Goal: Task Accomplishment & Management: Complete application form

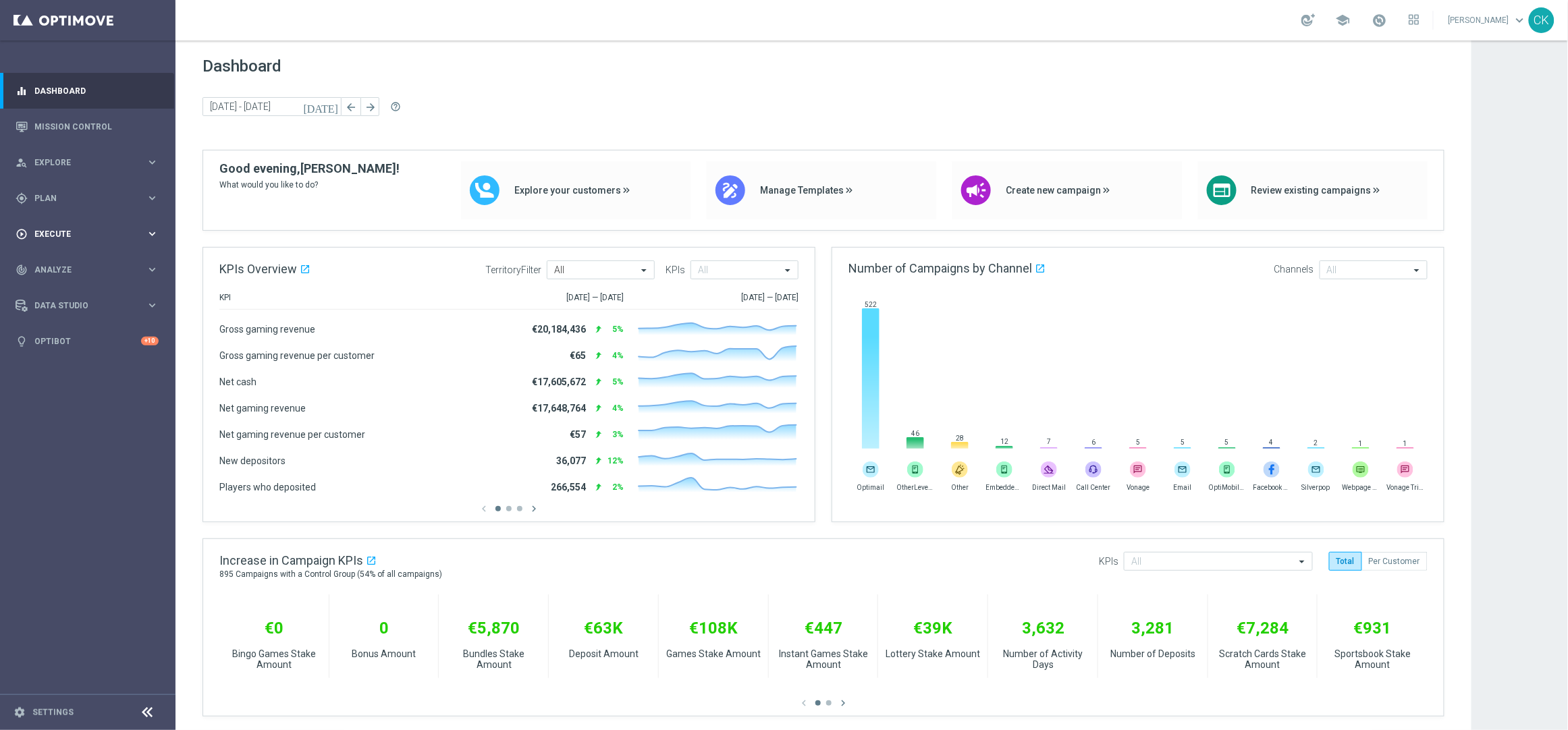
click at [65, 232] on span "Execute" at bounding box center [90, 234] width 111 height 8
click at [53, 258] on link "Campaign Builder" at bounding box center [88, 262] width 106 height 11
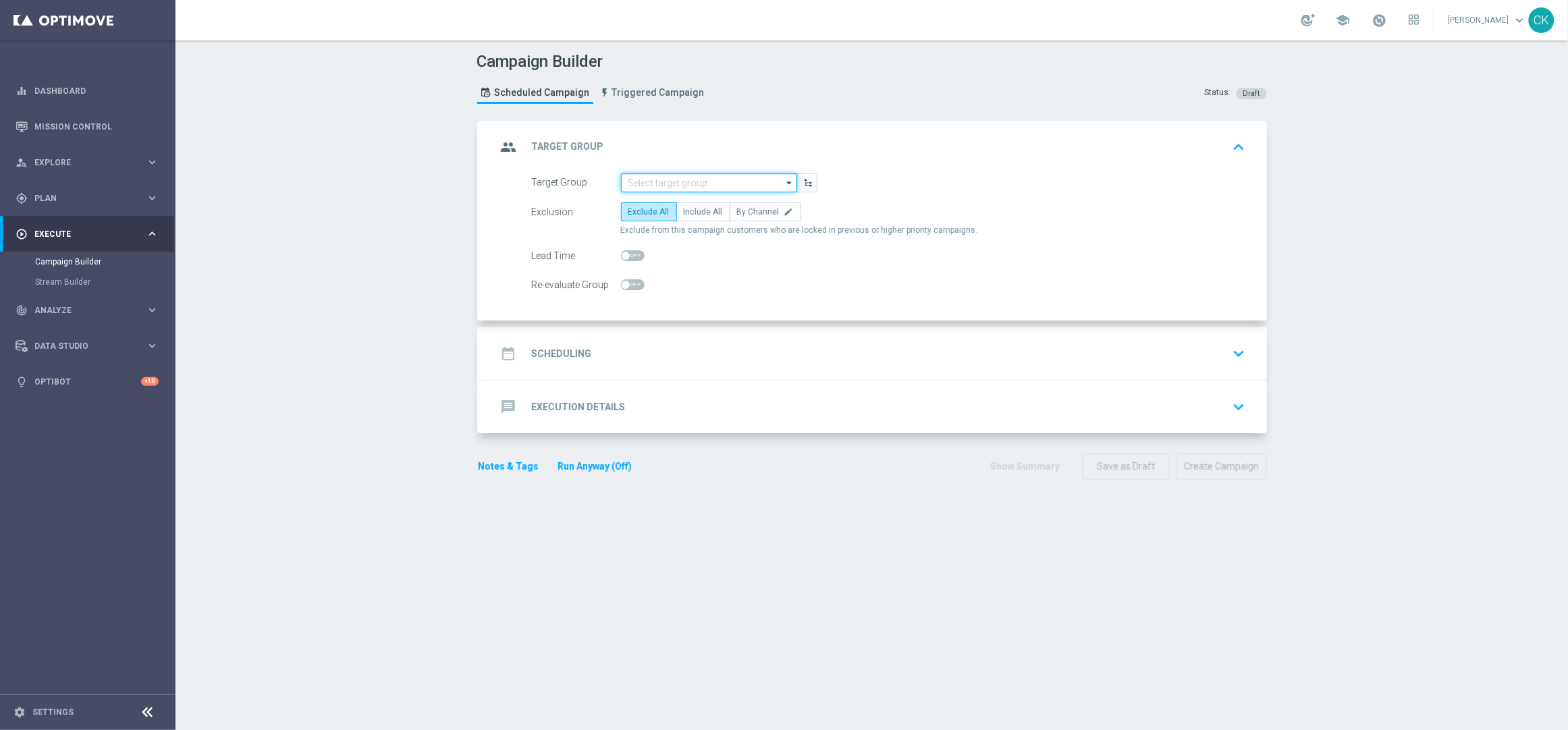
click at [666, 179] on input at bounding box center [709, 183] width 177 height 19
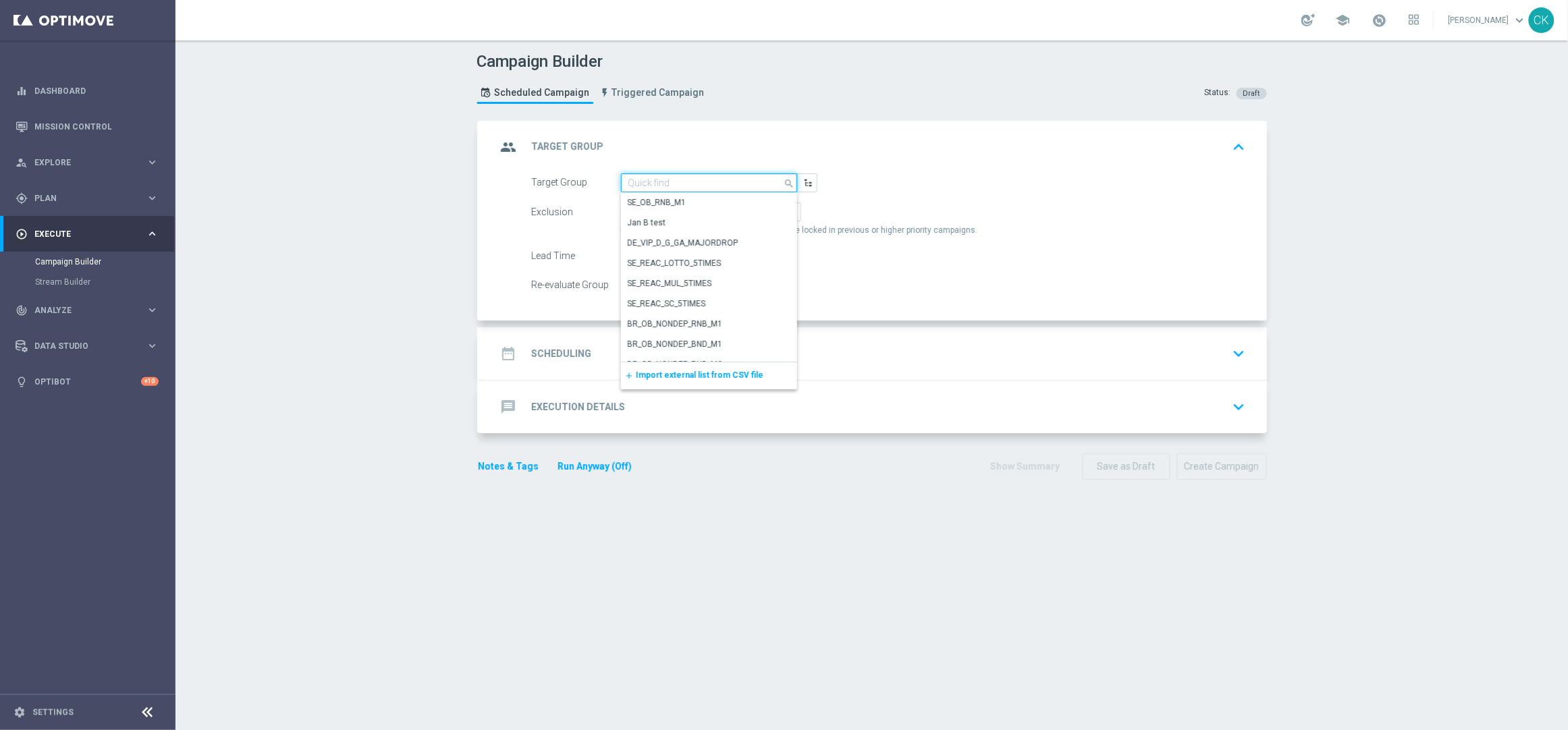
paste input "de_DE_TGT_NVIP_EM_TAC_MIX__ACTIVE_ALL_HIGHJACKPOT"
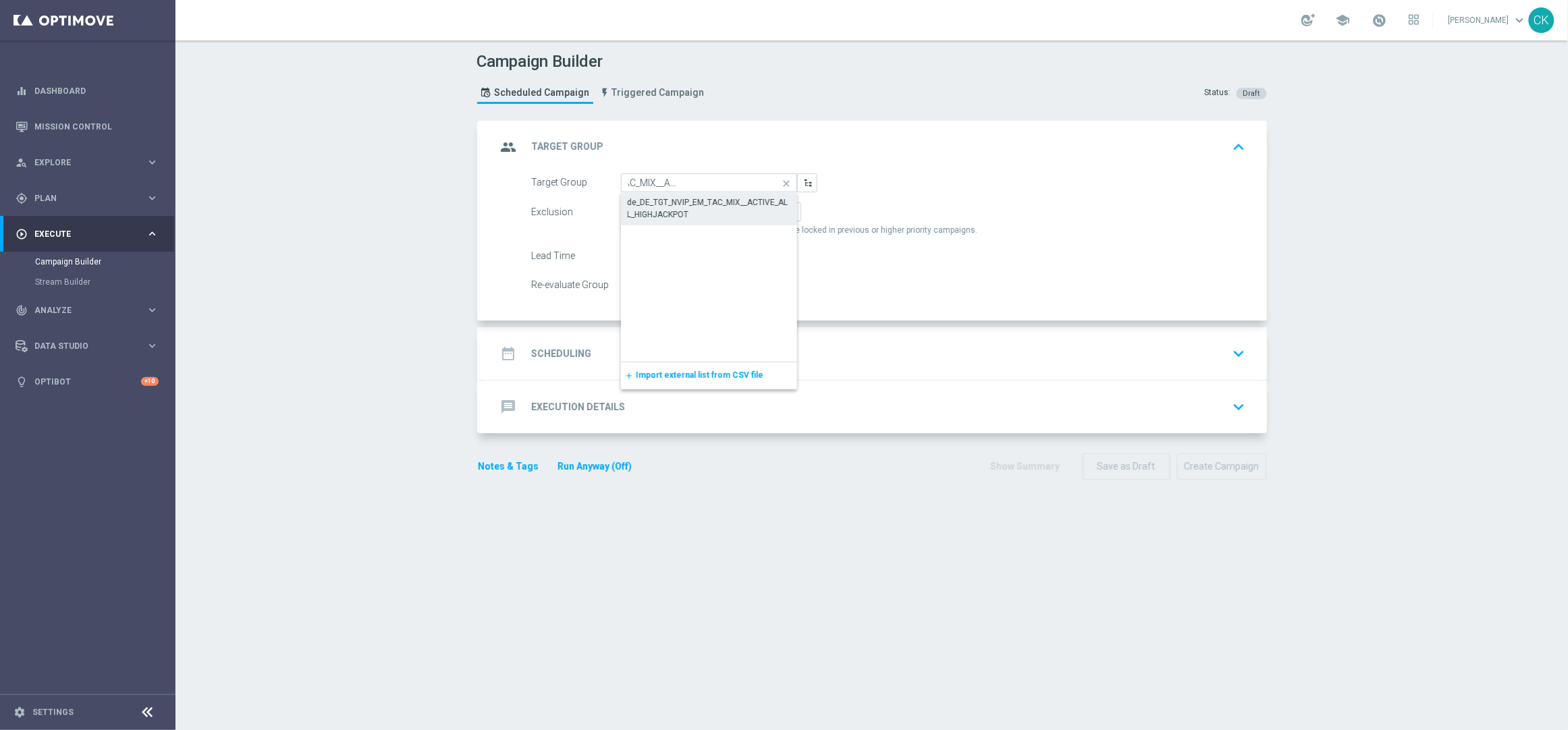
click at [668, 198] on div "de_DE_TGT_NVIP_EM_TAC_MIX__ACTIVE_ALL_HIGHJACKPOT" at bounding box center [710, 208] width 163 height 24
type input "de_DE_TGT_NVIP_EM_TAC_MIX__ACTIVE_ALL_HIGHJACKPOT"
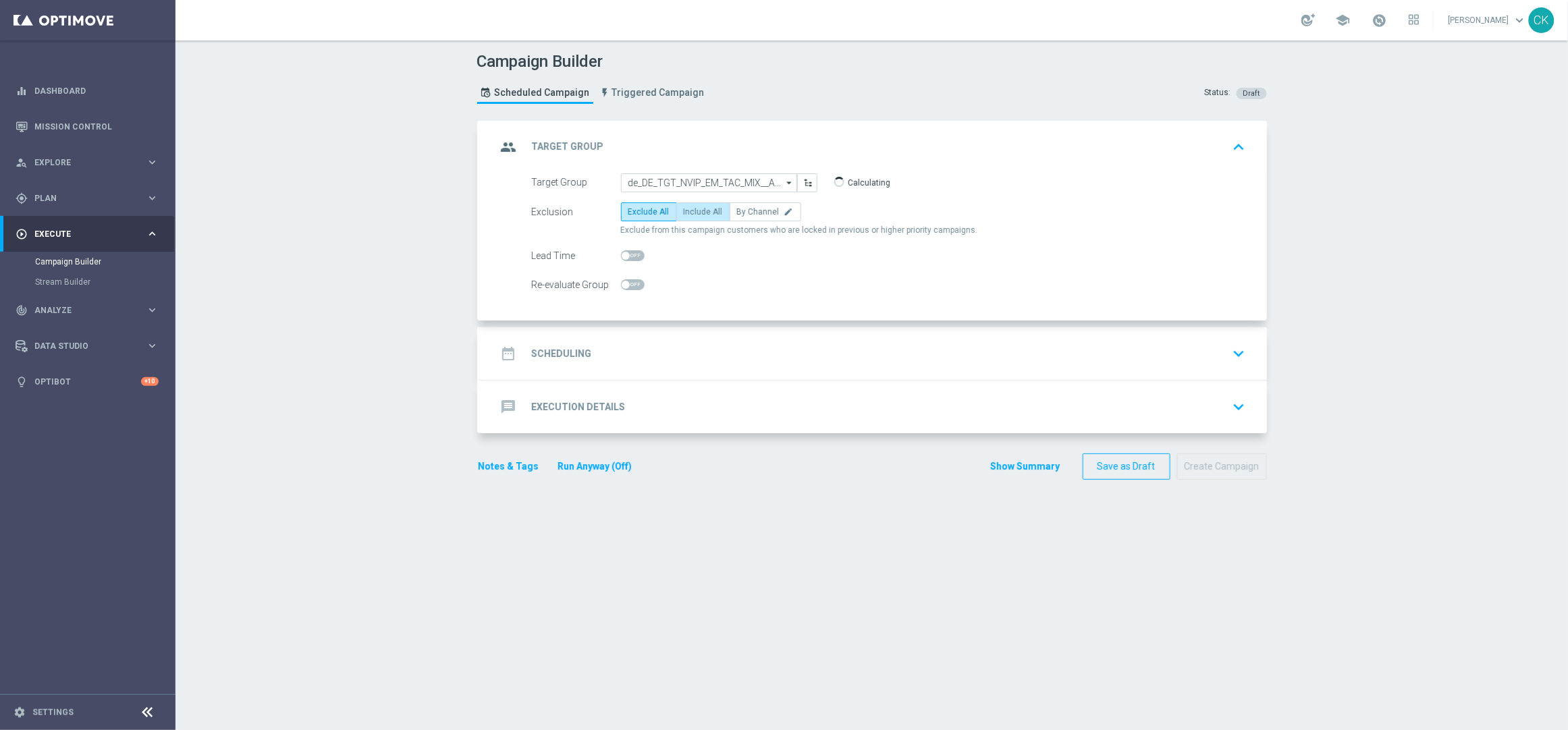
click at [706, 213] on span "Include All" at bounding box center [703, 211] width 39 height 9
click at [693, 213] on input "Include All" at bounding box center [688, 214] width 9 height 9
radio input "true"
click at [623, 254] on span at bounding box center [632, 255] width 23 height 11
click at [623, 254] on input "checkbox" at bounding box center [632, 255] width 23 height 11
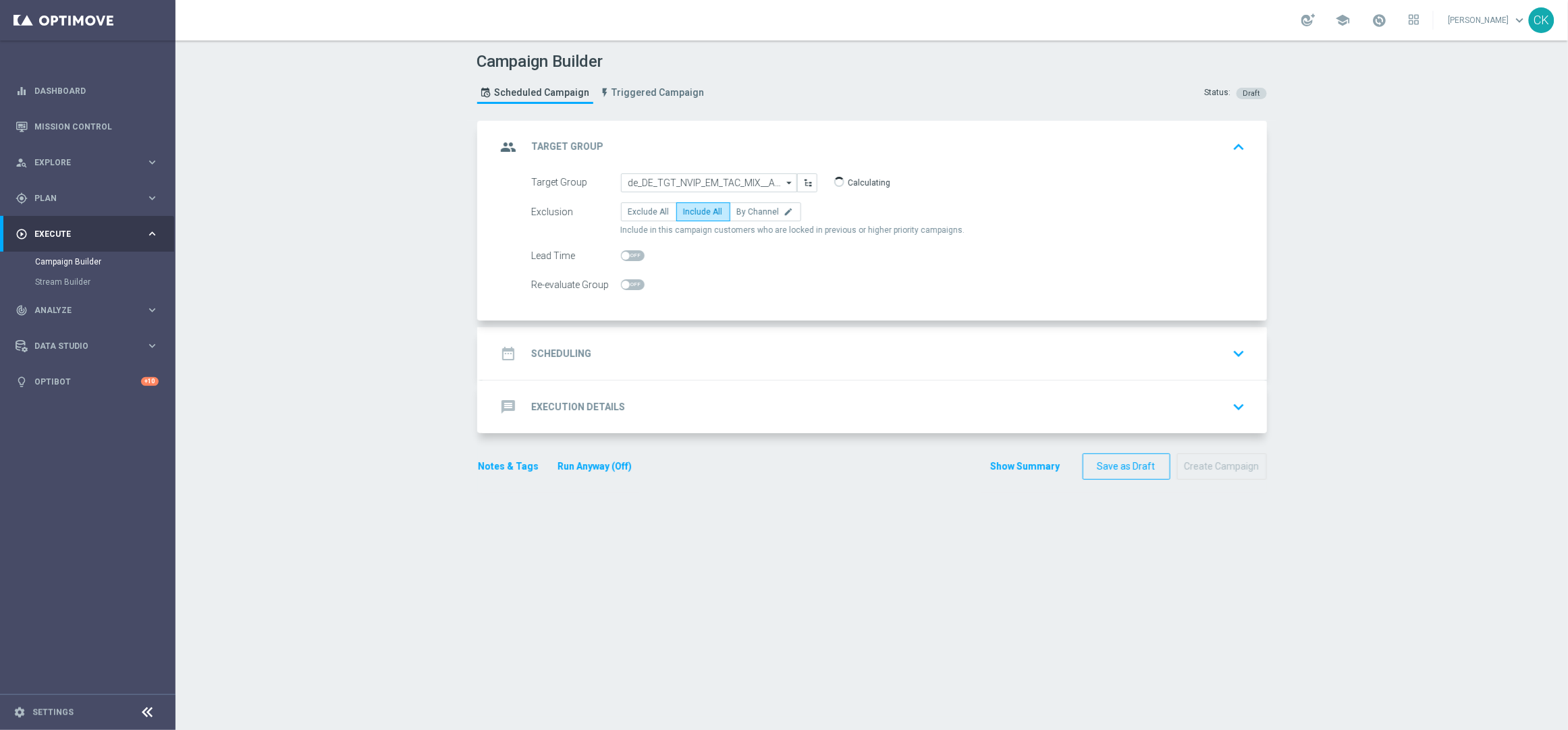
checkbox input "true"
click at [555, 354] on h2 "Scheduling" at bounding box center [561, 354] width 60 height 13
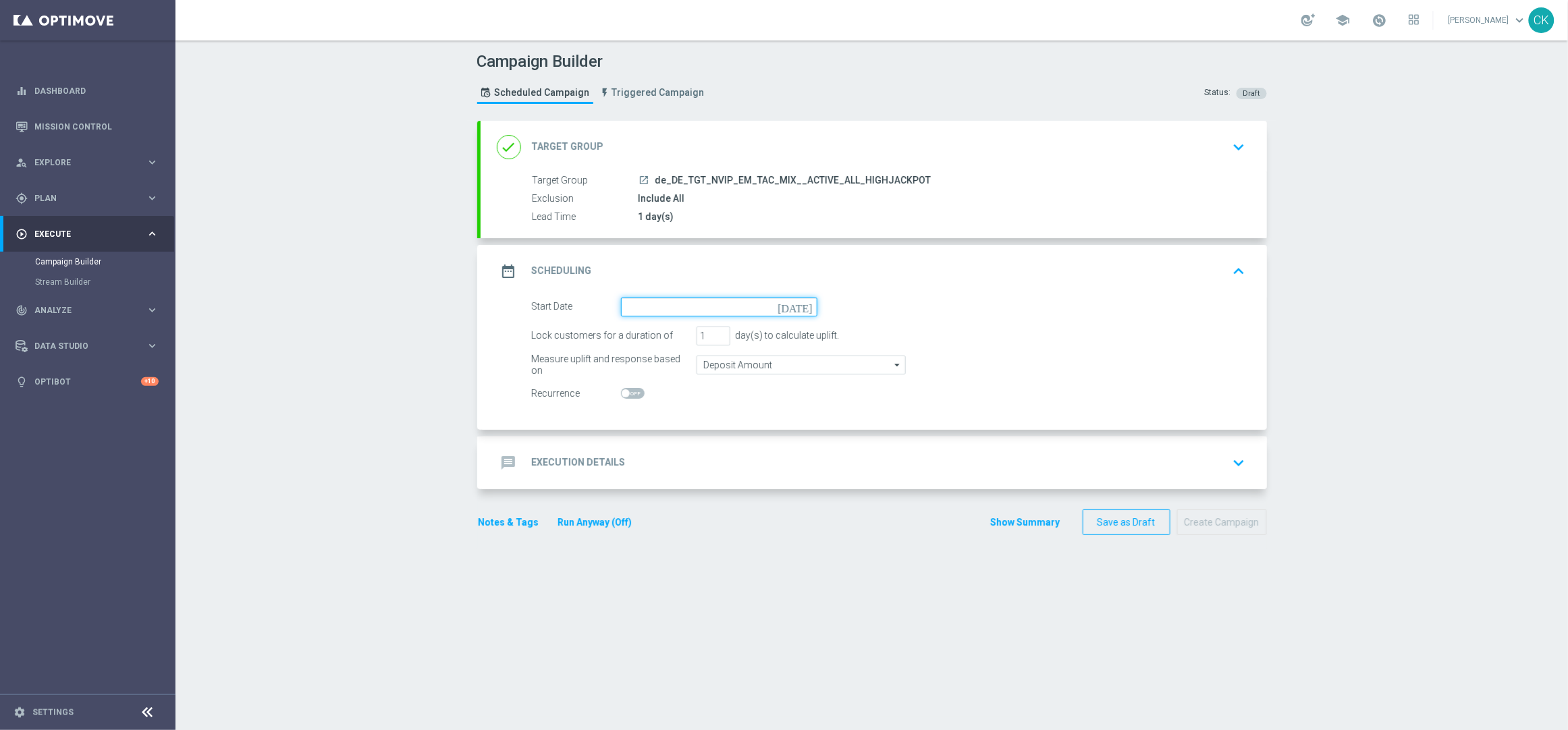
click at [687, 305] on input at bounding box center [719, 307] width 196 height 19
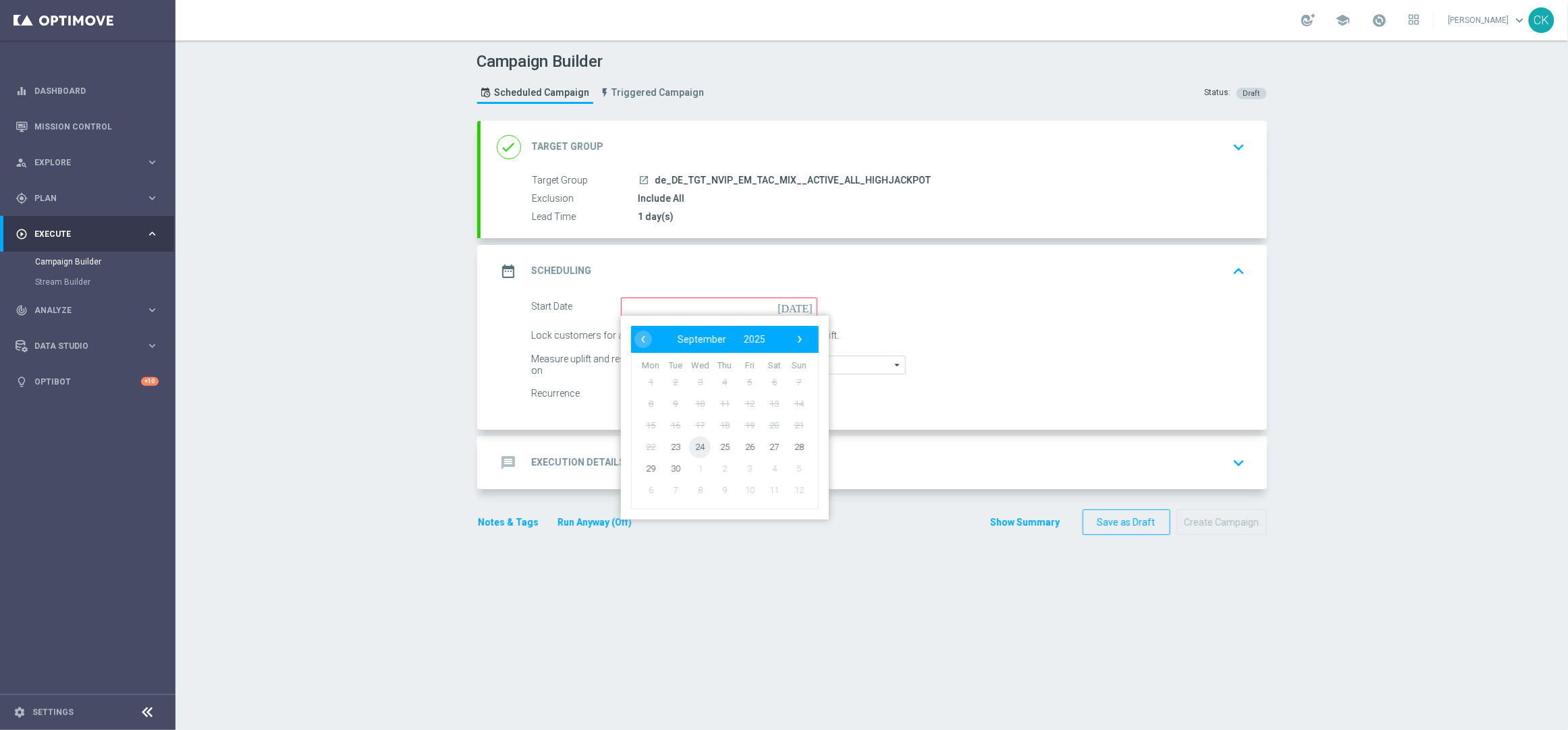
click at [690, 445] on span "24" at bounding box center [700, 447] width 21 height 21
type input "24 Sep 2025"
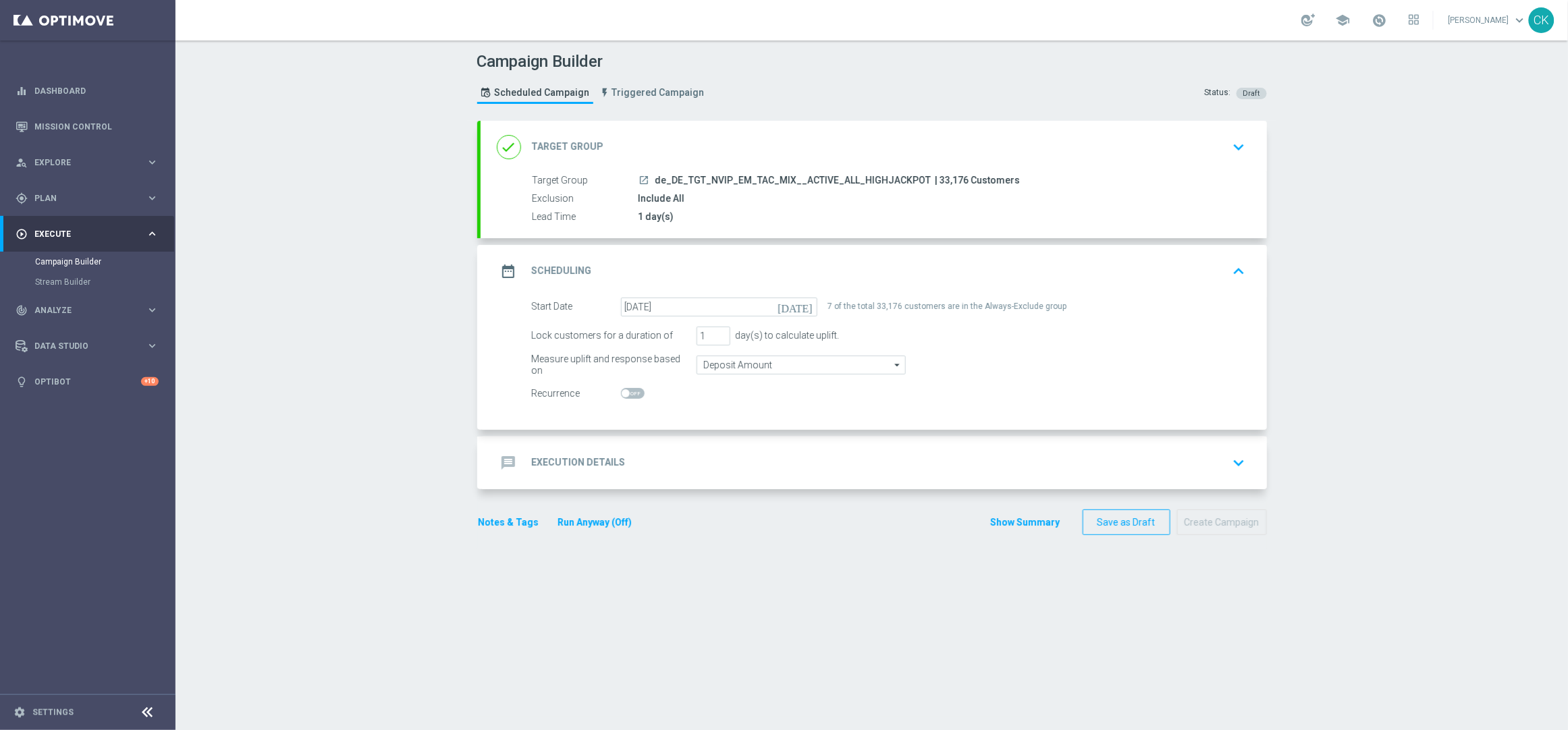
click at [559, 460] on h2 "Execution Details" at bounding box center [578, 463] width 94 height 13
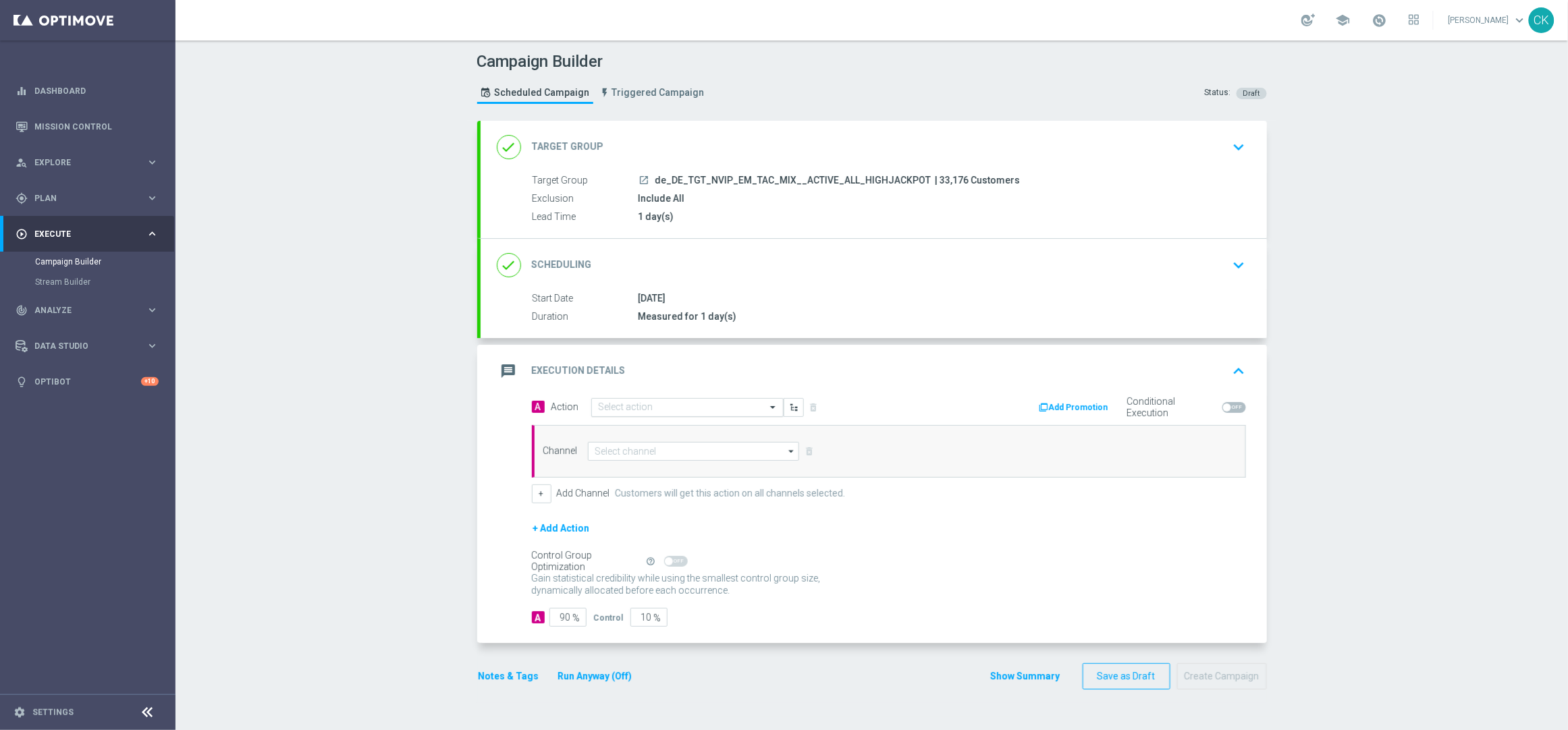
click at [642, 403] on input "text" at bounding box center [674, 408] width 150 height 11
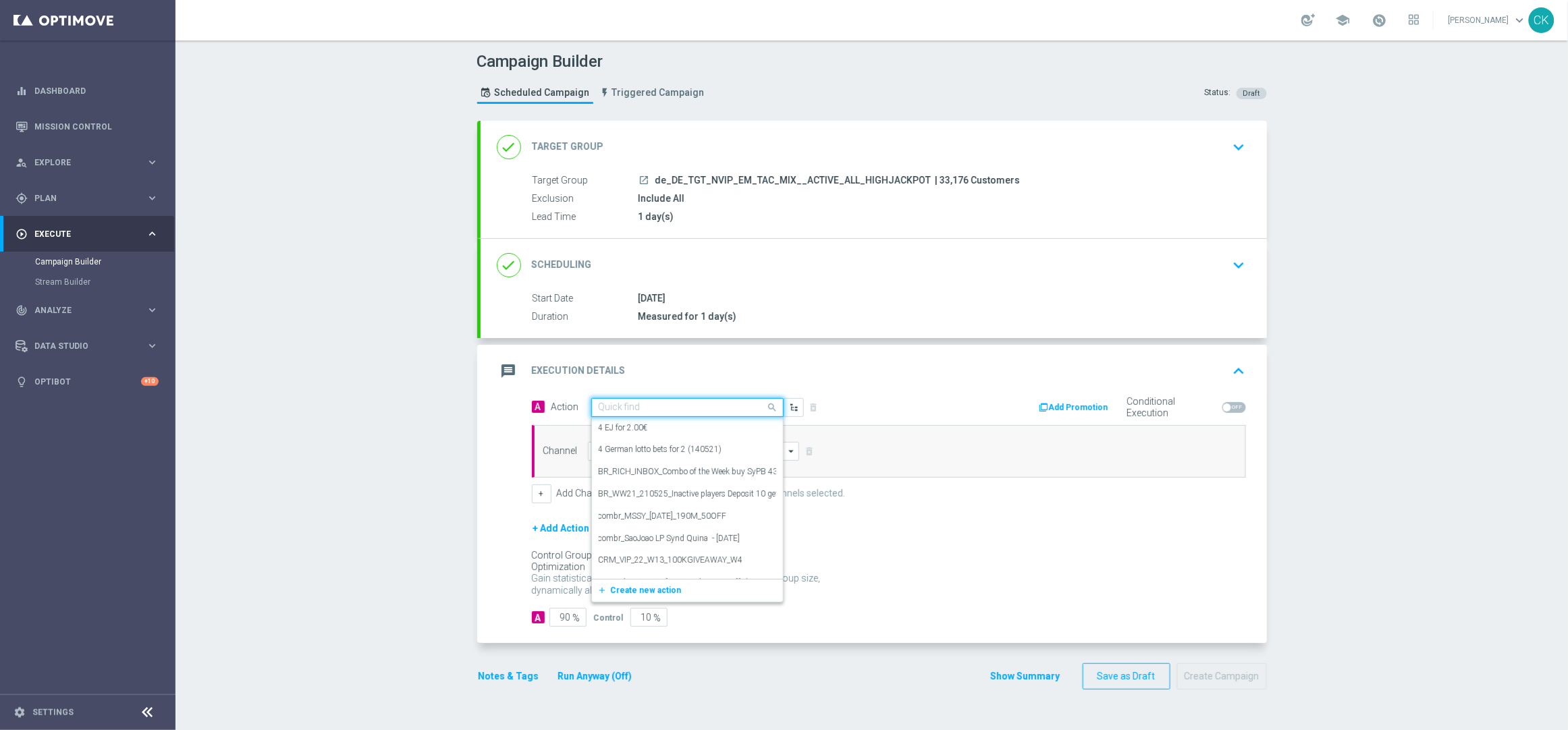
paste input "Oktoberfest Promotion - 649-Themed"
type input "Oktoberfest Promotion - 649-Themed"
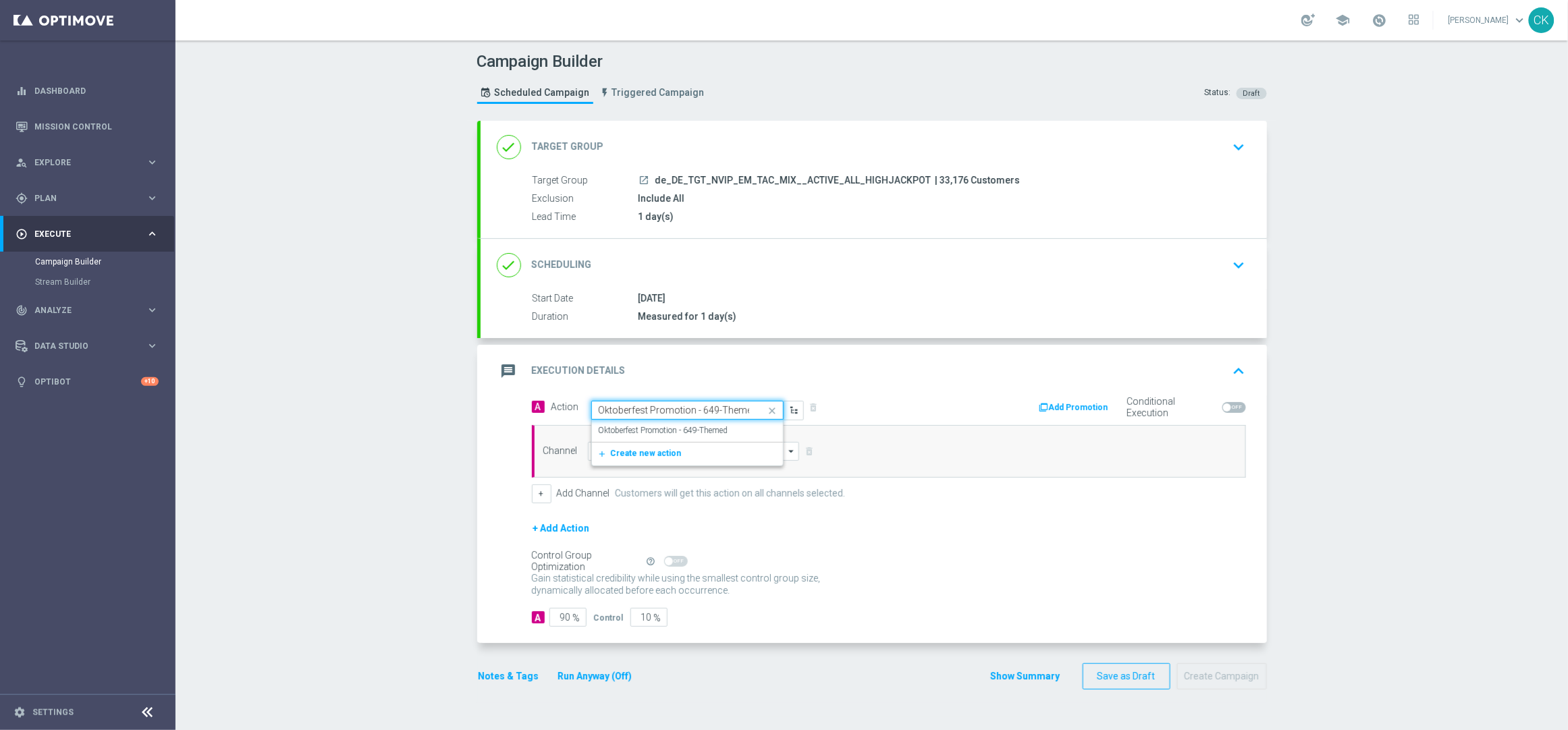
scroll to position [0, 4]
click at [662, 429] on label "Oktoberfest Promotion - 649-Themed" at bounding box center [663, 431] width 130 height 11
click at [617, 449] on input at bounding box center [693, 451] width 212 height 19
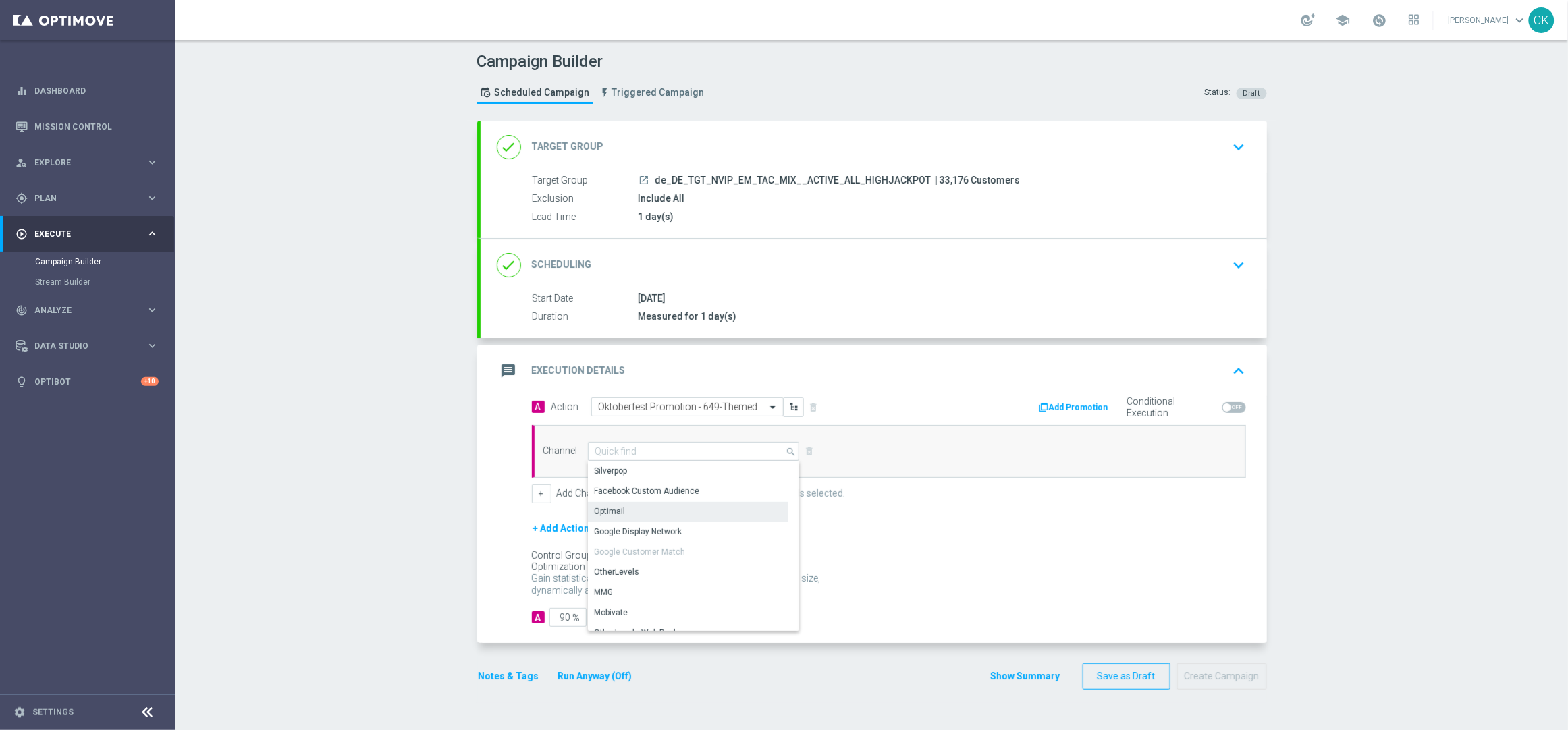
click at [612, 509] on div "Optimail" at bounding box center [610, 511] width 31 height 12
type input "Optimail"
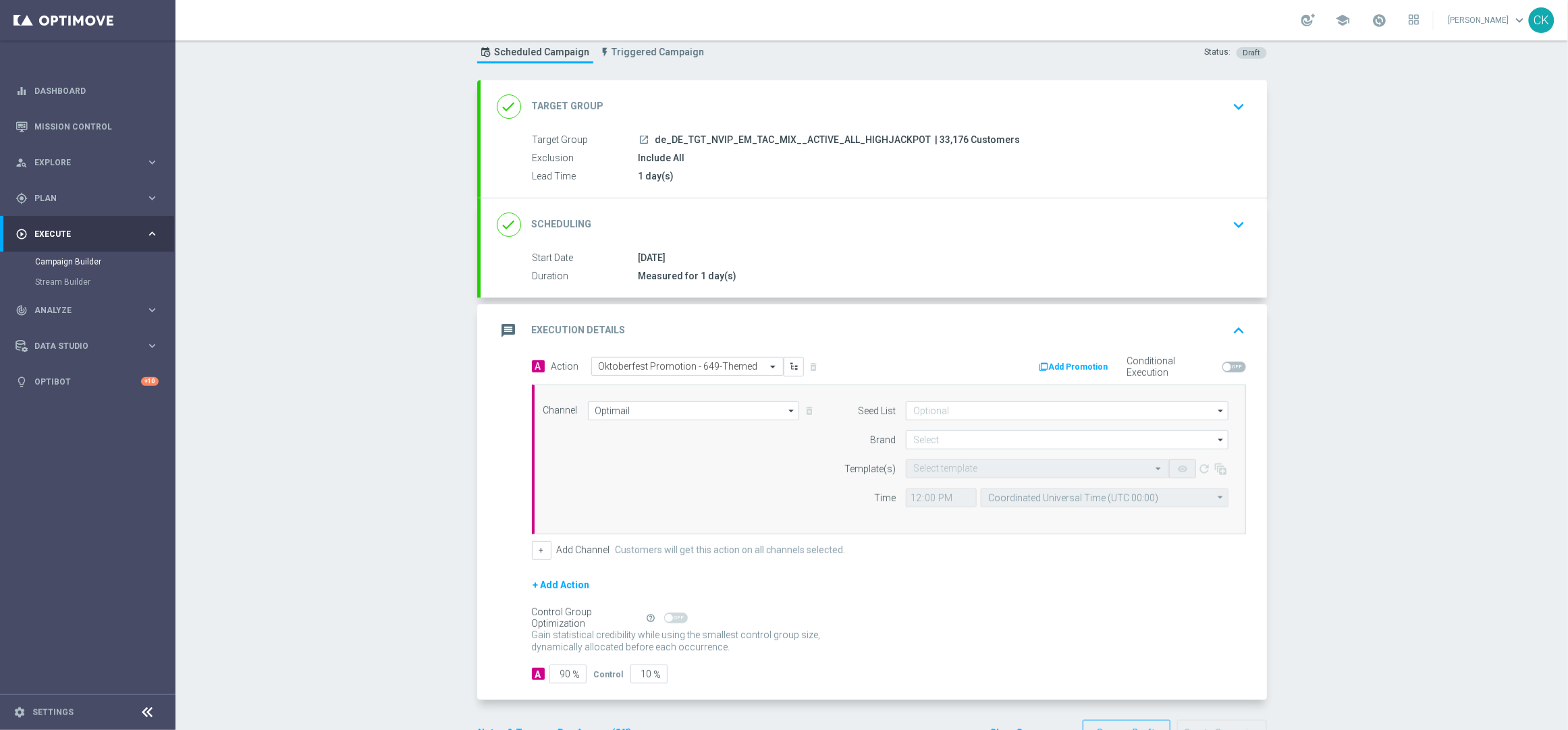
scroll to position [85, 0]
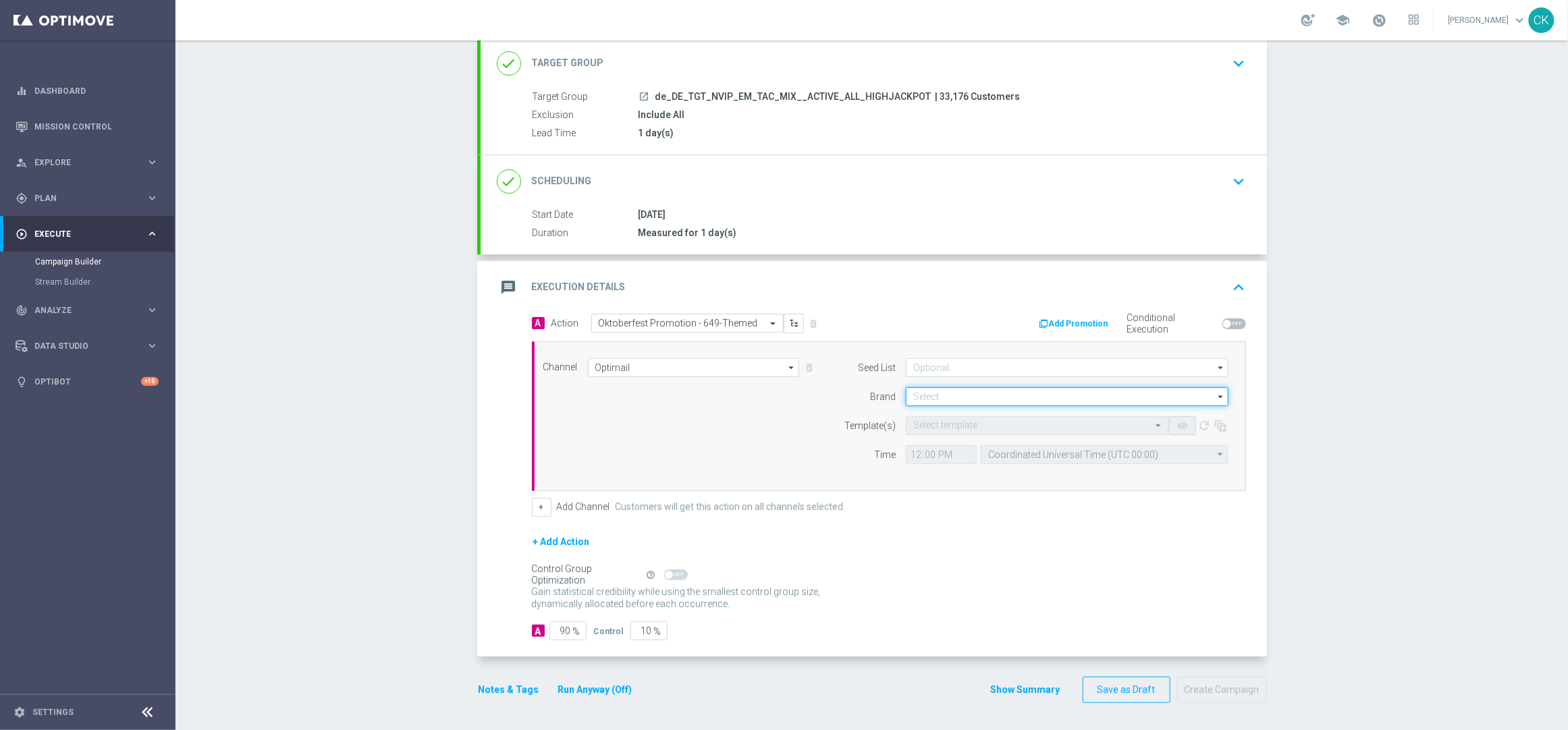
click at [950, 397] on input at bounding box center [1067, 397] width 323 height 19
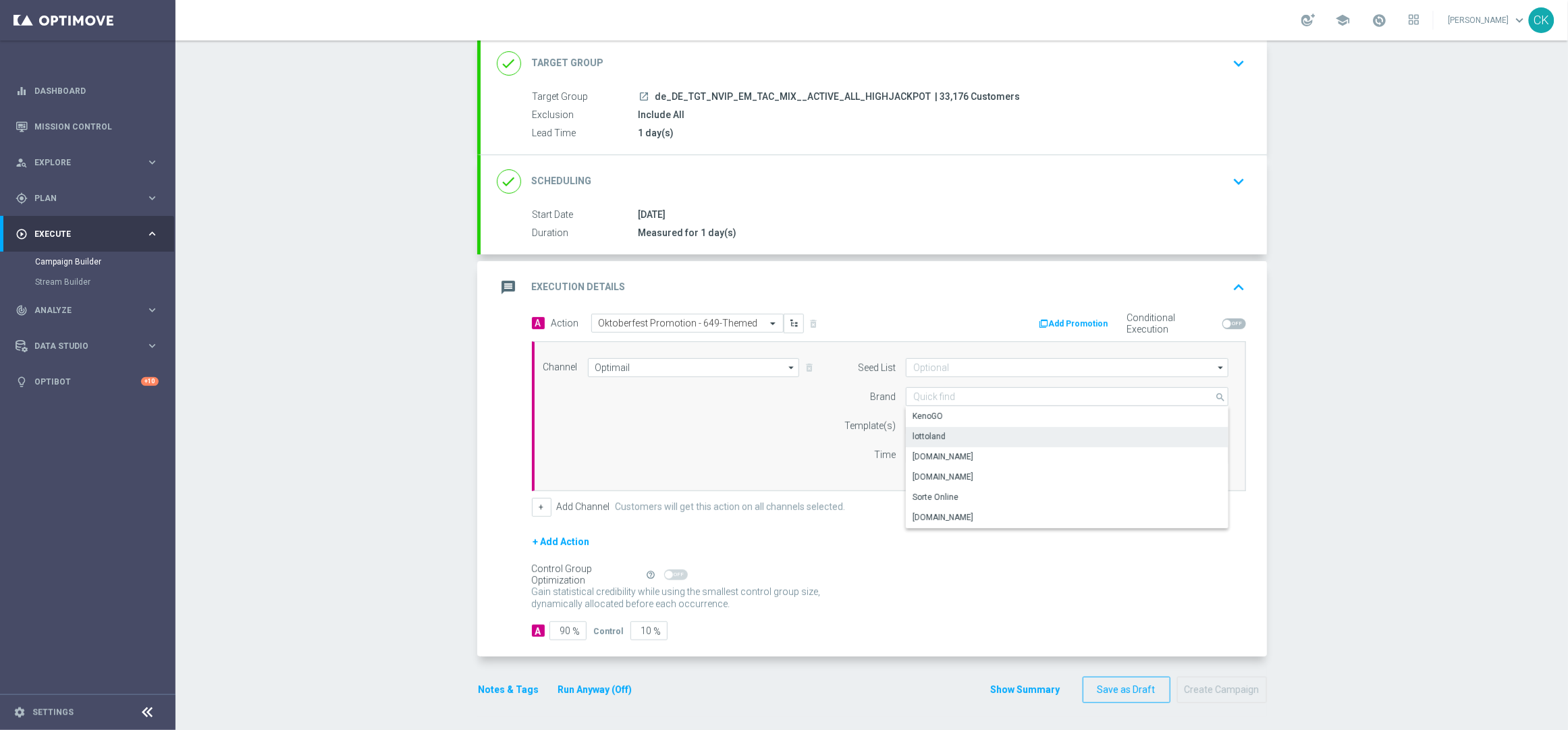
click at [940, 436] on div "lottoland" at bounding box center [1067, 437] width 323 height 19
type input "lottoland"
click at [934, 422] on input "text" at bounding box center [1024, 426] width 221 height 11
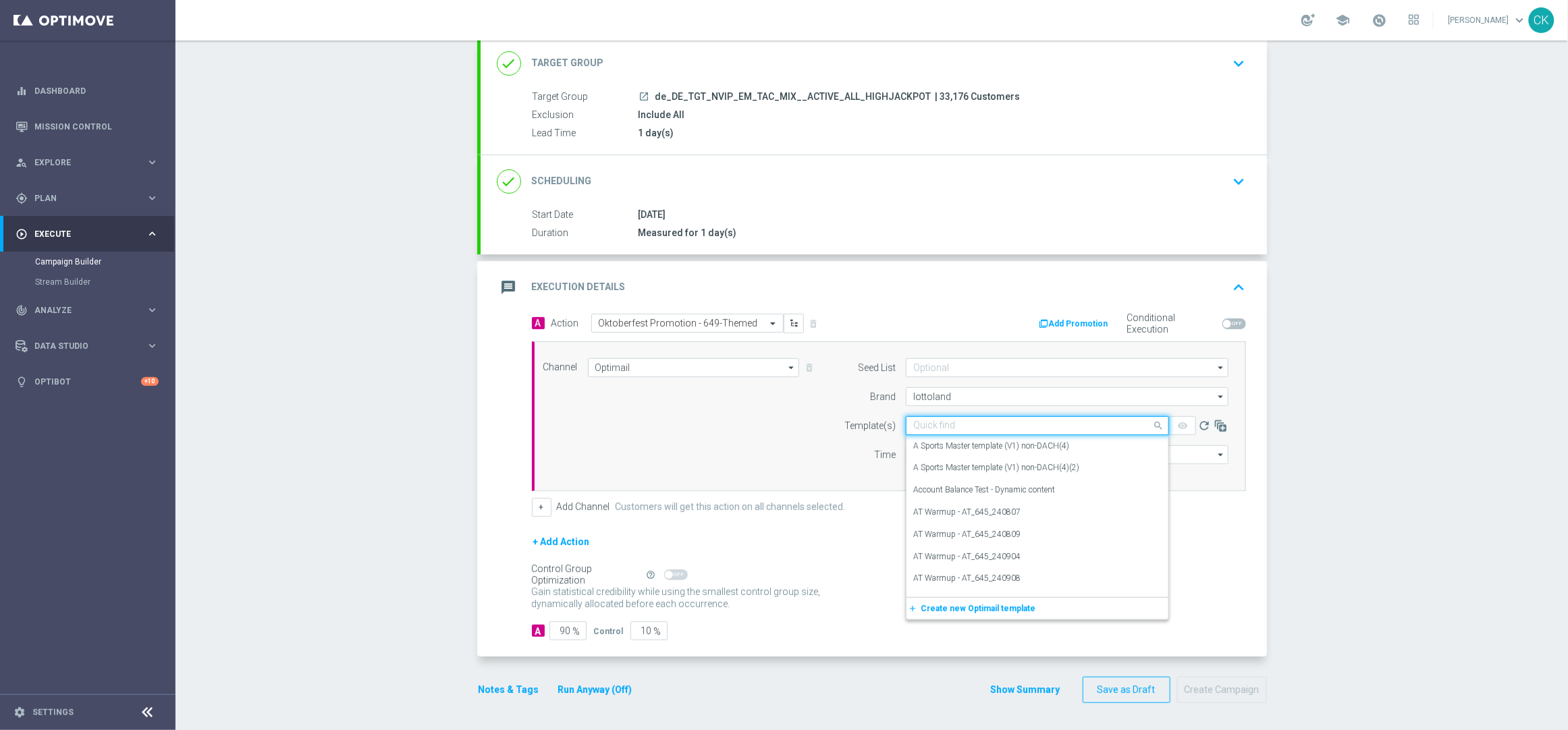
paste input "DE_REG__OKT_649_250924__NVIP_EMA_TAC_MIX"
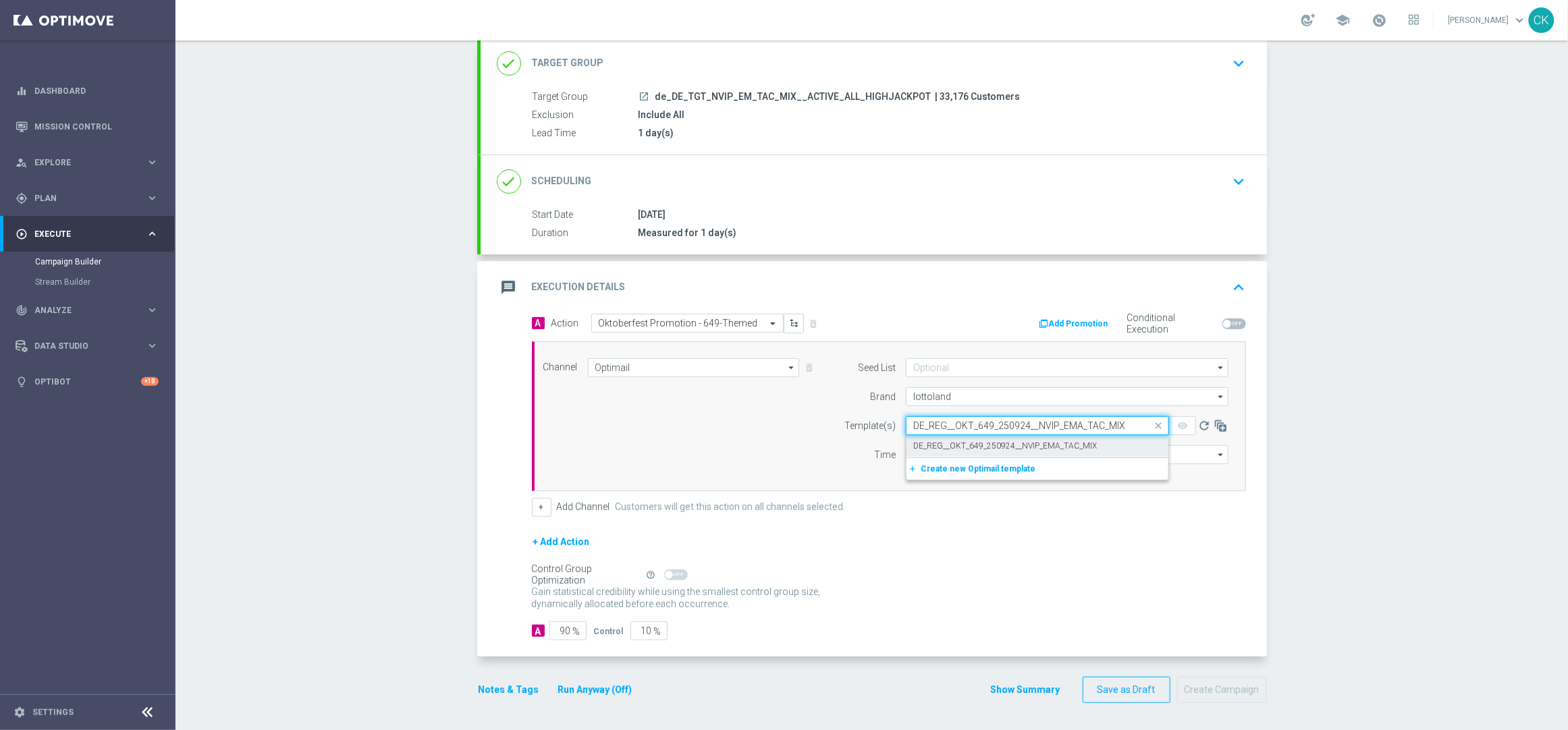
click at [948, 438] on div "DE_REG__OKT_649_250924__NVIP_EMA_TAC_MIX" at bounding box center [1037, 446] width 248 height 22
type input "DE_REG__OKT_649_250924__NVIP_EMA_TAC_MIX"
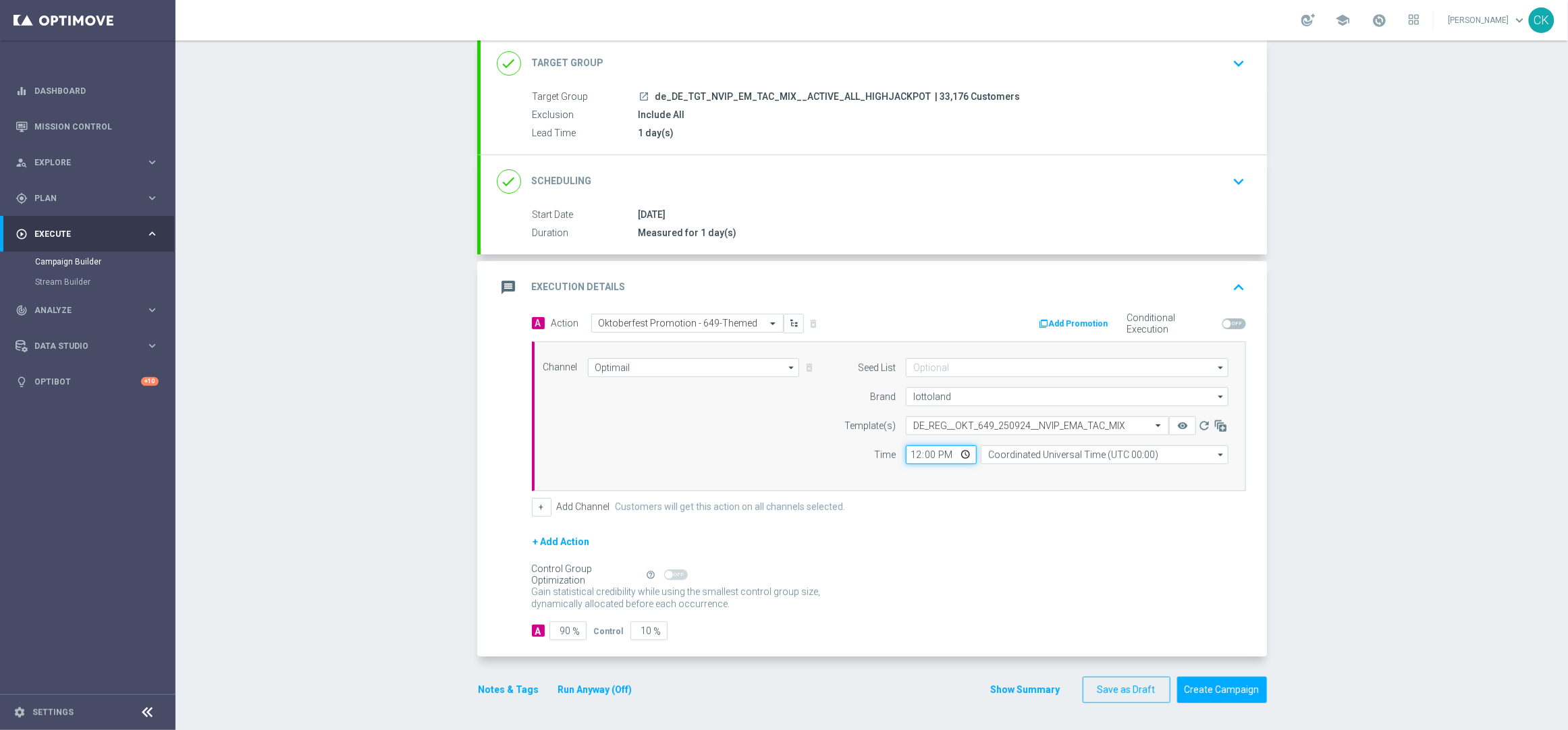
click at [908, 453] on input "12:00" at bounding box center [941, 455] width 71 height 19
type input "06:00"
click at [1054, 450] on input "Coordinated Universal Time (UTC 00:00)" at bounding box center [1104, 455] width 247 height 19
click at [1133, 471] on div "Central European Time (Berlin) (UTC +02:00)" at bounding box center [1097, 474] width 220 height 12
type input "Central European Time (Berlin) (UTC +02:00)"
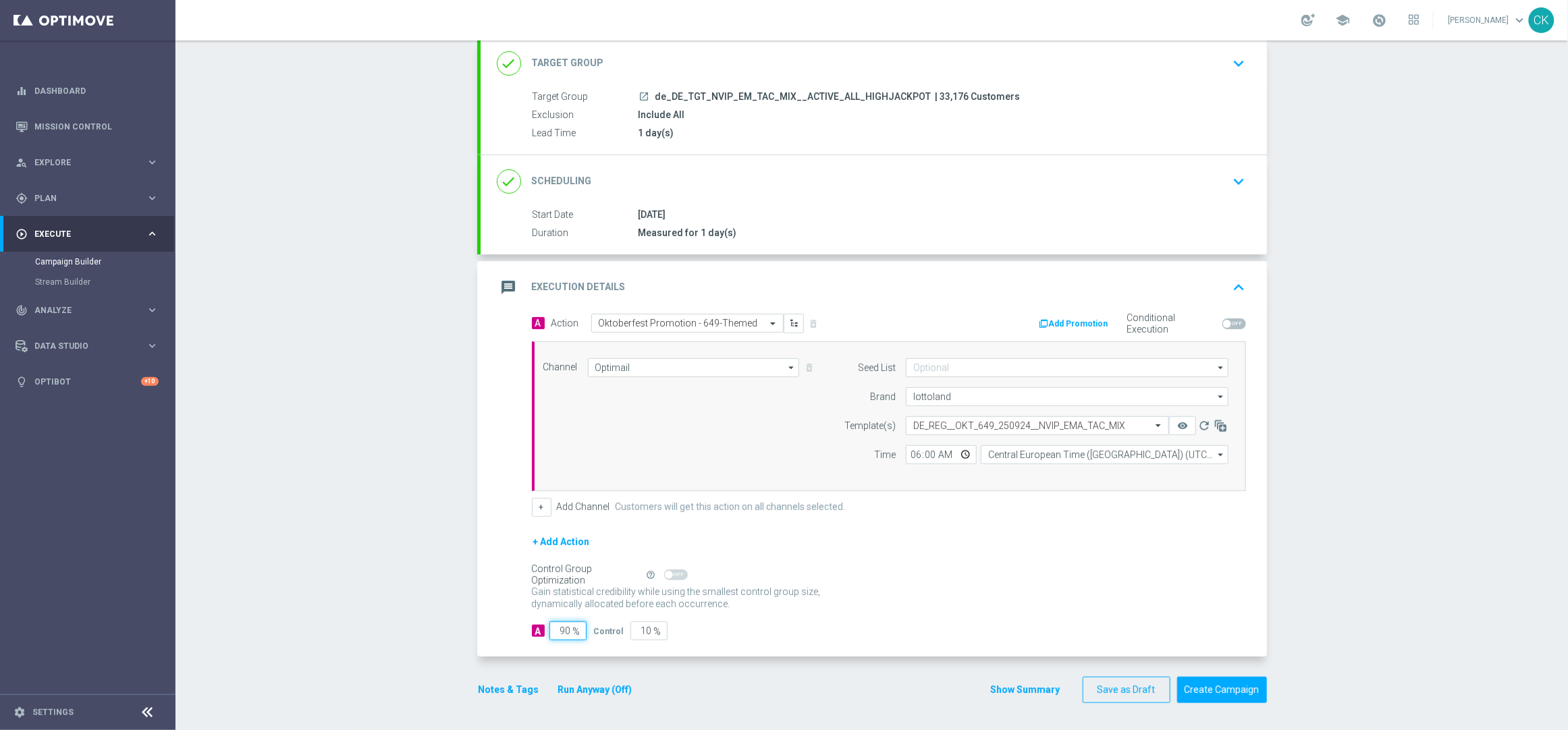
click at [564, 634] on input "90" at bounding box center [568, 631] width 37 height 19
type input "9"
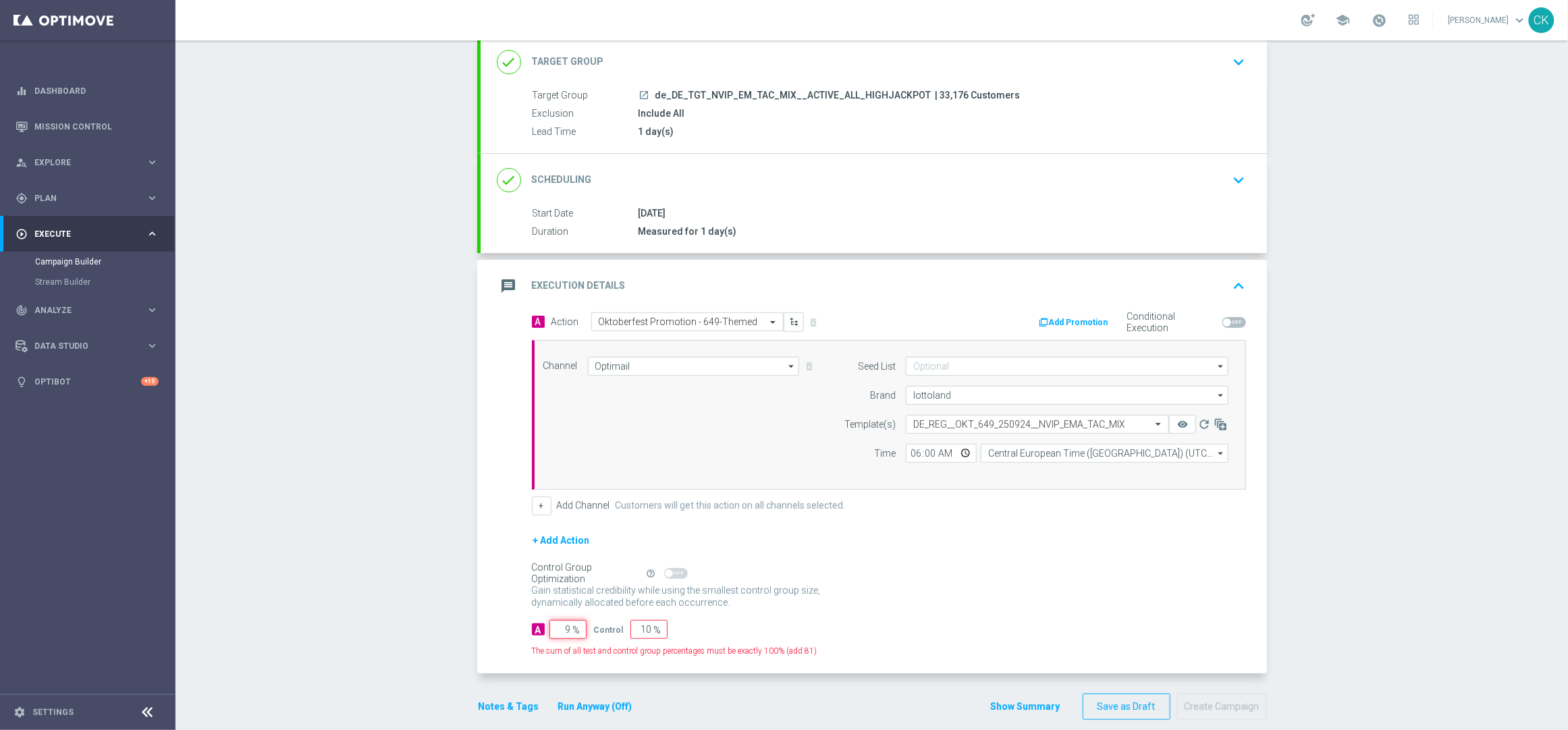
type input "91"
type input "98"
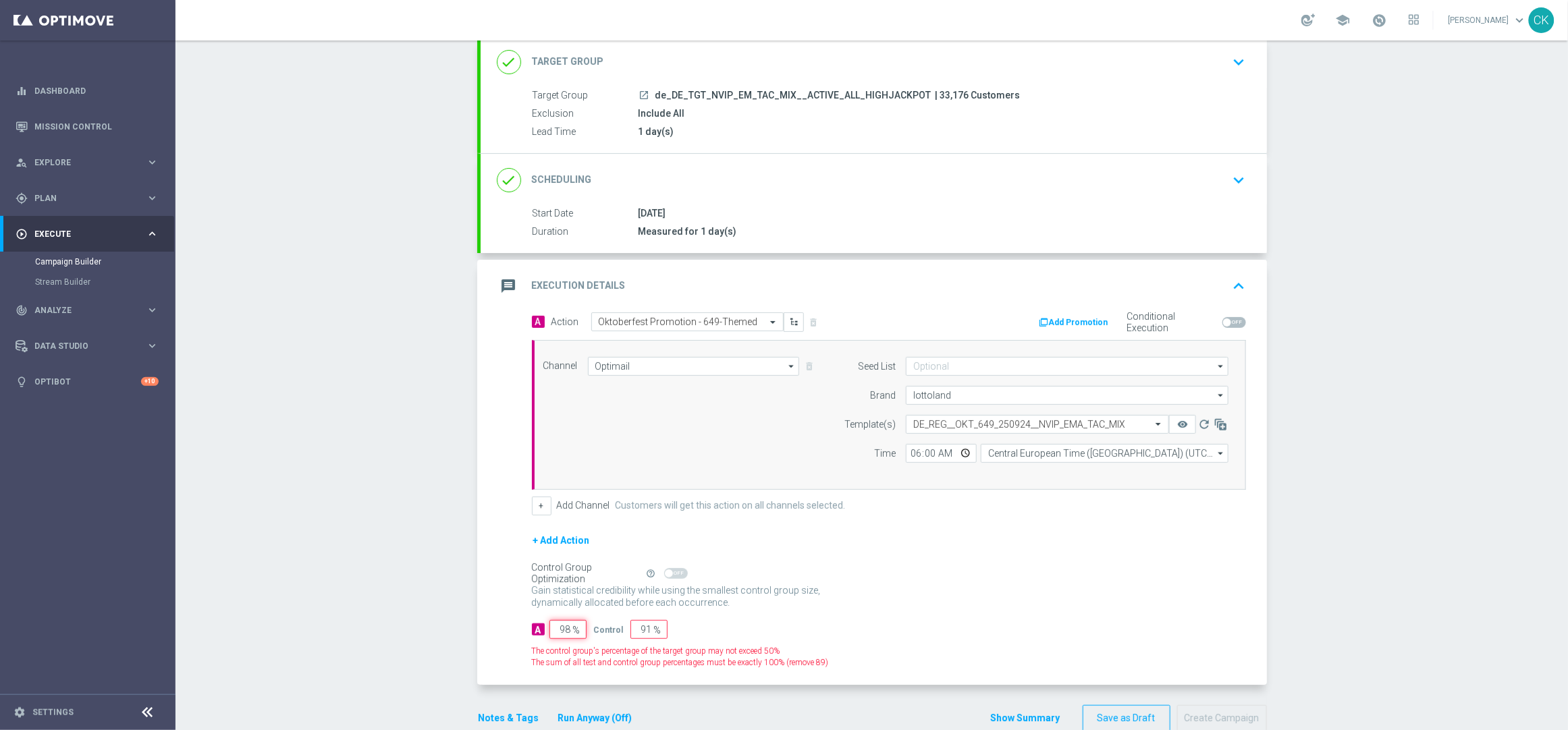
type input "2"
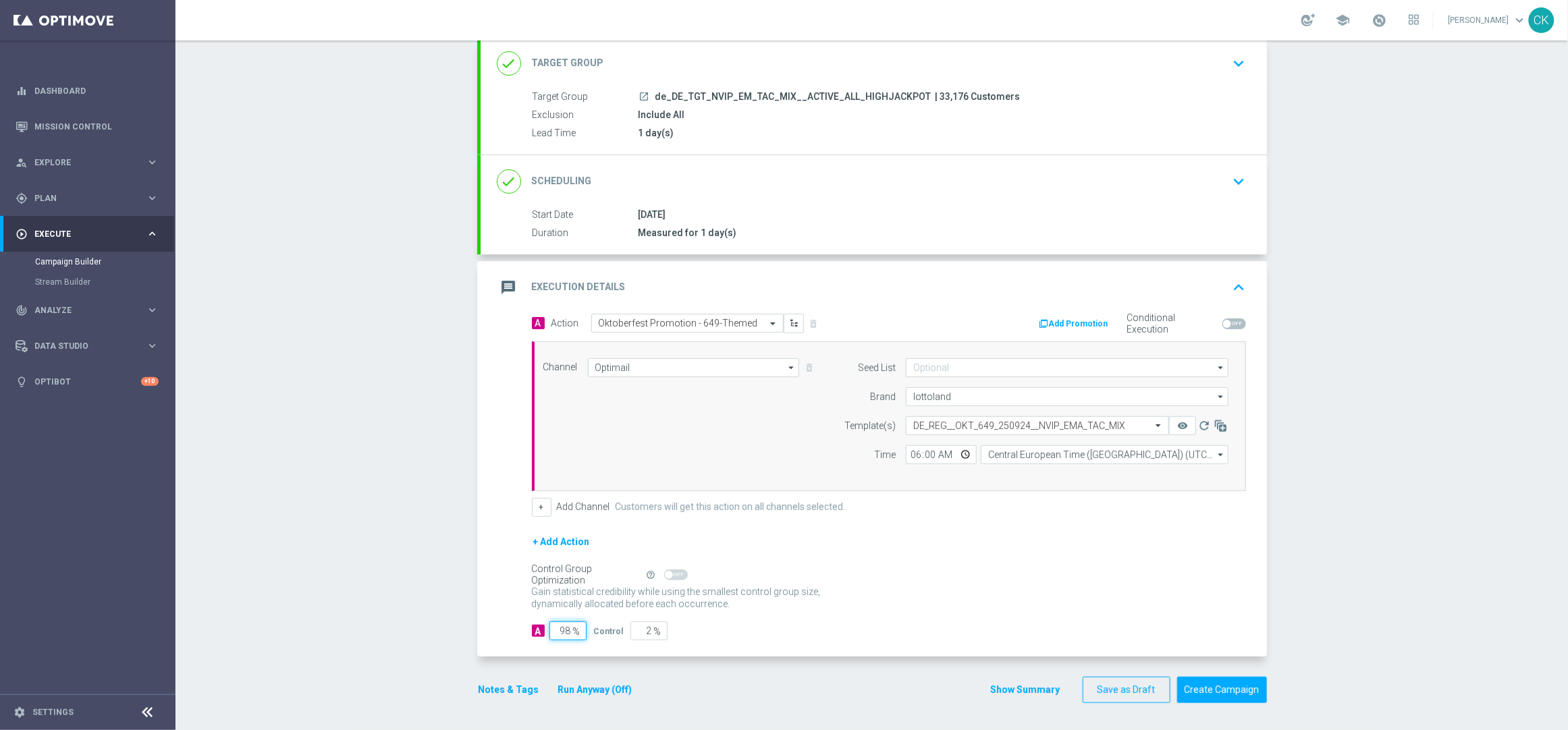
type input "98"
click at [739, 631] on div "A 98 % Control 2 %" at bounding box center [889, 631] width 715 height 19
click at [503, 681] on div "Notes & Tags Run Anyway (Off)" at bounding box center [564, 690] width 173 height 26
click at [491, 691] on button "Notes & Tags" at bounding box center [509, 690] width 64 height 17
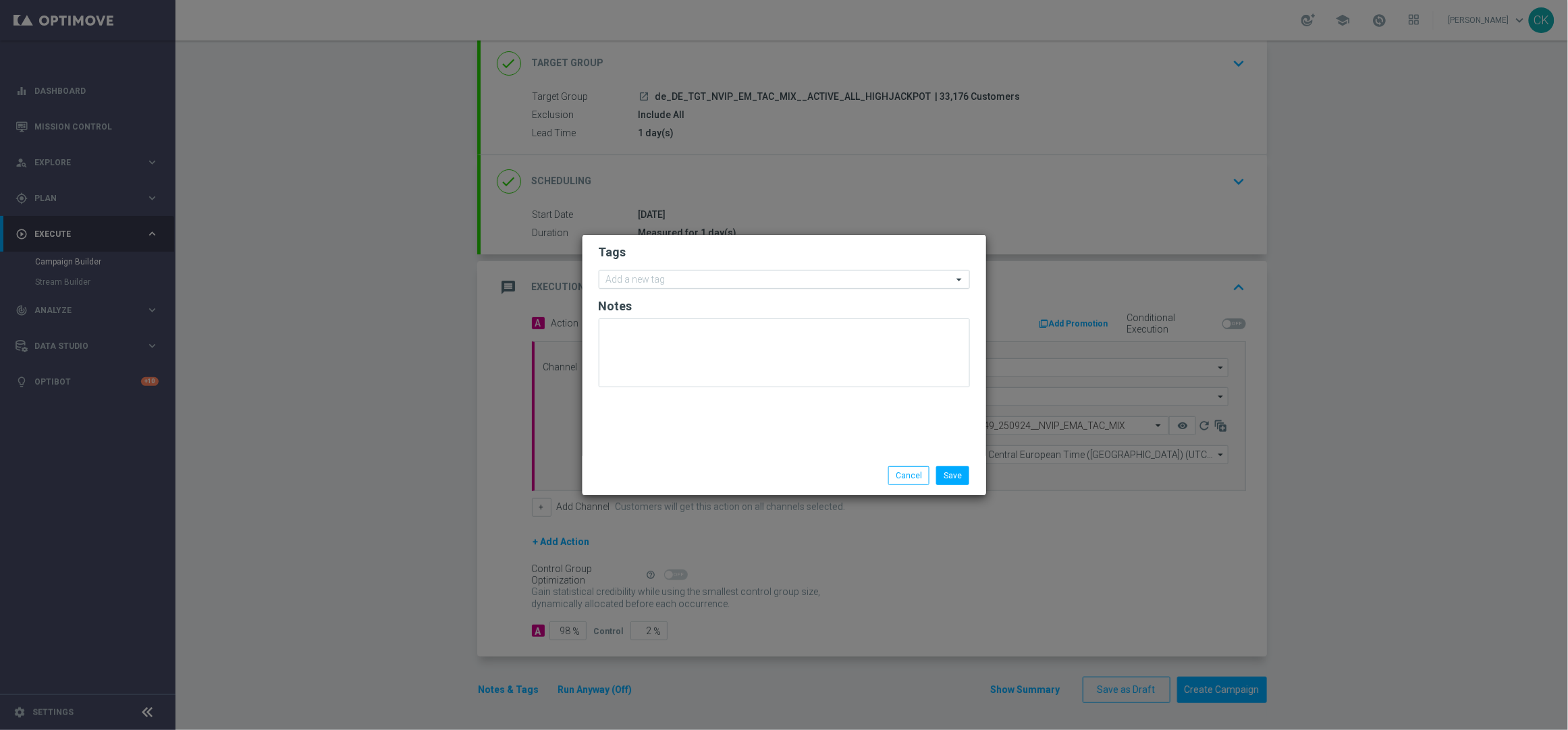
click at [698, 278] on input "text" at bounding box center [779, 281] width 347 height 11
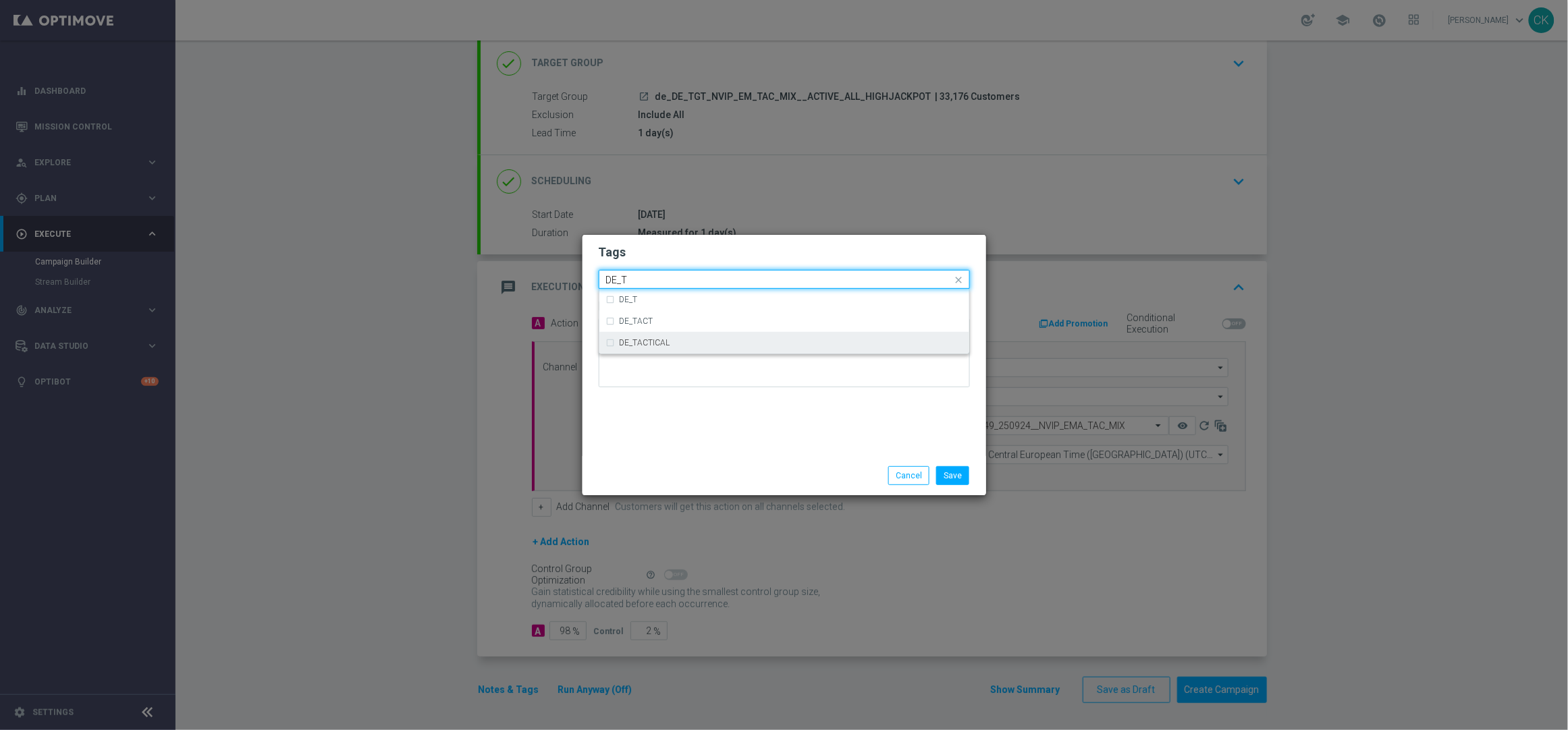
click at [695, 345] on div "DE_TACTICAL" at bounding box center [791, 342] width 343 height 8
type input "DE_T"
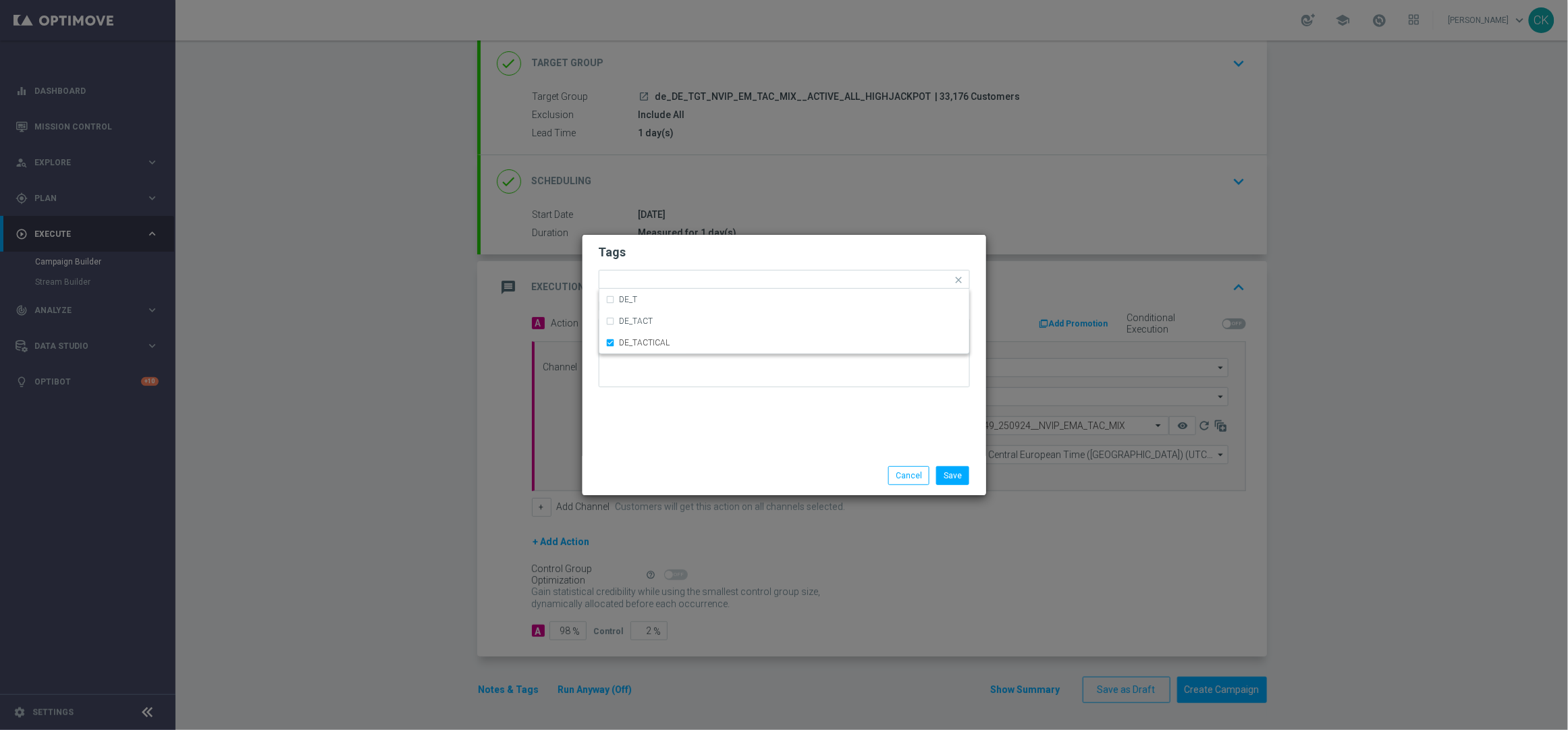
click at [690, 429] on div "Tags Quick find × DE_TACTICAL DE_T DE_TACT DE_TACTICAL Notes" at bounding box center [784, 345] width 403 height 221
click at [953, 473] on button "Save" at bounding box center [953, 476] width 33 height 19
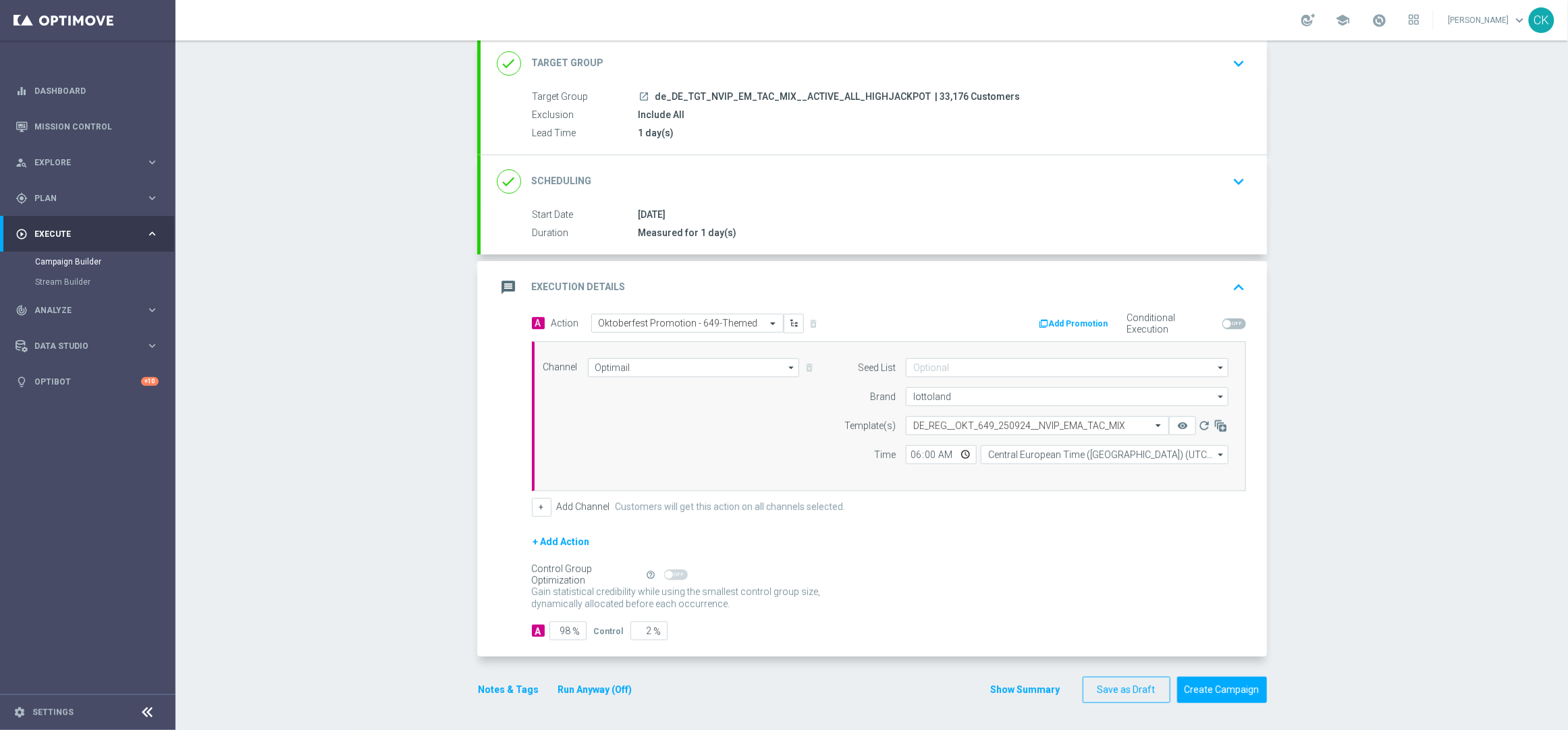
click at [508, 688] on button "Notes & Tags" at bounding box center [509, 690] width 64 height 17
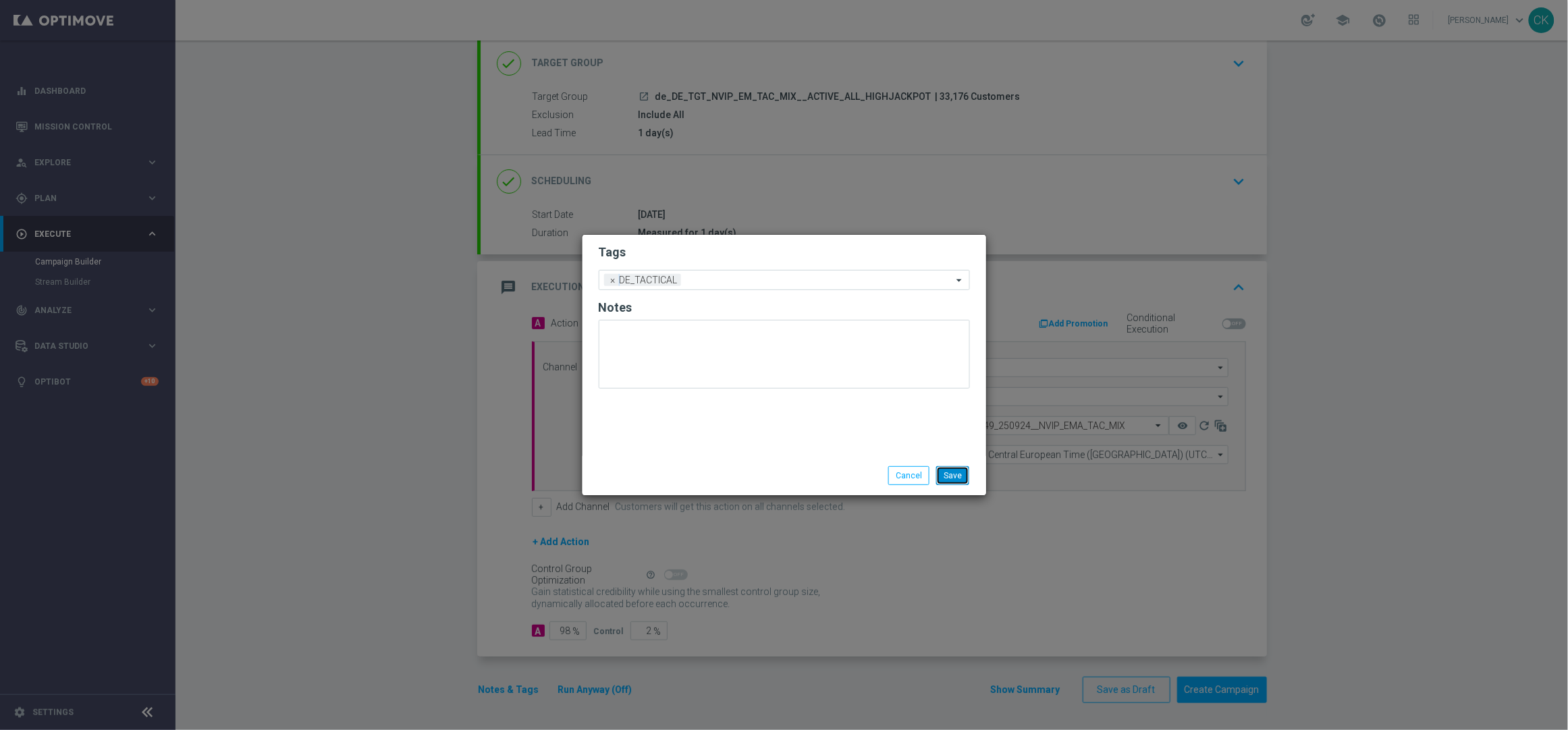
click at [956, 480] on button "Save" at bounding box center [953, 476] width 33 height 19
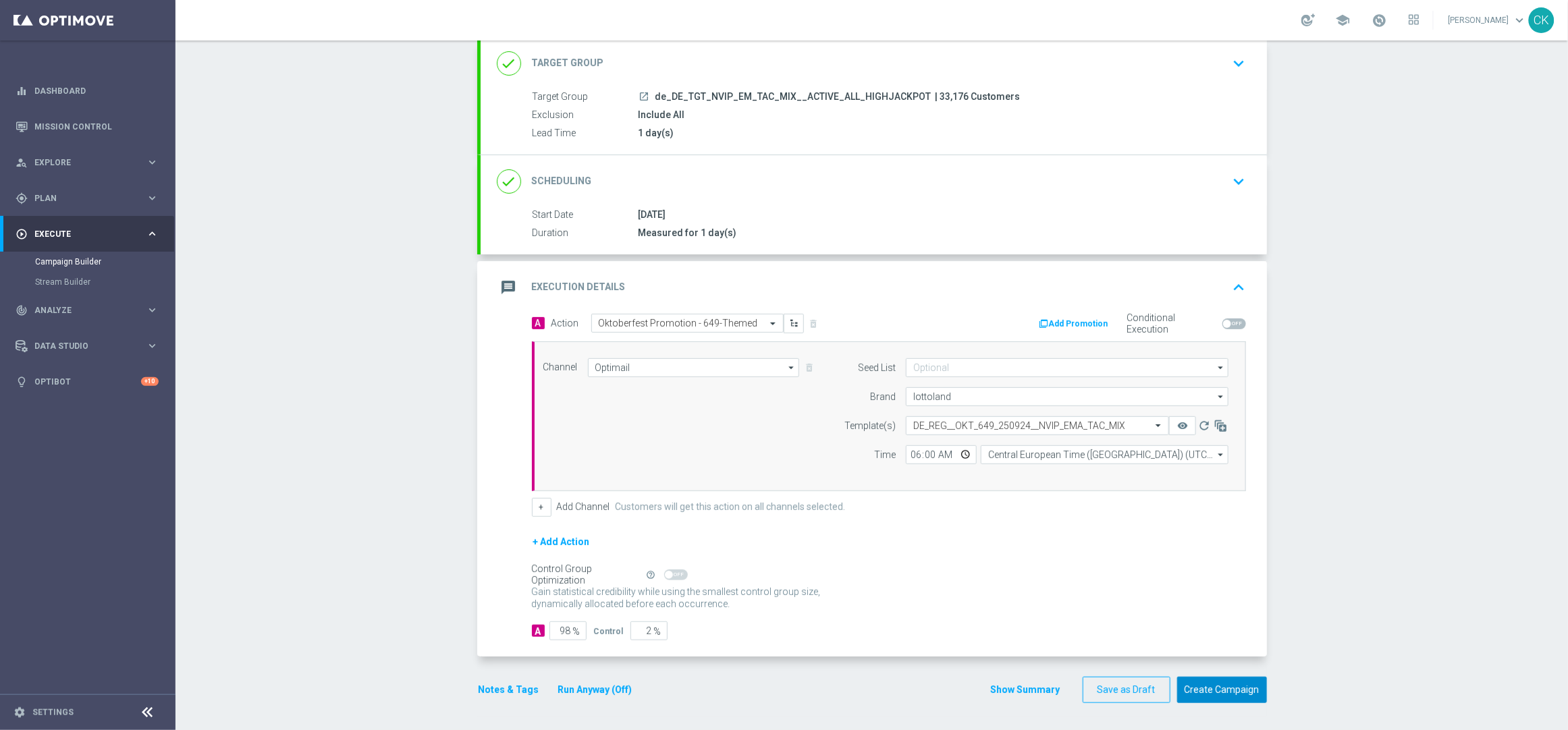
click at [1204, 690] on button "Create Campaign" at bounding box center [1222, 690] width 90 height 26
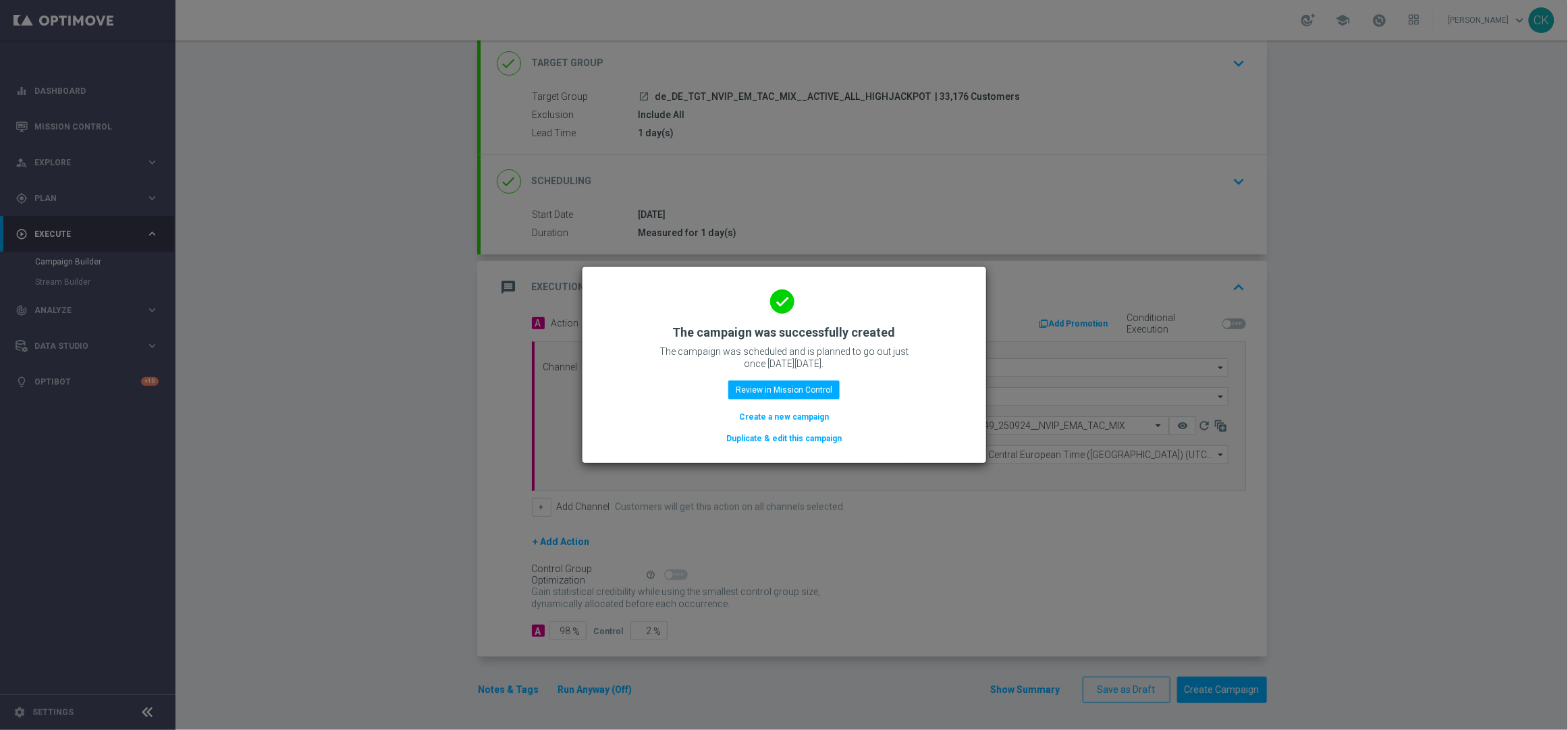
click at [759, 412] on button "Create a new campaign" at bounding box center [784, 417] width 92 height 15
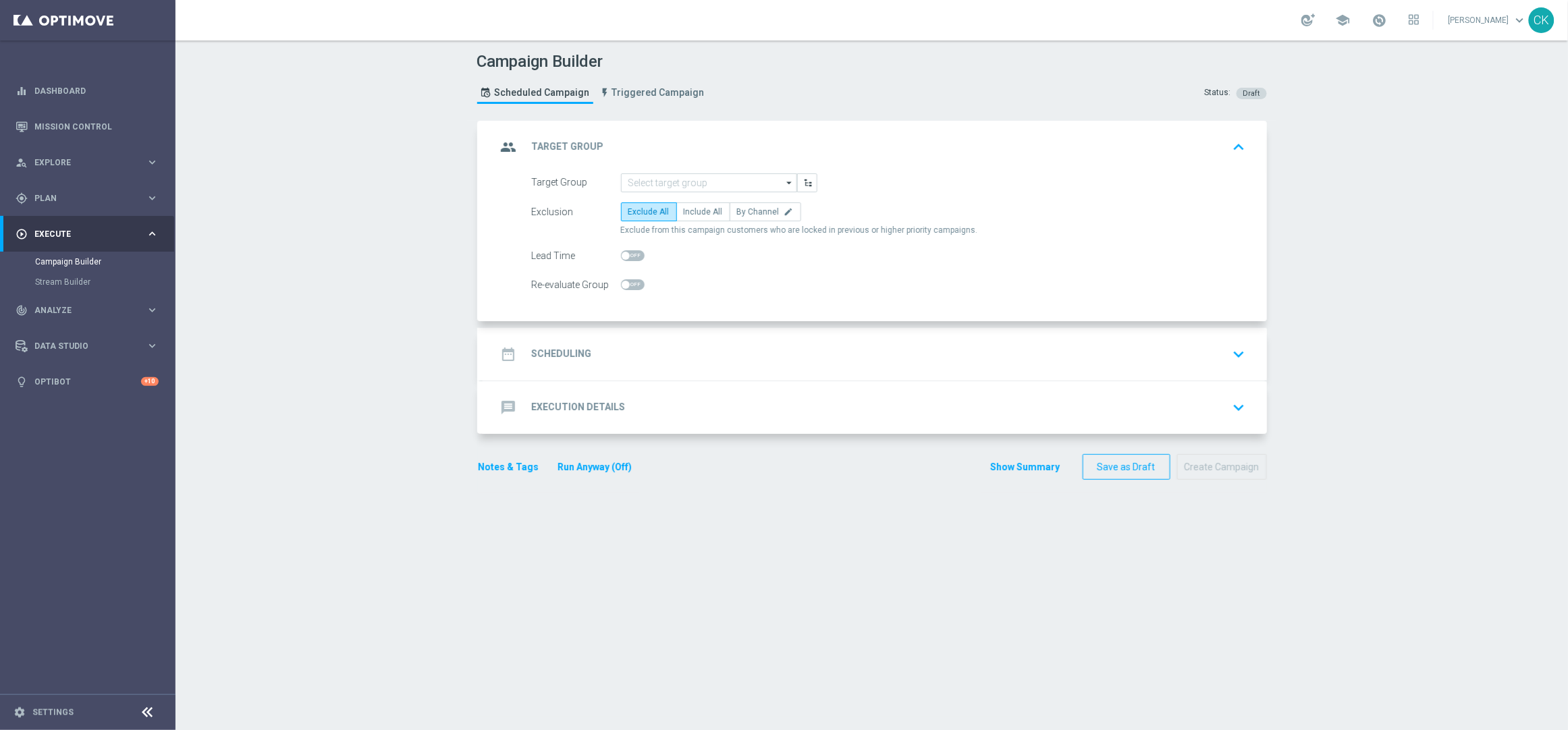
scroll to position [0, 0]
click at [677, 176] on input at bounding box center [709, 183] width 177 height 19
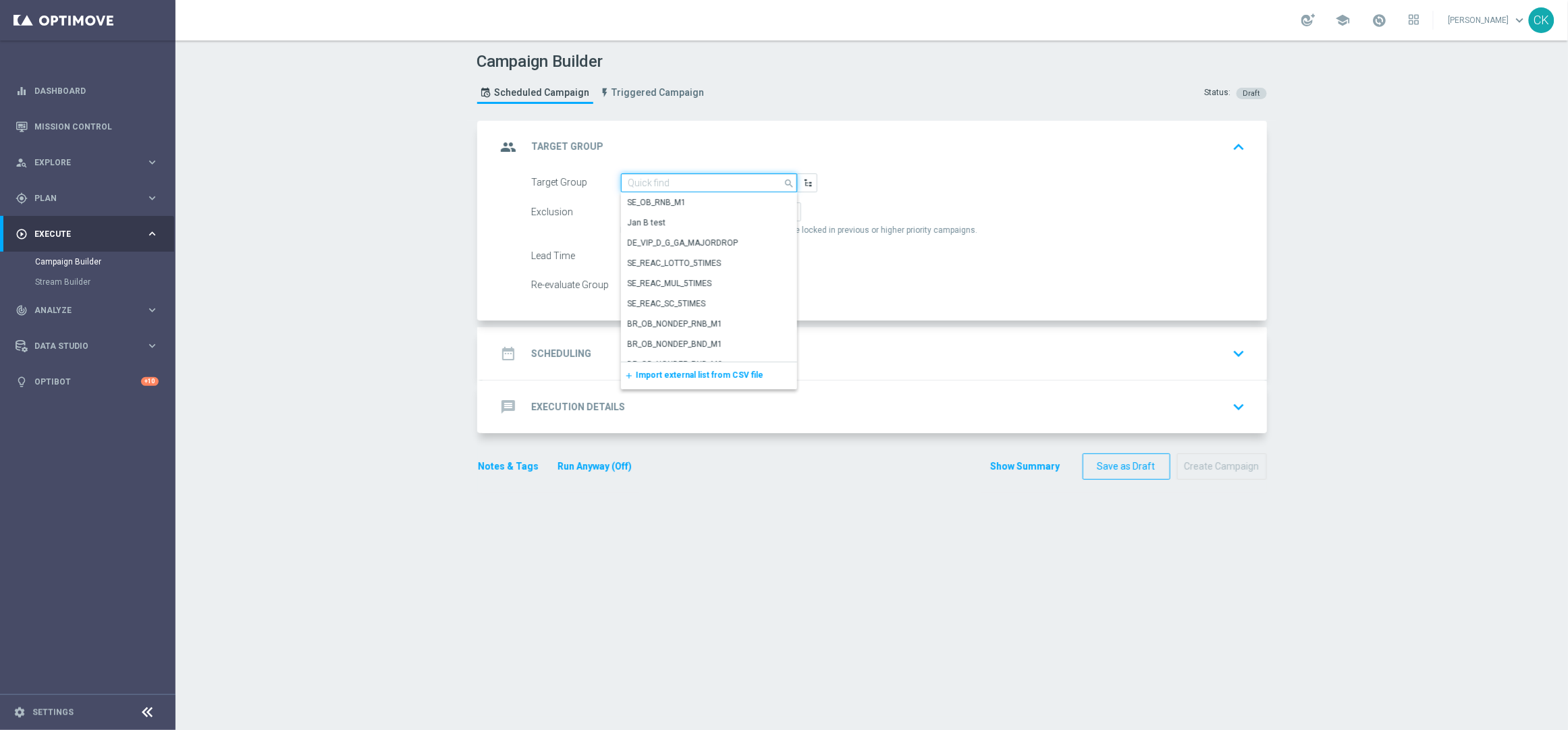
paste input "de_DE_TGT_NVIP_EM_TAC_MIX__REACTIVATED_HIGHJACKPOT"
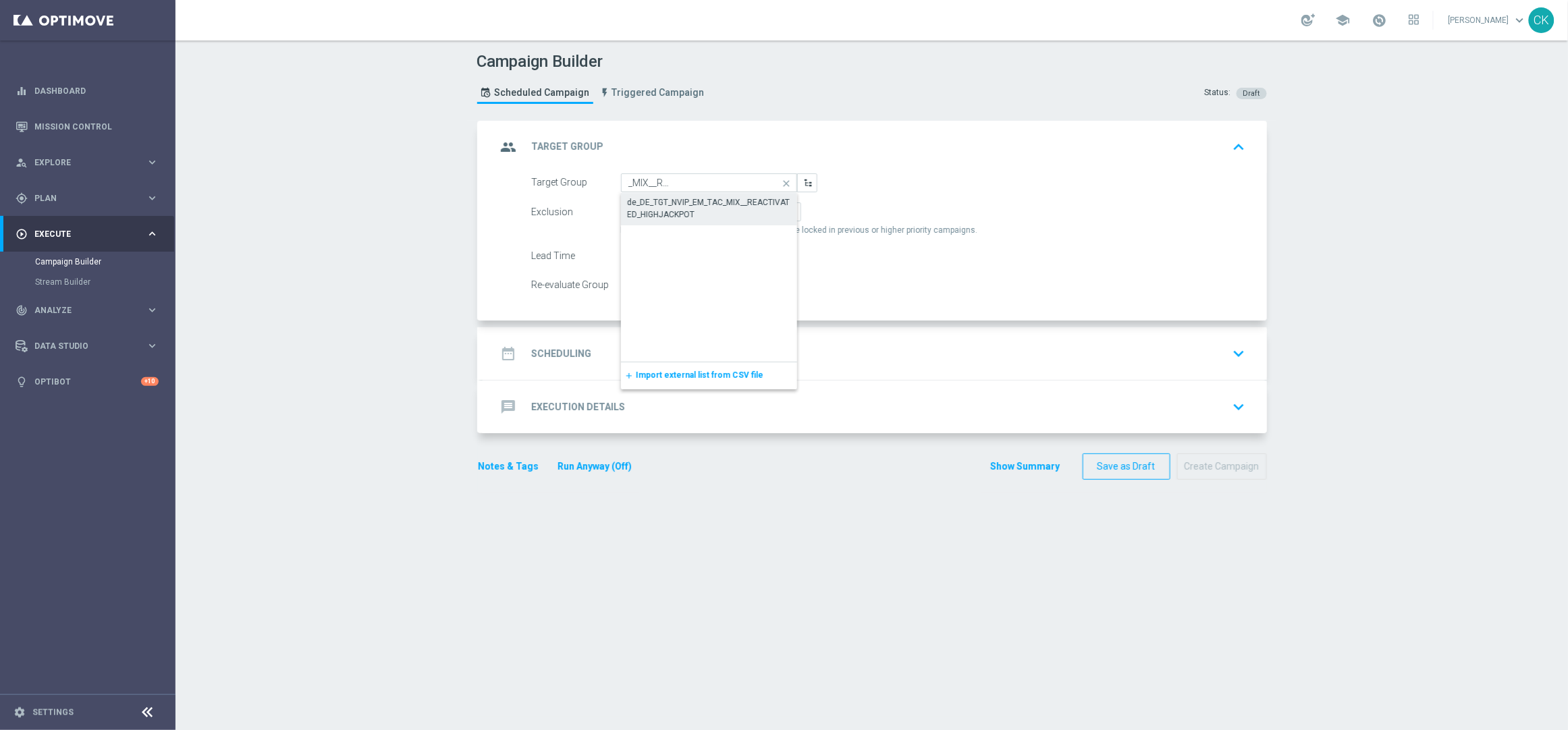
click at [667, 201] on div "de_DE_TGT_NVIP_EM_TAC_MIX__REACTIVATED_HIGHJACKPOT" at bounding box center [710, 208] width 163 height 24
type input "de_DE_TGT_NVIP_EM_TAC_MIX__REACTIVATED_HIGHJACKPOT"
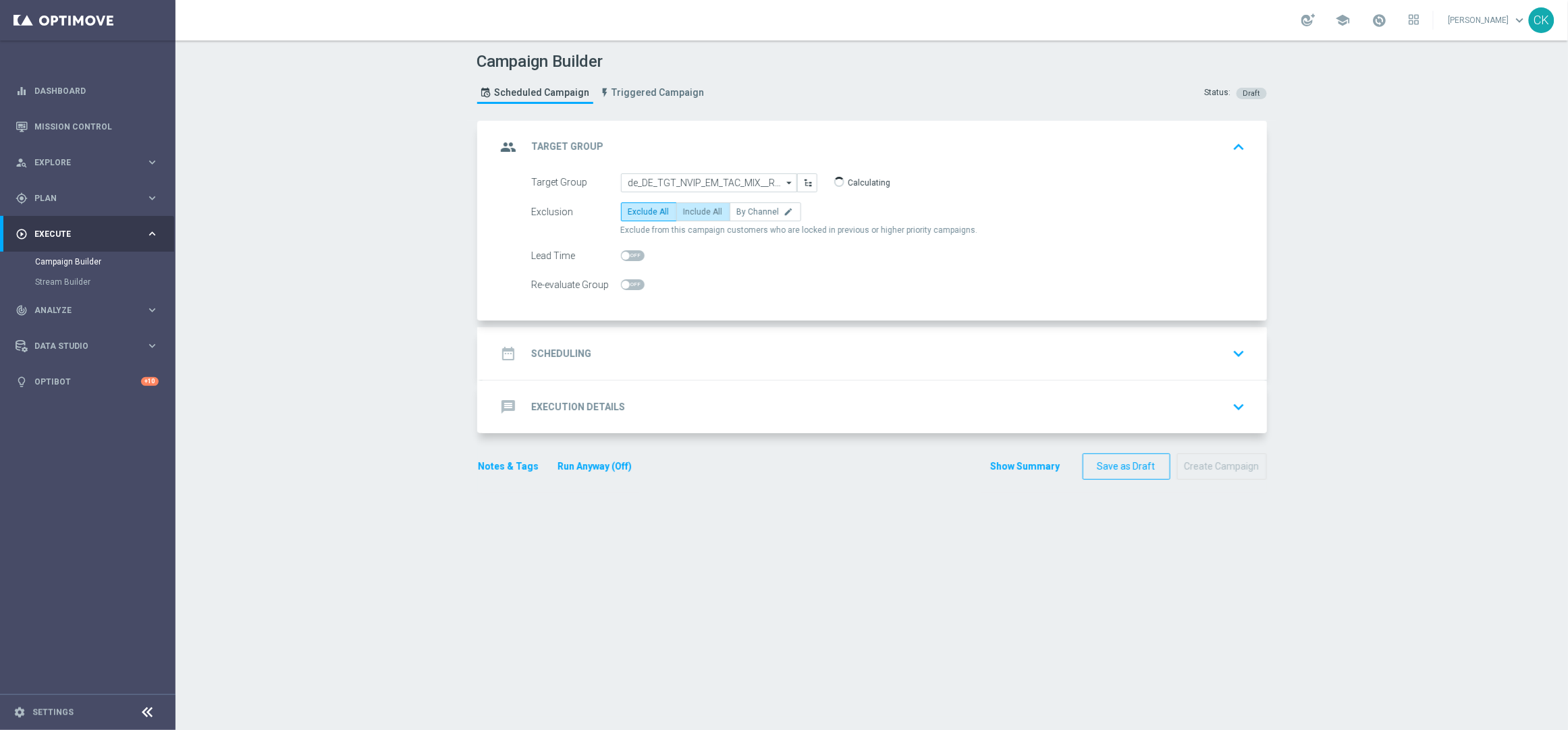
click at [695, 214] on span "Include All" at bounding box center [703, 211] width 39 height 9
click at [693, 214] on input "Include All" at bounding box center [688, 214] width 9 height 9
radio input "true"
click at [622, 257] on span at bounding box center [625, 255] width 8 height 8
click at [621, 257] on input "checkbox" at bounding box center [632, 255] width 23 height 11
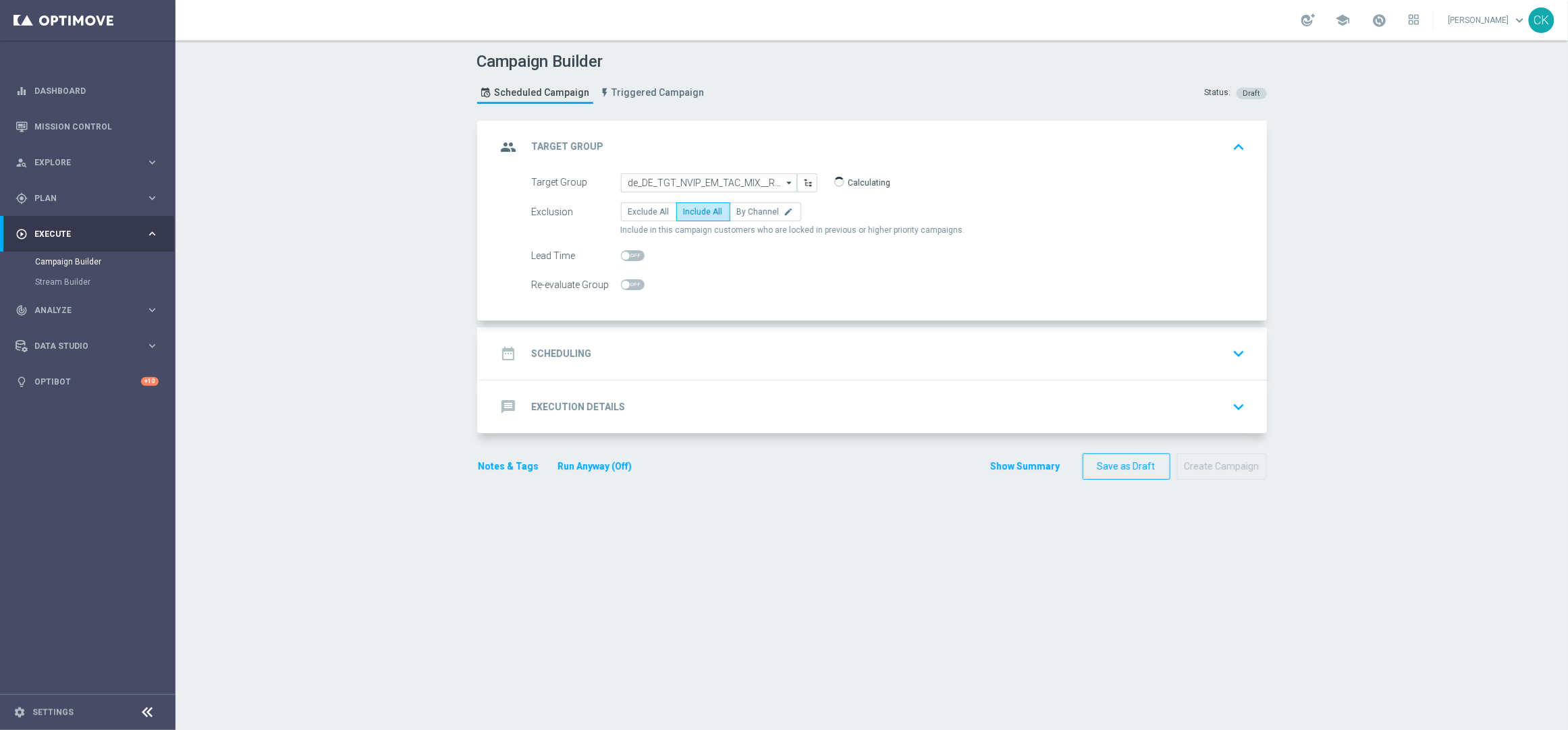
checkbox input "true"
click at [564, 354] on h2 "Scheduling" at bounding box center [561, 354] width 60 height 13
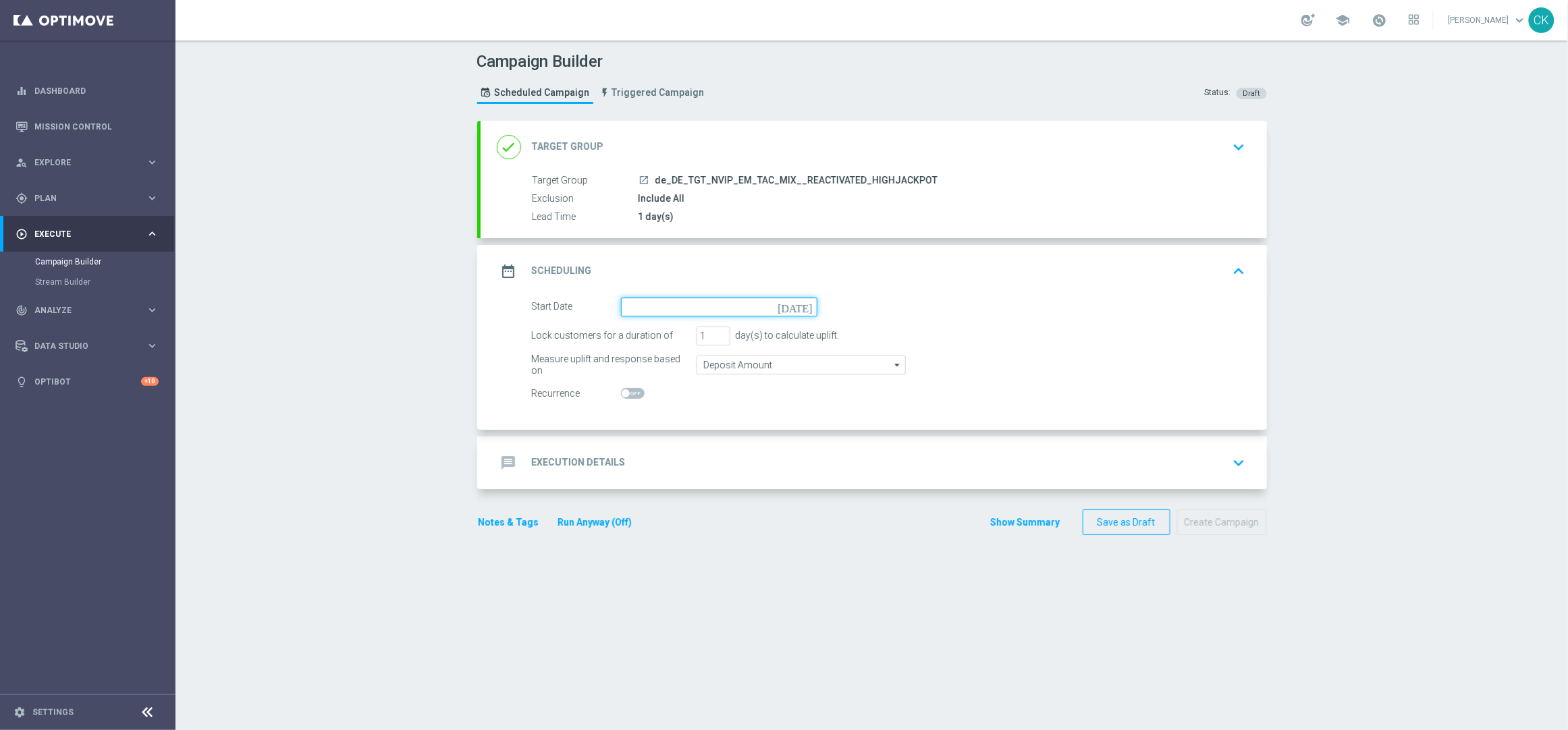
click at [687, 311] on input at bounding box center [719, 307] width 196 height 19
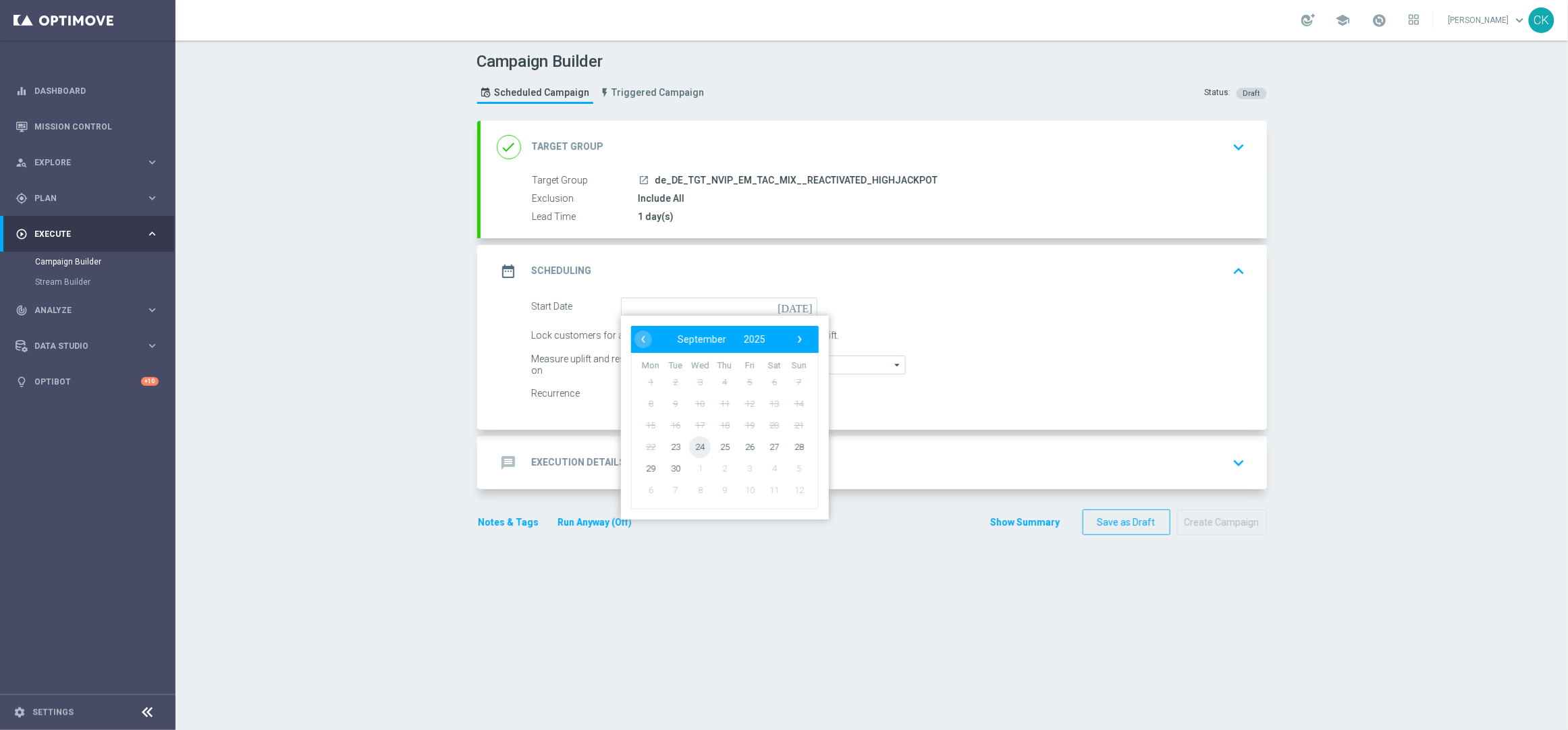
click at [692, 448] on span "24" at bounding box center [700, 447] width 21 height 21
type input "24 Sep 2025"
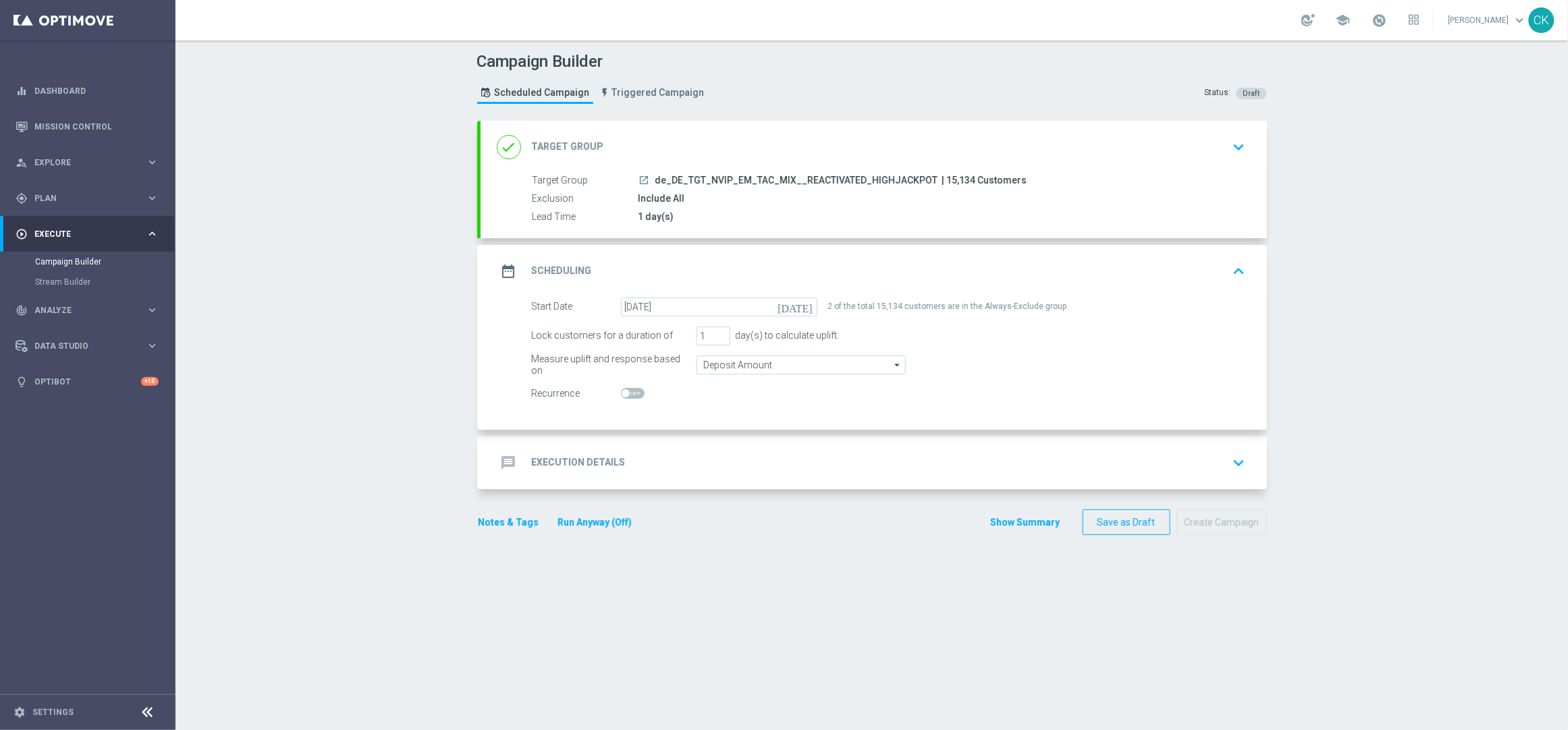
click at [544, 460] on h2 "Execution Details" at bounding box center [578, 463] width 94 height 13
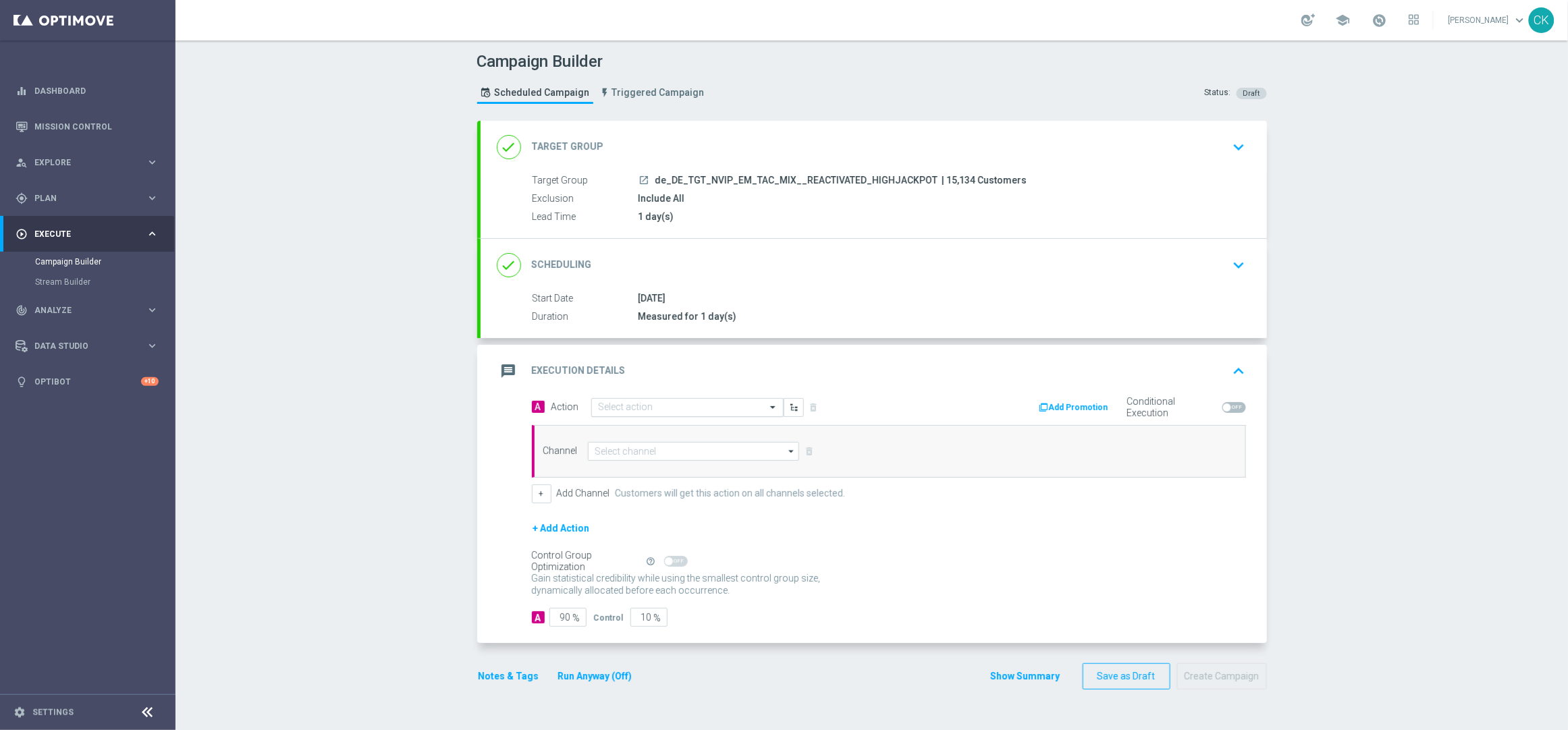
click at [651, 403] on input "text" at bounding box center [674, 408] width 150 height 11
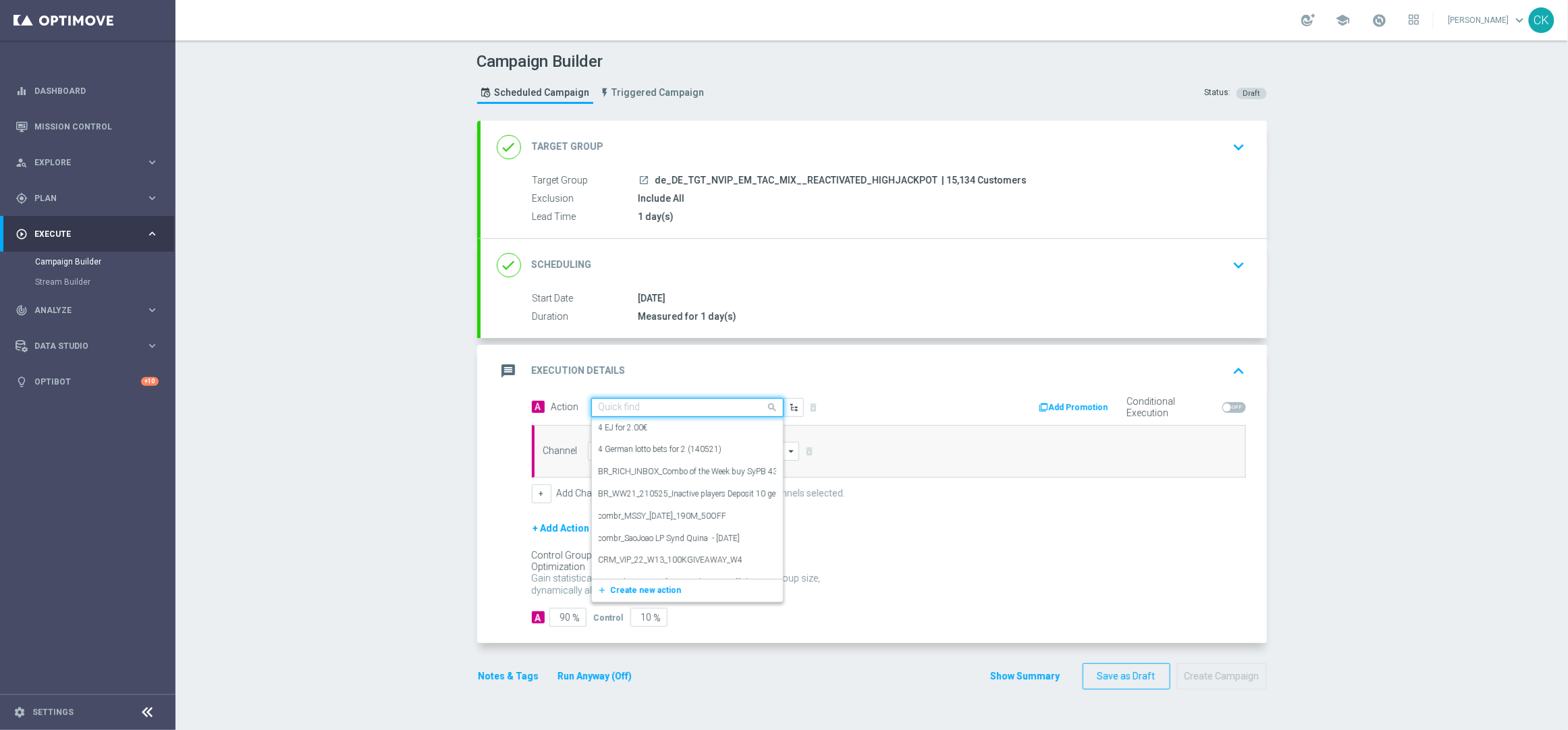
paste input "Oktoberfest Promotion - 649-Themed"
type input "Oktoberfest Promotion - 649-Themed"
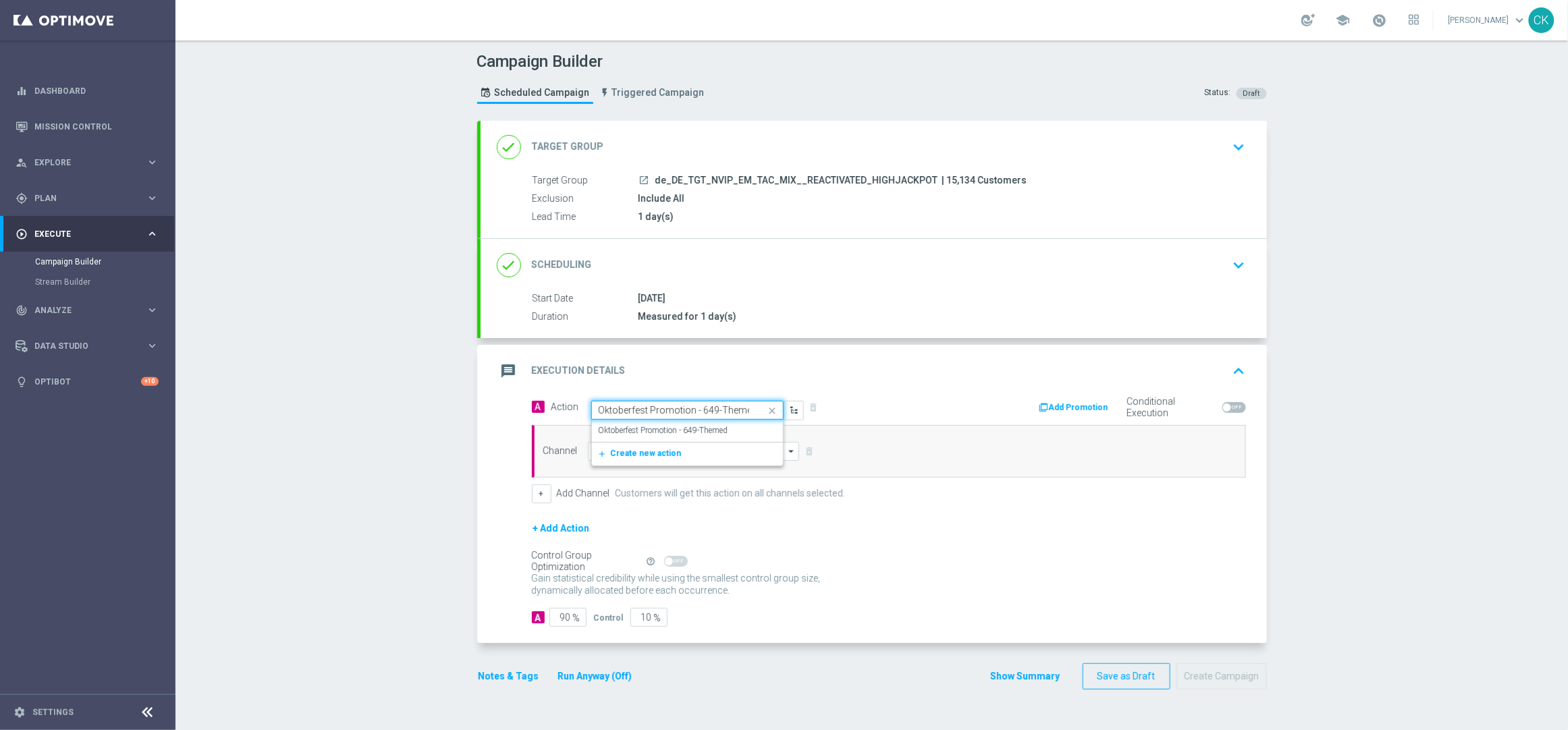
scroll to position [0, 4]
click at [657, 424] on div "Oktoberfest Promotion - 649-Themed edit" at bounding box center [688, 430] width 177 height 22
click at [656, 450] on input at bounding box center [693, 451] width 212 height 19
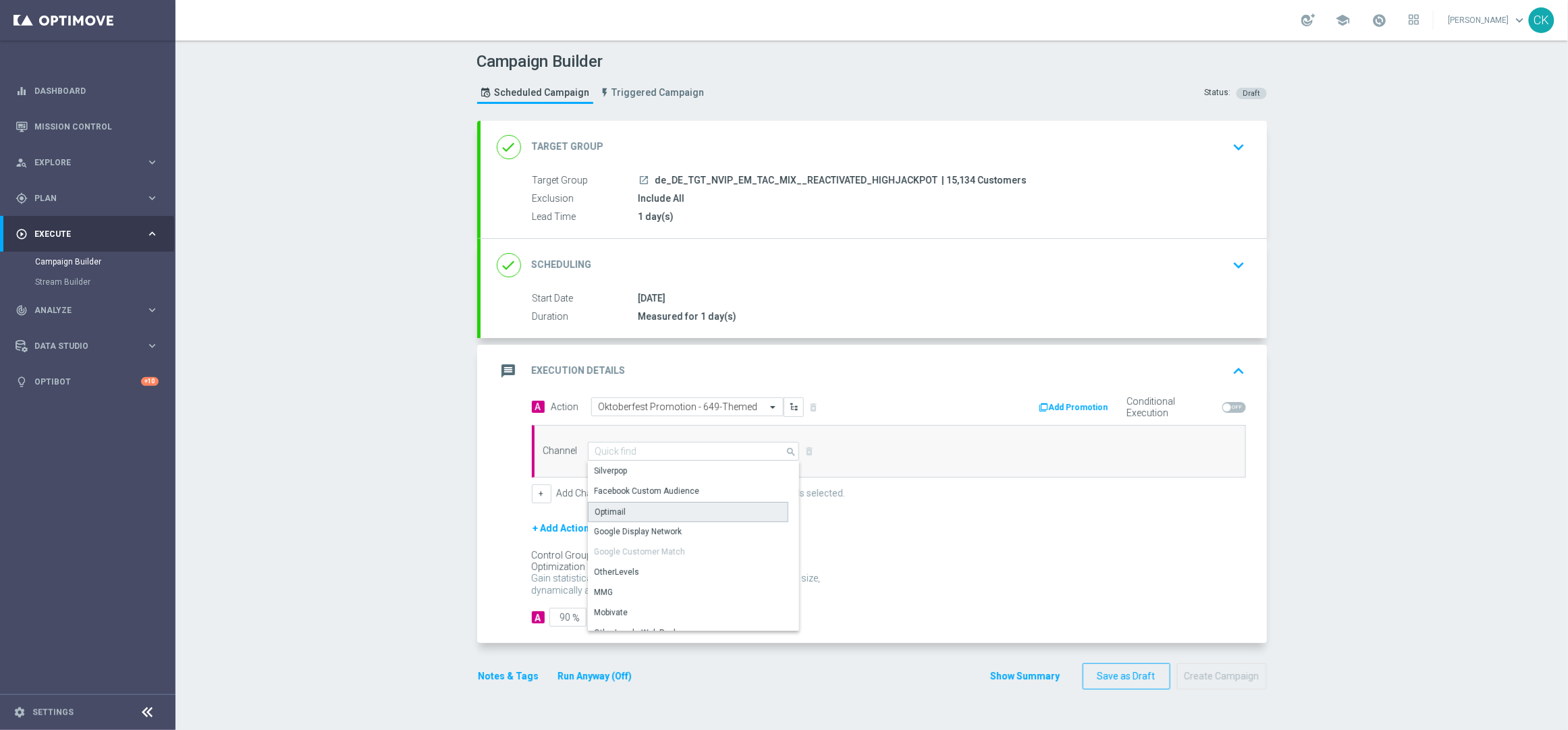
click at [642, 512] on div "Optimail" at bounding box center [688, 512] width 201 height 21
type input "Optimail"
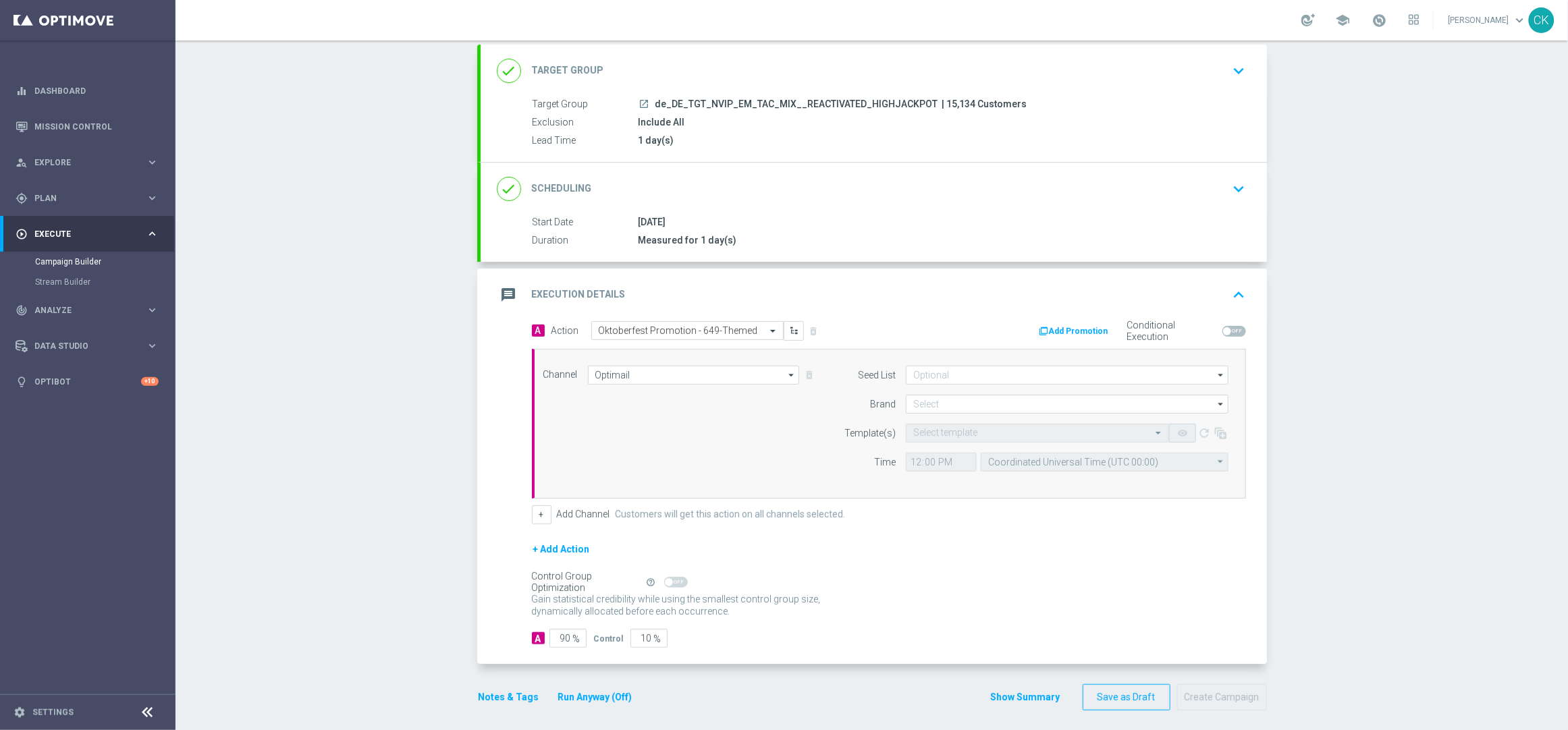
scroll to position [85, 0]
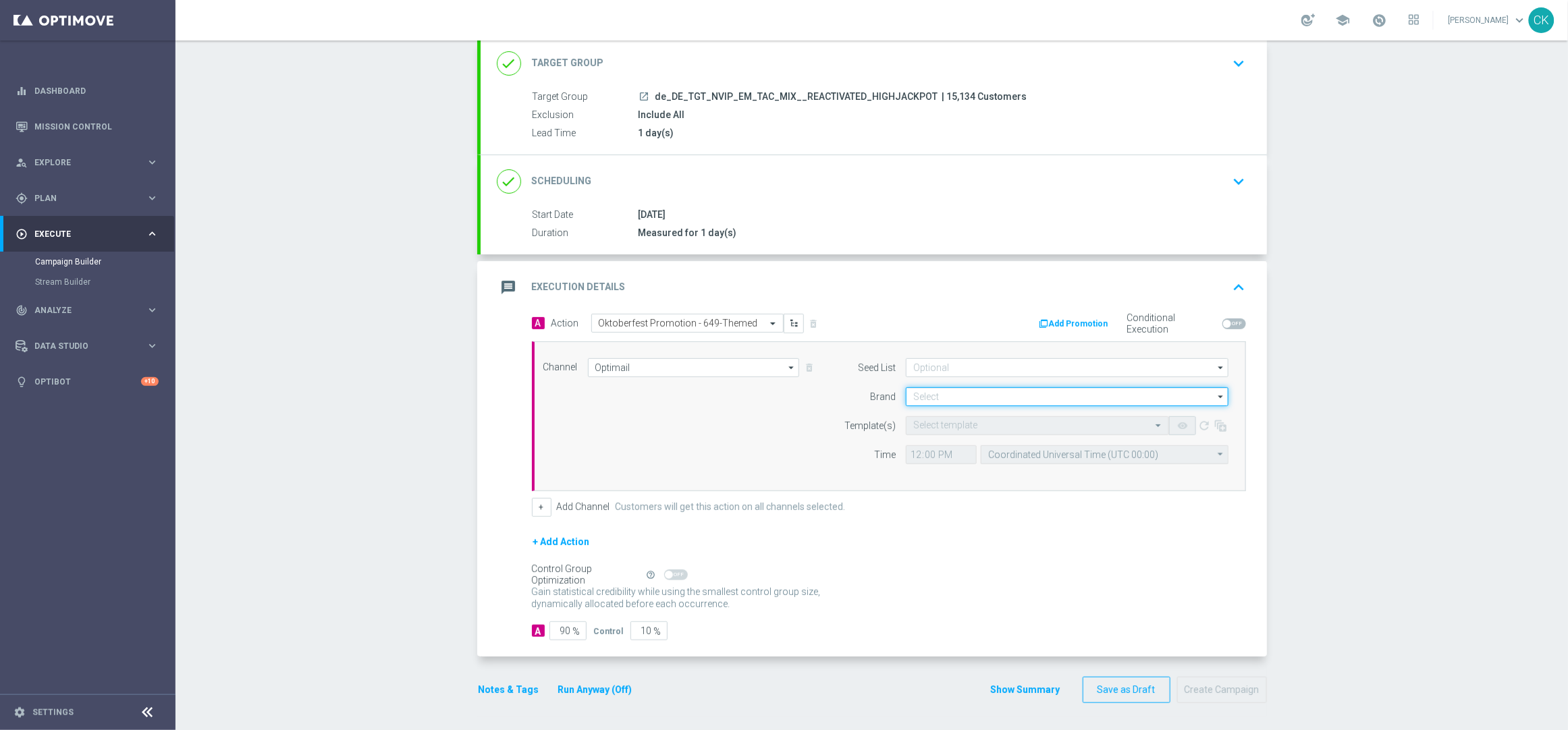
click at [1009, 388] on input at bounding box center [1067, 397] width 323 height 19
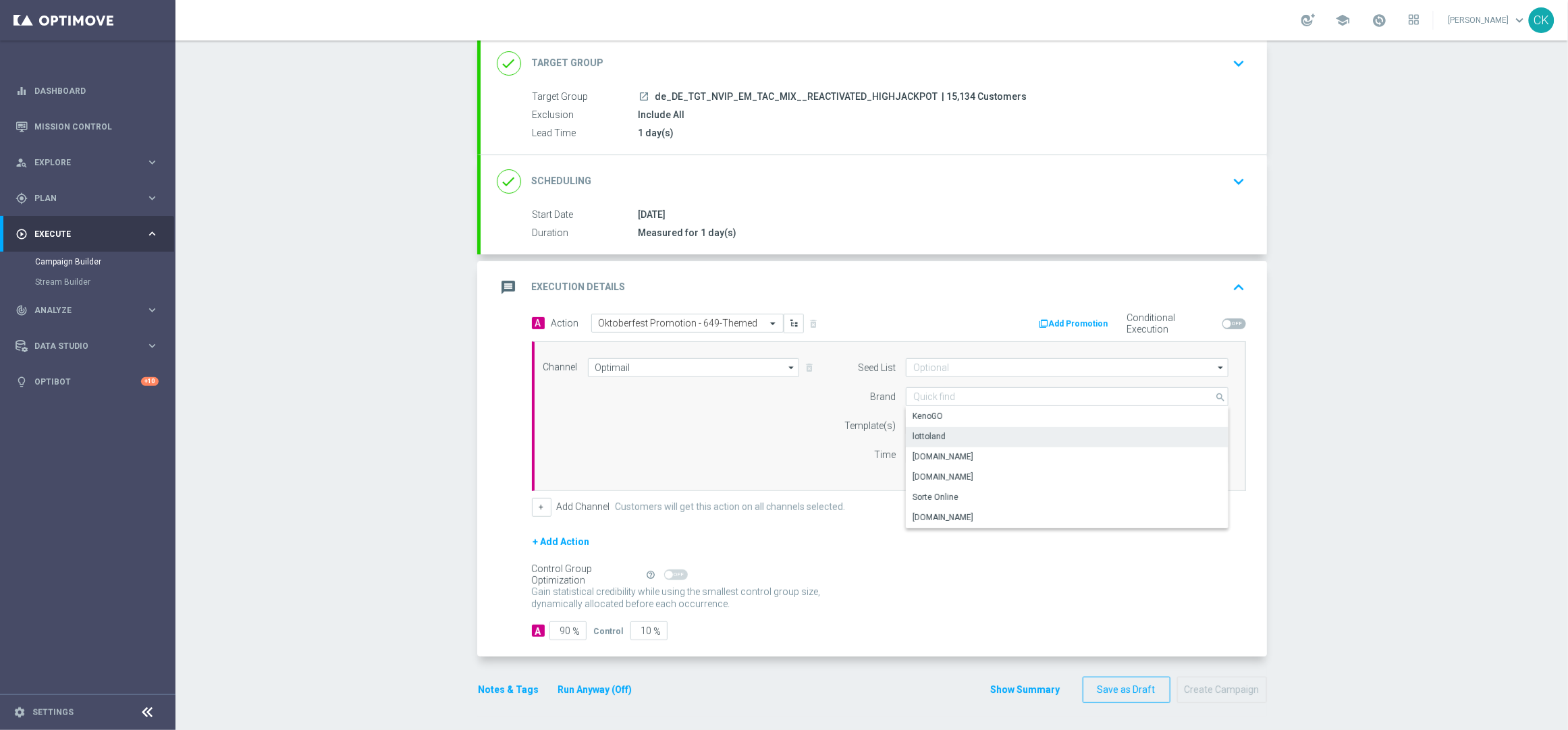
click at [936, 432] on div "lottoland" at bounding box center [929, 437] width 33 height 12
type input "lottoland"
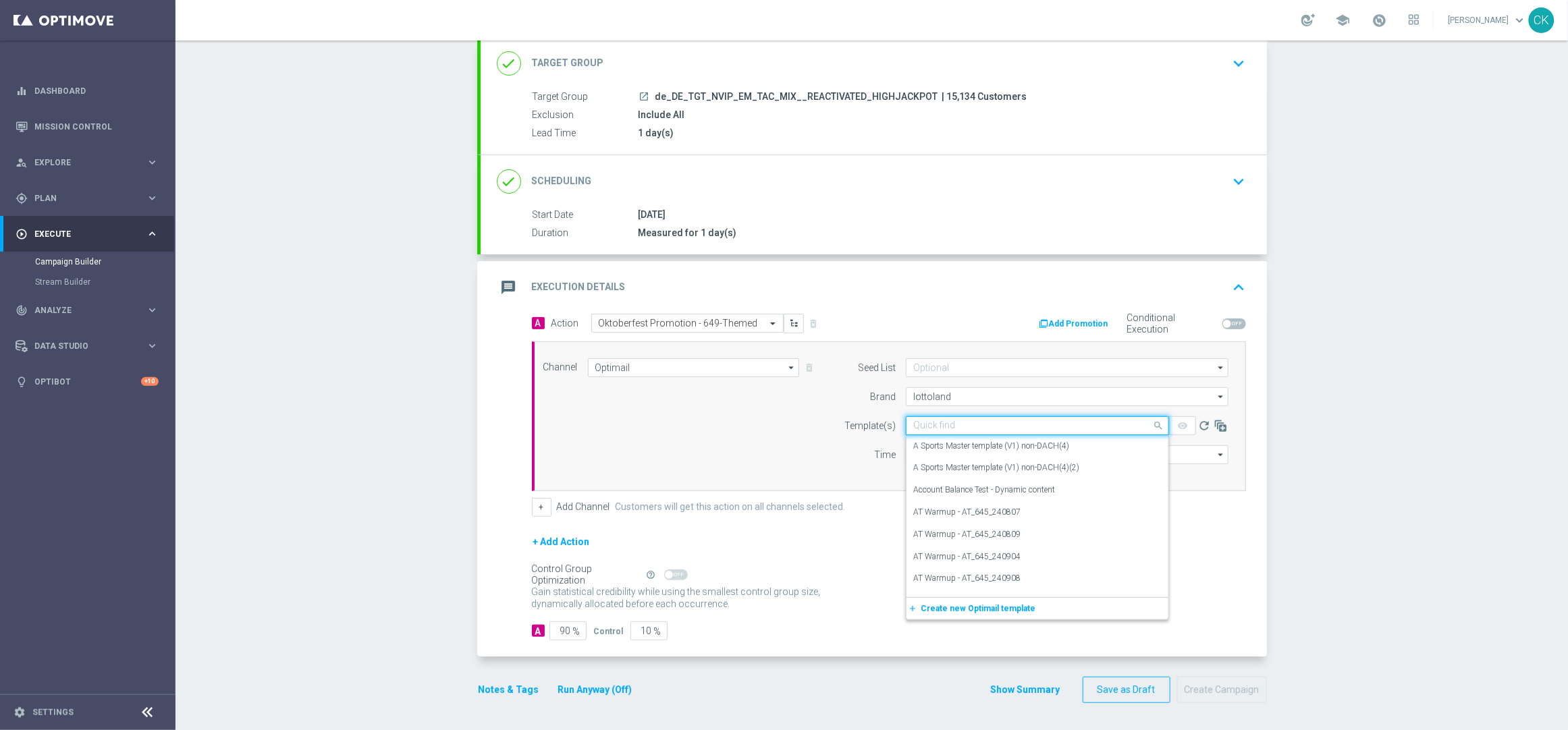
click at [926, 423] on input "text" at bounding box center [1024, 426] width 221 height 11
paste input "DE_REG__OKT_649_250924__NVIP_EMA_TAC_MIX"
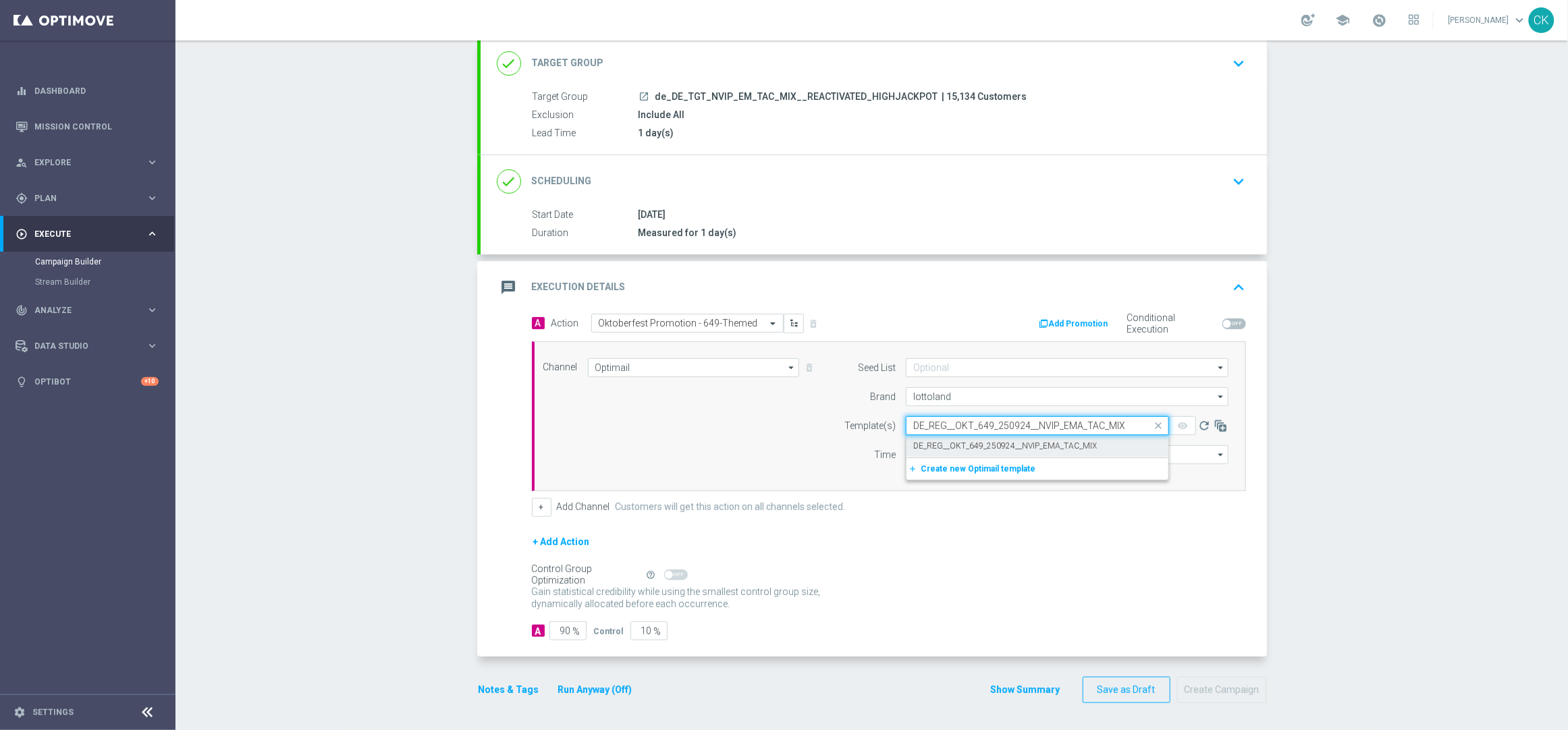
click at [941, 441] on label "DE_REG__OKT_649_250924__NVIP_EMA_TAC_MIX" at bounding box center [1004, 447] width 184 height 11
type input "DE_REG__OKT_649_250924__NVIP_EMA_TAC_MIX"
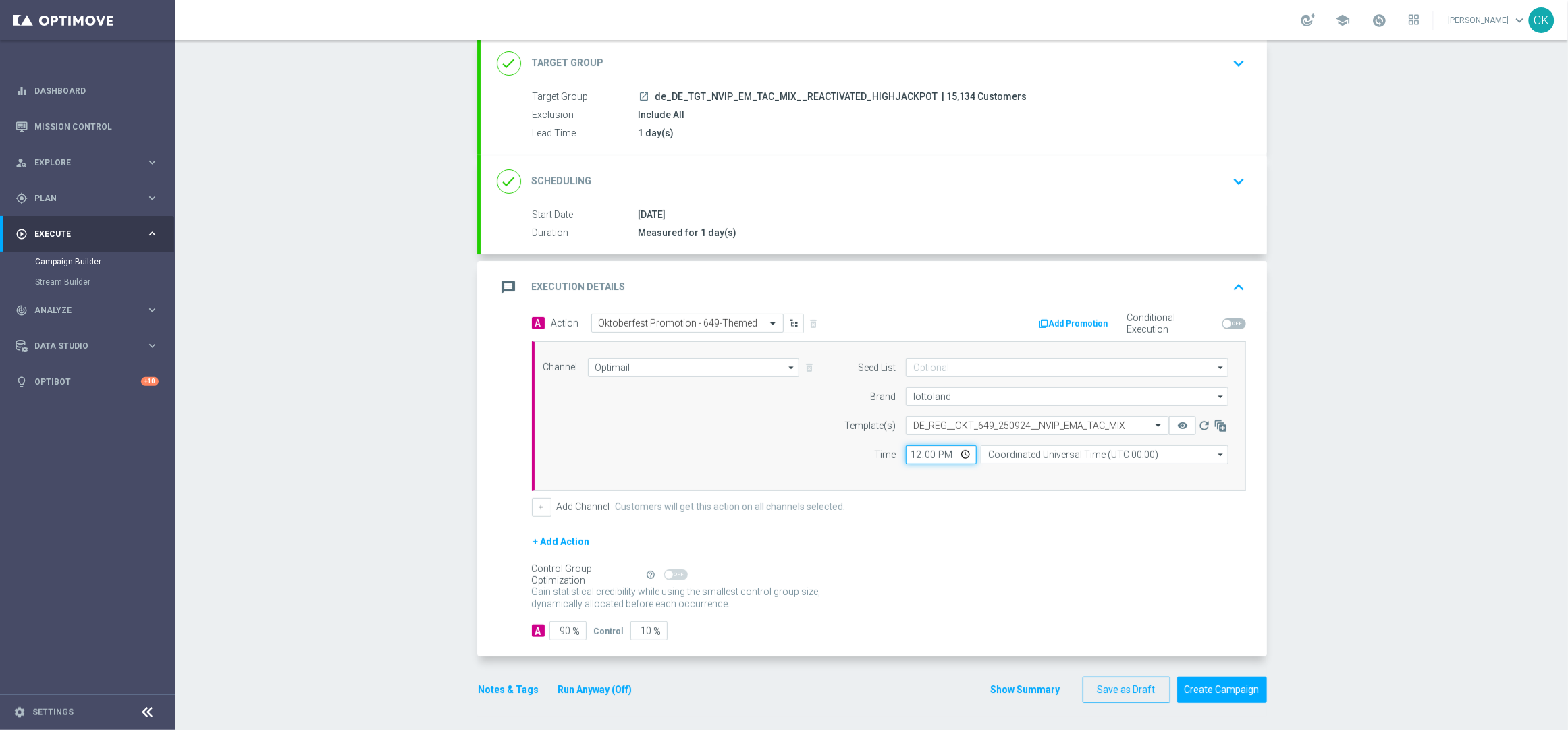
click at [907, 455] on input "12:00" at bounding box center [941, 455] width 71 height 19
type input "06:00"
click at [1112, 453] on input "Coordinated Universal Time (UTC 00:00)" at bounding box center [1104, 455] width 247 height 19
click at [1093, 466] on div "Central European Time (Berlin) (UTC +02:00)" at bounding box center [1104, 475] width 247 height 21
type input "Central European Time (Berlin) (UTC +02:00)"
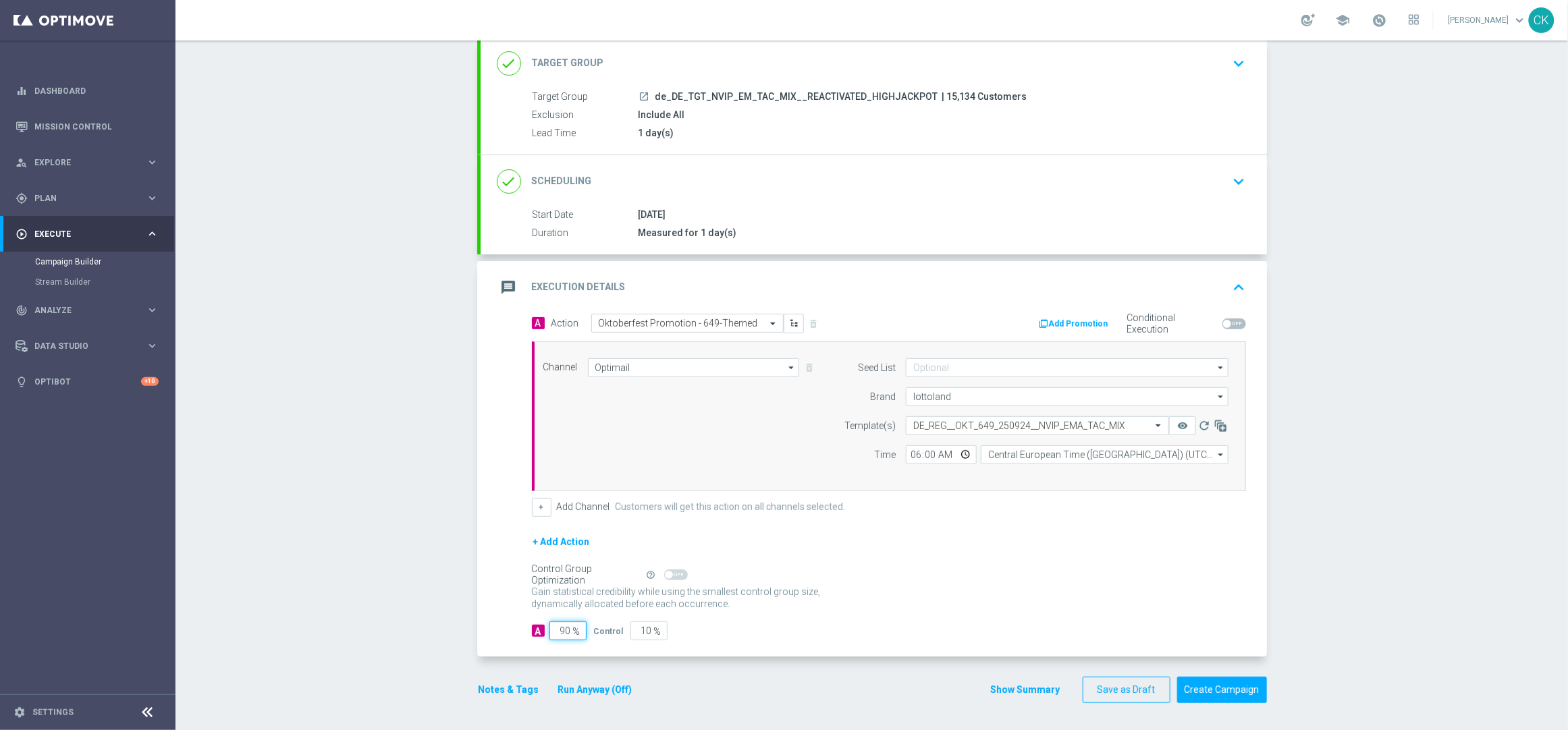
click at [564, 631] on input "90" at bounding box center [568, 631] width 37 height 19
type input "9"
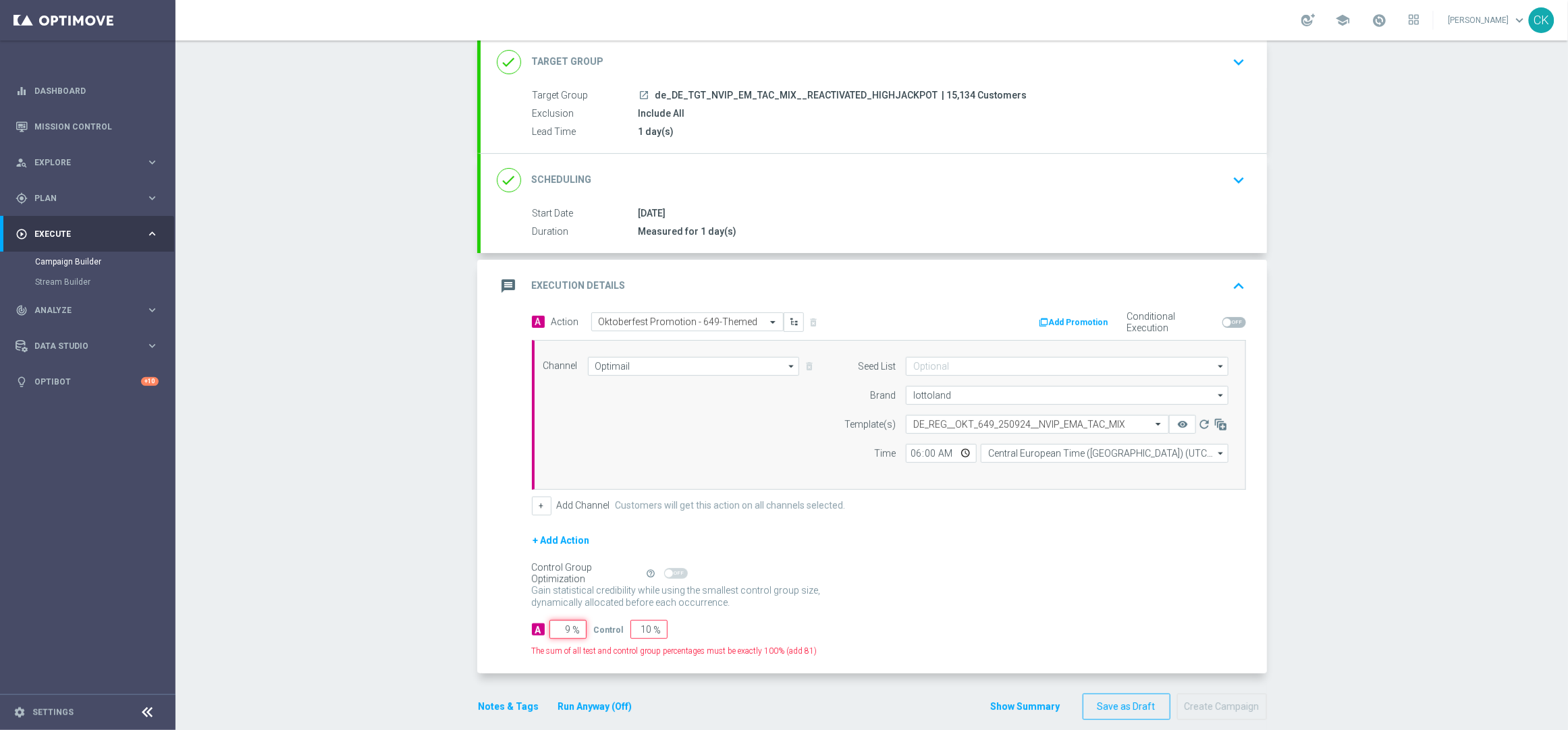
type input "91"
type input "98"
type input "2"
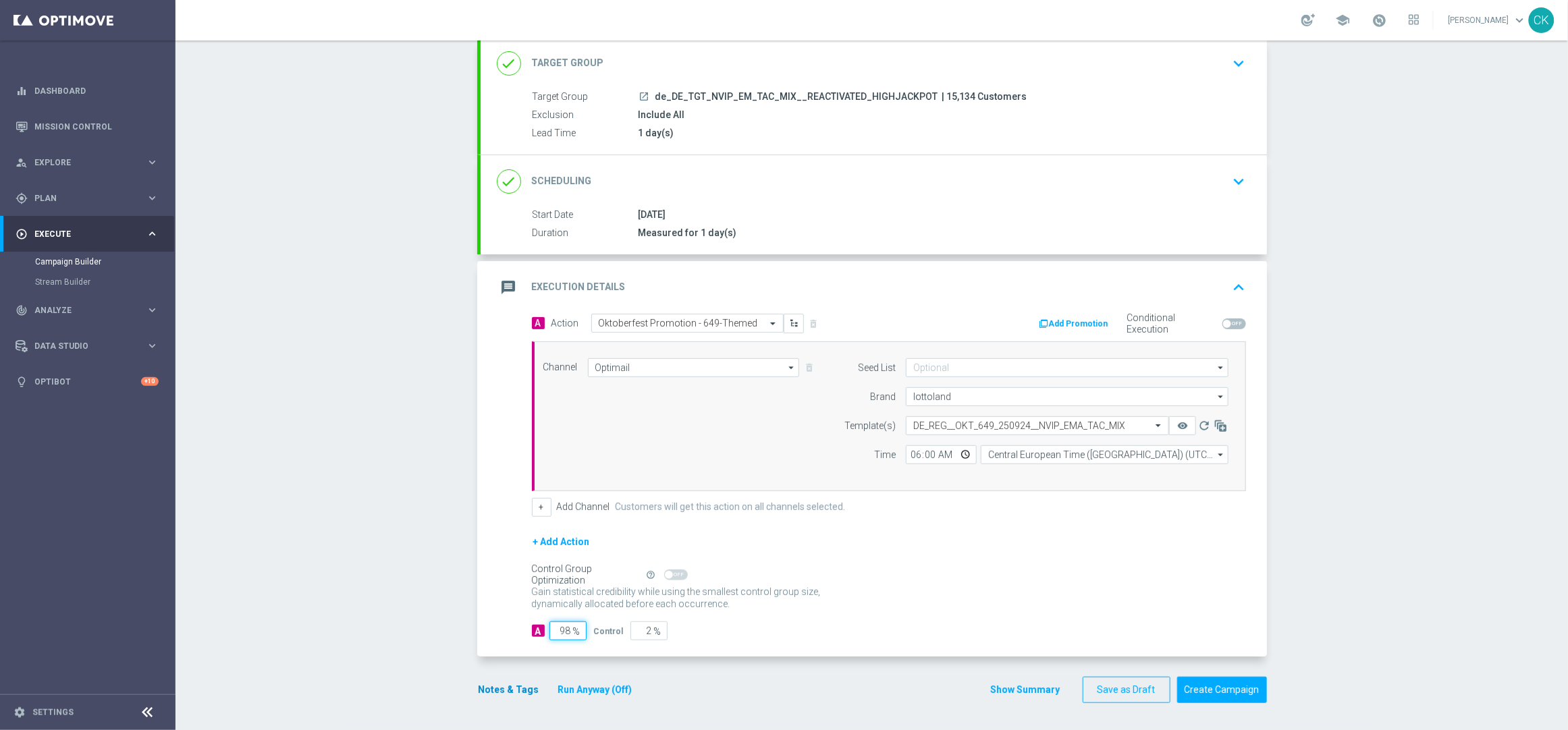
type input "98"
click at [499, 690] on button "Notes & Tags" at bounding box center [509, 690] width 64 height 17
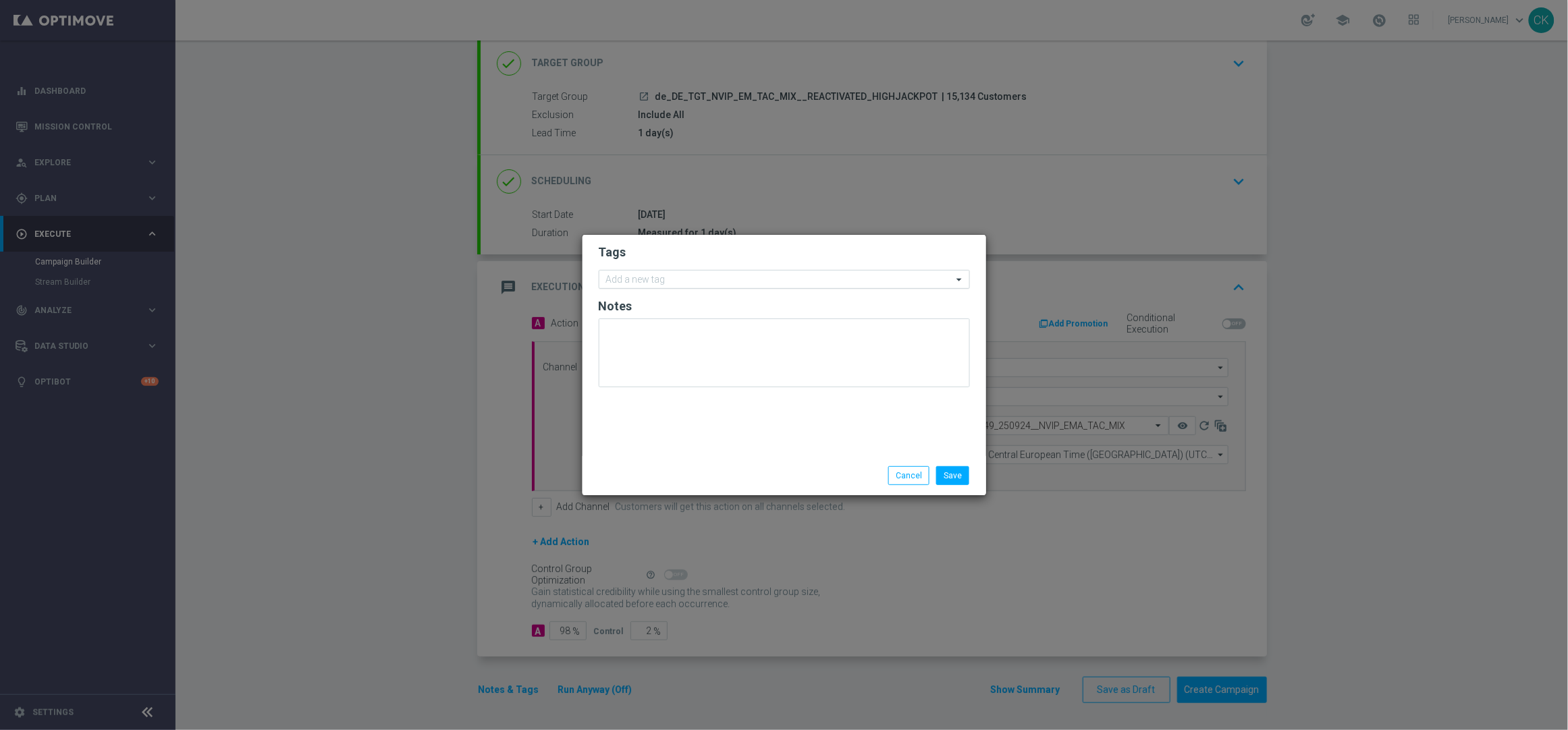
click at [654, 288] on div "Add a new tag" at bounding box center [785, 279] width 371 height 19
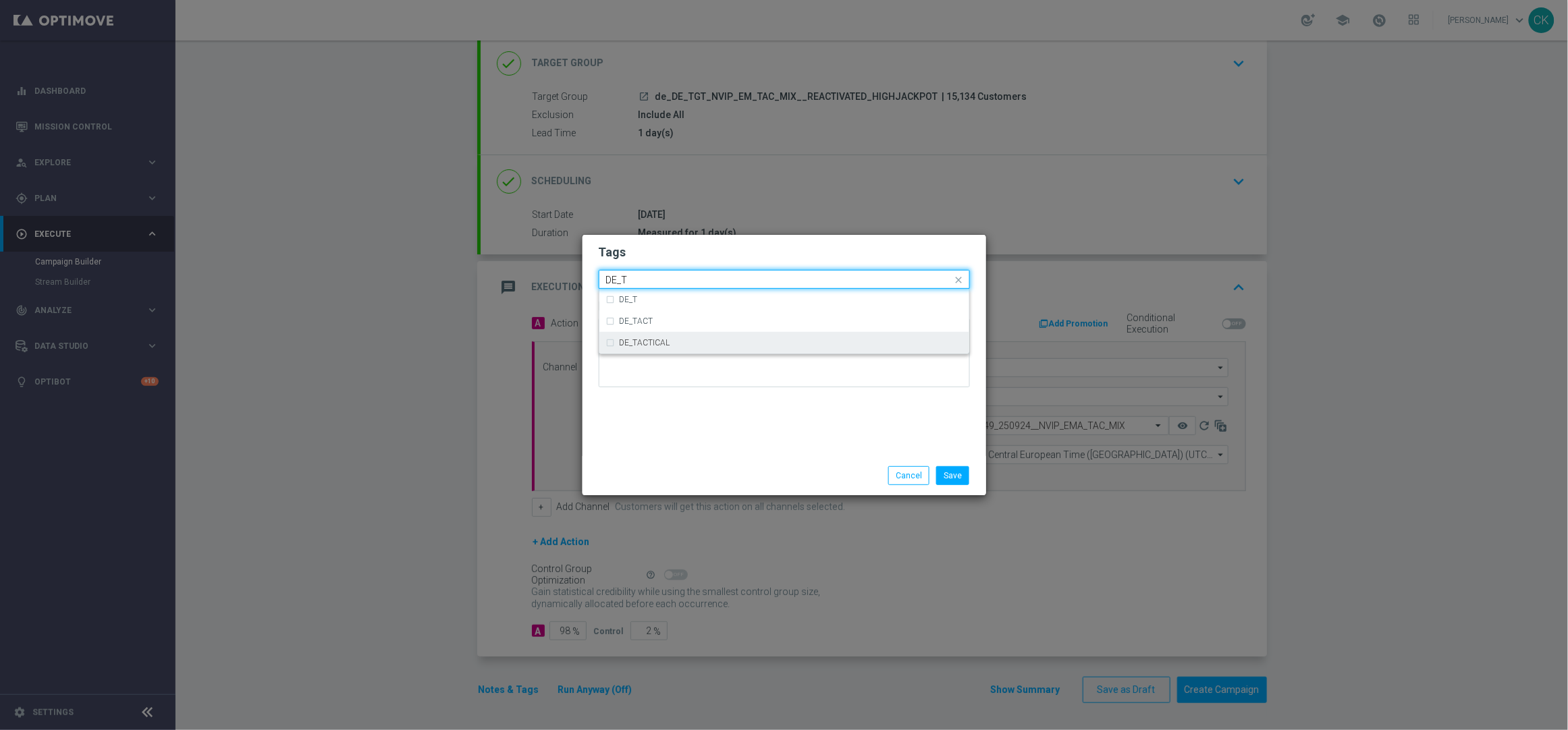
click at [660, 345] on label "DE_TACTICAL" at bounding box center [644, 342] width 50 height 8
type input "DE_T"
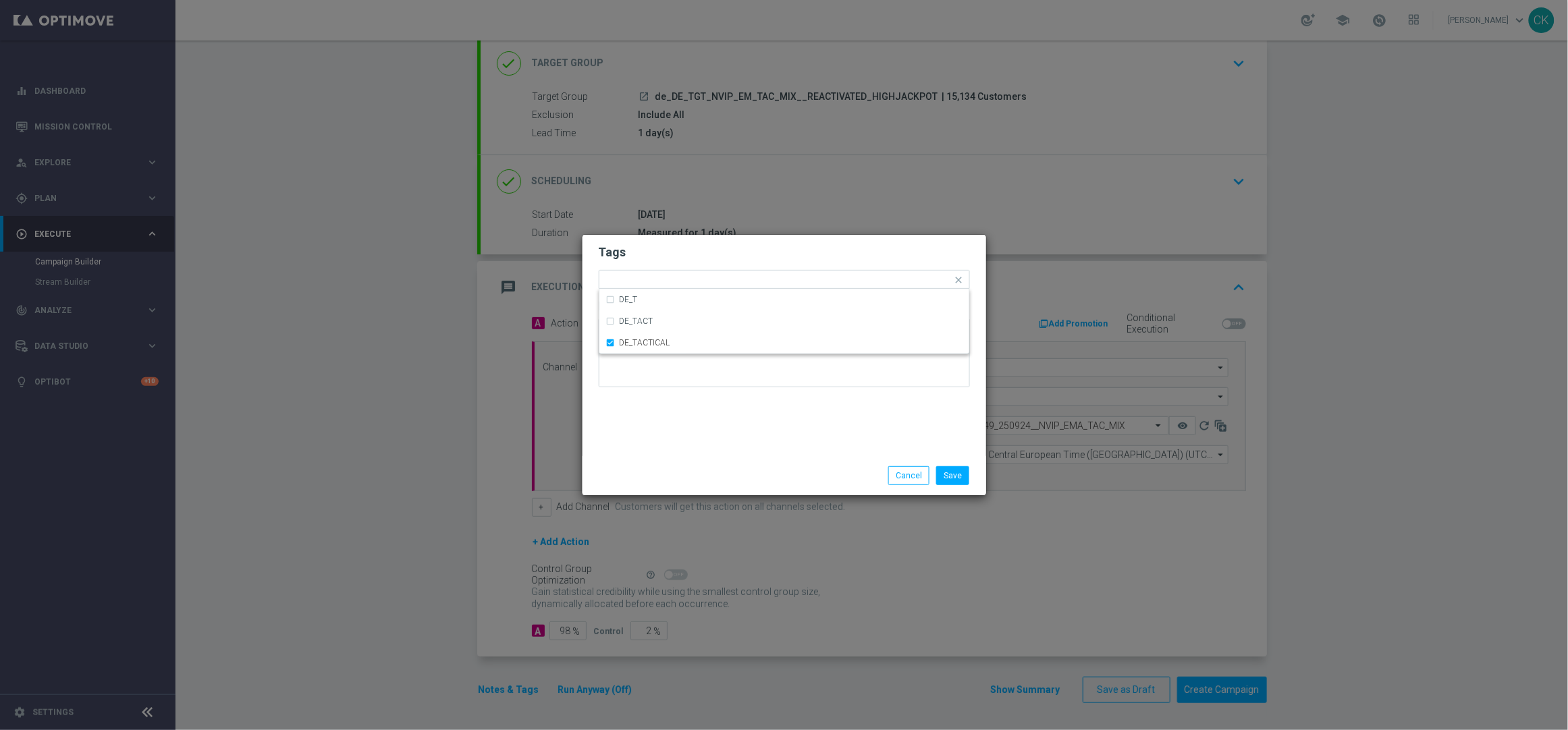
click at [655, 471] on div "Save Cancel" at bounding box center [784, 476] width 391 height 19
click at [953, 472] on button "Save" at bounding box center [953, 476] width 33 height 19
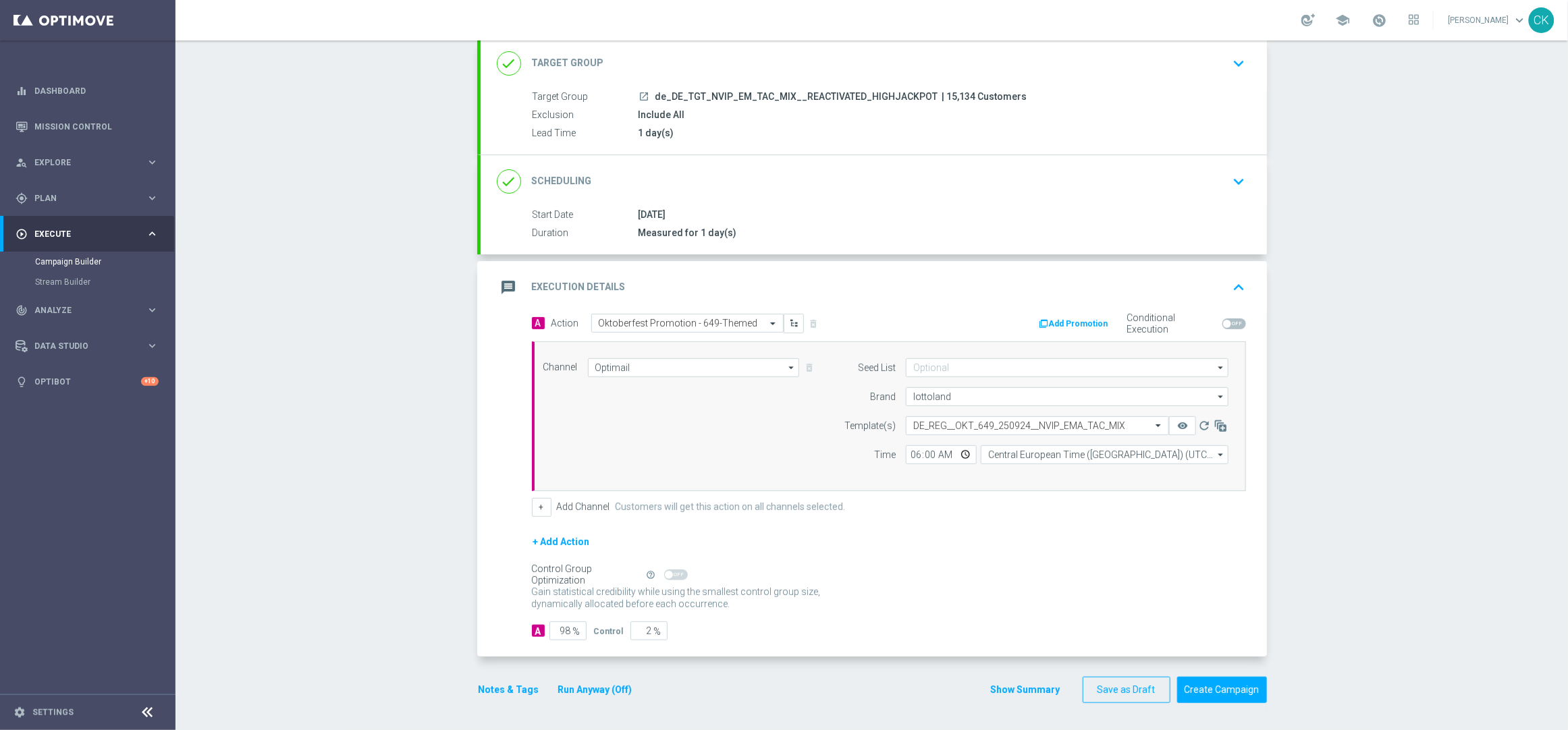
click at [497, 686] on button "Notes & Tags" at bounding box center [509, 690] width 64 height 17
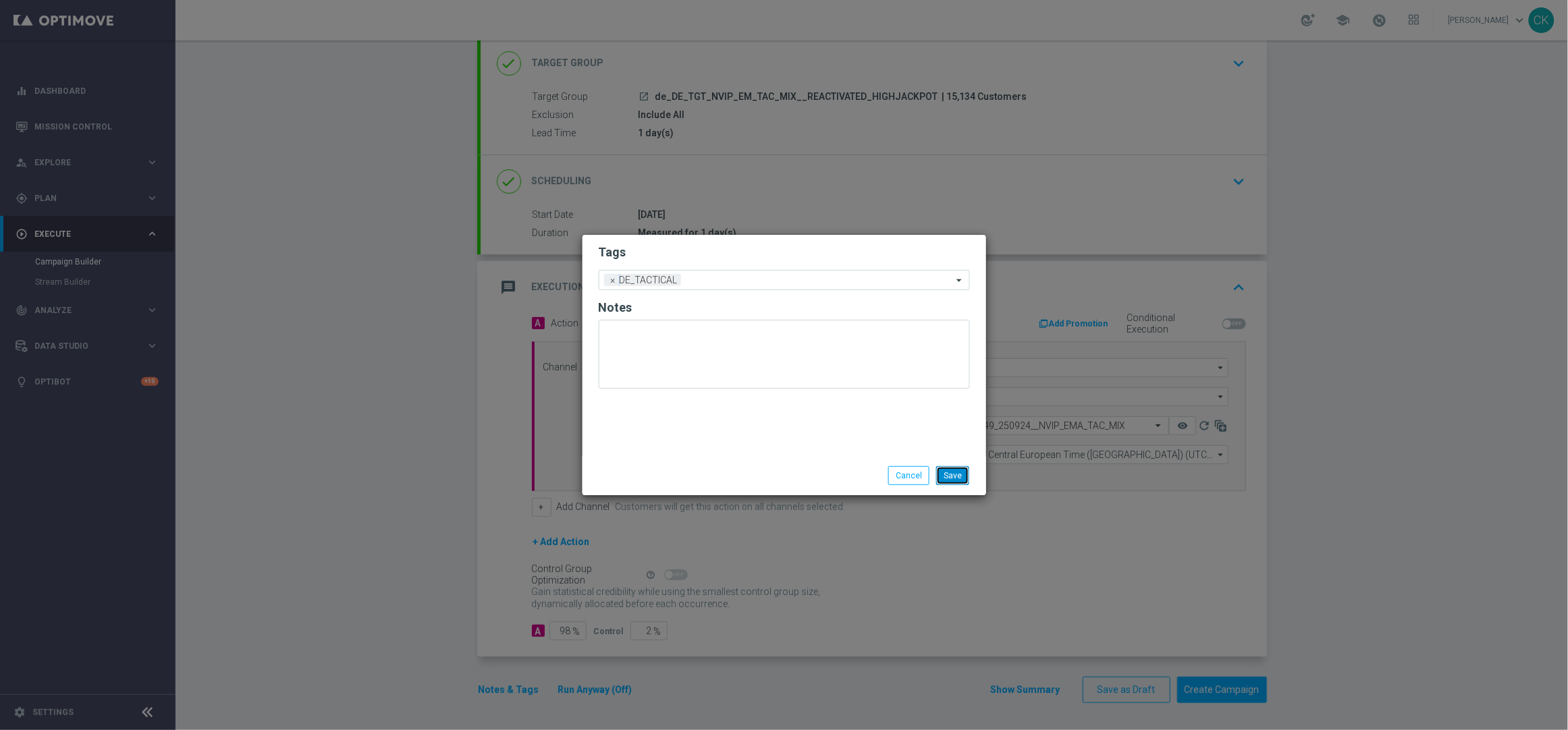
click at [963, 473] on button "Save" at bounding box center [953, 476] width 33 height 19
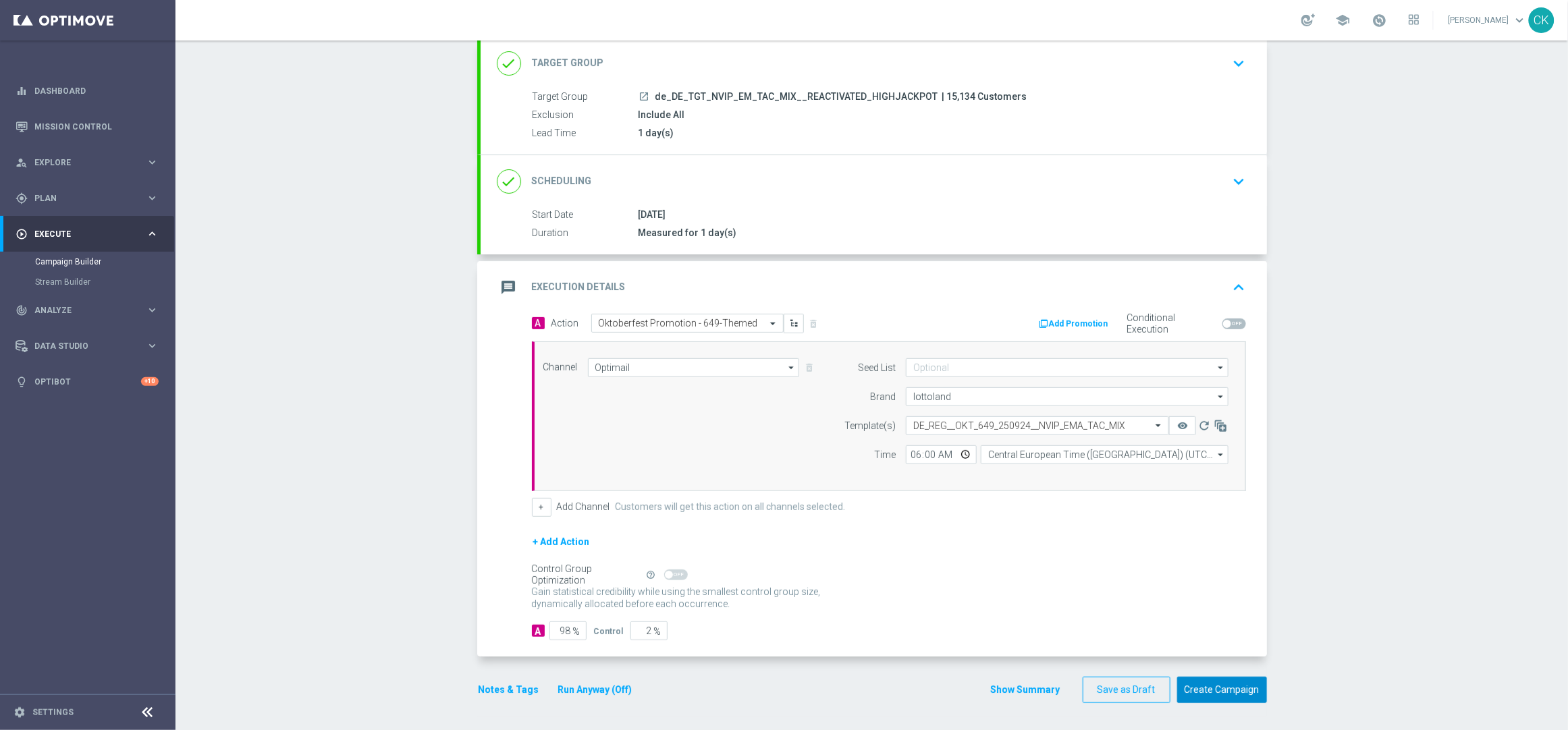
click at [1211, 688] on button "Create Campaign" at bounding box center [1222, 690] width 90 height 26
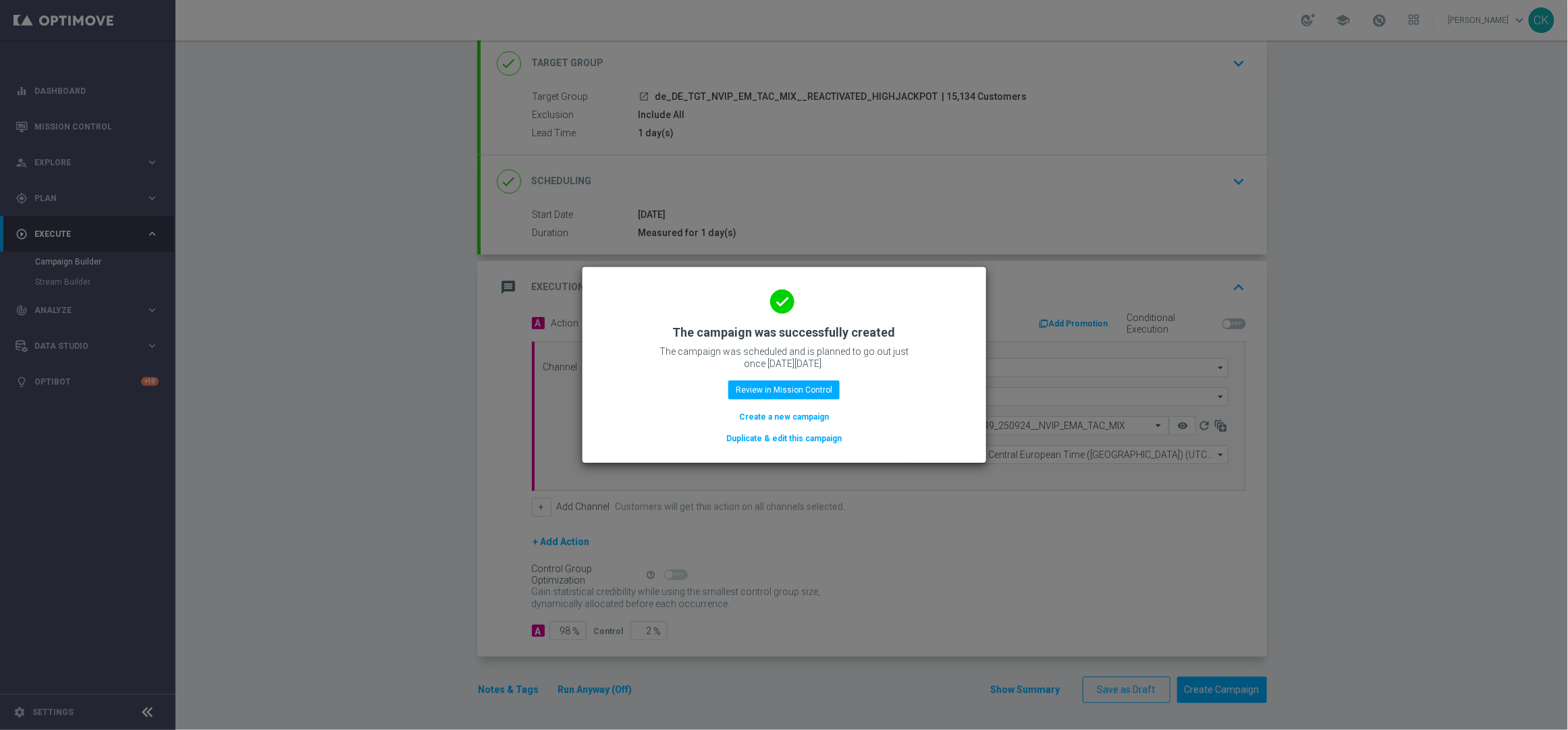
click at [748, 413] on button "Create a new campaign" at bounding box center [784, 417] width 92 height 15
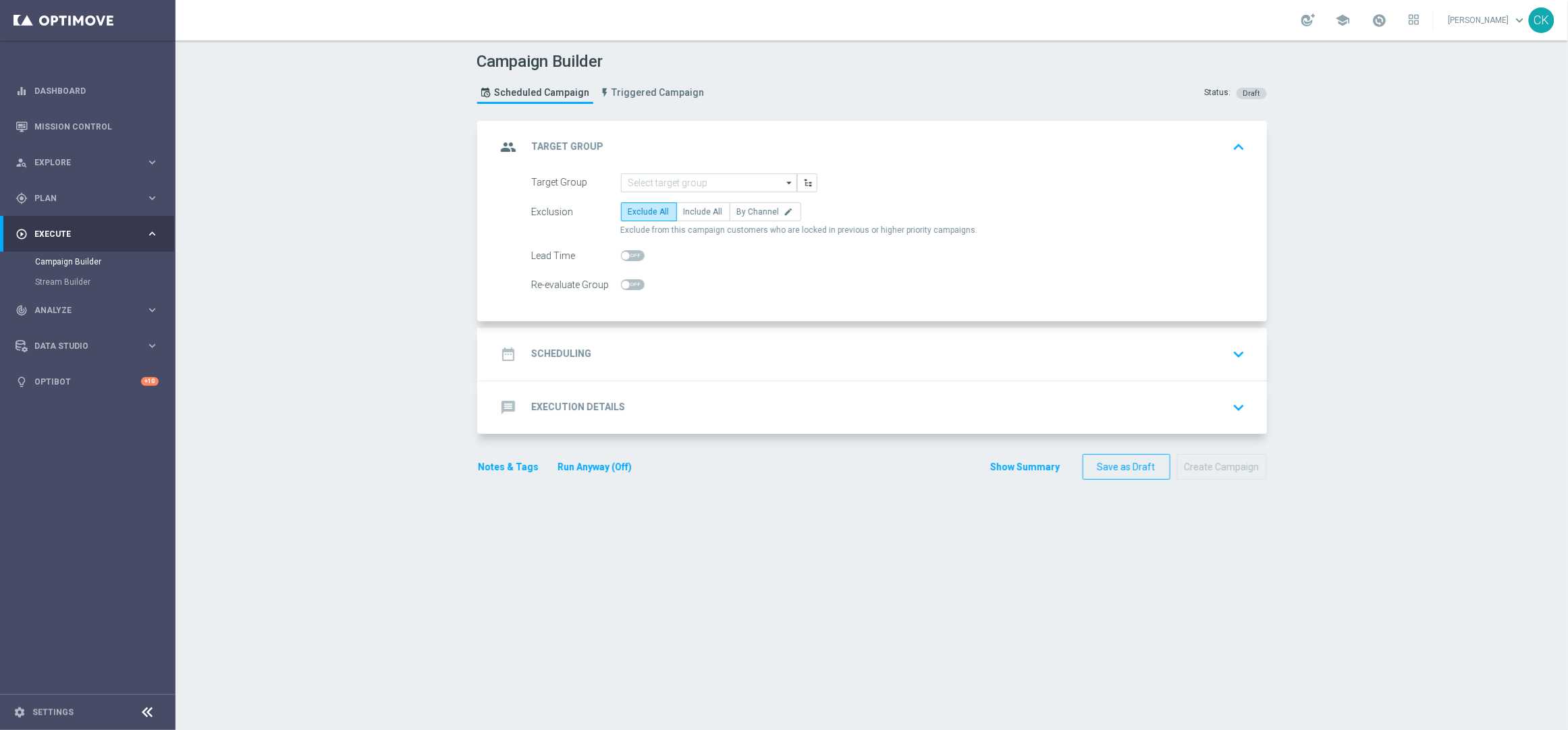
scroll to position [0, 0]
click at [693, 187] on input at bounding box center [709, 183] width 177 height 19
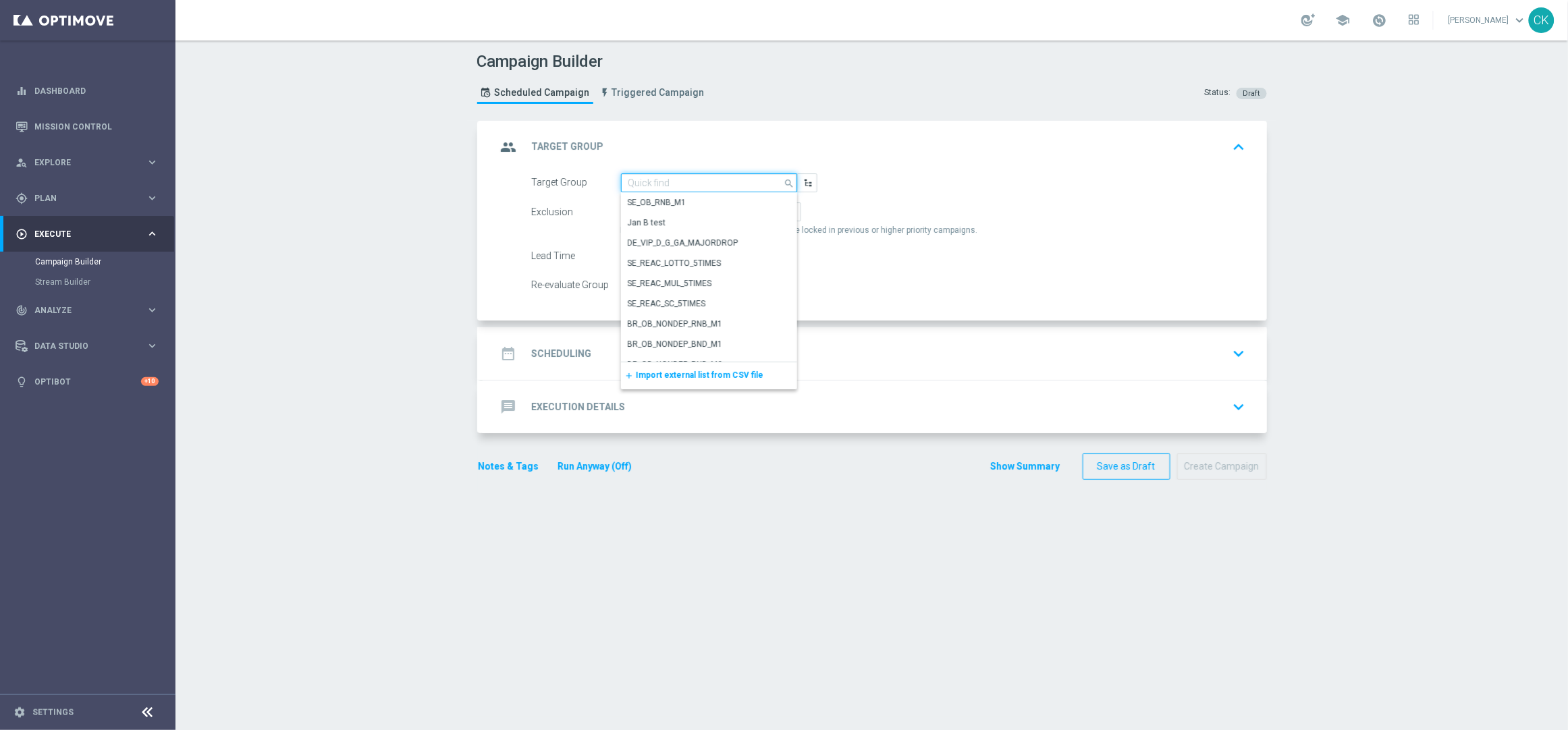
paste input "de_DE_TGT_NVIP_EM_TAC_MIX__CHURNED_HIGHJACKPOT"
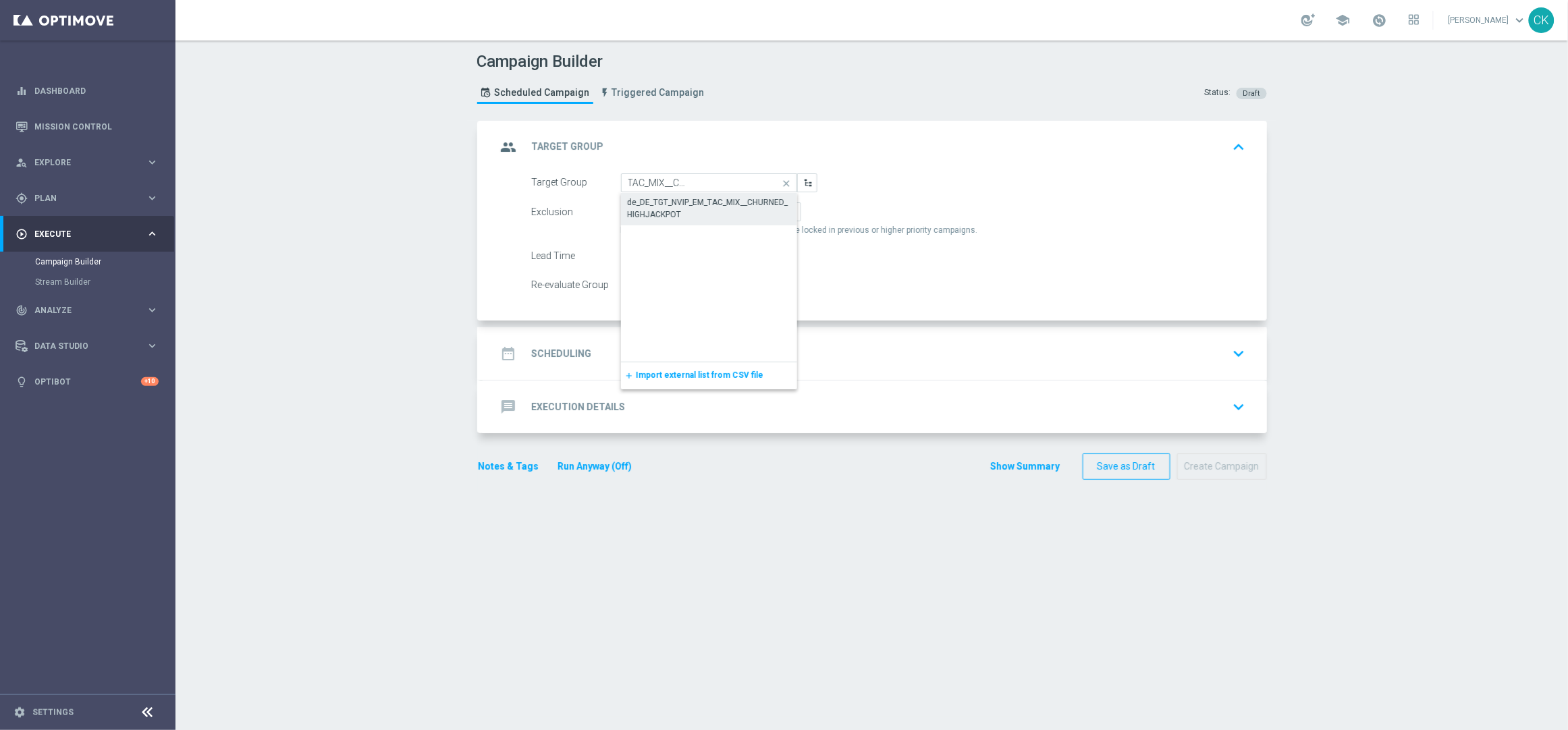
click at [683, 206] on div "de_DE_TGT_NVIP_EM_TAC_MIX__CHURNED_HIGHJACKPOT" at bounding box center [710, 208] width 163 height 24
type input "de_DE_TGT_NVIP_EM_TAC_MIX__CHURNED_HIGHJACKPOT"
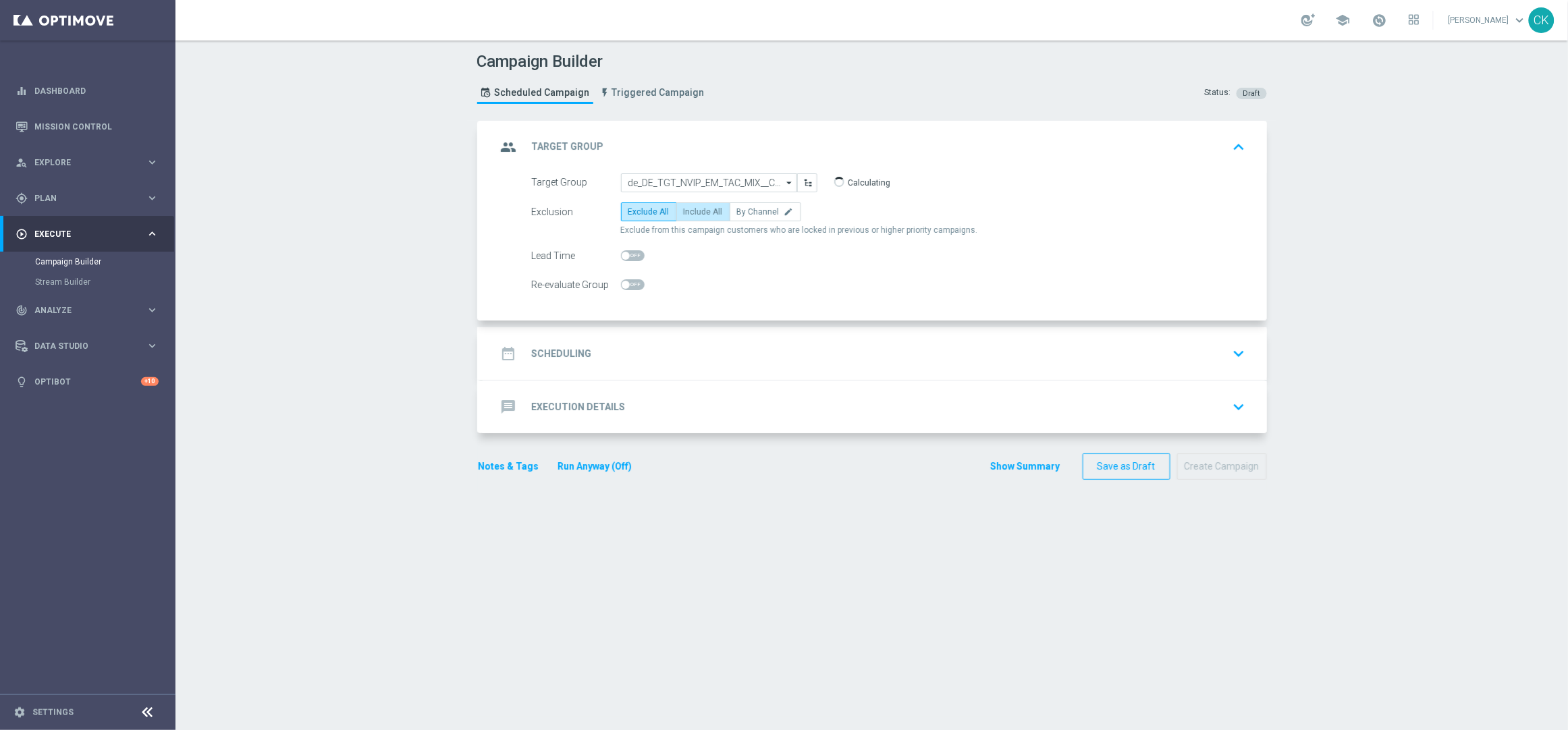
click at [700, 212] on span "Include All" at bounding box center [703, 211] width 39 height 9
click at [693, 212] on input "Include All" at bounding box center [688, 214] width 9 height 9
radio input "true"
click at [625, 252] on span at bounding box center [632, 255] width 23 height 11
click at [625, 252] on input "checkbox" at bounding box center [632, 255] width 23 height 11
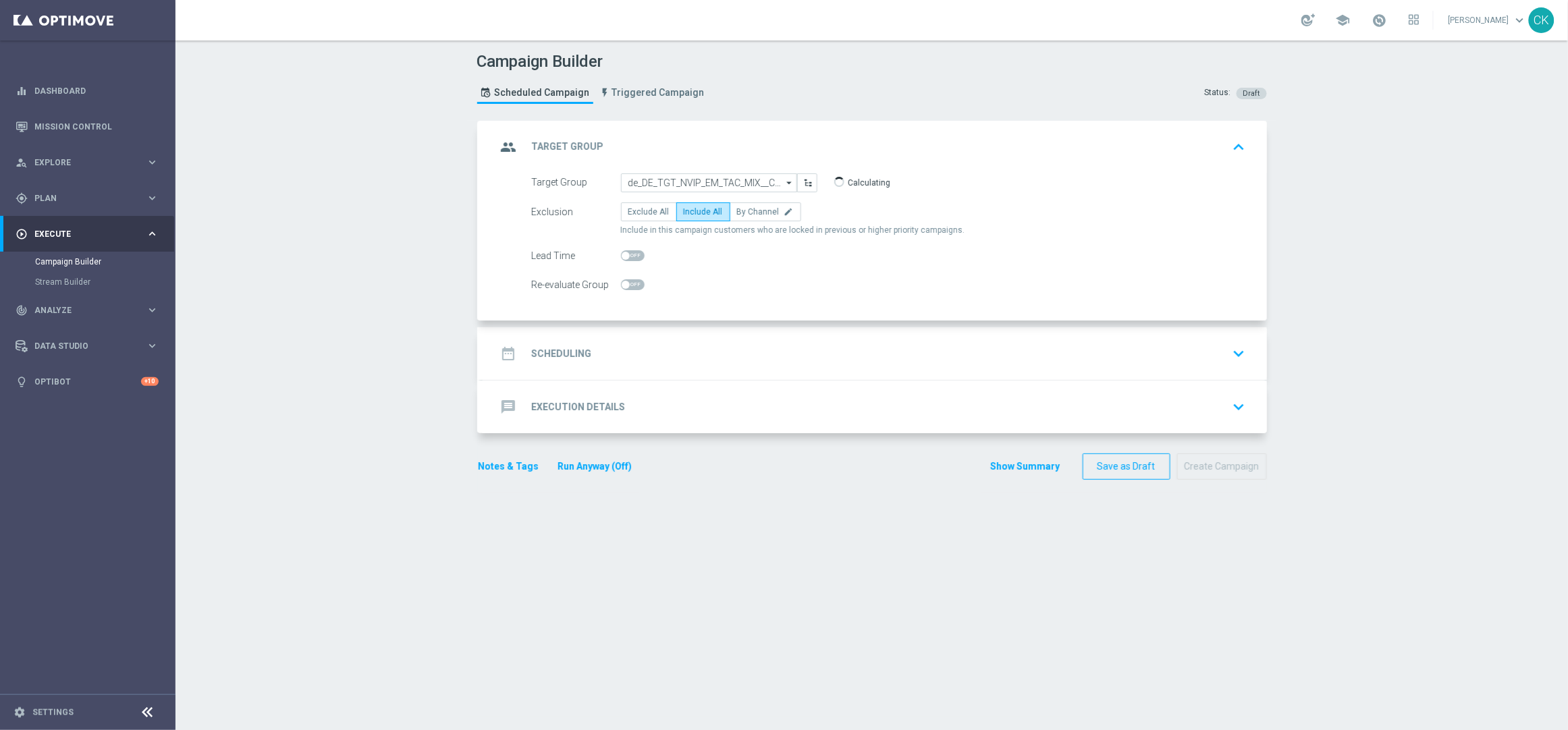
checkbox input "true"
click at [559, 350] on h2 "Scheduling" at bounding box center [561, 354] width 60 height 13
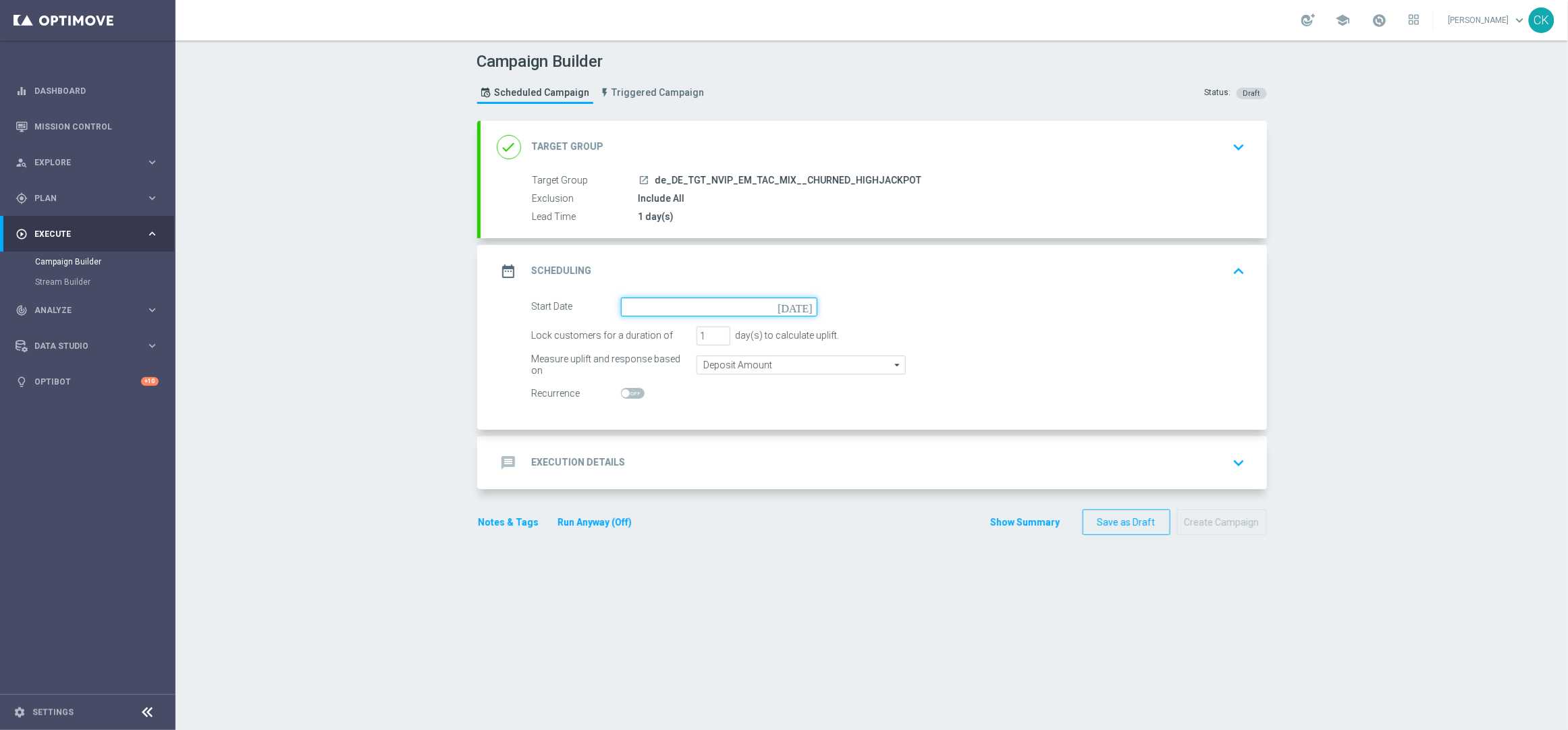
click at [676, 304] on input at bounding box center [719, 307] width 196 height 19
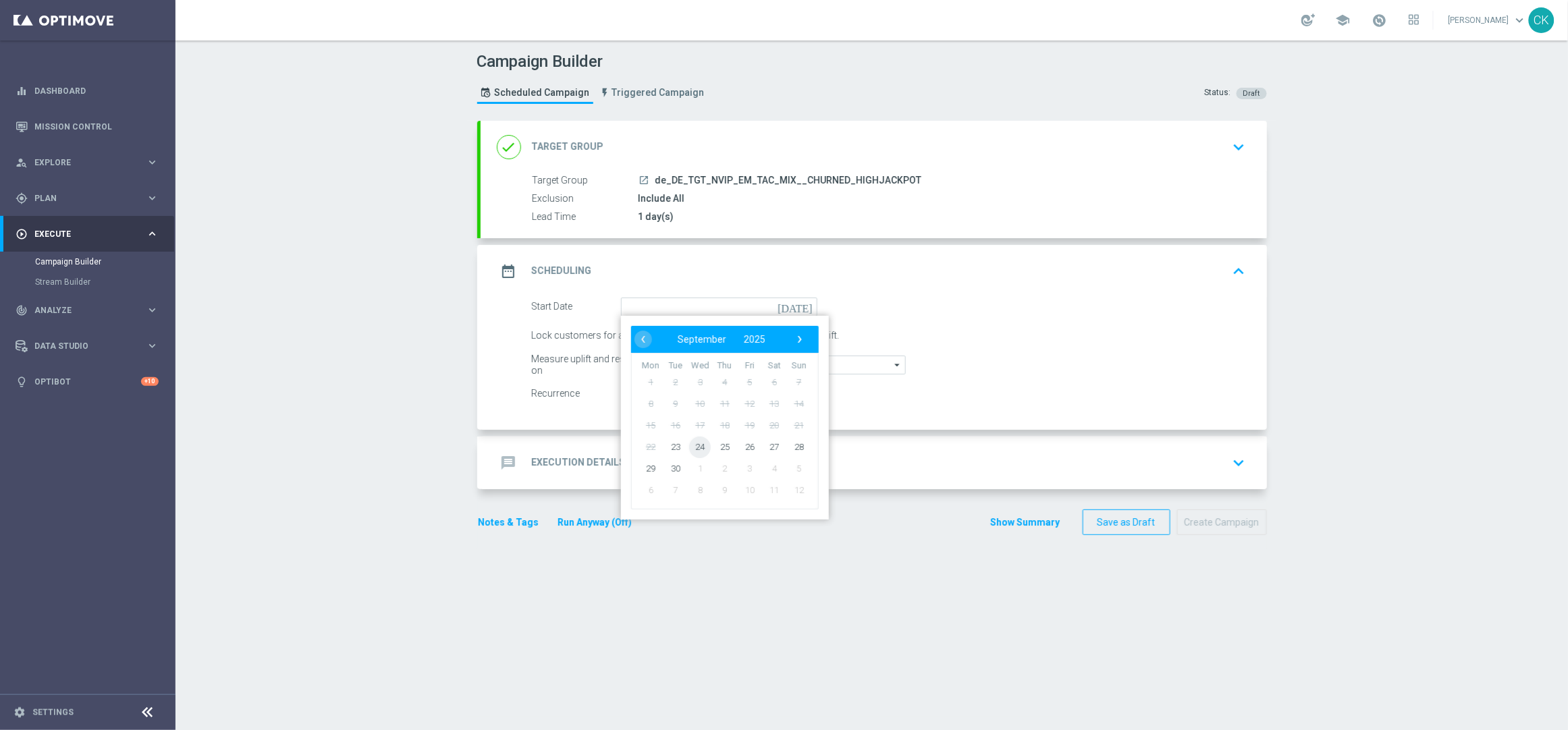
click at [694, 441] on span "24" at bounding box center [700, 447] width 21 height 21
type input "24 Sep 2025"
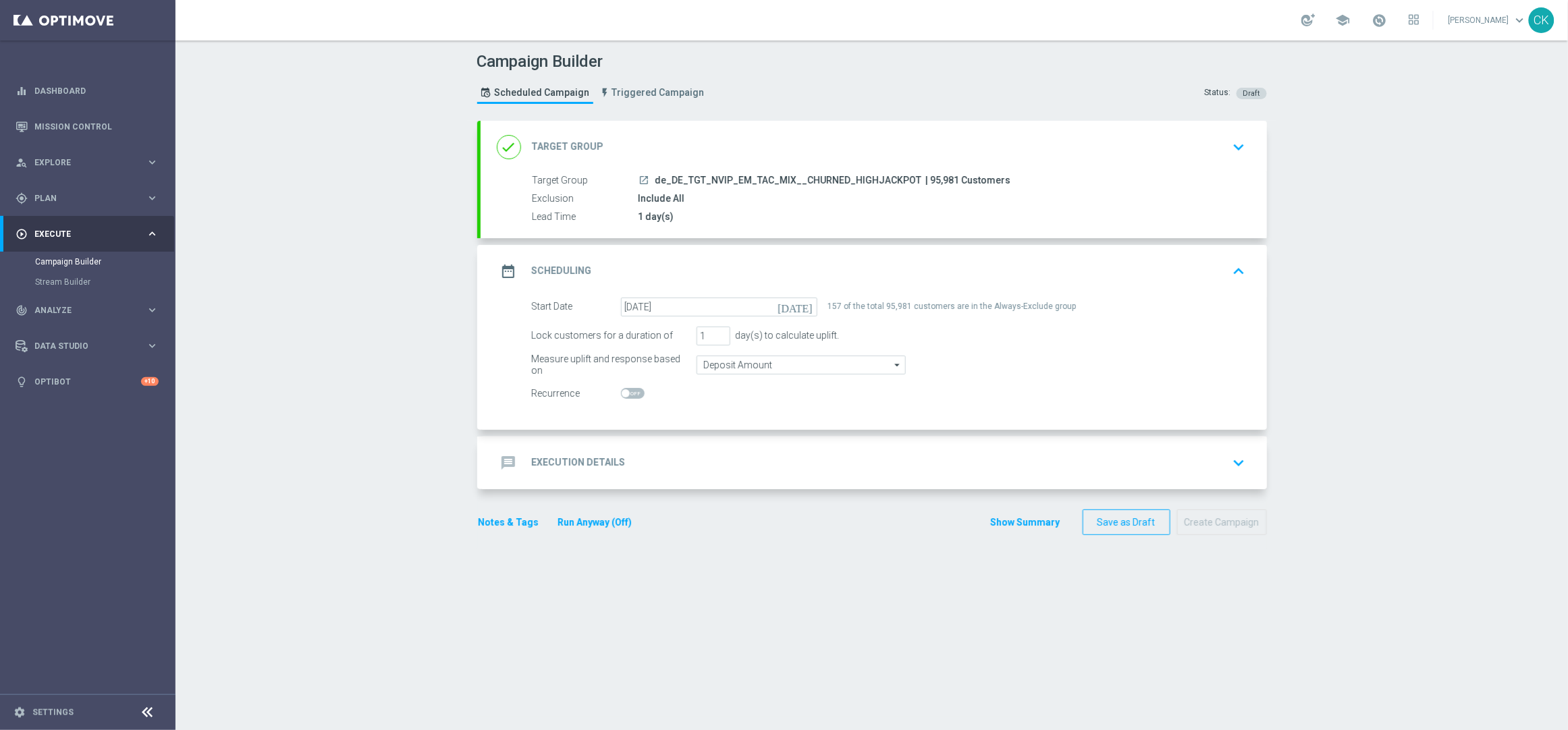
click at [560, 463] on h2 "Execution Details" at bounding box center [578, 463] width 94 height 13
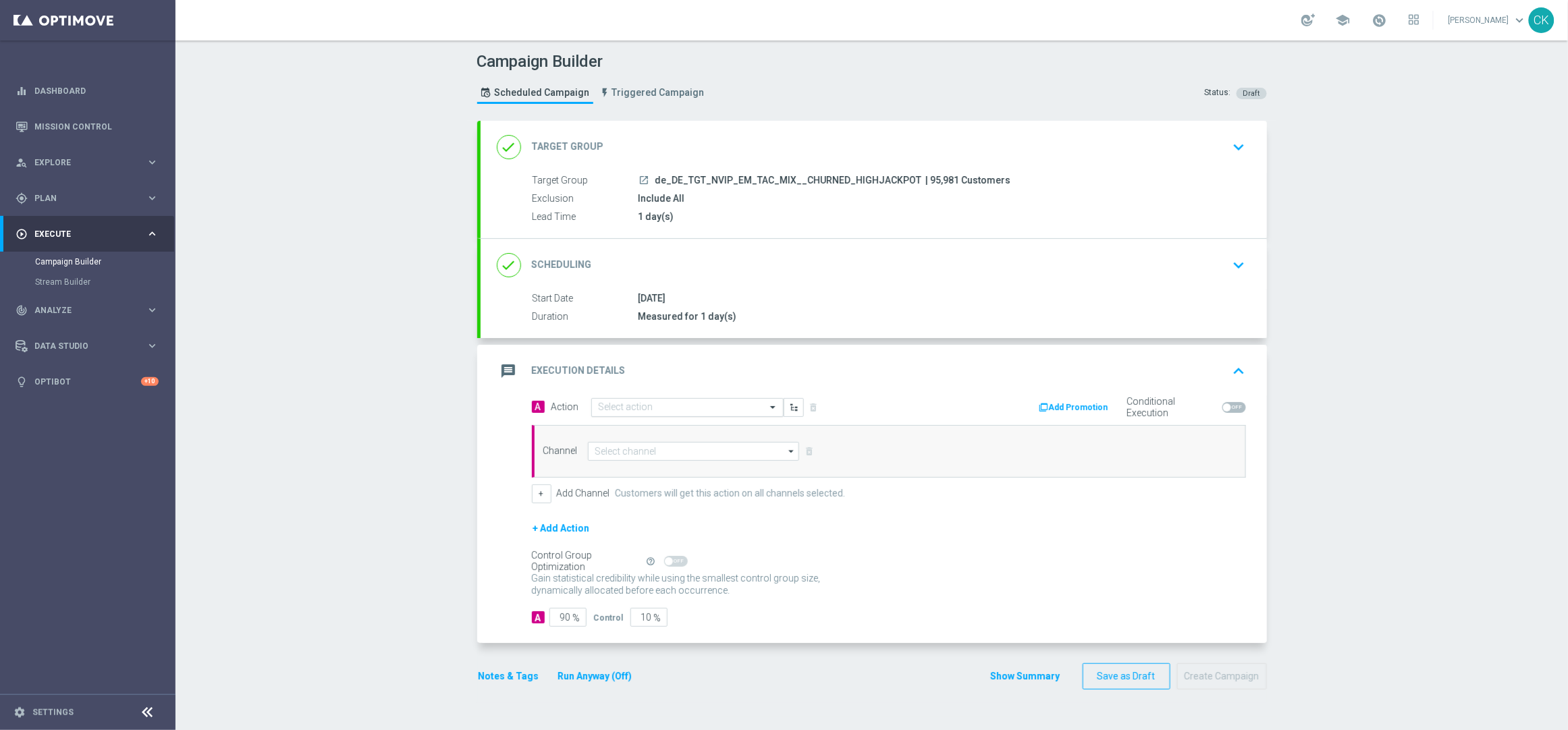
click at [632, 406] on input "text" at bounding box center [674, 408] width 150 height 11
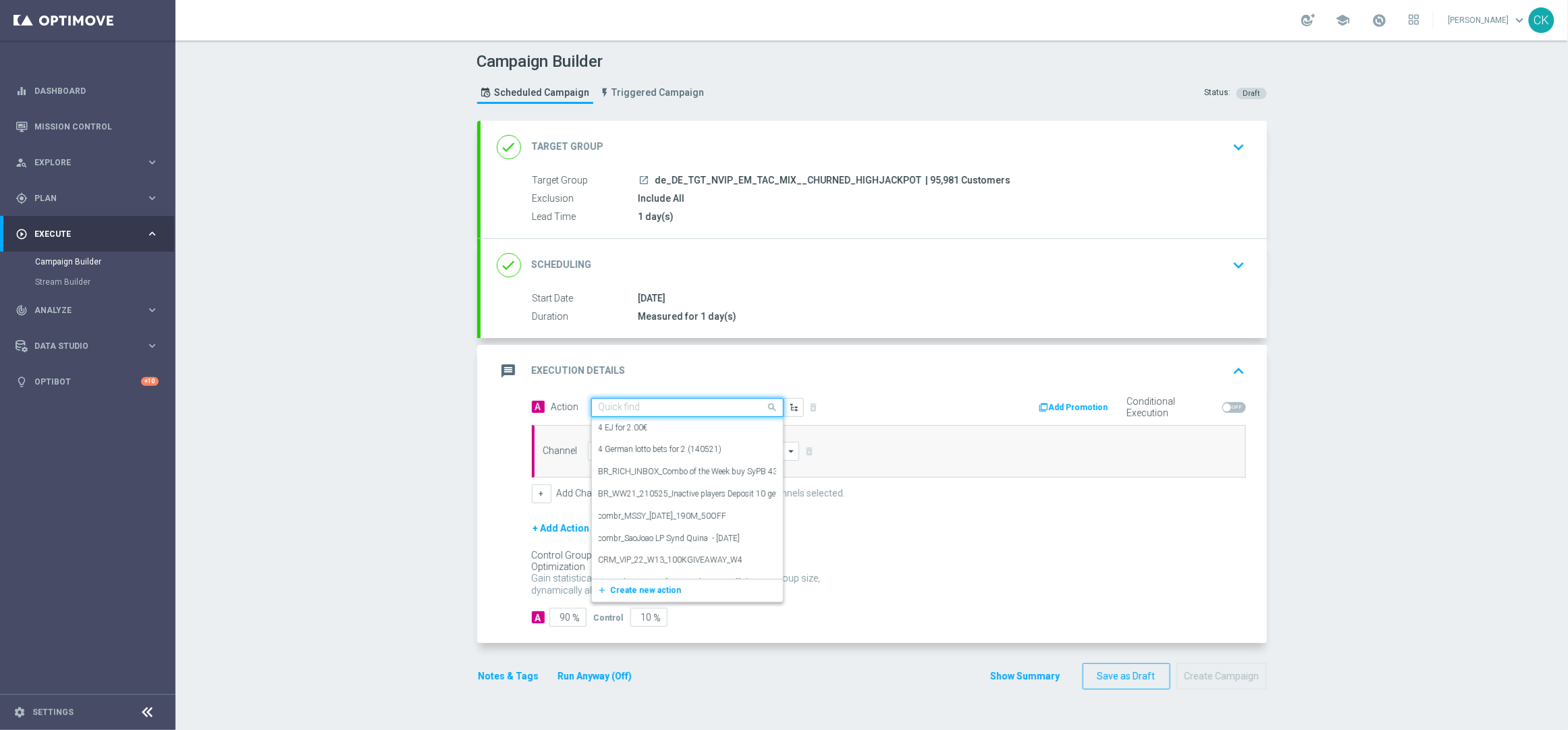
paste input "Oktoberfest Promotion - 649-Themed"
type input "Oktoberfest Promotion - 649-Themed"
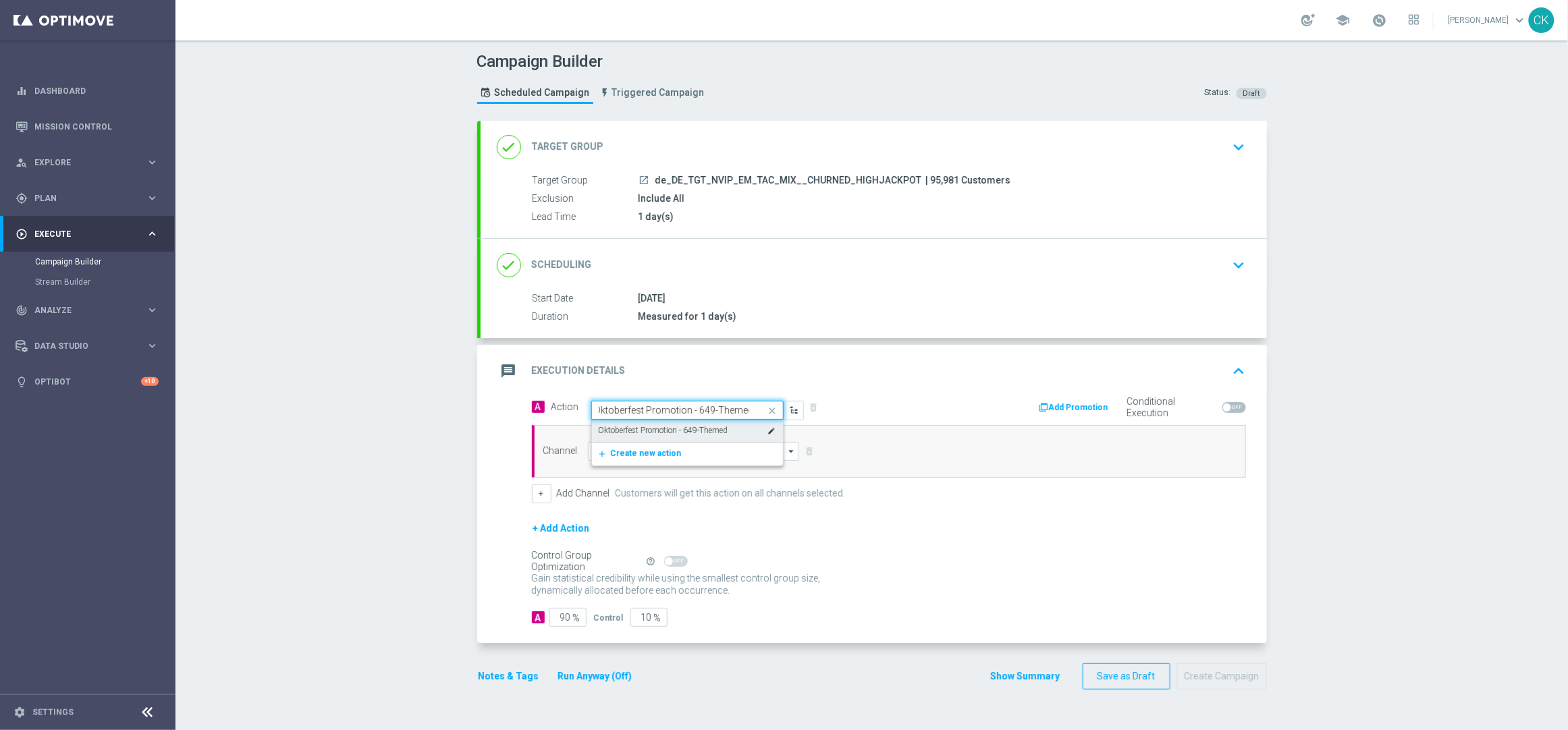
click at [644, 432] on label "Oktoberfest Promotion - 649-Themed" at bounding box center [663, 431] width 130 height 11
click at [643, 451] on input at bounding box center [693, 451] width 212 height 19
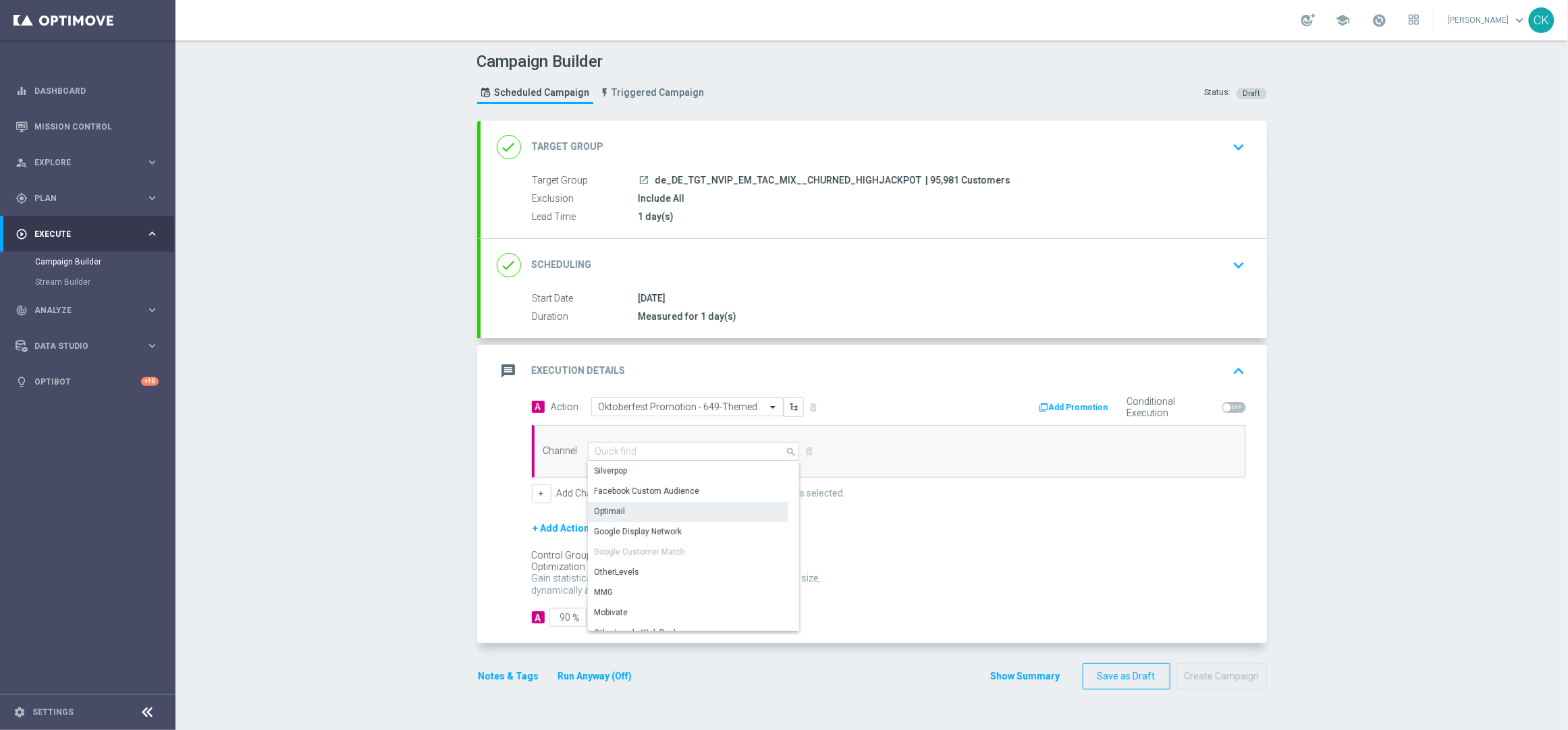
click at [639, 508] on div "Optimail" at bounding box center [688, 512] width 201 height 19
type input "Optimail"
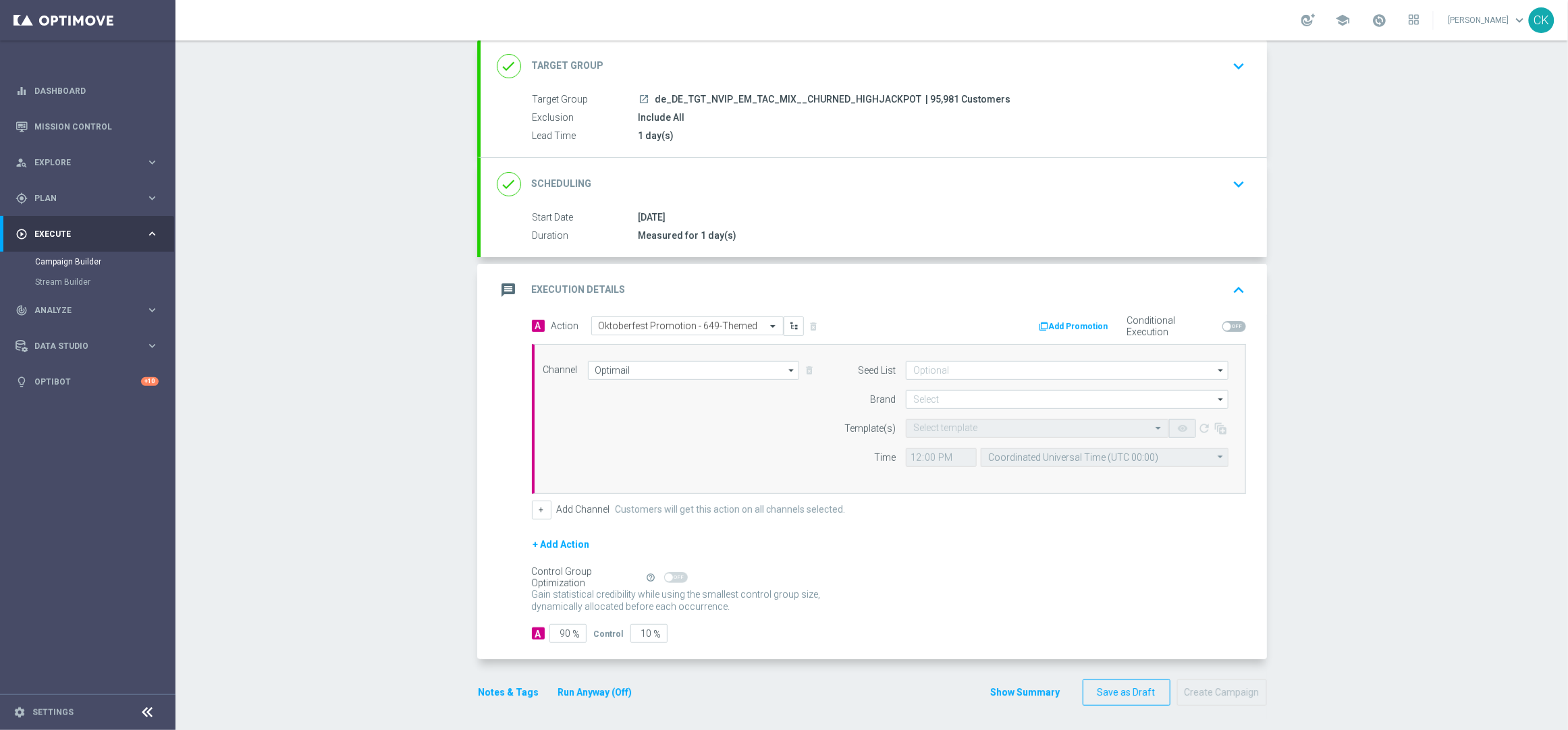
scroll to position [85, 0]
click at [966, 394] on input at bounding box center [1067, 397] width 323 height 19
click at [961, 433] on div "lottoland" at bounding box center [1067, 437] width 323 height 19
type input "lottoland"
click at [948, 420] on input "text" at bounding box center [1024, 426] width 221 height 11
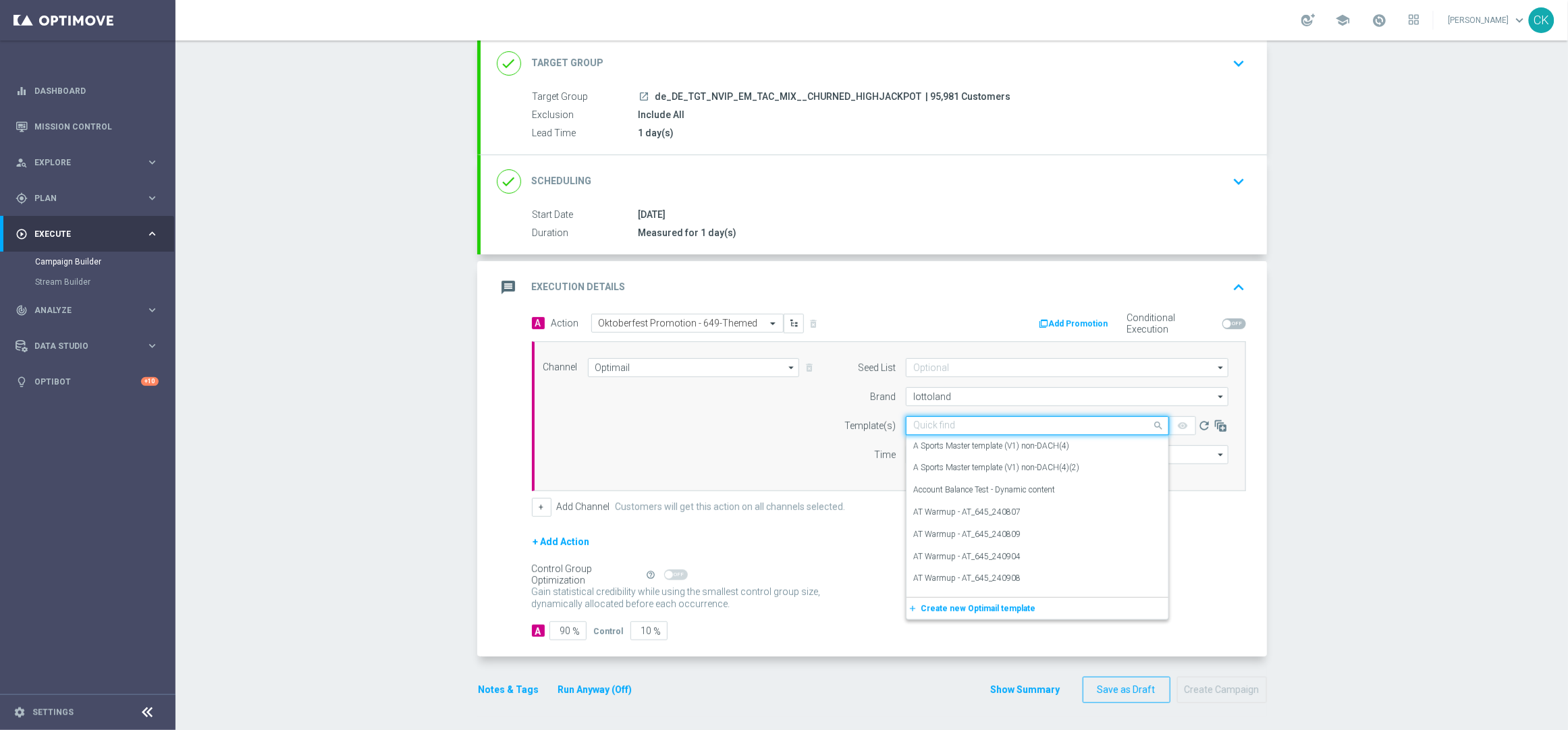
paste input "DE_REG__OKT_649_250924__NVIP_EMA_TAC_MIX"
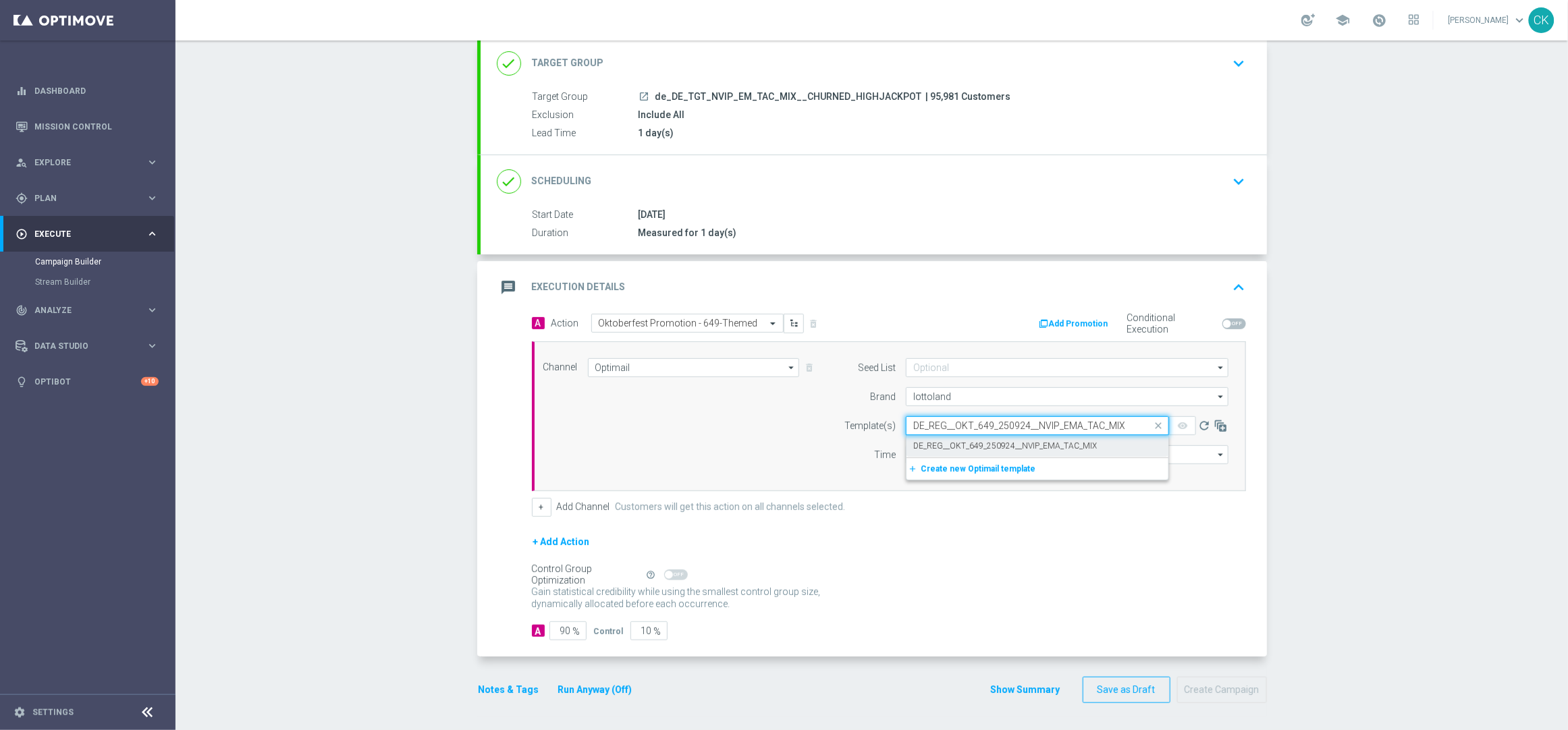
click at [943, 444] on label "DE_REG__OKT_649_250924__NVIP_EMA_TAC_MIX" at bounding box center [1004, 447] width 184 height 11
type input "DE_REG__OKT_649_250924__NVIP_EMA_TAC_MIX"
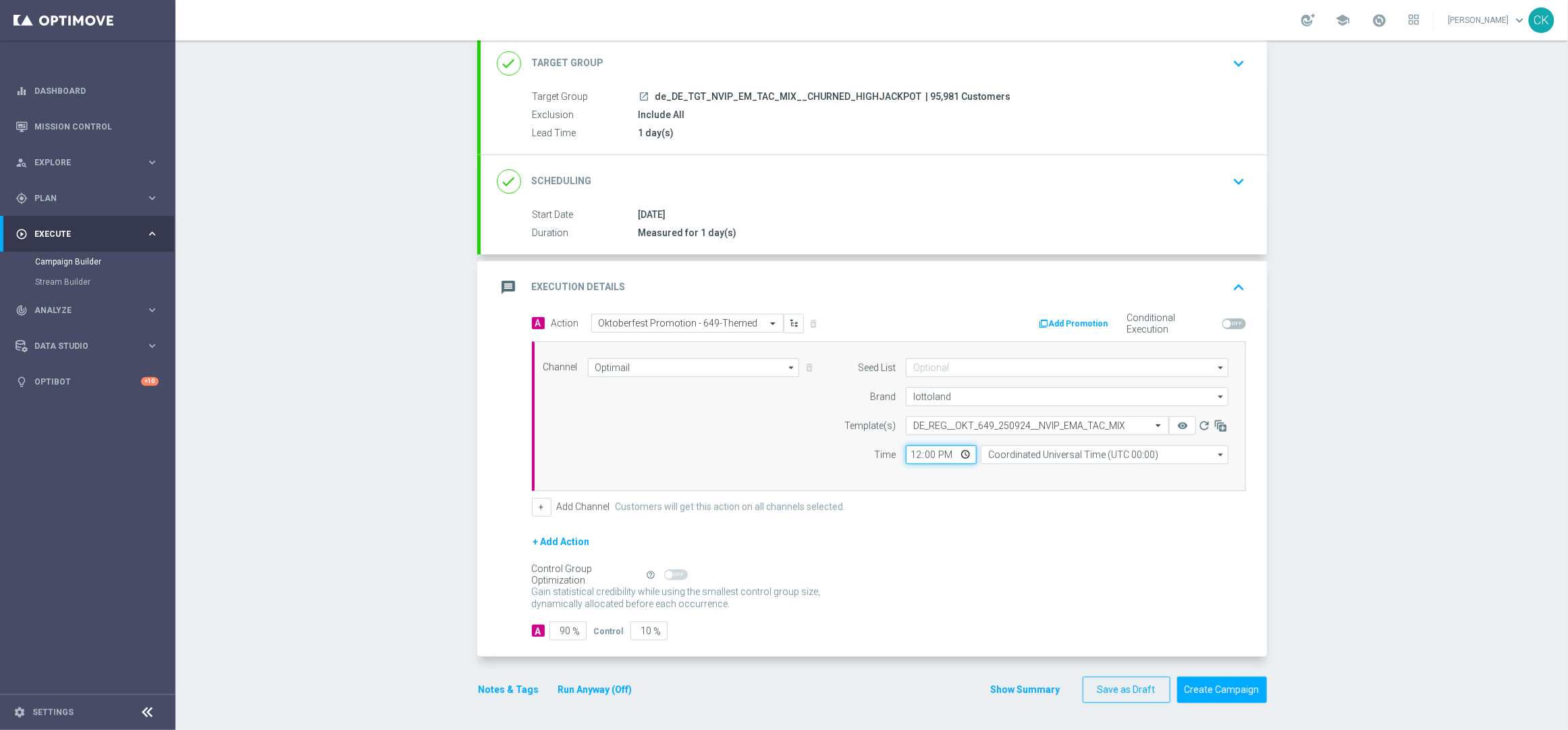
click at [908, 454] on input "12:00" at bounding box center [941, 455] width 71 height 19
type input "06:00"
click at [1072, 456] on input "Coordinated Universal Time (UTC 00:00)" at bounding box center [1104, 455] width 247 height 19
click at [1057, 473] on div "Central European Time (Berlin) (UTC +02:00)" at bounding box center [1098, 475] width 220 height 12
type input "Central European Time (Berlin) (UTC +02:00)"
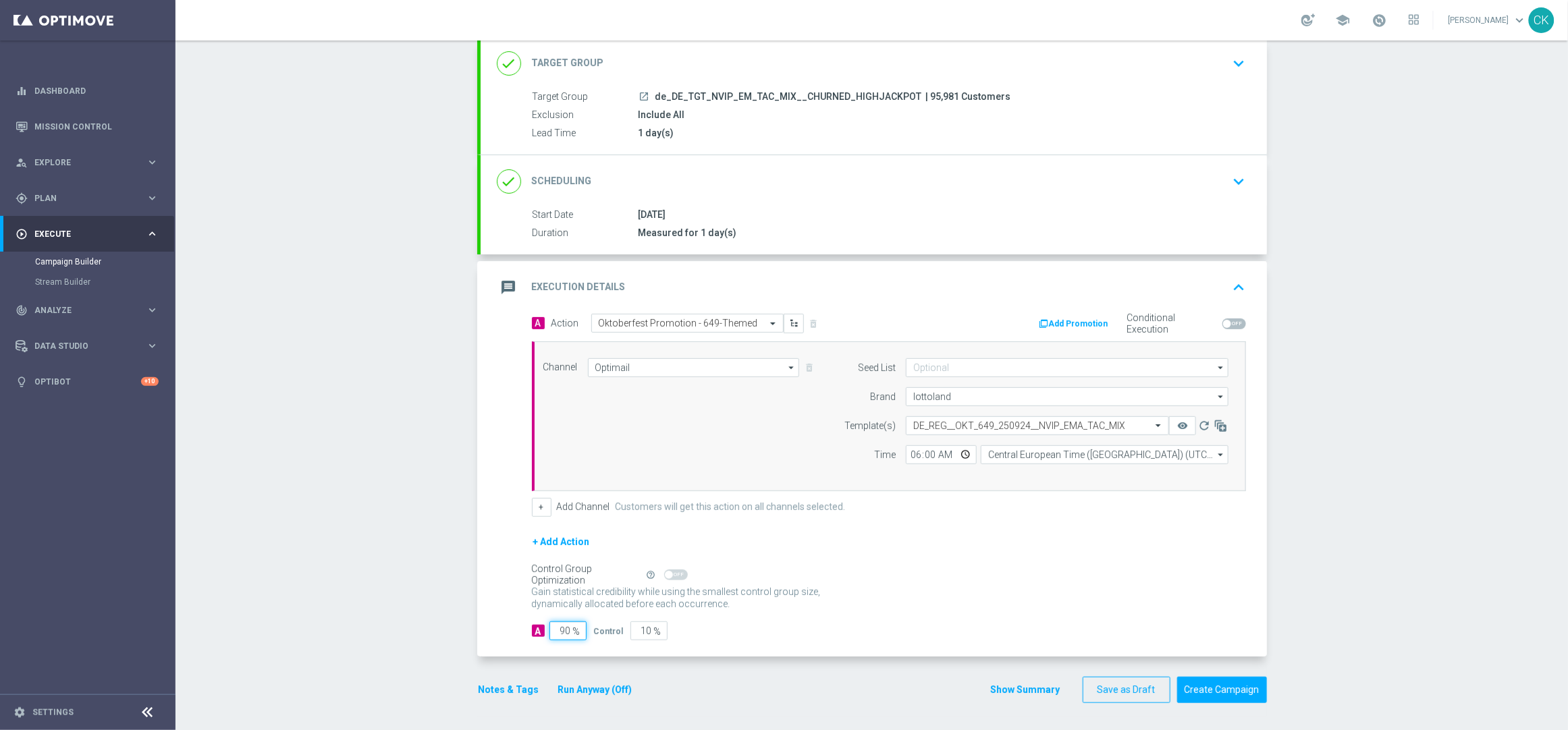
click at [564, 631] on input "90" at bounding box center [568, 631] width 37 height 19
type input "9"
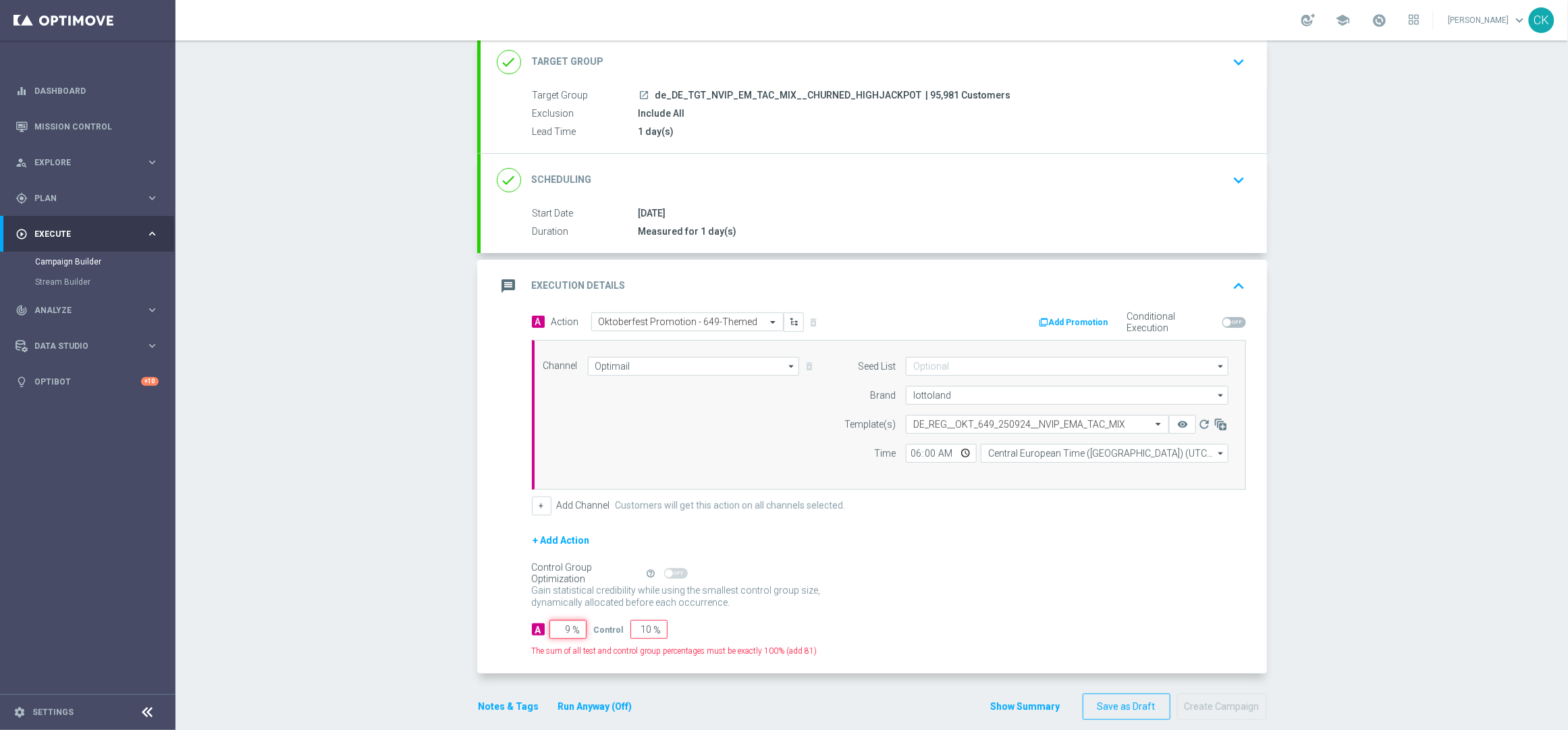
type input "91"
type input "98"
type input "2"
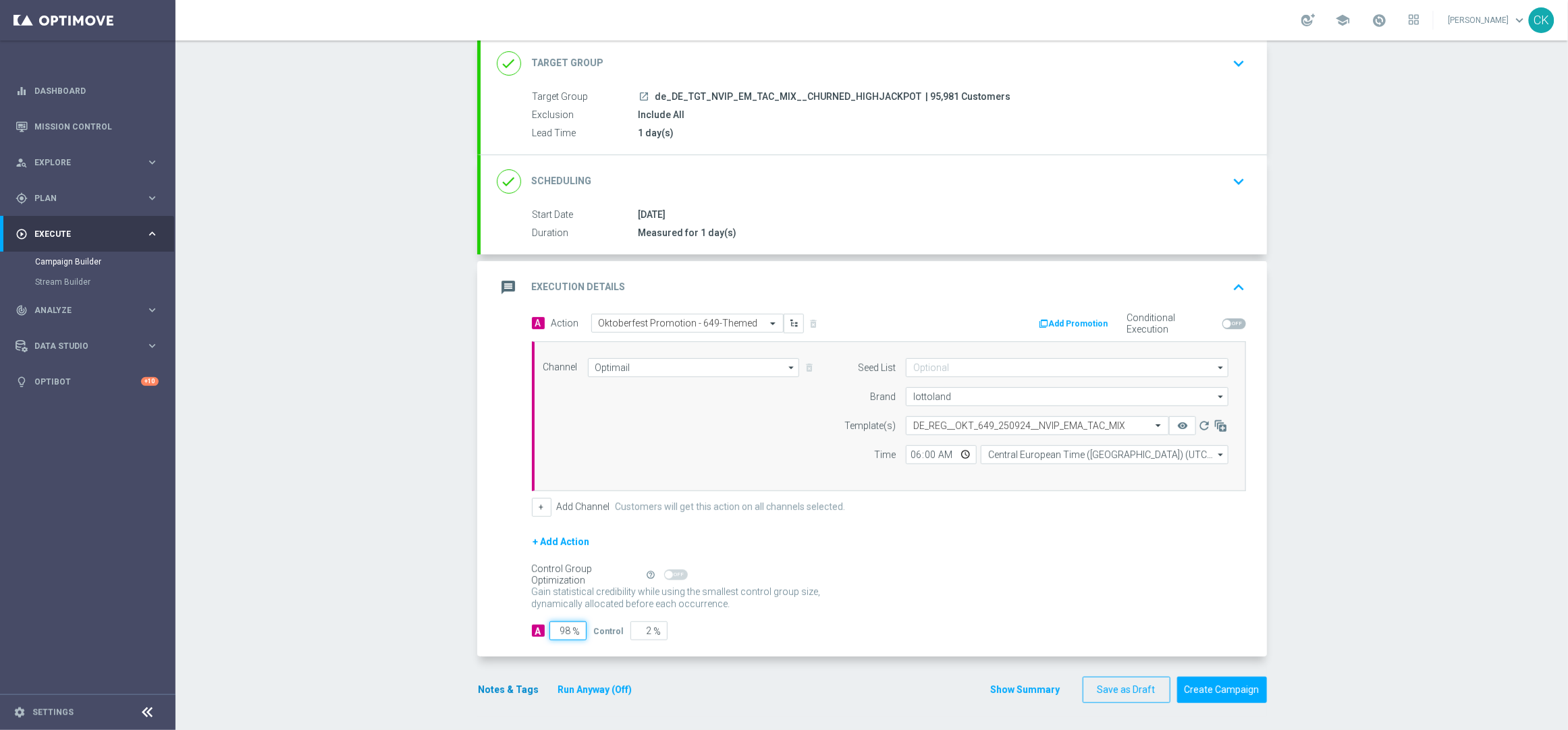
type input "98"
click at [478, 688] on button "Notes & Tags" at bounding box center [509, 690] width 64 height 17
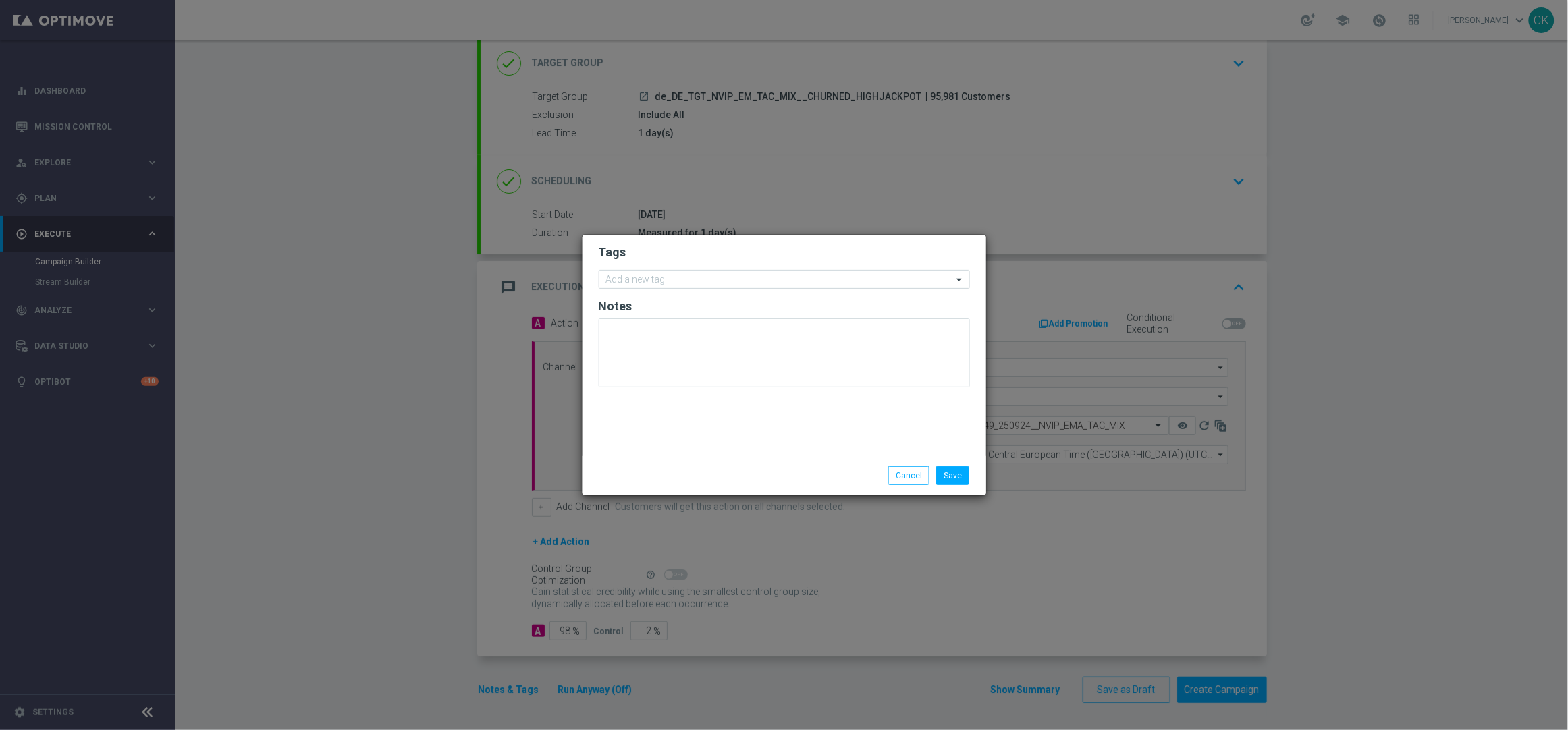
click at [651, 278] on input "text" at bounding box center [779, 281] width 347 height 11
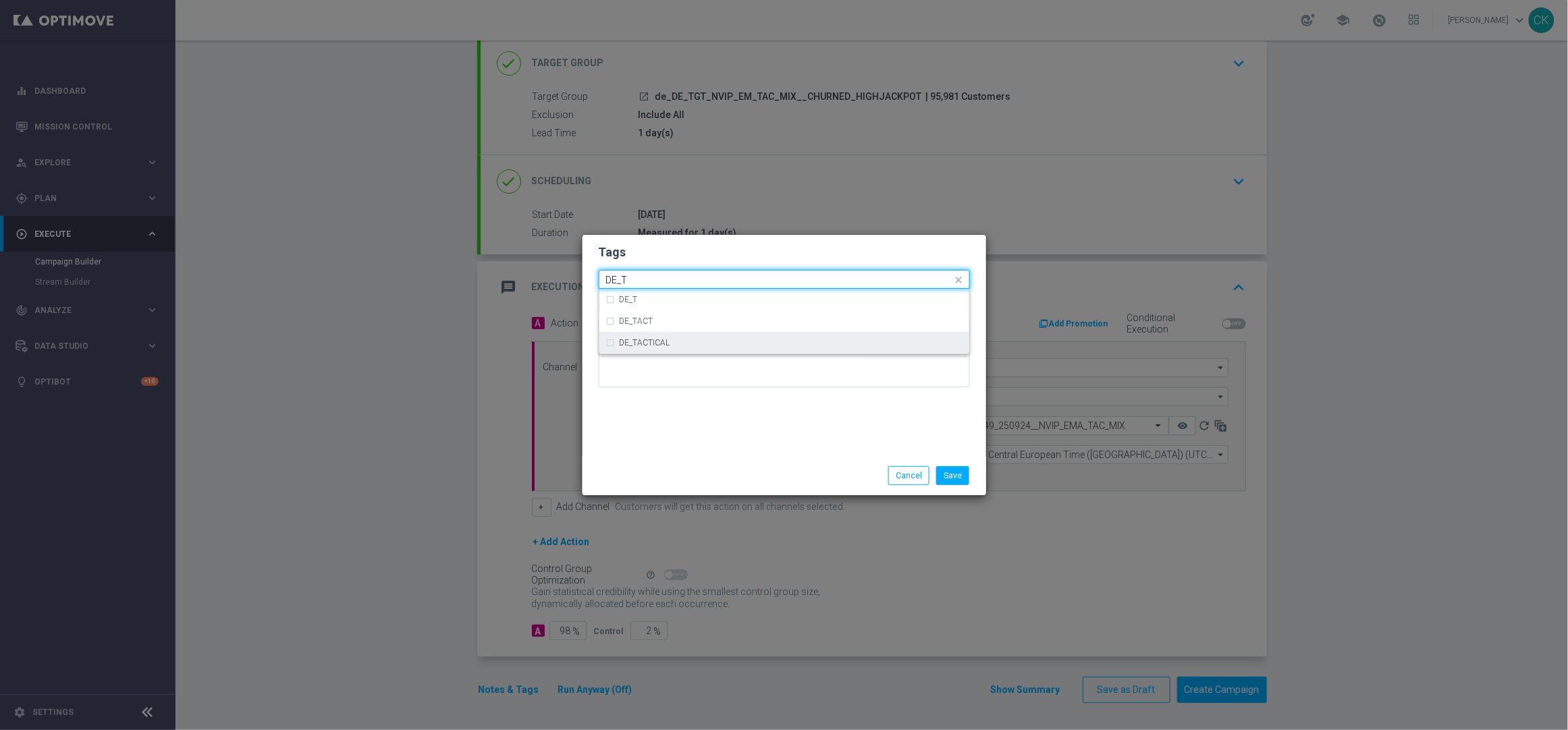
click at [660, 337] on div "DE_TACTICAL" at bounding box center [784, 343] width 357 height 21
type input "DE_T"
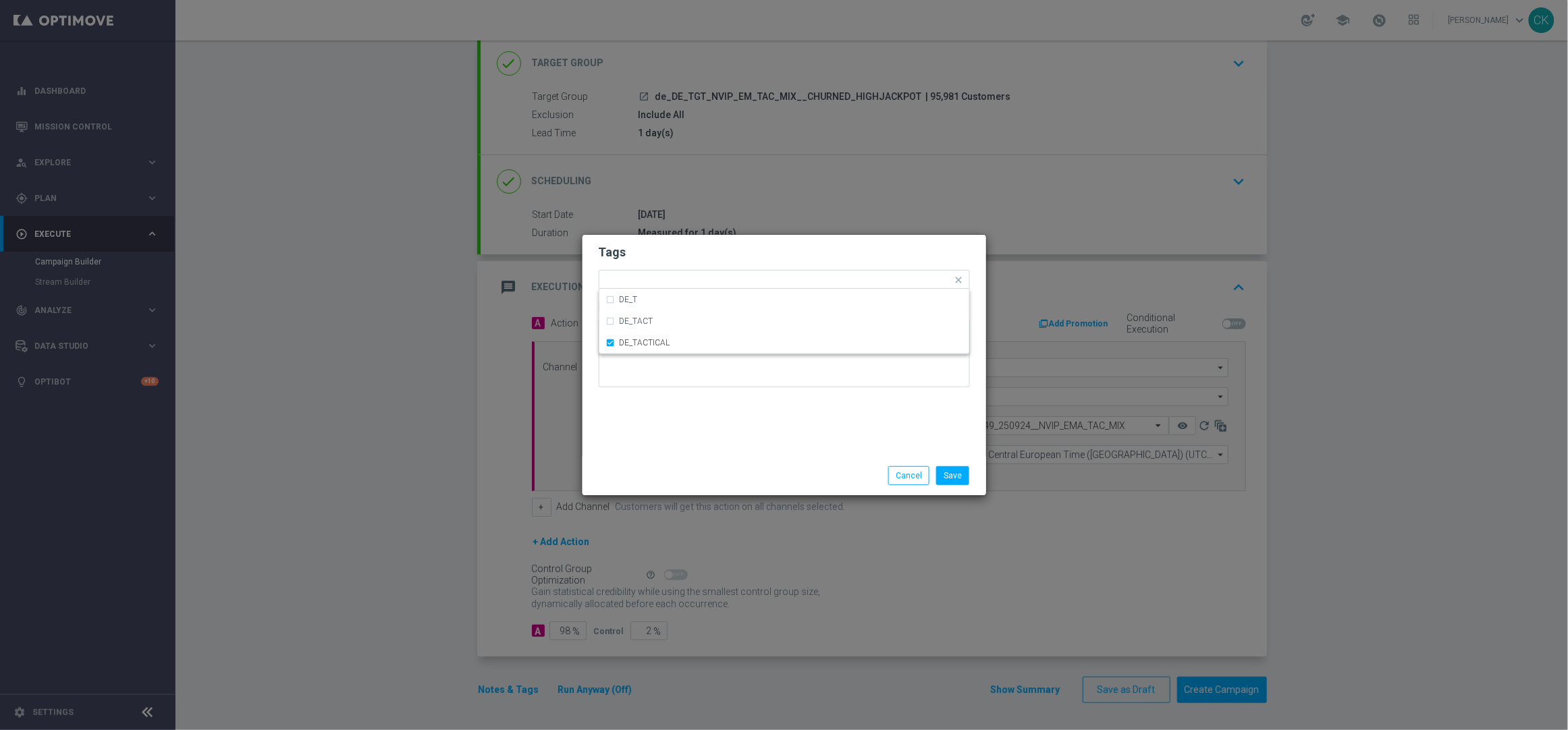
click at [671, 449] on div "Tags Quick find × DE_TACTICAL DE_T DE_TACT DE_TACTICAL Notes" at bounding box center [784, 345] width 403 height 221
click at [957, 474] on button "Save" at bounding box center [953, 476] width 33 height 19
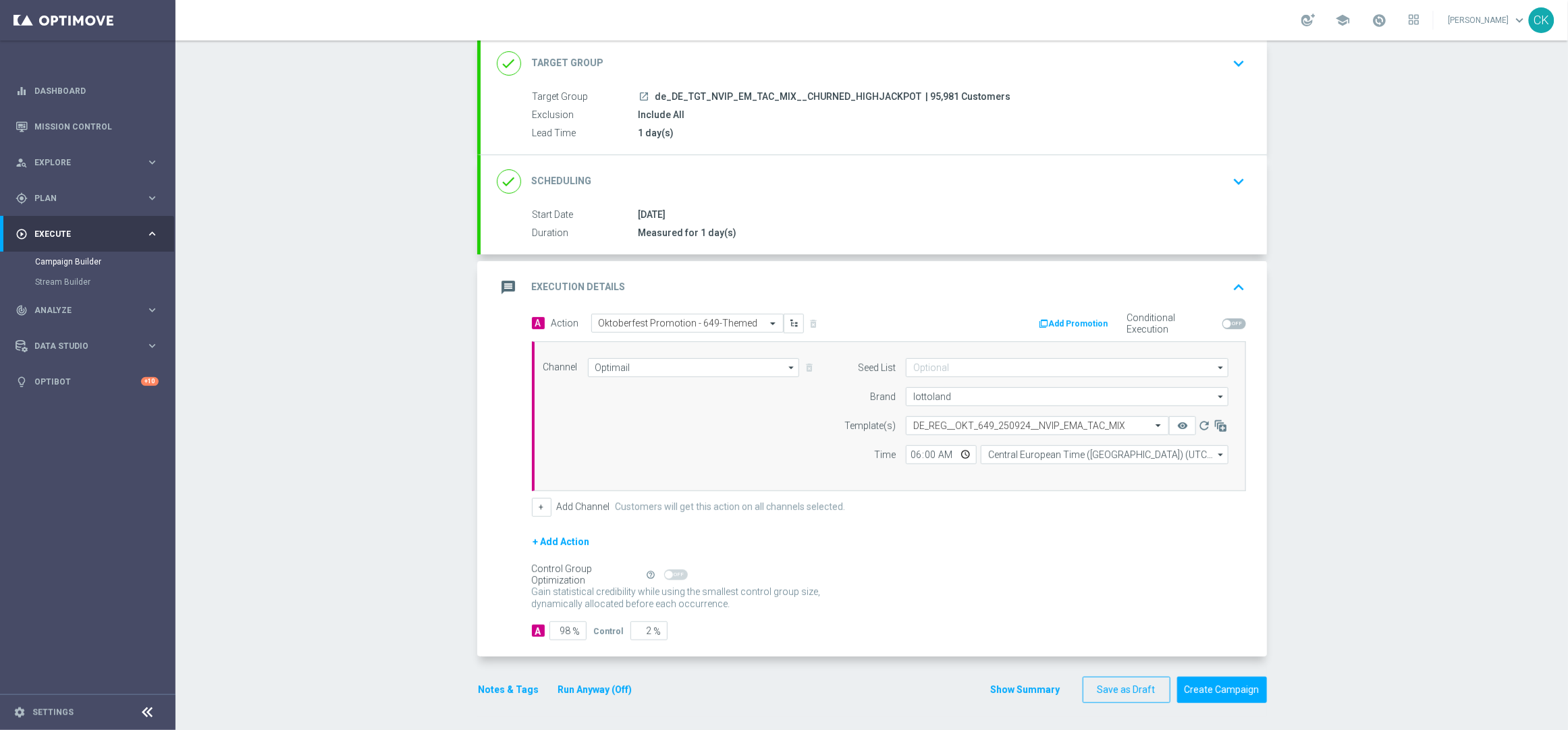
click at [482, 690] on button "Notes & Tags" at bounding box center [509, 690] width 64 height 17
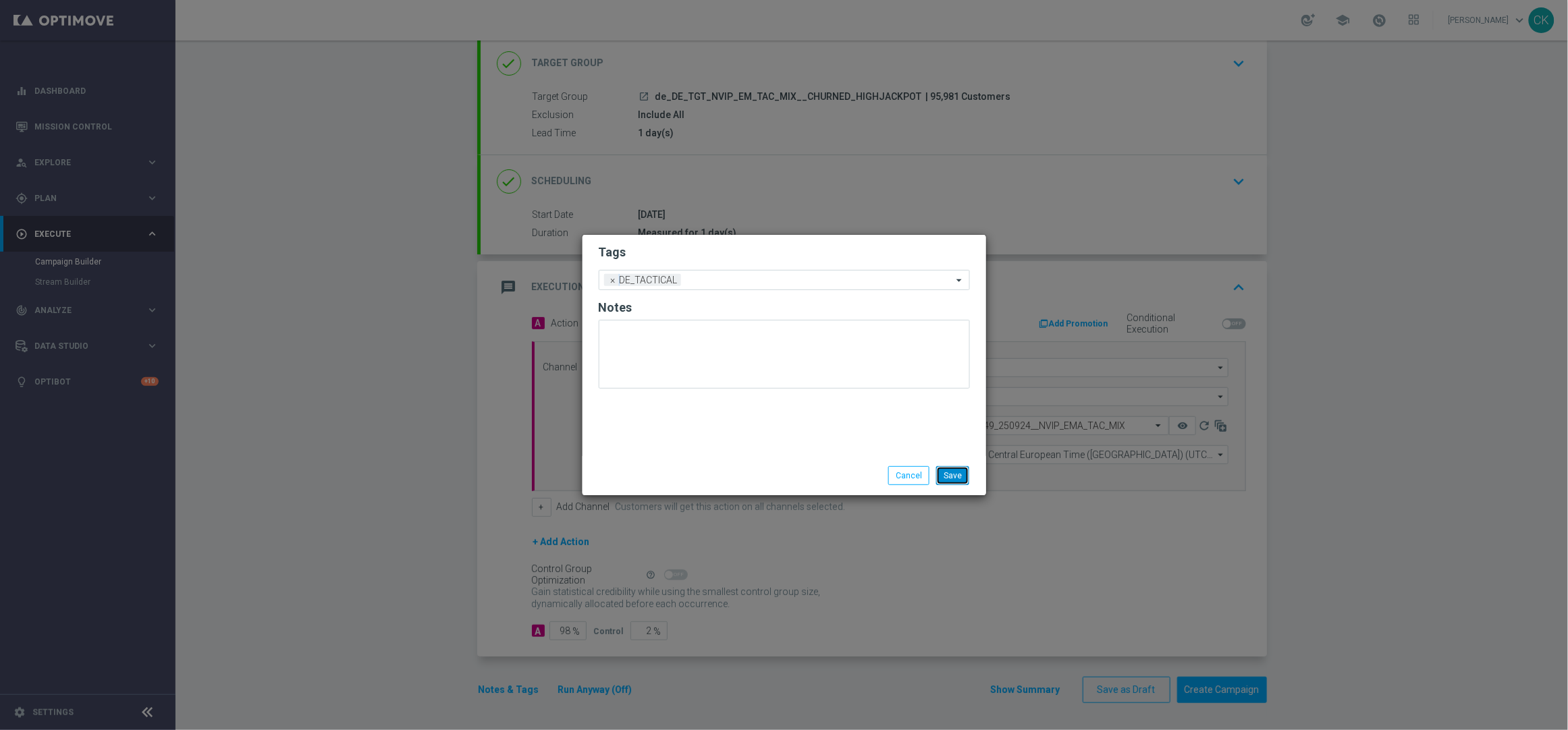
click at [967, 474] on button "Save" at bounding box center [953, 476] width 33 height 19
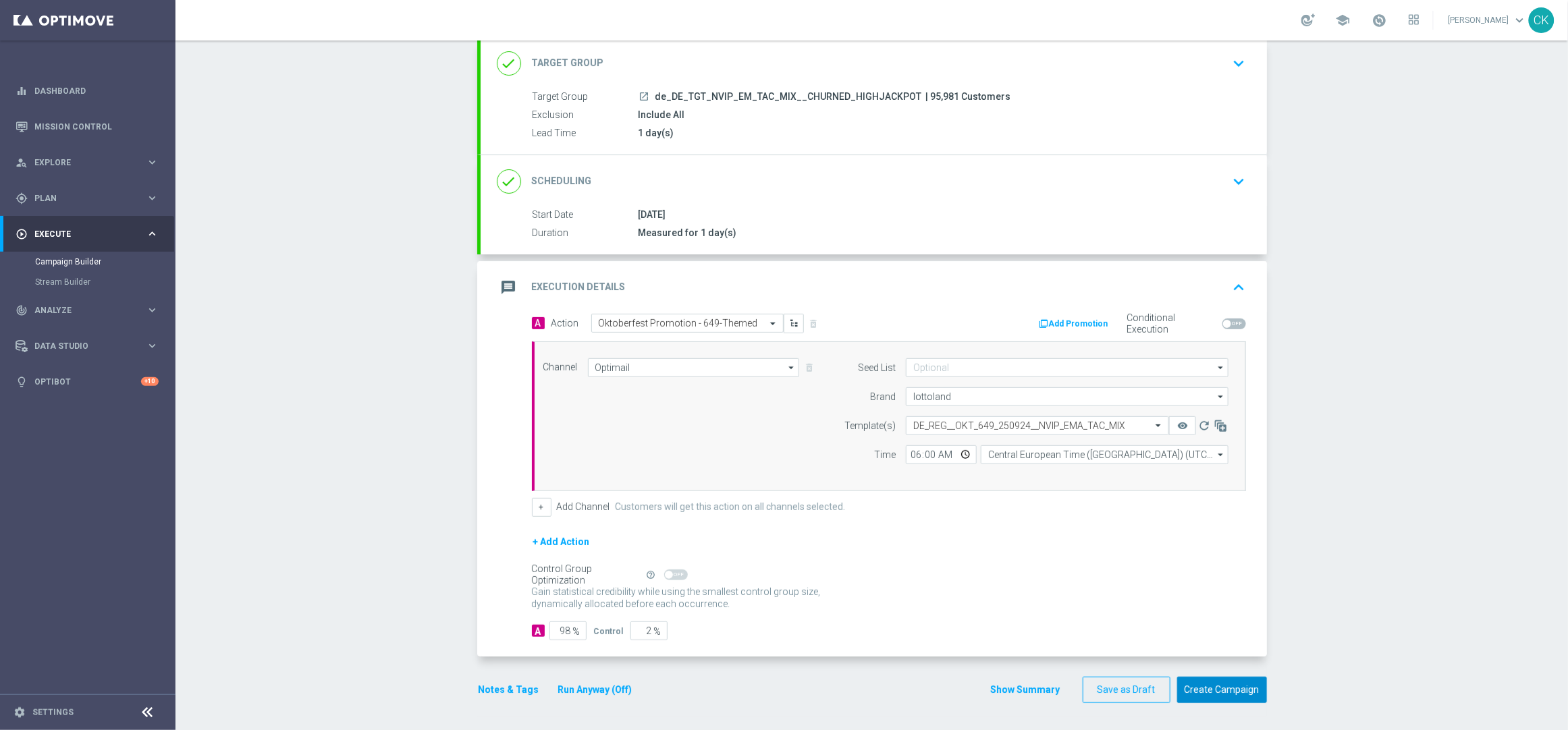
click at [1214, 692] on button "Create Campaign" at bounding box center [1222, 690] width 90 height 26
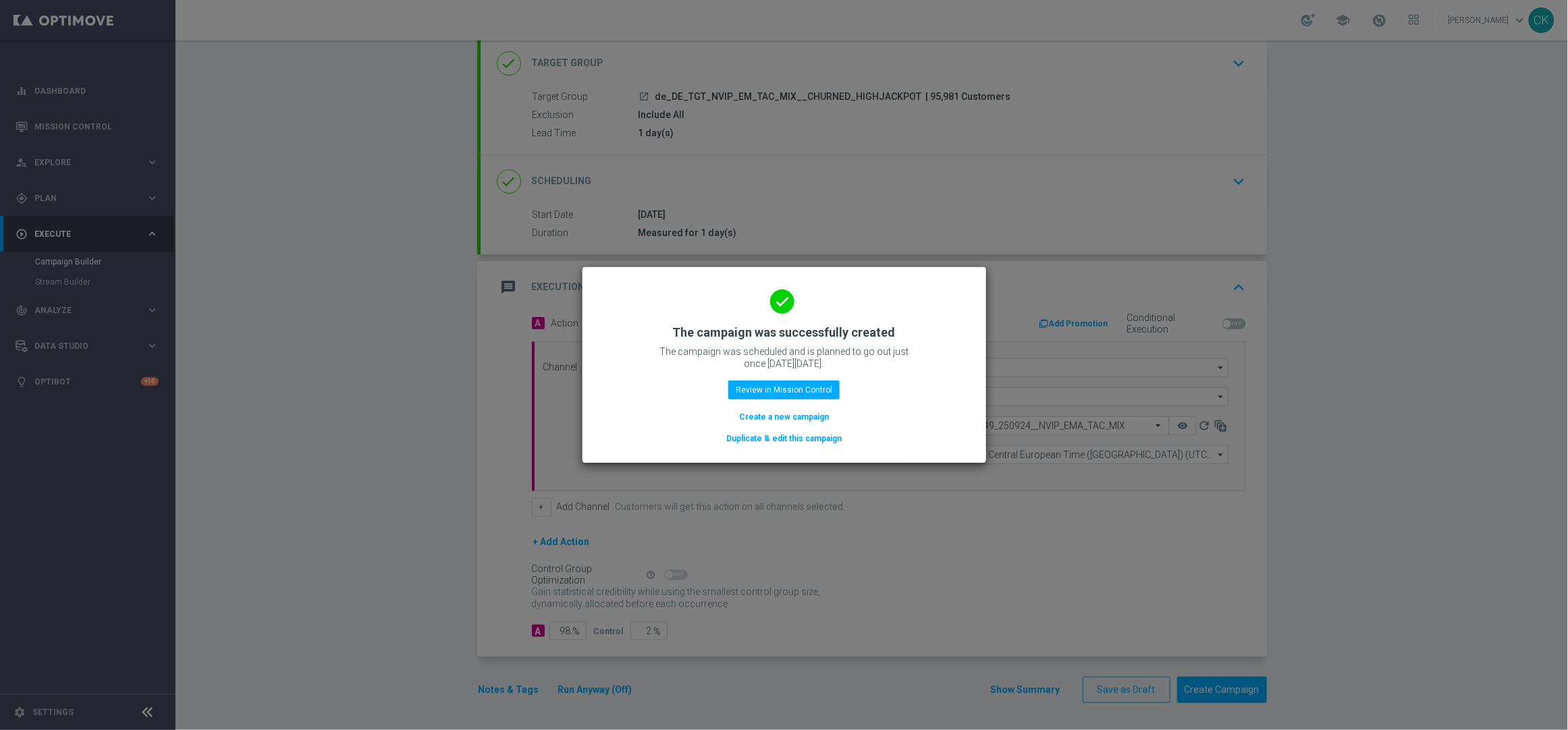
click at [783, 412] on button "Create a new campaign" at bounding box center [784, 417] width 92 height 15
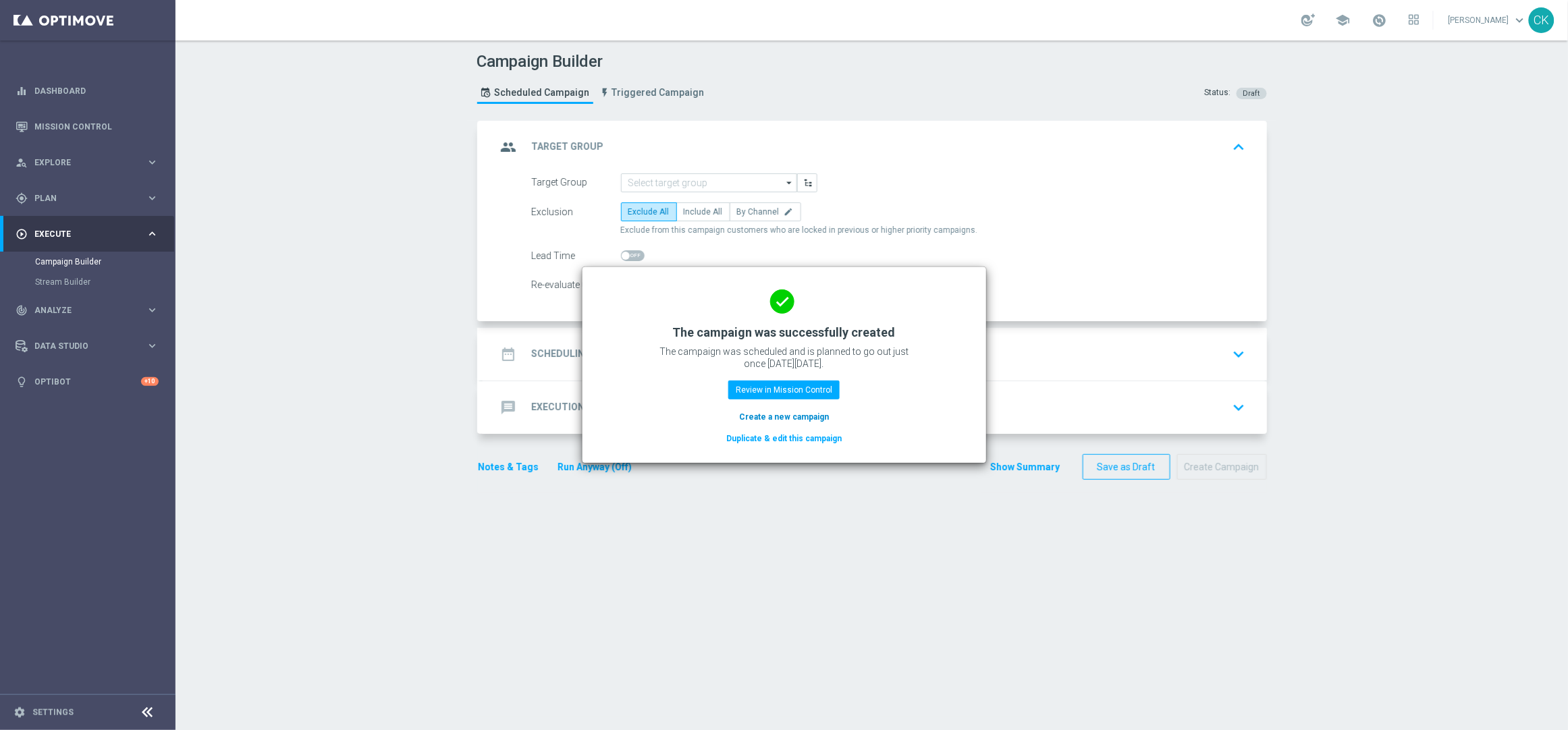
scroll to position [0, 0]
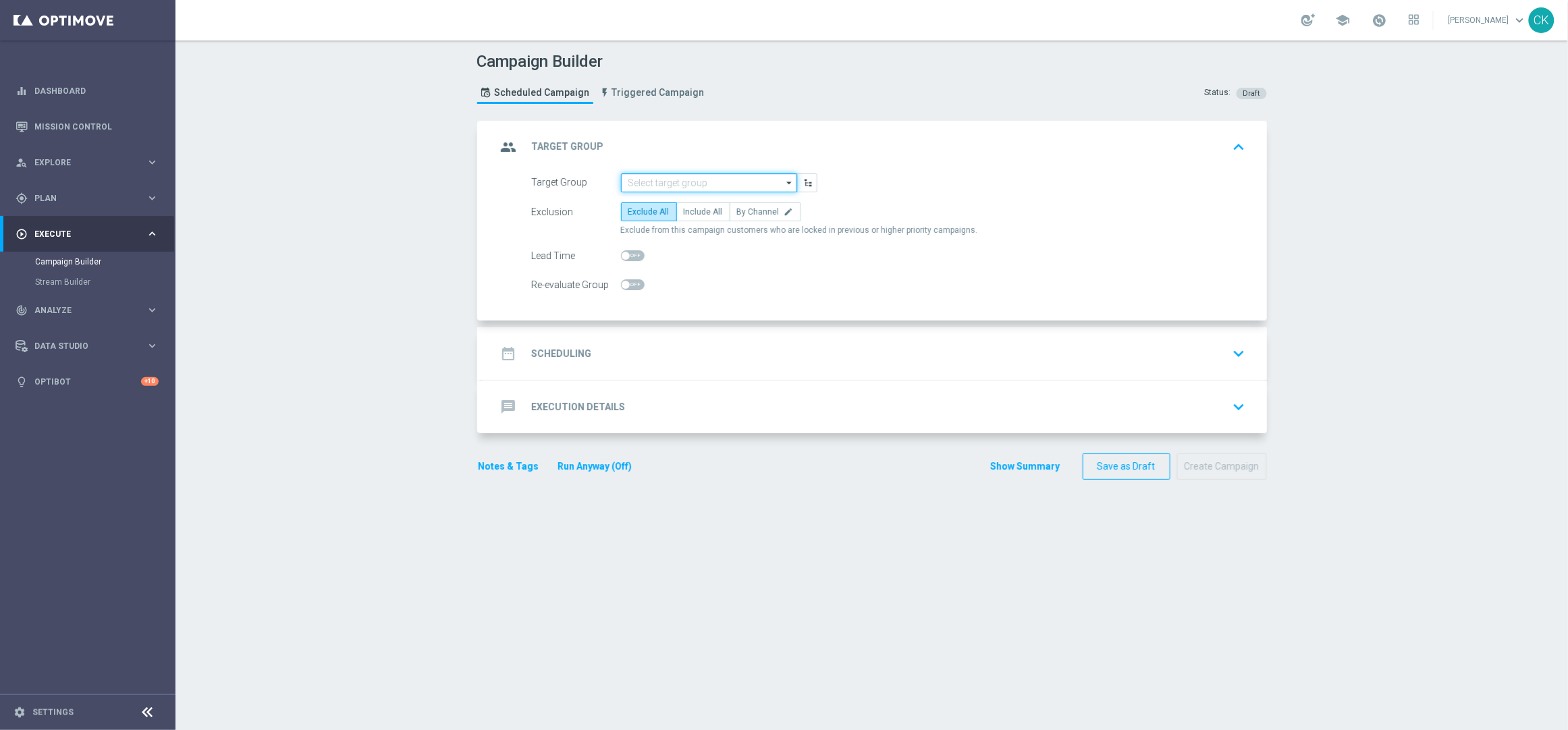
click at [712, 185] on input at bounding box center [709, 183] width 177 height 19
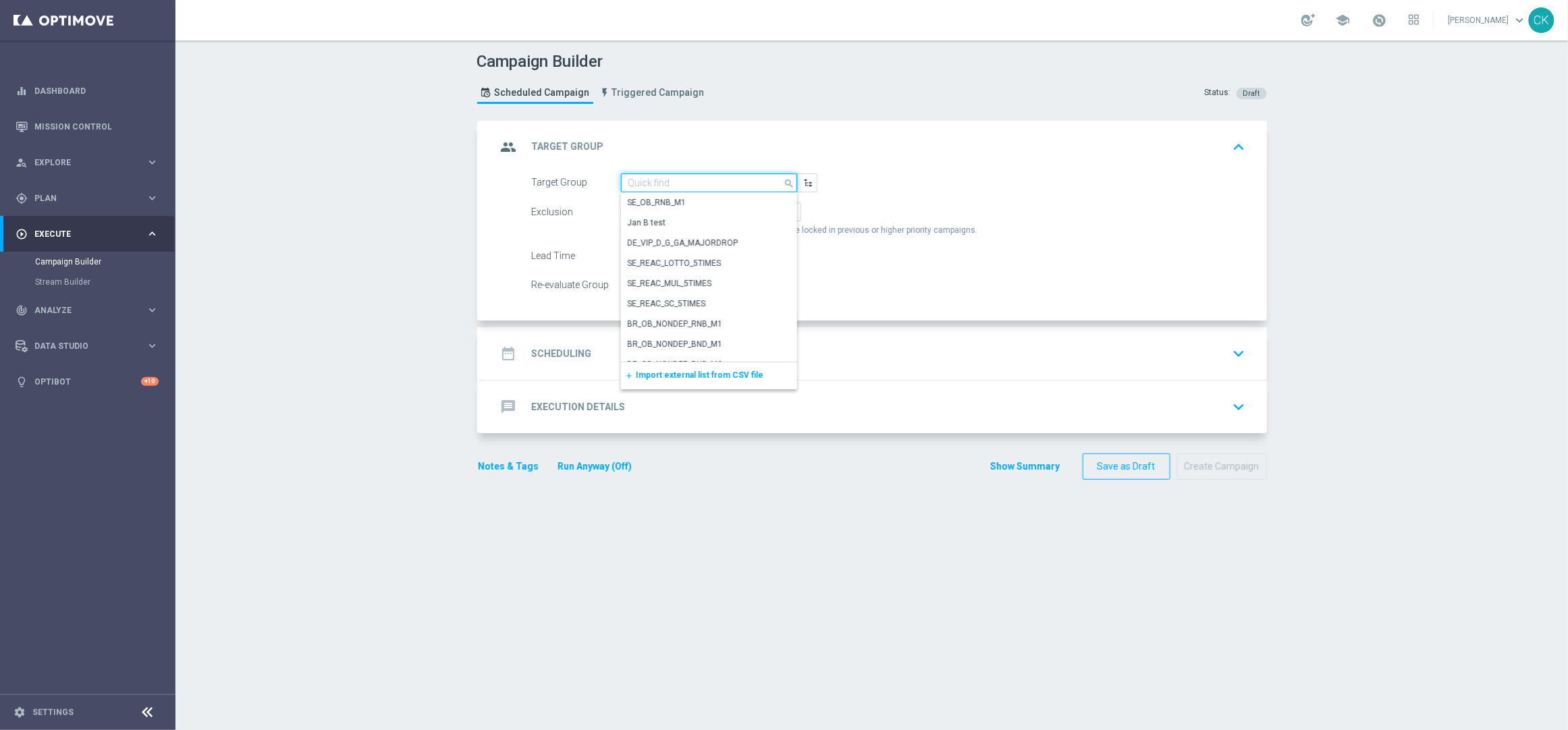
paste input "de_TGT_NVIP_EM_TAC_MIX__ACTIVE_ALL_HIGHJACKPOT"
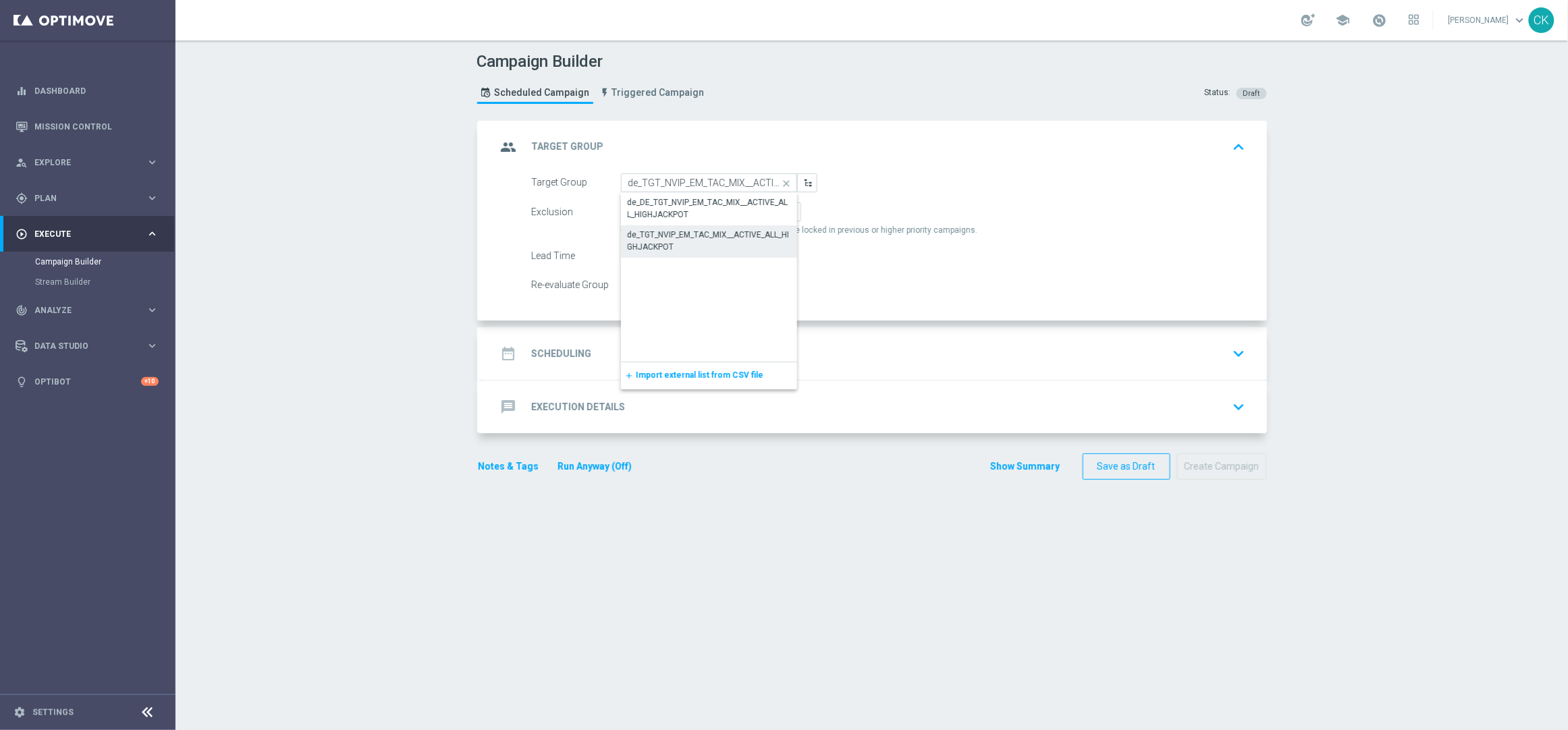
click at [698, 245] on div "de_TGT_NVIP_EM_TAC_MIX__ACTIVE_ALL_HIGHJACKPOT" at bounding box center [710, 241] width 163 height 24
type input "de_TGT_NVIP_EM_TAC_MIX__ACTIVE_ALL_HIGHJACKPOT"
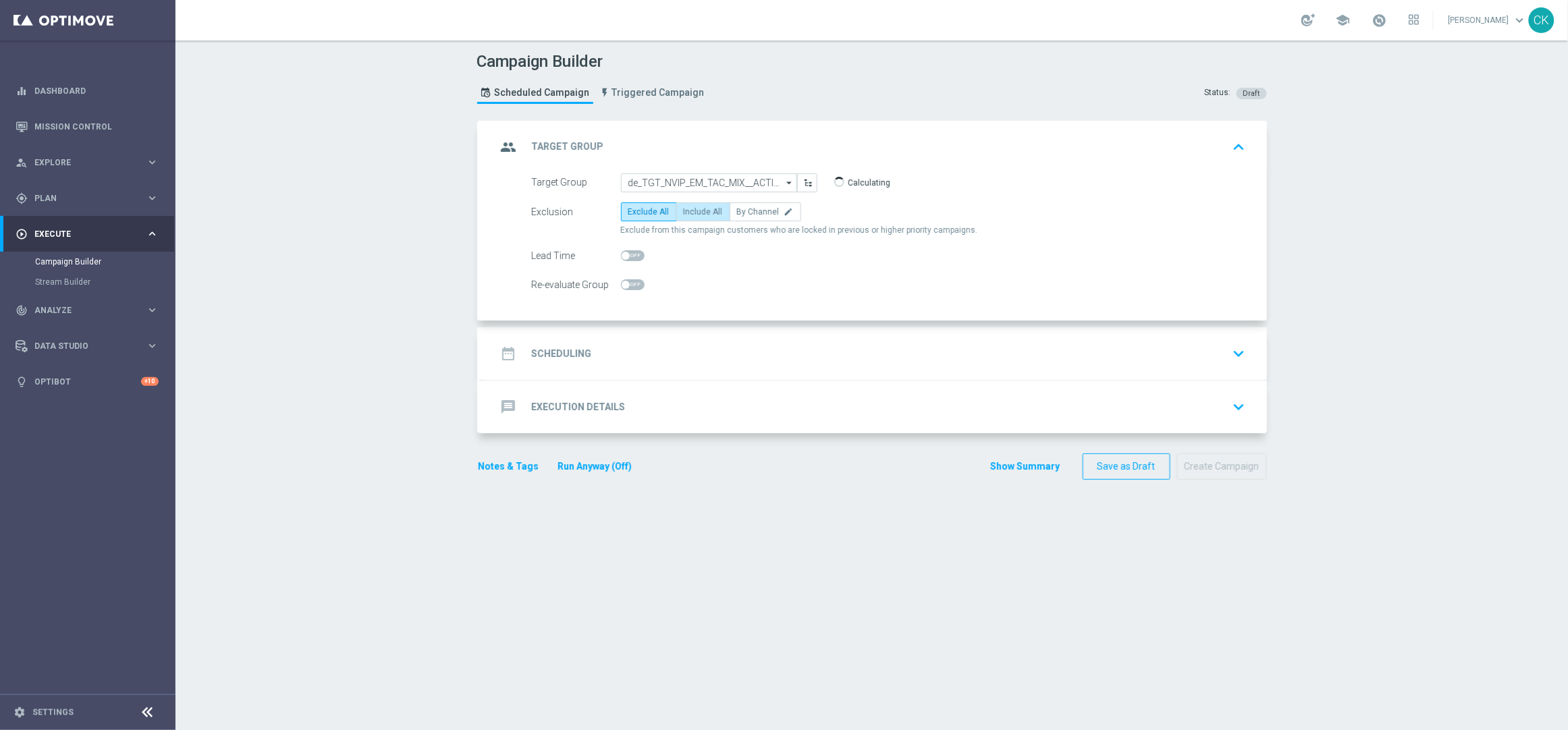
click at [712, 210] on span "Include All" at bounding box center [703, 211] width 39 height 9
click at [693, 210] on input "Include All" at bounding box center [688, 214] width 9 height 9
radio input "true"
click at [623, 254] on span at bounding box center [625, 255] width 8 height 8
click at [623, 254] on input "checkbox" at bounding box center [632, 255] width 23 height 11
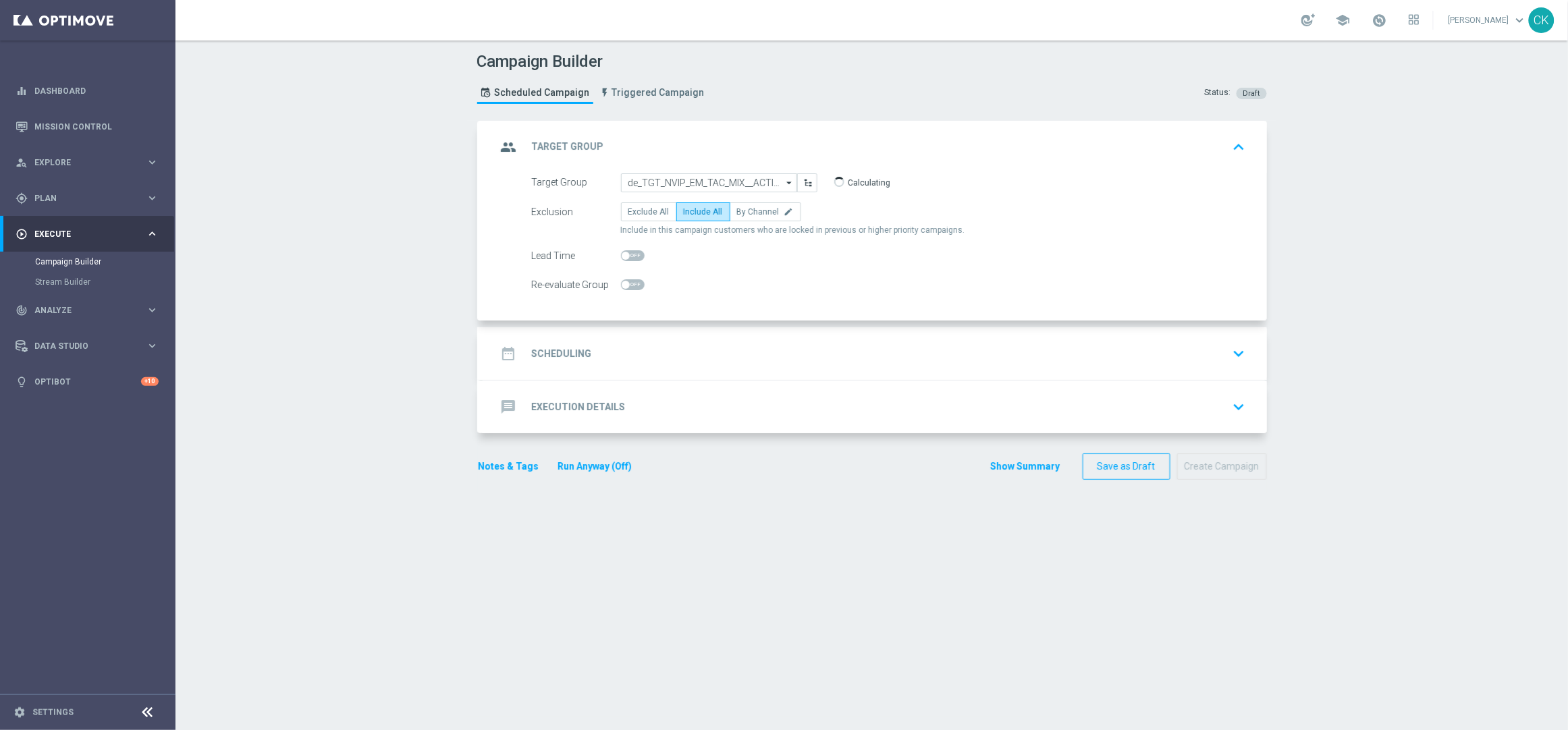
checkbox input "true"
click at [549, 346] on div "date_range Scheduling" at bounding box center [544, 354] width 95 height 24
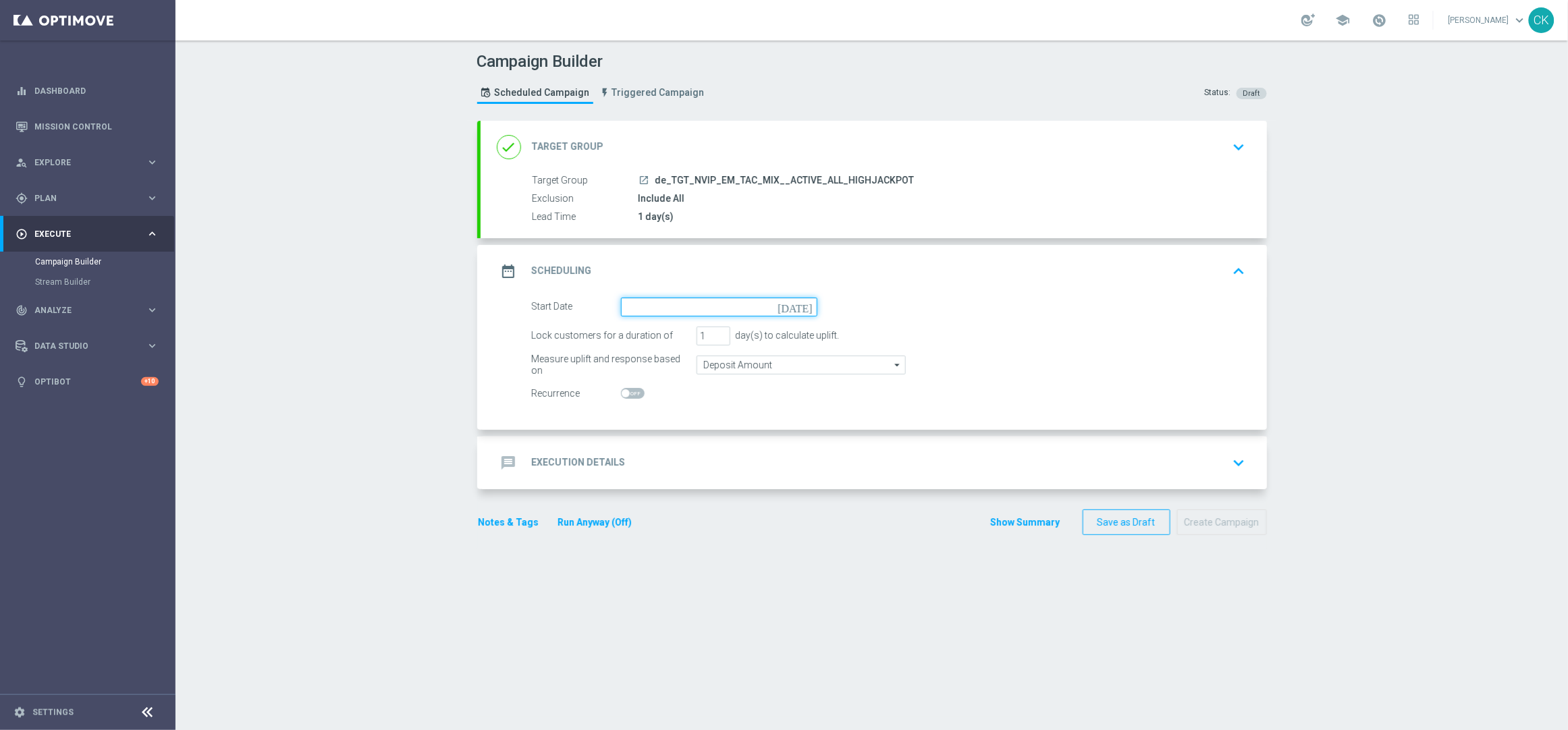
click at [666, 304] on input at bounding box center [719, 307] width 196 height 19
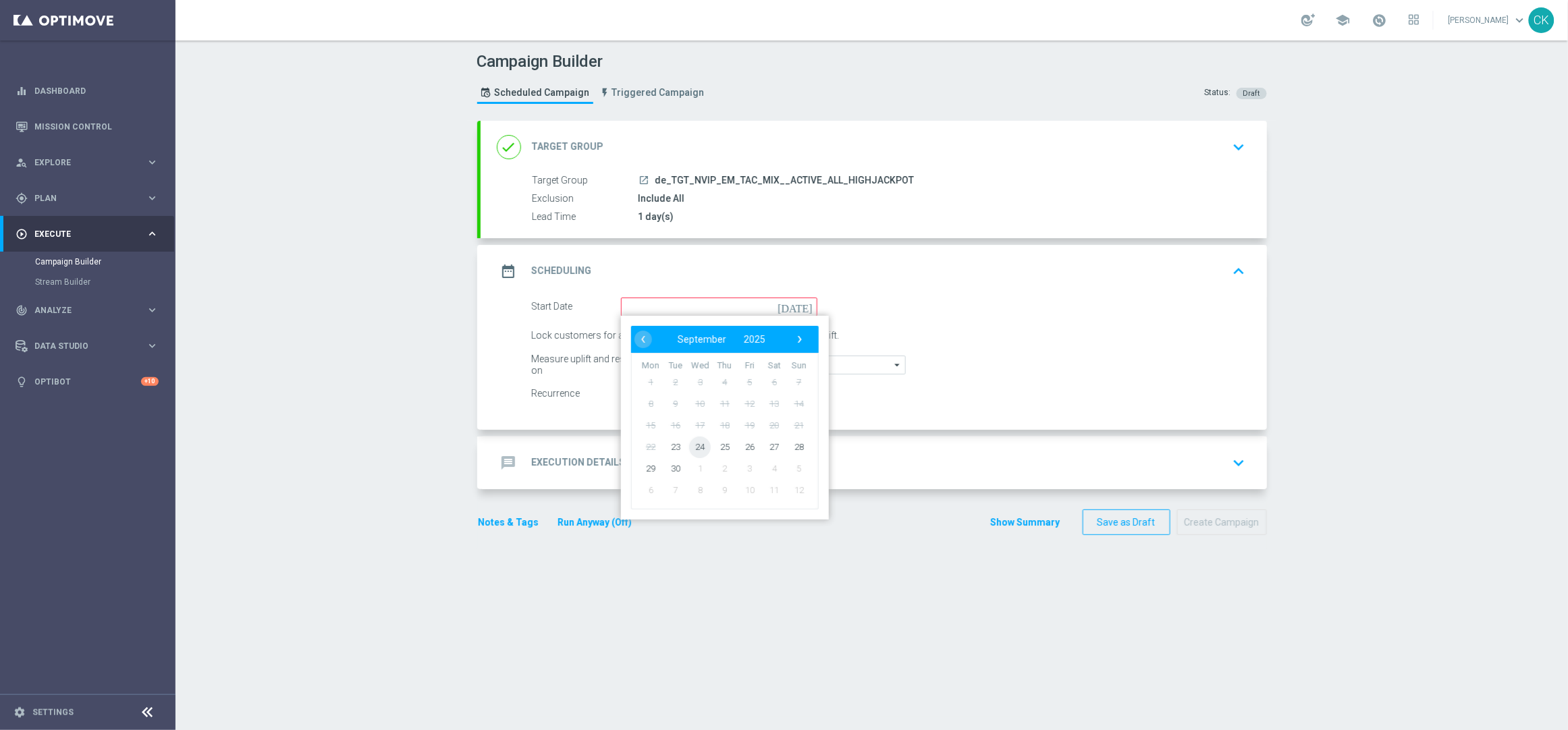
click at [692, 446] on span "24" at bounding box center [700, 447] width 21 height 21
type input "24 Sep 2025"
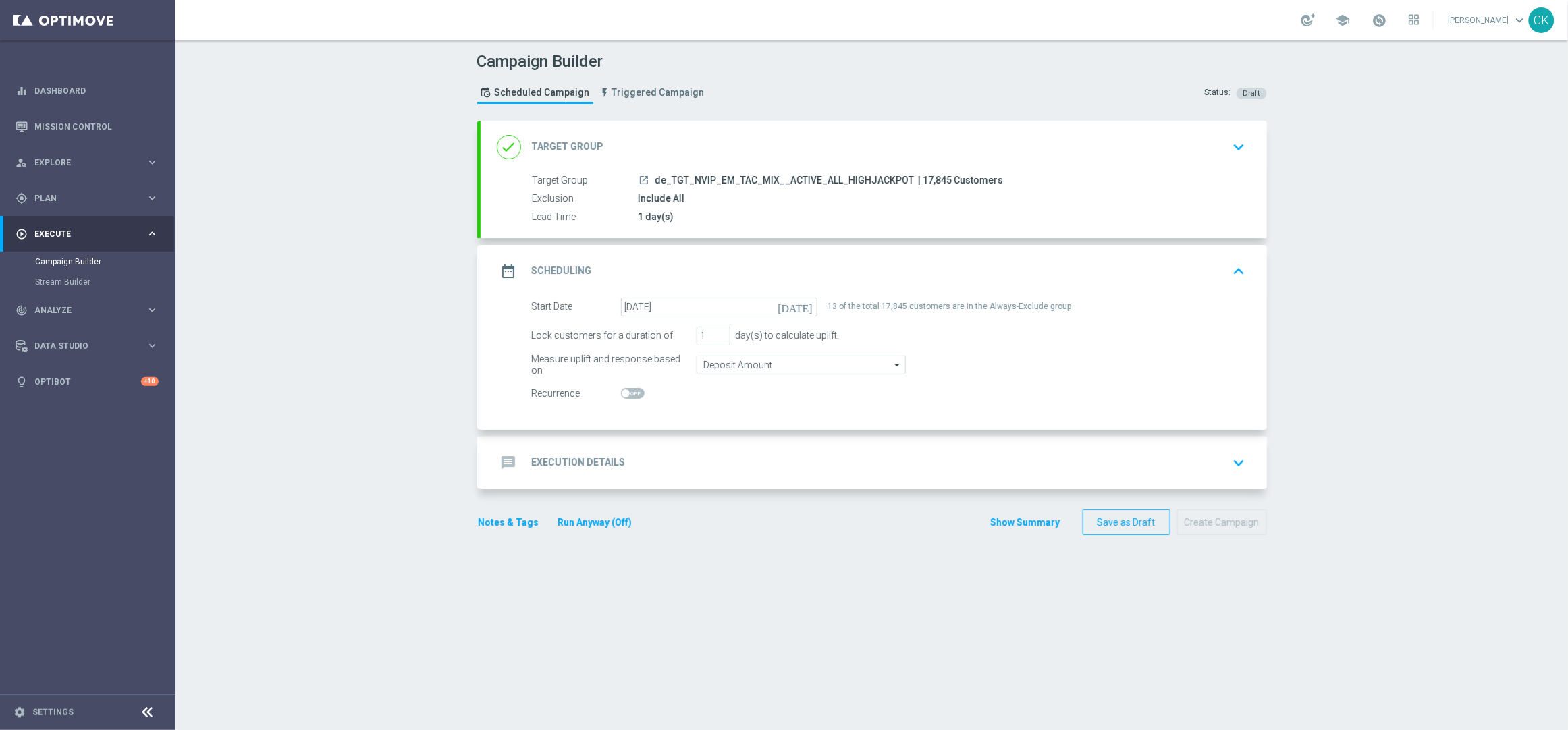
click at [573, 456] on h2 "Execution Details" at bounding box center [578, 463] width 94 height 13
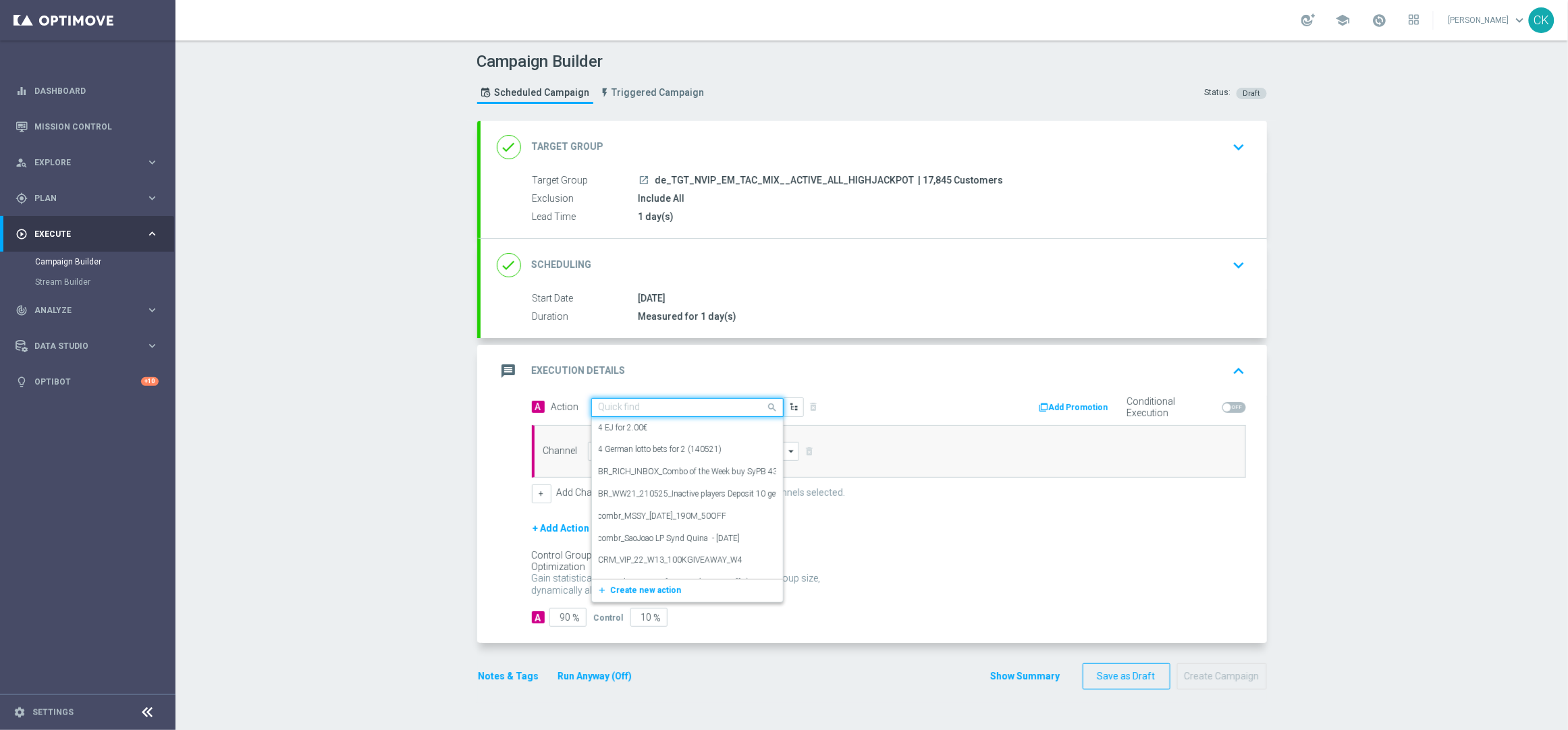
click at [661, 410] on input "text" at bounding box center [674, 408] width 150 height 11
paste input "Oktoberfest Promotion - 649-Themed"
type input "Oktoberfest Promotion - 649-Themed"
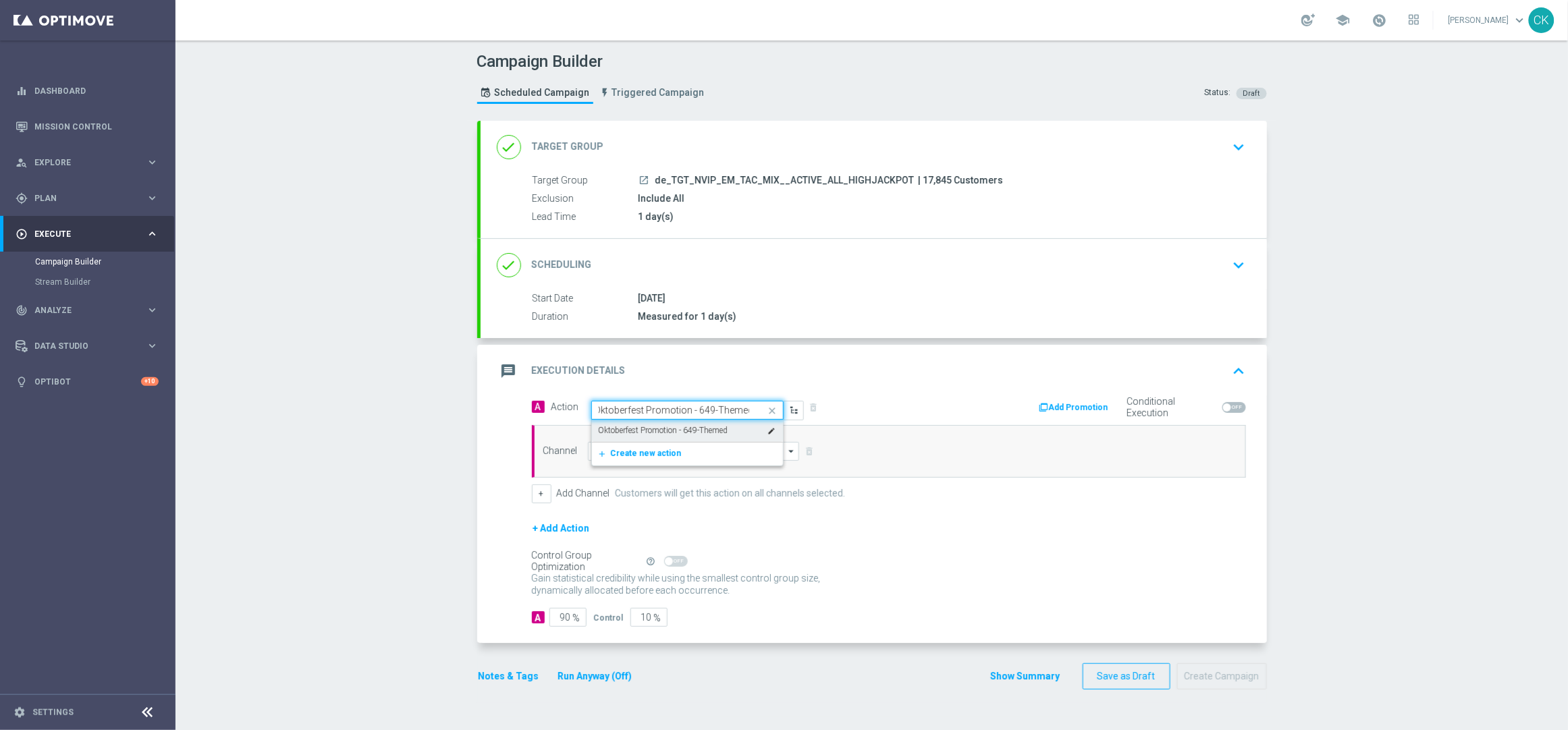
click at [659, 429] on label "Oktoberfest Promotion - 649-Themed" at bounding box center [663, 431] width 130 height 11
click at [632, 451] on input at bounding box center [693, 451] width 212 height 19
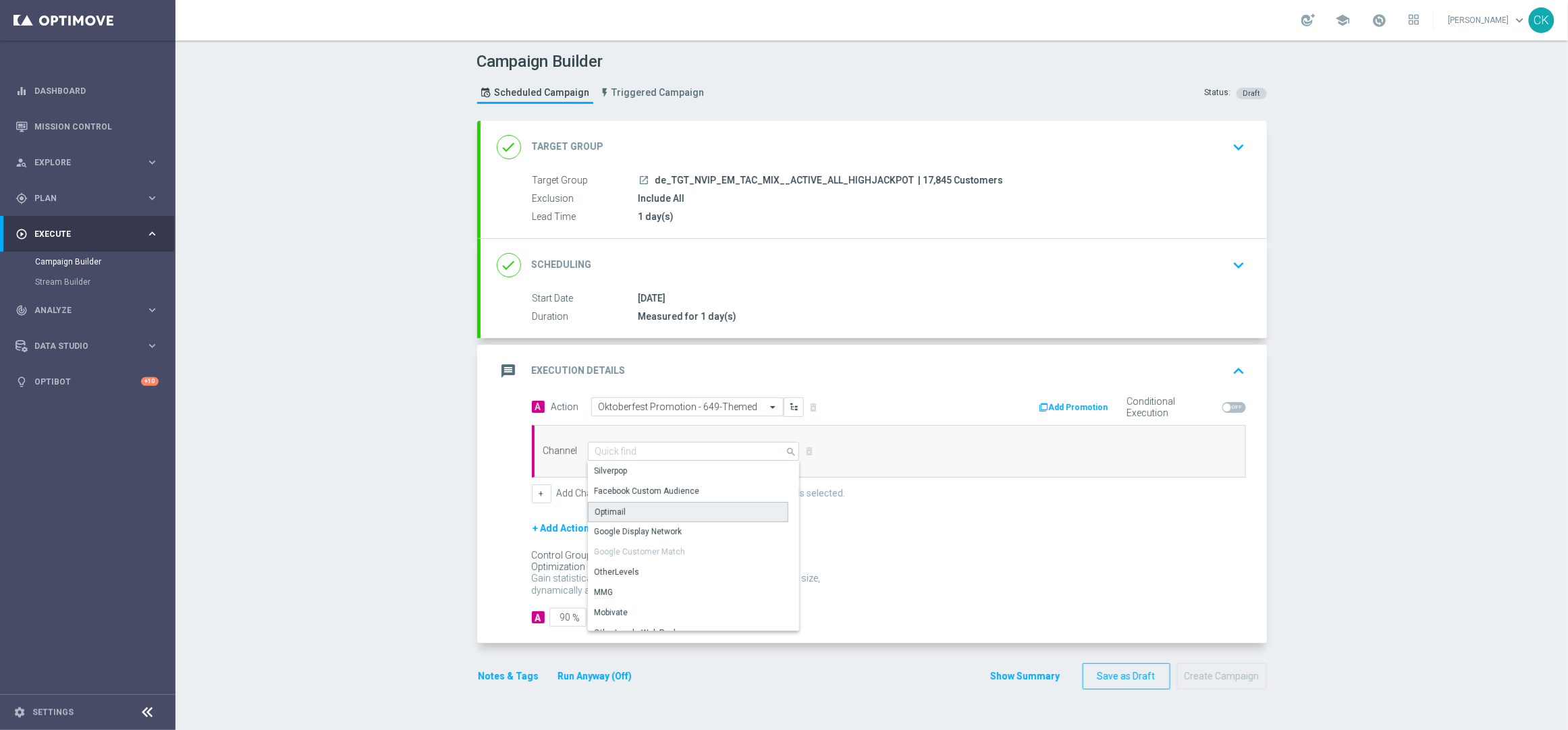
click at [627, 508] on div "Optimail" at bounding box center [688, 512] width 201 height 21
type input "Optimail"
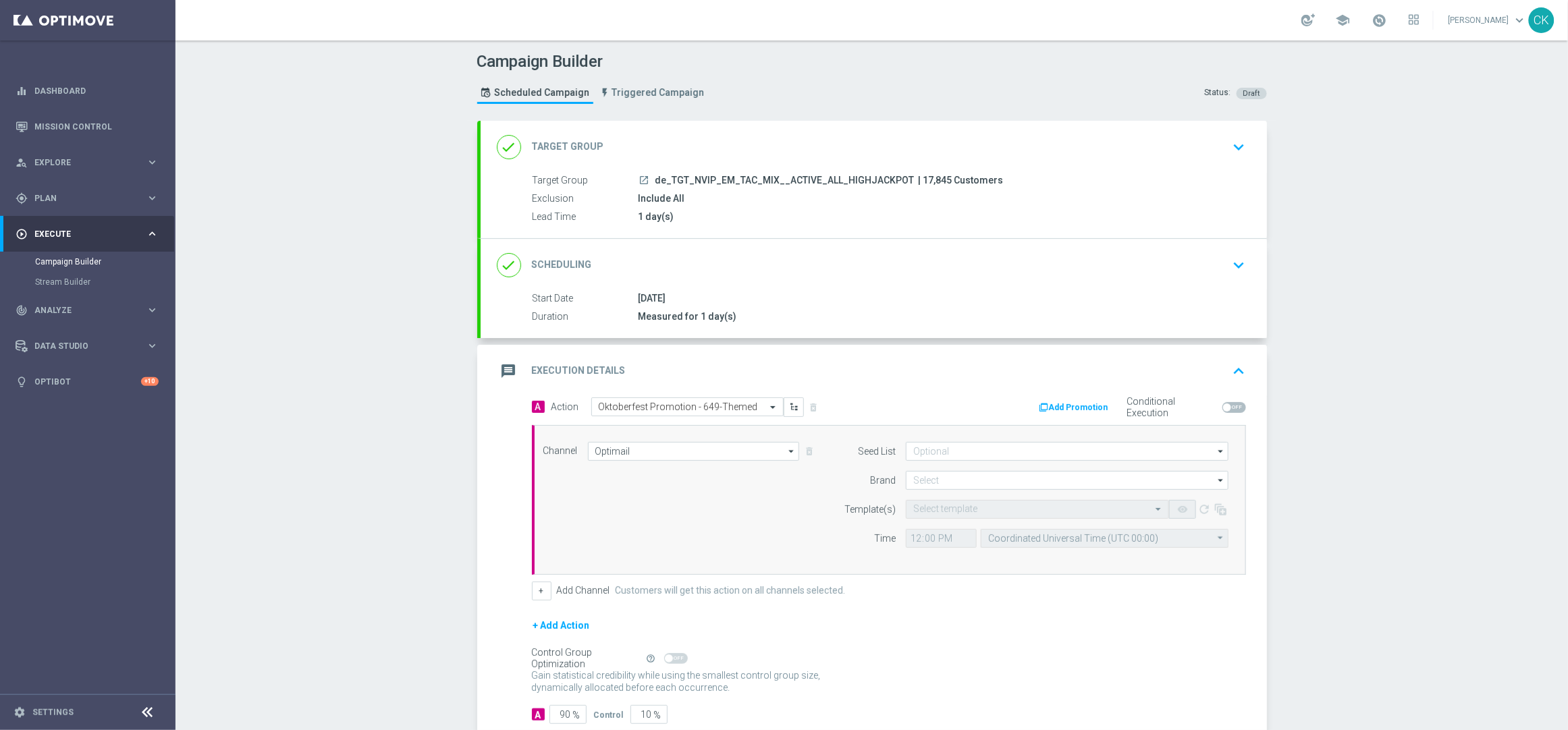
scroll to position [85, 0]
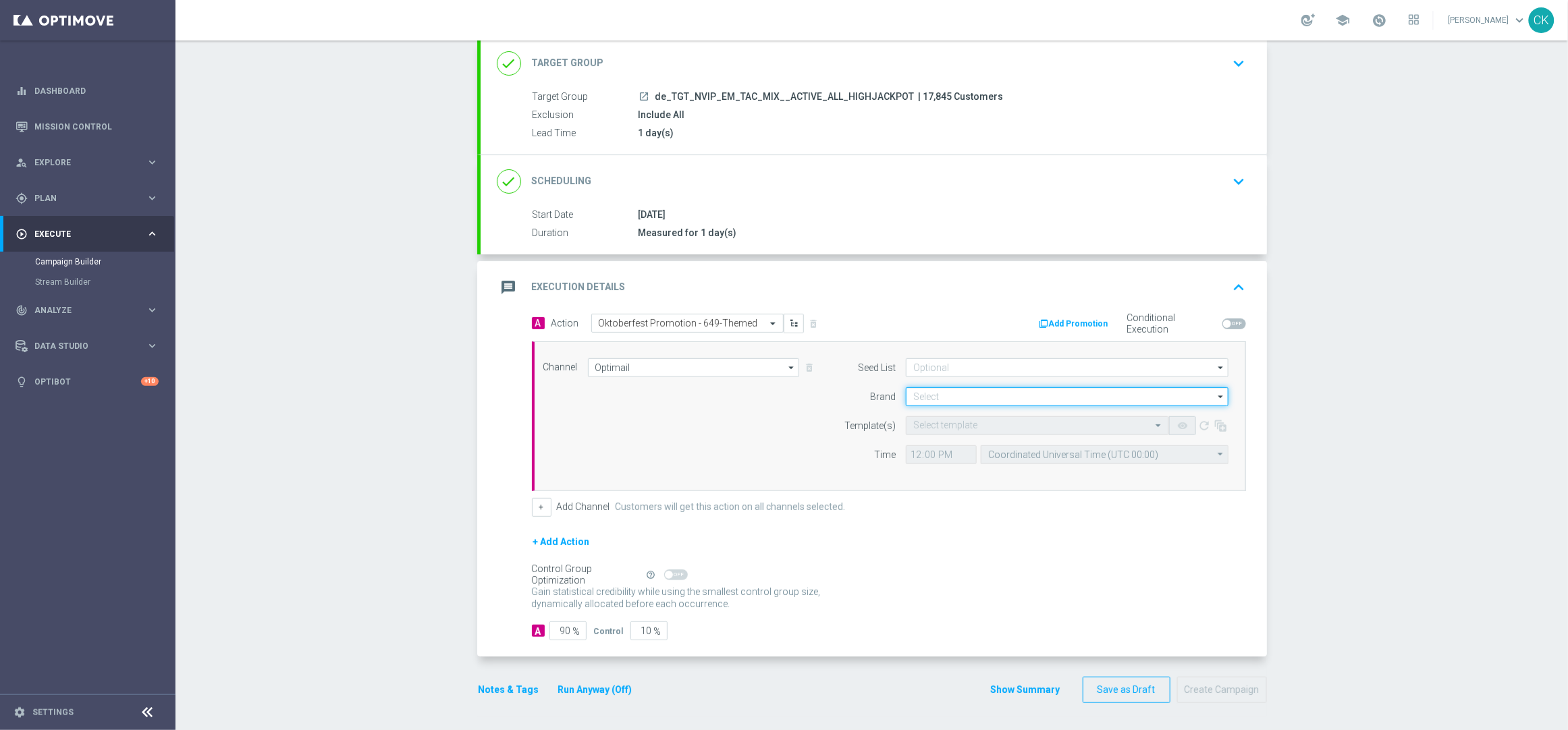
click at [960, 389] on input at bounding box center [1067, 397] width 323 height 19
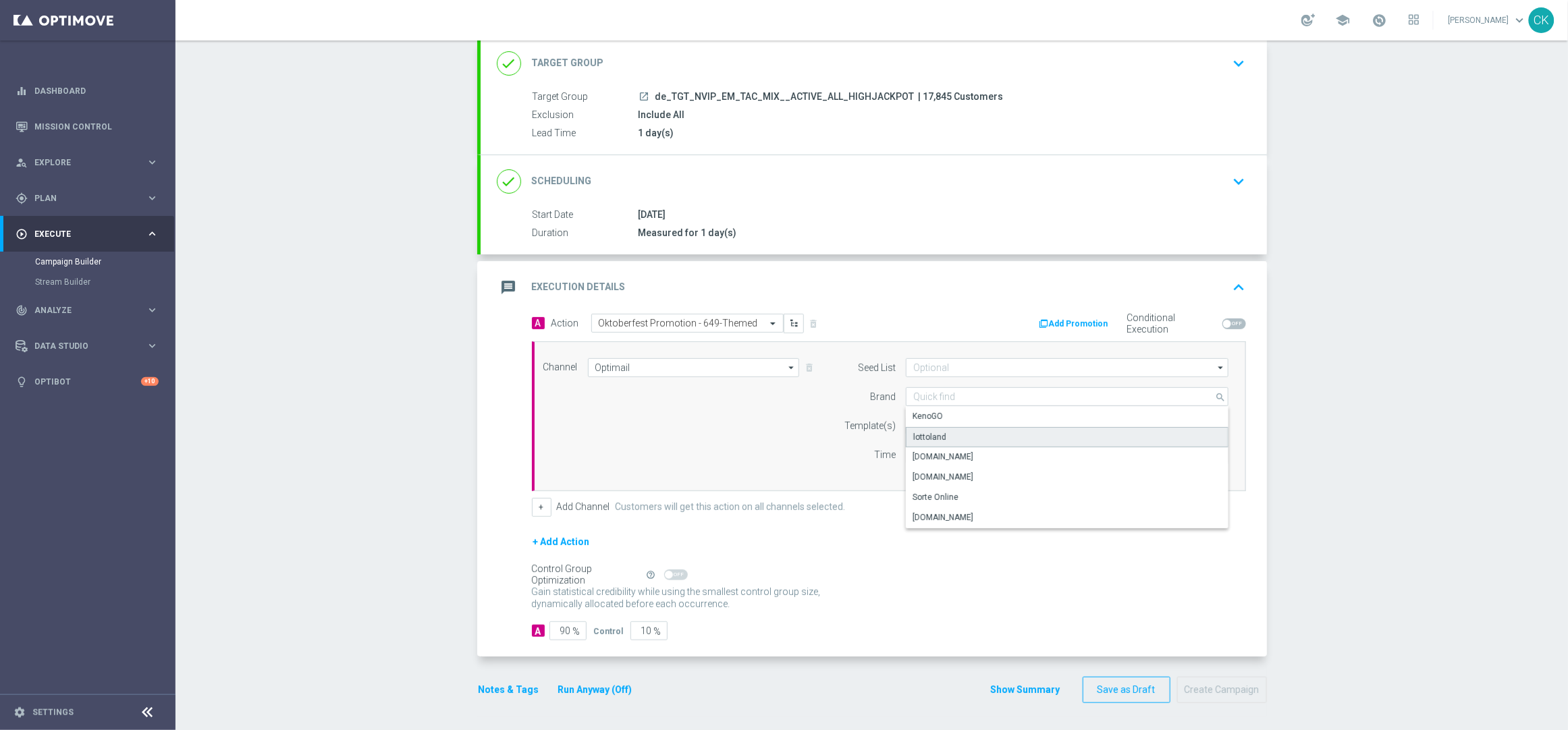
click at [935, 434] on div "lottoland" at bounding box center [929, 437] width 33 height 12
type input "lottoland"
click at [924, 427] on input "text" at bounding box center [1024, 426] width 221 height 11
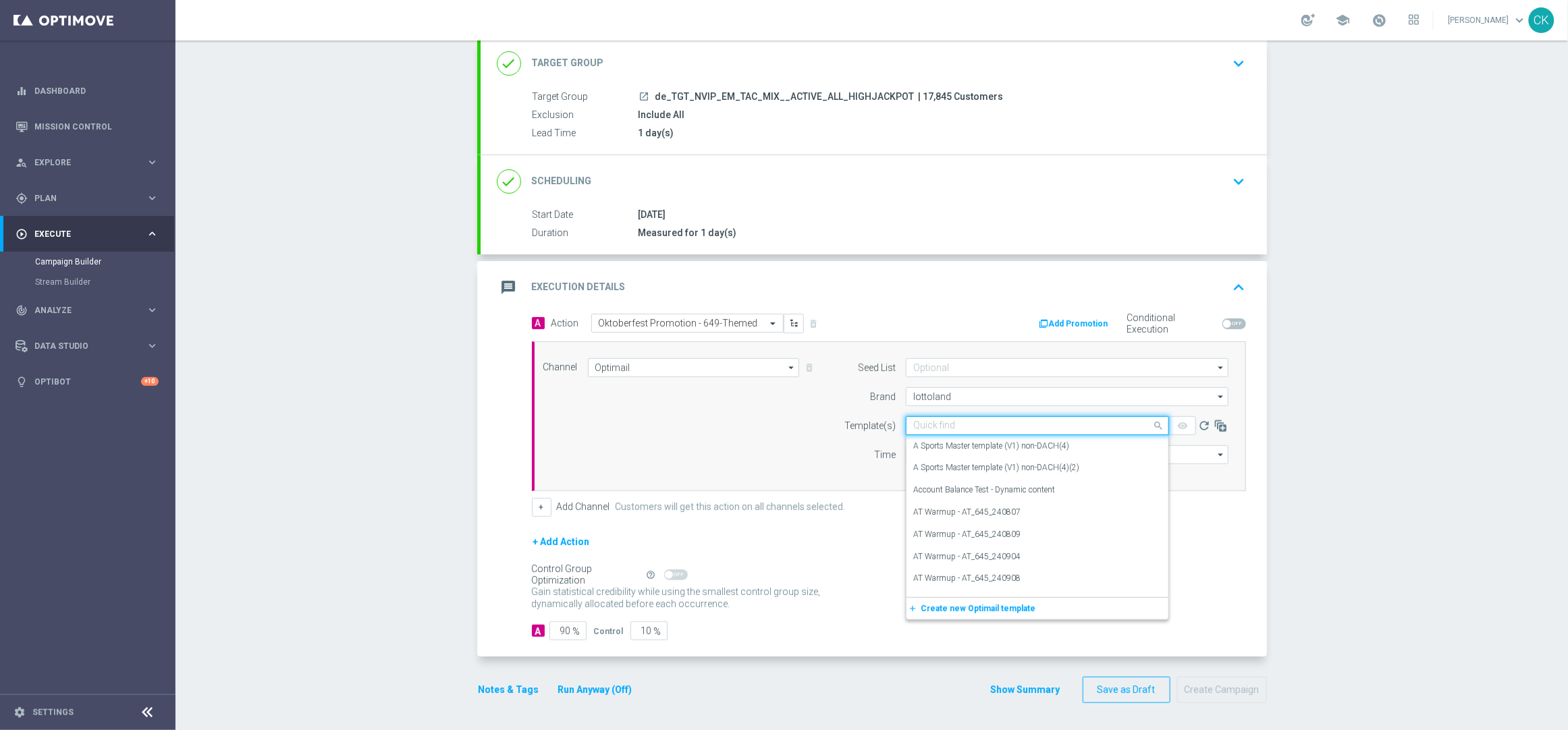
paste input "DE_INT__OKT_649_250924__NVIP_EMA_TAC_MIX"
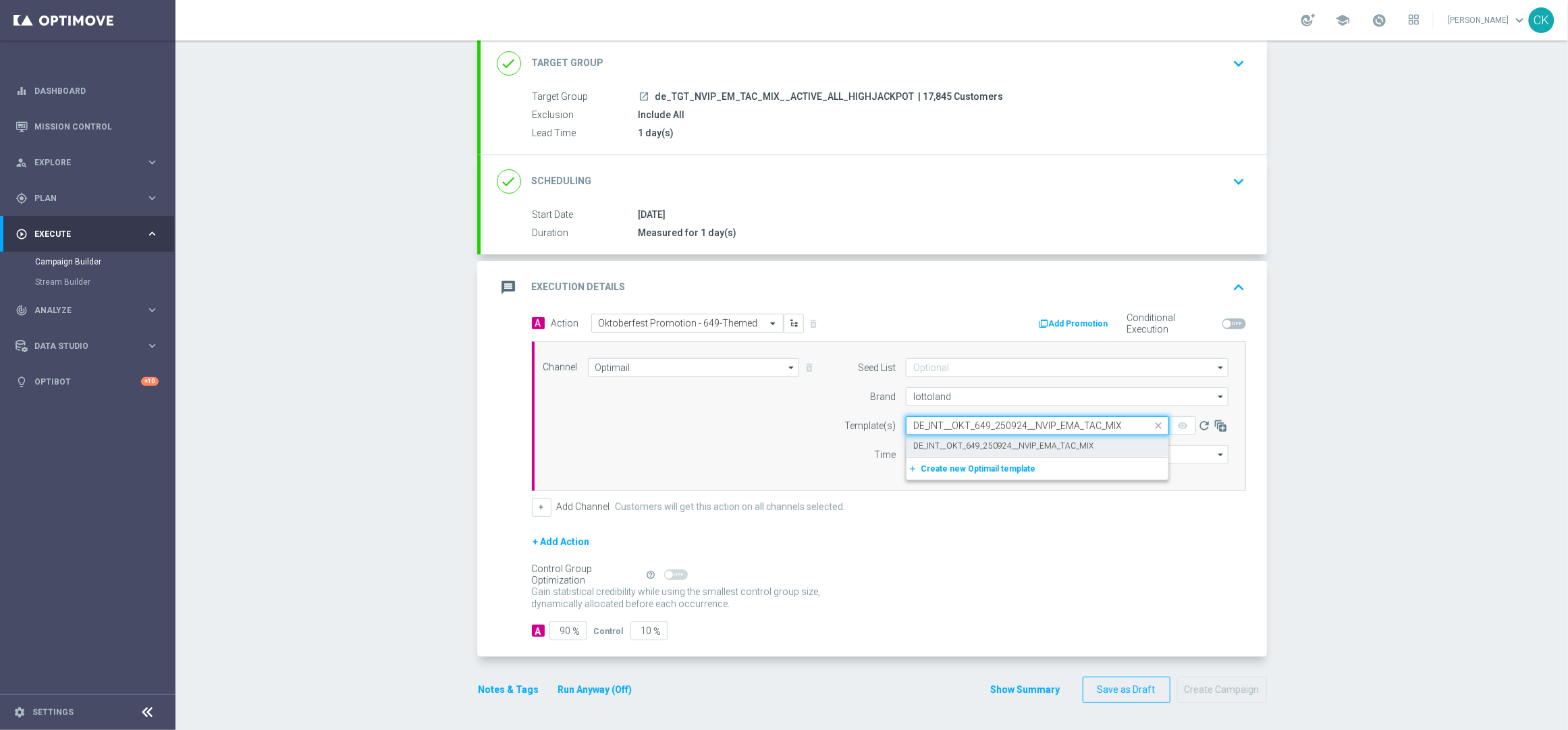
click at [924, 446] on label "DE_INT__OKT_649_250924__NVIP_EMA_TAC_MIX" at bounding box center [1003, 447] width 180 height 11
type input "DE_INT__OKT_649_250924__NVIP_EMA_TAC_MIX"
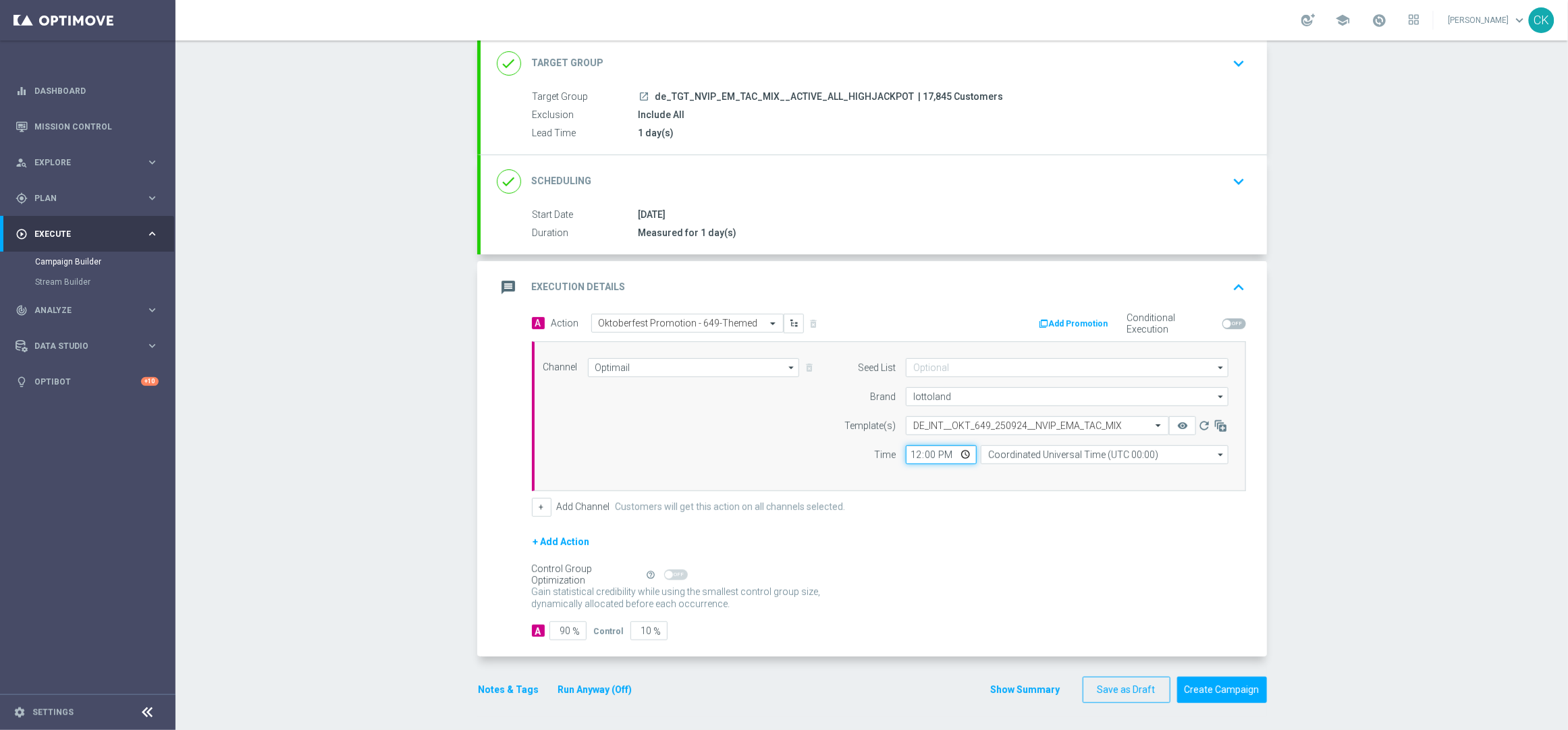
click at [911, 451] on input "12:00" at bounding box center [941, 455] width 71 height 19
type input "06:00"
click at [1029, 451] on input "Coordinated Universal Time (UTC 00:00)" at bounding box center [1104, 455] width 247 height 19
click at [1026, 476] on div "Central European Time (Berlin) (UTC +02:00)" at bounding box center [1097, 474] width 220 height 12
type input "Central European Time (Berlin) (UTC +02:00)"
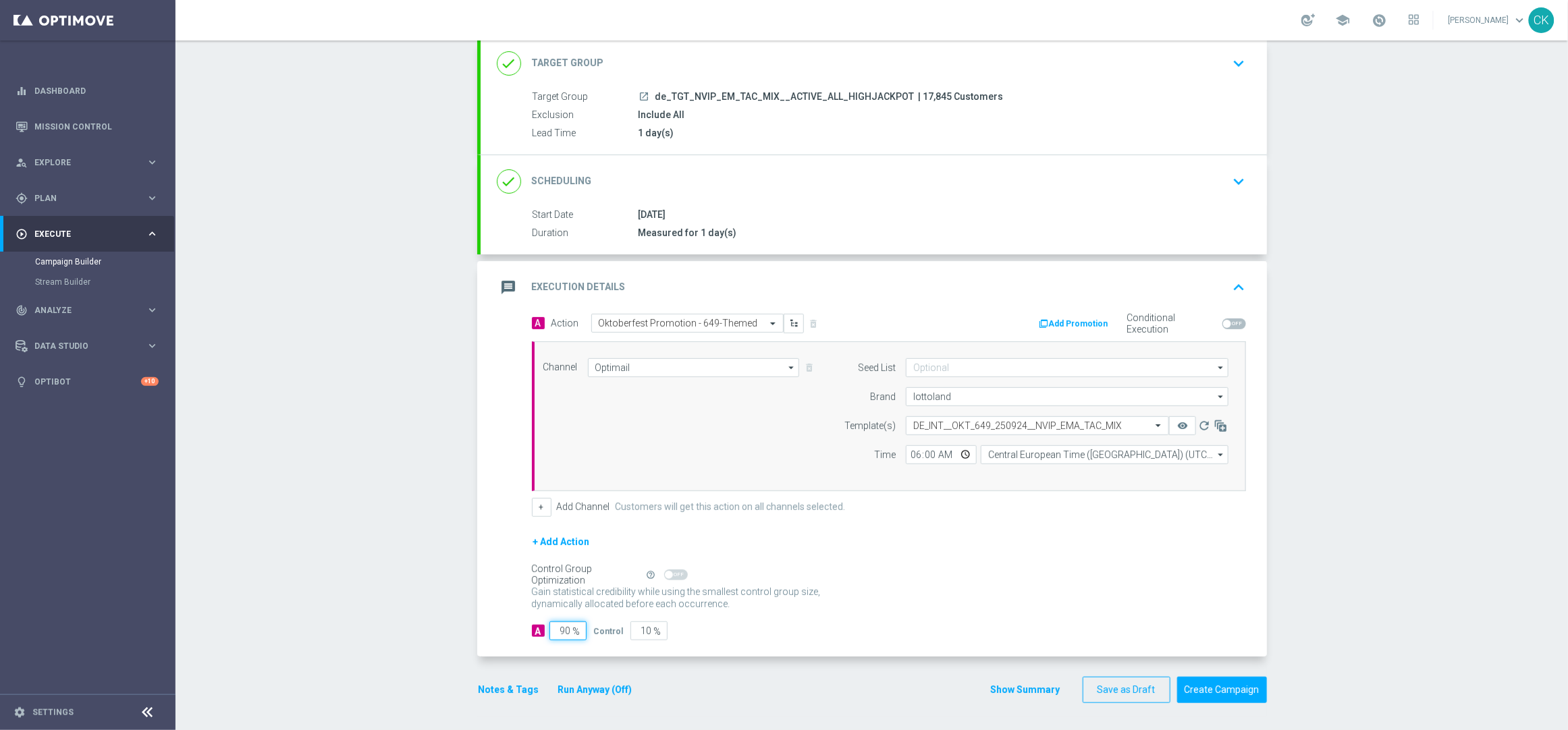
click at [566, 629] on input "90" at bounding box center [568, 631] width 37 height 19
type input "9"
type input "91"
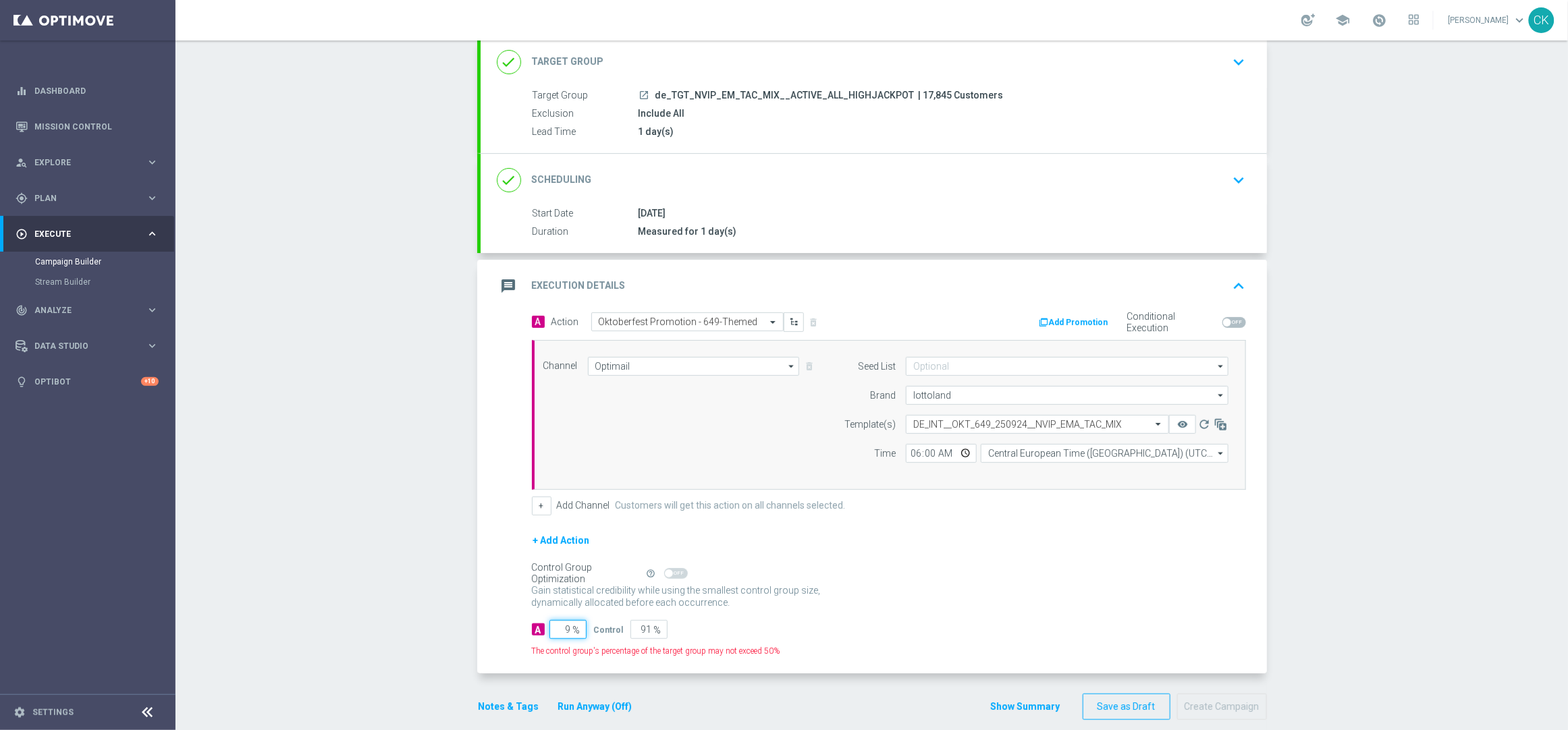
type input "98"
type input "2"
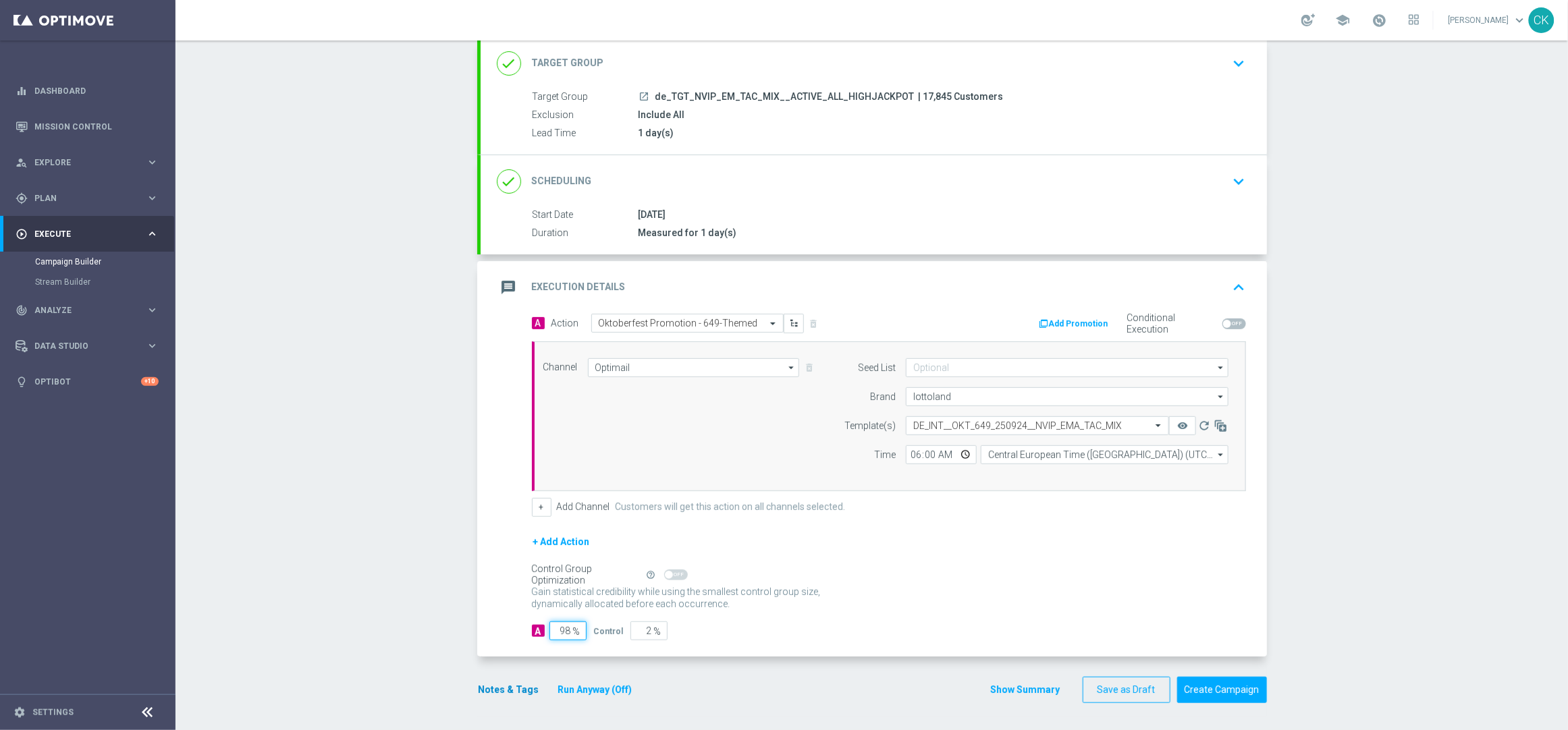
type input "98"
click at [481, 692] on button "Notes & Tags" at bounding box center [509, 690] width 64 height 17
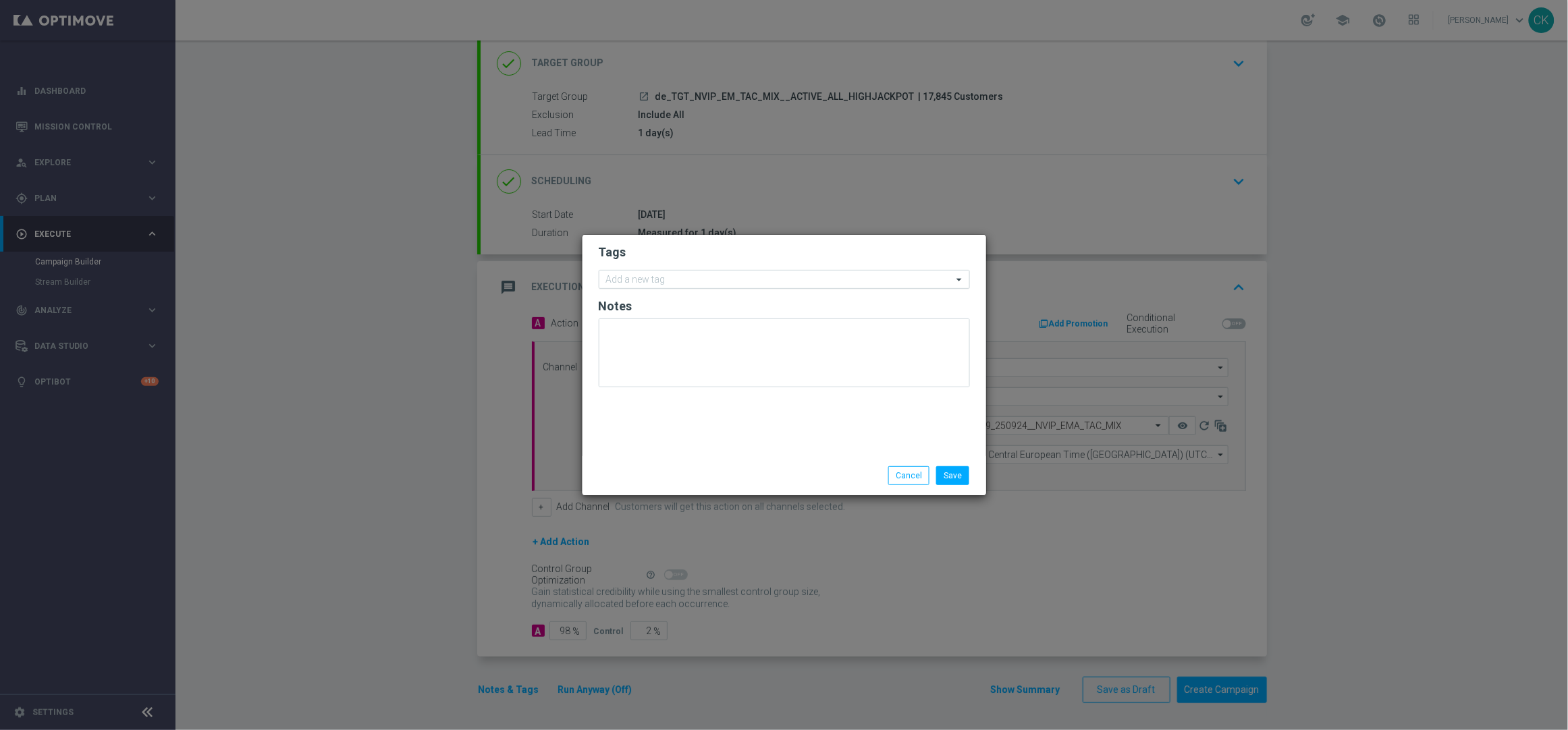
click at [658, 275] on input "text" at bounding box center [779, 281] width 347 height 11
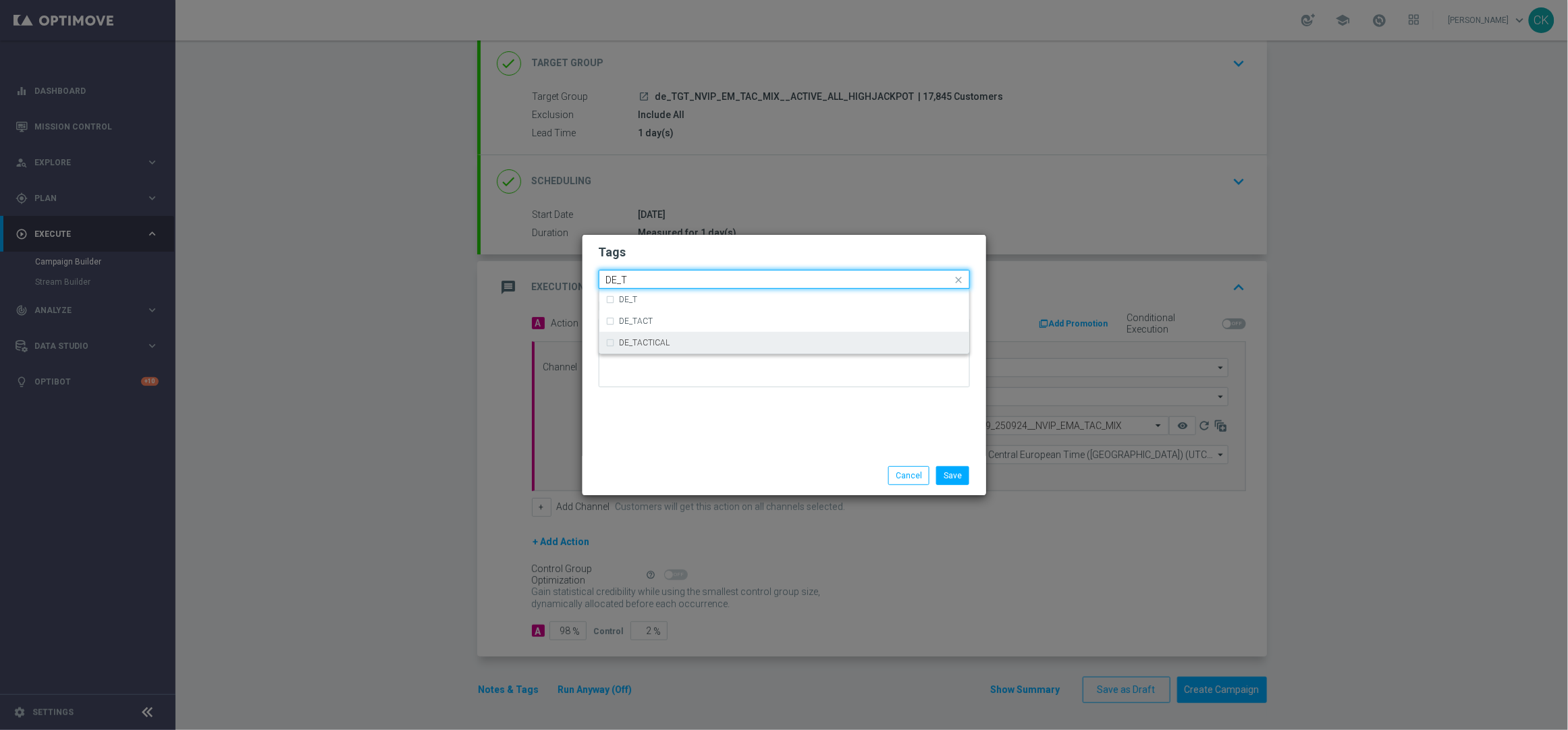
click at [681, 340] on div "DE_TACTICAL" at bounding box center [791, 342] width 343 height 8
type input "DE_T"
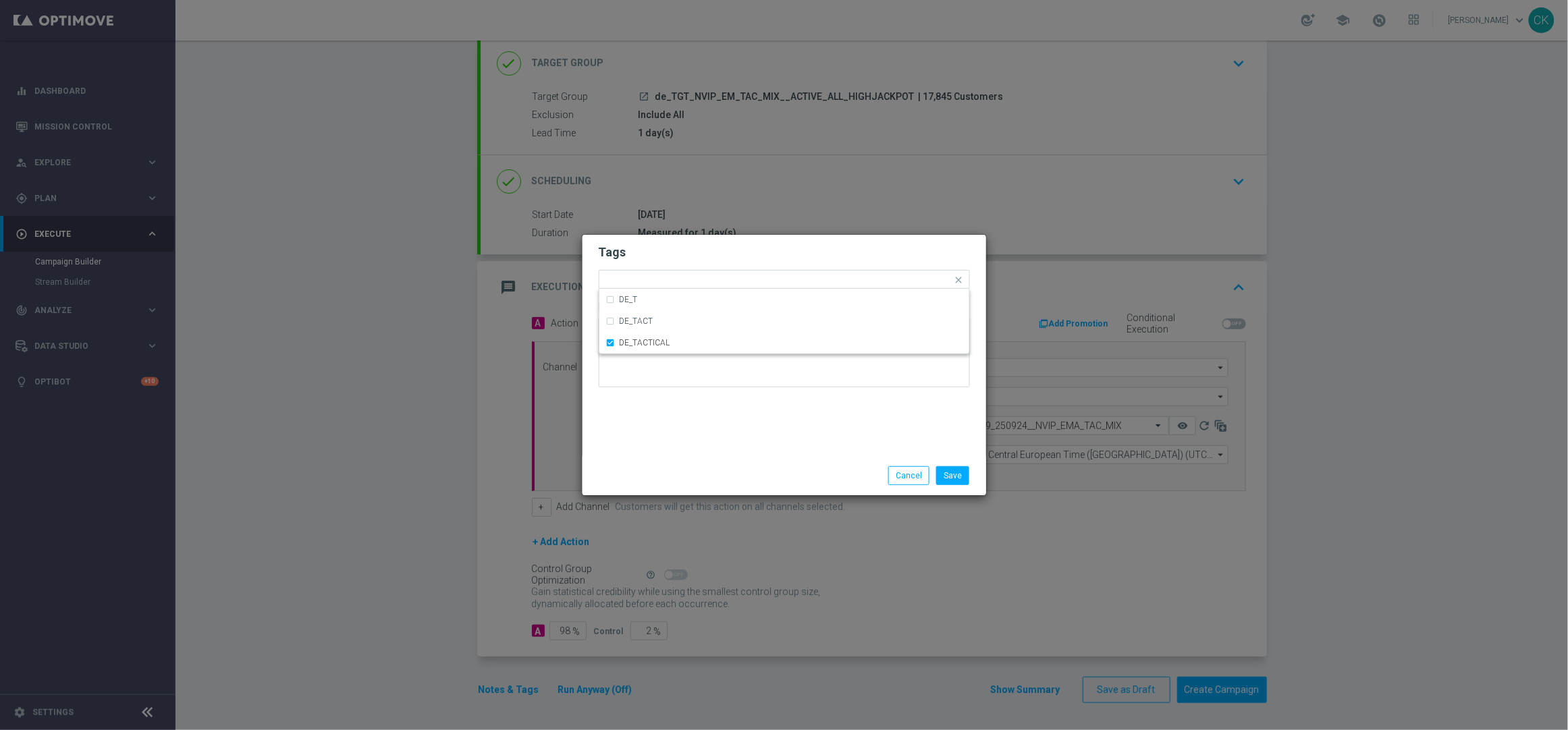
click at [687, 456] on div "Save Cancel" at bounding box center [784, 476] width 403 height 39
click at [965, 478] on button "Save" at bounding box center [953, 476] width 33 height 19
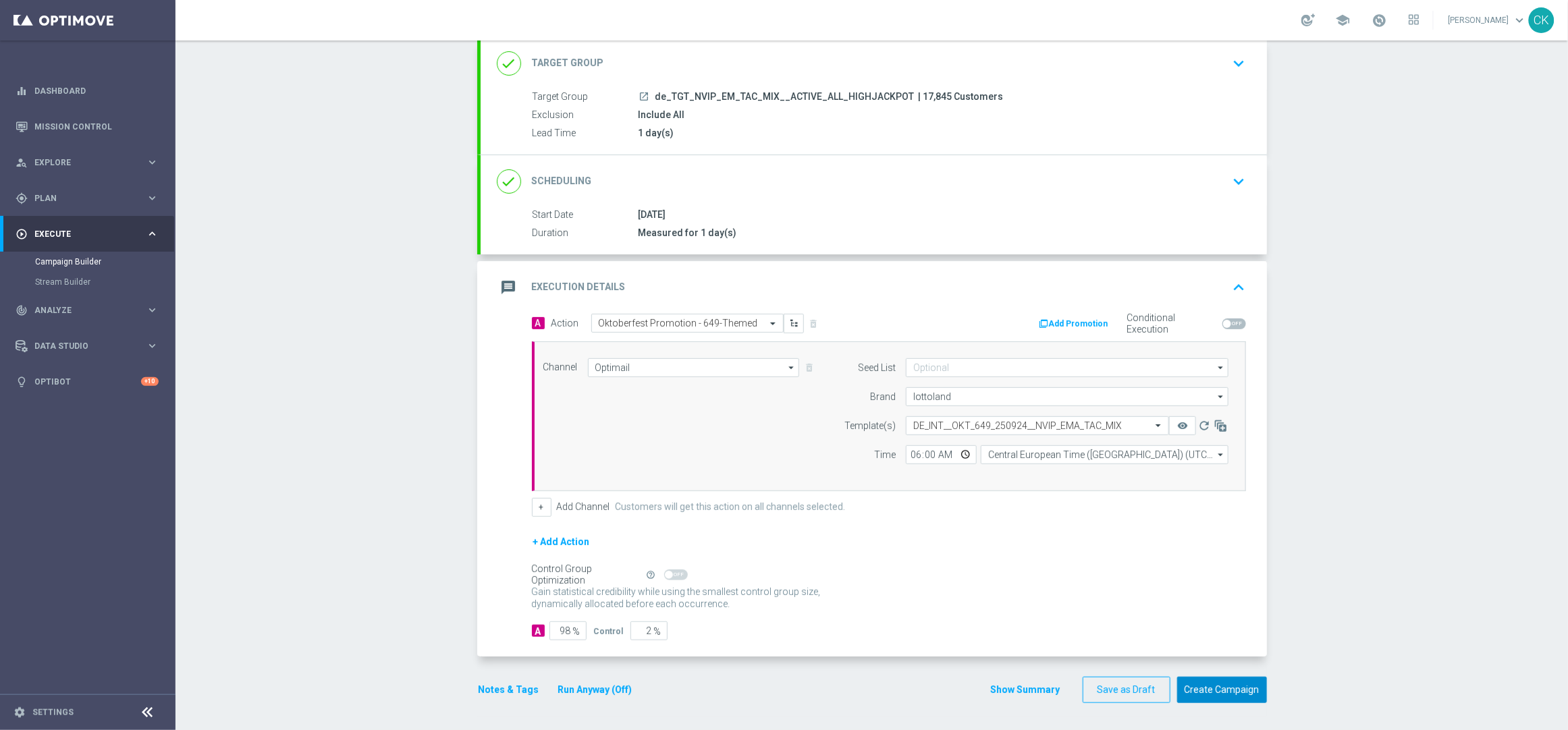
click at [1207, 694] on button "Create Campaign" at bounding box center [1222, 690] width 90 height 26
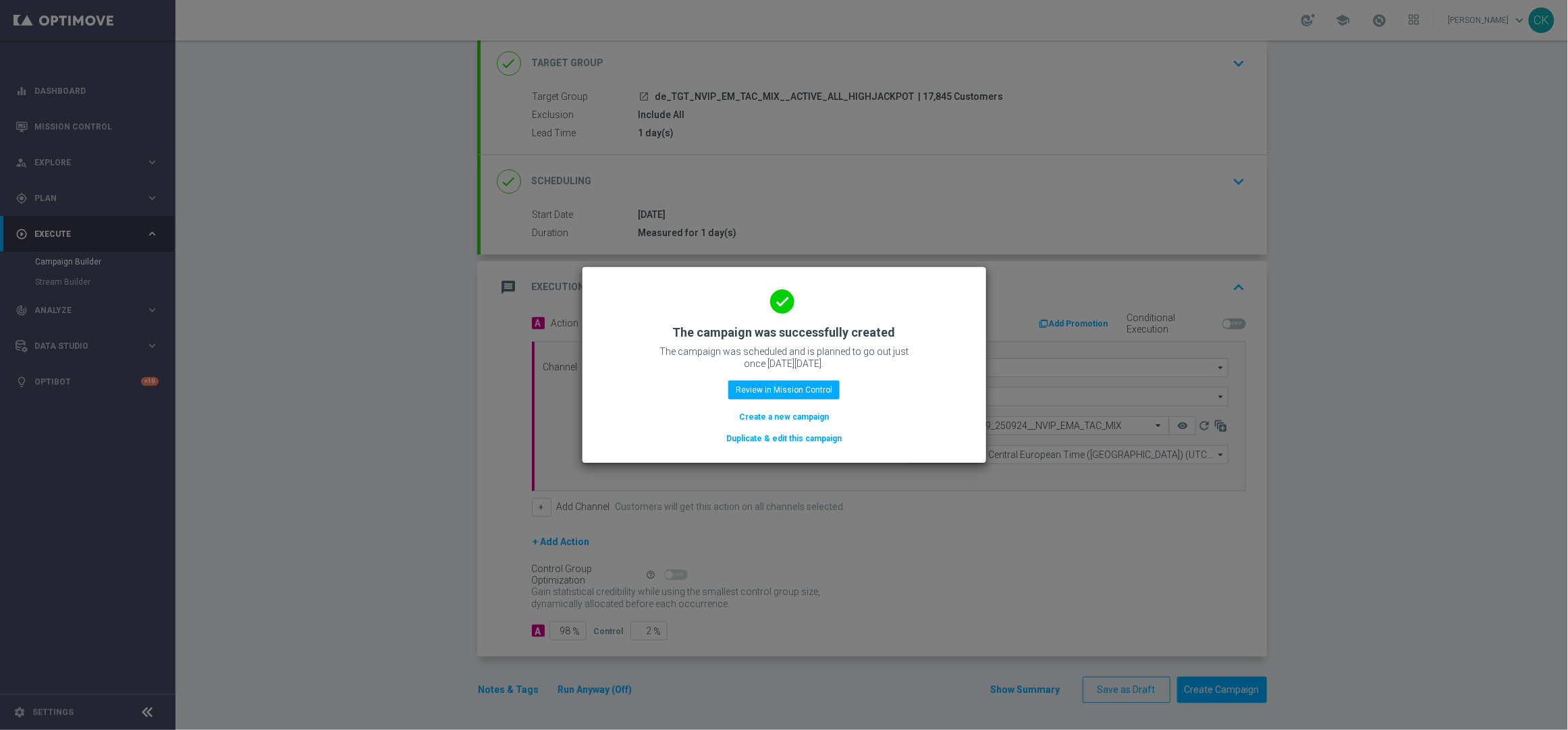
click at [753, 417] on button "Create a new campaign" at bounding box center [784, 417] width 92 height 15
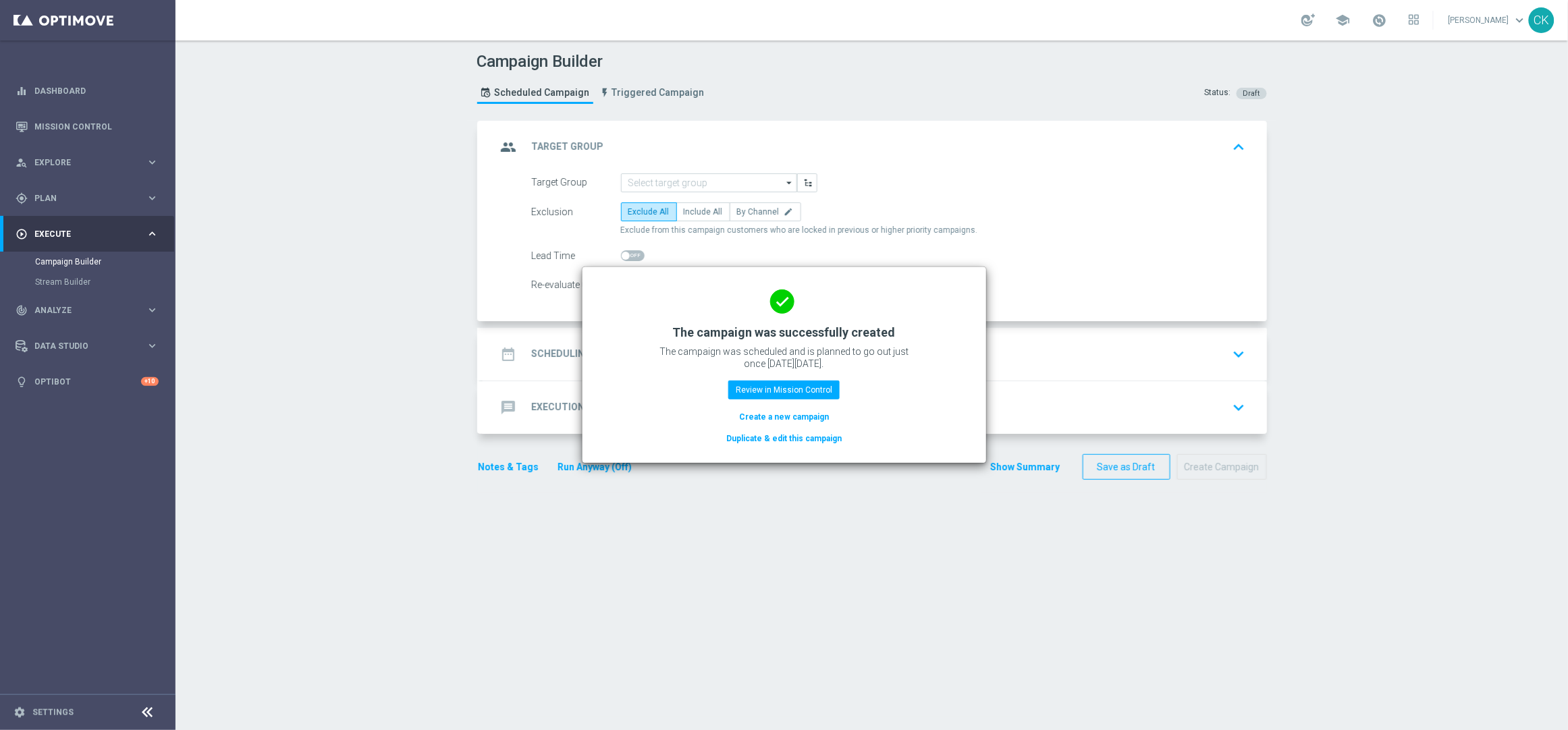
scroll to position [0, 0]
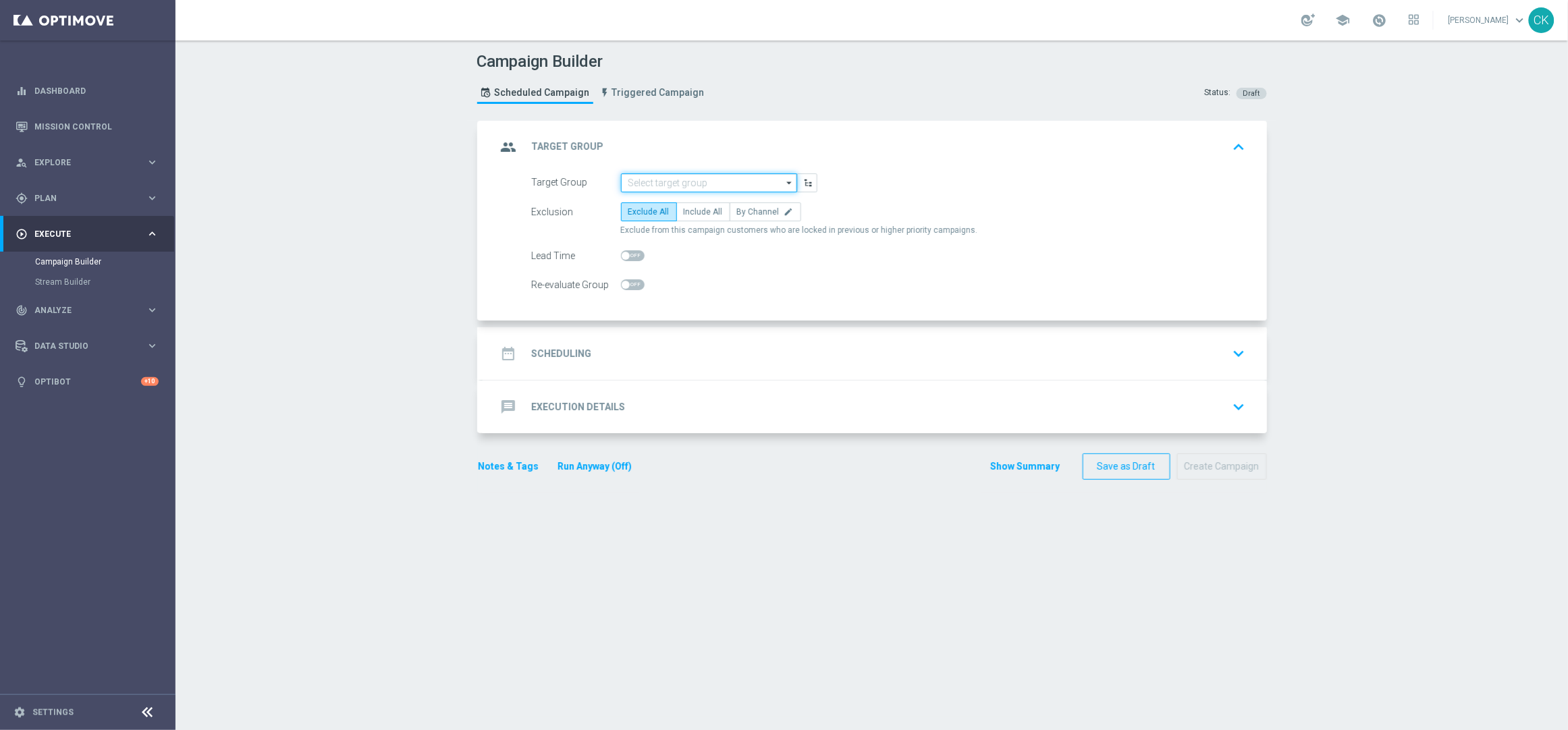
click at [684, 177] on input at bounding box center [709, 183] width 177 height 19
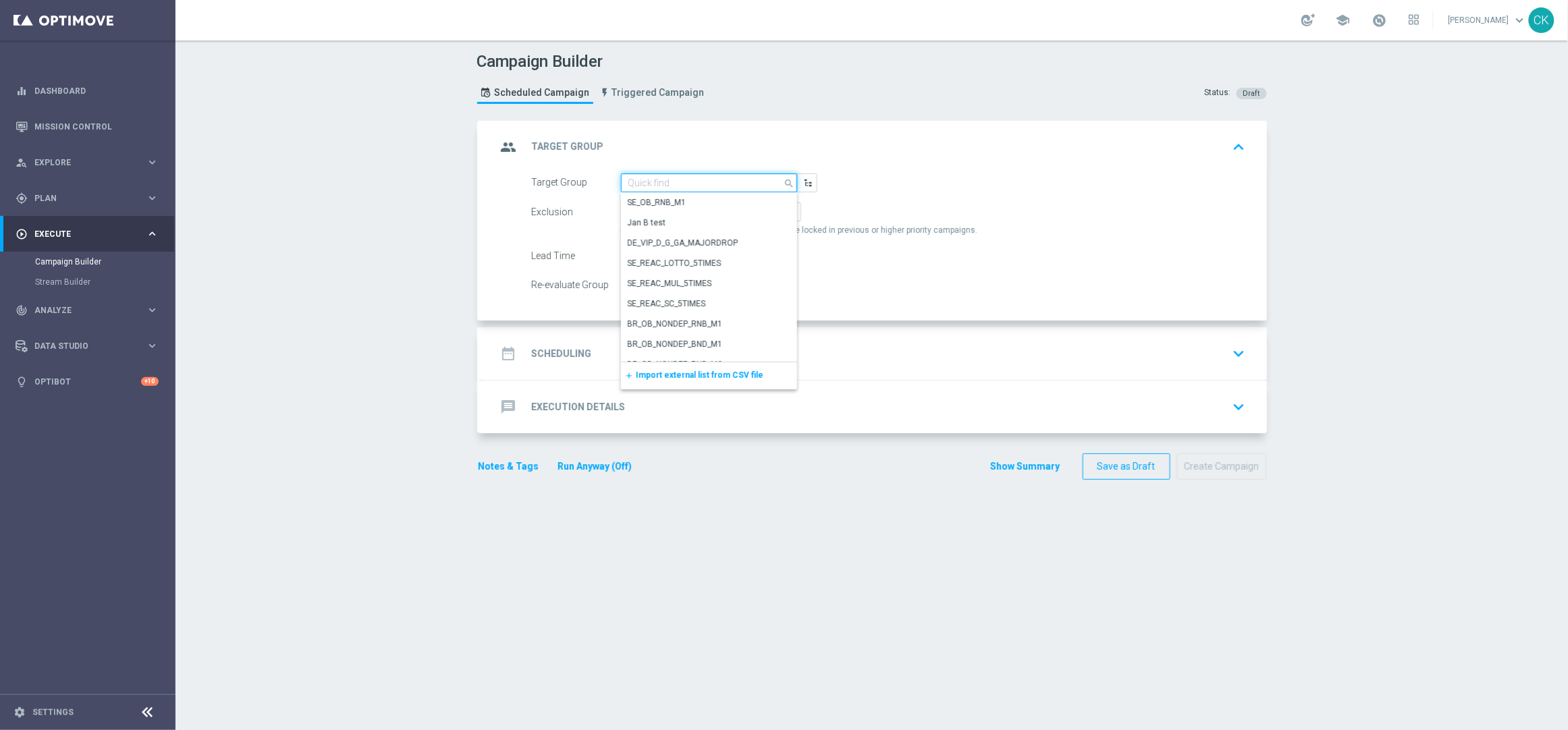
paste input "de_TGT_NVIP_EM_TAC_MIX__REACTIVATED_HIGHJACKPOT"
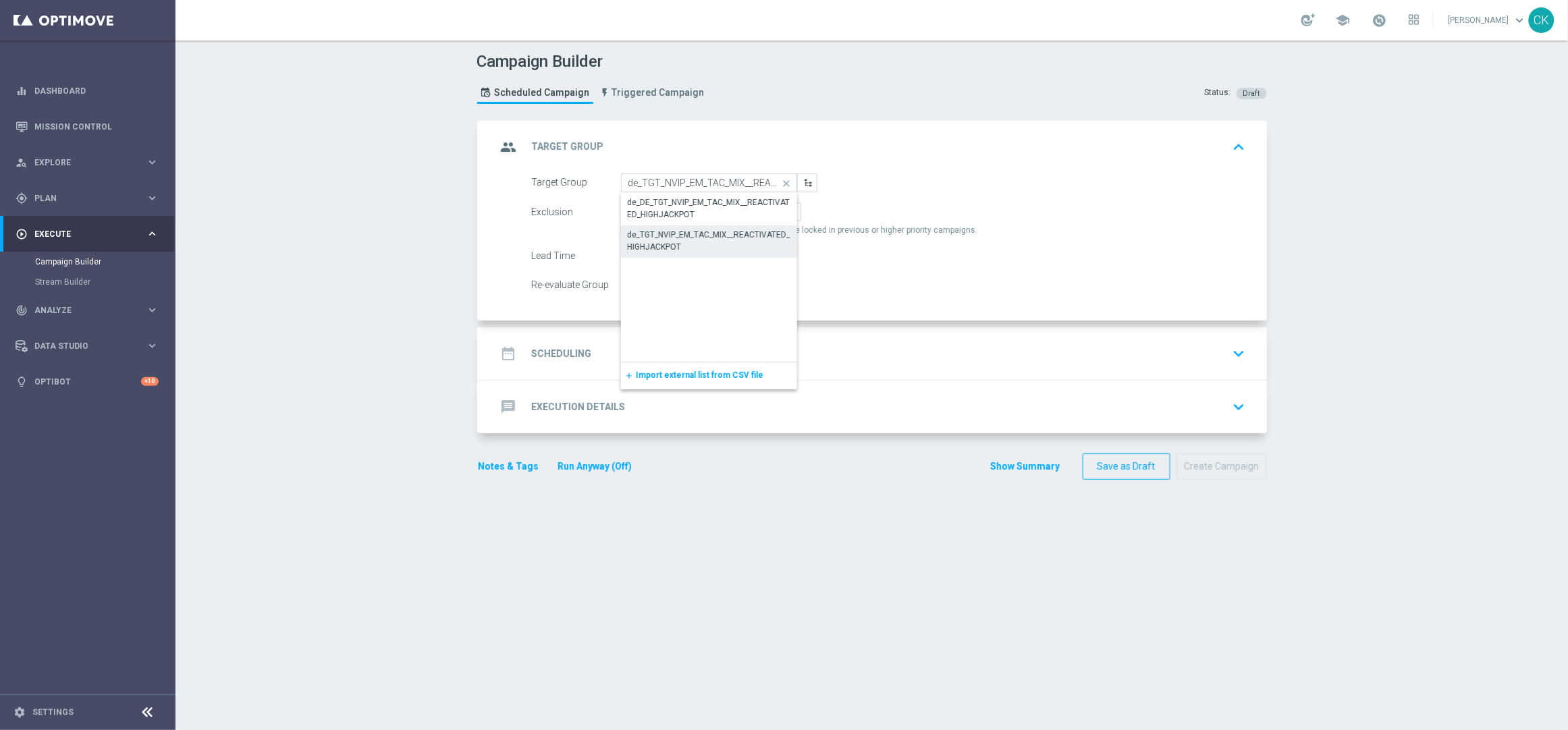
click at [684, 235] on div "de_TGT_NVIP_EM_TAC_MIX__REACTIVATED_HIGHJACKPOT" at bounding box center [710, 241] width 163 height 24
type input "de_TGT_NVIP_EM_TAC_MIX__REACTIVATED_HIGHJACKPOT"
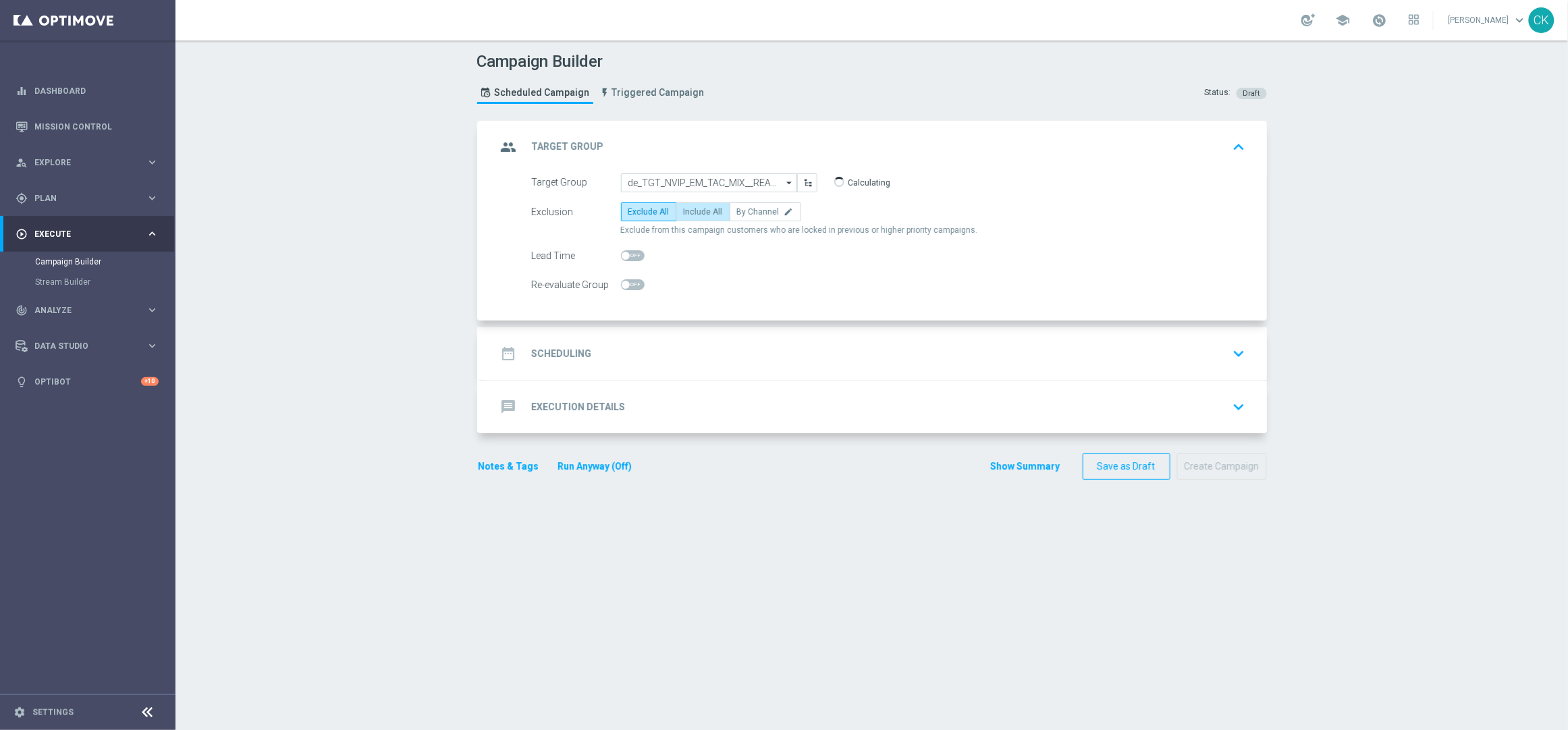
click at [687, 205] on label "Include All" at bounding box center [703, 212] width 54 height 19
click at [687, 210] on input "Include All" at bounding box center [688, 214] width 9 height 9
radio input "true"
click at [624, 254] on span at bounding box center [632, 255] width 23 height 11
click at [624, 254] on input "checkbox" at bounding box center [632, 255] width 23 height 11
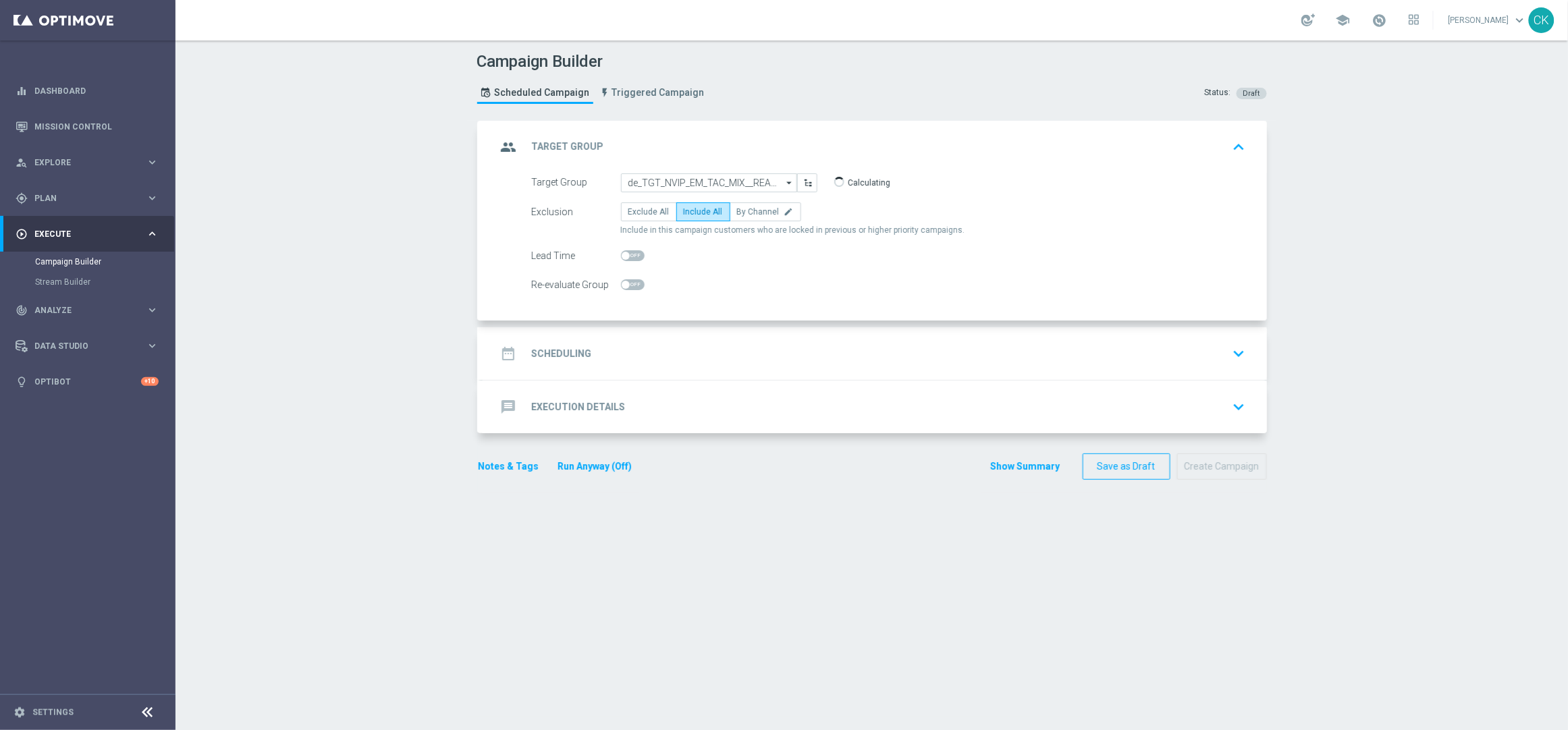
checkbox input "true"
click at [538, 359] on h2 "Scheduling" at bounding box center [561, 354] width 60 height 13
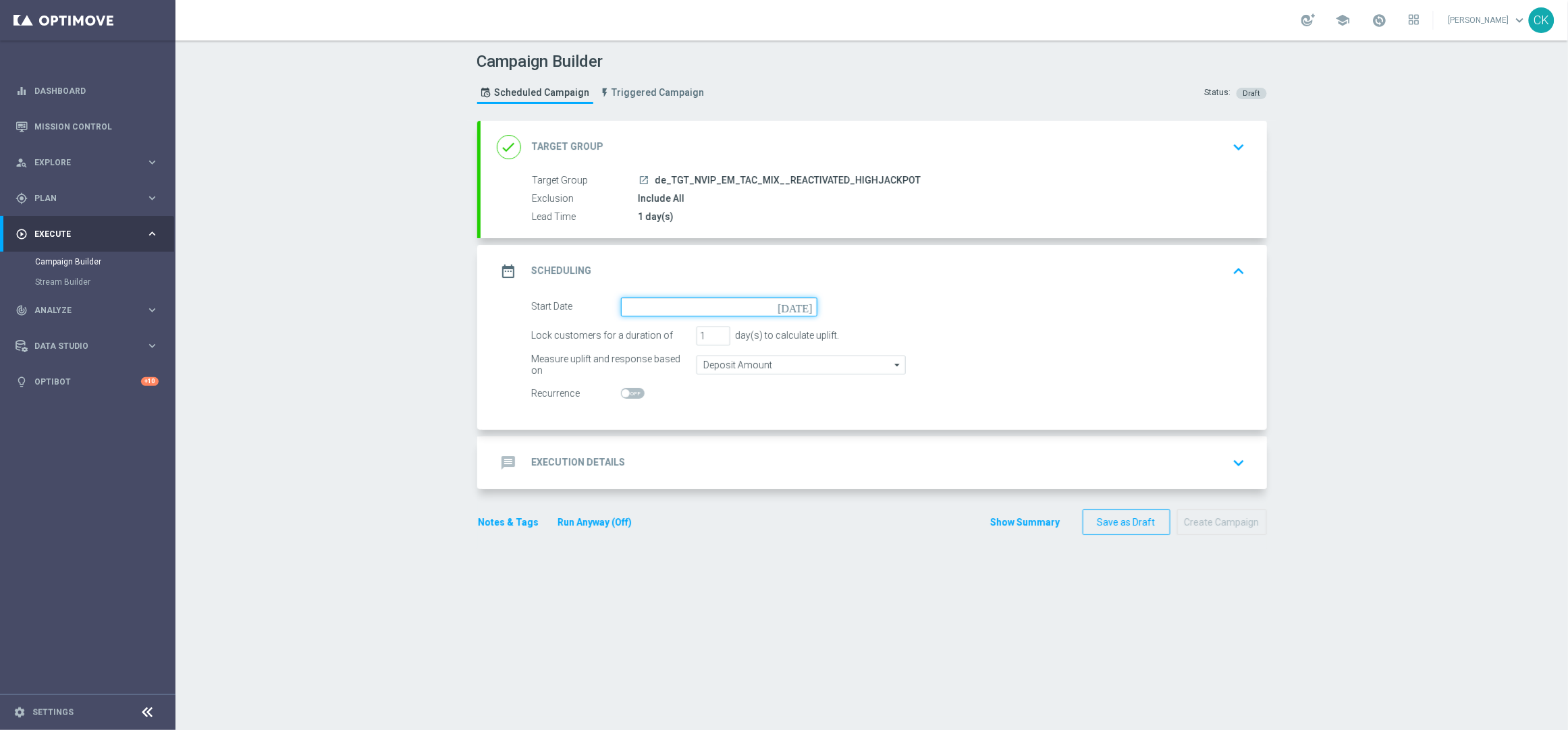
click at [676, 305] on input at bounding box center [719, 307] width 196 height 19
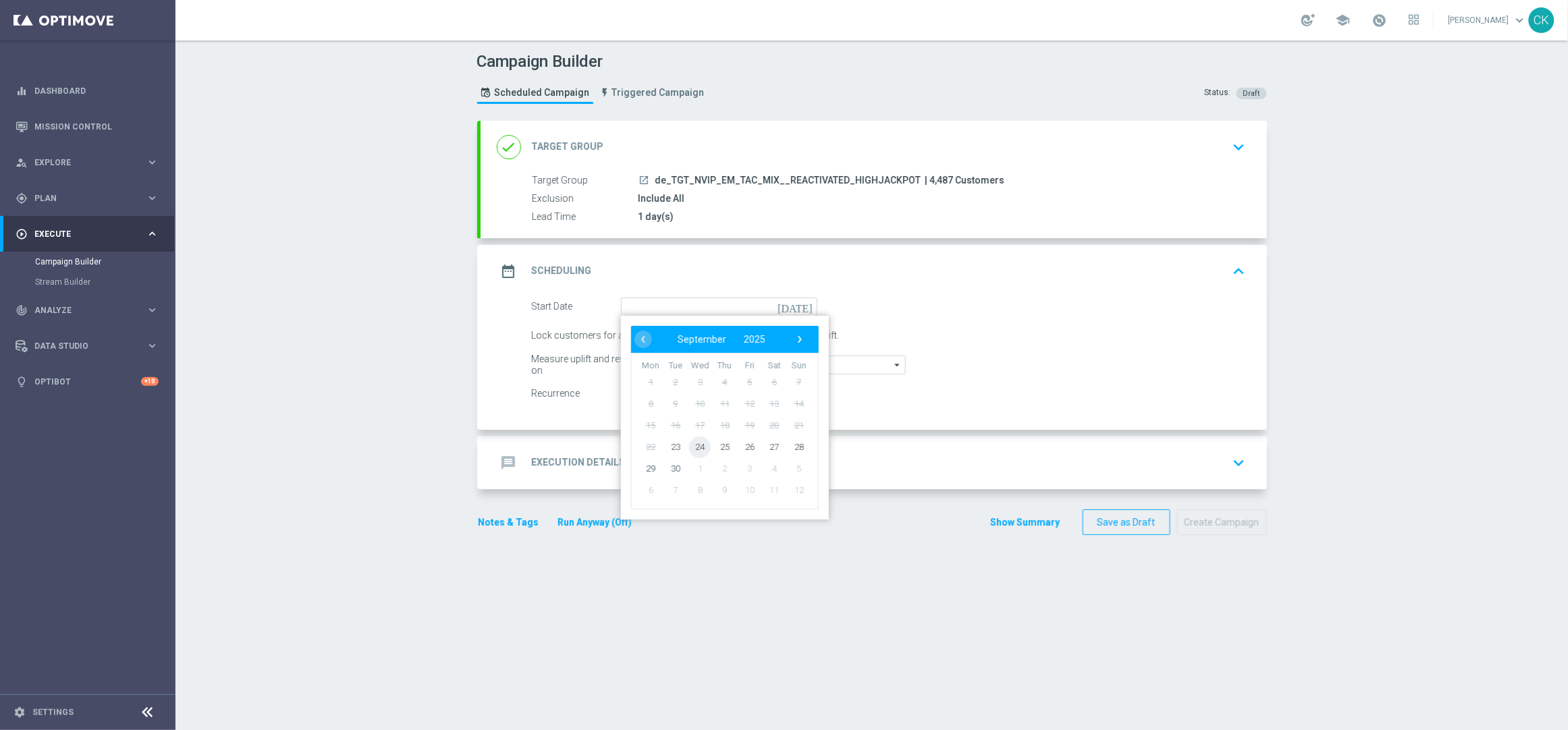
click at [691, 446] on span "24" at bounding box center [700, 447] width 21 height 21
type input "24 Sep 2025"
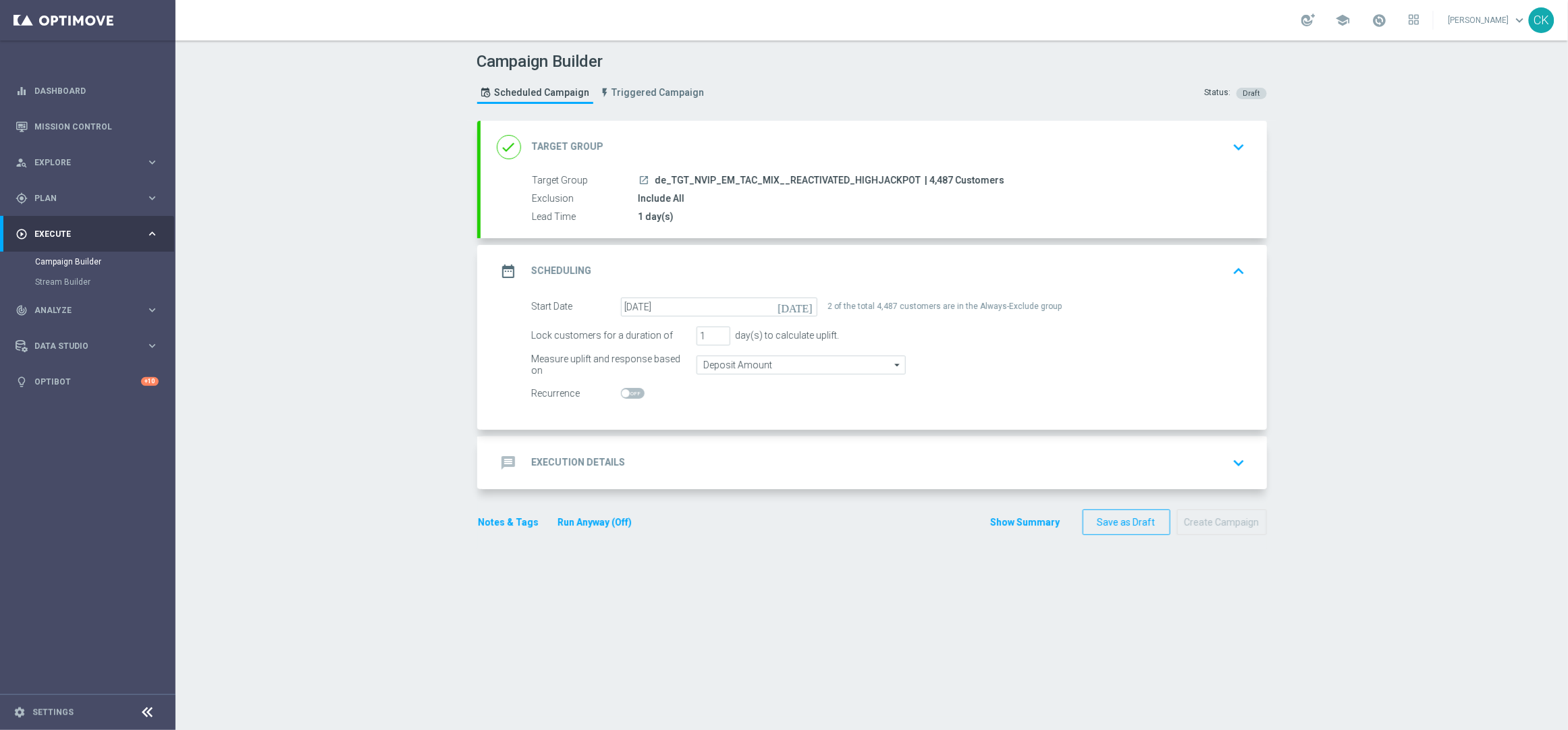
click at [561, 459] on h2 "Execution Details" at bounding box center [578, 463] width 94 height 13
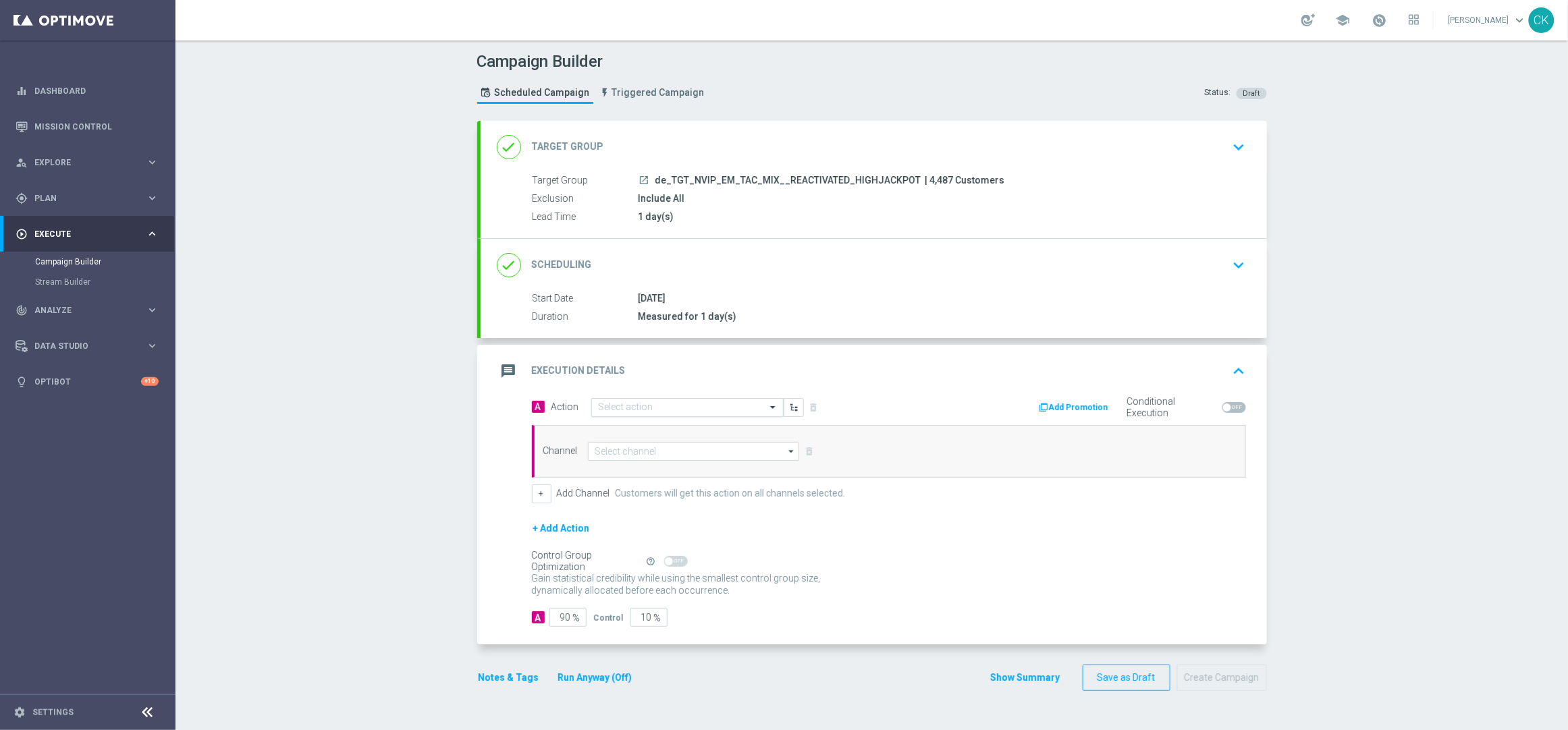
click at [653, 400] on div "Select action" at bounding box center [687, 408] width 192 height 19
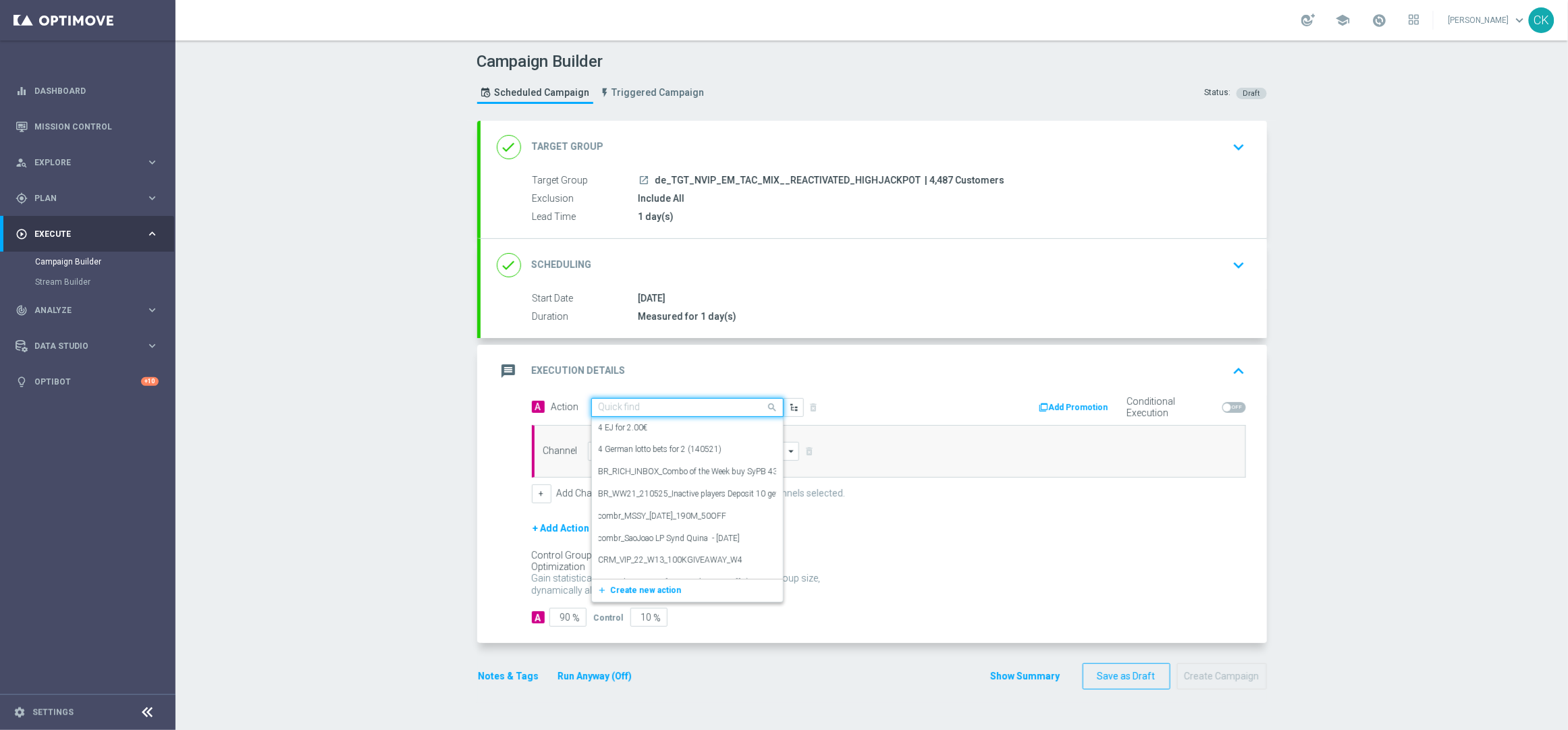
paste input "Oktoberfest Promotion - 649-Themed"
type input "Oktoberfest Promotion - 649-Themed"
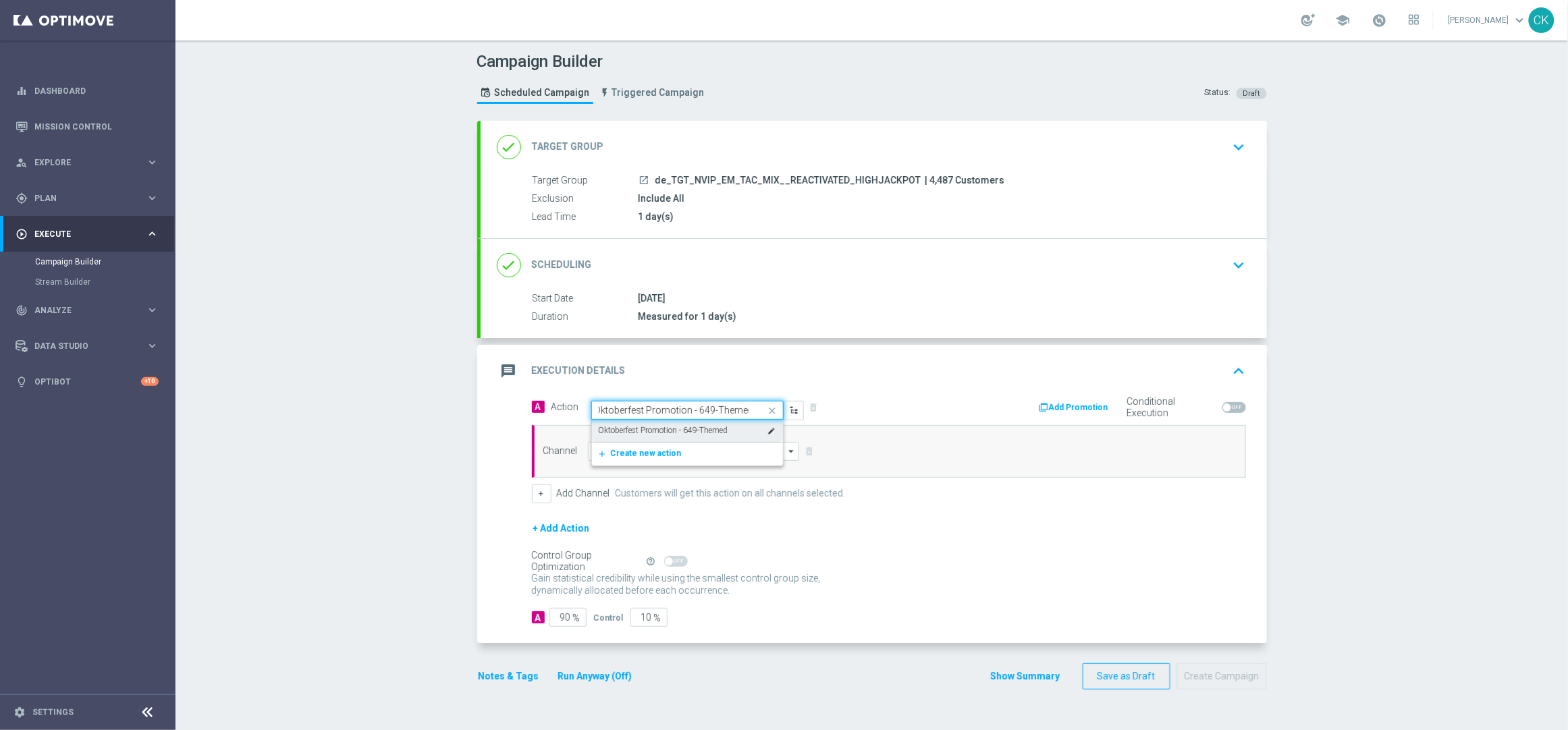
click at [661, 431] on label "Oktoberfest Promotion - 649-Themed" at bounding box center [663, 431] width 130 height 11
click at [653, 451] on input at bounding box center [693, 451] width 212 height 19
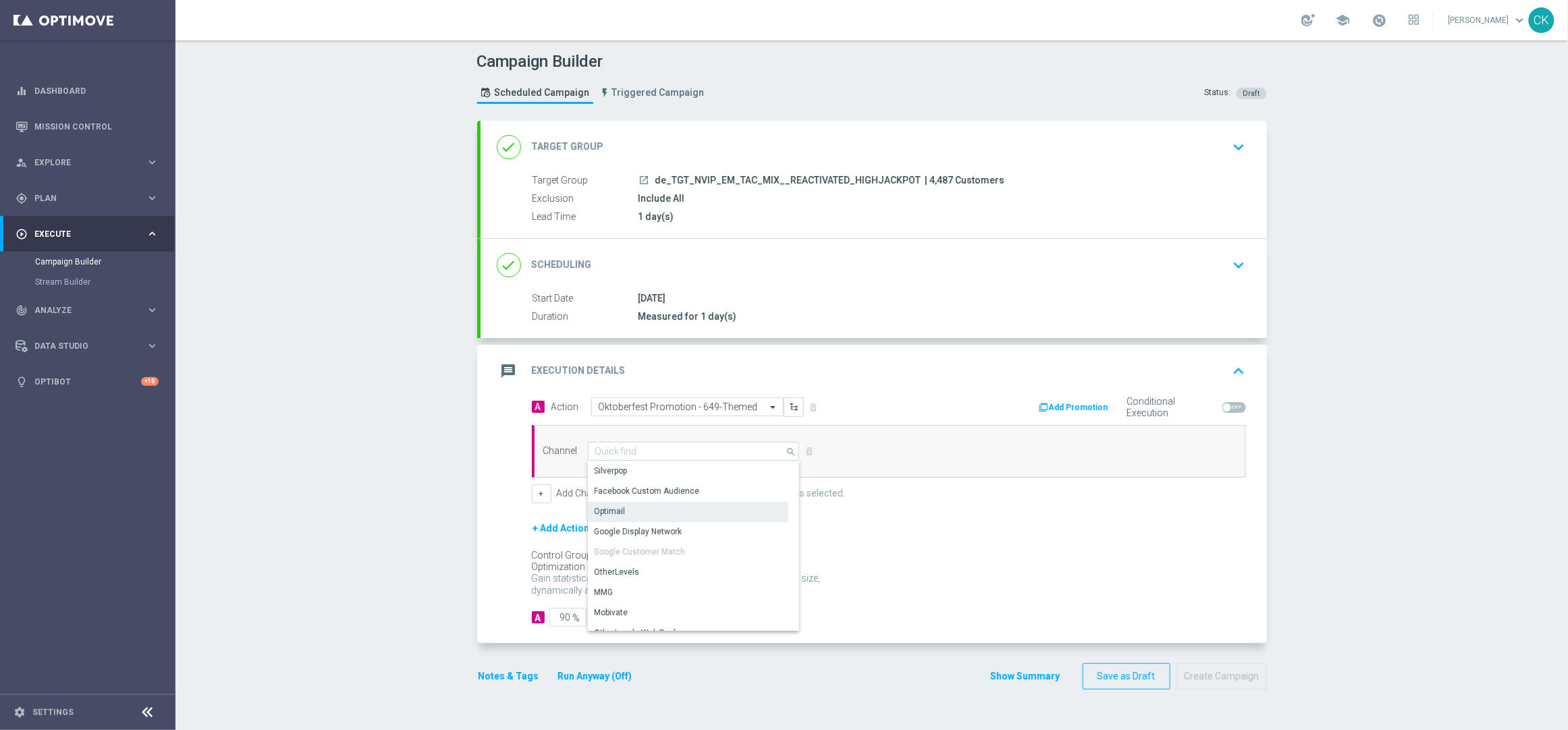
click at [639, 515] on div "Optimail" at bounding box center [688, 512] width 201 height 19
type input "Optimail"
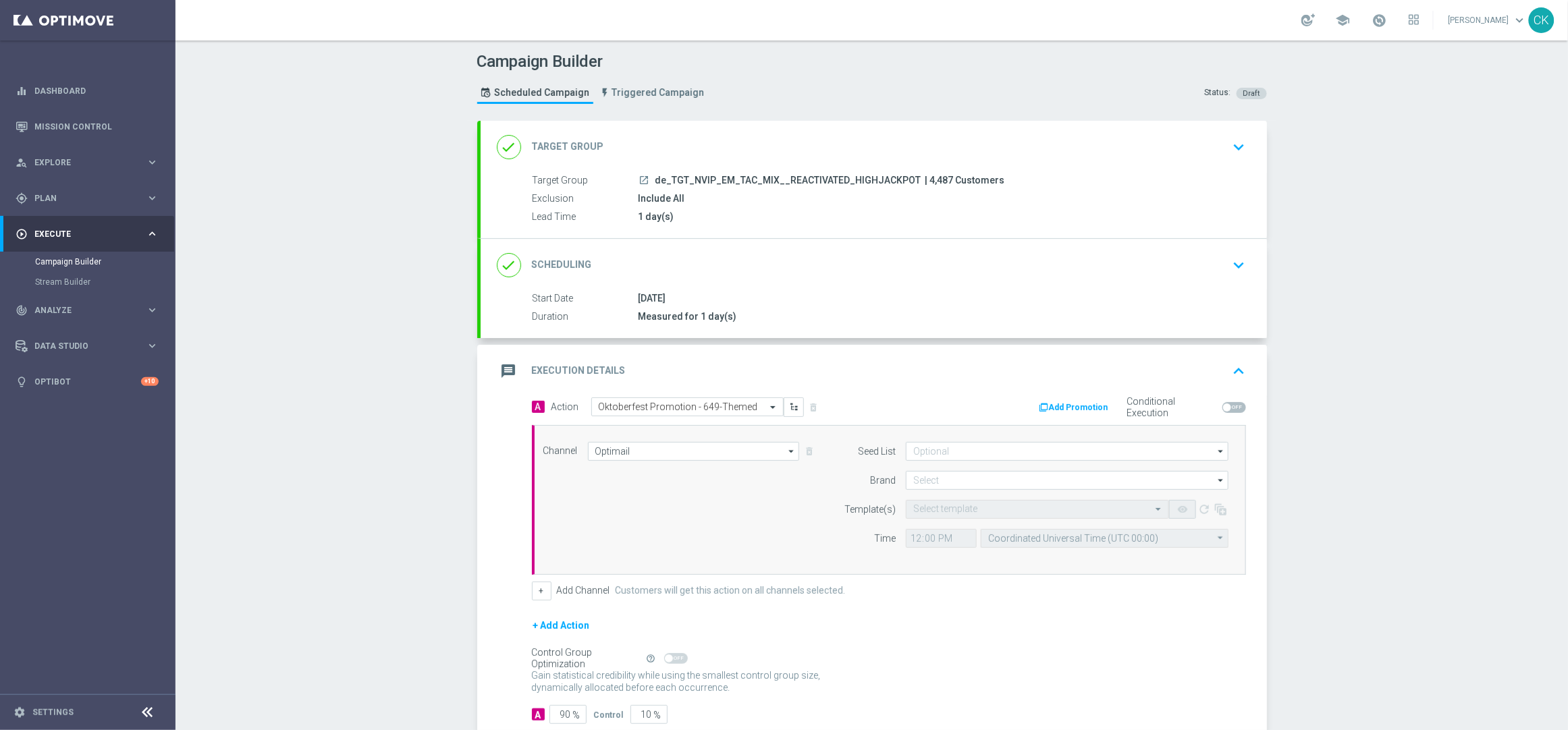
scroll to position [85, 0]
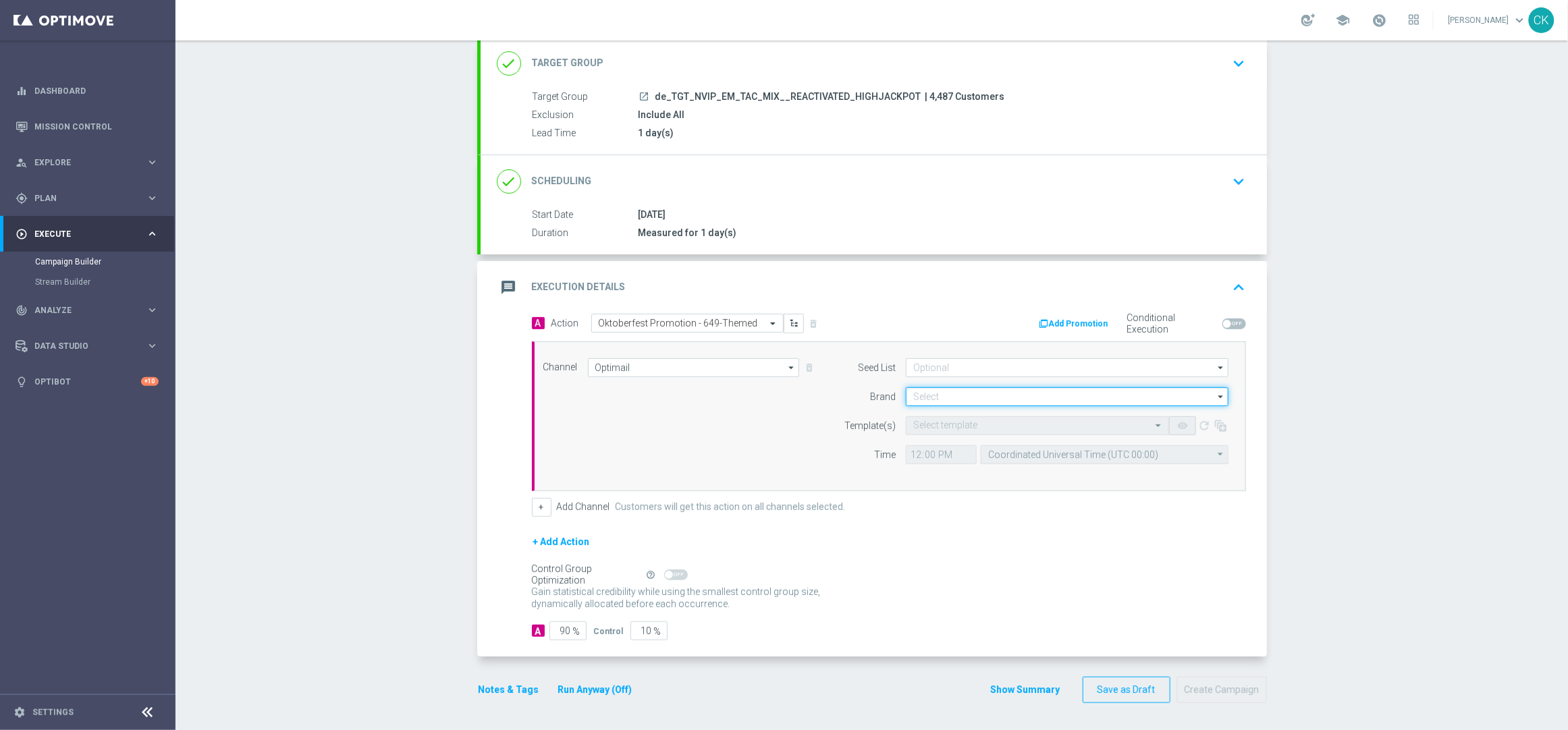
click at [938, 400] on input at bounding box center [1067, 397] width 323 height 19
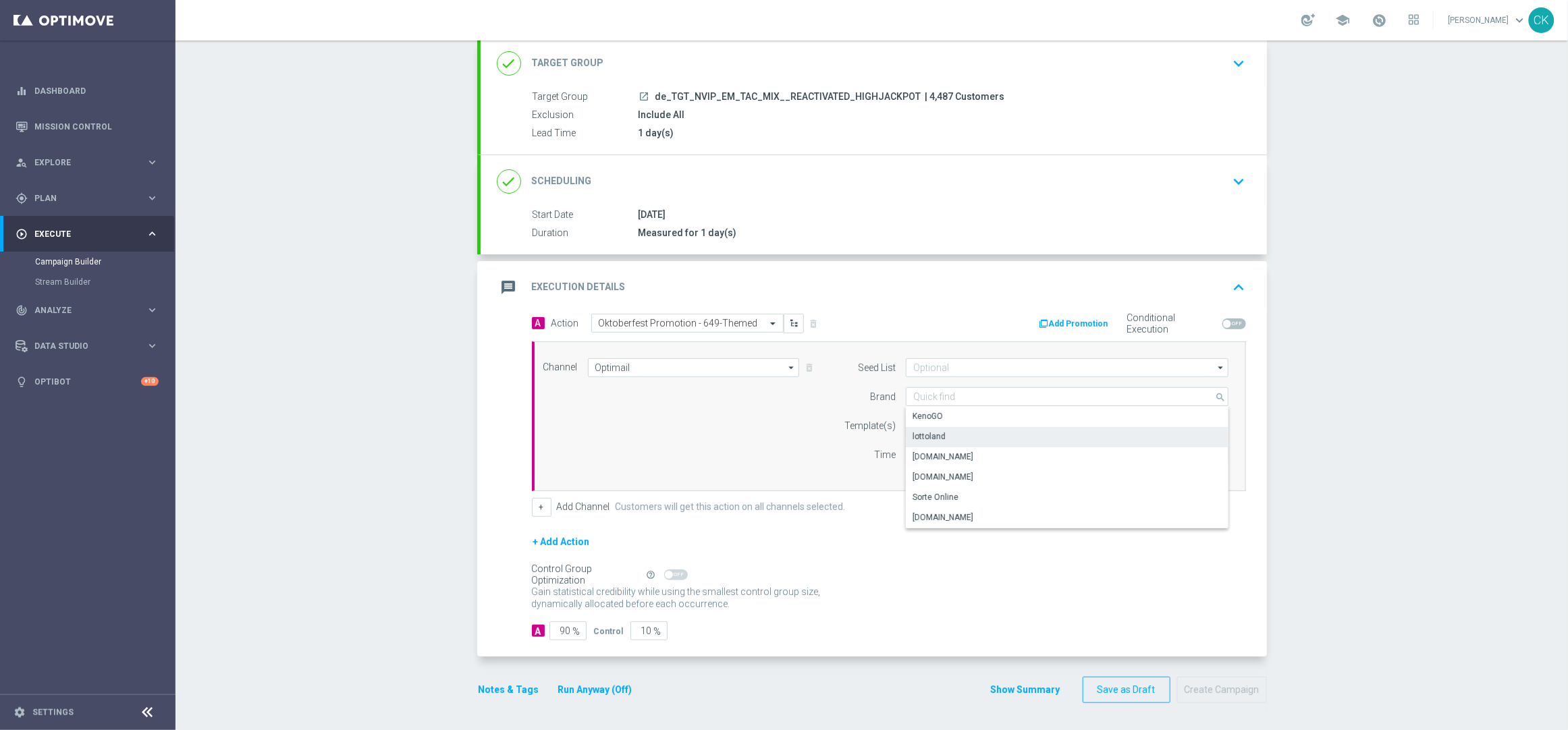
click at [934, 432] on div "lottoland" at bounding box center [929, 437] width 33 height 12
type input "lottoland"
click at [925, 426] on input "text" at bounding box center [1024, 426] width 221 height 11
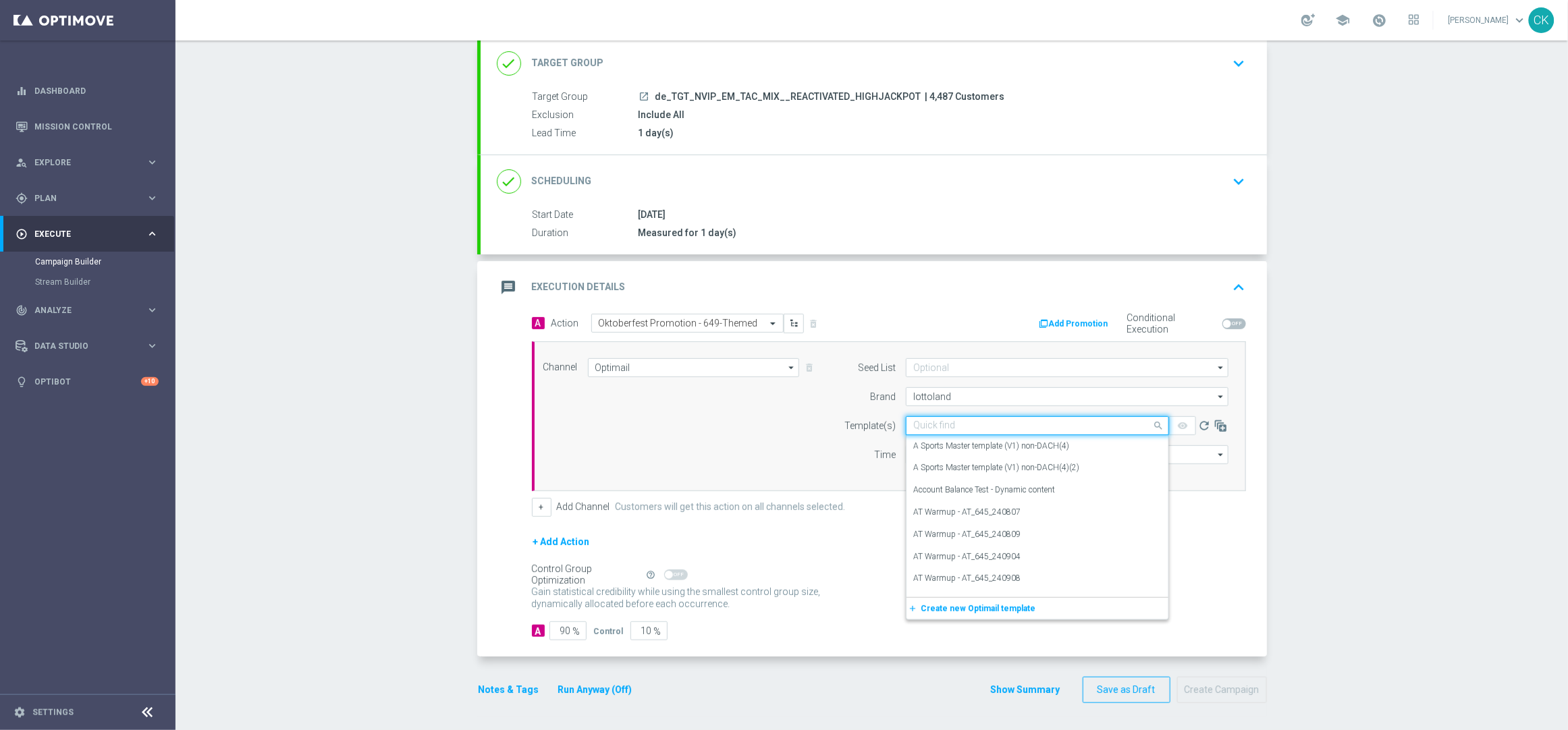
paste input "DE_INT__OKT_649_250924__NVIP_EMA_TAC_MIX"
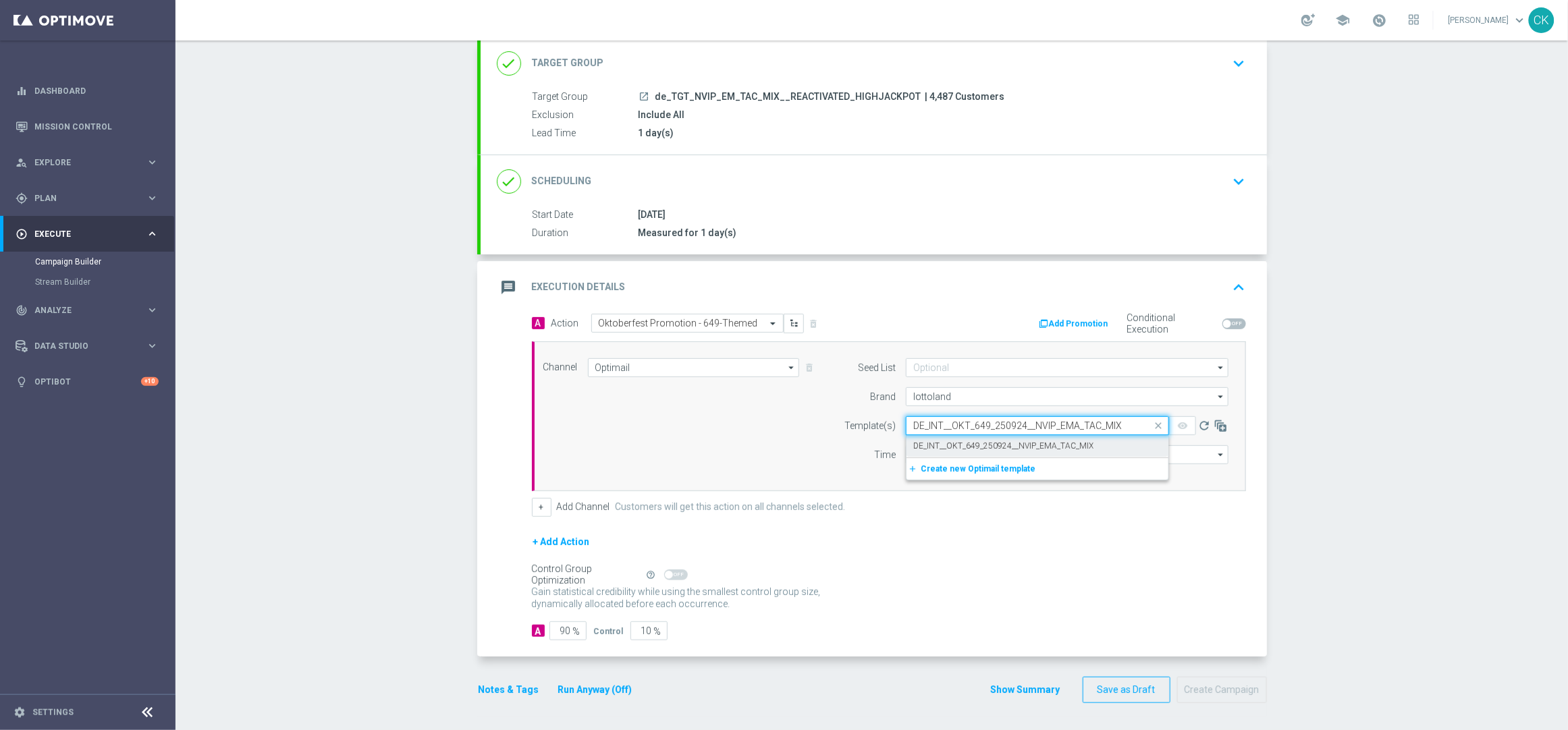
click at [922, 450] on label "DE_INT__OKT_649_250924__NVIP_EMA_TAC_MIX" at bounding box center [1003, 447] width 180 height 11
type input "DE_INT__OKT_649_250924__NVIP_EMA_TAC_MIX"
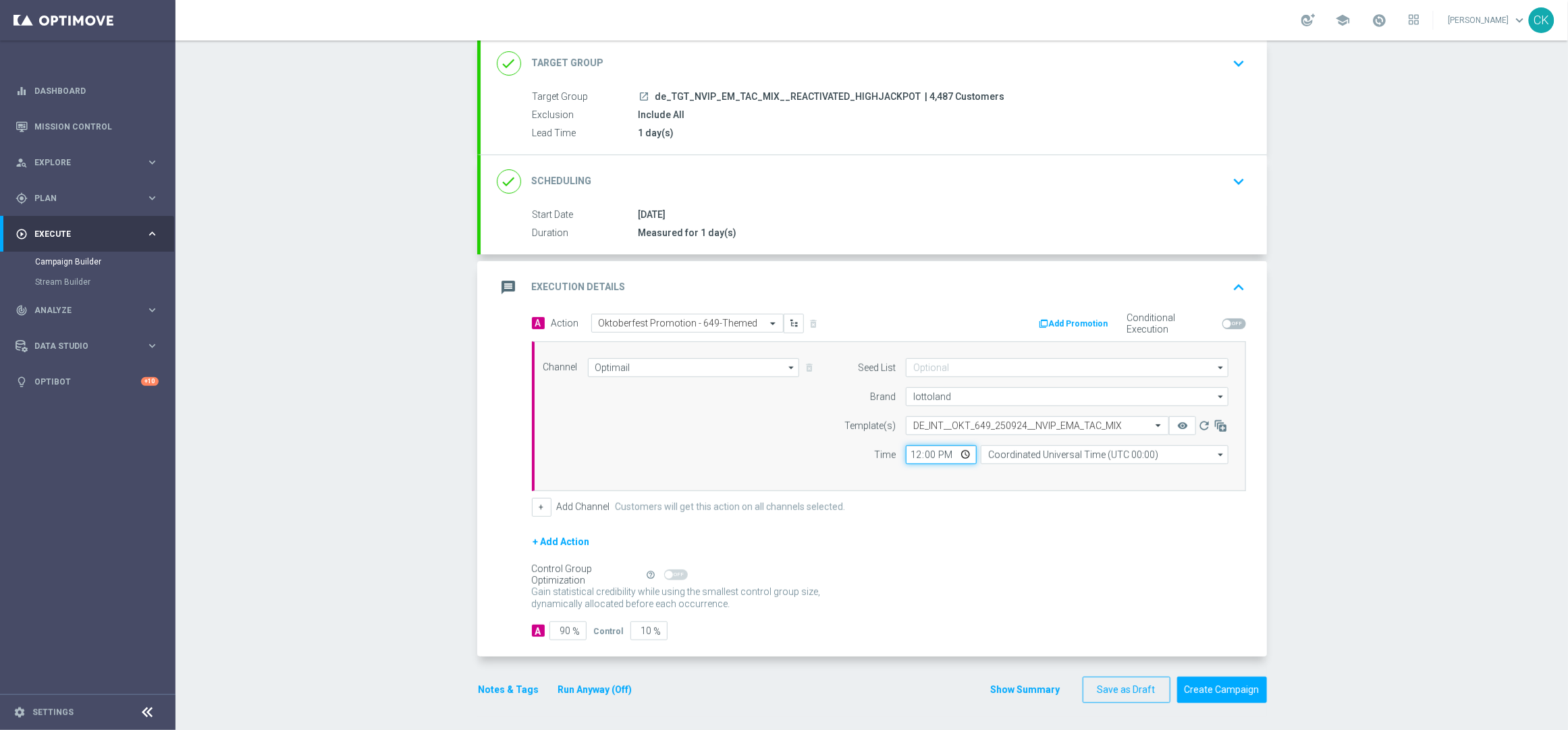
click at [907, 454] on input "12:00" at bounding box center [941, 455] width 71 height 19
type input "06:00"
click at [1017, 455] on input "Coordinated Universal Time (UTC 00:00)" at bounding box center [1104, 455] width 247 height 19
click at [1029, 475] on div "Central European Time (Berlin) (UTC +02:00)" at bounding box center [1097, 474] width 220 height 12
type input "Central European Time (Berlin) (UTC +02:00)"
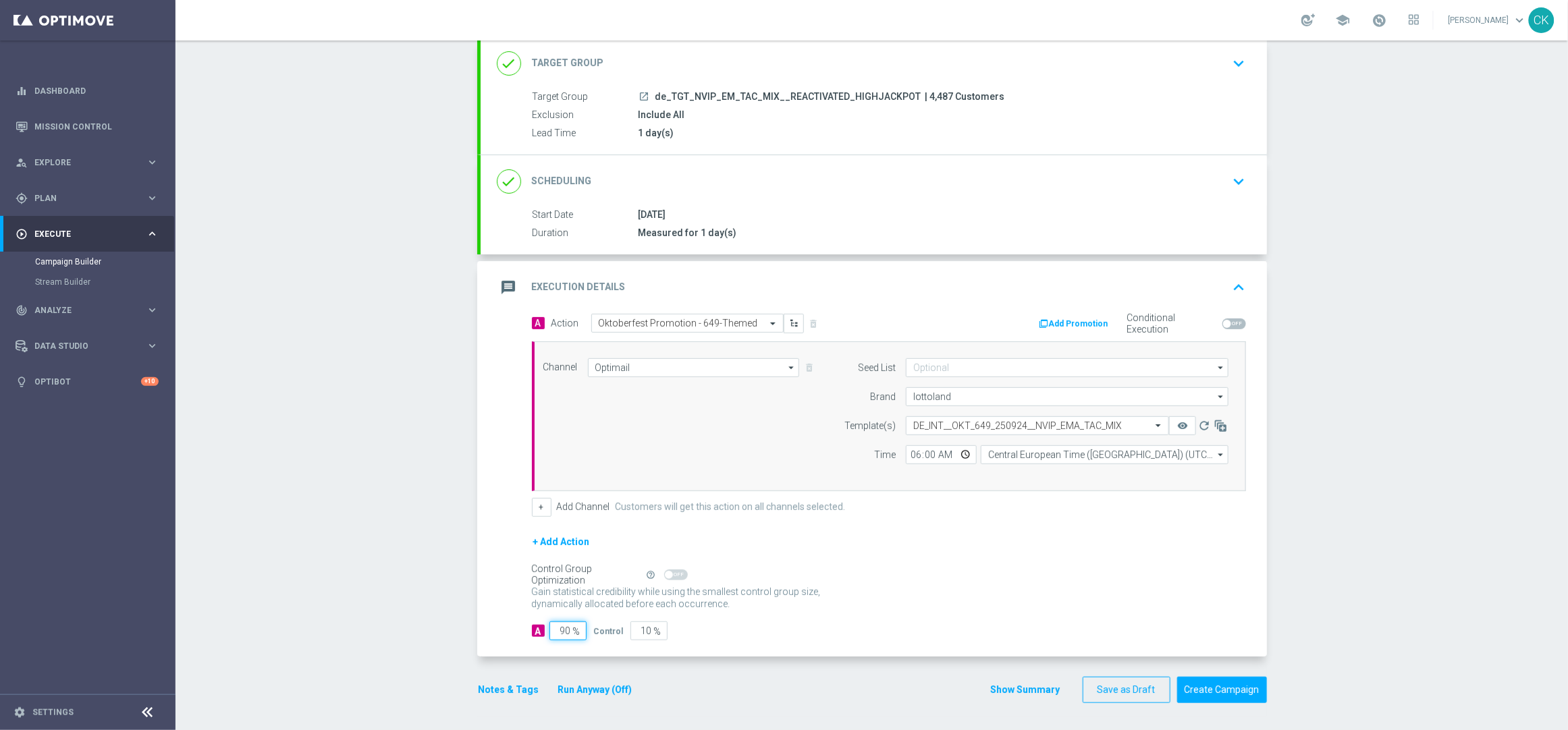
click at [566, 630] on input "90" at bounding box center [568, 631] width 37 height 19
type input "9"
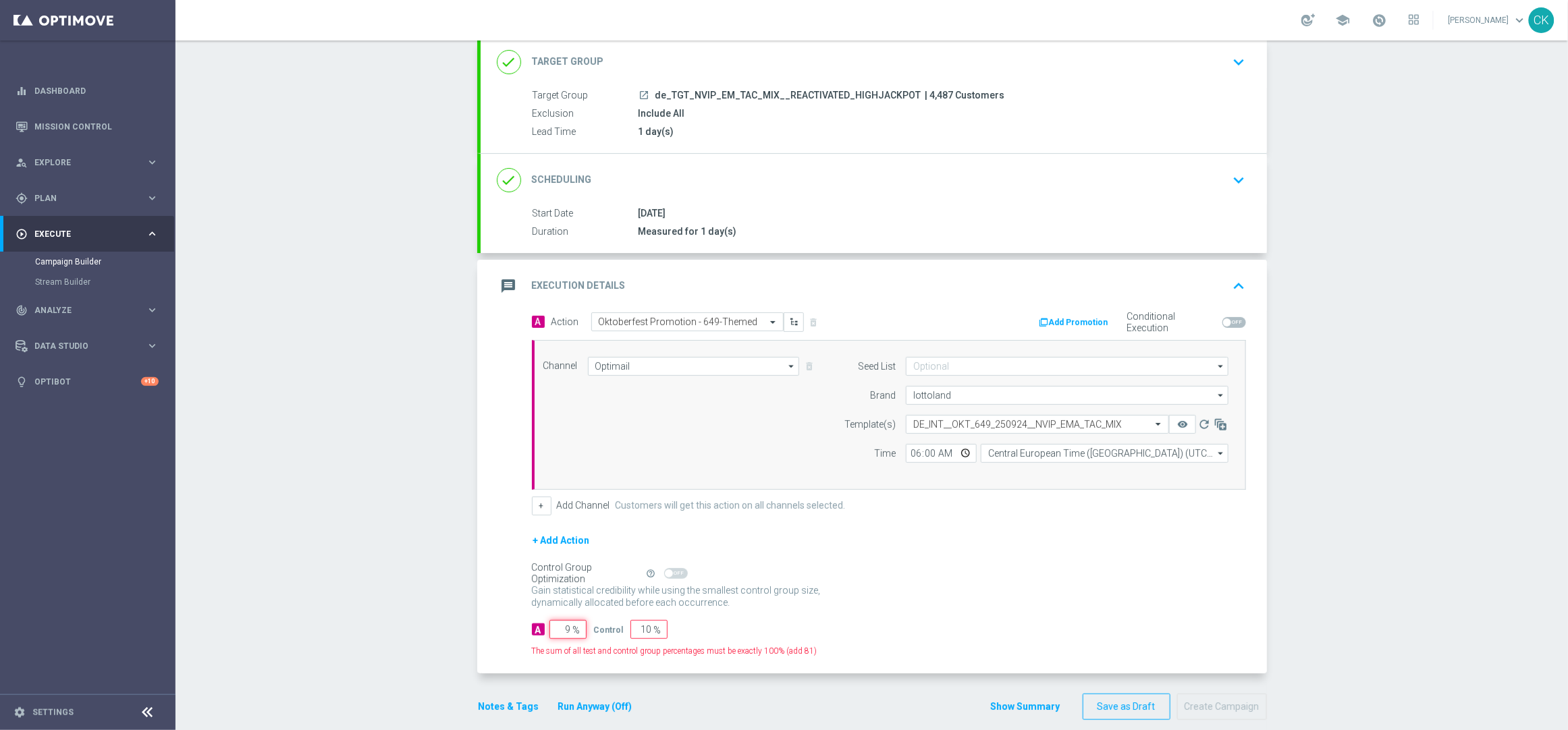
type input "91"
type input "98"
type input "2"
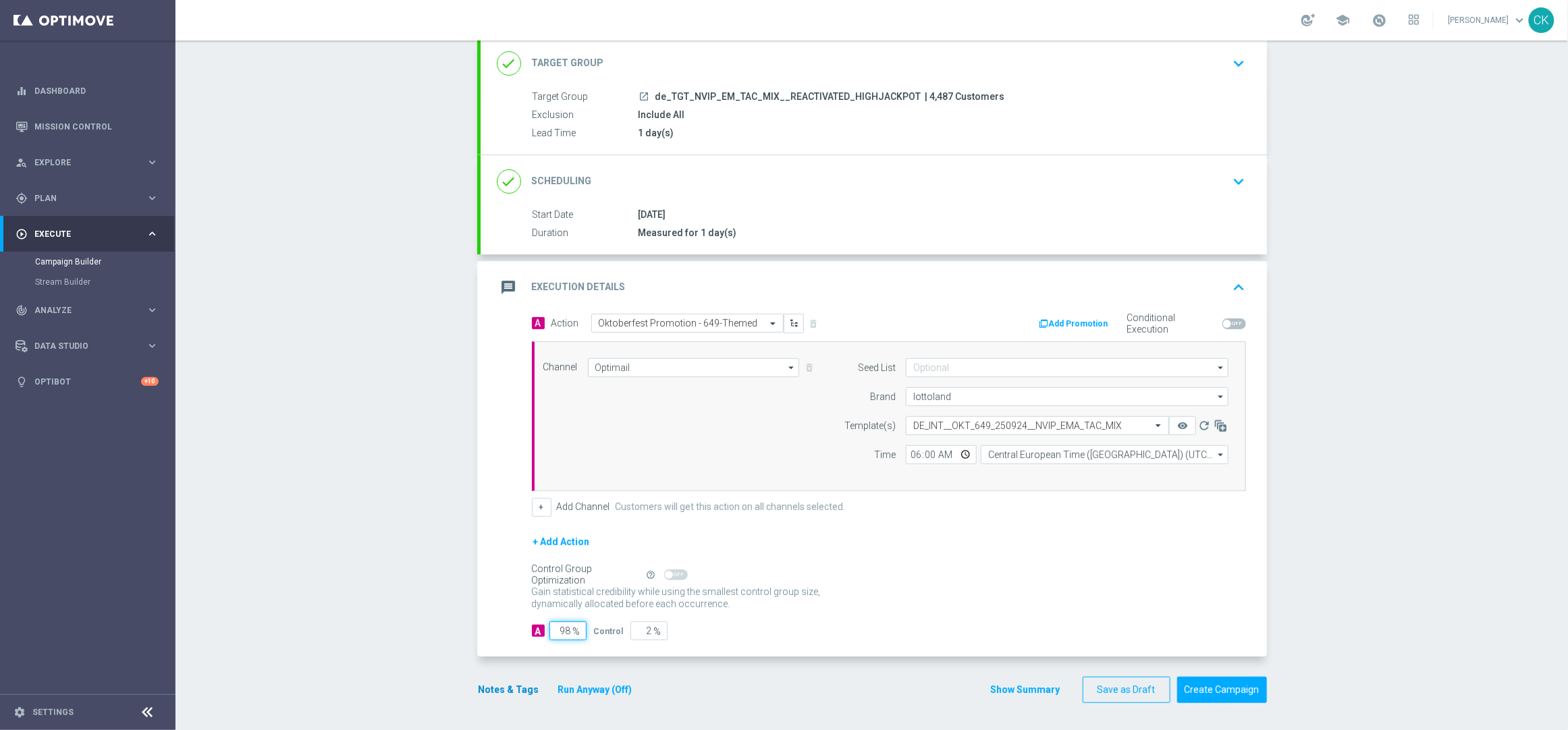
type input "98"
click at [501, 690] on button "Notes & Tags" at bounding box center [509, 690] width 64 height 17
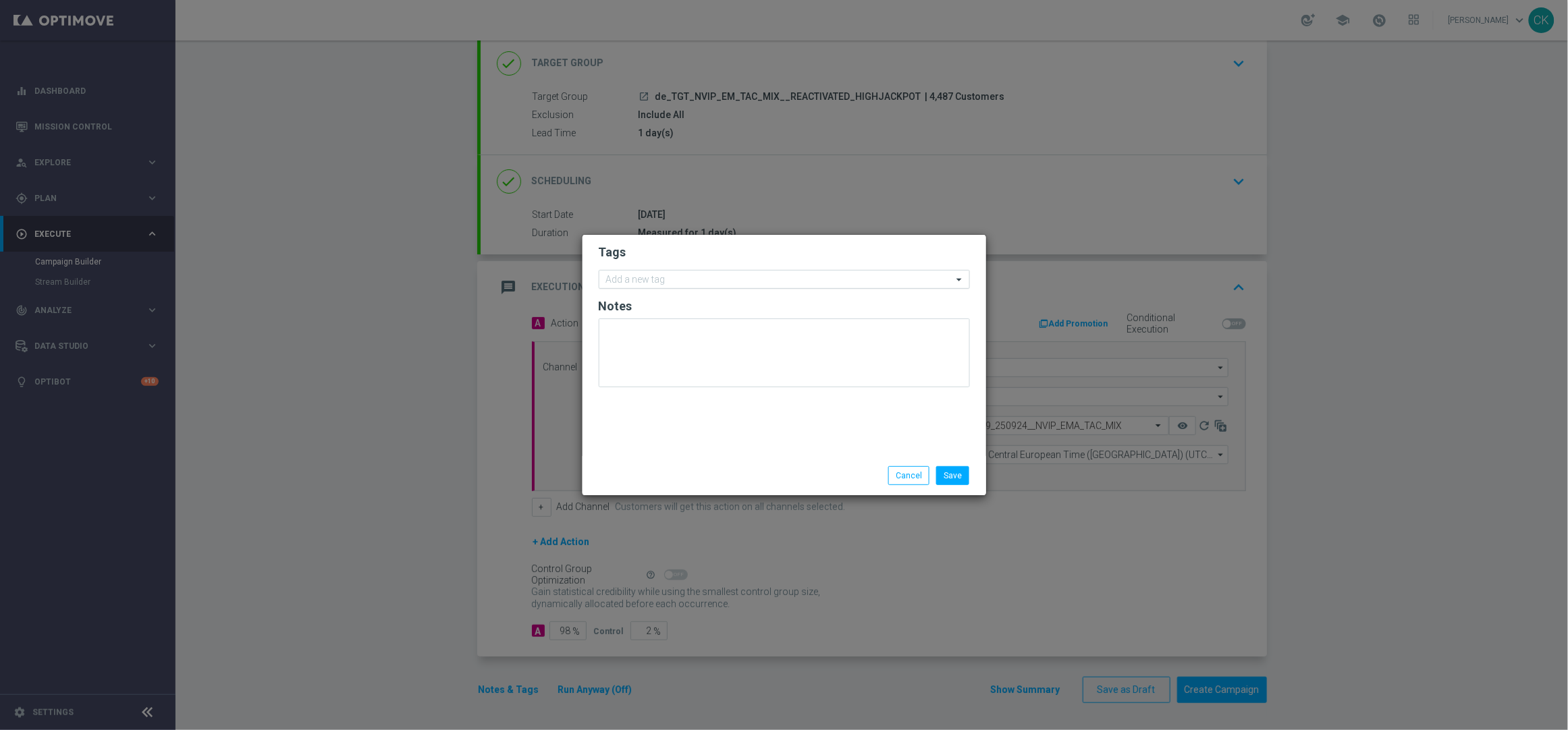
click at [681, 276] on input "text" at bounding box center [779, 281] width 347 height 11
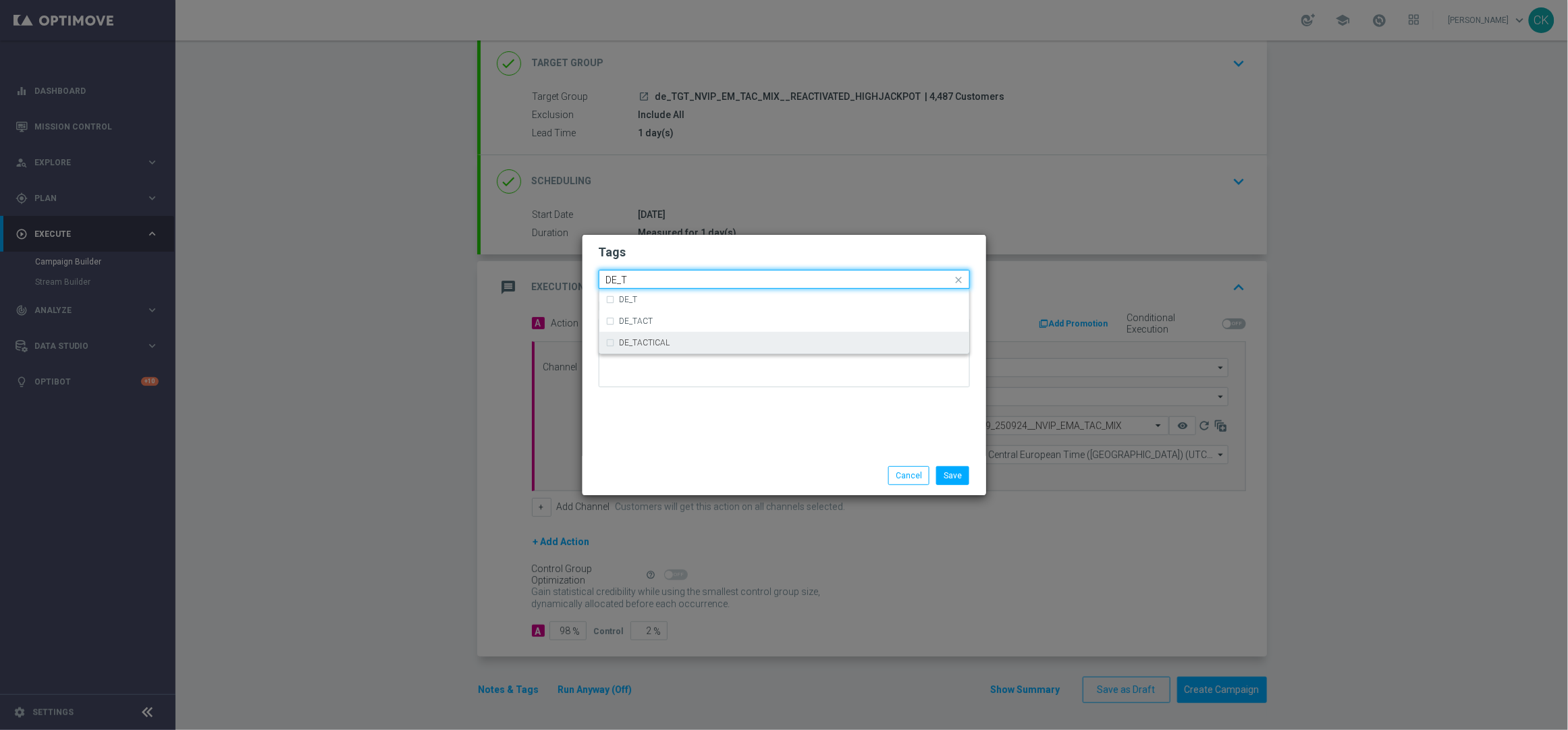
click at [701, 342] on div "DE_TACTICAL" at bounding box center [791, 342] width 343 height 8
type input "DE_T"
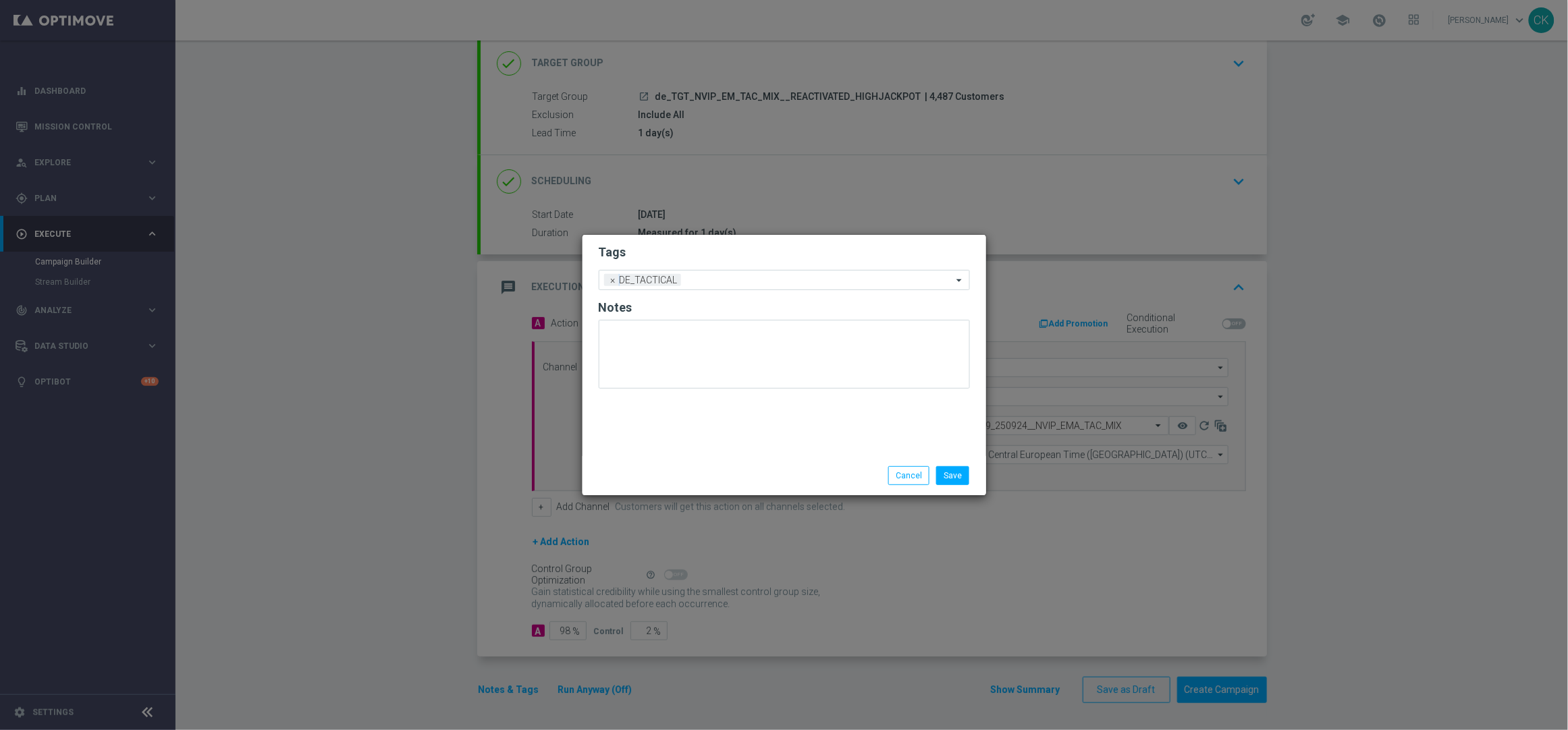
click at [701, 426] on div "Tags Add a new tag × DE_TACTICAL Notes" at bounding box center [784, 345] width 403 height 221
click at [960, 478] on button "Save" at bounding box center [953, 476] width 33 height 19
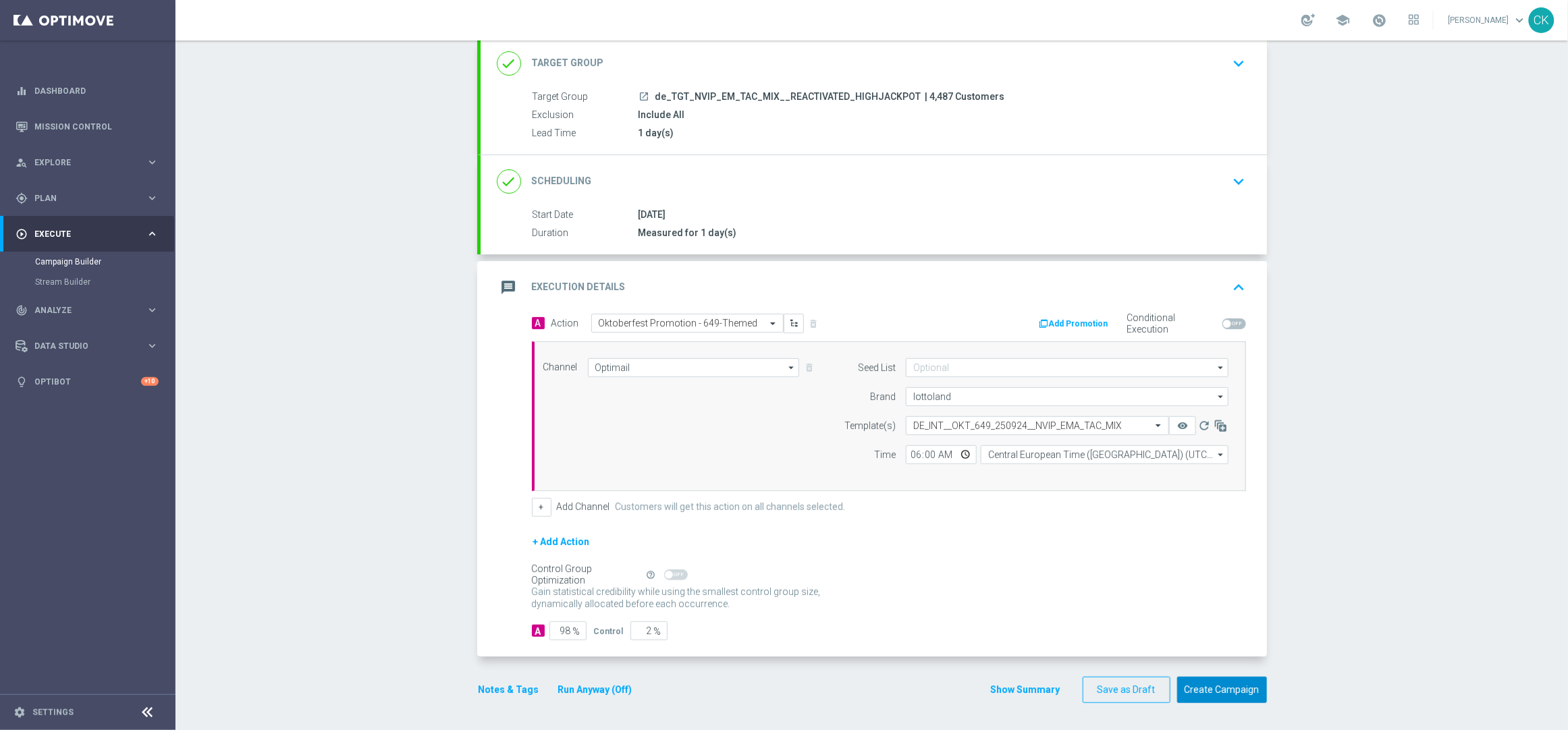
click at [1221, 683] on button "Create Campaign" at bounding box center [1222, 690] width 90 height 26
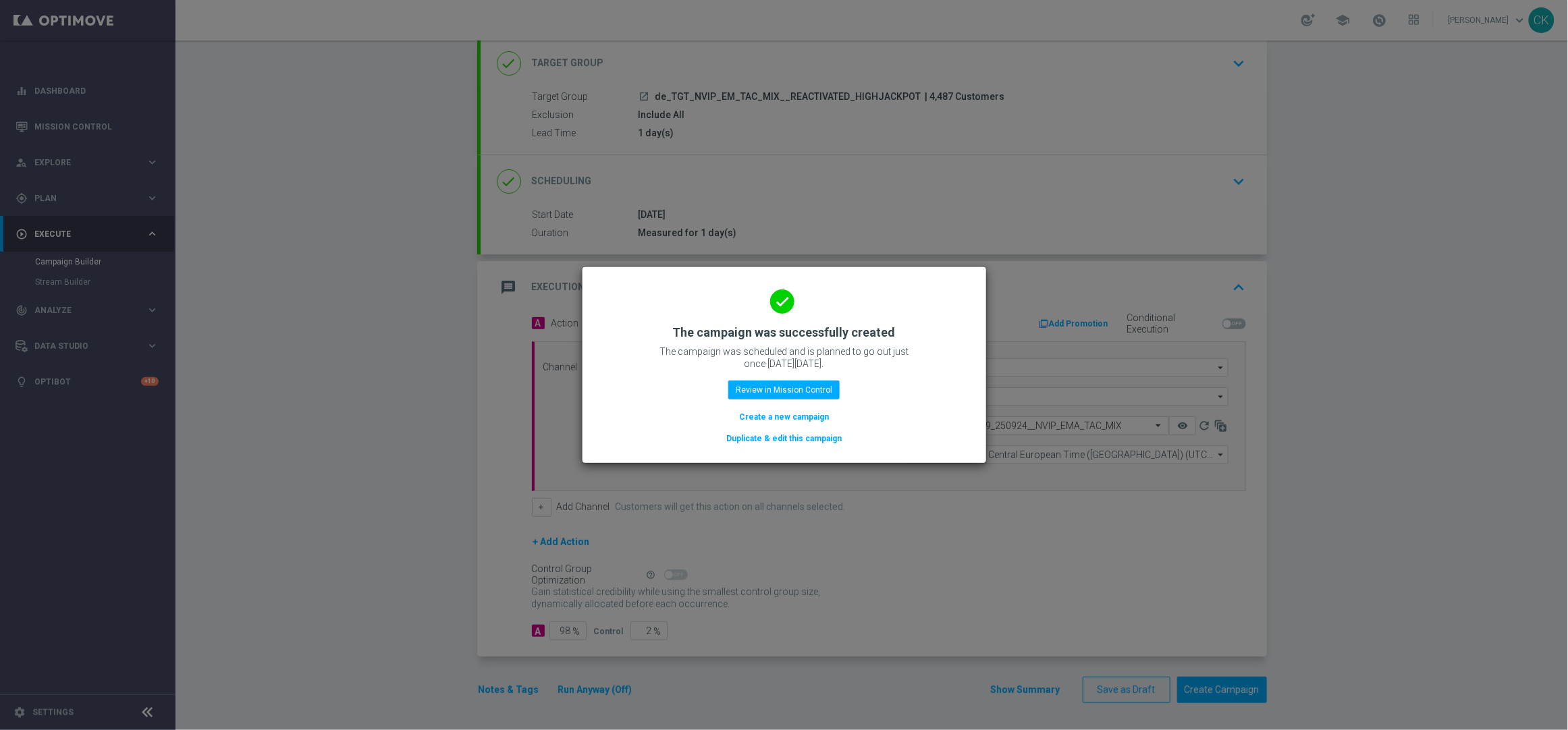
click at [780, 415] on button "Create a new campaign" at bounding box center [784, 417] width 92 height 15
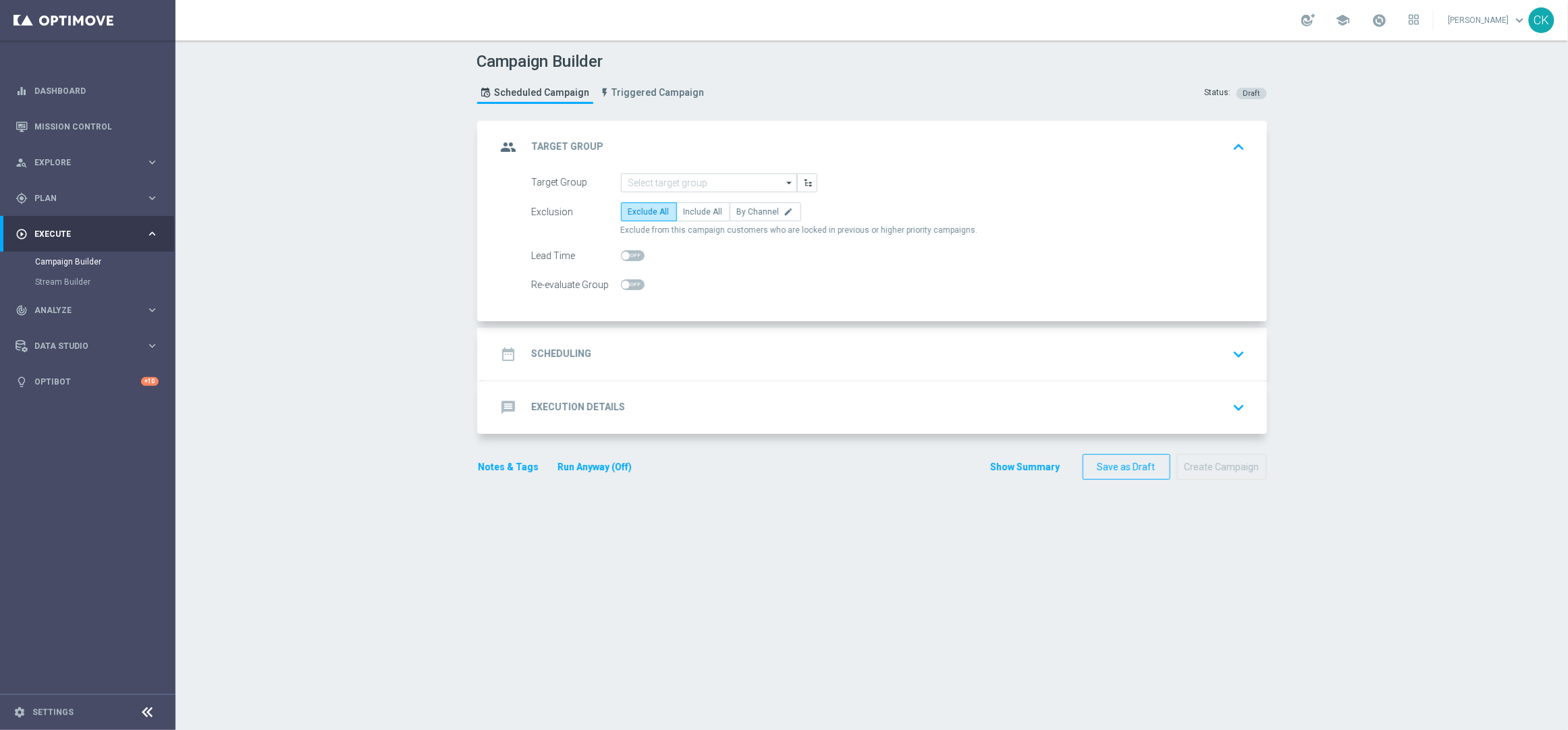
scroll to position [0, 0]
click at [701, 184] on input at bounding box center [709, 183] width 177 height 19
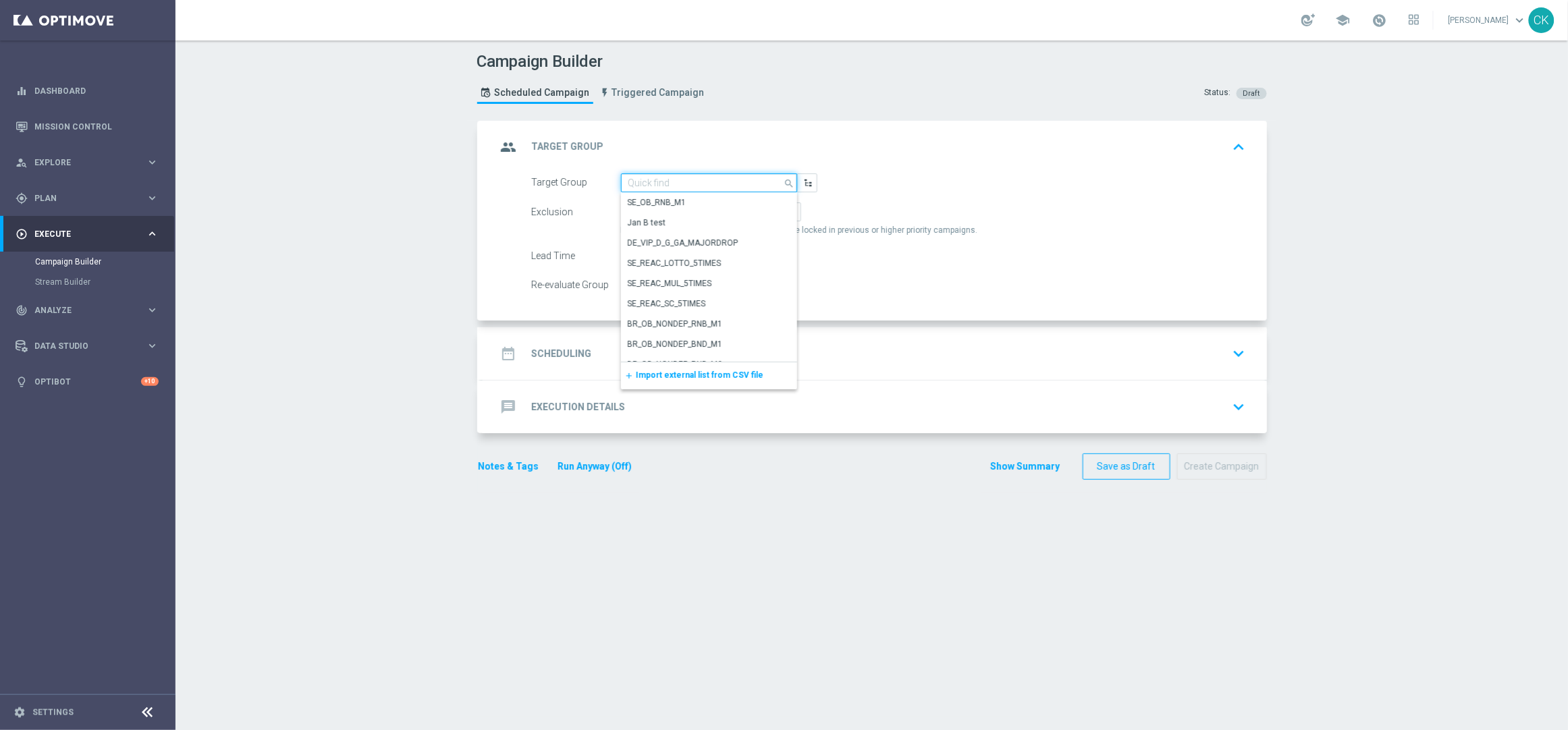
paste input "de_TGT_NVIP_EM_TAC_MIX__CHURNED_HIGHJACKPOT"
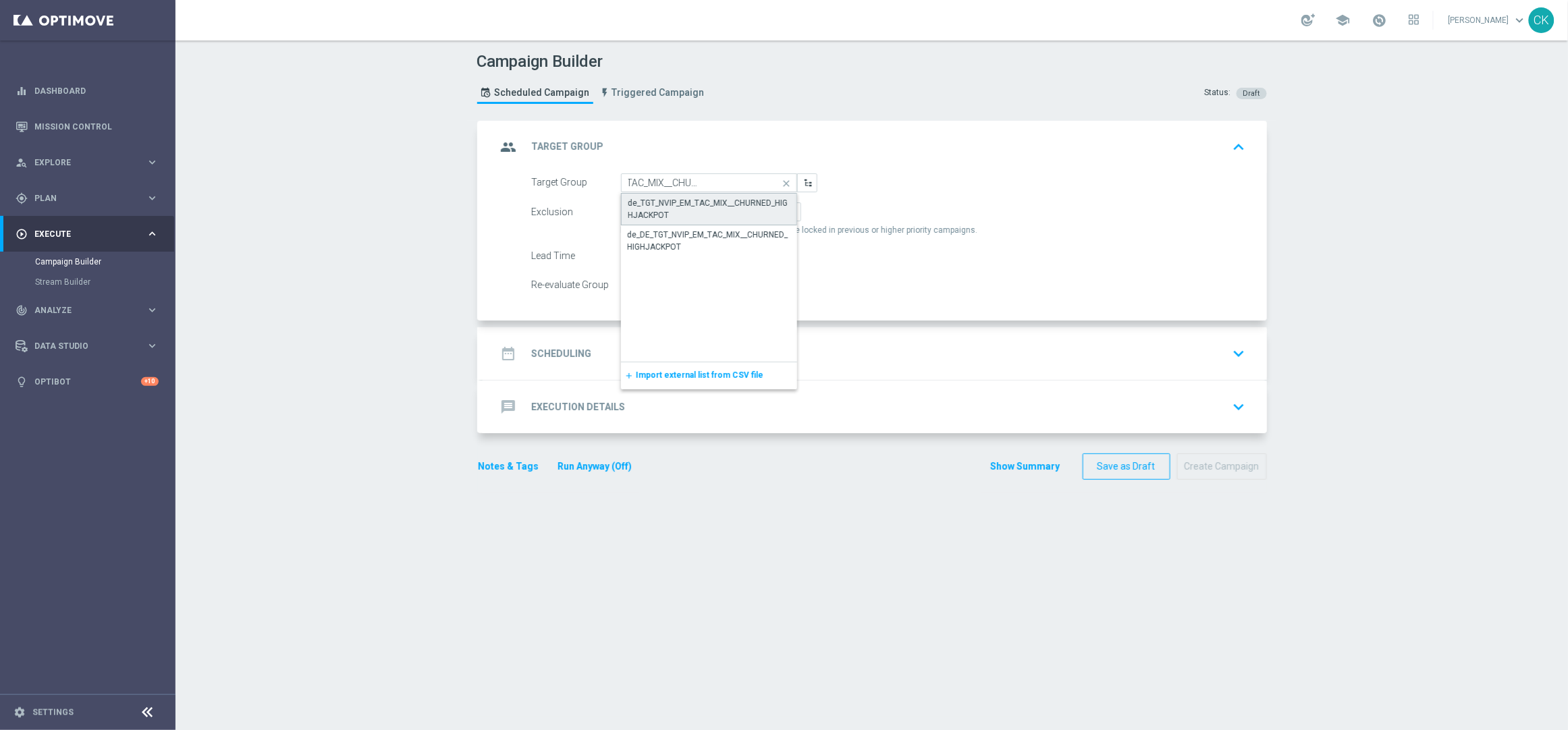
click at [688, 202] on div "de_TGT_NVIP_EM_TAC_MIX__CHURNED_HIGHJACKPOT" at bounding box center [710, 209] width 162 height 24
type input "de_TGT_NVIP_EM_TAC_MIX__CHURNED_HIGHJACKPOT"
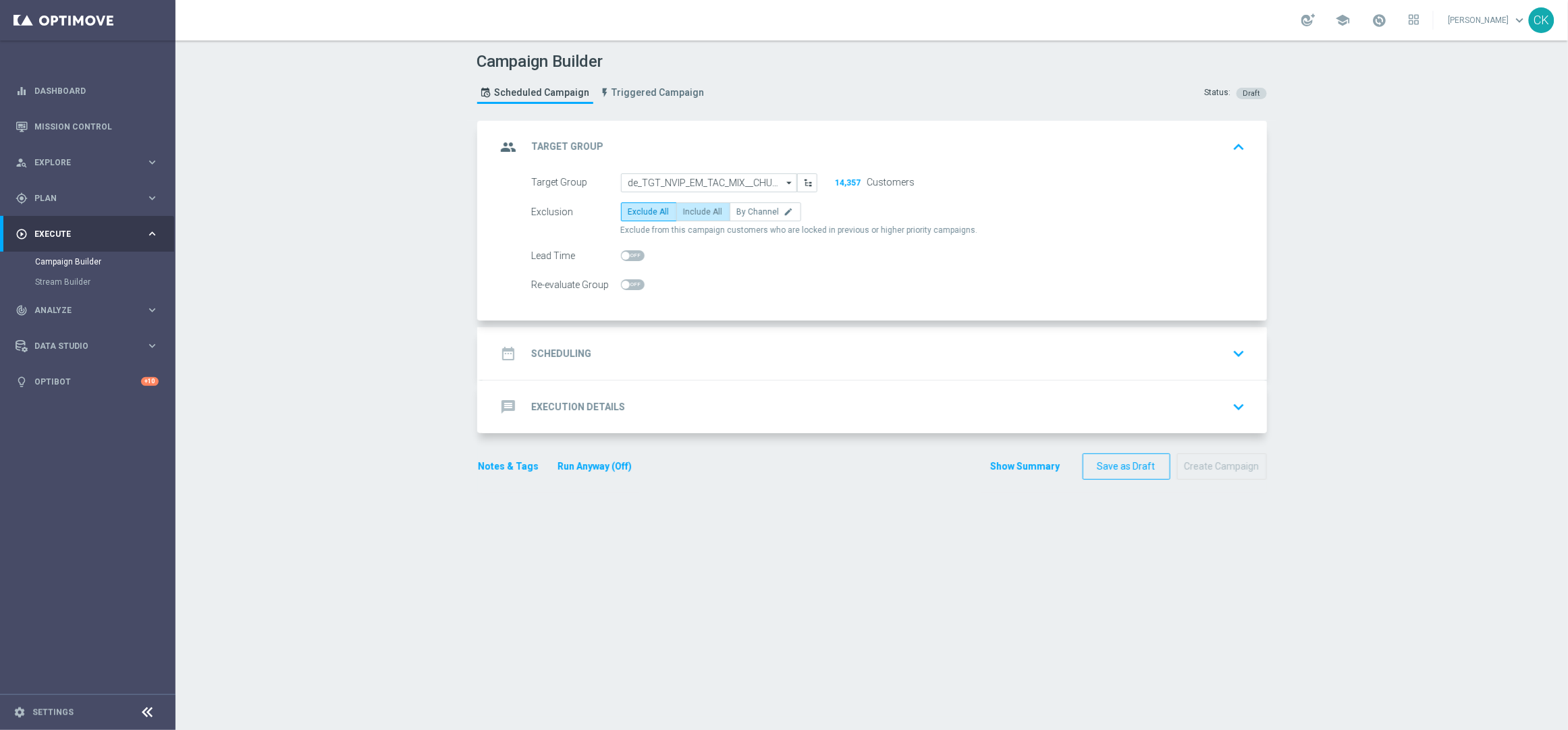
click at [692, 213] on span "Include All" at bounding box center [703, 211] width 39 height 9
click at [692, 213] on input "Include All" at bounding box center [688, 214] width 9 height 9
radio input "true"
click at [622, 253] on span at bounding box center [625, 255] width 8 height 8
click at [622, 253] on input "checkbox" at bounding box center [632, 255] width 23 height 11
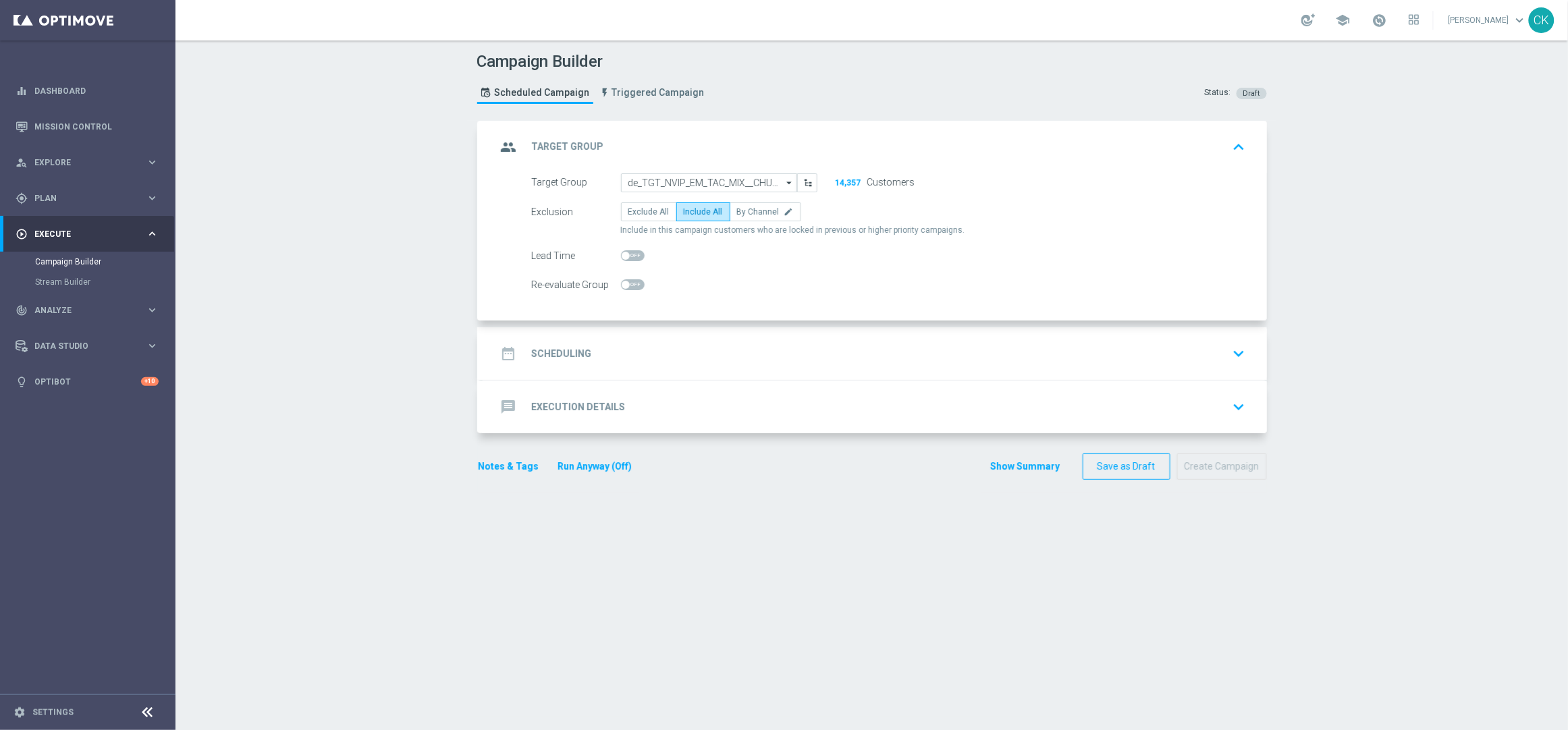
checkbox input "true"
click at [548, 347] on h2 "Scheduling" at bounding box center [561, 354] width 60 height 13
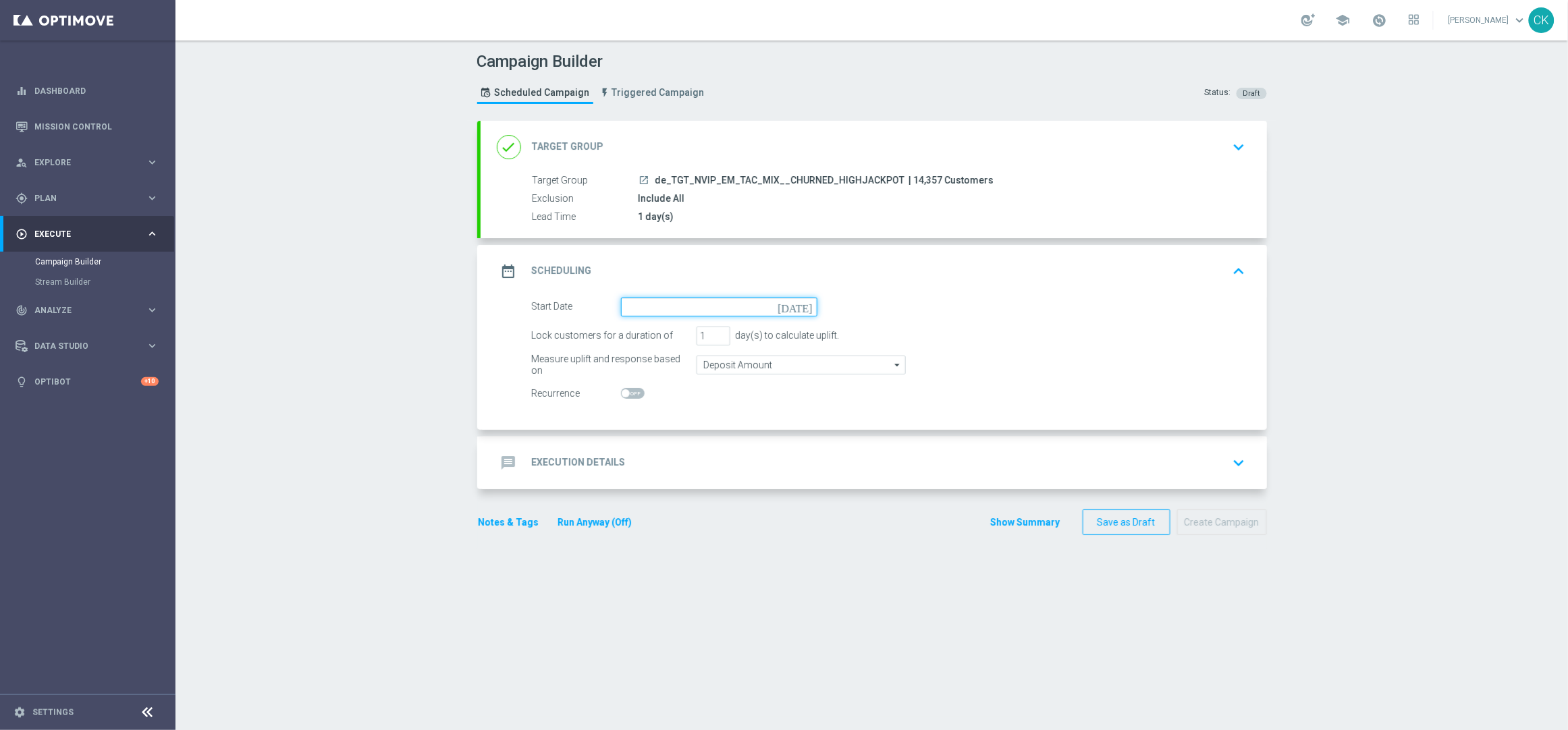
click at [694, 306] on input at bounding box center [719, 307] width 196 height 19
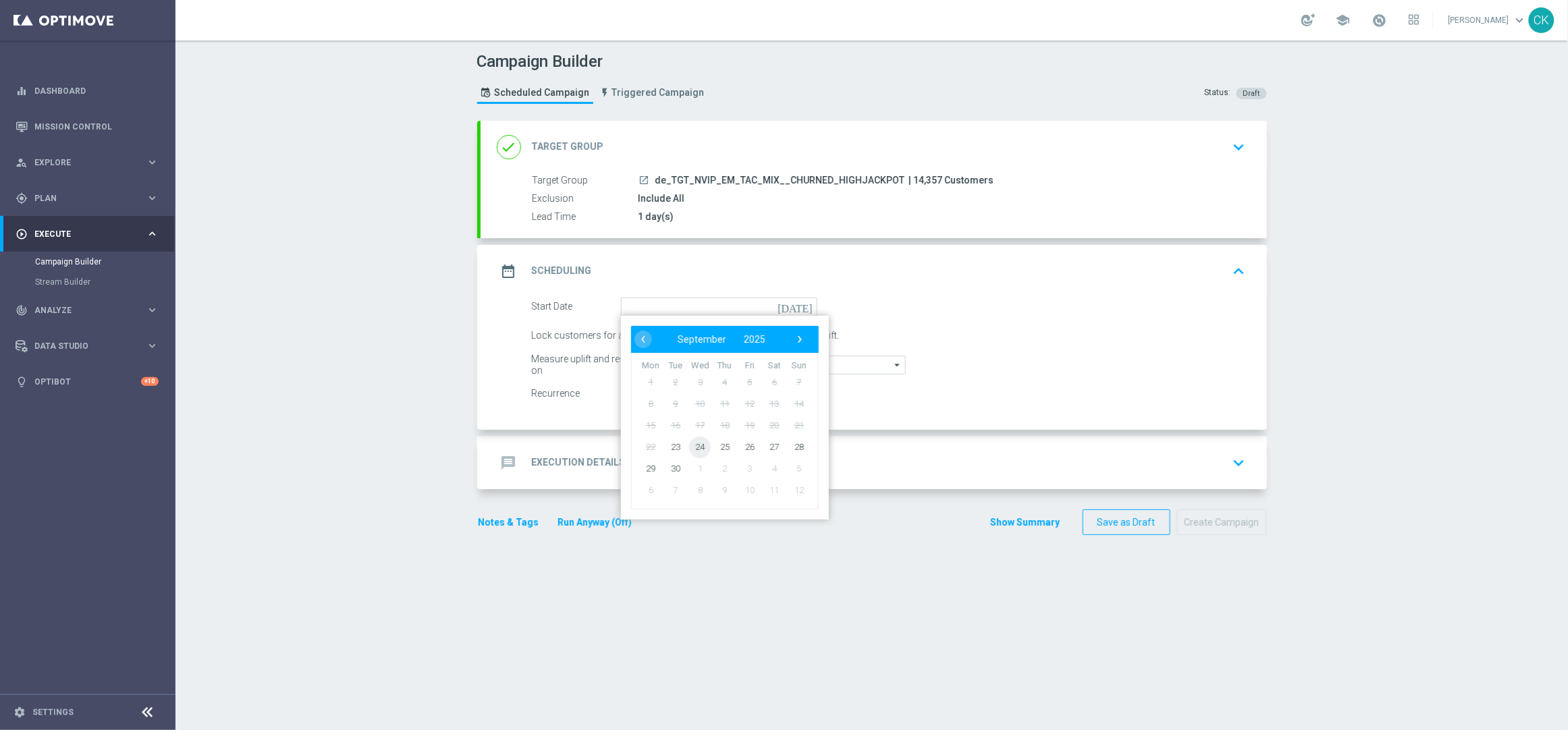
click at [695, 444] on span "24" at bounding box center [700, 447] width 21 height 21
type input "24 Sep 2025"
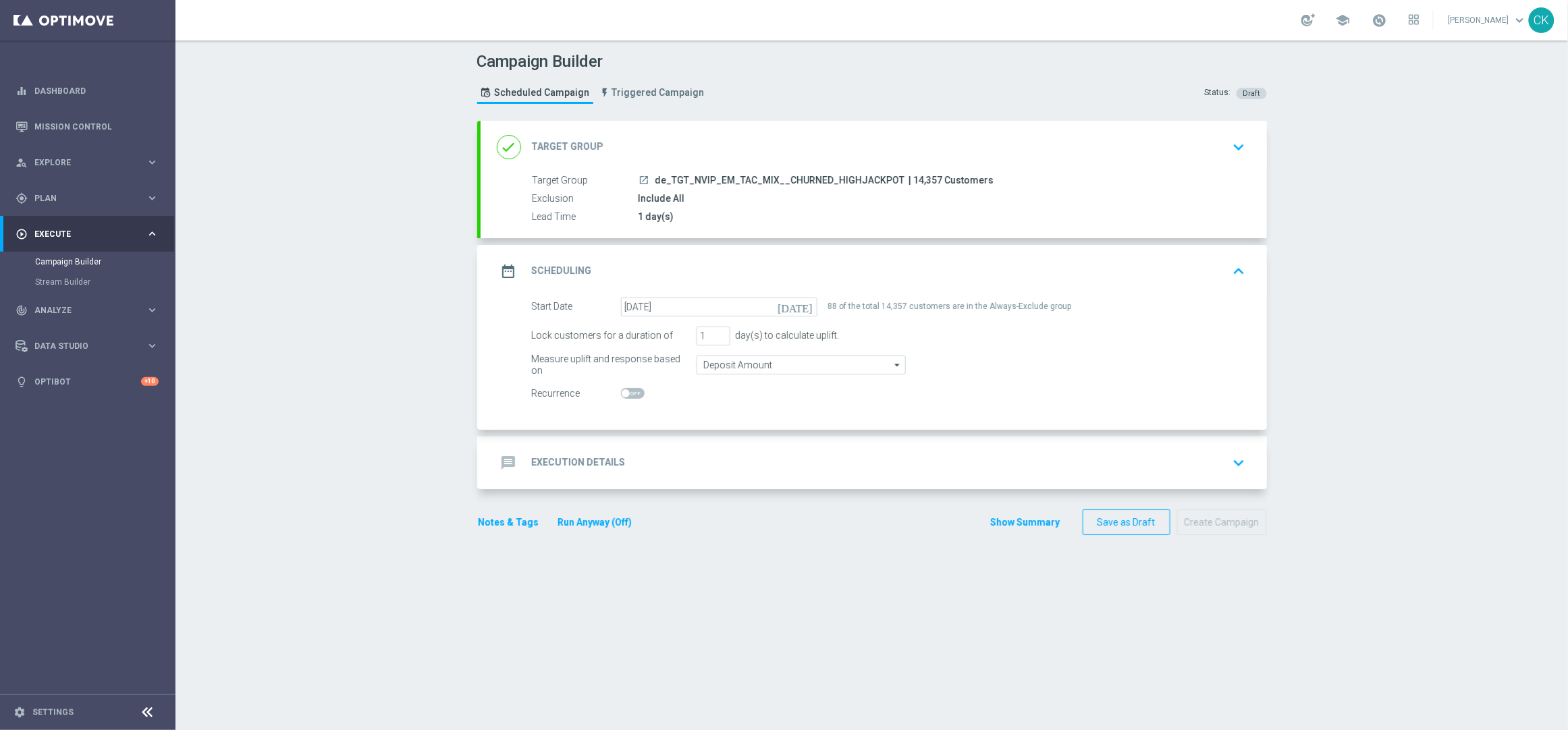
click at [566, 460] on h2 "Execution Details" at bounding box center [578, 463] width 94 height 13
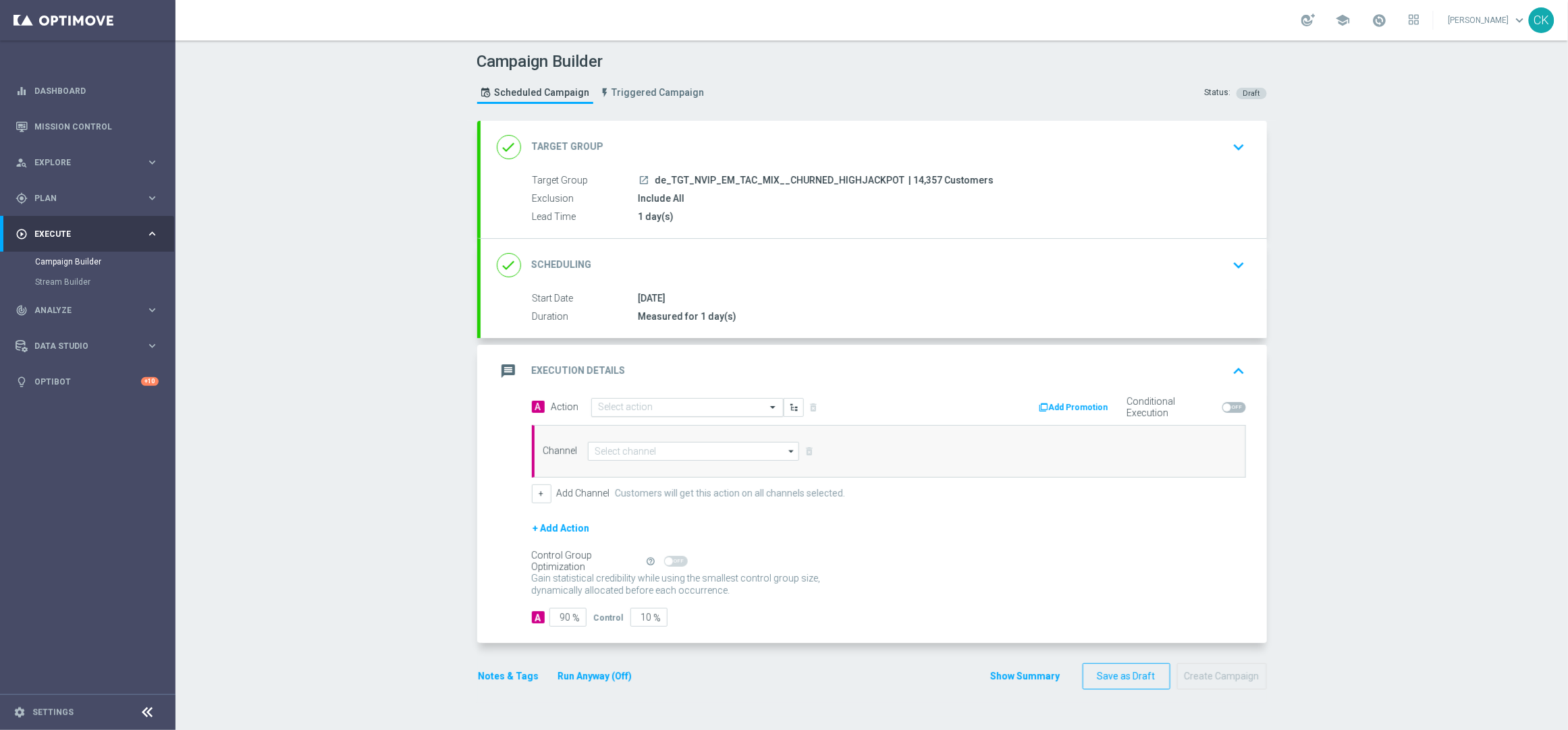
click at [644, 410] on input "text" at bounding box center [674, 408] width 150 height 11
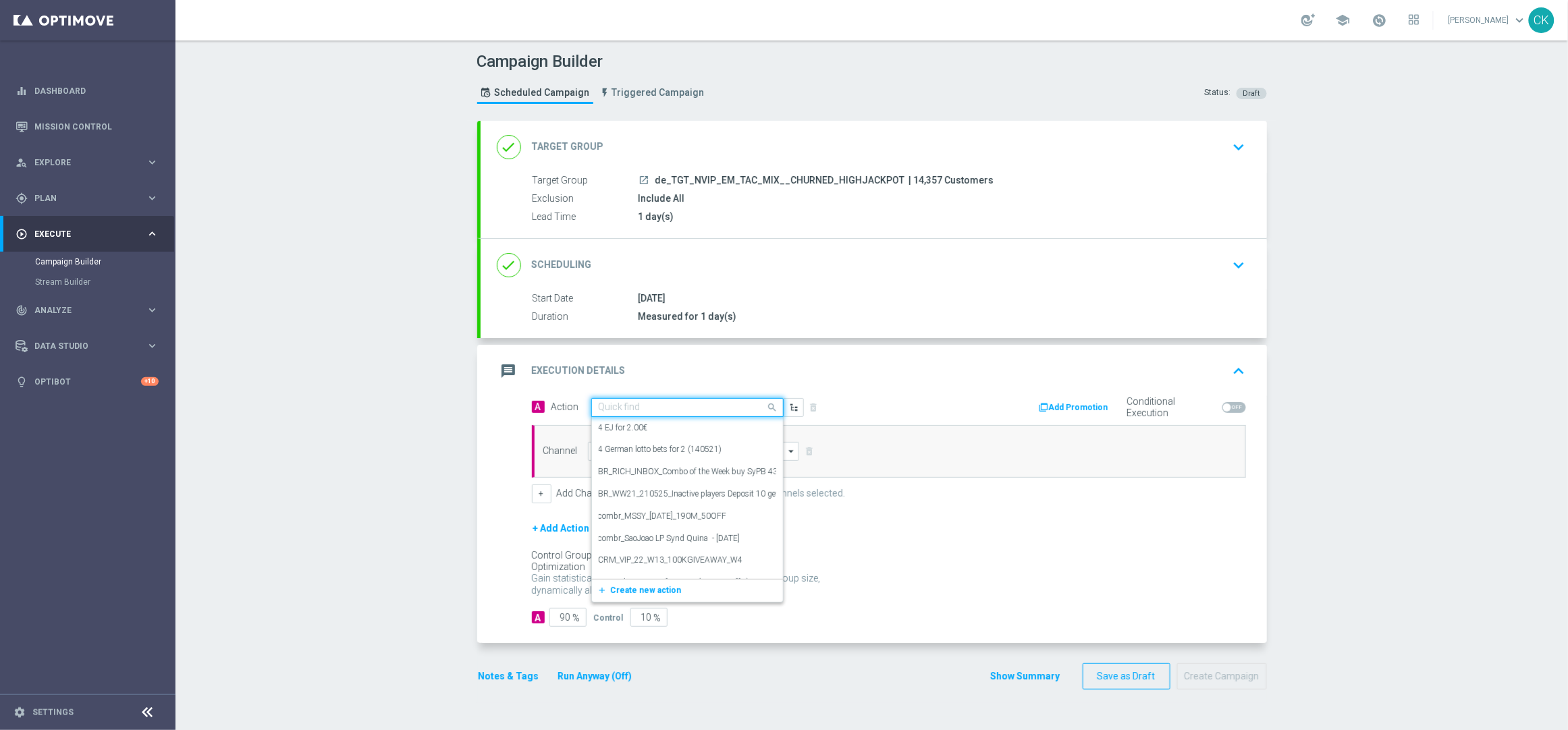
paste input "Oktoberfest Promotion - 649-Themed"
type input "Oktoberfest Promotion - 649-Themed"
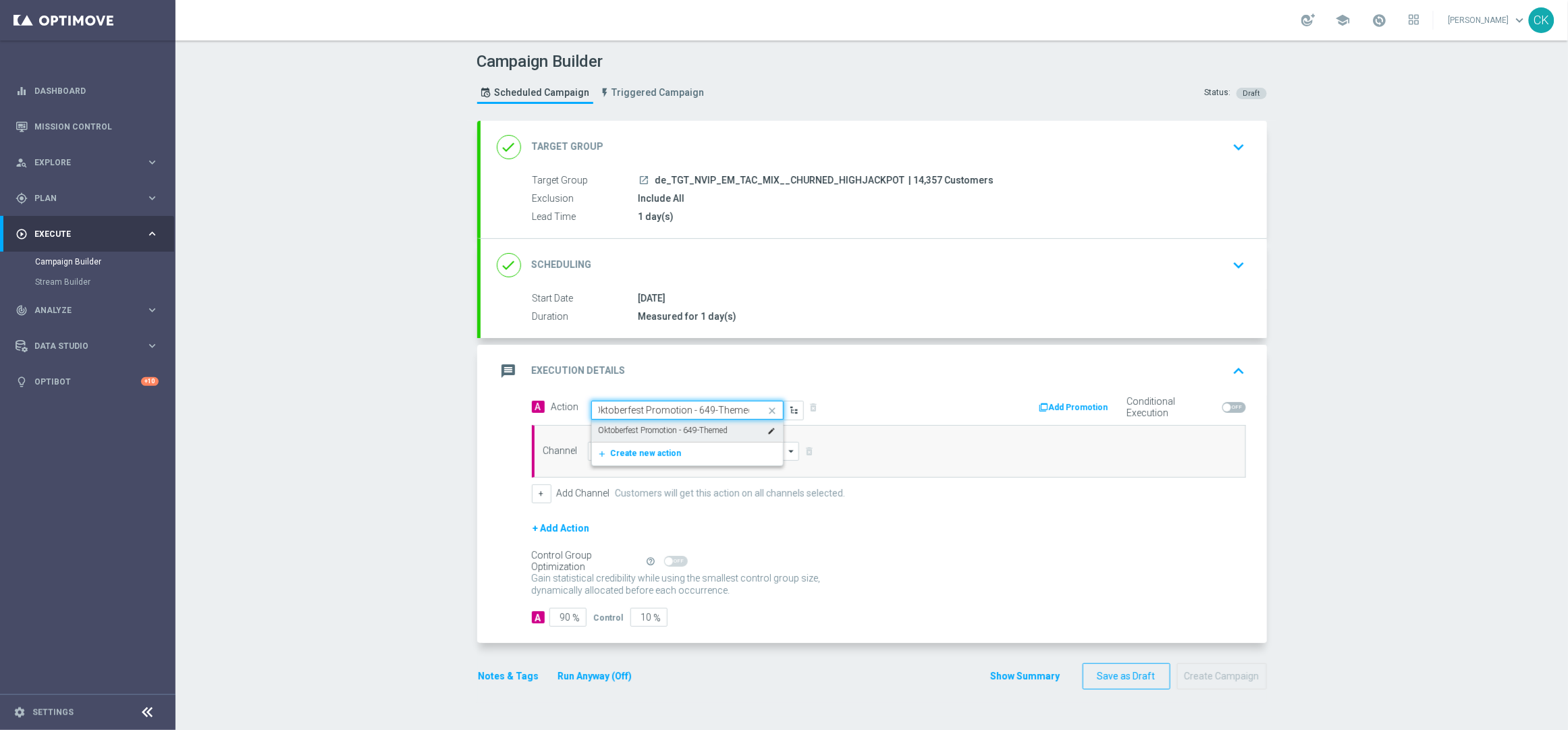
click at [649, 428] on label "Oktoberfest Promotion - 649-Themed" at bounding box center [663, 431] width 130 height 11
click at [646, 450] on input at bounding box center [693, 451] width 212 height 19
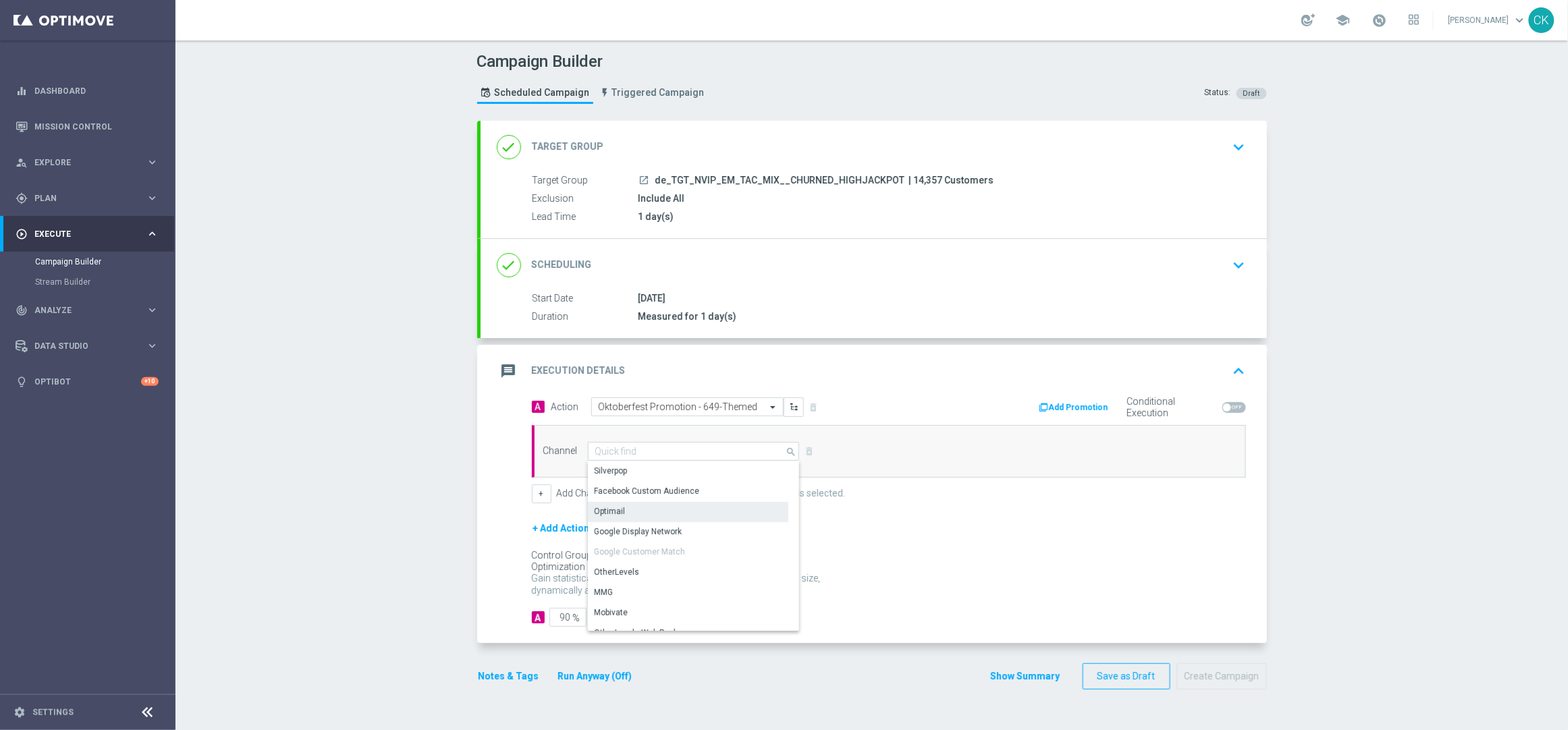
click at [638, 510] on div "Optimail" at bounding box center [688, 512] width 201 height 19
type input "Optimail"
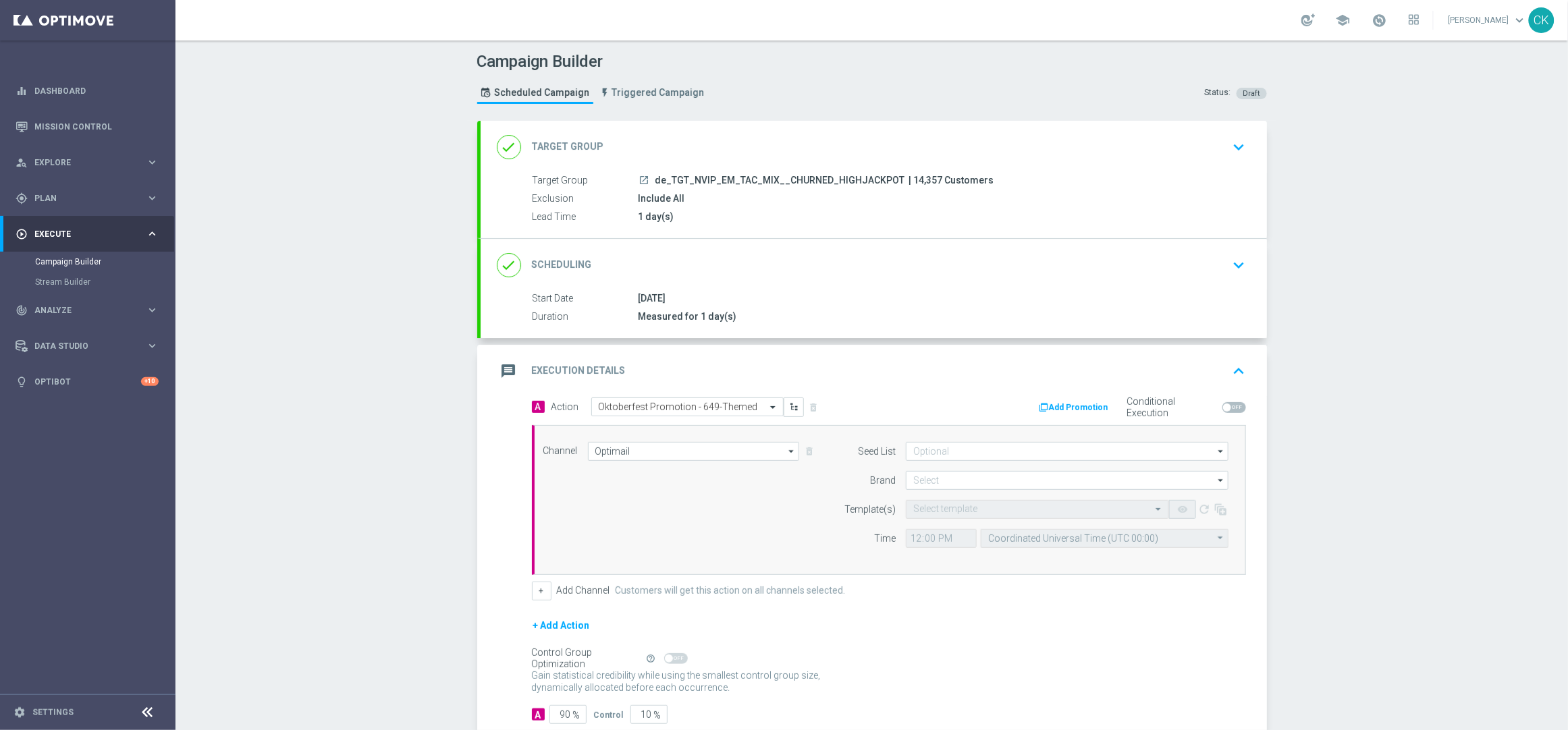
scroll to position [85, 0]
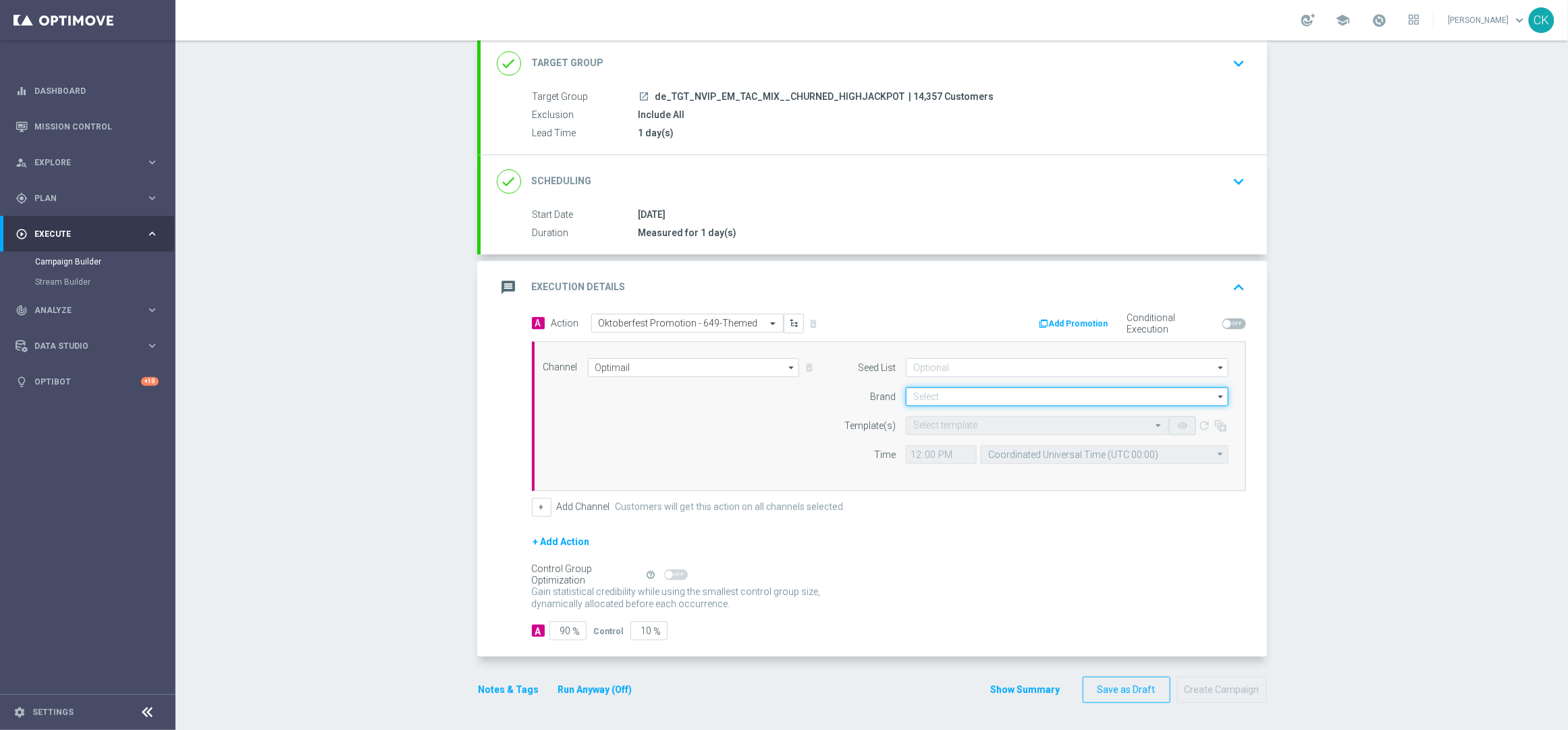
click at [1004, 394] on input at bounding box center [1067, 397] width 323 height 19
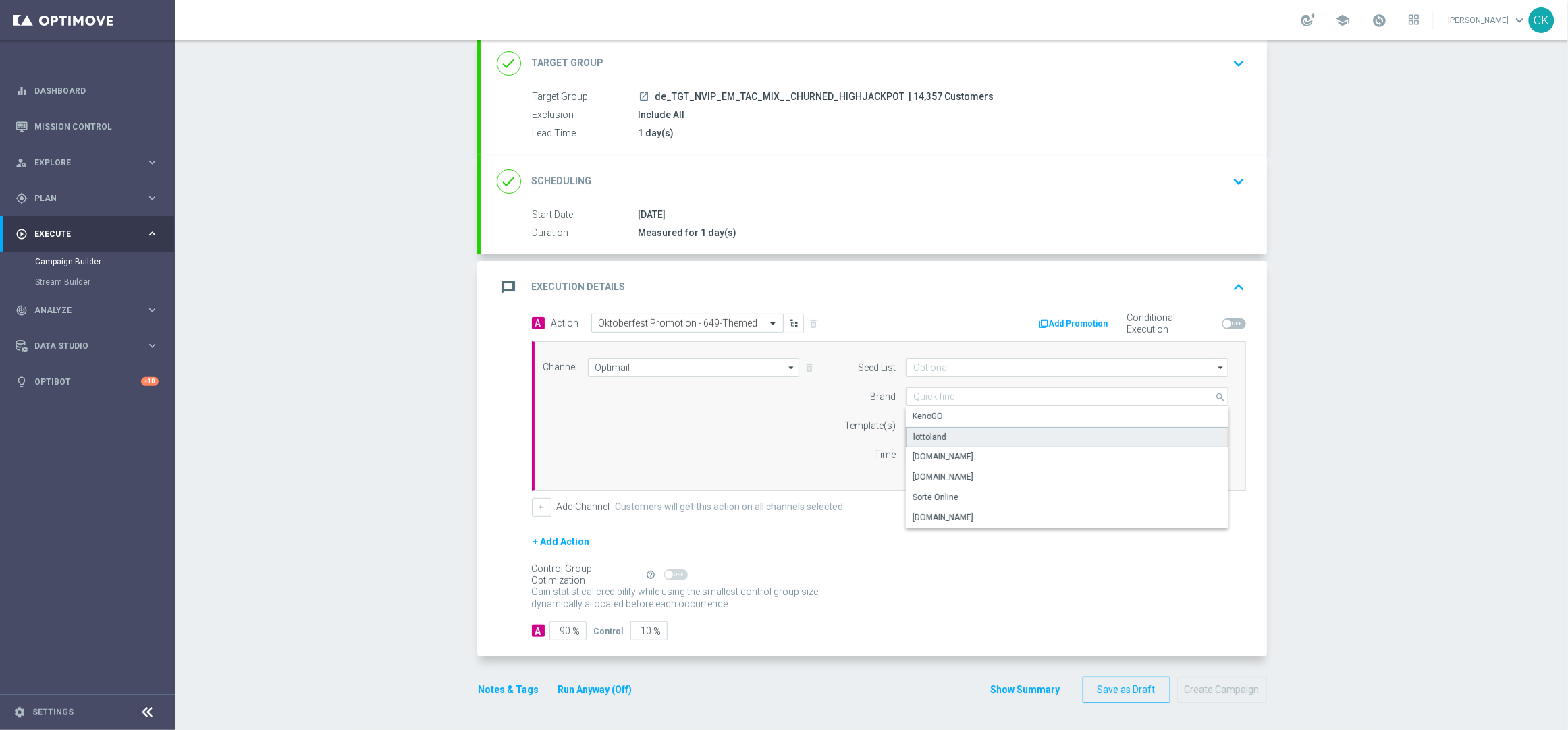
click at [960, 429] on div "lottoland" at bounding box center [1067, 437] width 323 height 21
type input "lottoland"
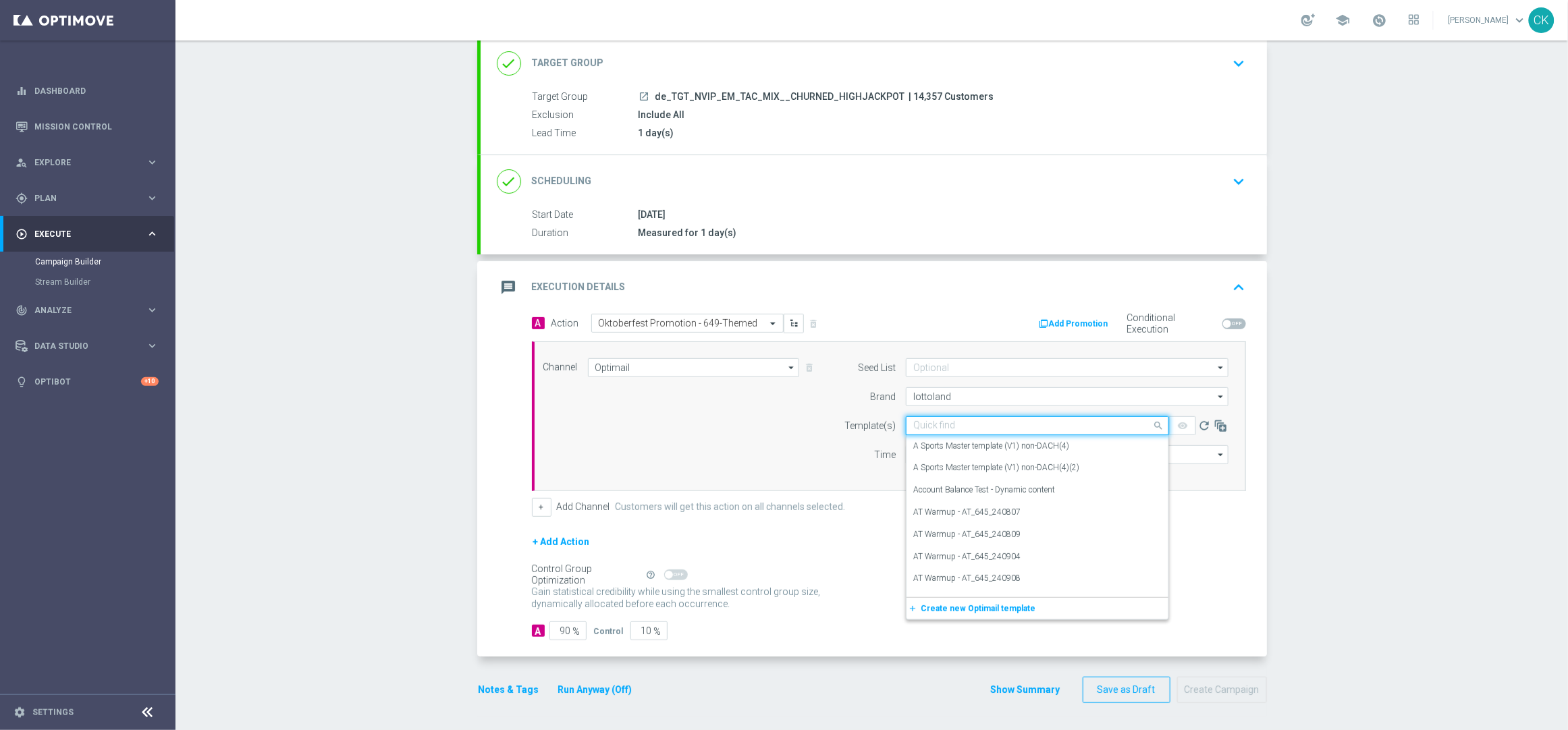
click at [941, 421] on input "text" at bounding box center [1024, 426] width 221 height 11
paste input "DE_INT__OKT_649_250924__NVIP_EMA_TAC_MIX"
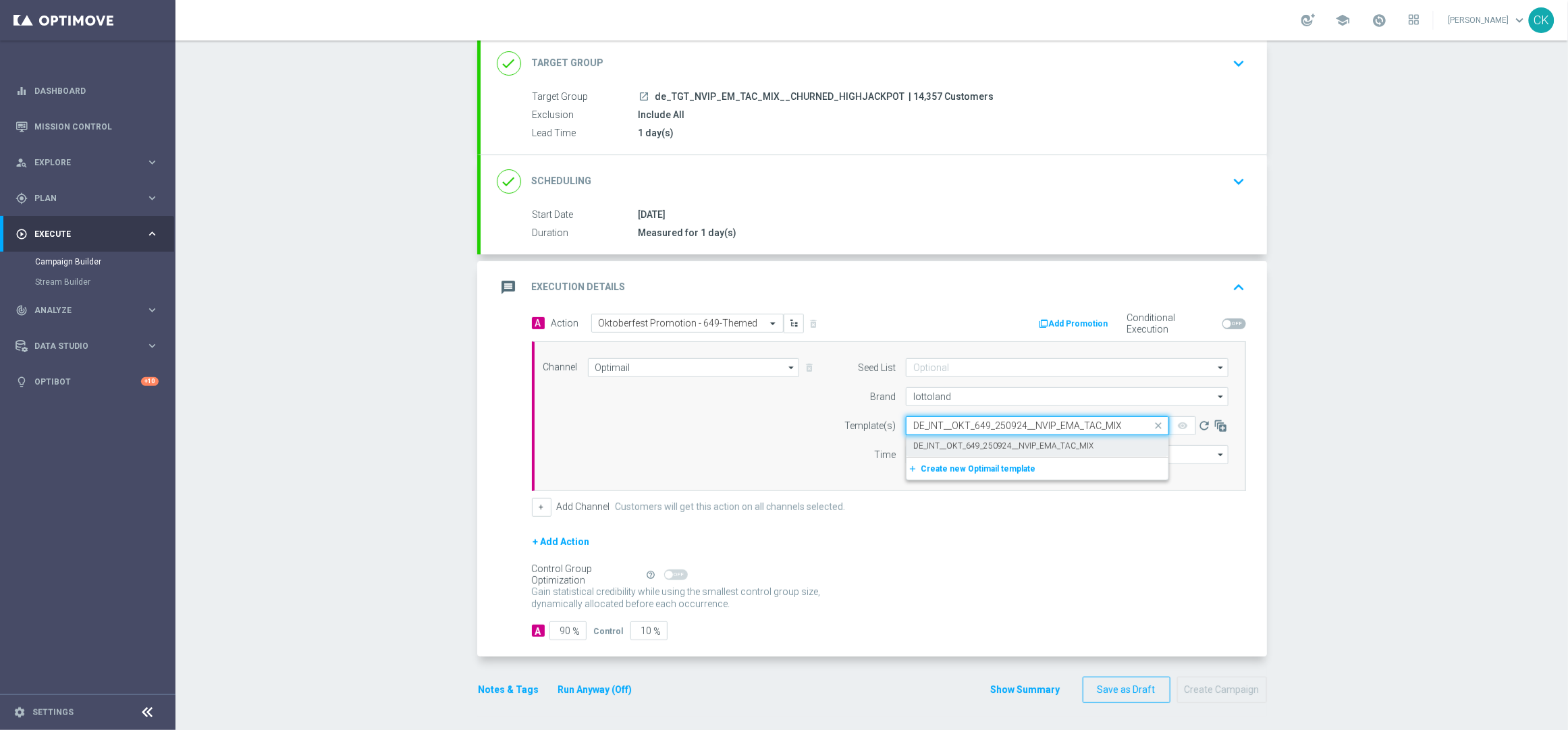
click at [934, 444] on label "DE_INT__OKT_649_250924__NVIP_EMA_TAC_MIX" at bounding box center [1003, 447] width 180 height 11
type input "DE_INT__OKT_649_250924__NVIP_EMA_TAC_MIX"
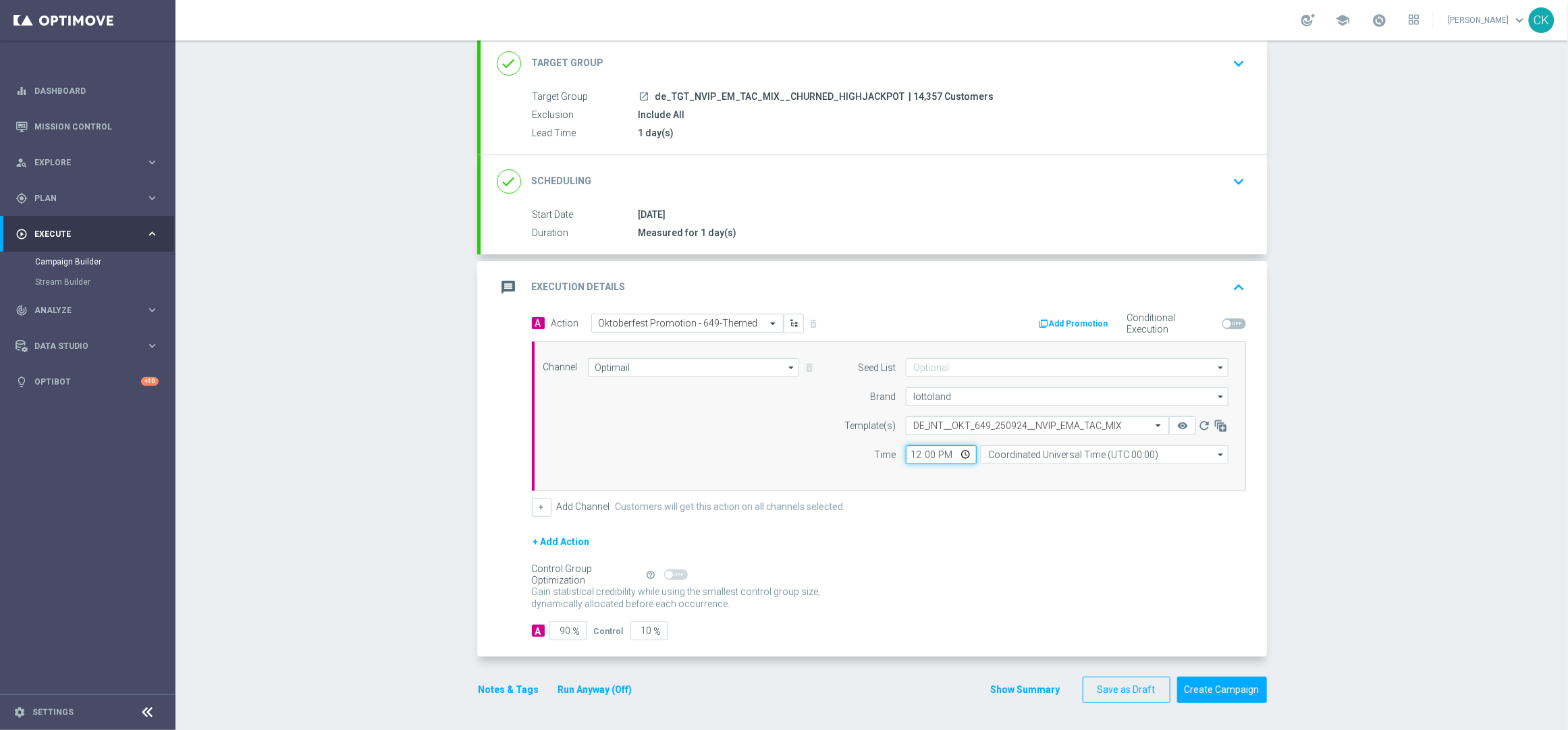
click at [907, 453] on input "12:00" at bounding box center [941, 455] width 71 height 19
type input "06:00"
click at [1124, 458] on input "Coordinated Universal Time (UTC 00:00)" at bounding box center [1104, 455] width 247 height 19
click at [1102, 483] on div "Central European Time (Berlin) (UTC +02:00)" at bounding box center [1104, 475] width 247 height 21
type input "Central European Time (Berlin) (UTC +02:00)"
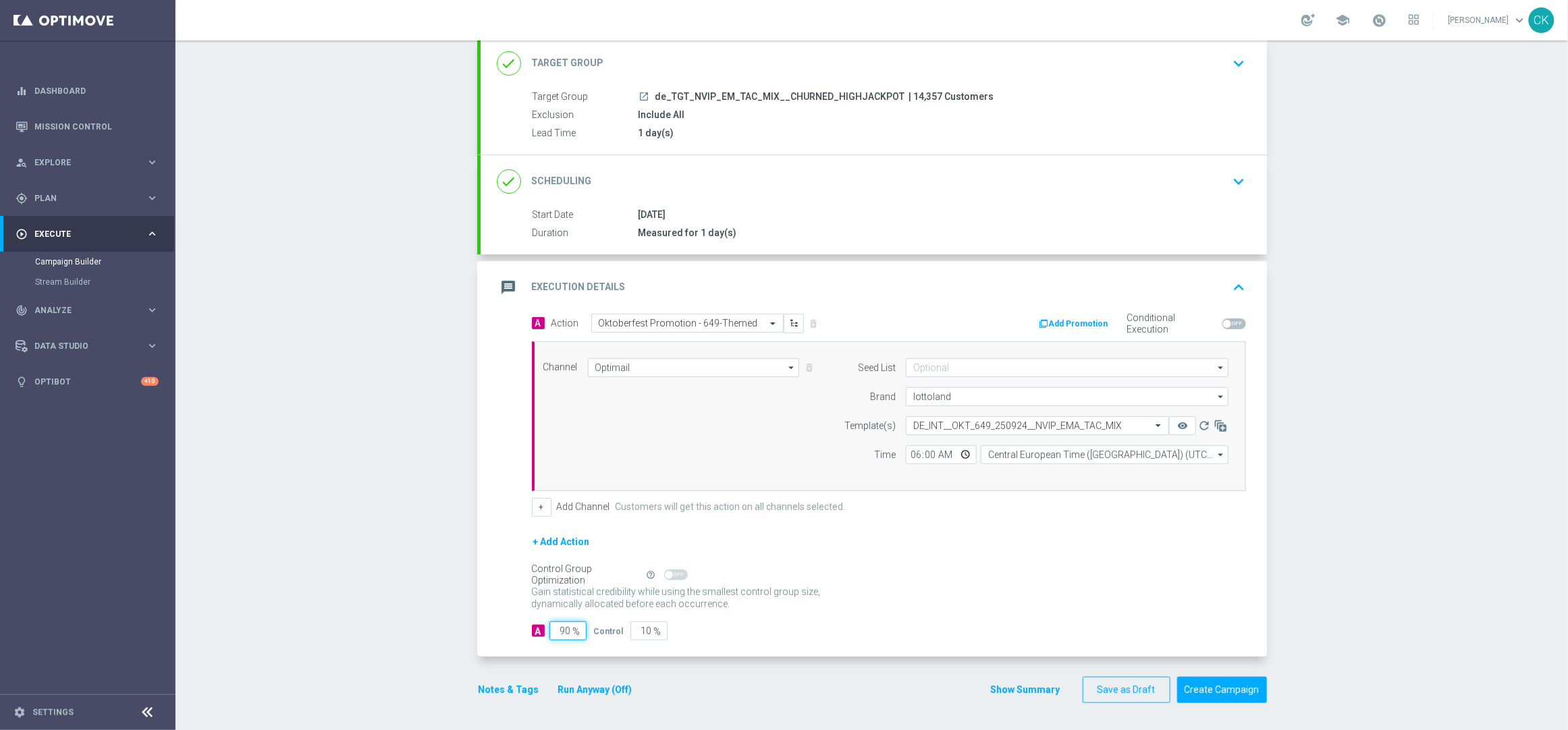
click at [564, 632] on input "90" at bounding box center [568, 631] width 37 height 19
type input "9"
type input "91"
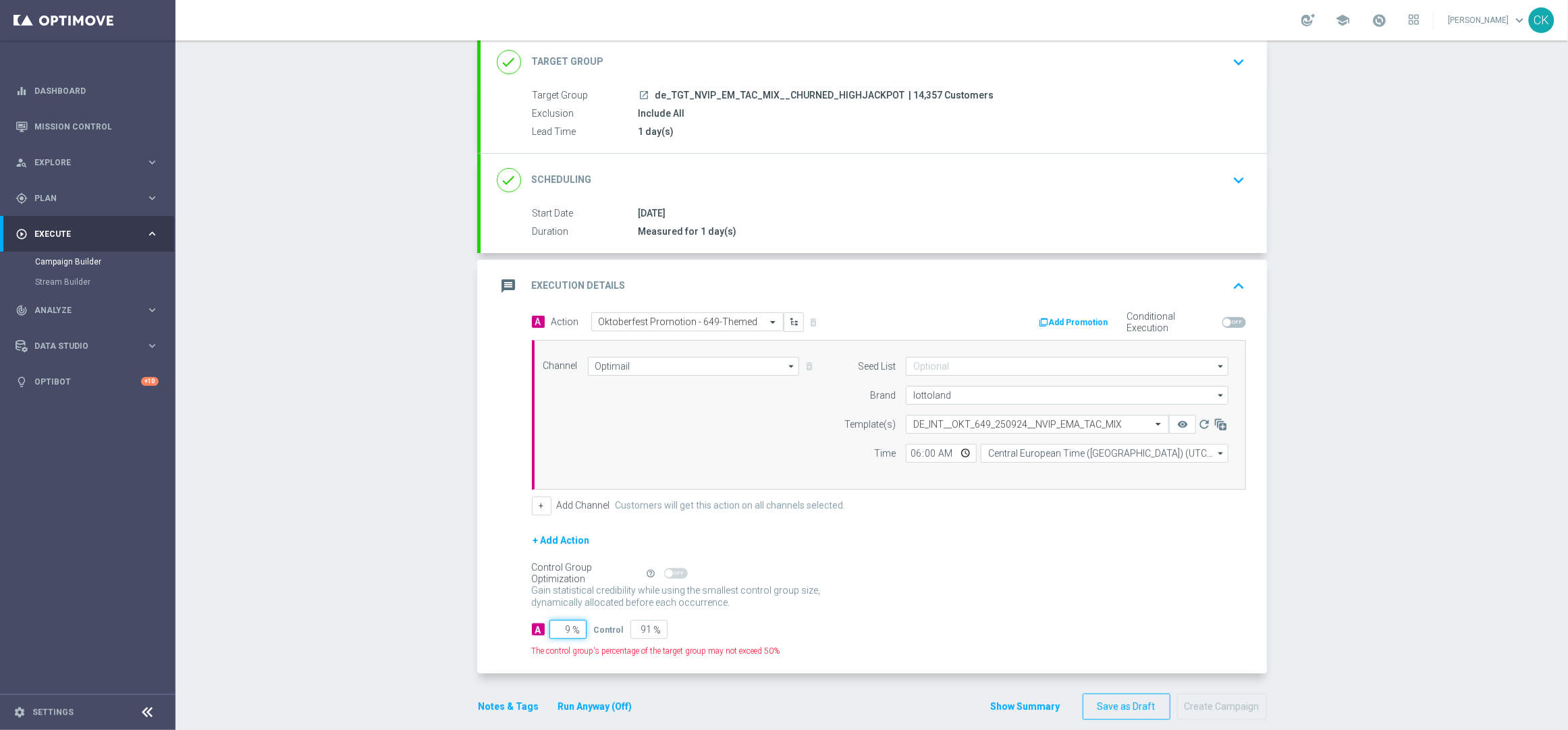
type input "98"
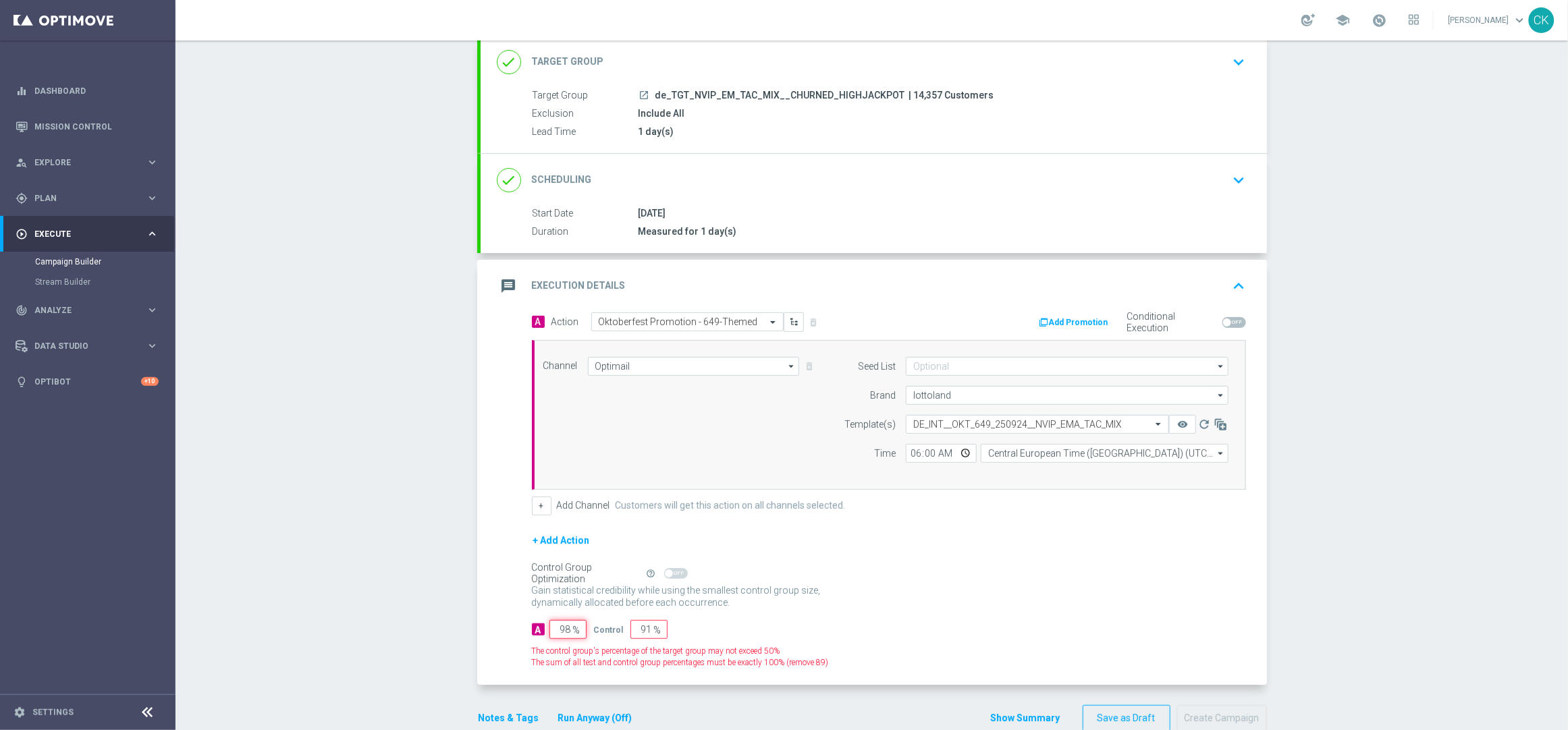
type input "2"
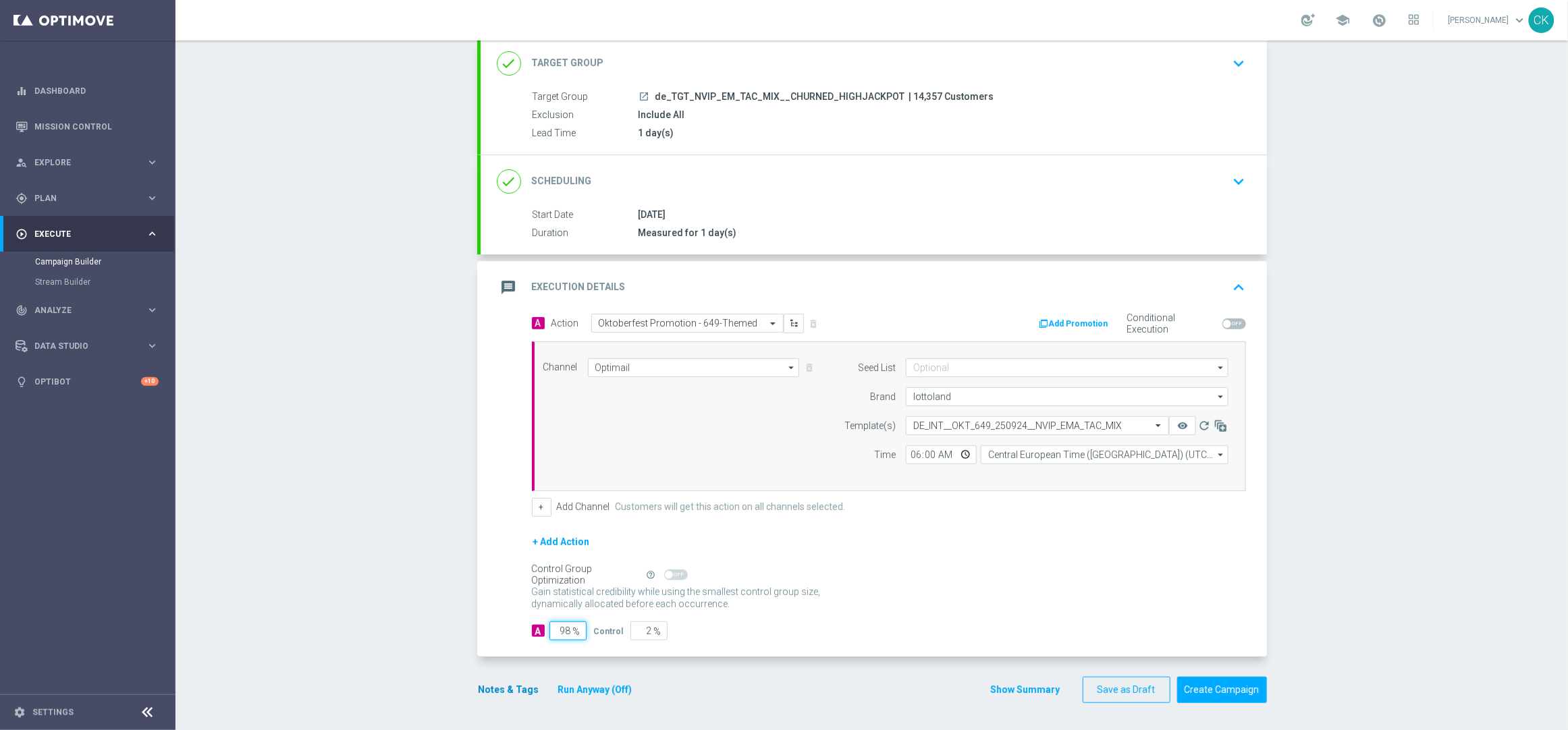
type input "98"
click at [481, 691] on button "Notes & Tags" at bounding box center [509, 690] width 64 height 17
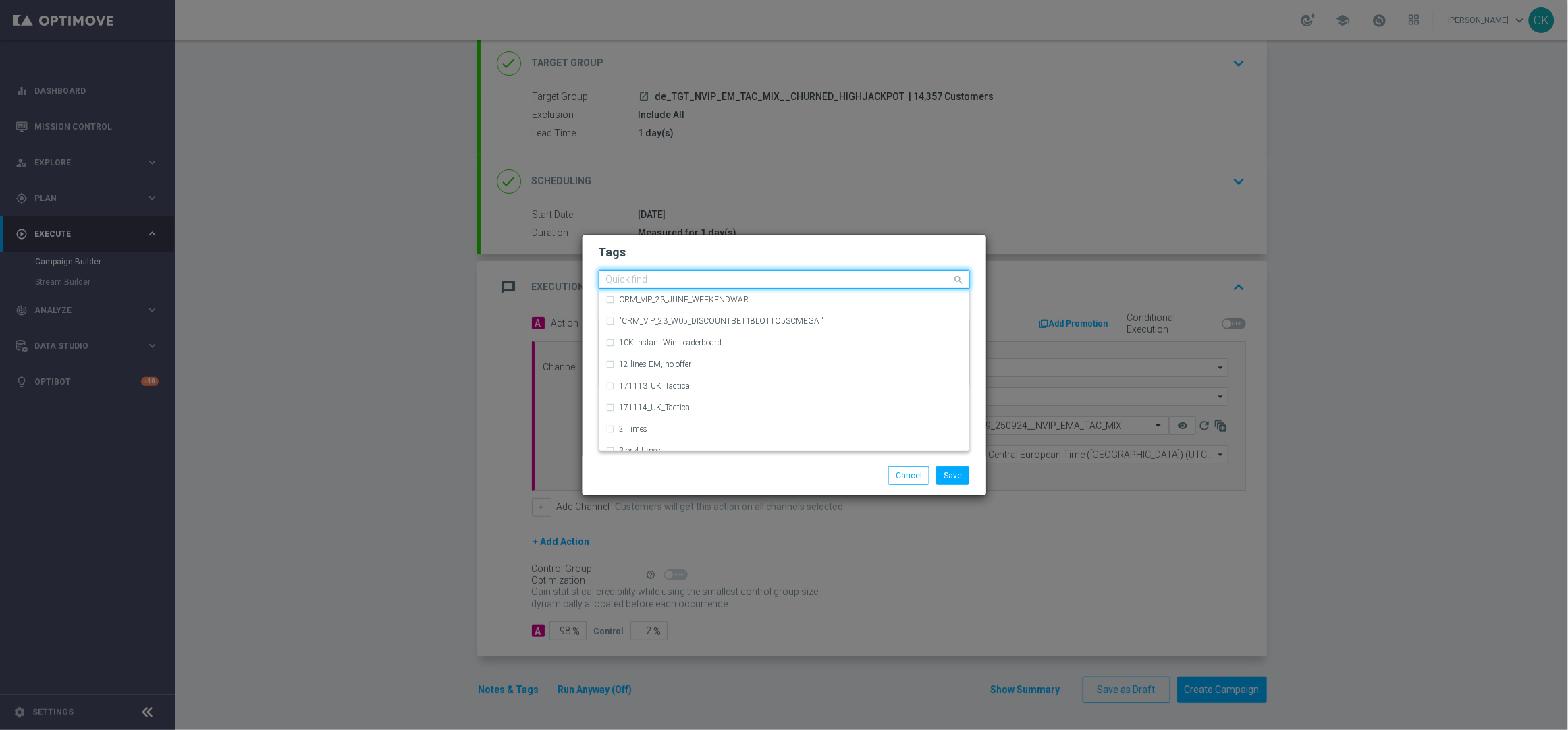
click at [666, 278] on input "text" at bounding box center [779, 281] width 347 height 11
click at [673, 336] on div "DE_TACTICAL" at bounding box center [784, 343] width 357 height 21
type input "DE_T"
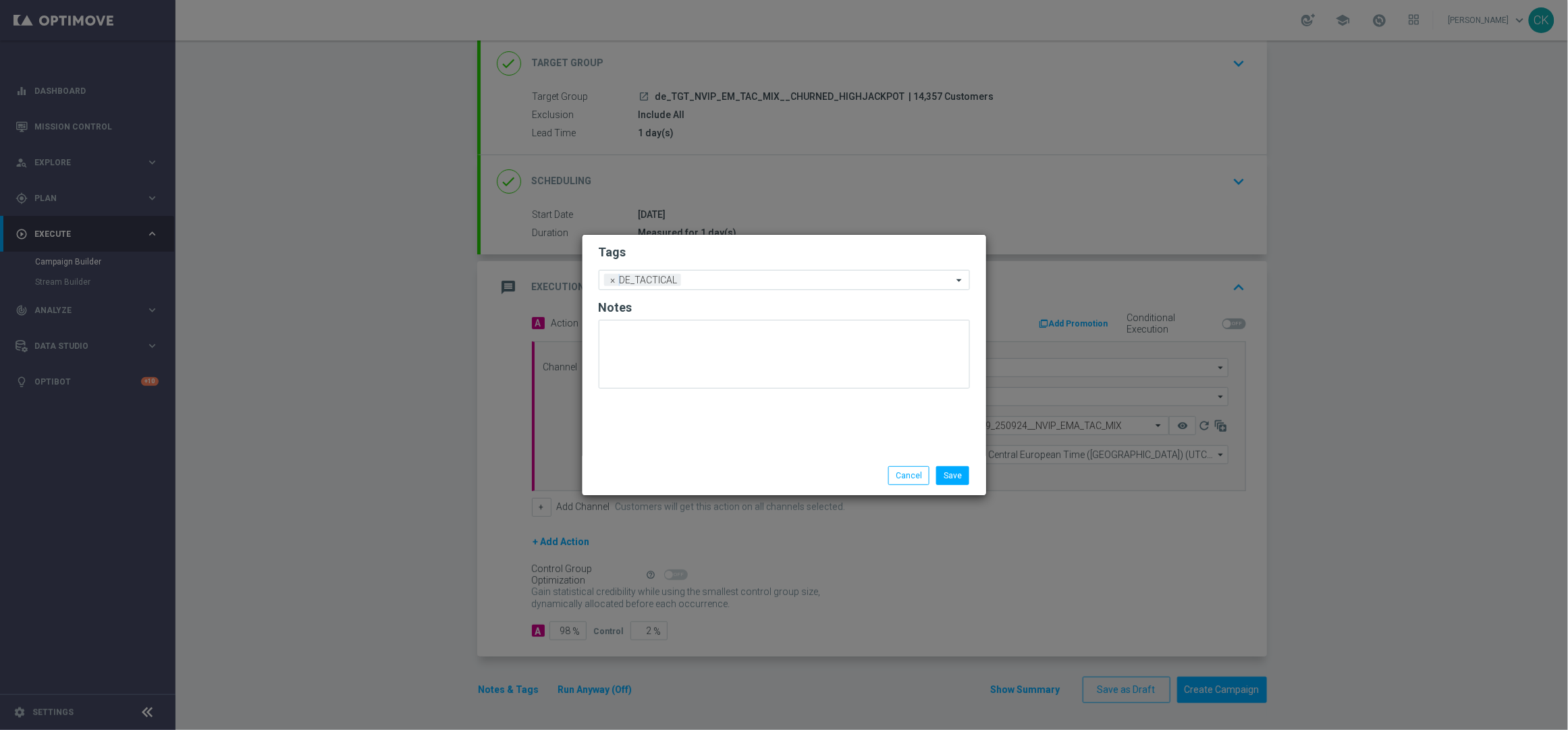
click at [674, 432] on div "Tags Add a new tag × DE_TACTICAL Notes" at bounding box center [784, 345] width 403 height 221
click at [958, 474] on button "Save" at bounding box center [953, 476] width 33 height 19
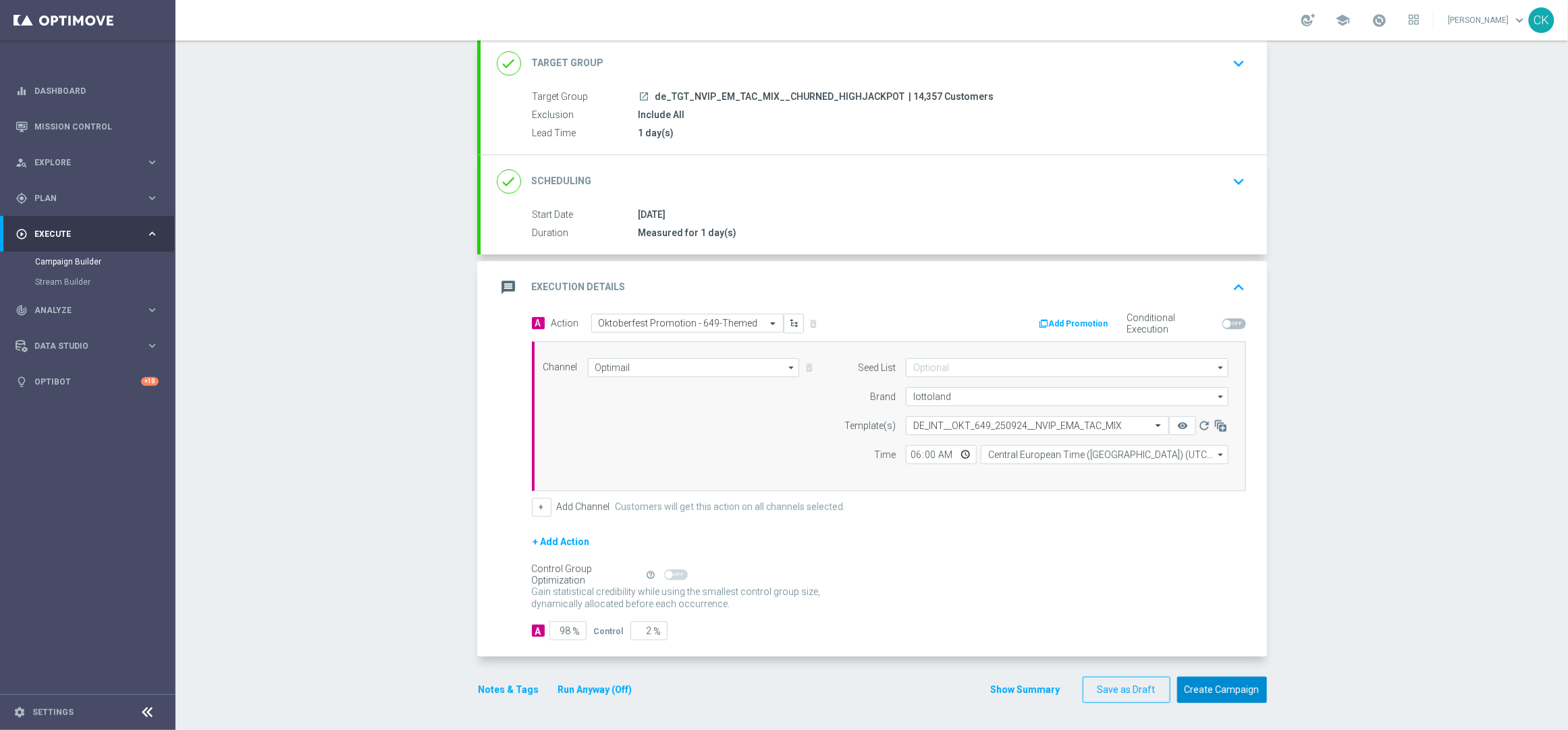
click at [1209, 686] on button "Create Campaign" at bounding box center [1222, 690] width 90 height 26
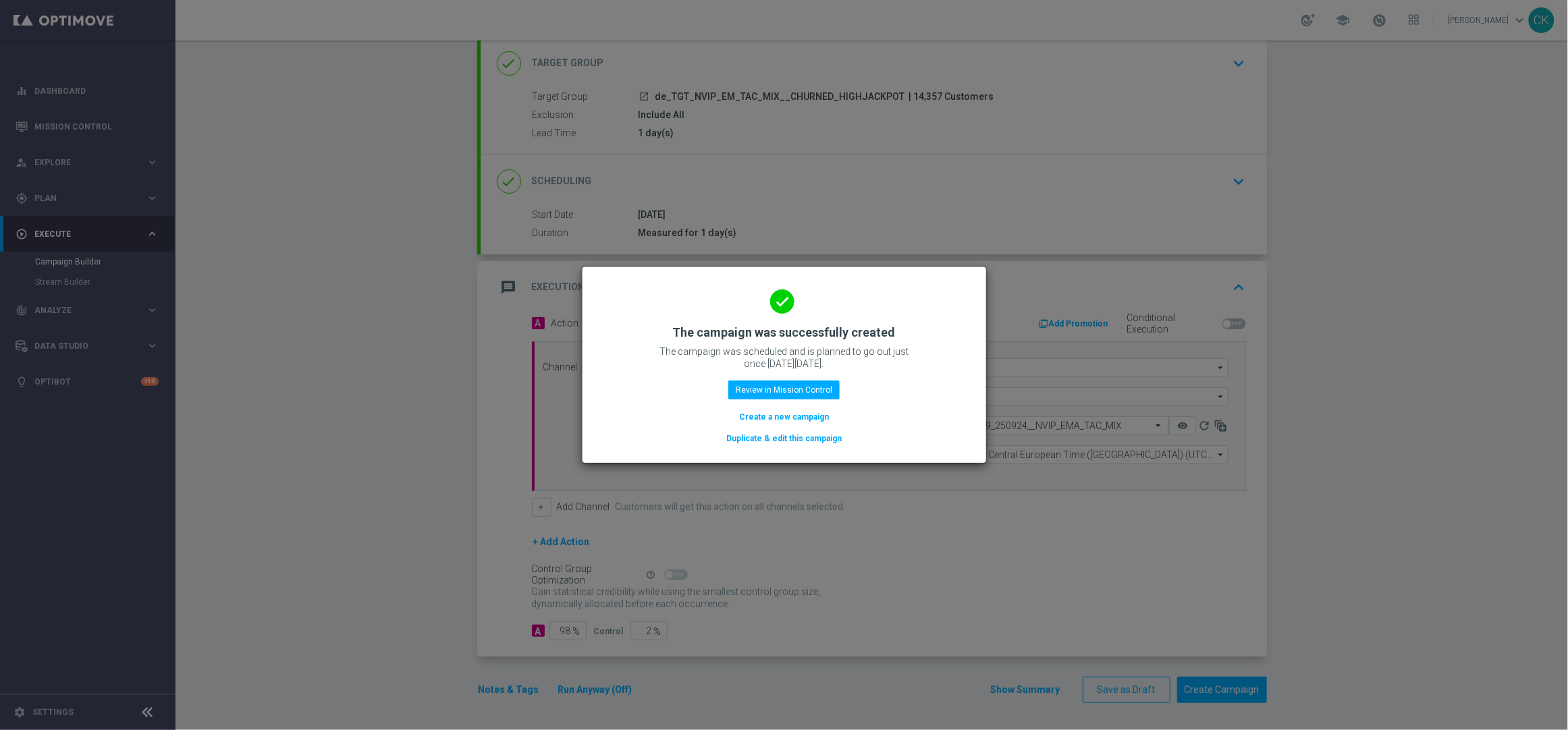
click at [755, 417] on button "Create a new campaign" at bounding box center [784, 417] width 92 height 15
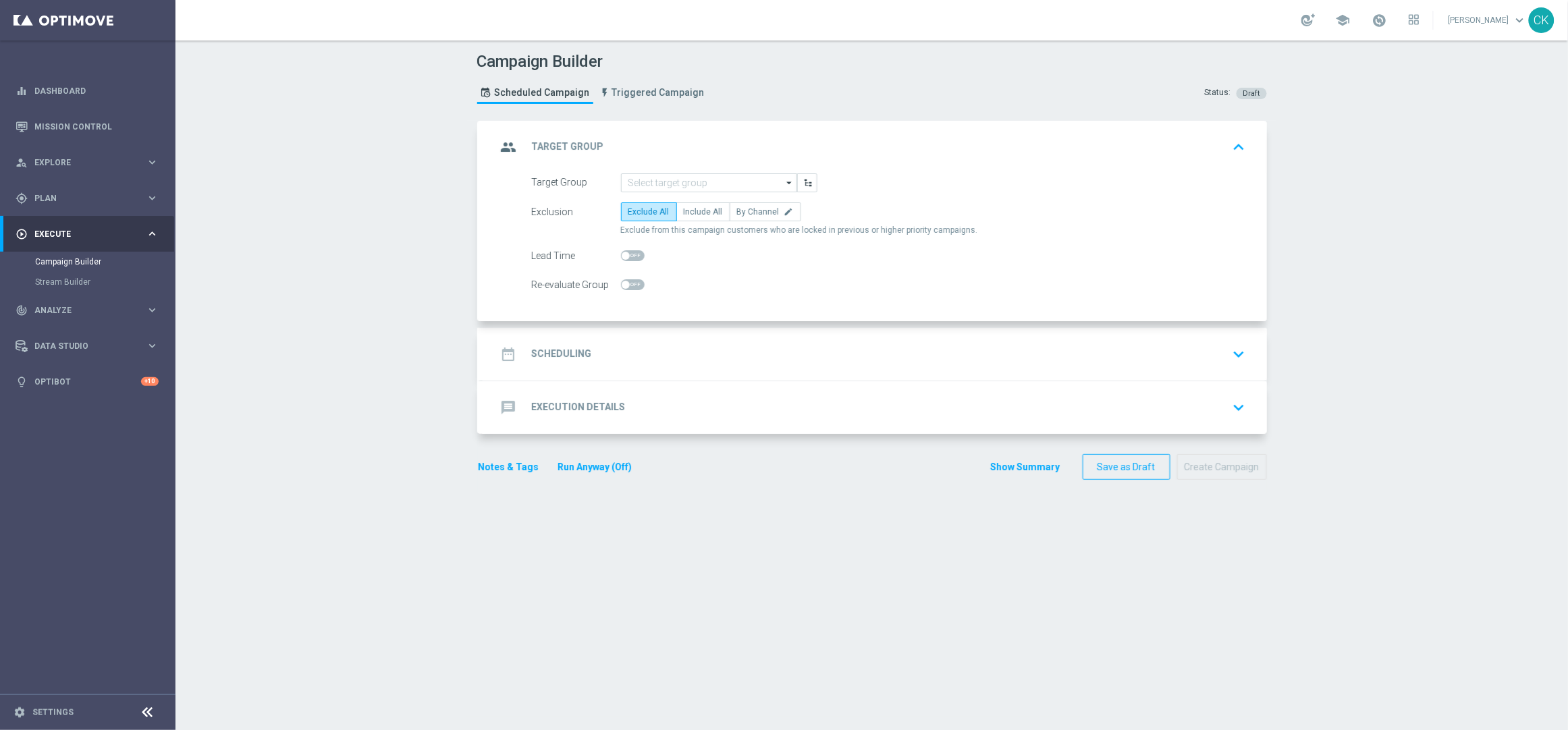
scroll to position [0, 0]
click at [705, 190] on input at bounding box center [709, 183] width 177 height 19
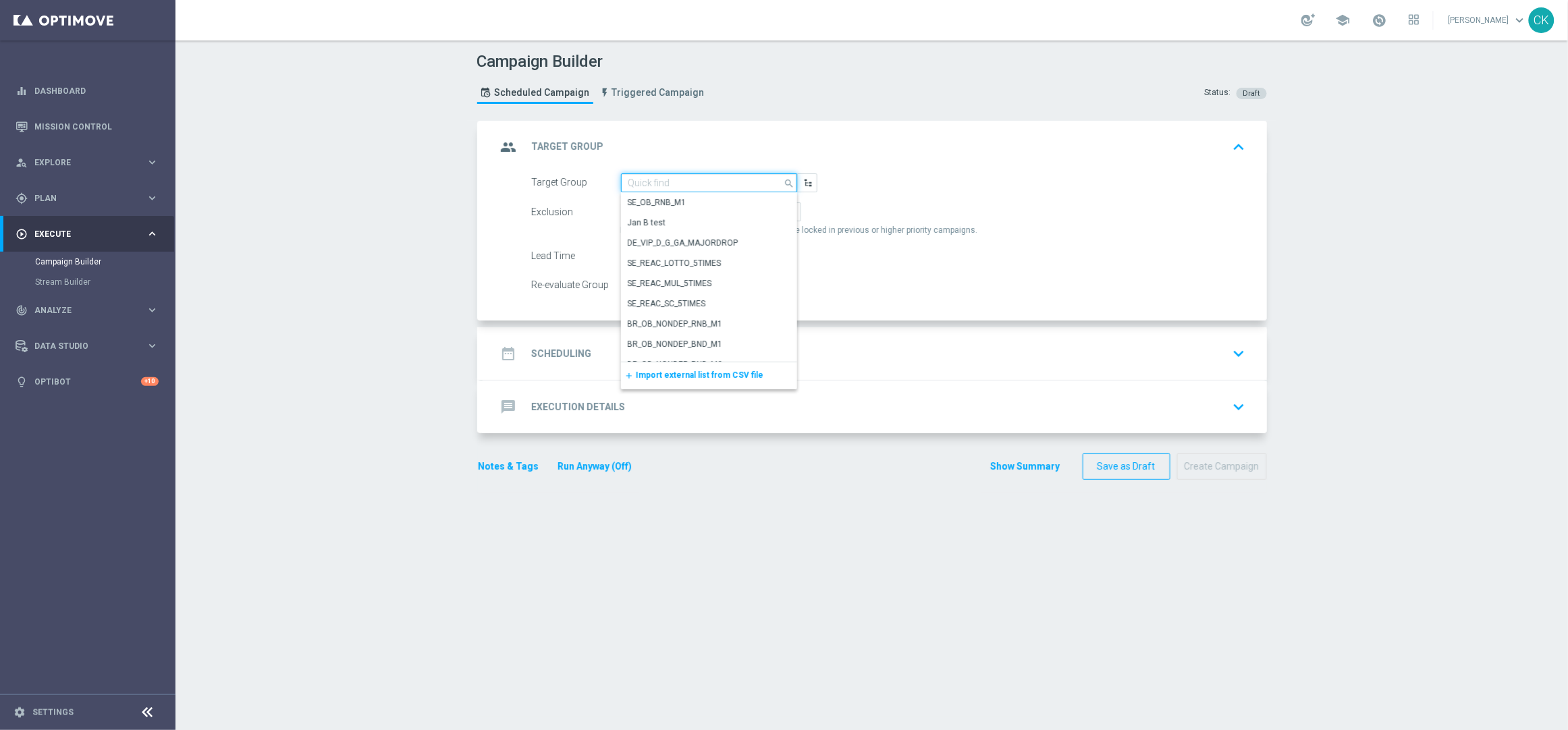
paste input "de_AT_TGT_NVIP_EM_TAC_MIX__ACTIVE_ALL_HIGHJACKPOT"
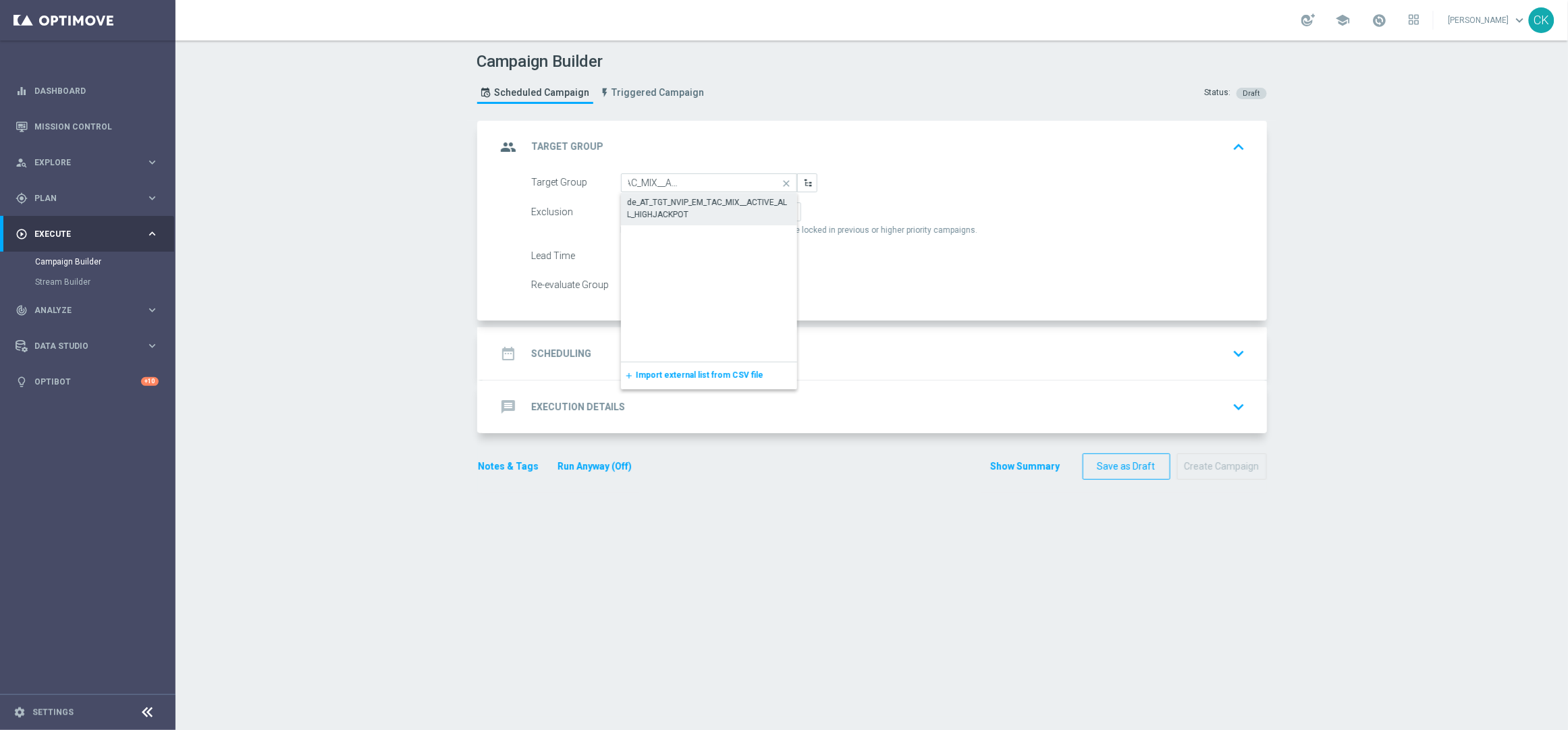
click at [694, 216] on div "de_AT_TGT_NVIP_EM_TAC_MIX__ACTIVE_ALL_HIGHJACKPOT" at bounding box center [710, 208] width 163 height 24
type input "de_AT_TGT_NVIP_EM_TAC_MIX__ACTIVE_ALL_HIGHJACKPOT"
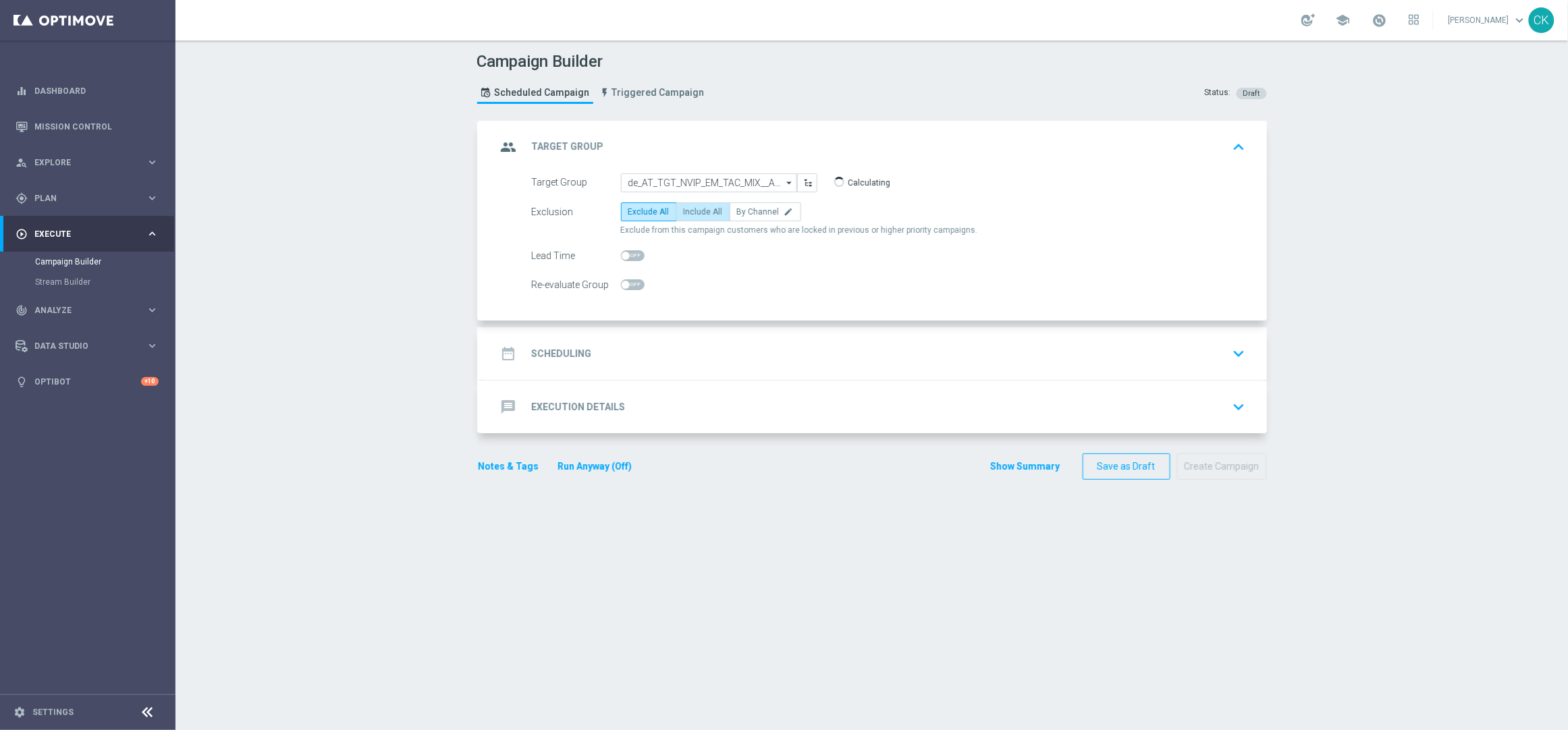
click at [689, 220] on label "Include All" at bounding box center [703, 212] width 54 height 19
click at [689, 219] on input "Include All" at bounding box center [688, 214] width 9 height 9
radio input "true"
click at [622, 257] on span at bounding box center [625, 255] width 8 height 8
click at [621, 257] on input "checkbox" at bounding box center [632, 255] width 23 height 11
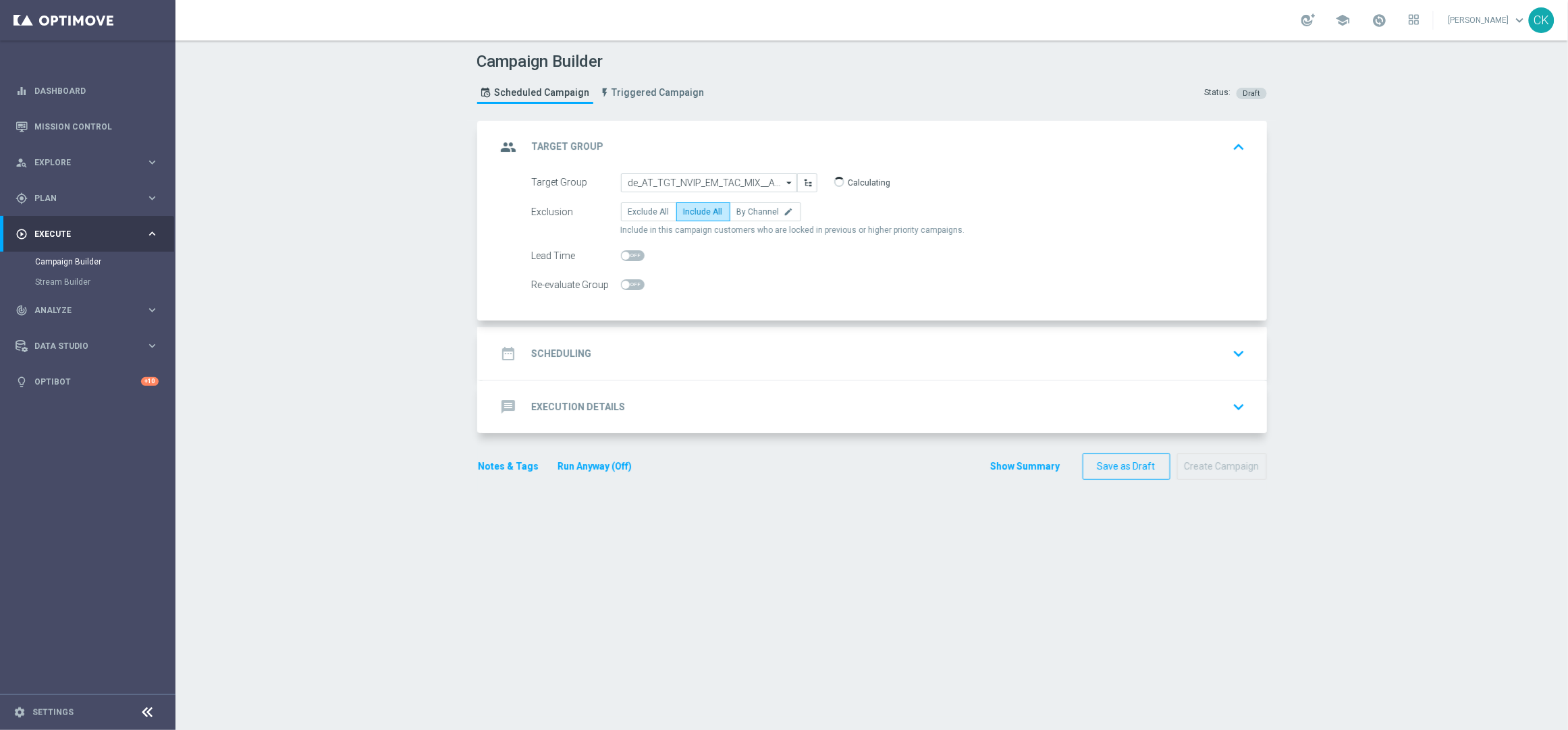
checkbox input "true"
click at [551, 352] on h2 "Scheduling" at bounding box center [561, 354] width 60 height 13
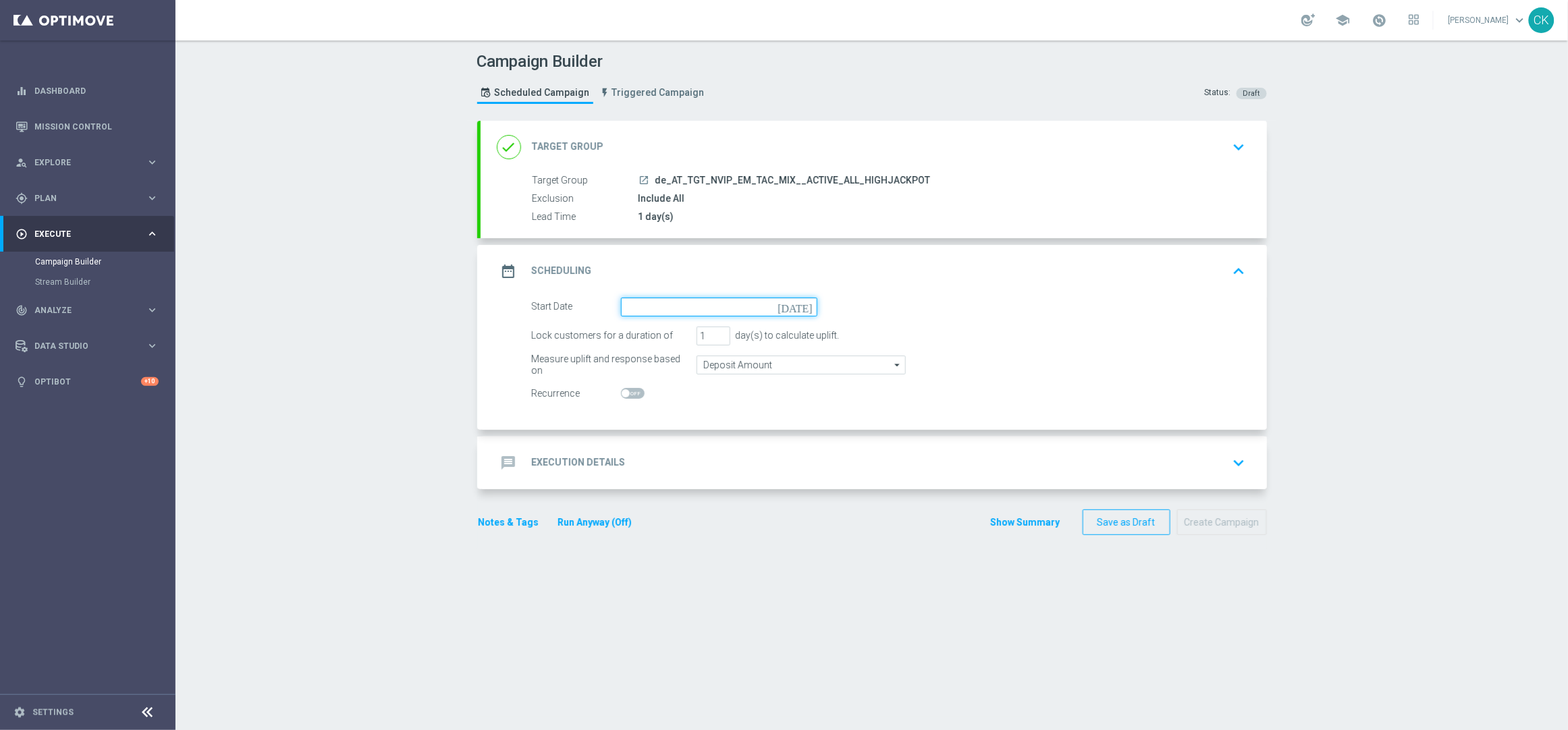
click at [649, 306] on input at bounding box center [719, 307] width 196 height 19
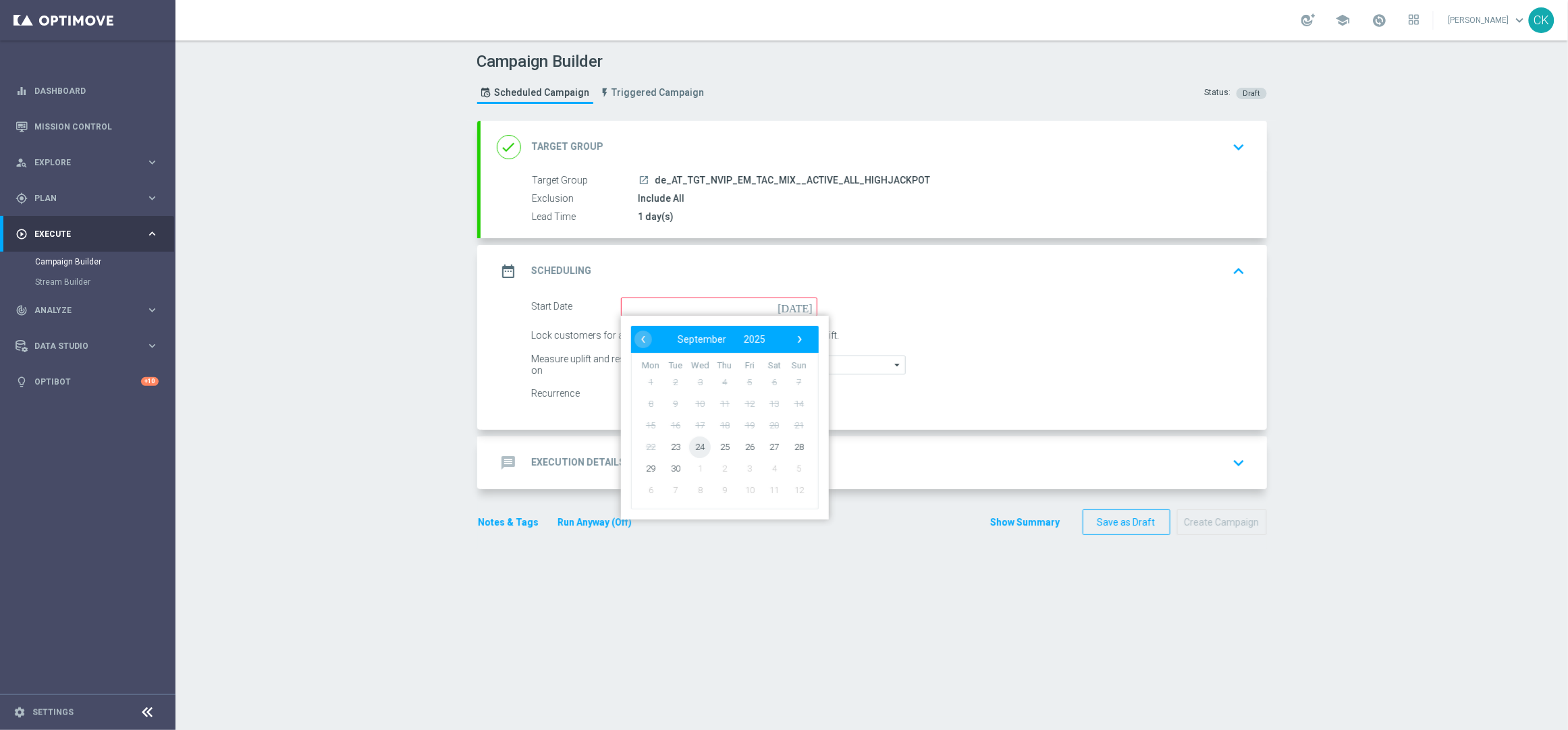
click at [697, 445] on span "24" at bounding box center [700, 447] width 21 height 21
type input "24 Sep 2025"
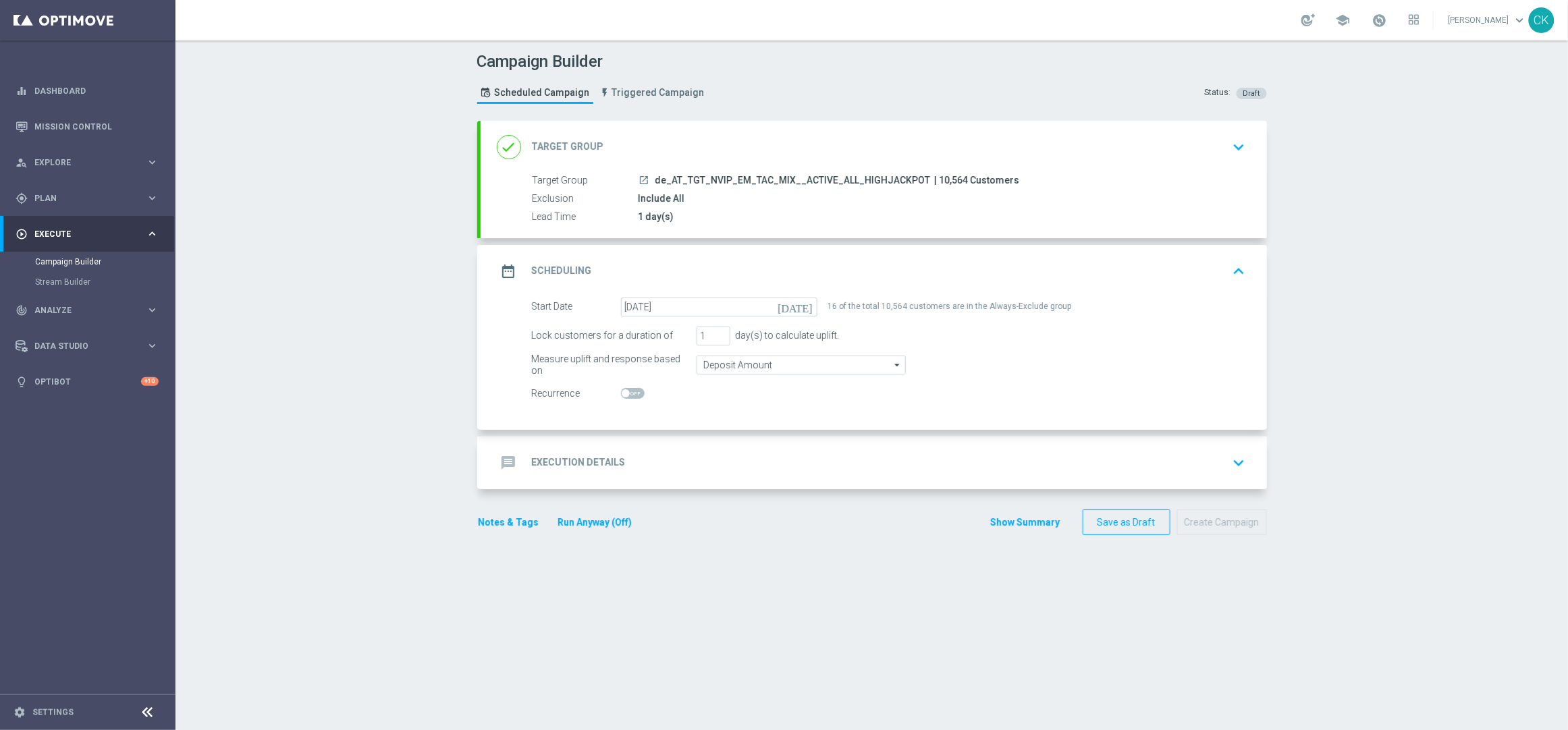
click at [554, 465] on h2 "Execution Details" at bounding box center [578, 463] width 94 height 13
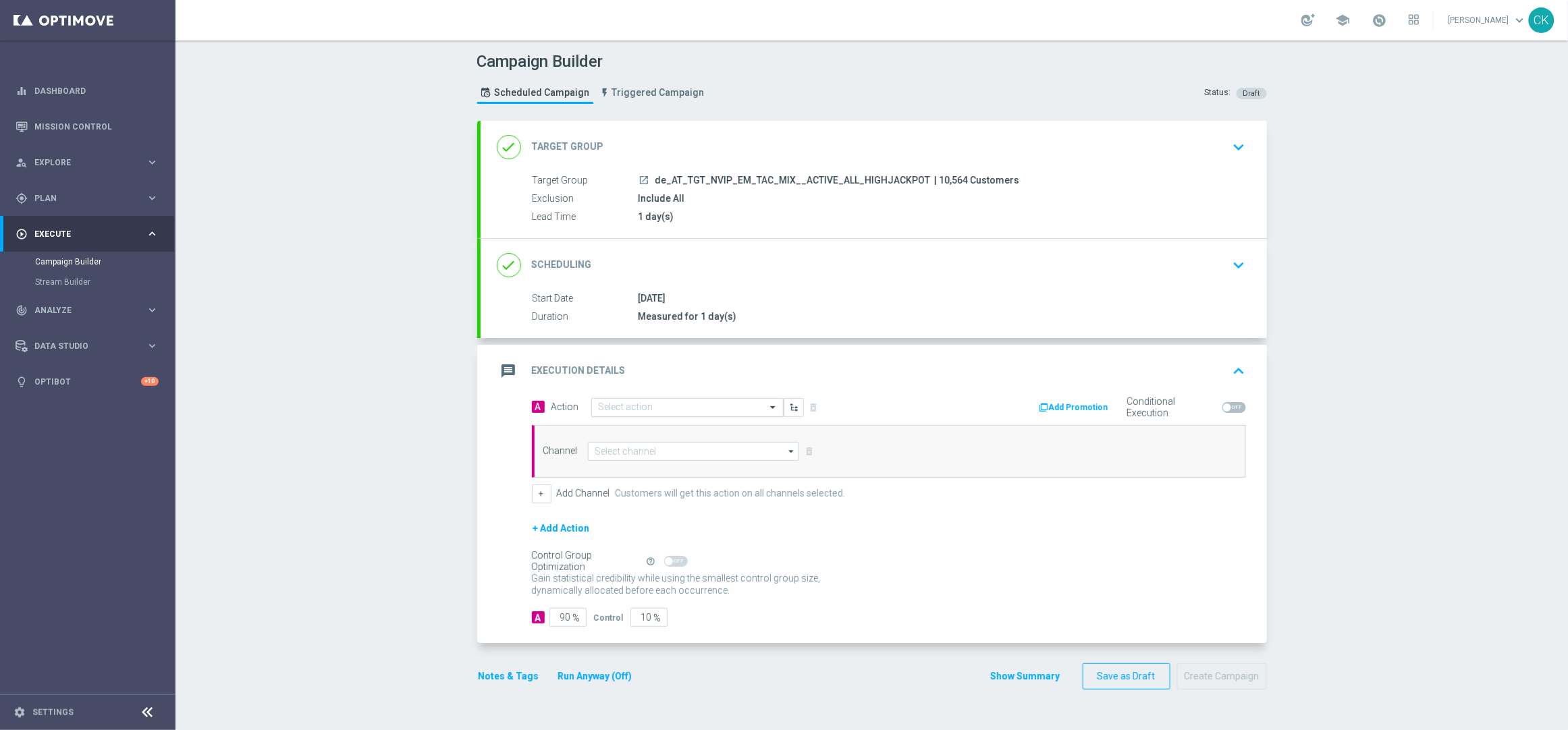
click at [658, 403] on input "text" at bounding box center [674, 408] width 150 height 11
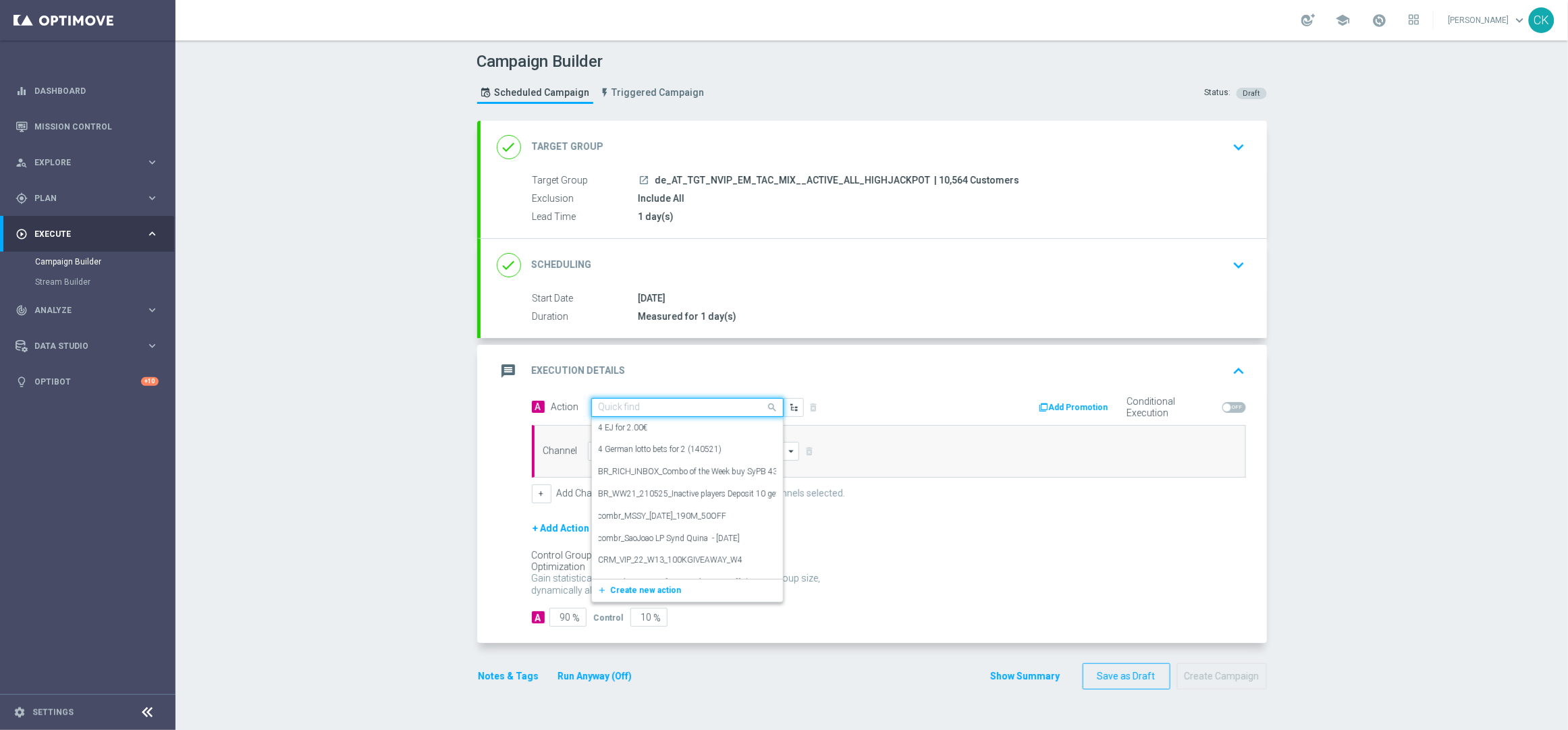
paste input "Oktoberfest Promotion - AT Lotto-themed"
type input "Oktoberfest Promotion - AT Lotto-themed"
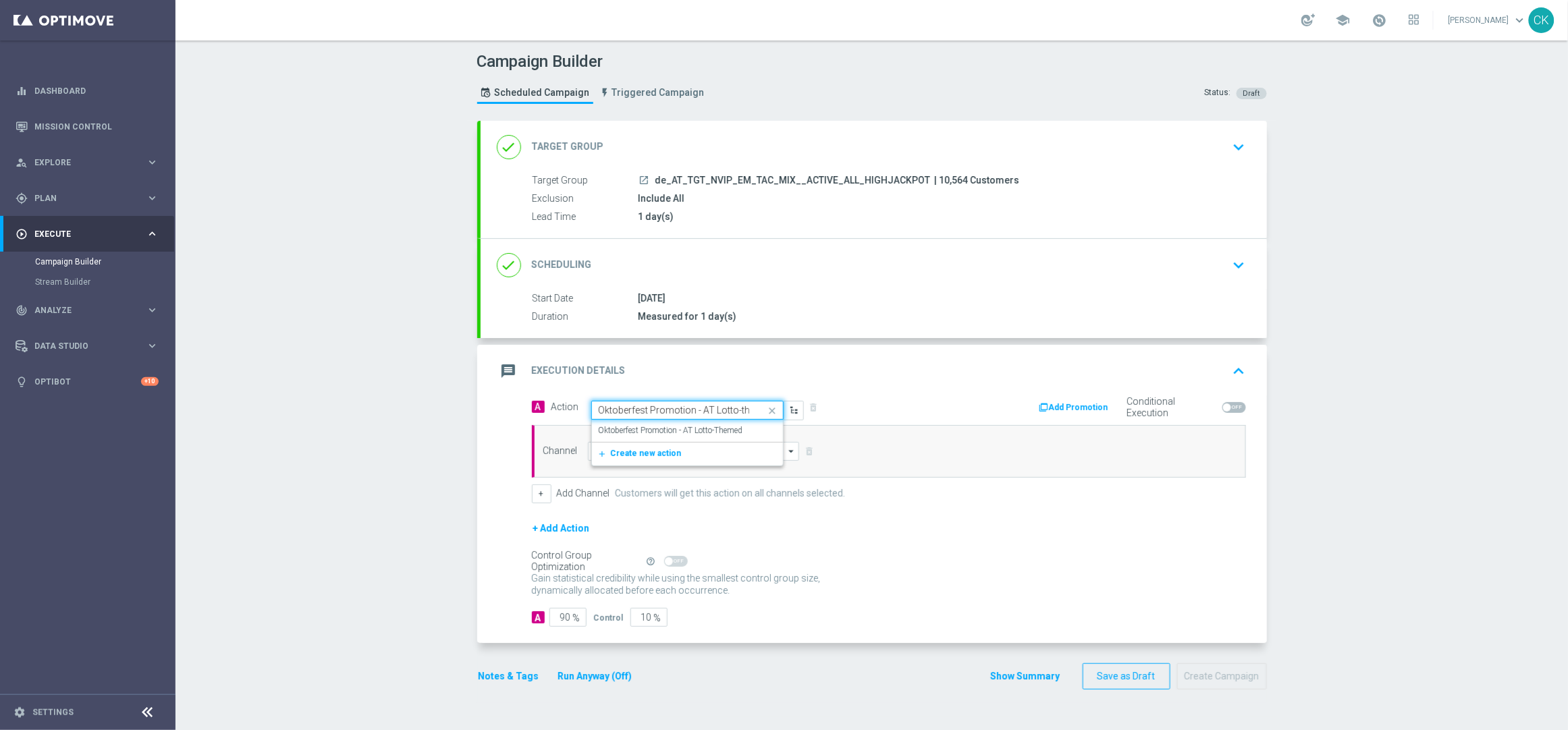
scroll to position [0, 21]
click at [701, 427] on label "Oktoberfest Promotion - AT Lotto-Themed" at bounding box center [671, 431] width 145 height 11
click at [683, 447] on input at bounding box center [693, 451] width 212 height 19
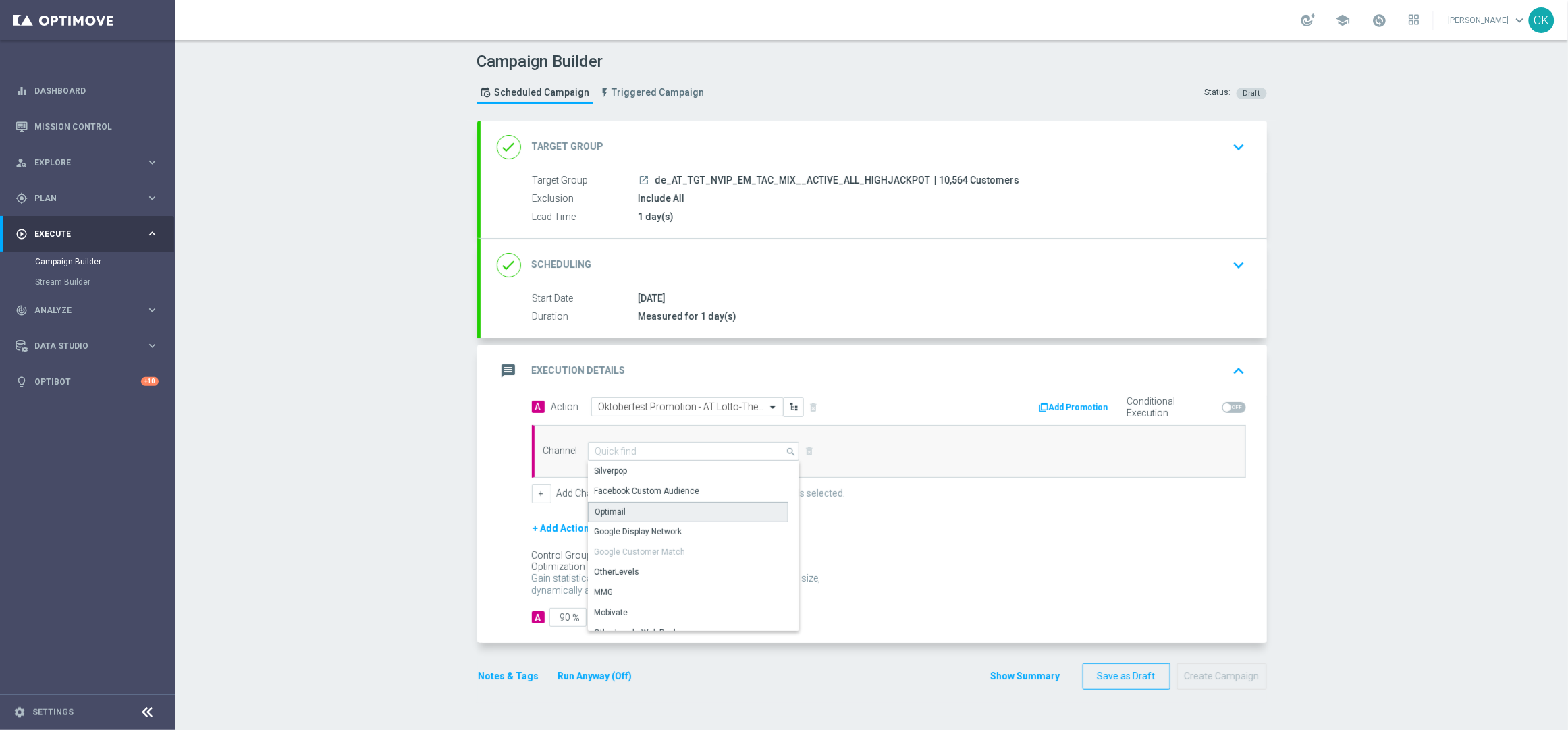
click at [646, 506] on div "Optimail" at bounding box center [688, 512] width 201 height 21
type input "Optimail"
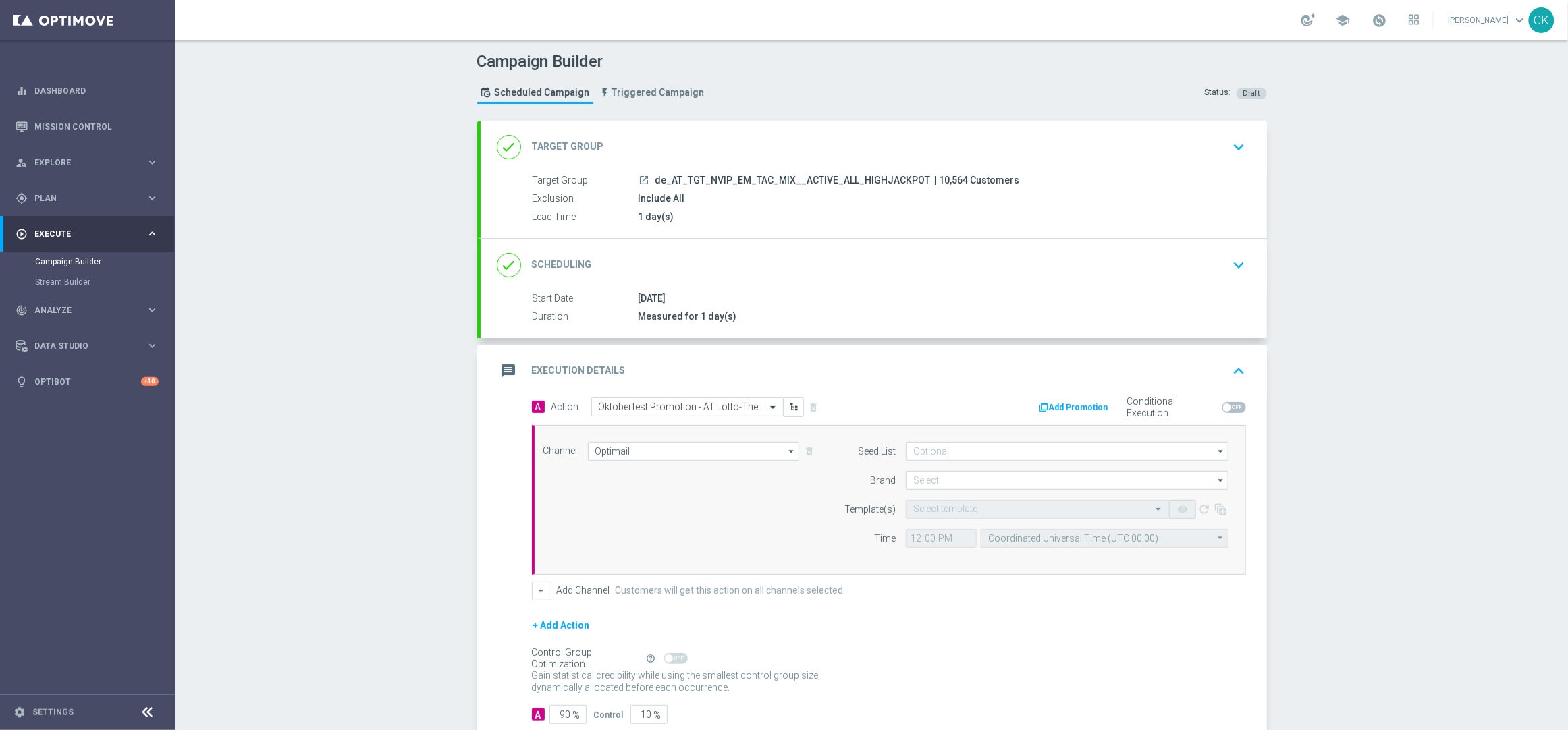
scroll to position [85, 0]
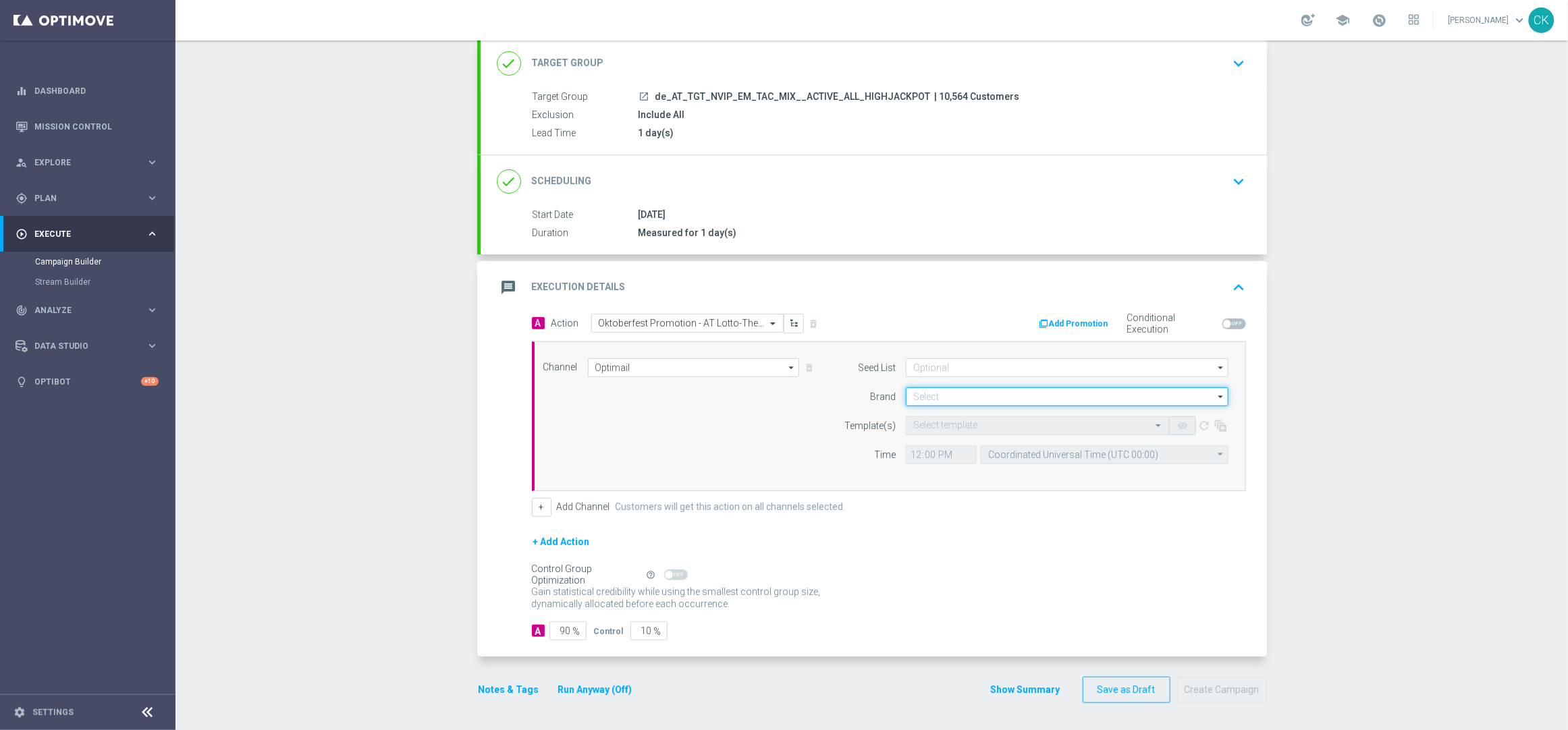
click at [929, 400] on input at bounding box center [1067, 397] width 323 height 19
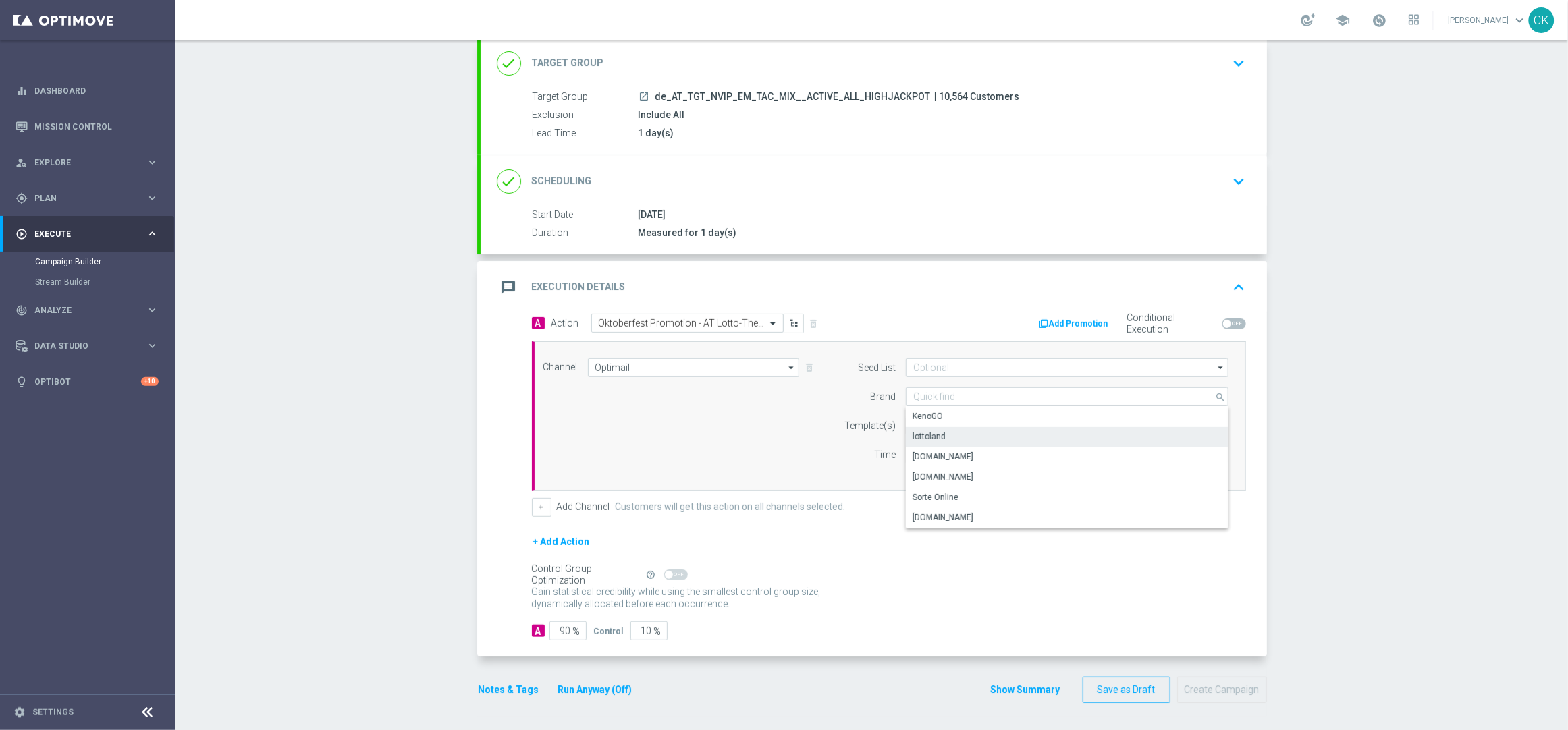
click at [938, 434] on div "lottoland" at bounding box center [929, 437] width 33 height 12
type input "lottoland"
click at [936, 424] on input "text" at bounding box center [1024, 426] width 221 height 11
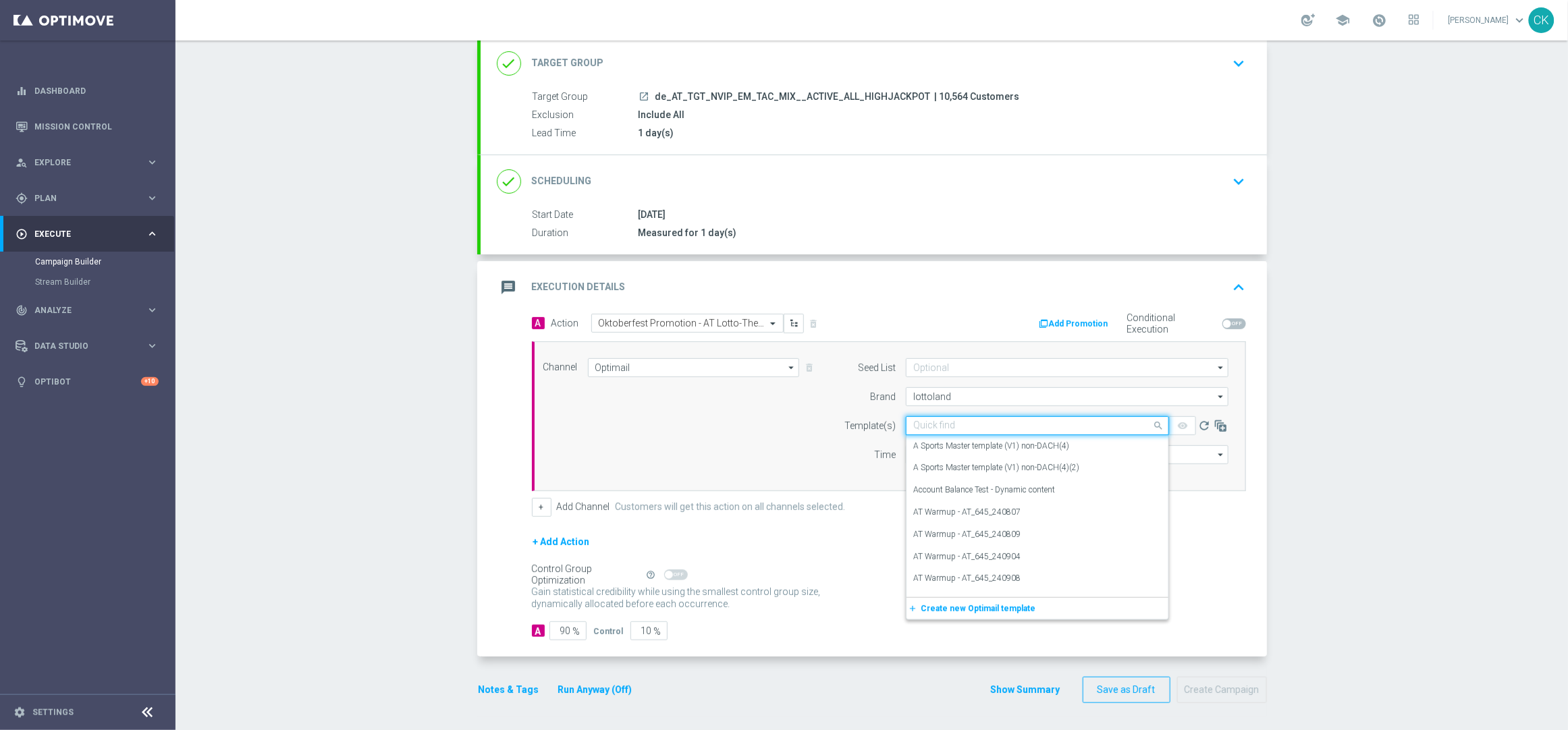
paste input "AT_OKT_645_250924"
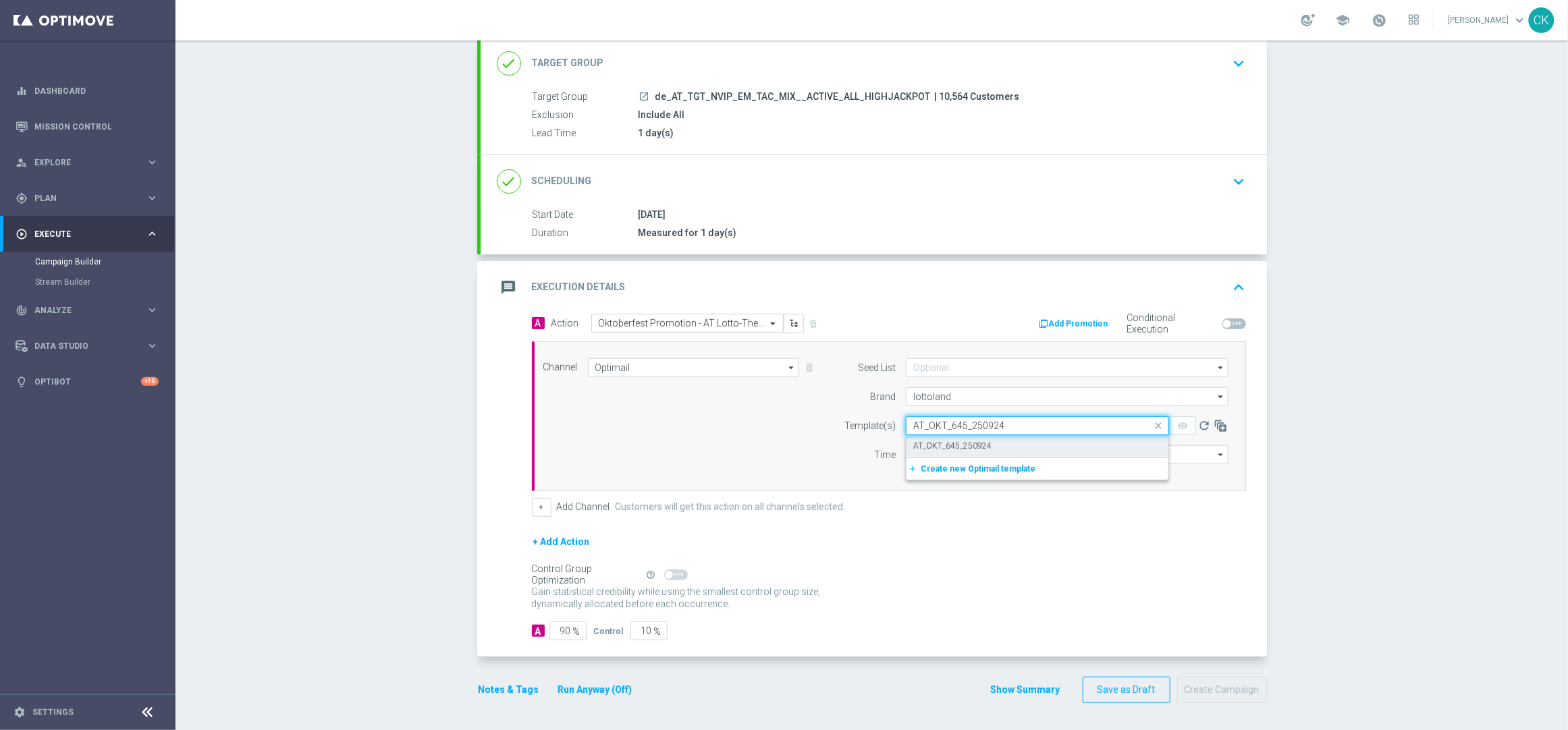
click at [935, 441] on label "AT_OKT_645_250924" at bounding box center [952, 447] width 78 height 11
type input "AT_OKT_645_250924"
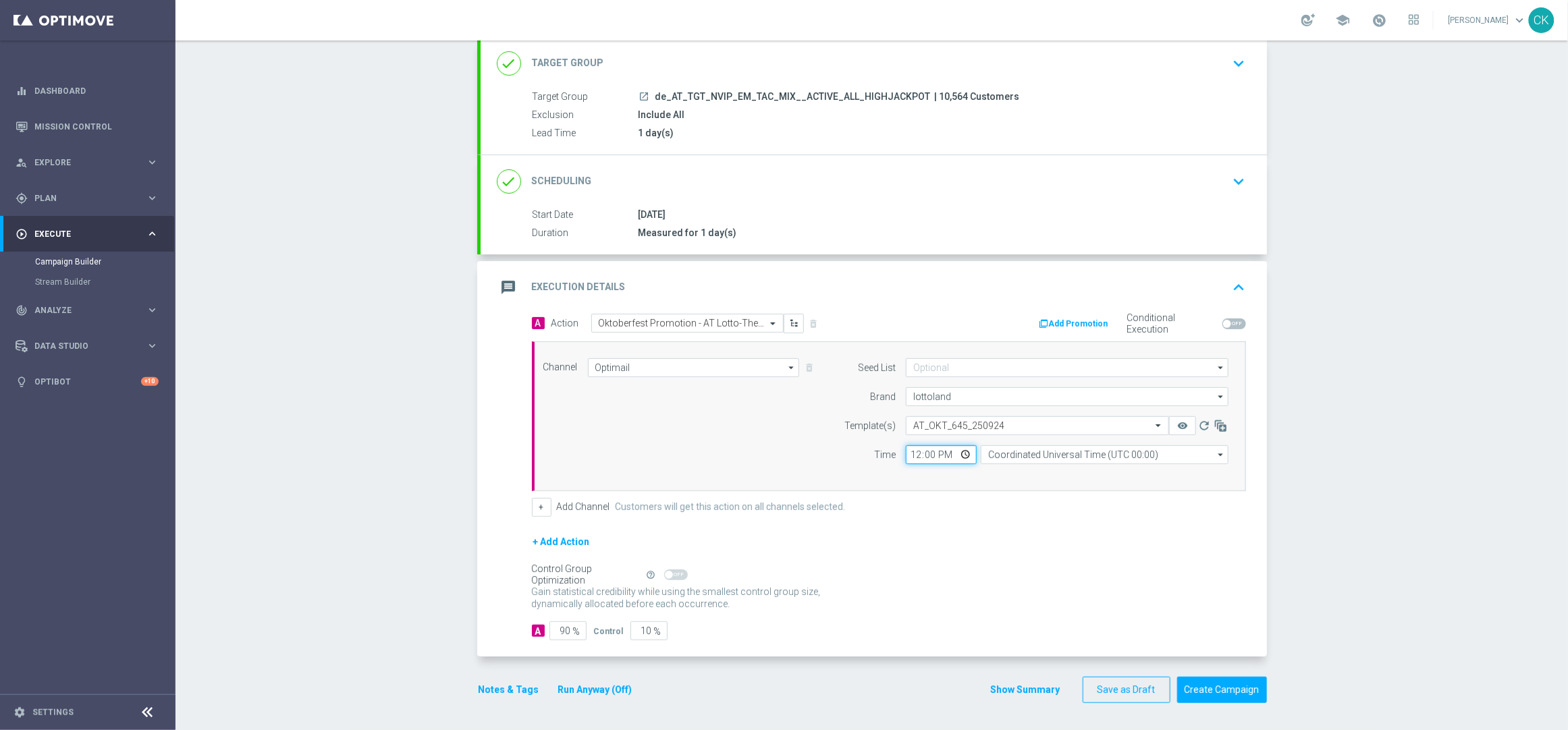
click at [909, 451] on input "12:00" at bounding box center [941, 455] width 71 height 19
type input "06:00"
click at [1060, 454] on input "Coordinated Universal Time (UTC 00:00)" at bounding box center [1104, 455] width 247 height 19
click at [1059, 473] on div "Central European Time (Berlin) (UTC +02:00)" at bounding box center [1097, 474] width 220 height 12
type input "Central European Time (Berlin) (UTC +02:00)"
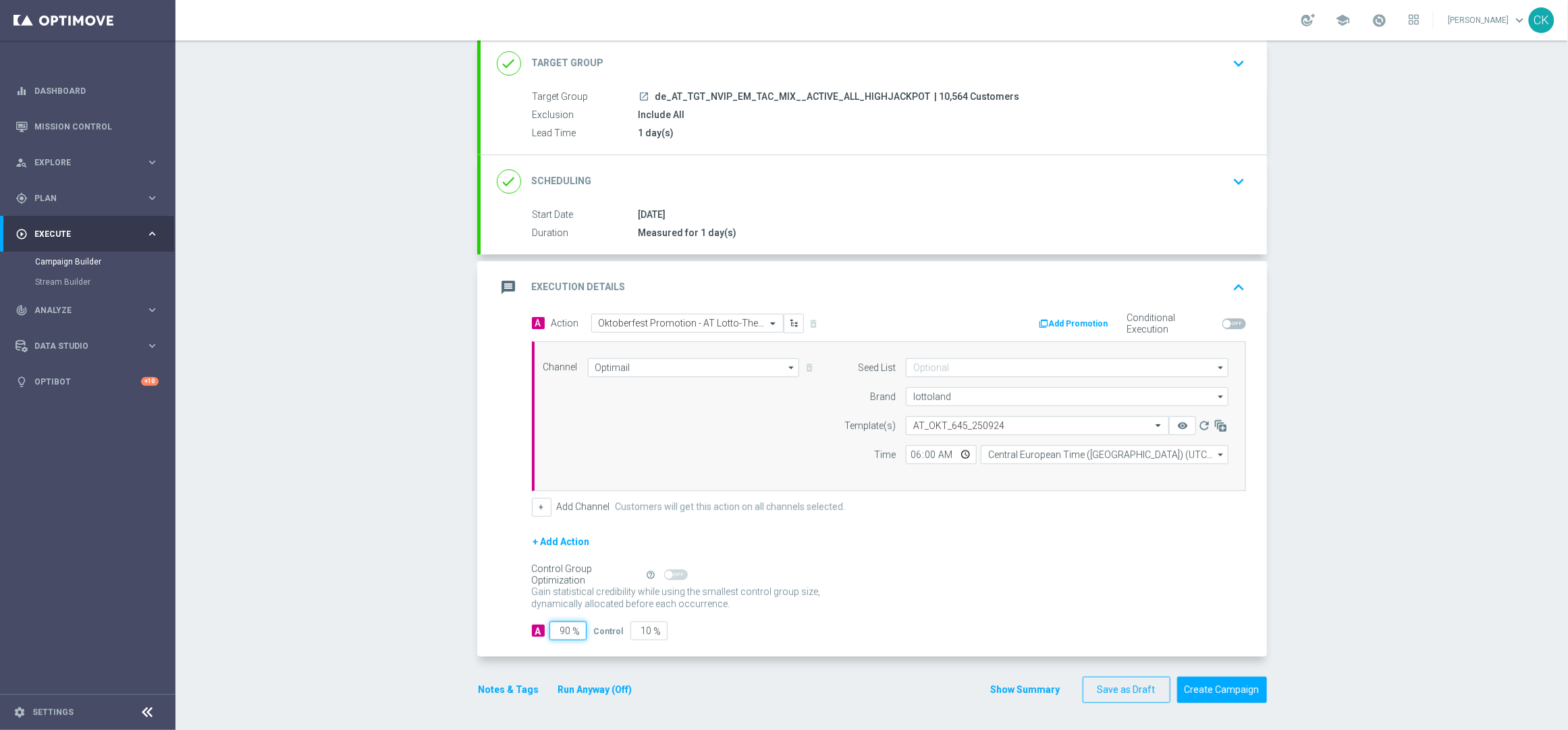
click at [564, 631] on input "90" at bounding box center [568, 631] width 37 height 19
type input "9"
type input "91"
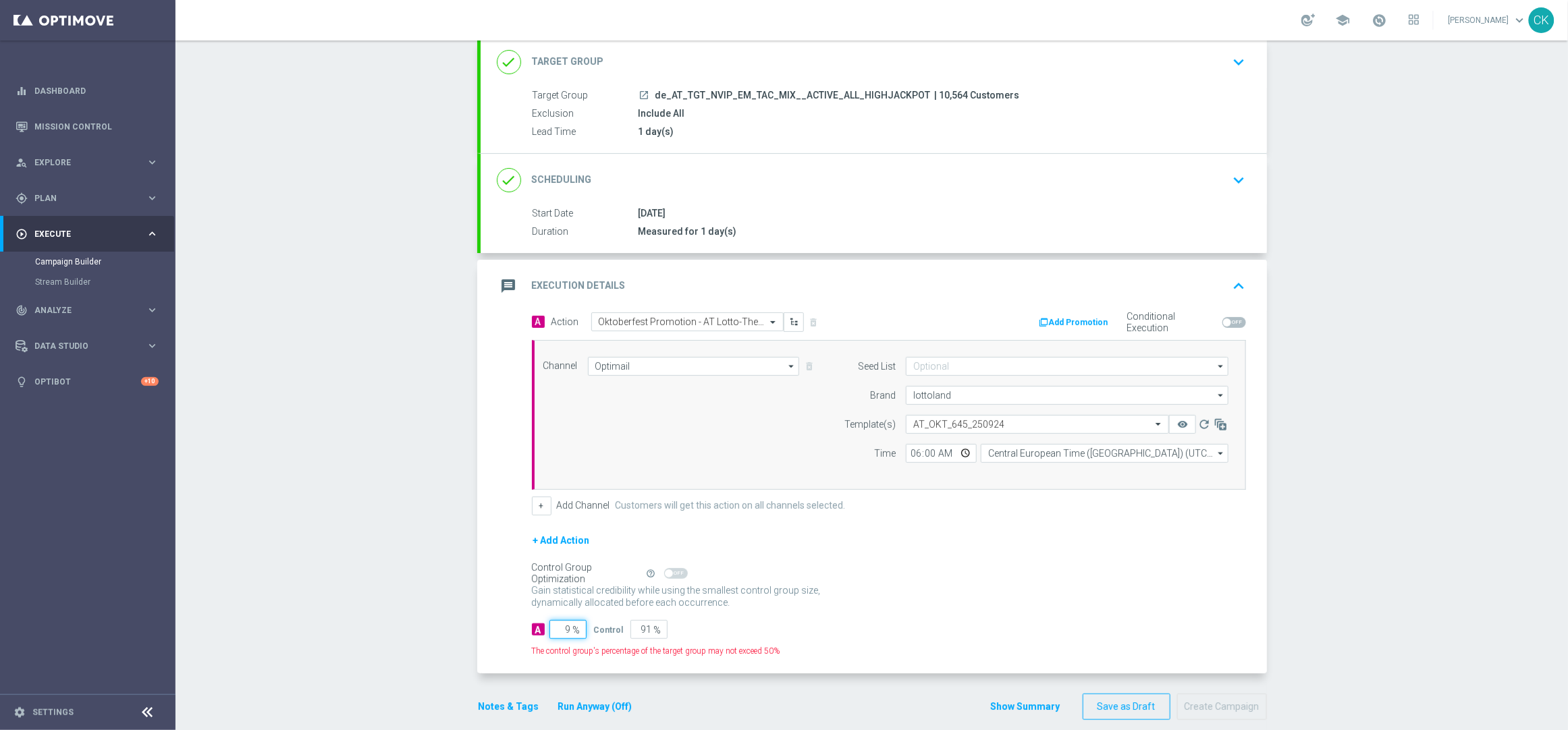
type input "98"
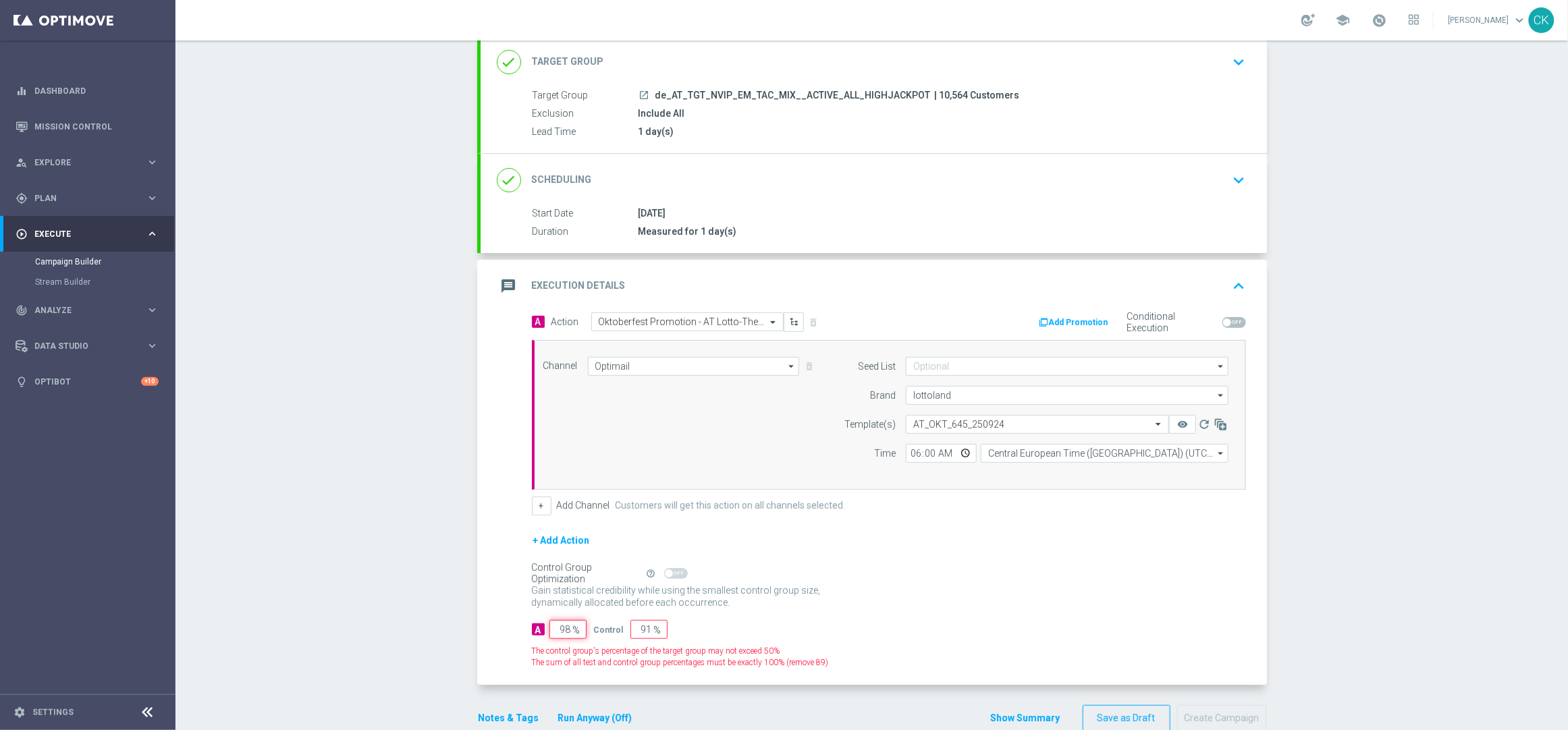
type input "2"
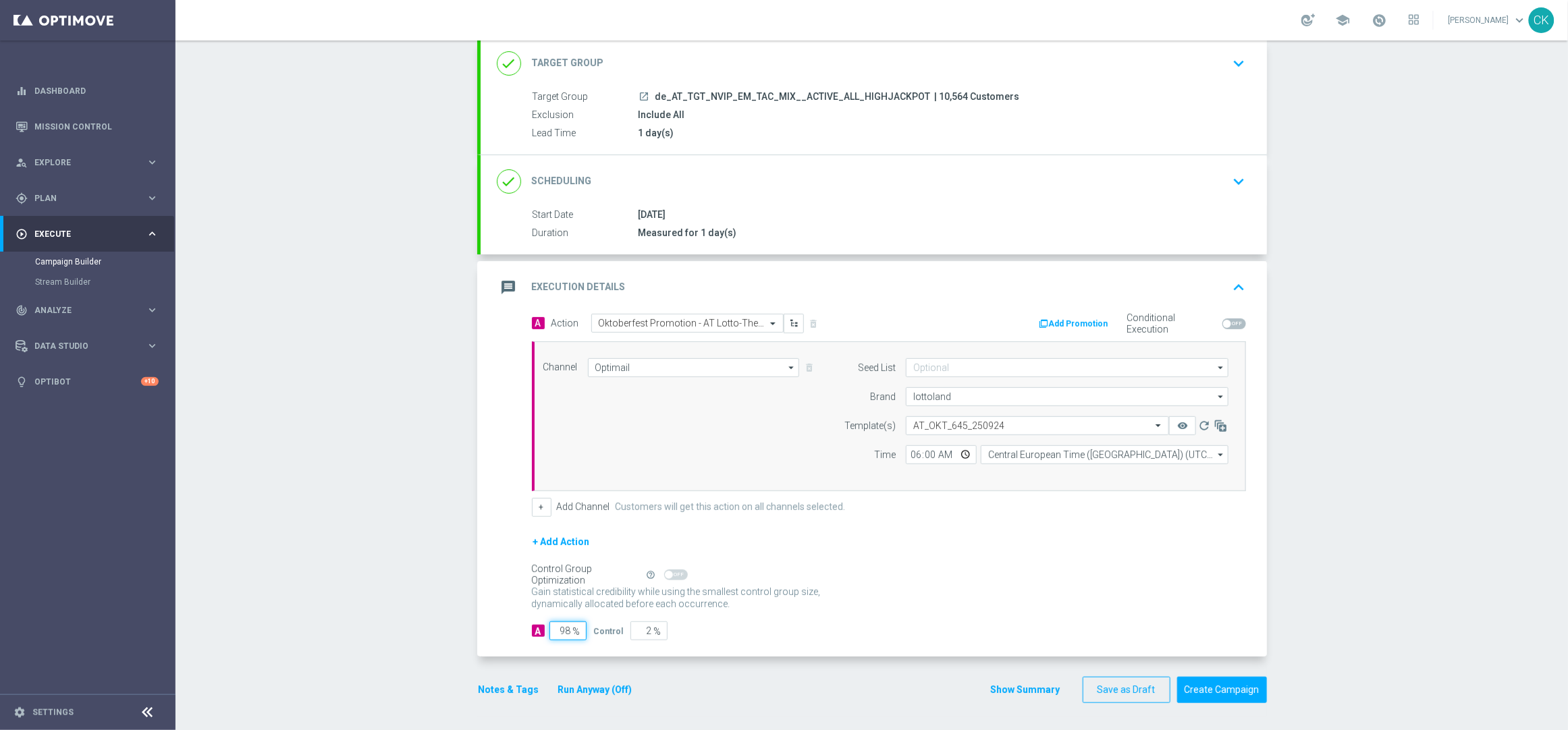
type input "98"
click at [477, 682] on button "Notes & Tags" at bounding box center [509, 690] width 64 height 17
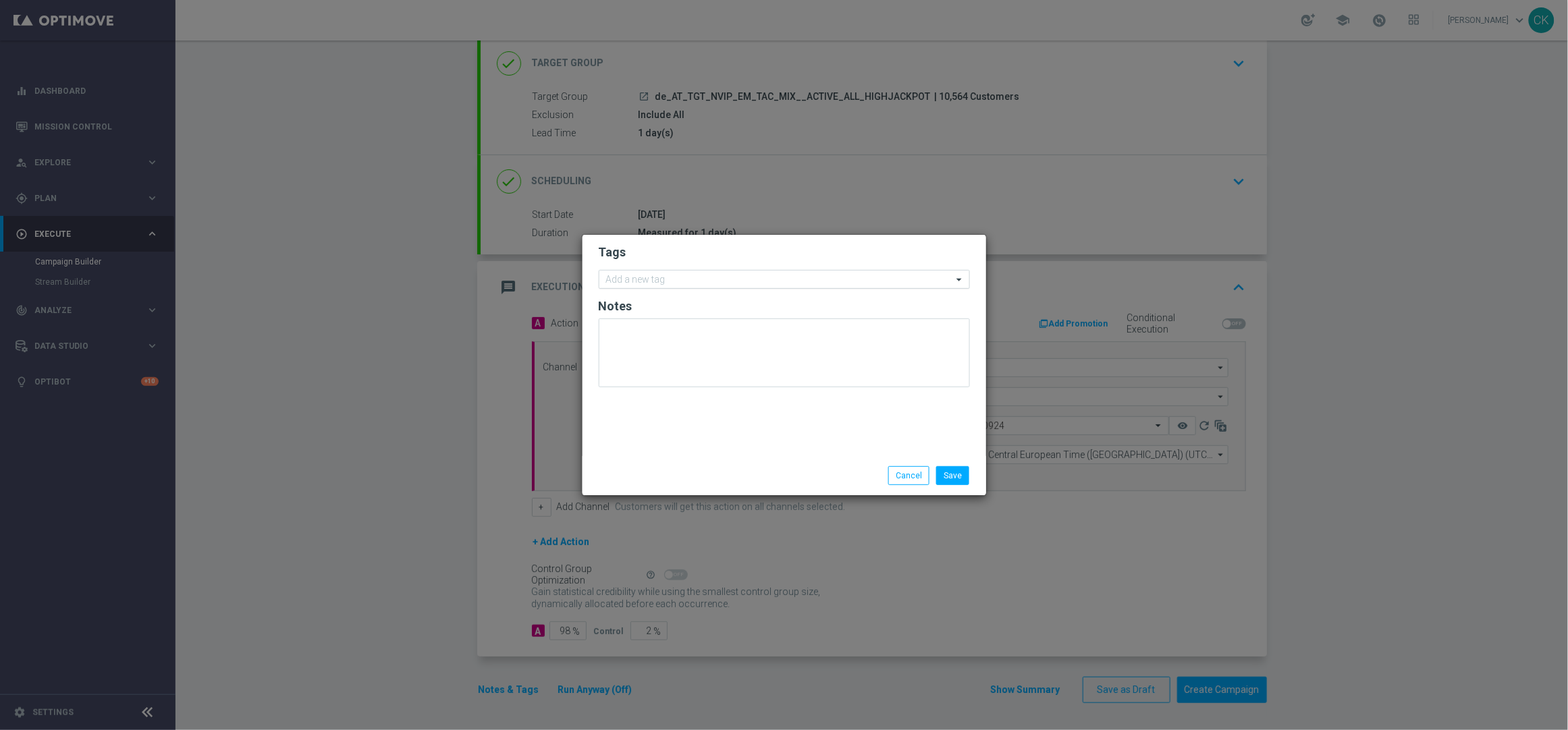
click at [673, 279] on input "text" at bounding box center [779, 281] width 347 height 11
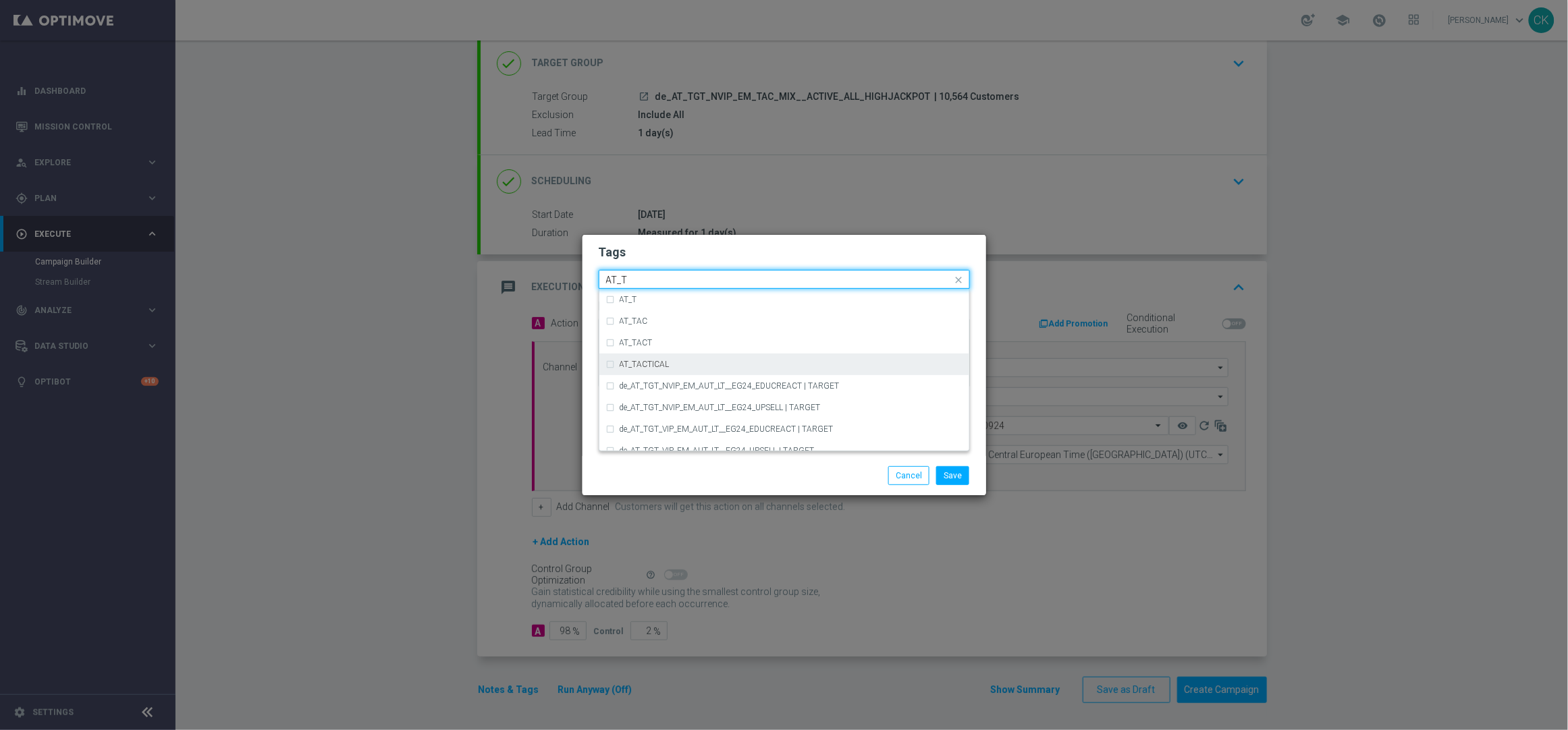
click at [671, 361] on div "AT_TACTICAL" at bounding box center [791, 364] width 343 height 8
type input "AT_T"
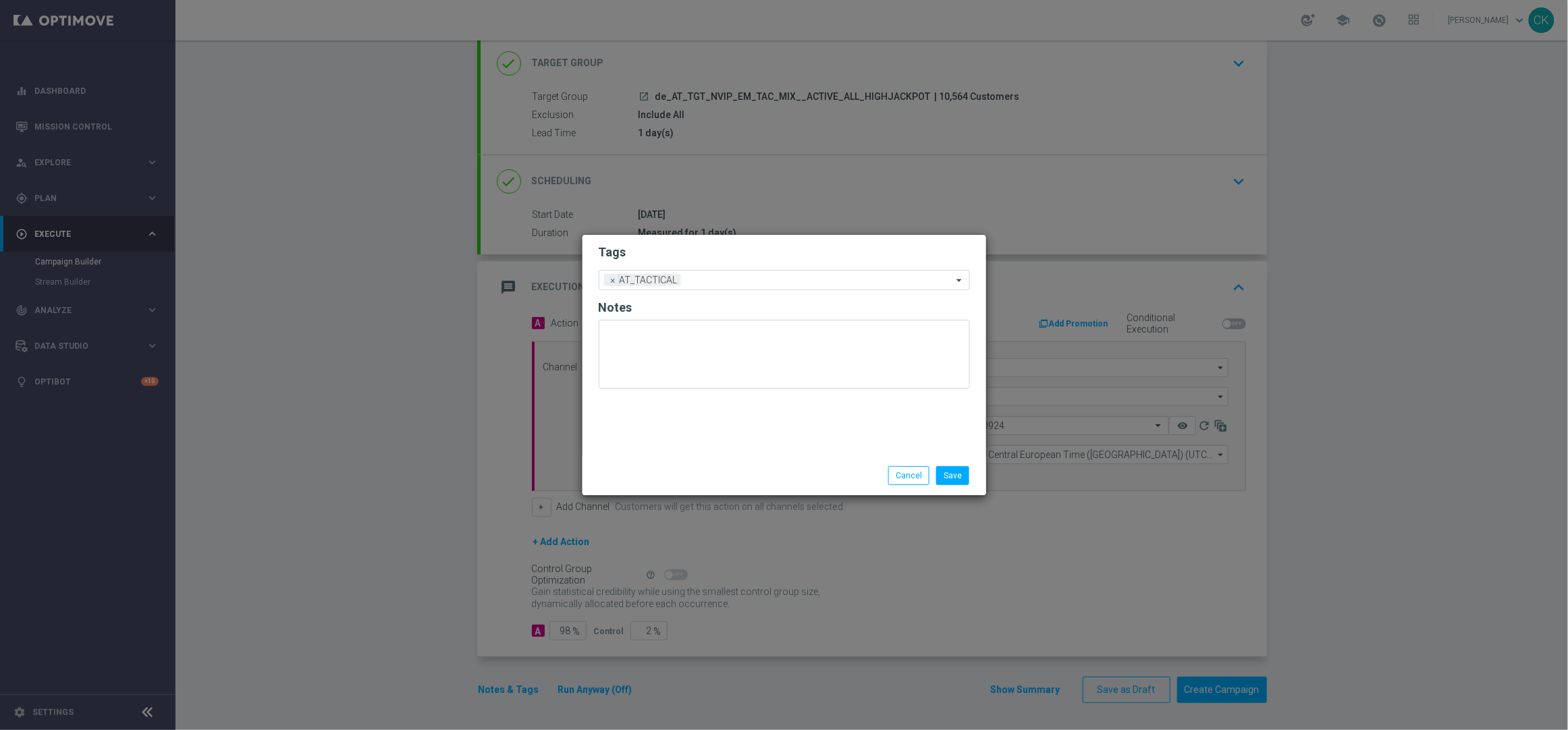
click at [746, 487] on div "Save Cancel" at bounding box center [784, 476] width 403 height 39
click at [958, 472] on button "Save" at bounding box center [953, 476] width 33 height 19
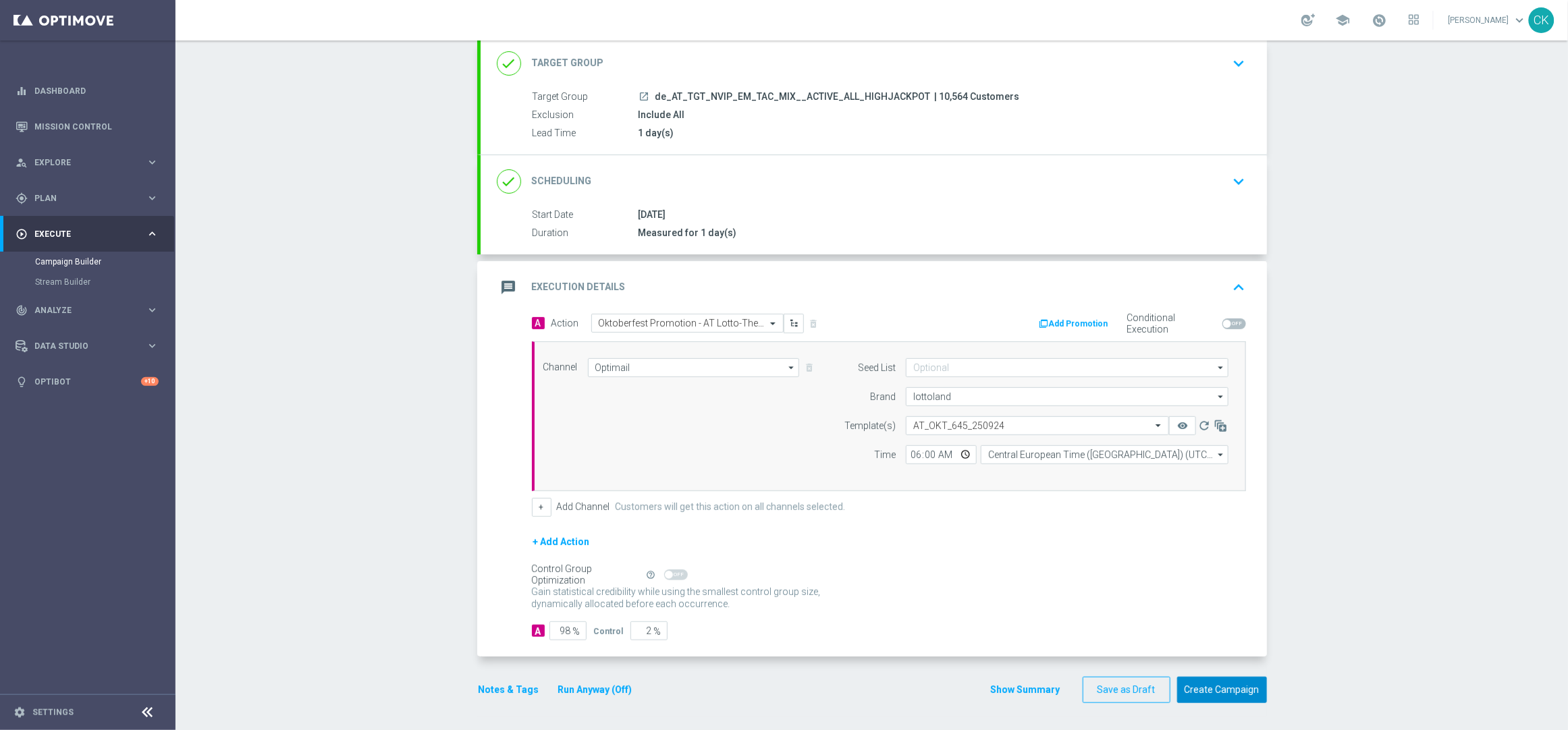
click at [1209, 685] on button "Create Campaign" at bounding box center [1222, 690] width 90 height 26
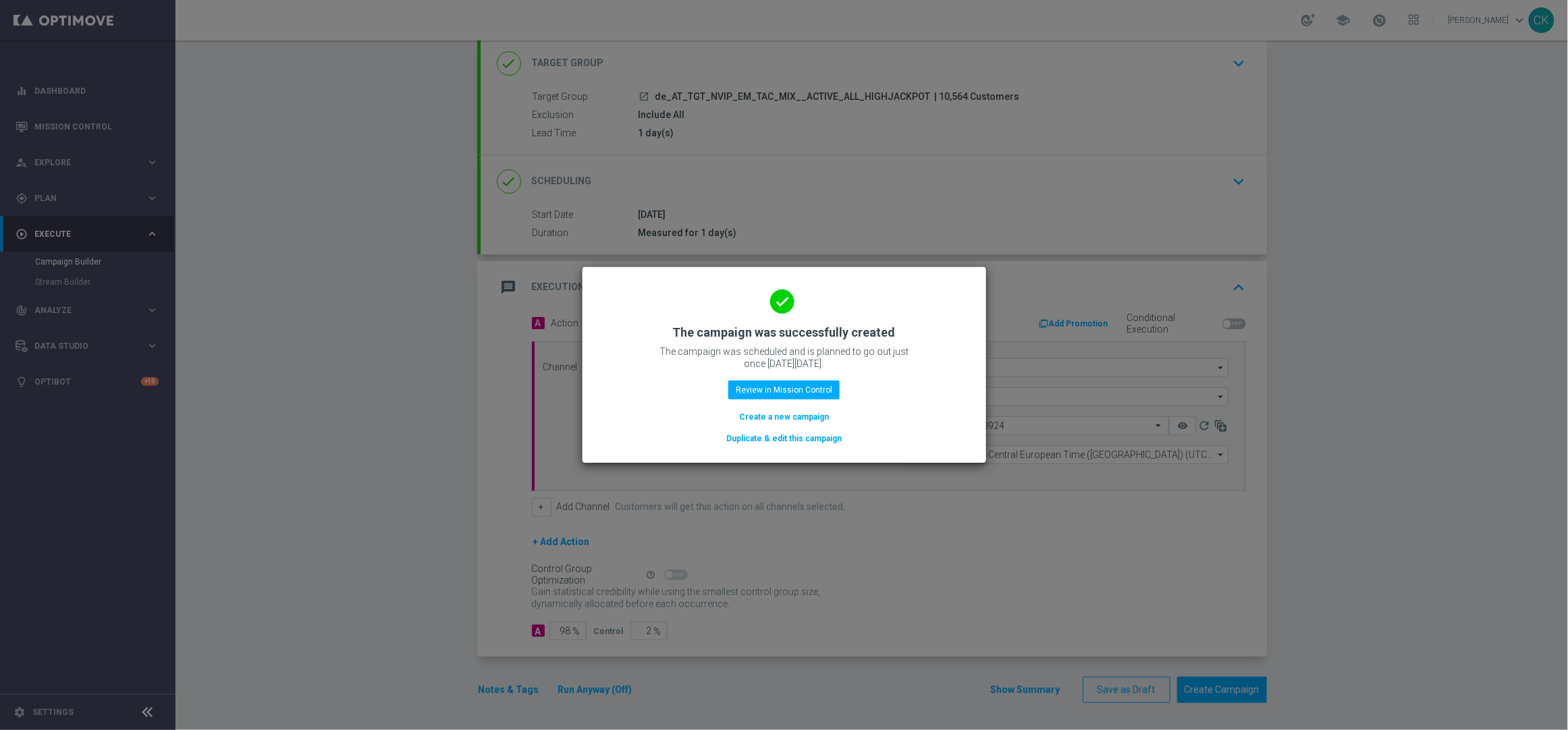
drag, startPoint x: 785, startPoint y: 415, endPoint x: 766, endPoint y: 4, distance: 411.4
click at [785, 415] on button "Create a new campaign" at bounding box center [784, 417] width 92 height 15
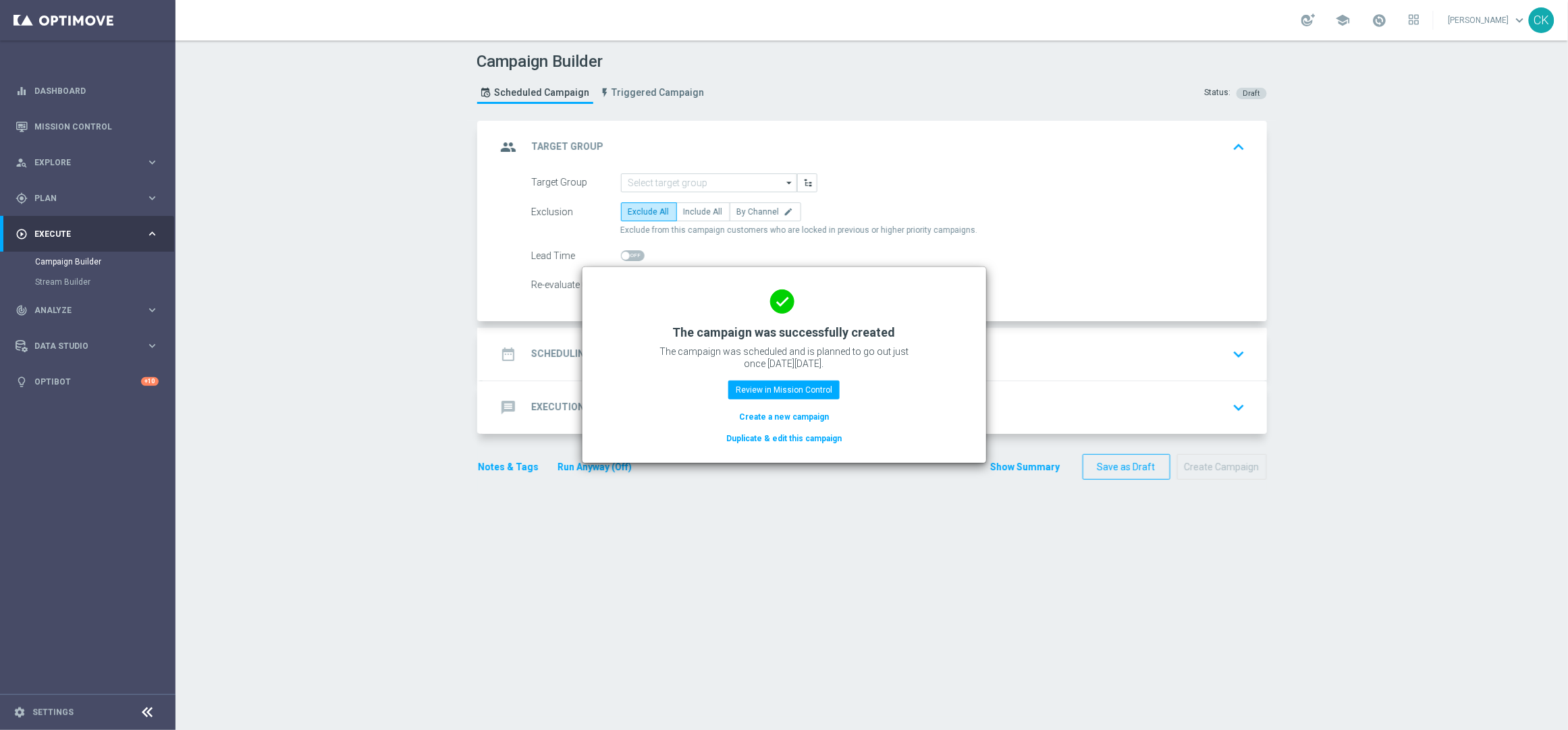
scroll to position [0, 0]
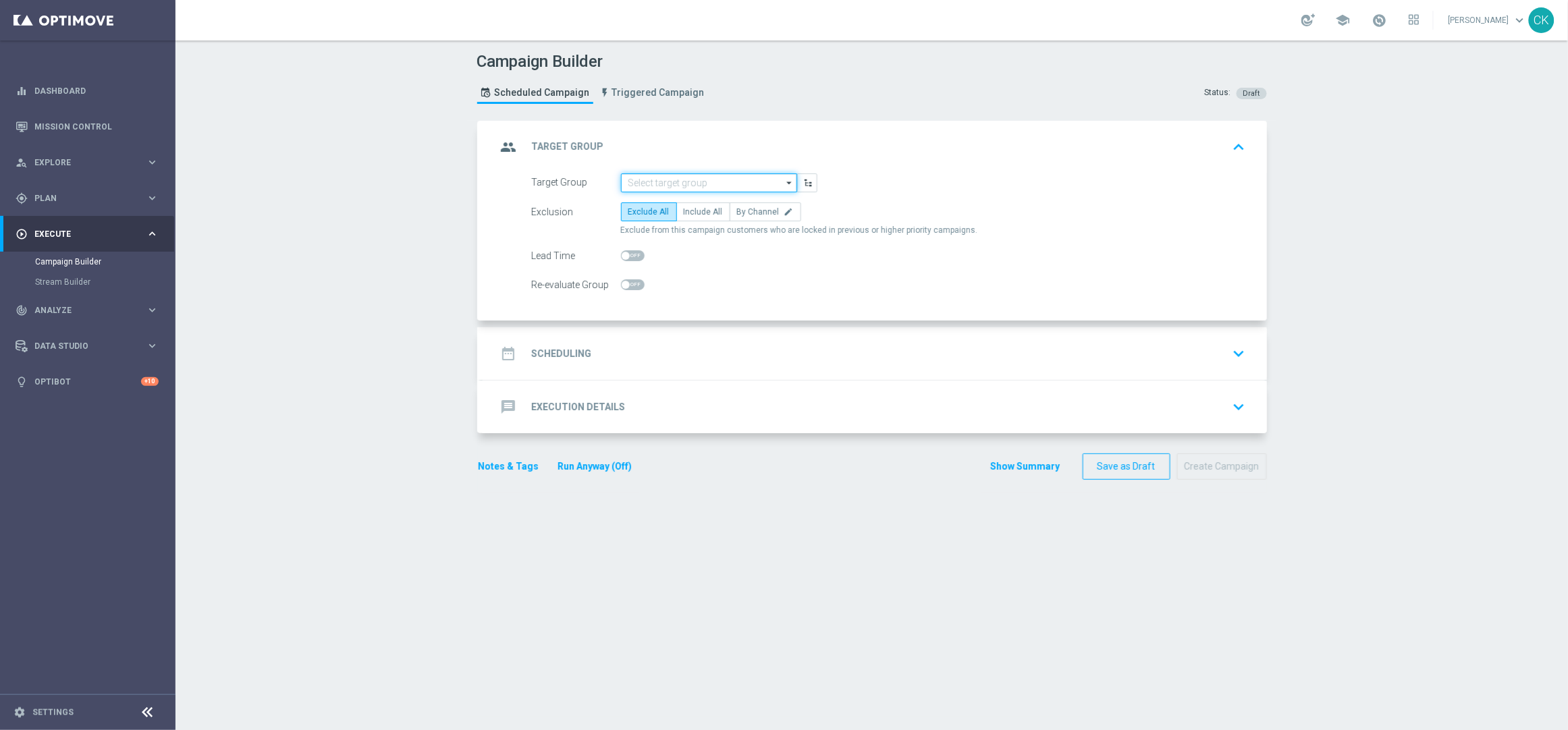
click at [681, 178] on input at bounding box center [709, 183] width 177 height 19
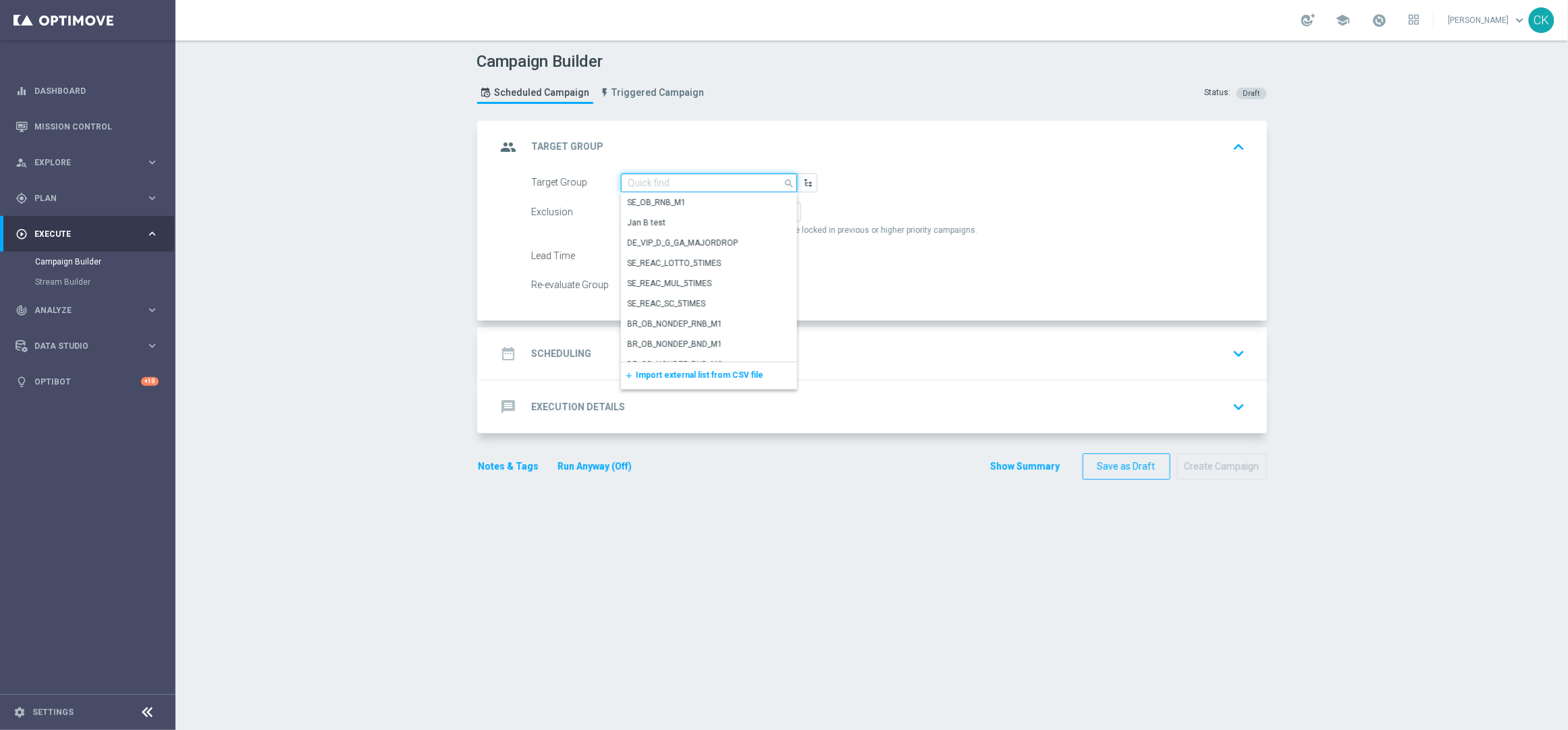
paste input "de_AT_TGT_NVIP_EM_TAC_LT__REACTIVATED_645"
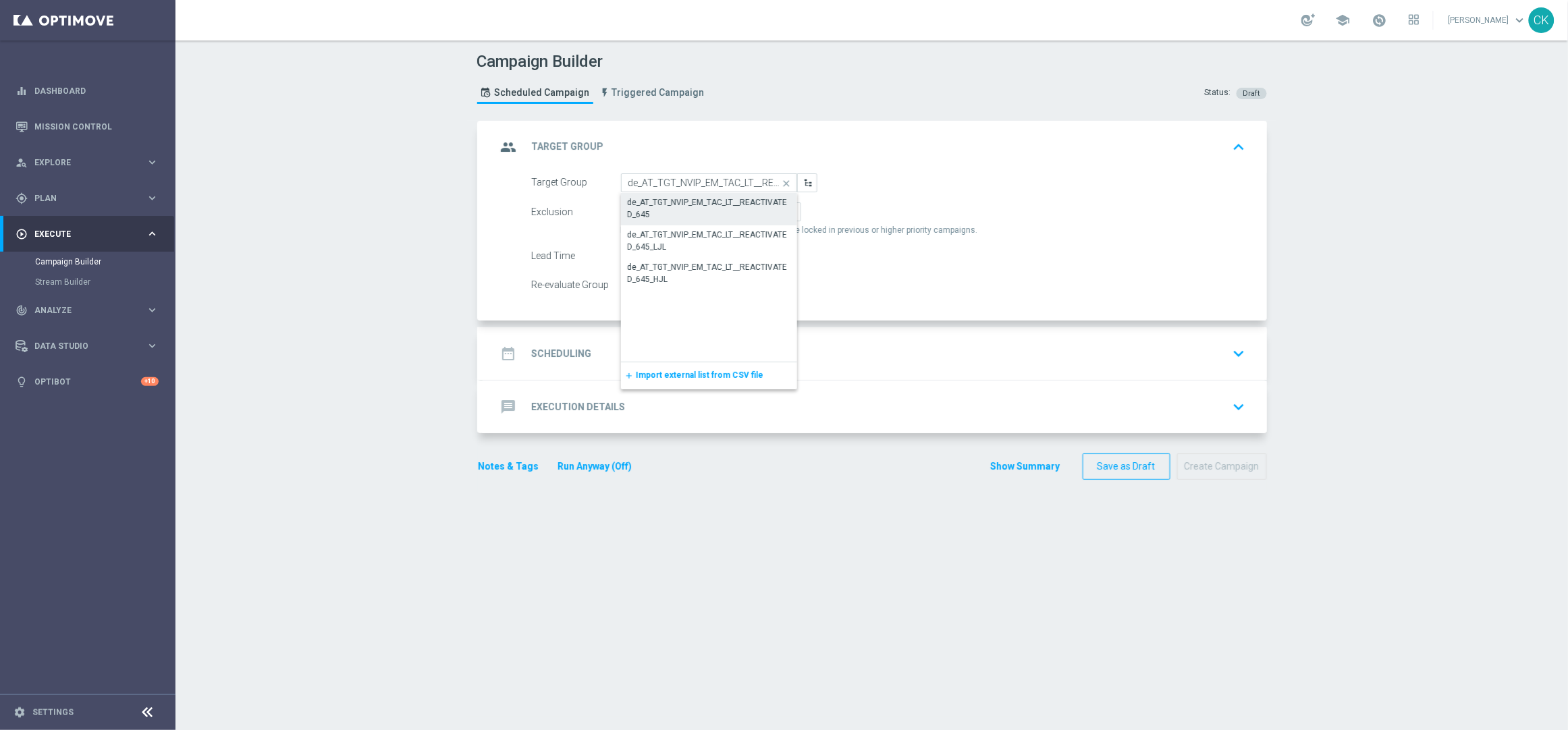
click at [676, 202] on div "de_AT_TGT_NVIP_EM_TAC_LT__REACTIVATED_645" at bounding box center [710, 208] width 163 height 24
type input "de_AT_TGT_NVIP_EM_TAC_LT__REACTIVATED_645"
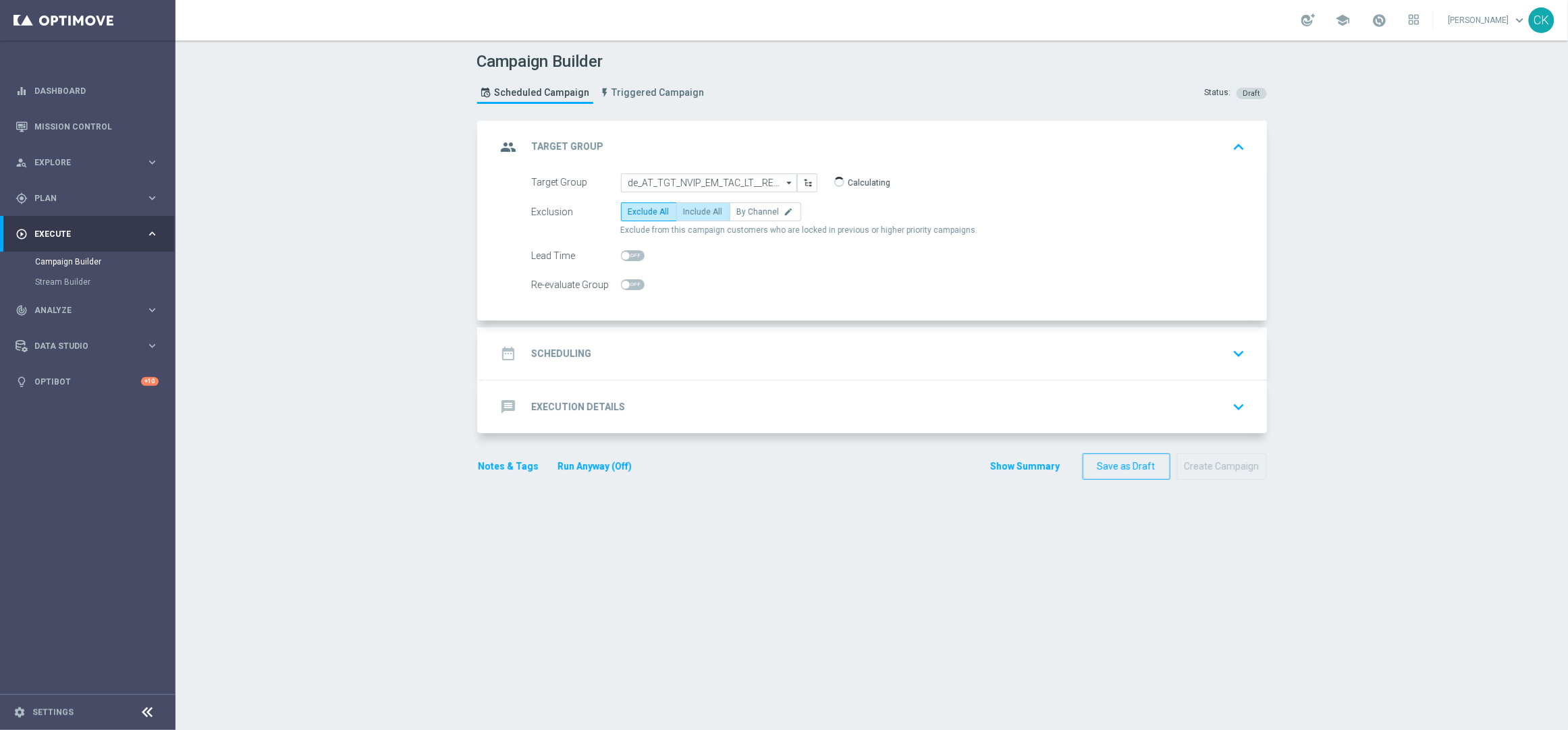
click at [676, 219] on label "Include All" at bounding box center [703, 212] width 54 height 19
click at [684, 219] on input "Include All" at bounding box center [688, 214] width 9 height 9
radio input "true"
click at [621, 262] on div at bounding box center [632, 256] width 23 height 19
click at [622, 252] on span at bounding box center [625, 255] width 8 height 8
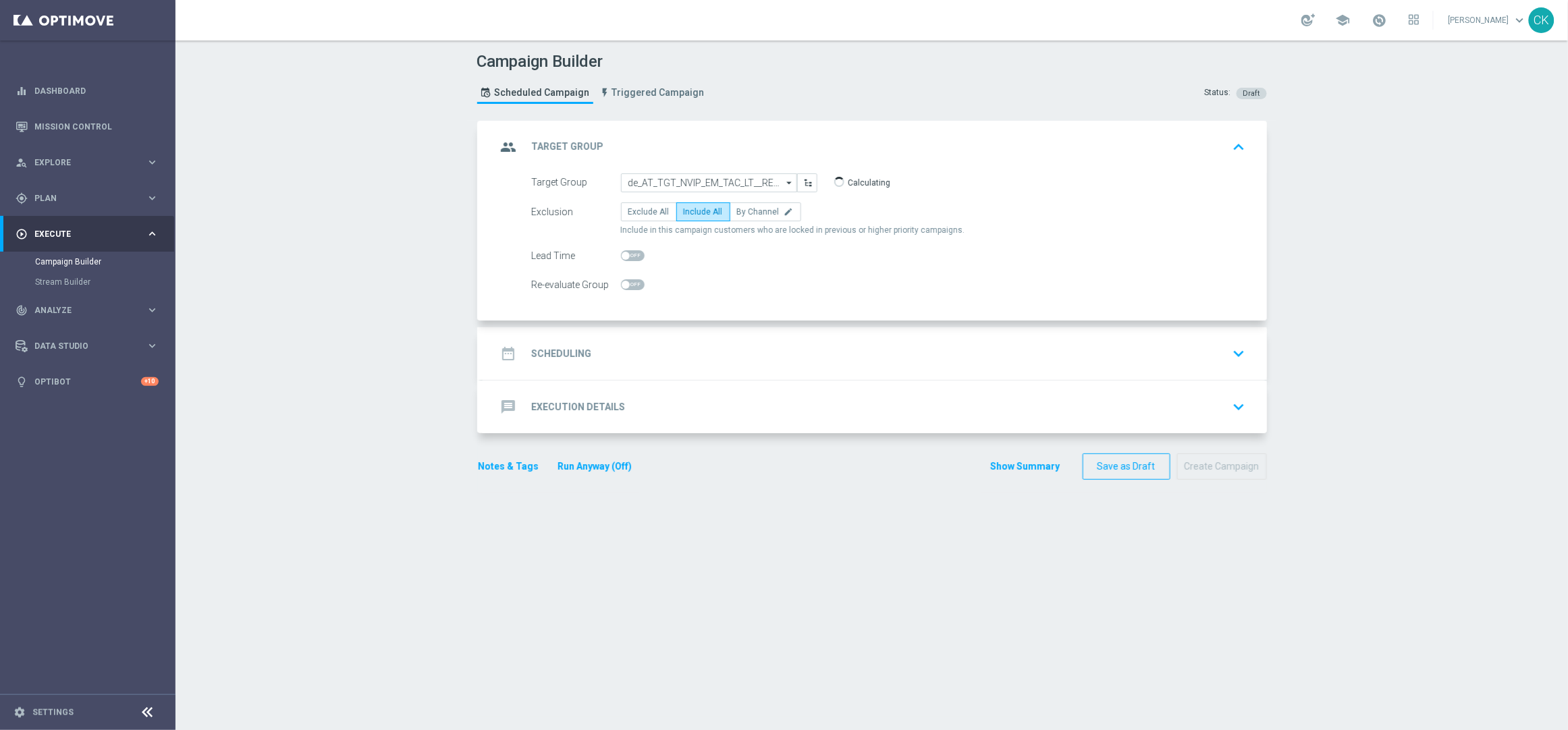
click at [622, 252] on input "checkbox" at bounding box center [632, 255] width 23 height 11
checkbox input "true"
click at [560, 359] on h2 "Scheduling" at bounding box center [561, 354] width 60 height 13
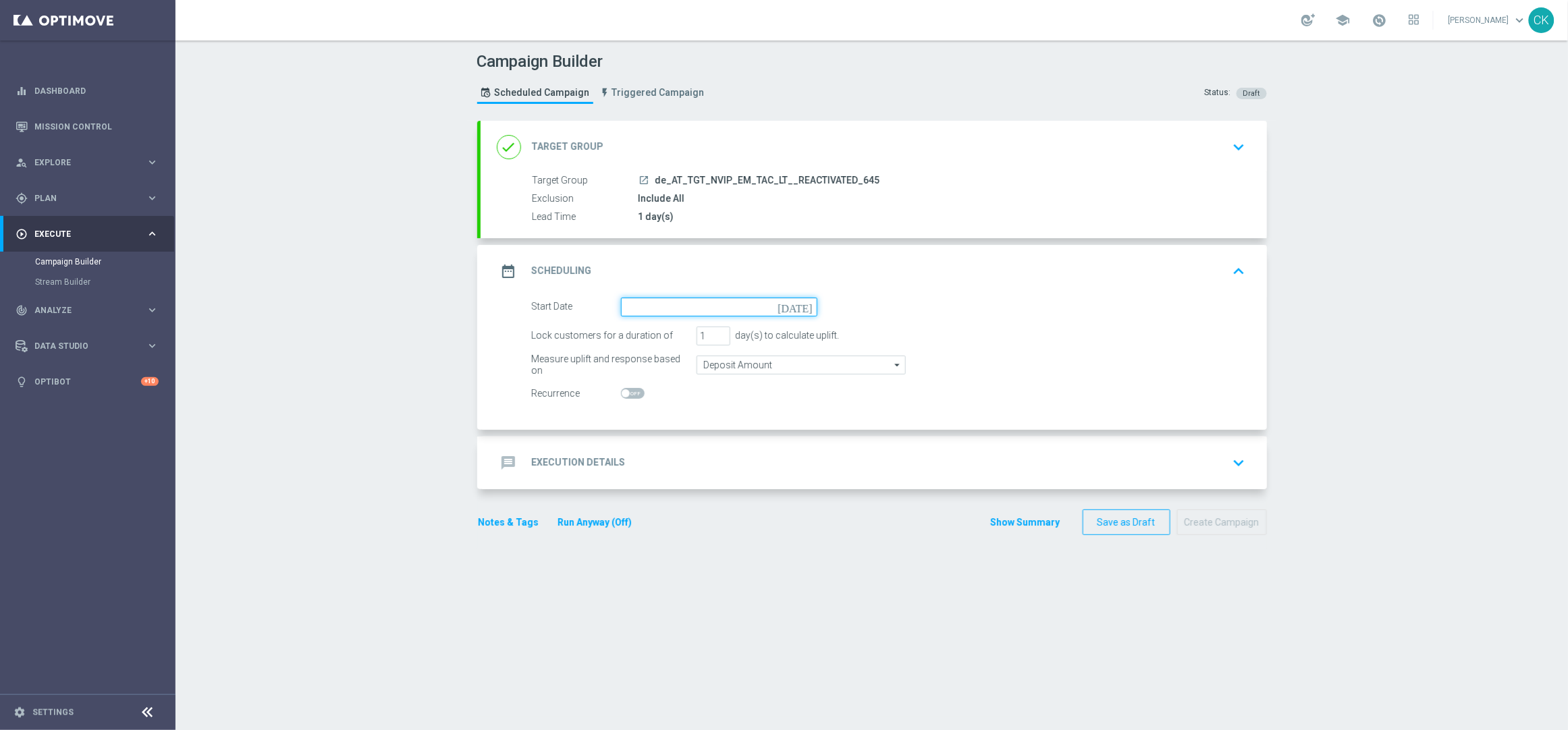
click at [686, 304] on input at bounding box center [719, 307] width 196 height 19
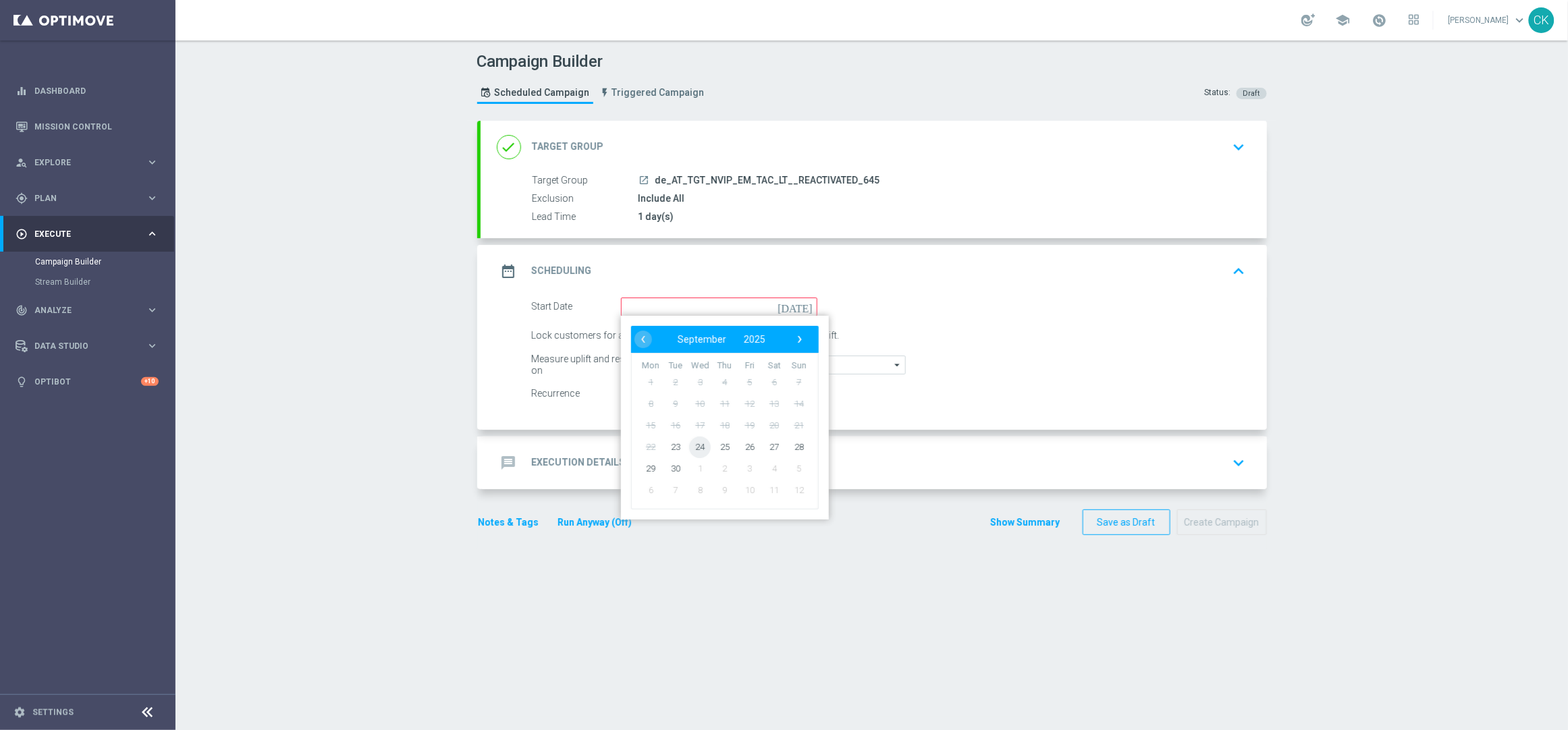
click at [695, 446] on span "24" at bounding box center [700, 447] width 21 height 21
type input "24 Sep 2025"
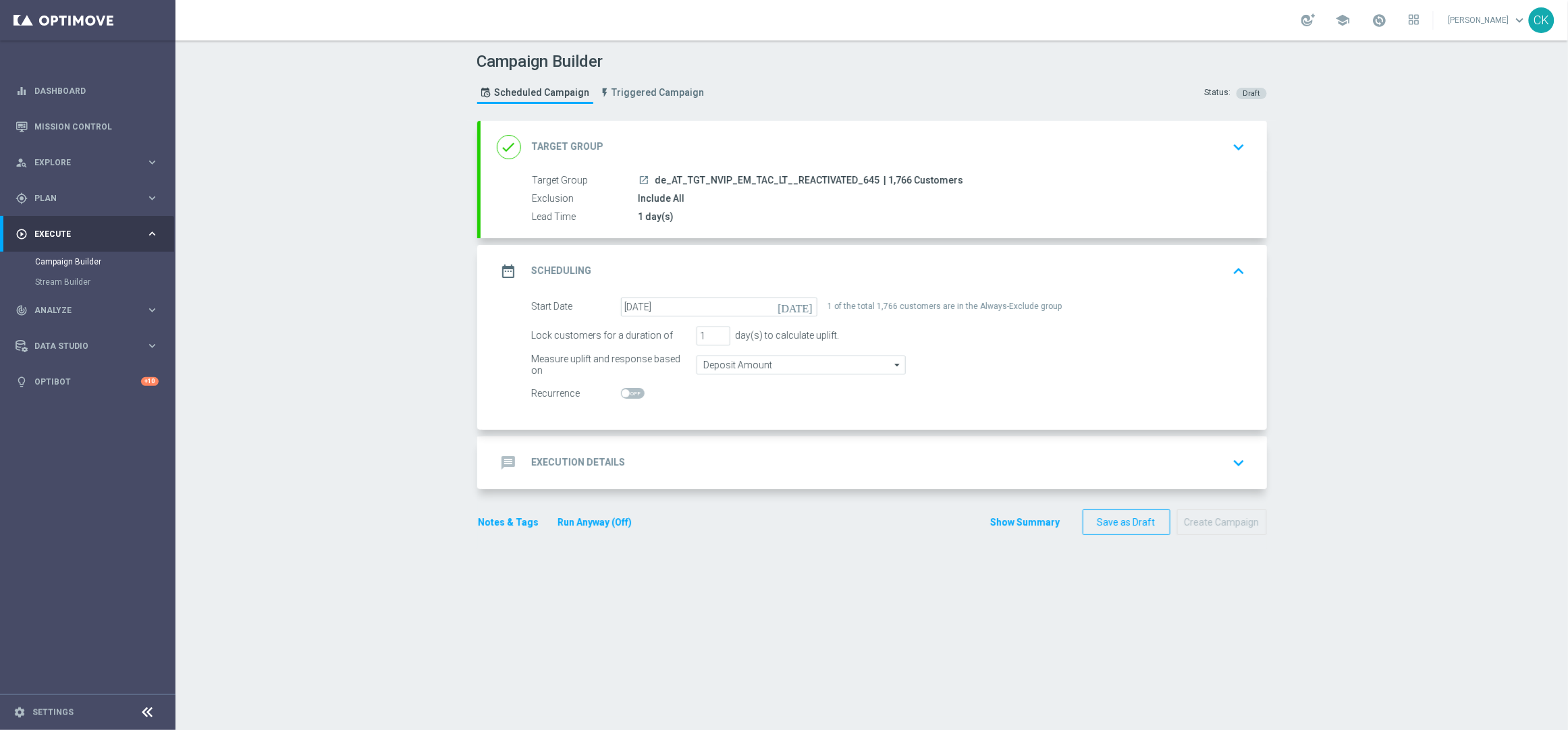
click at [549, 459] on h2 "Execution Details" at bounding box center [578, 463] width 94 height 13
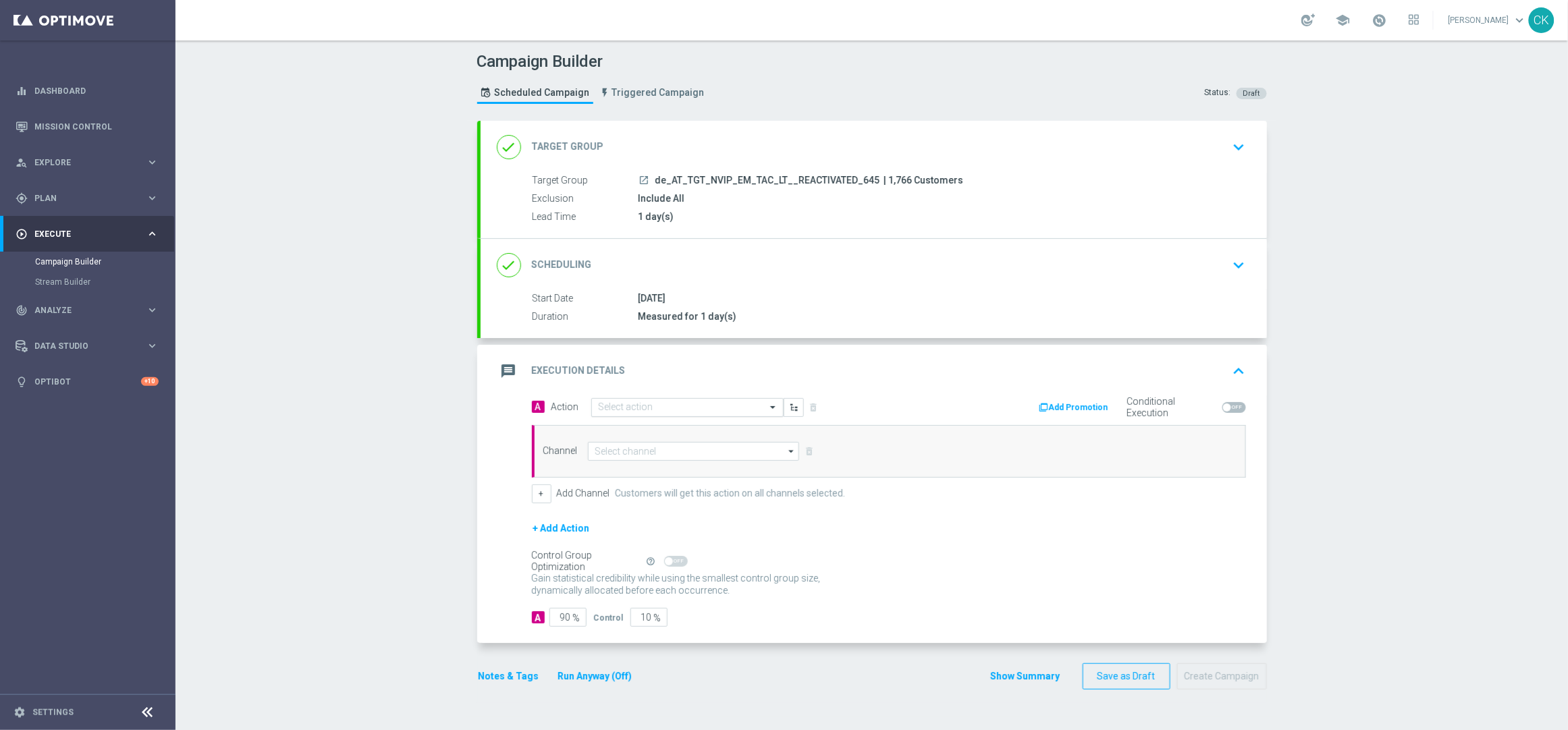
click at [617, 405] on input "text" at bounding box center [674, 408] width 150 height 11
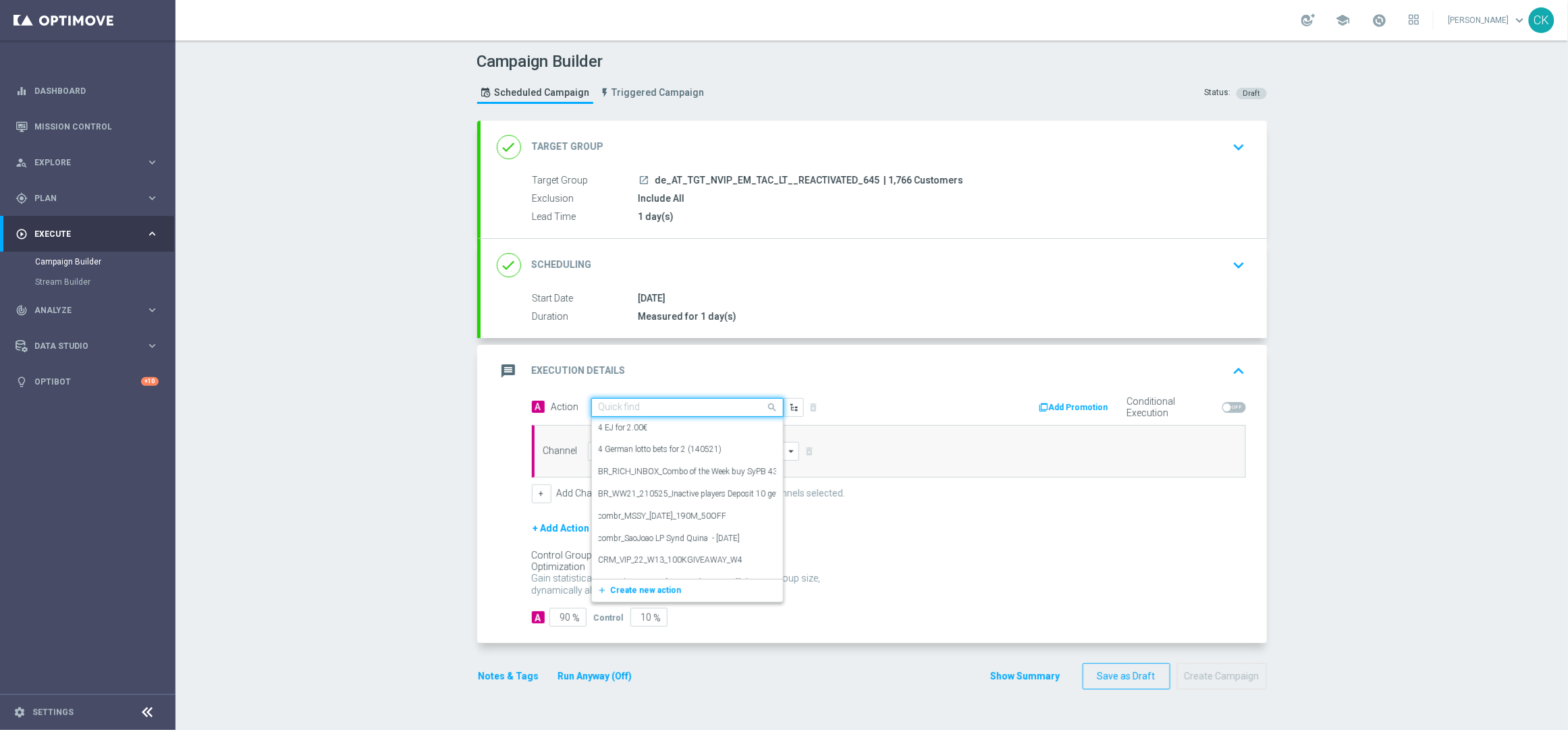
paste input "6 lines AT Lotto & free extra Game"
type input "6 lines AT Lotto & free extra Game"
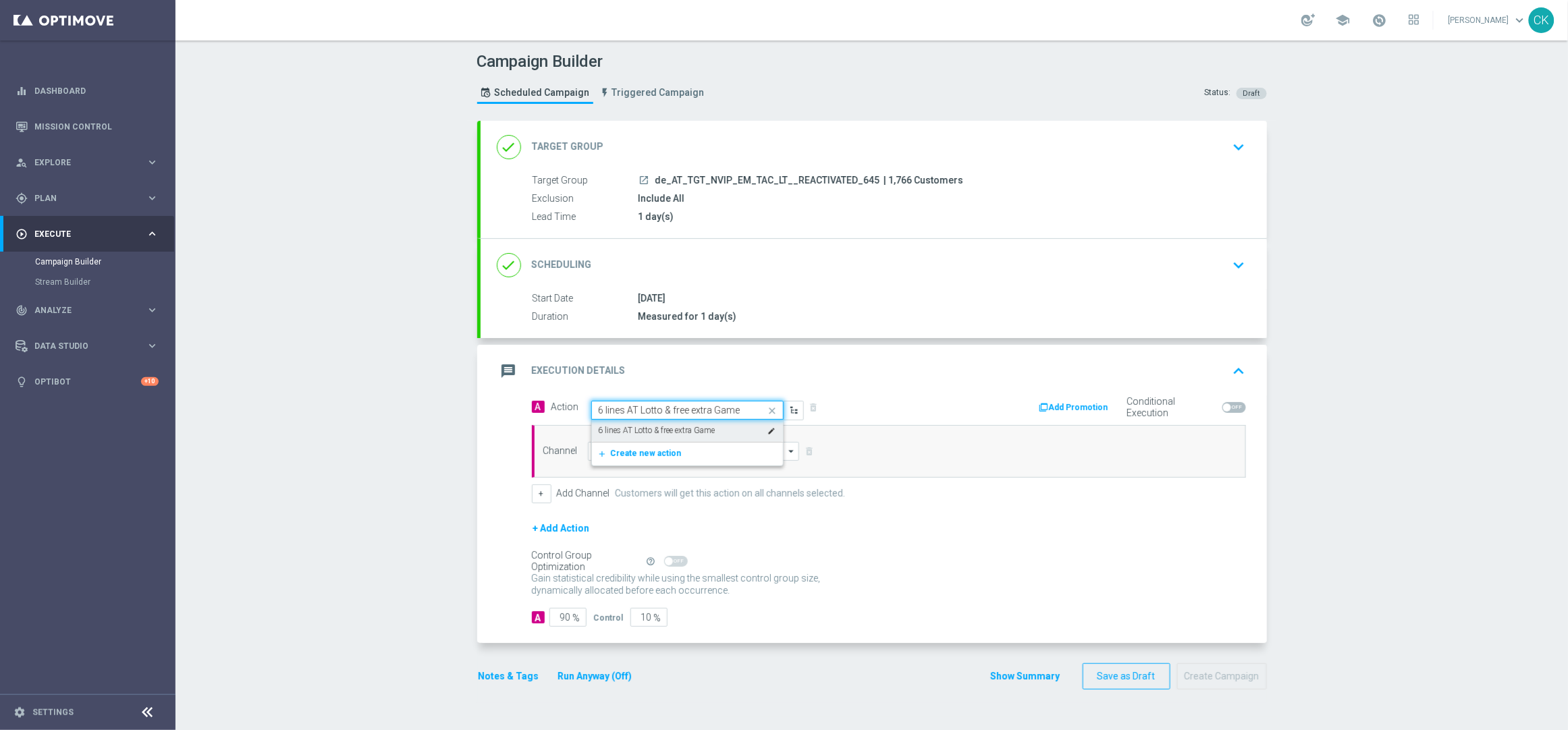
click at [629, 424] on div "6 lines AT Lotto & free extra Game edit" at bounding box center [688, 430] width 177 height 22
click at [629, 447] on input at bounding box center [693, 451] width 212 height 19
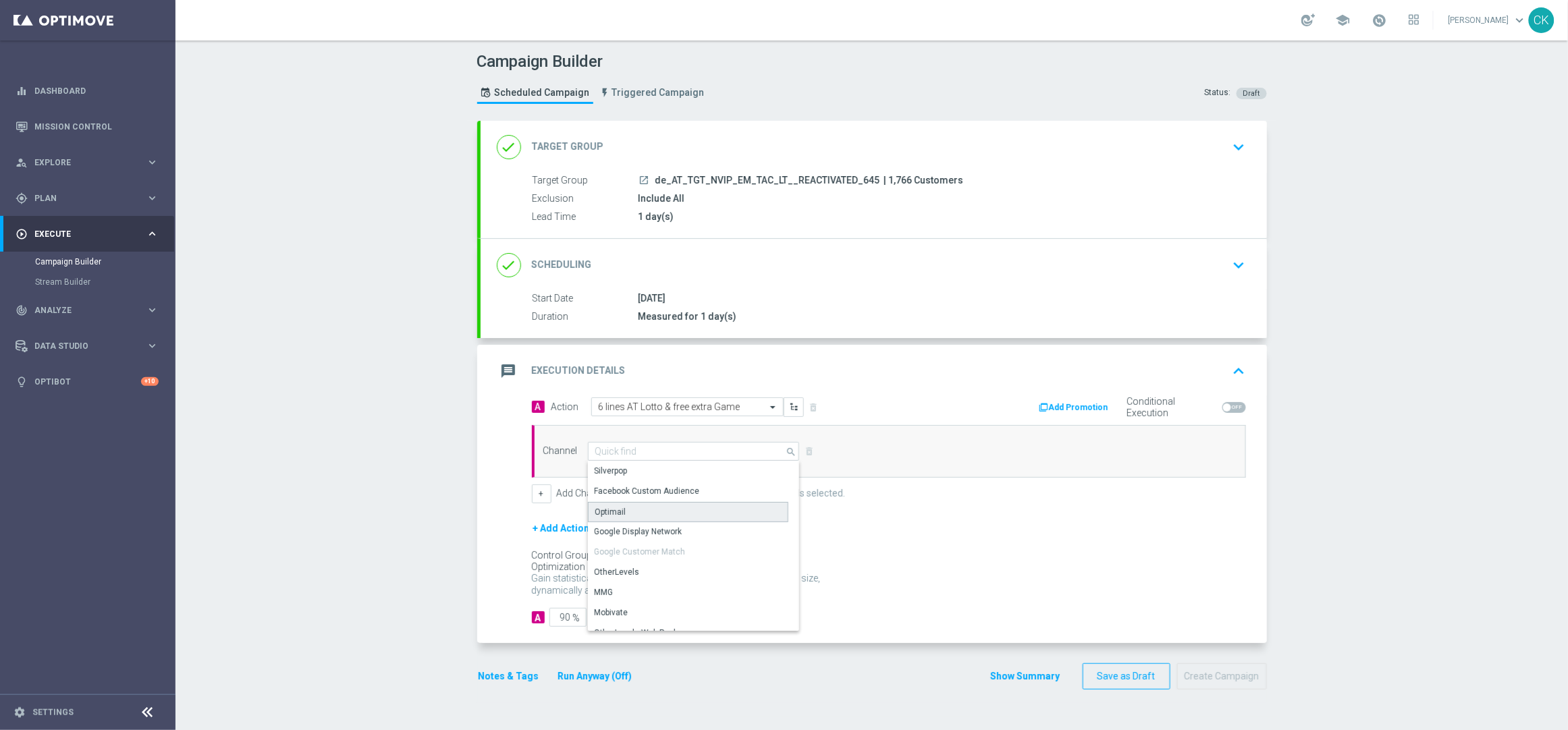
click at [629, 510] on div "Optimail" at bounding box center [688, 512] width 201 height 21
type input "Optimail"
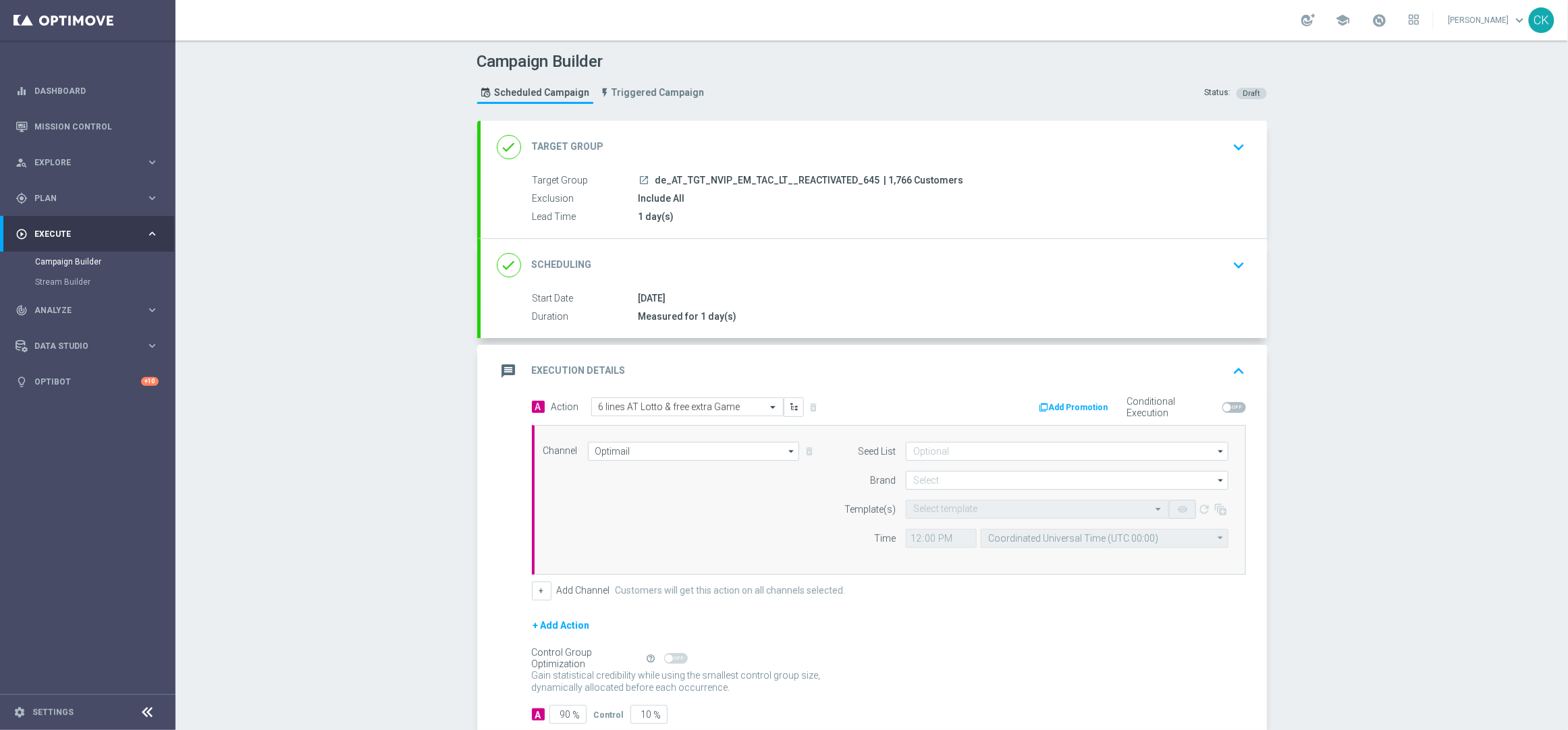
scroll to position [85, 0]
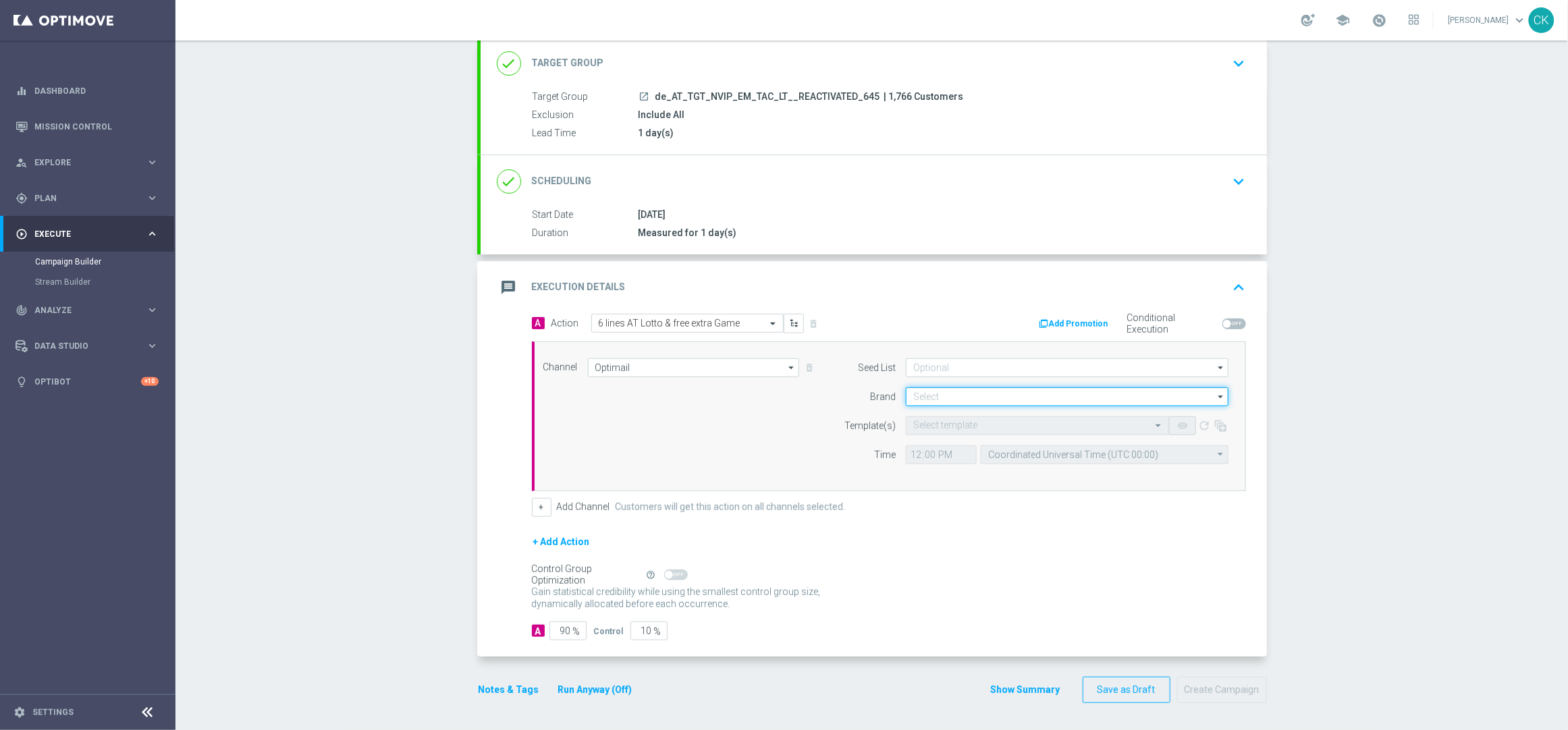
click at [992, 396] on input at bounding box center [1067, 397] width 323 height 19
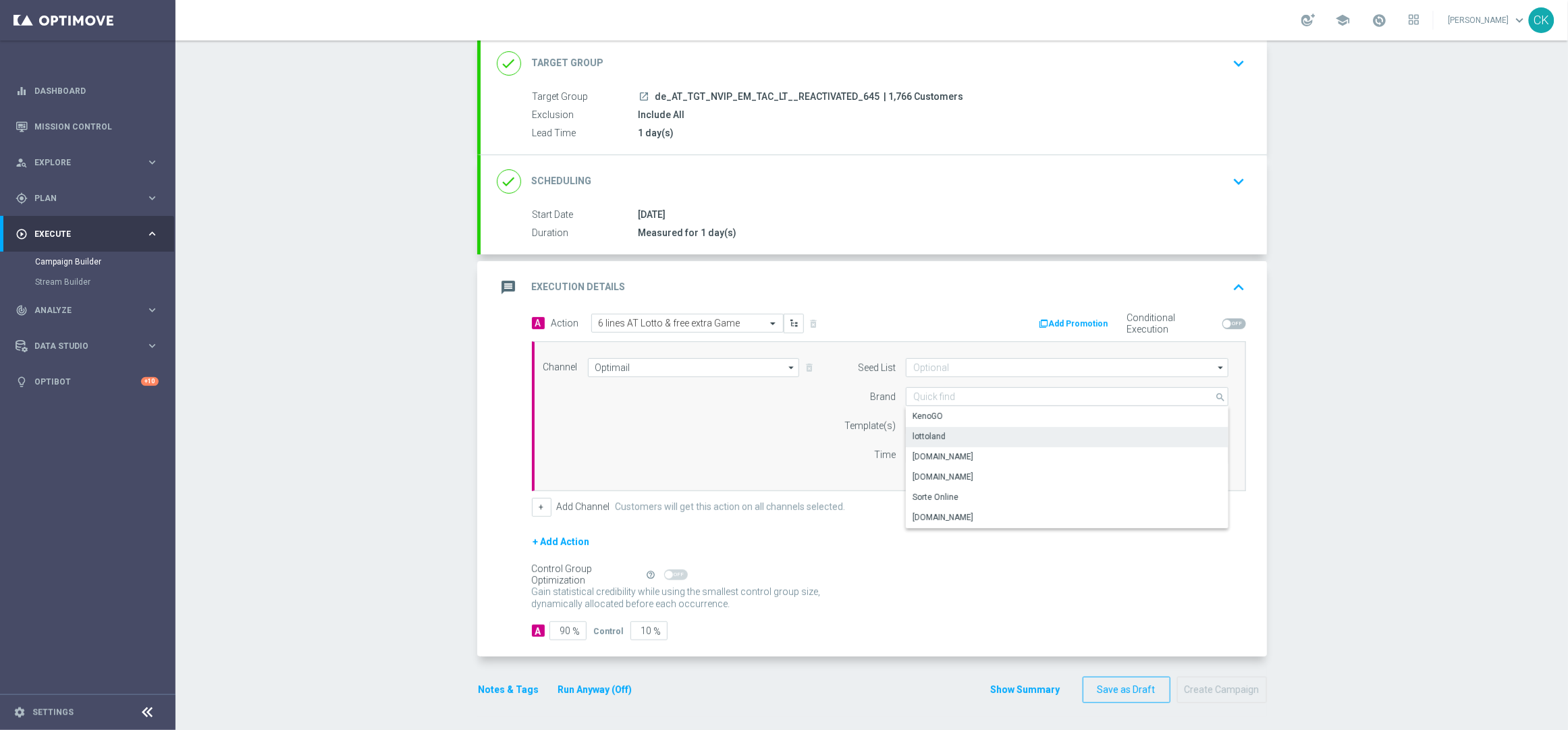
click at [957, 434] on div "lottoland" at bounding box center [1067, 437] width 323 height 19
type input "lottoland"
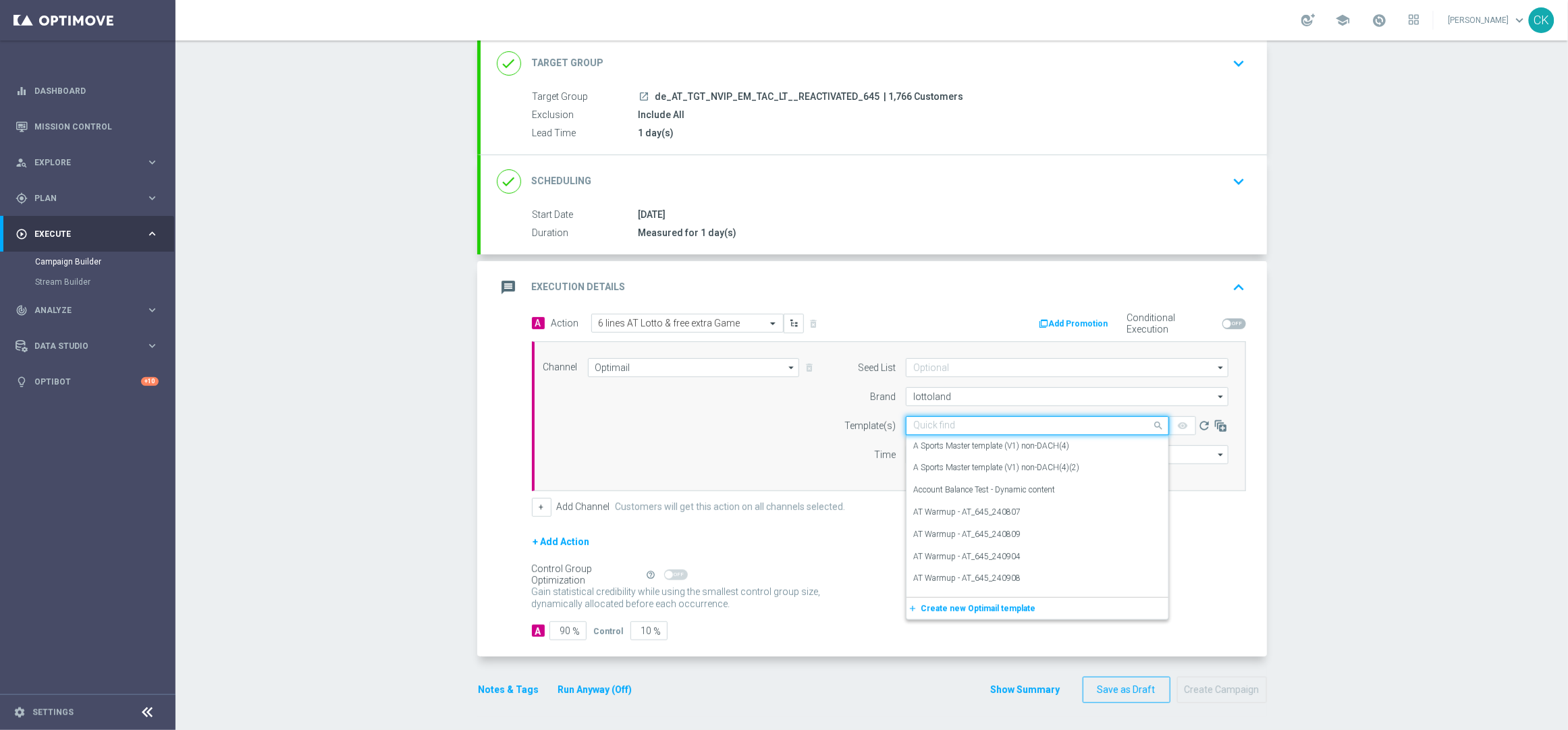
click at [949, 420] on input "text" at bounding box center [1024, 426] width 221 height 11
paste input "AT__645_REACT_250924__NVIP_EMA_TAC_LT"
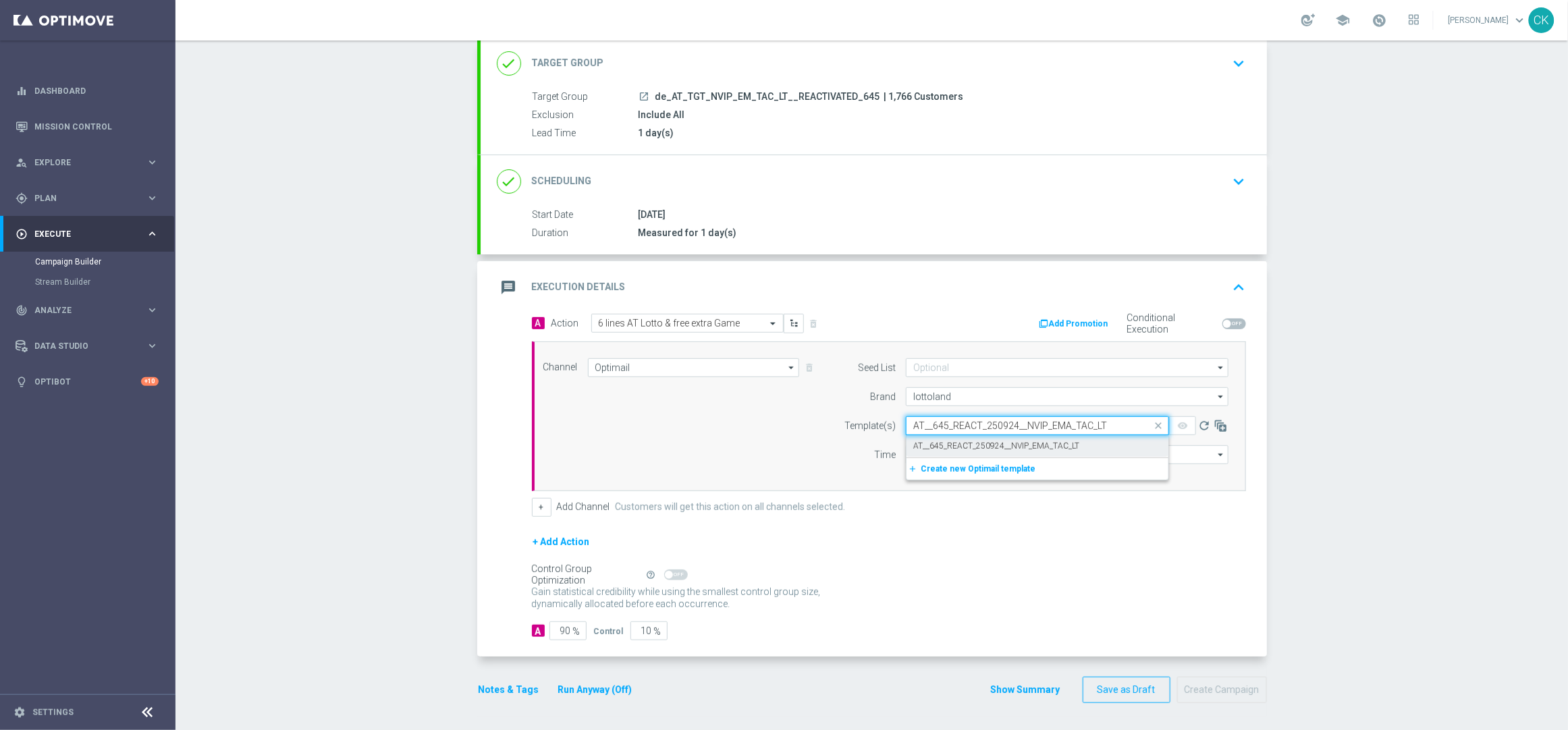
click at [934, 442] on label "AT__645_REACT_250924__NVIP_EMA_TAC_LT" at bounding box center [996, 447] width 166 height 11
type input "AT__645_REACT_250924__NVIP_EMA_TAC_LT"
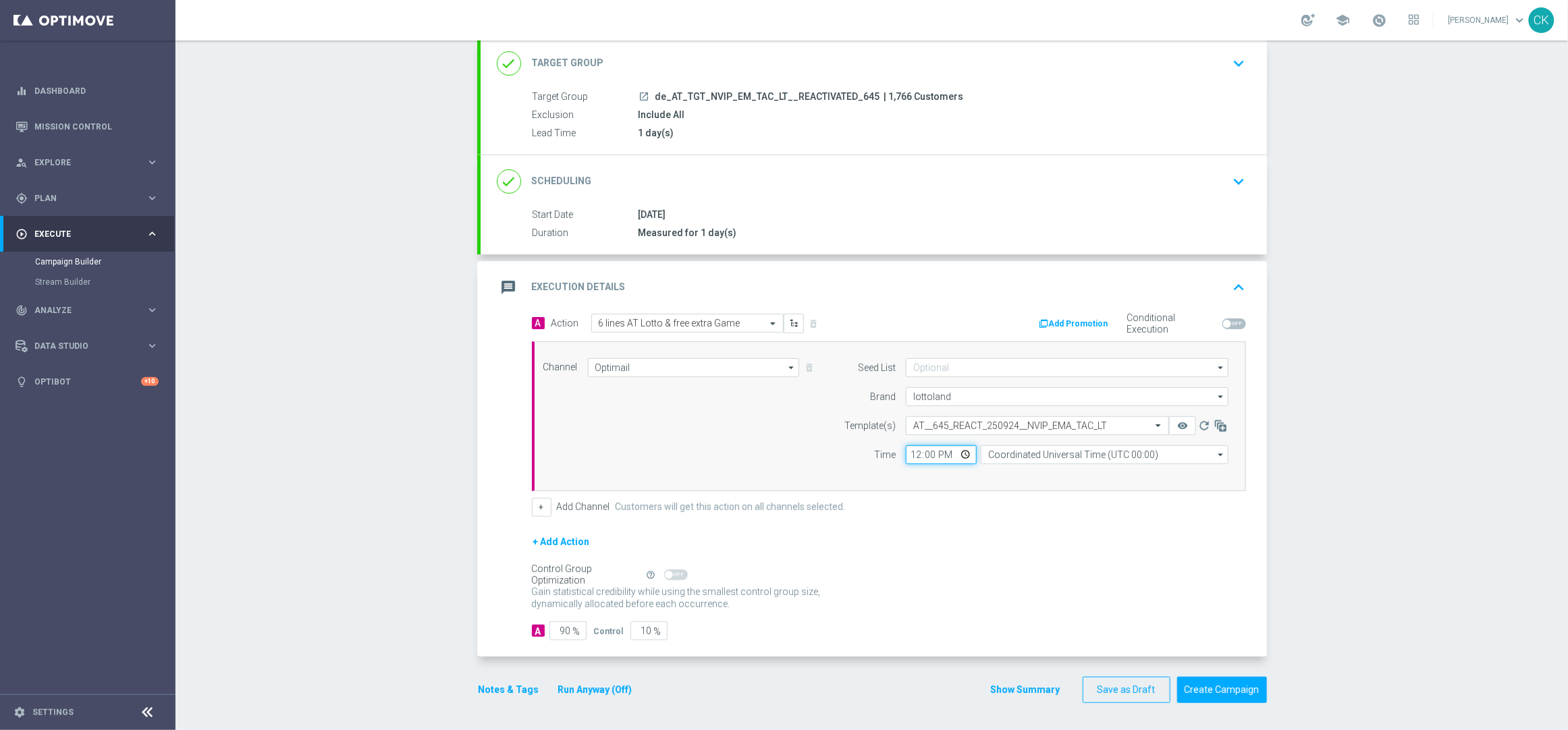
click at [909, 456] on input "12:00" at bounding box center [941, 455] width 71 height 19
type input "06:00"
click at [1083, 457] on input "Coordinated Universal Time (UTC 00:00)" at bounding box center [1104, 455] width 247 height 19
click at [1066, 484] on div "Central European Time (Berlin) (UTC +02:00)" at bounding box center [1104, 475] width 247 height 21
click at [1018, 478] on div "Central European Time (Berlin) (UTC +02:00)" at bounding box center [1098, 475] width 220 height 12
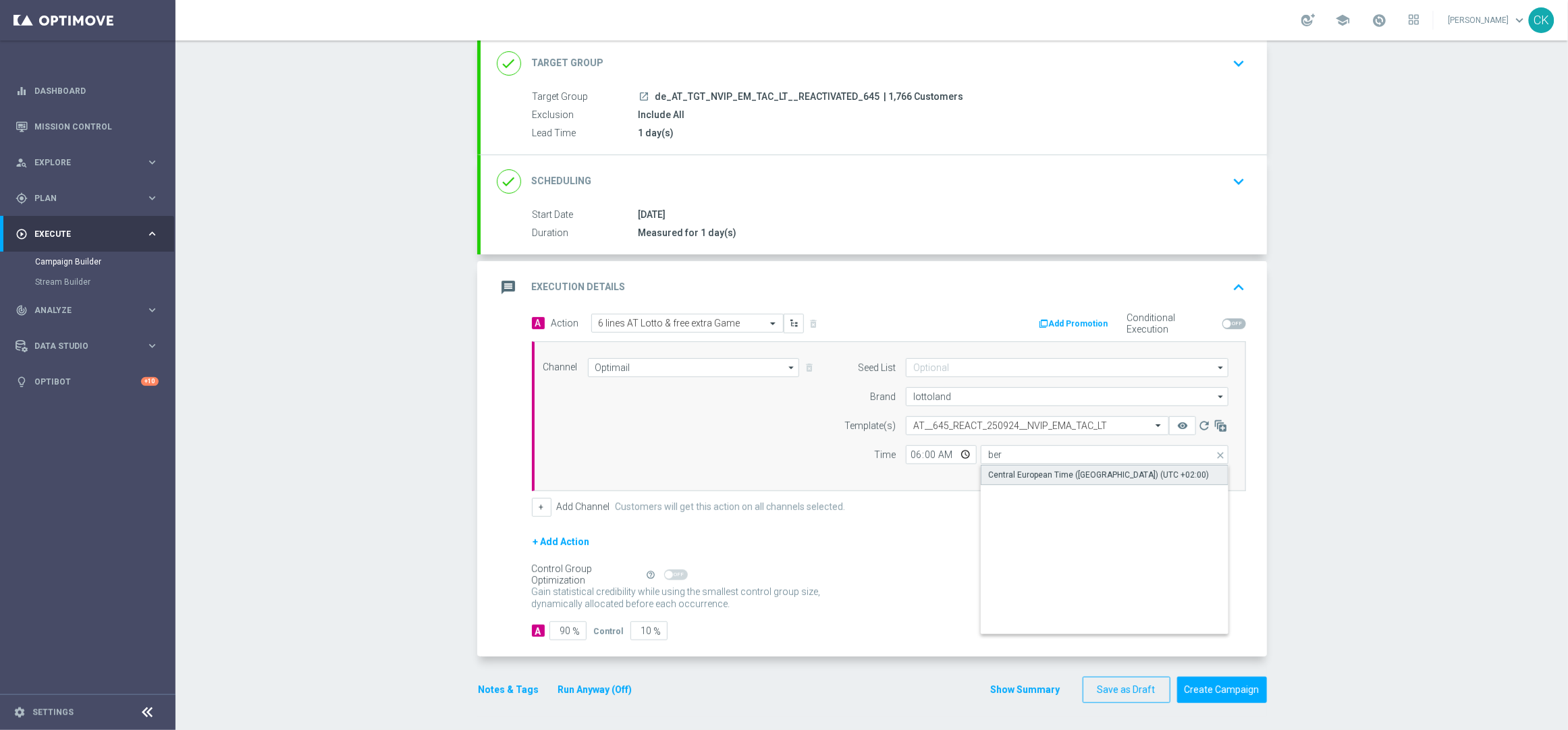
type input "Central European Time (Berlin) (UTC +02:00)"
click at [564, 629] on input "90" at bounding box center [568, 631] width 37 height 19
type input "9"
type input "91"
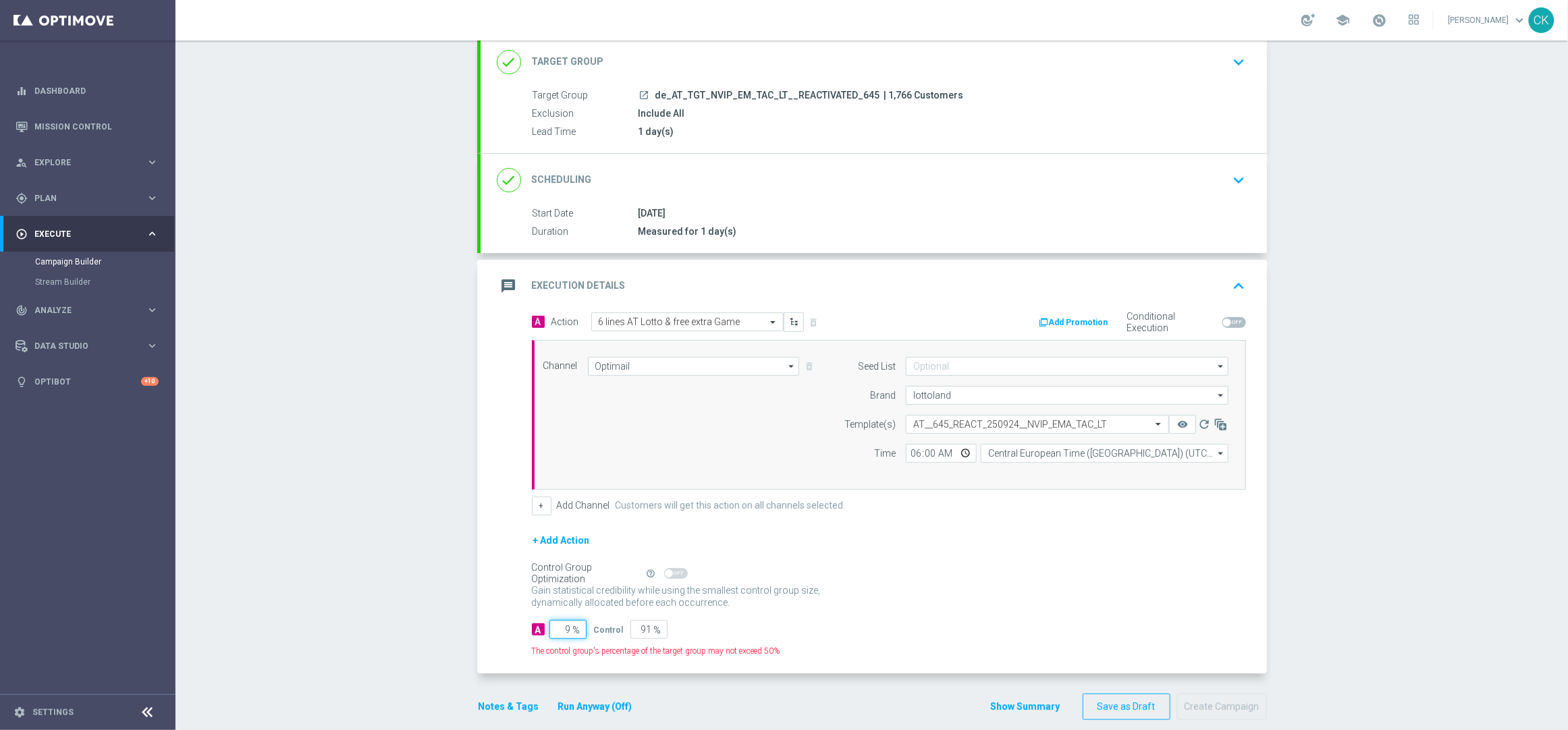
type input "98"
type input "2"
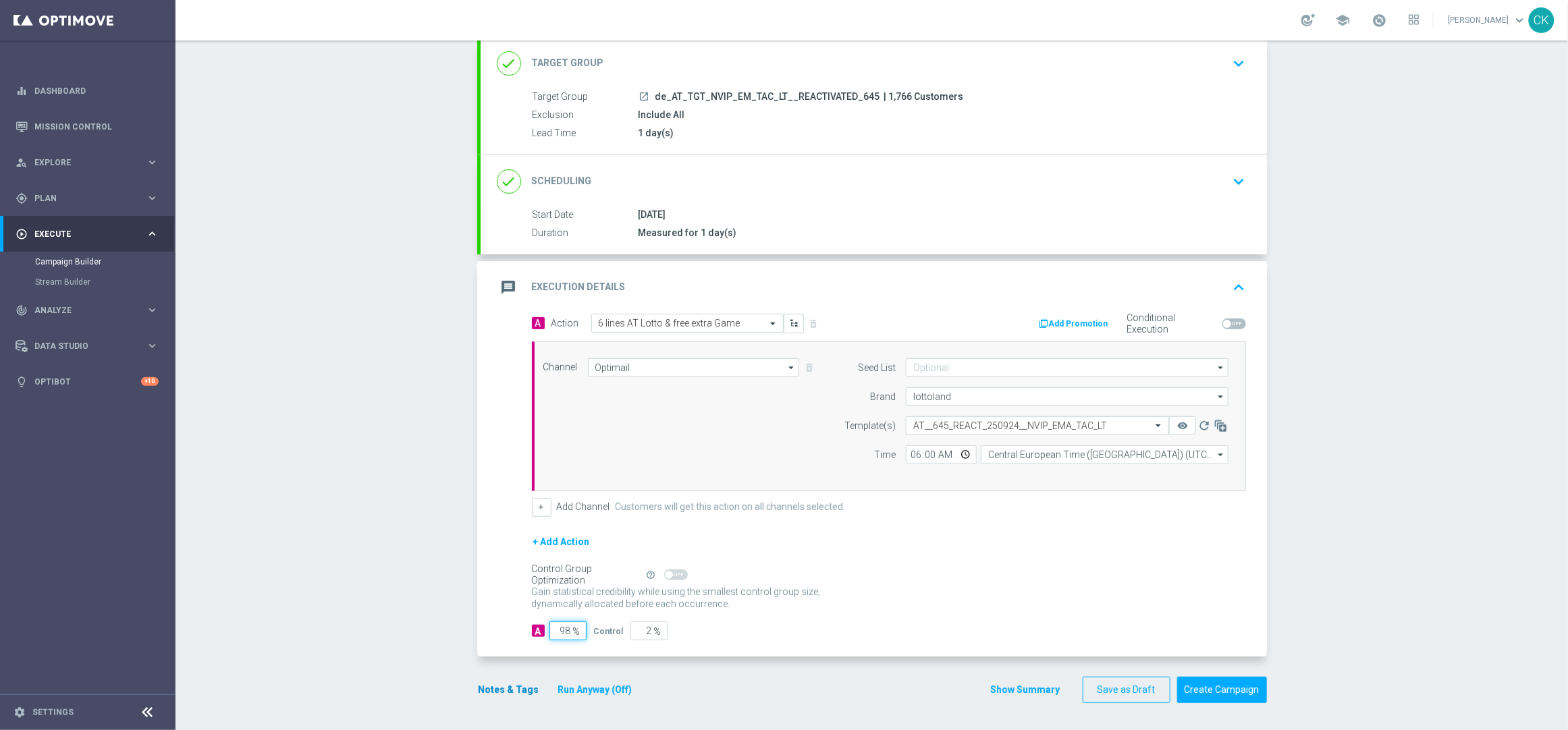
type input "98"
click at [496, 695] on button "Notes & Tags" at bounding box center [509, 690] width 64 height 17
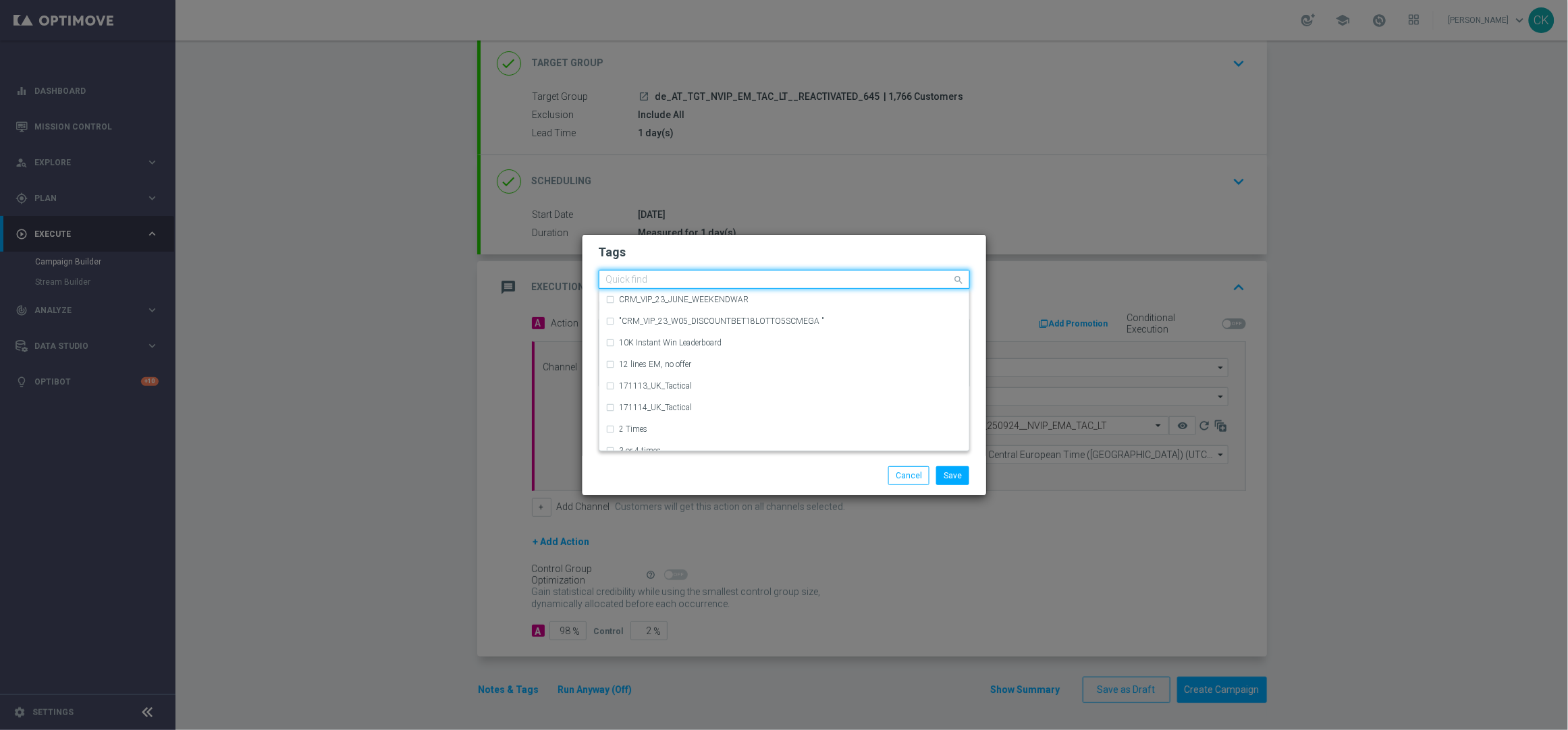
click at [673, 282] on input "text" at bounding box center [779, 281] width 347 height 11
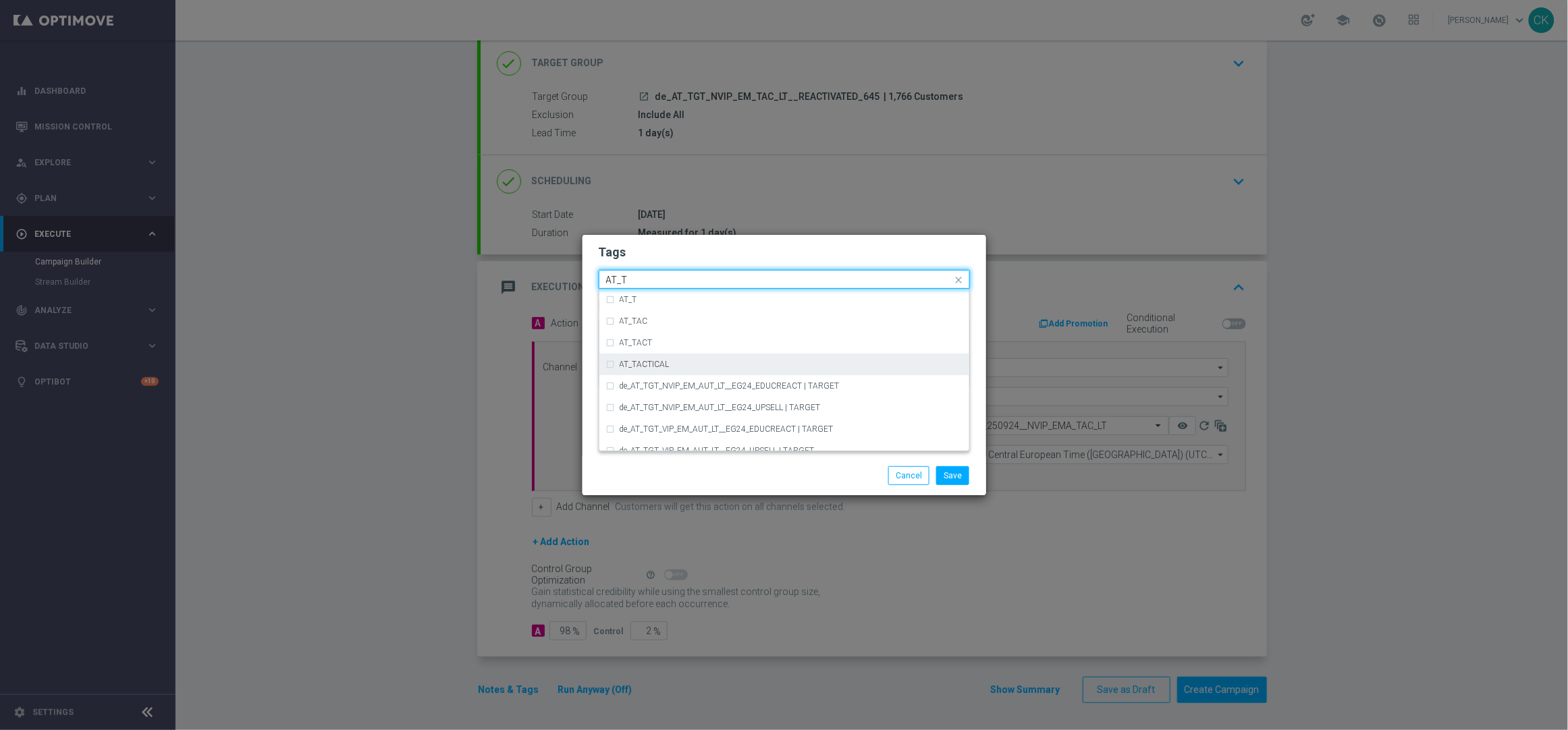
click at [659, 364] on label "AT_TACTICAL" at bounding box center [644, 364] width 50 height 8
type input "AT_T"
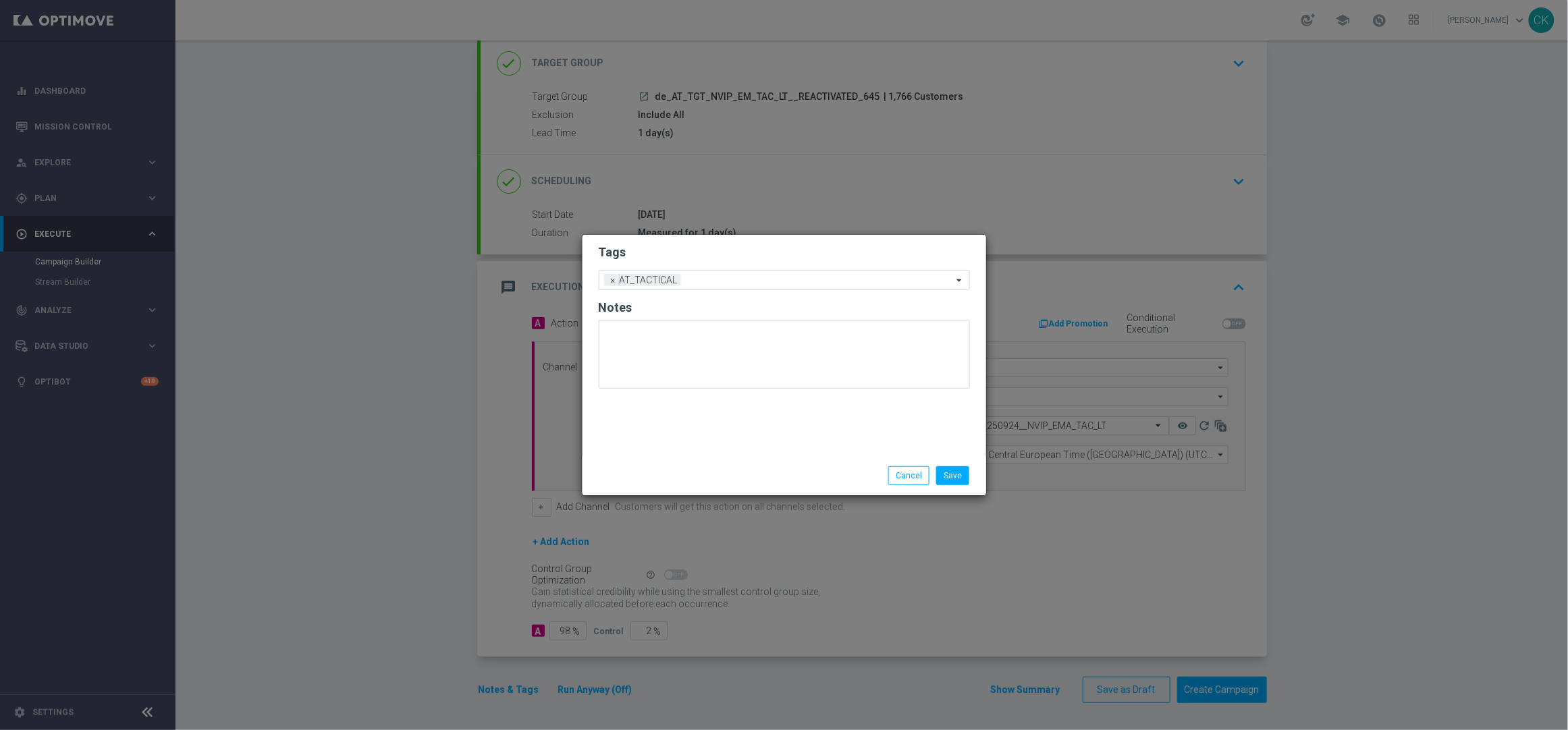
click at [698, 473] on div "Save Cancel" at bounding box center [784, 476] width 391 height 19
click at [958, 474] on button "Save" at bounding box center [953, 476] width 33 height 19
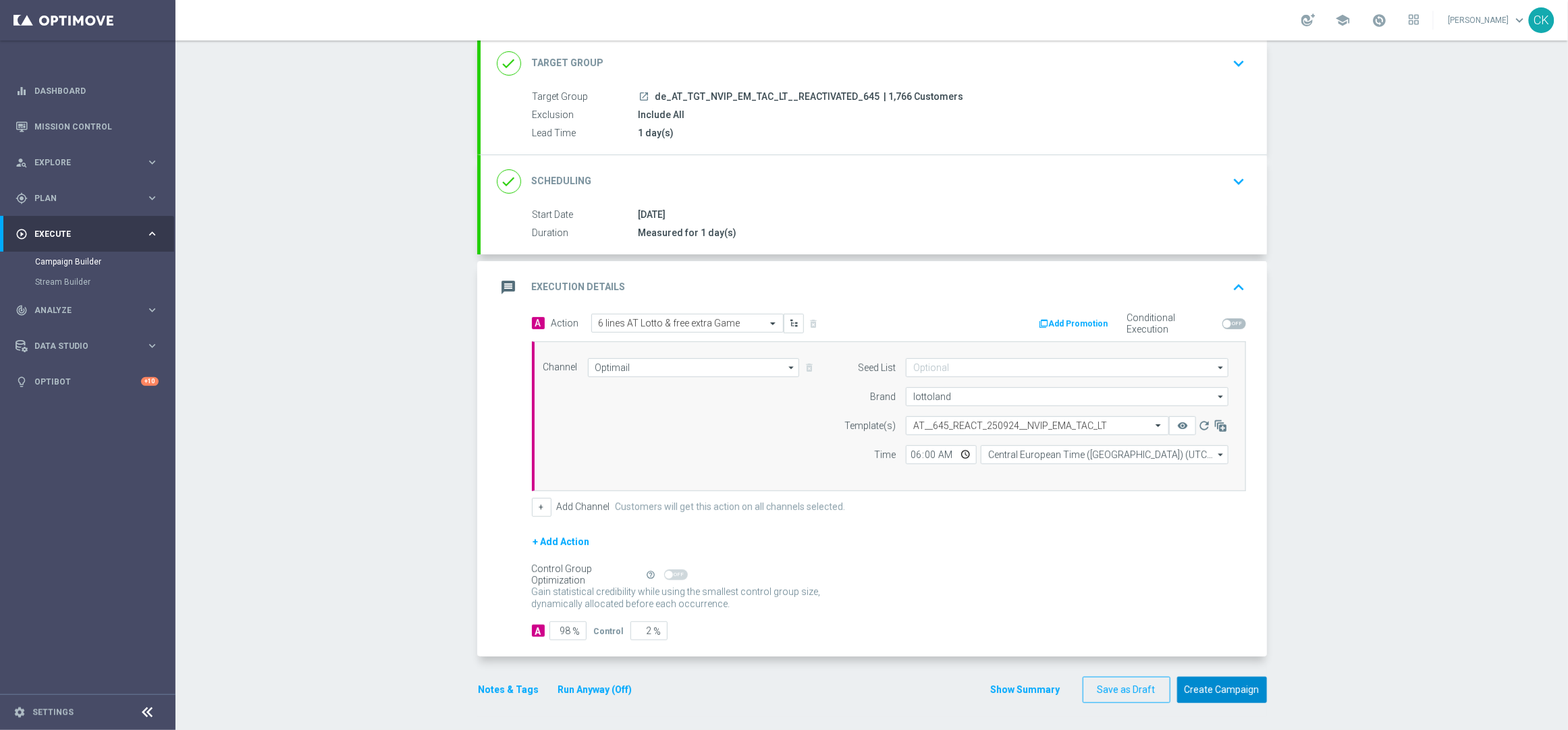
click at [1228, 690] on button "Create Campaign" at bounding box center [1222, 690] width 90 height 26
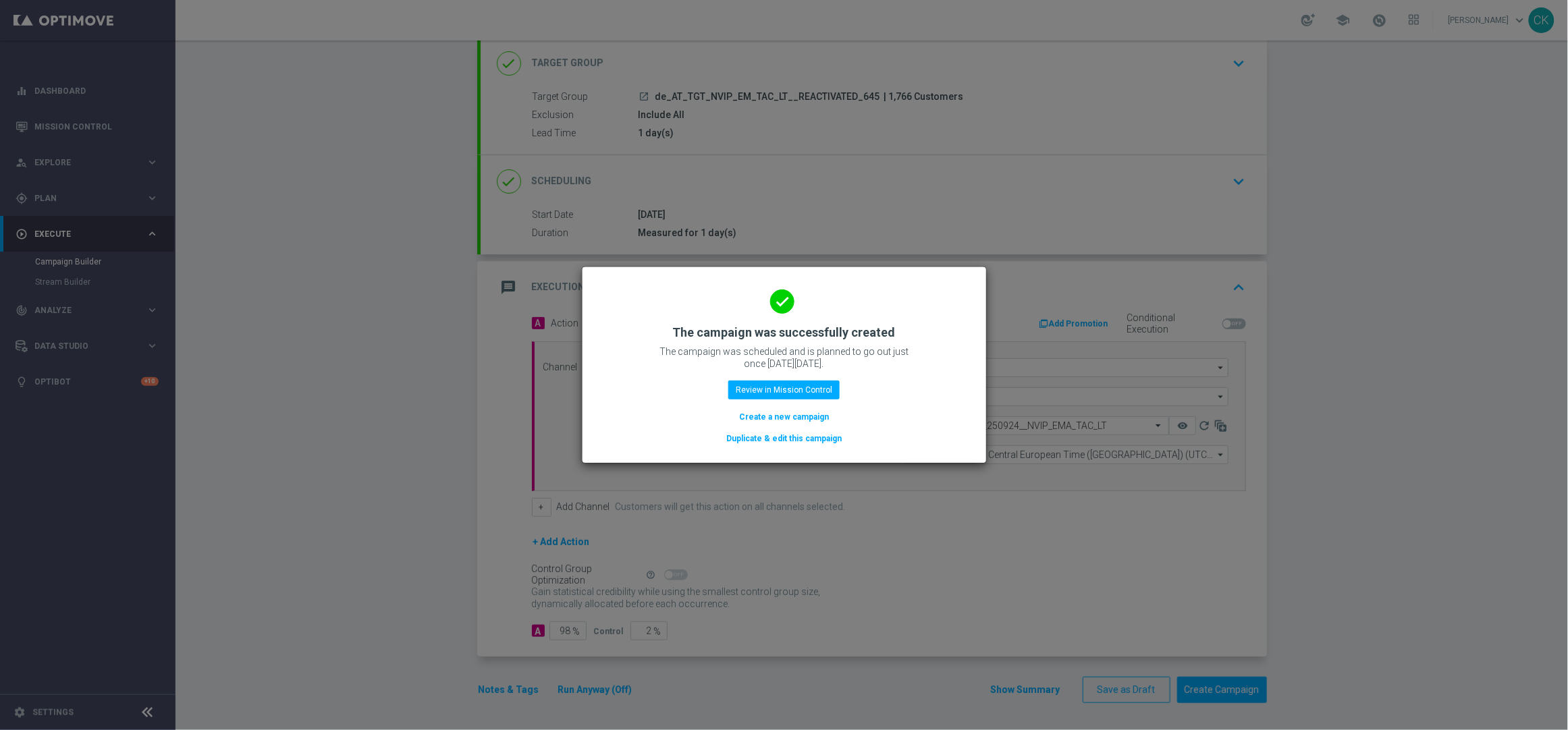
click at [760, 419] on button "Create a new campaign" at bounding box center [784, 417] width 92 height 15
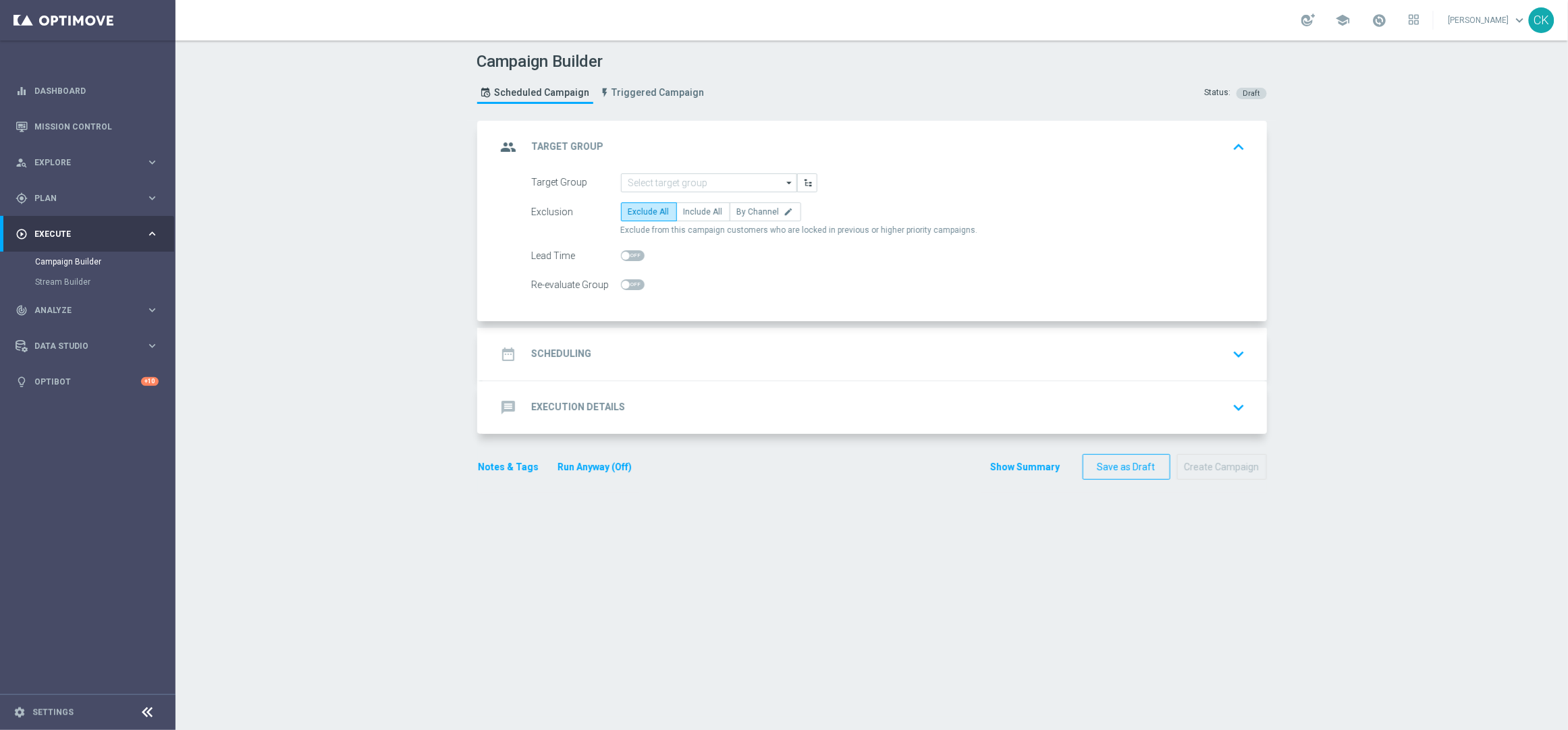
scroll to position [0, 0]
click at [724, 181] on input at bounding box center [709, 183] width 177 height 19
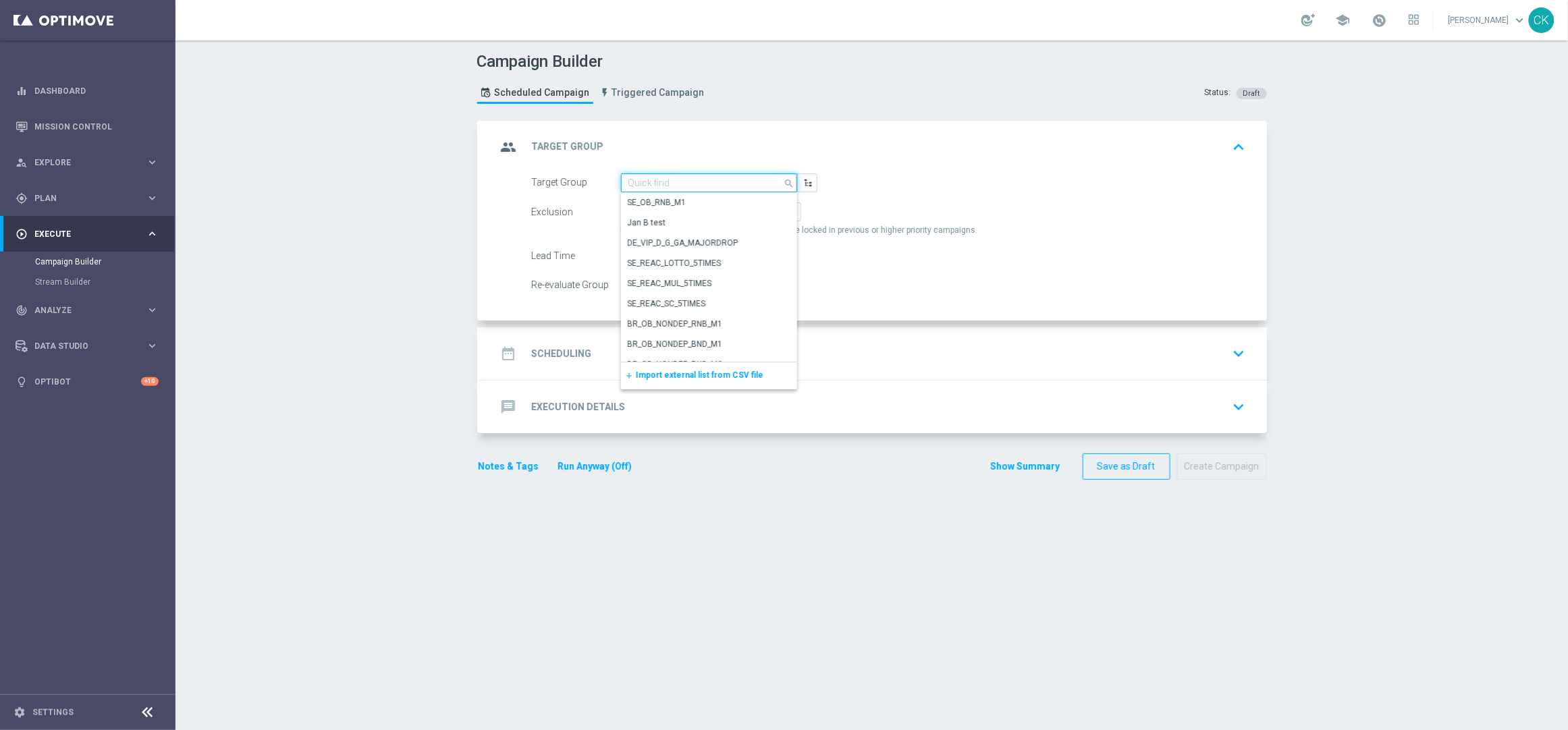
paste input "de_AT_TGT_NVIP_EM_TAC_LT__CHURNED_645"
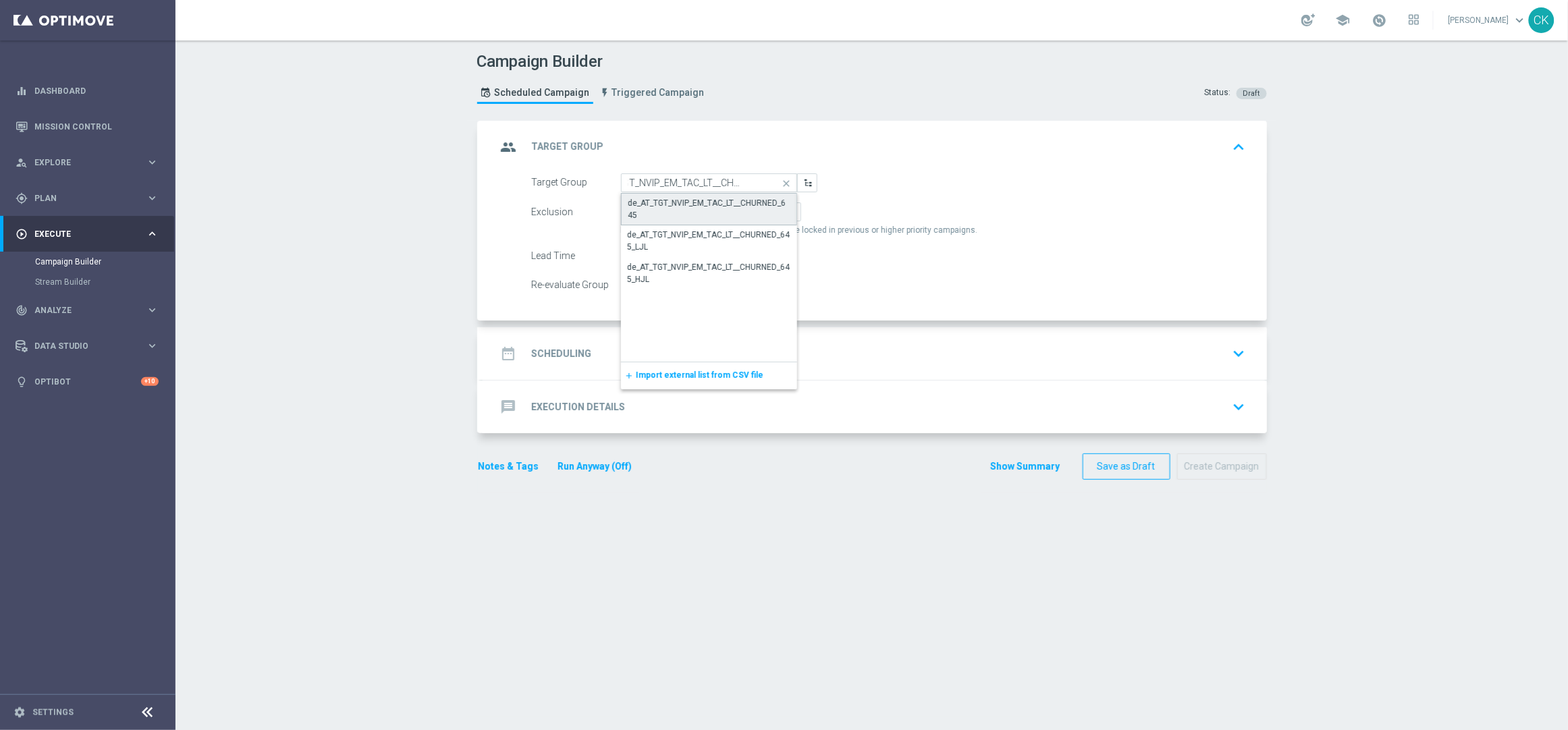
click at [699, 203] on div "de_AT_TGT_NVIP_EM_TAC_LT__CHURNED_645" at bounding box center [710, 209] width 162 height 24
type input "de_AT_TGT_NVIP_EM_TAC_LT__CHURNED_645"
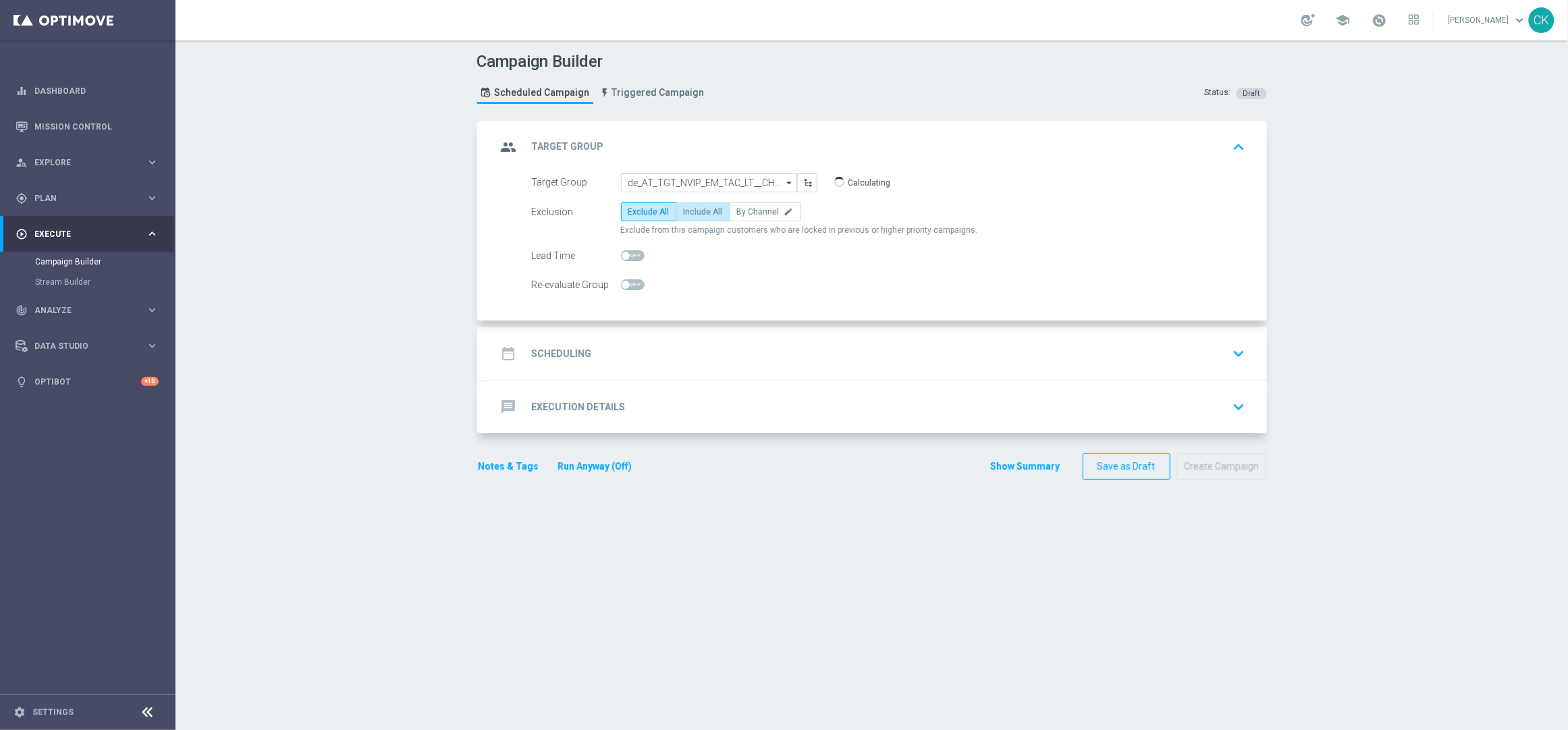
click at [699, 203] on label "Include All" at bounding box center [703, 212] width 54 height 19
click at [693, 210] on input "Include All" at bounding box center [688, 214] width 9 height 9
radio input "true"
click at [629, 254] on span at bounding box center [632, 255] width 23 height 11
click at [629, 254] on input "checkbox" at bounding box center [632, 255] width 23 height 11
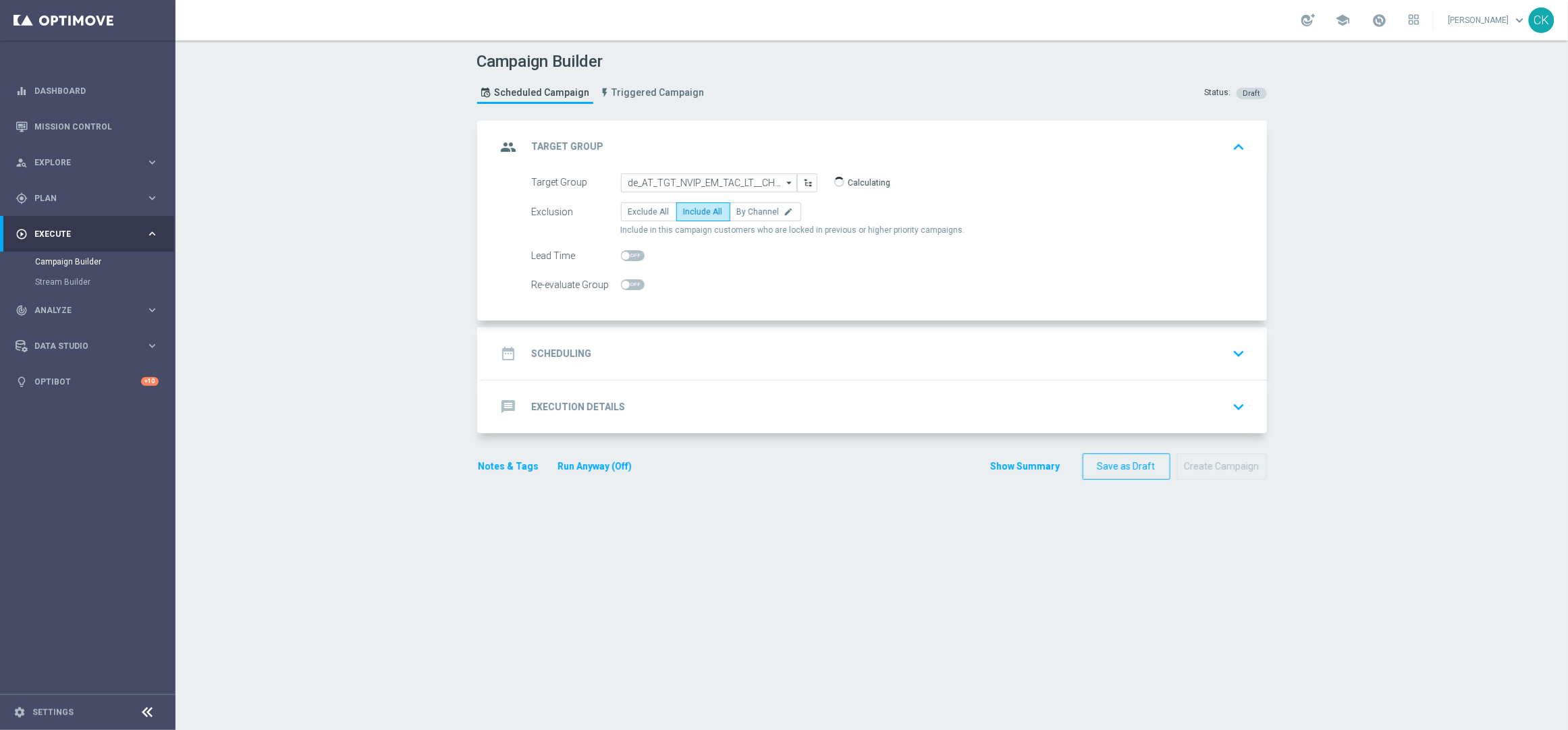
checkbox input "true"
click at [561, 356] on h2 "Scheduling" at bounding box center [561, 354] width 60 height 13
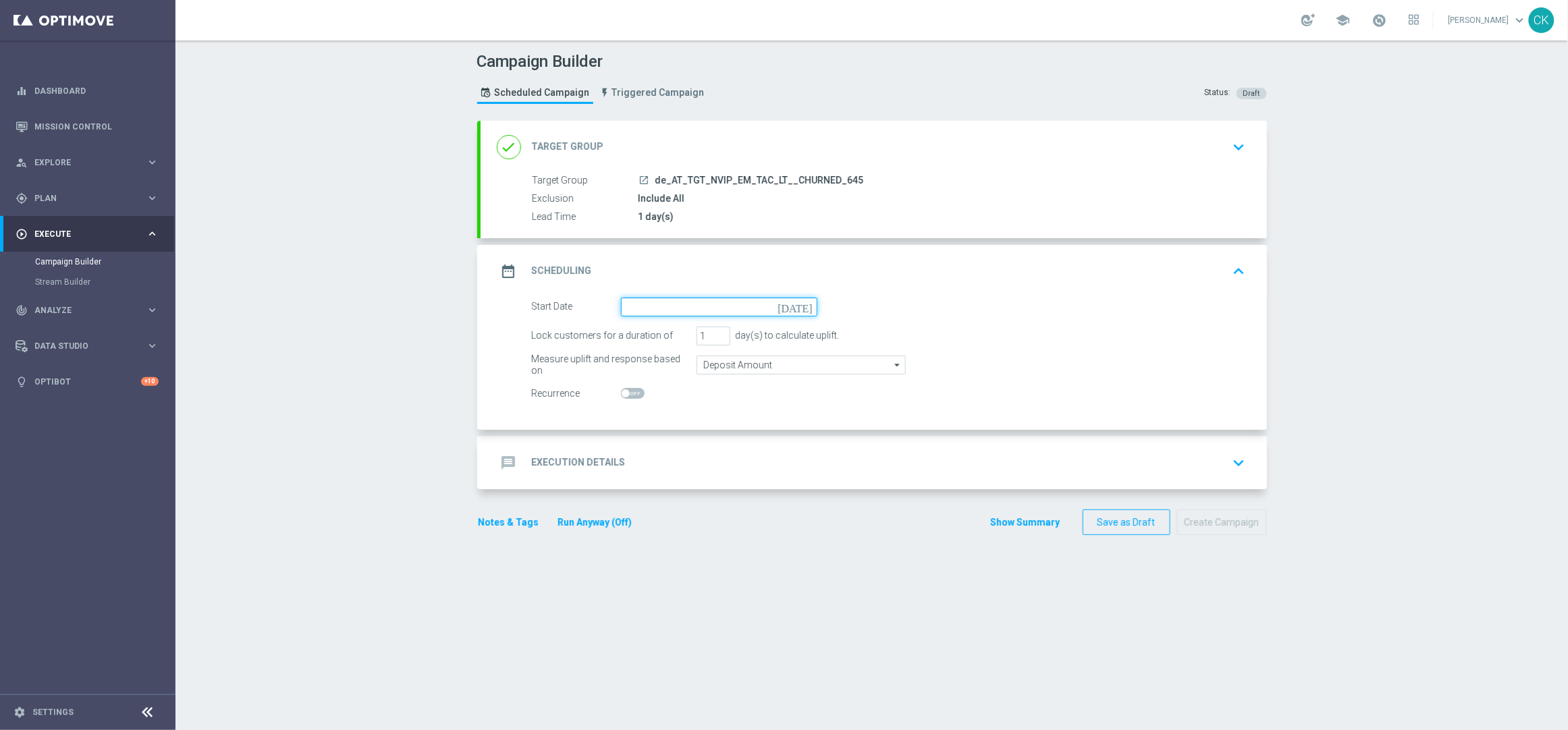
click at [667, 309] on input at bounding box center [719, 307] width 196 height 19
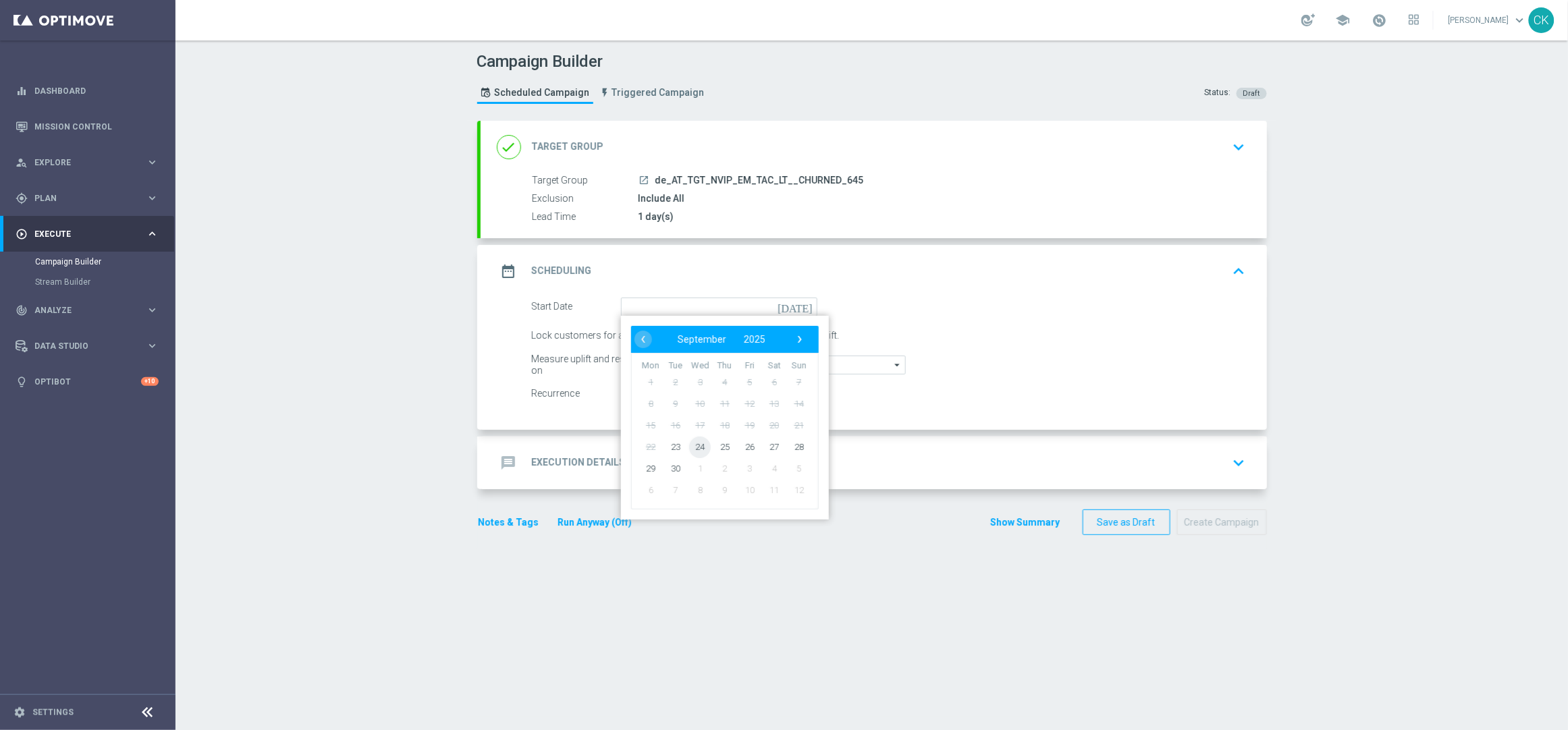
click at [693, 447] on span "24" at bounding box center [700, 447] width 21 height 21
type input "24 Sep 2025"
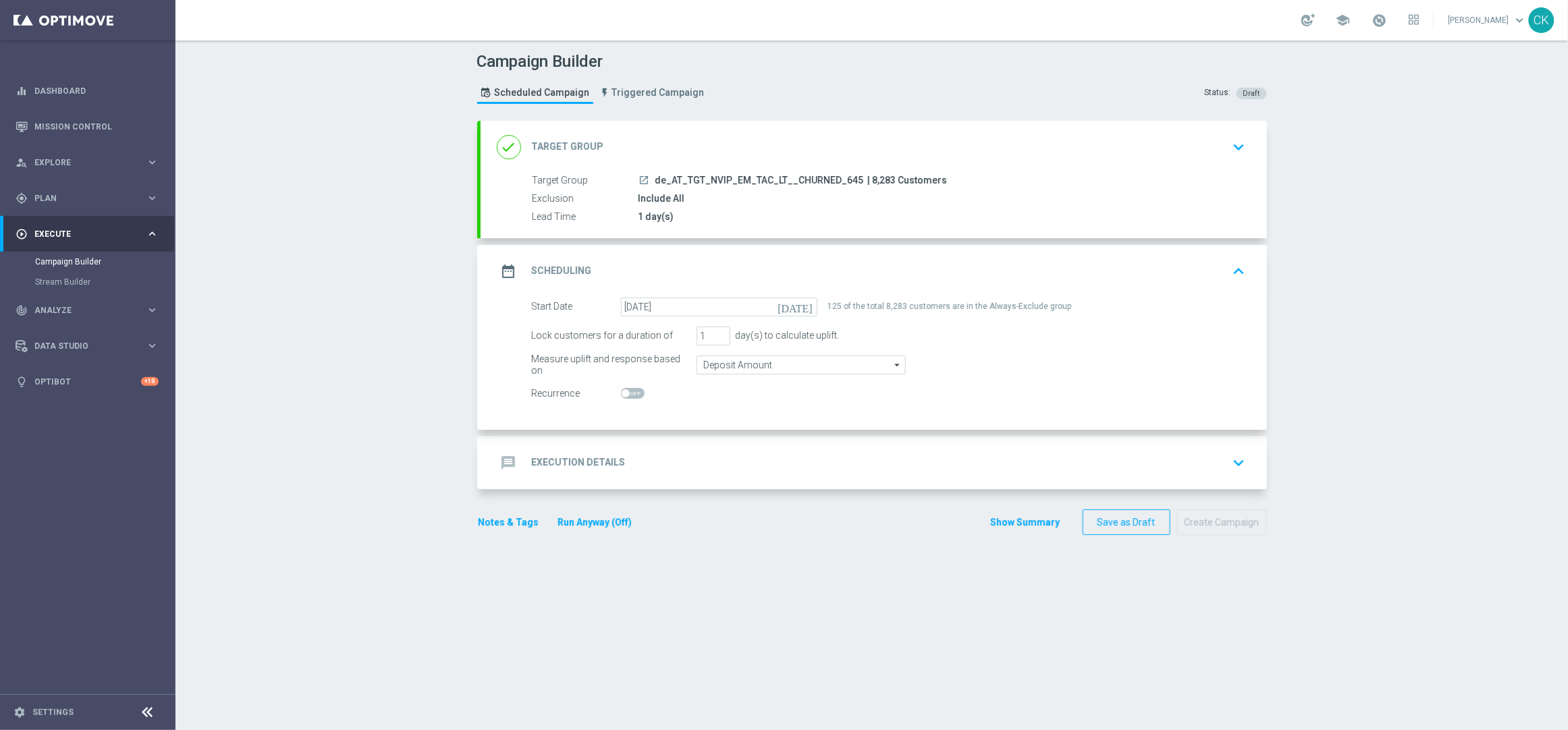
click at [547, 462] on h2 "Execution Details" at bounding box center [578, 463] width 94 height 13
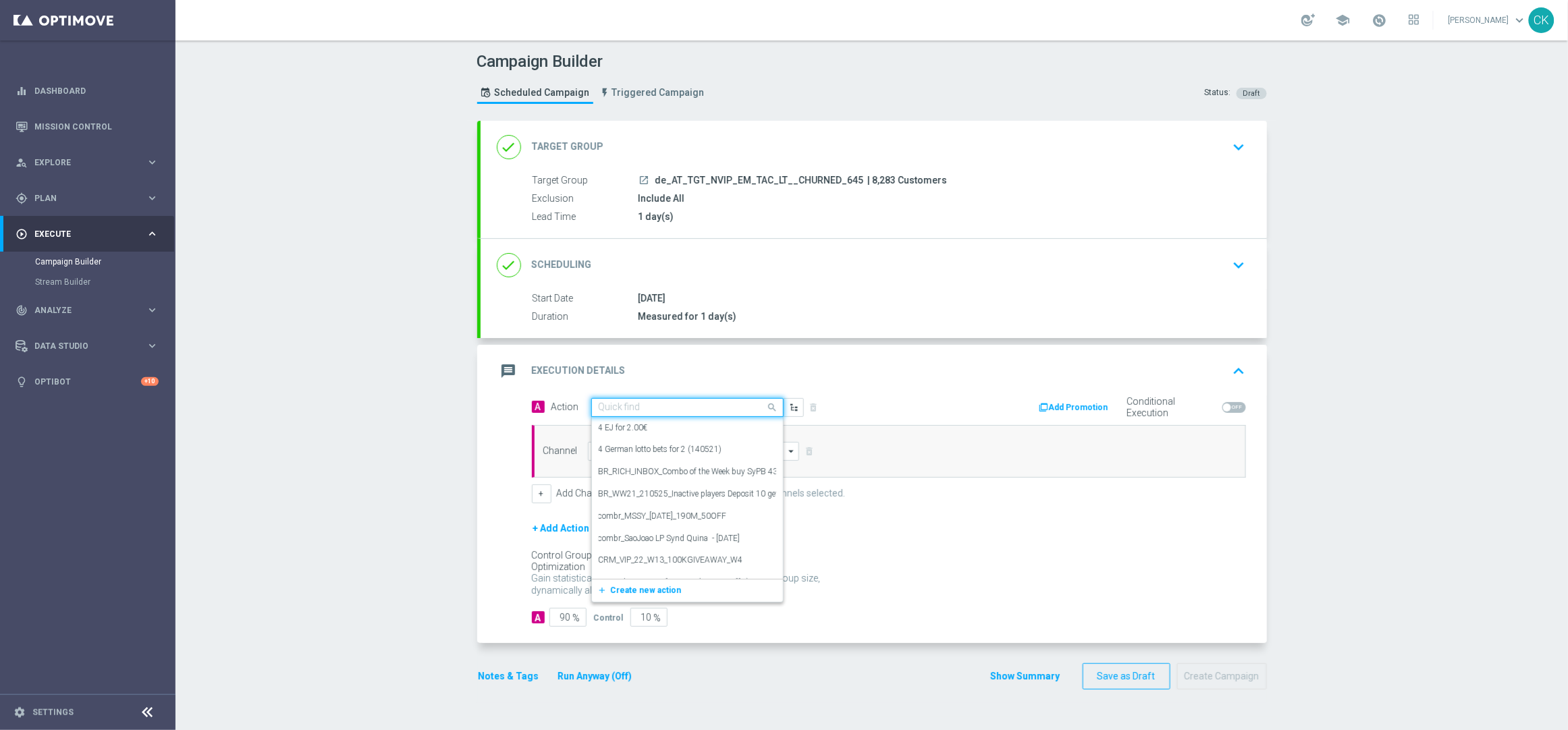
click at [660, 403] on input "text" at bounding box center [674, 408] width 150 height 11
paste input "3 lines AT Lotto & free extra Game"
type input "3 lines AT Lotto & free extra Game"
click at [611, 450] on span "Create new action" at bounding box center [646, 449] width 71 height 9
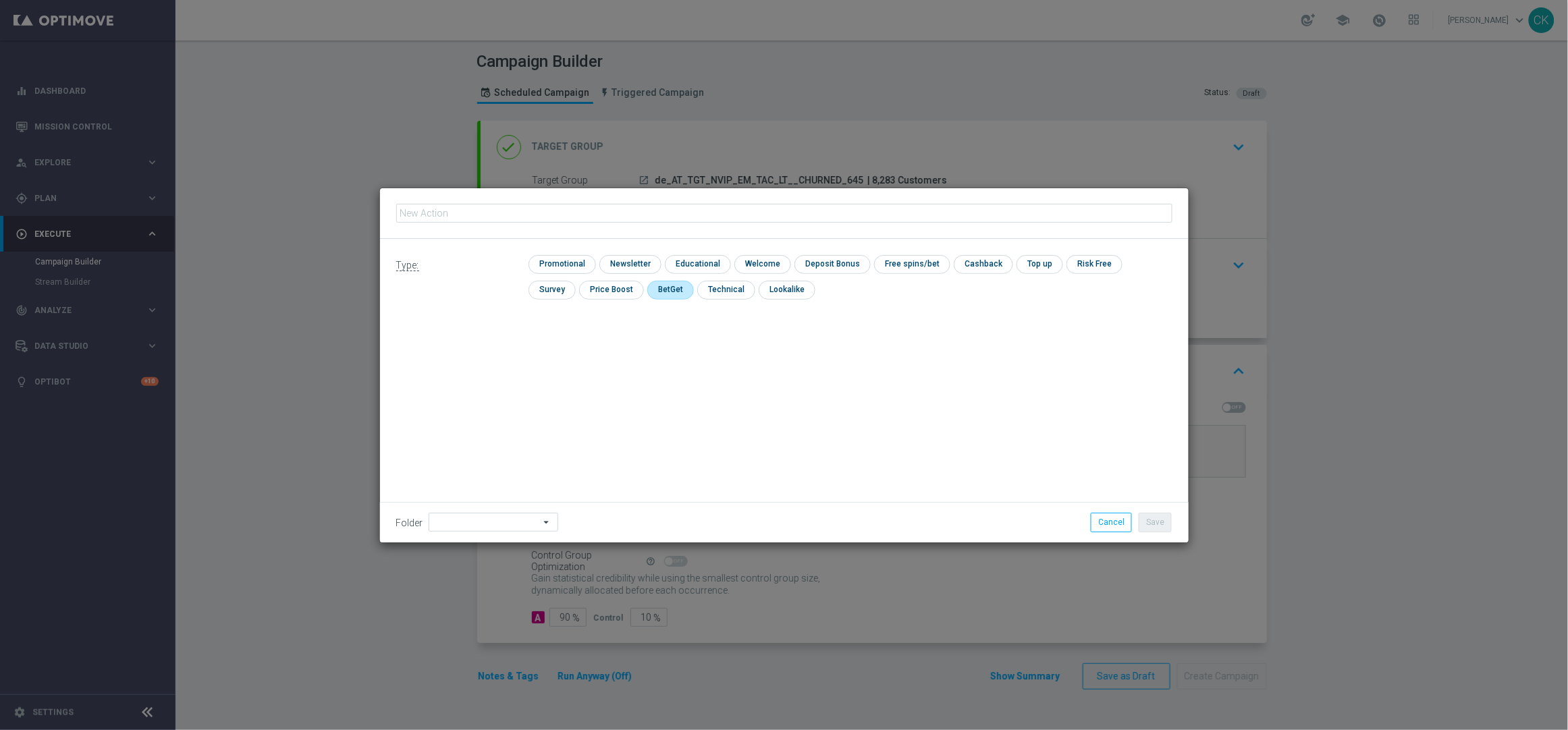
type input "3 lines AT Lotto & free extra Game"
click at [554, 259] on input "checkbox" at bounding box center [561, 264] width 64 height 18
checkbox input "true"
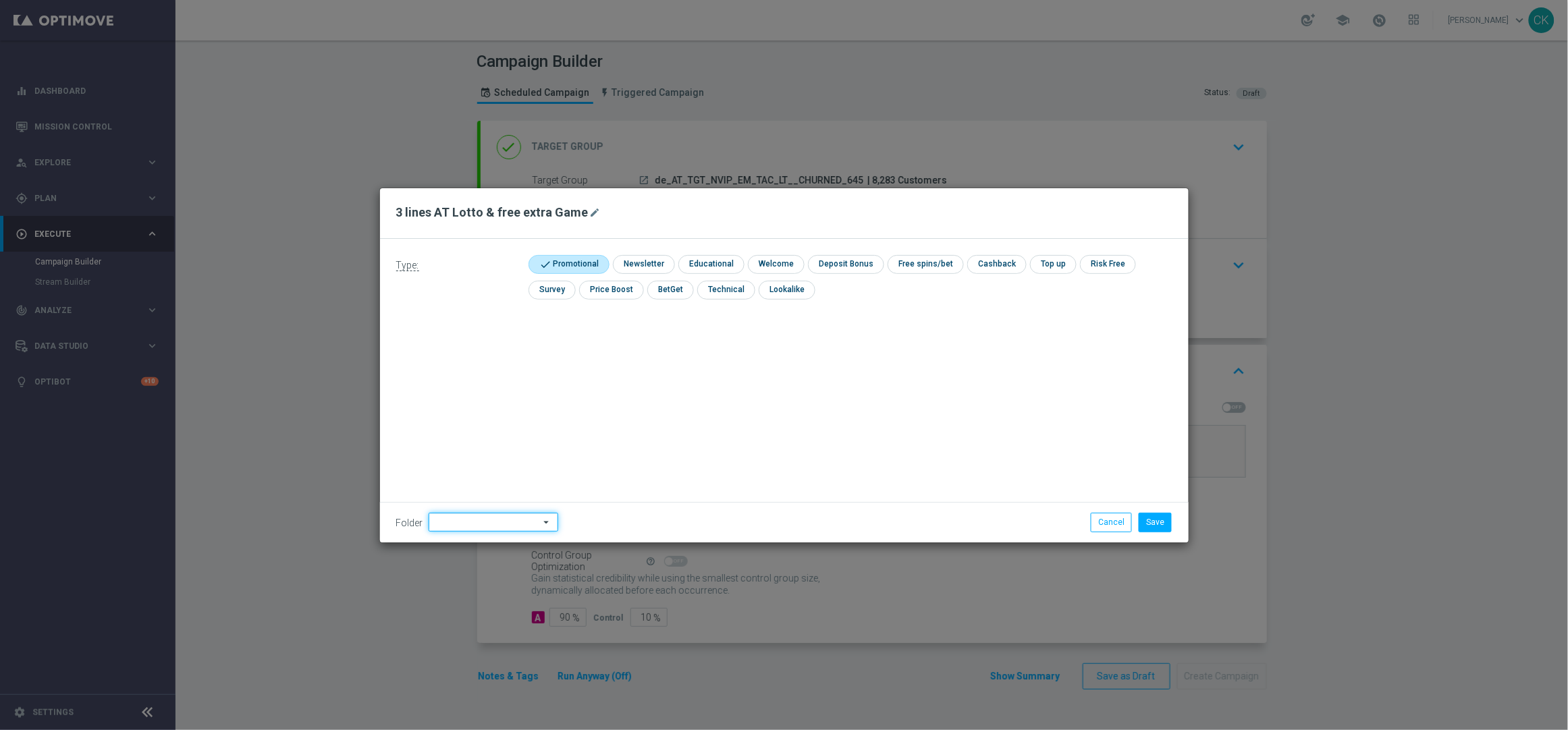
click at [451, 524] on input at bounding box center [493, 522] width 130 height 19
click at [480, 349] on div "AT Automations" at bounding box center [465, 352] width 60 height 12
type input "AT Automations"
click at [541, 517] on icon "arrow_drop_down" at bounding box center [547, 522] width 13 height 18
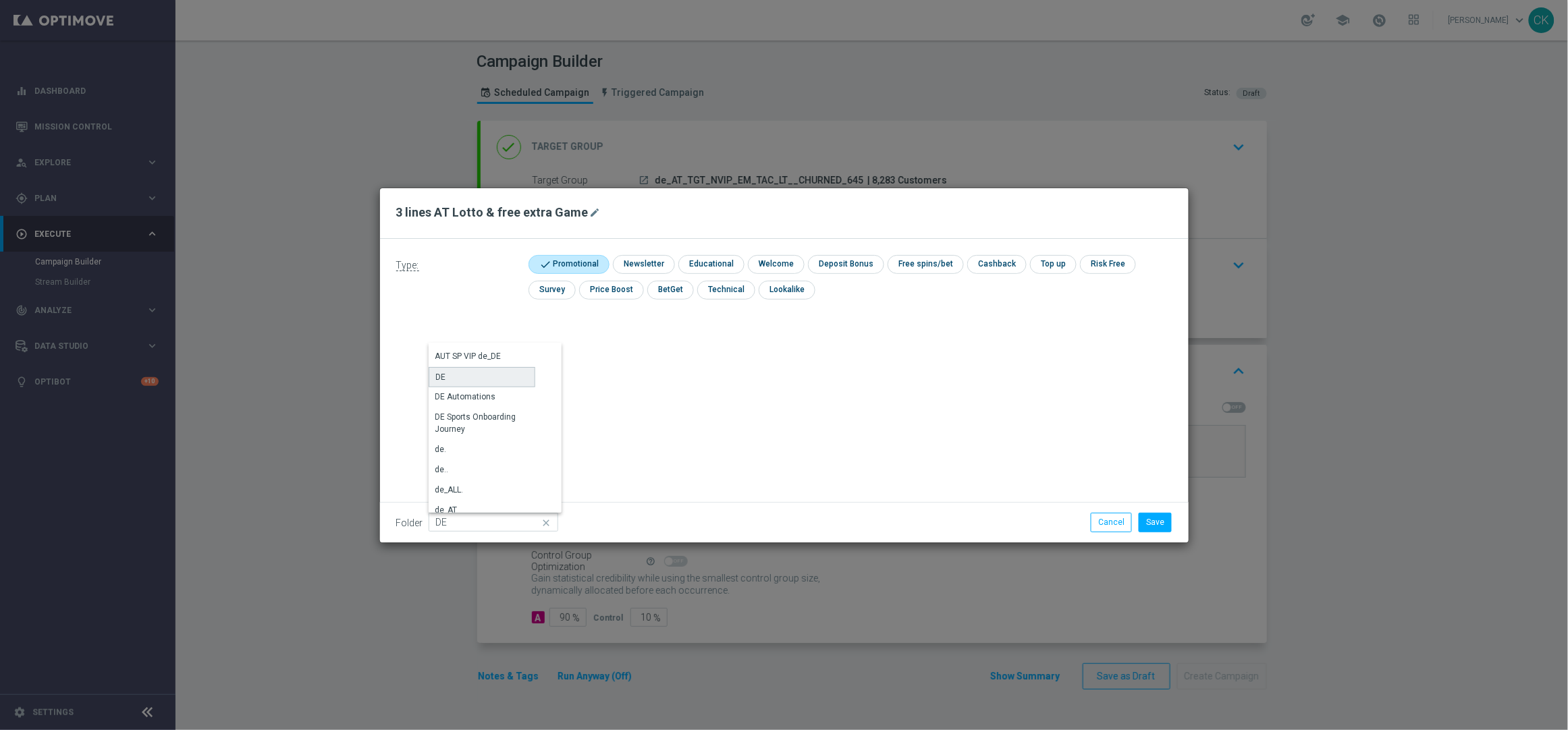
click at [474, 375] on div "DE" at bounding box center [482, 377] width 106 height 21
type input "DE"
click at [1164, 528] on button "Save" at bounding box center [1155, 522] width 33 height 19
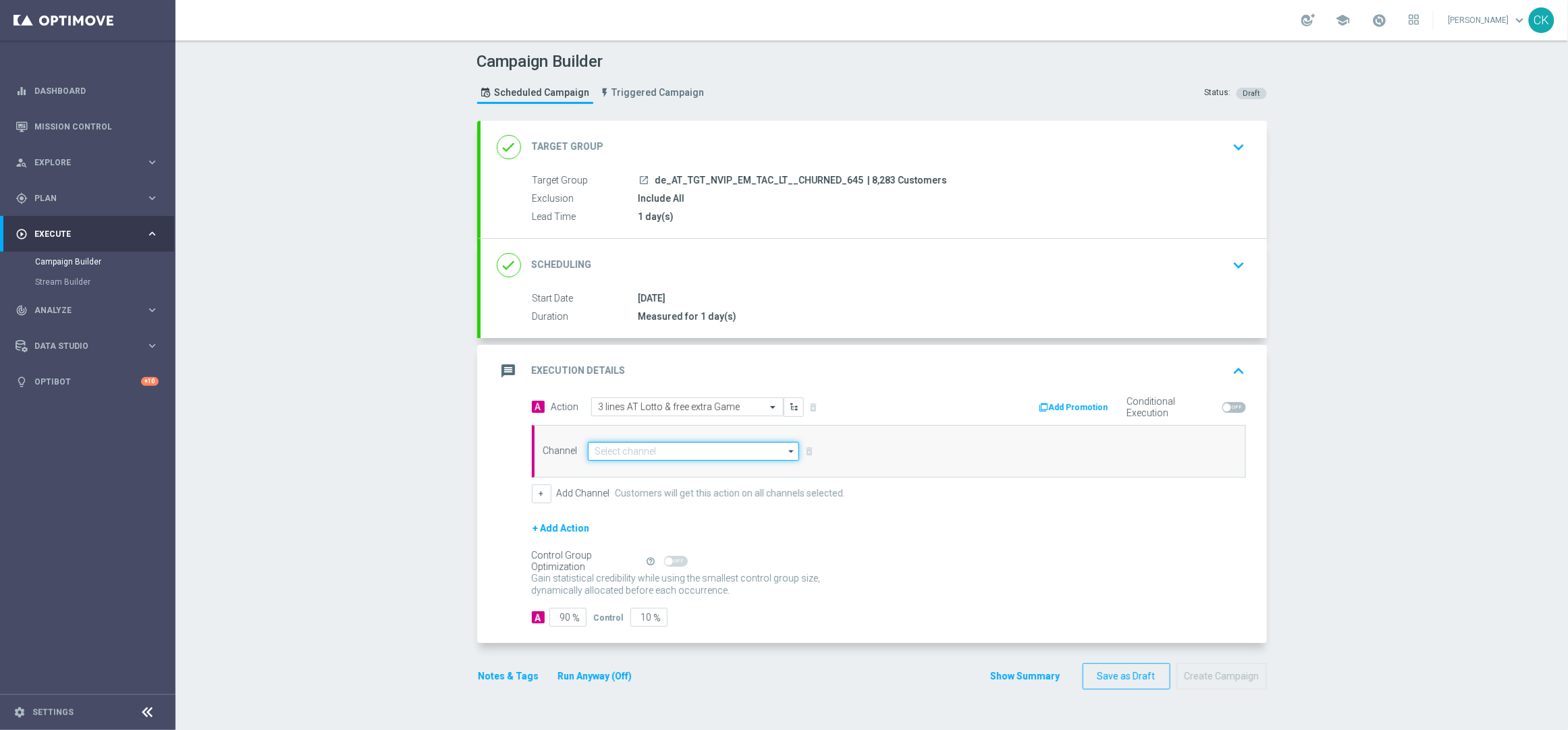
click at [644, 448] on input at bounding box center [693, 451] width 212 height 19
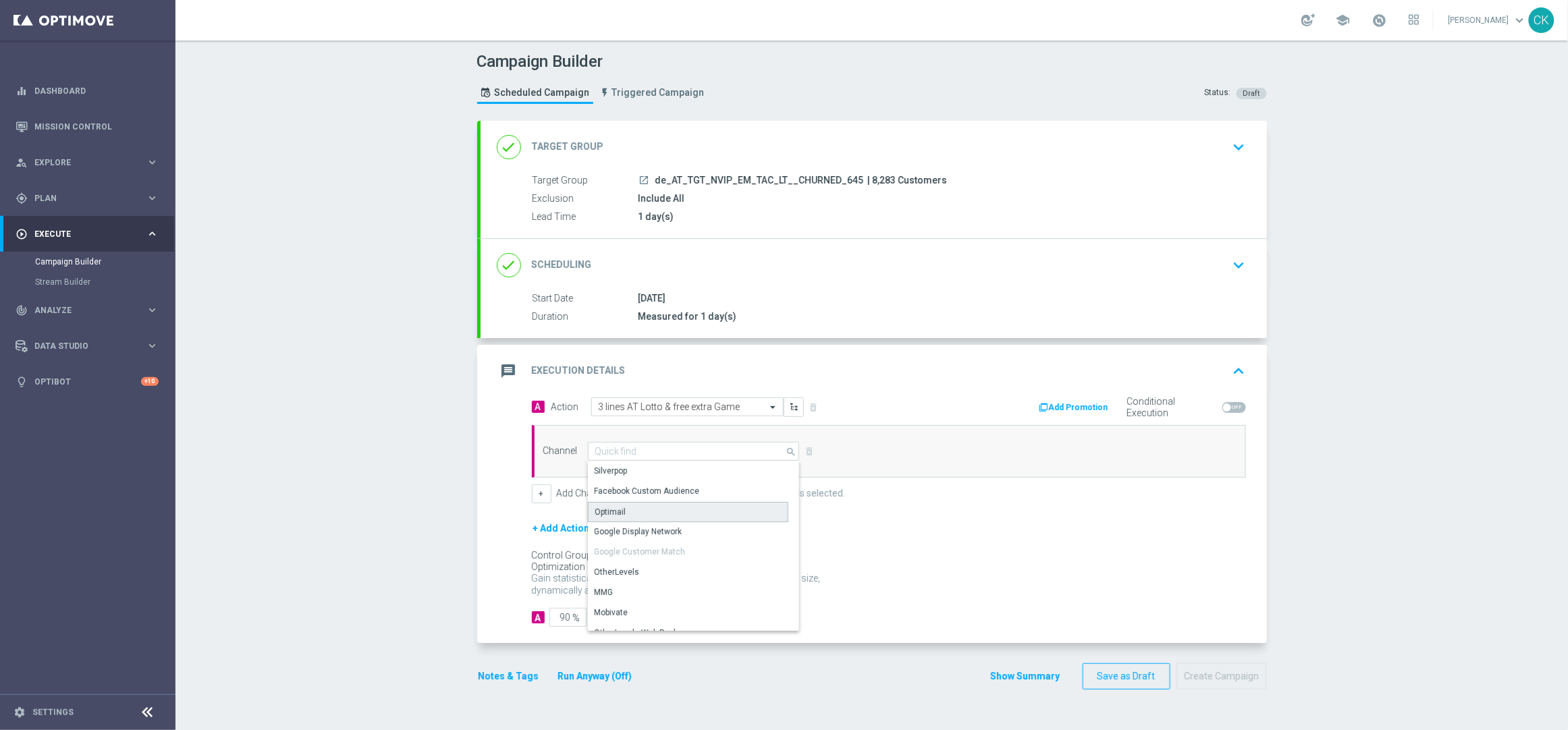
click at [637, 517] on div "Optimail" at bounding box center [688, 512] width 201 height 21
type input "Optimail"
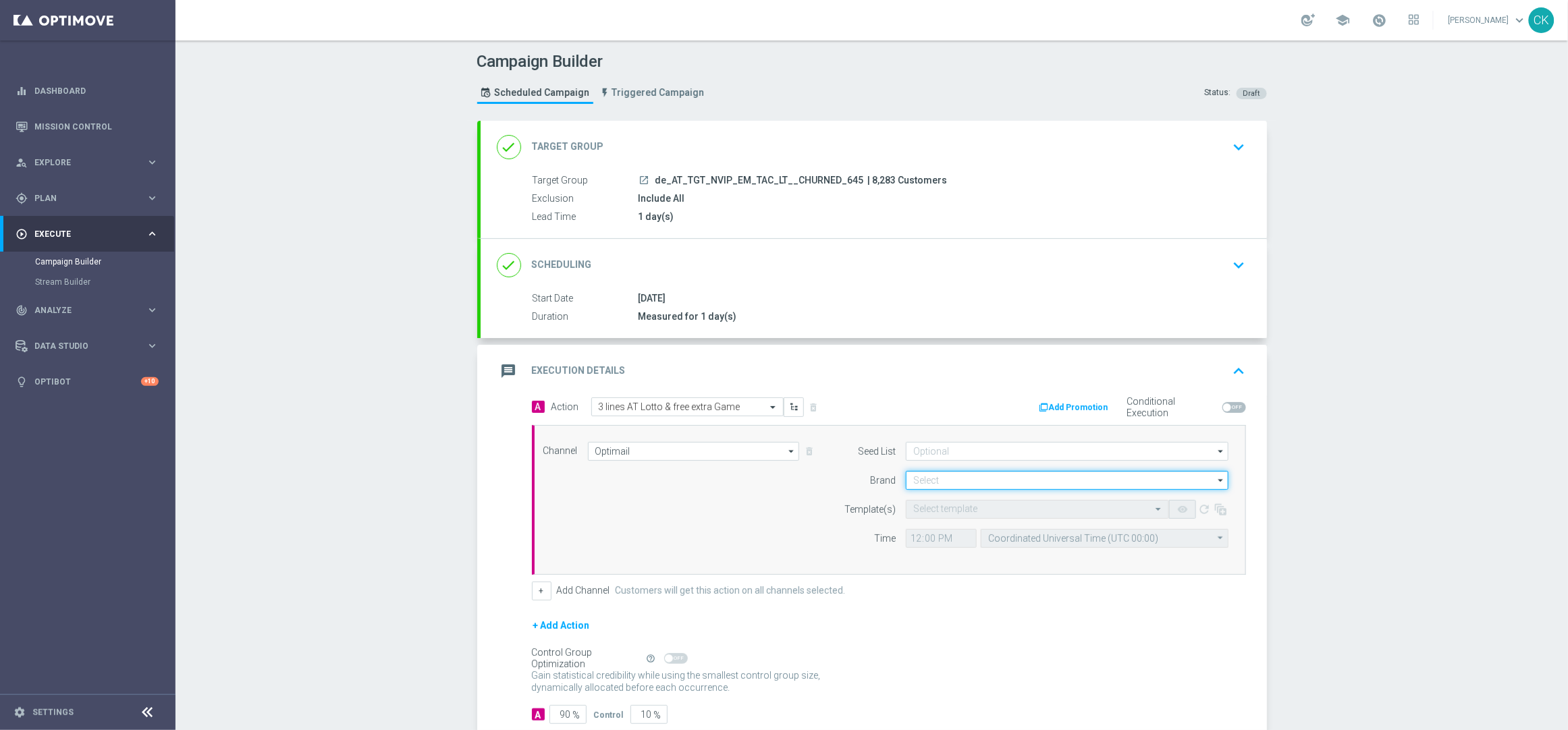
click at [929, 481] on input at bounding box center [1067, 481] width 323 height 19
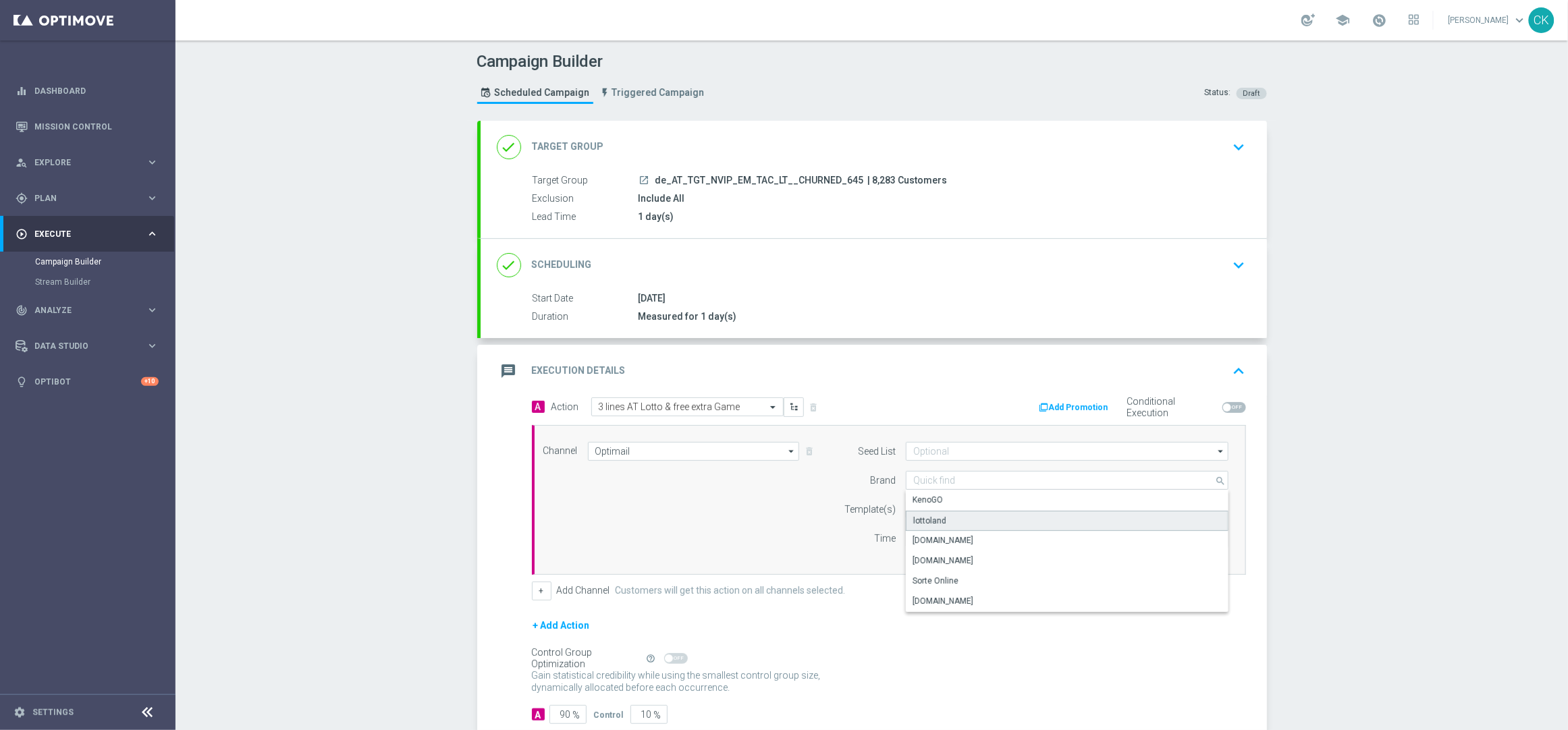
click at [933, 524] on div "lottoland" at bounding box center [929, 521] width 33 height 12
type input "lottoland"
click at [933, 512] on input "text" at bounding box center [1024, 510] width 221 height 11
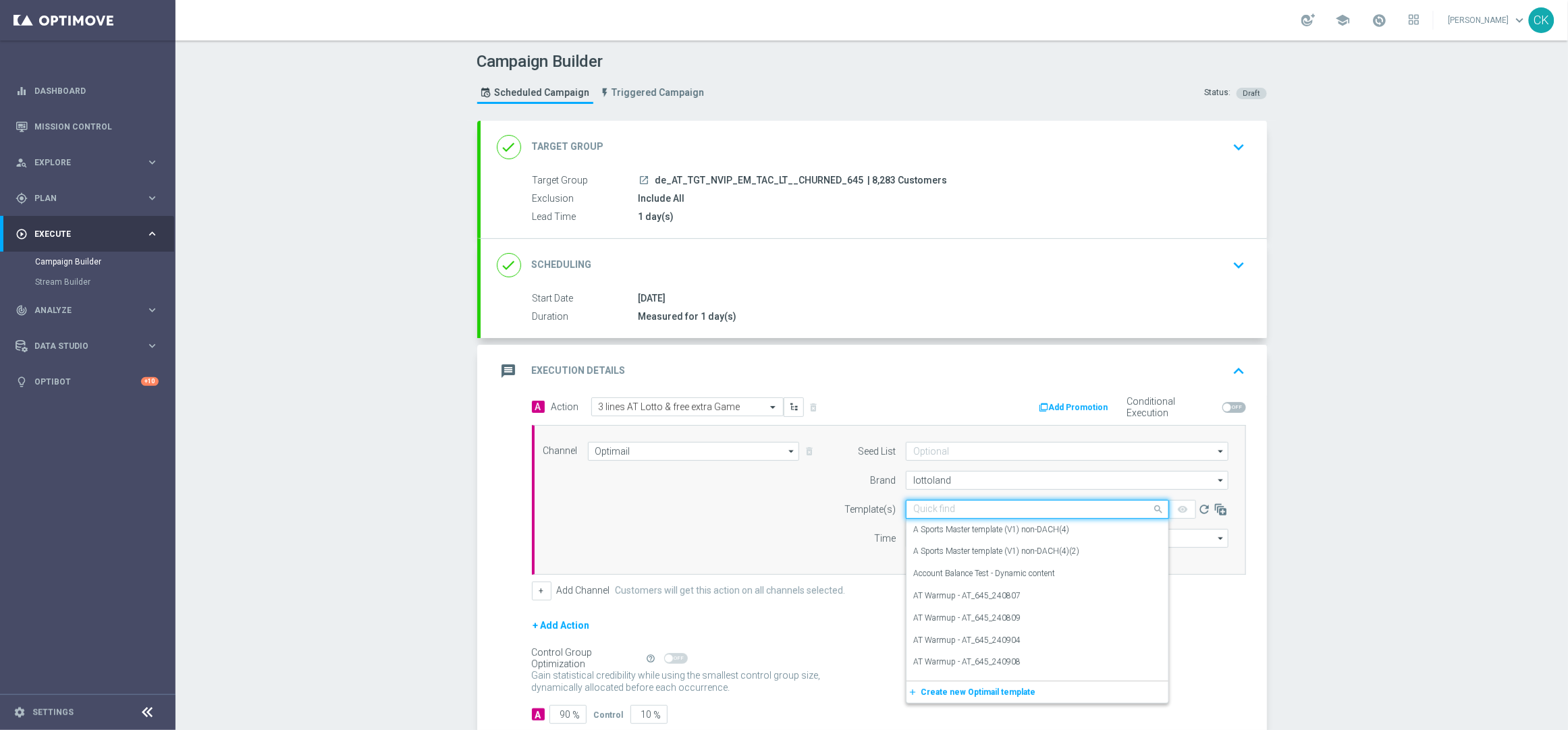
paste input "AT__645_CHURNED_250924__NVIP_EMA_TAC_LT"
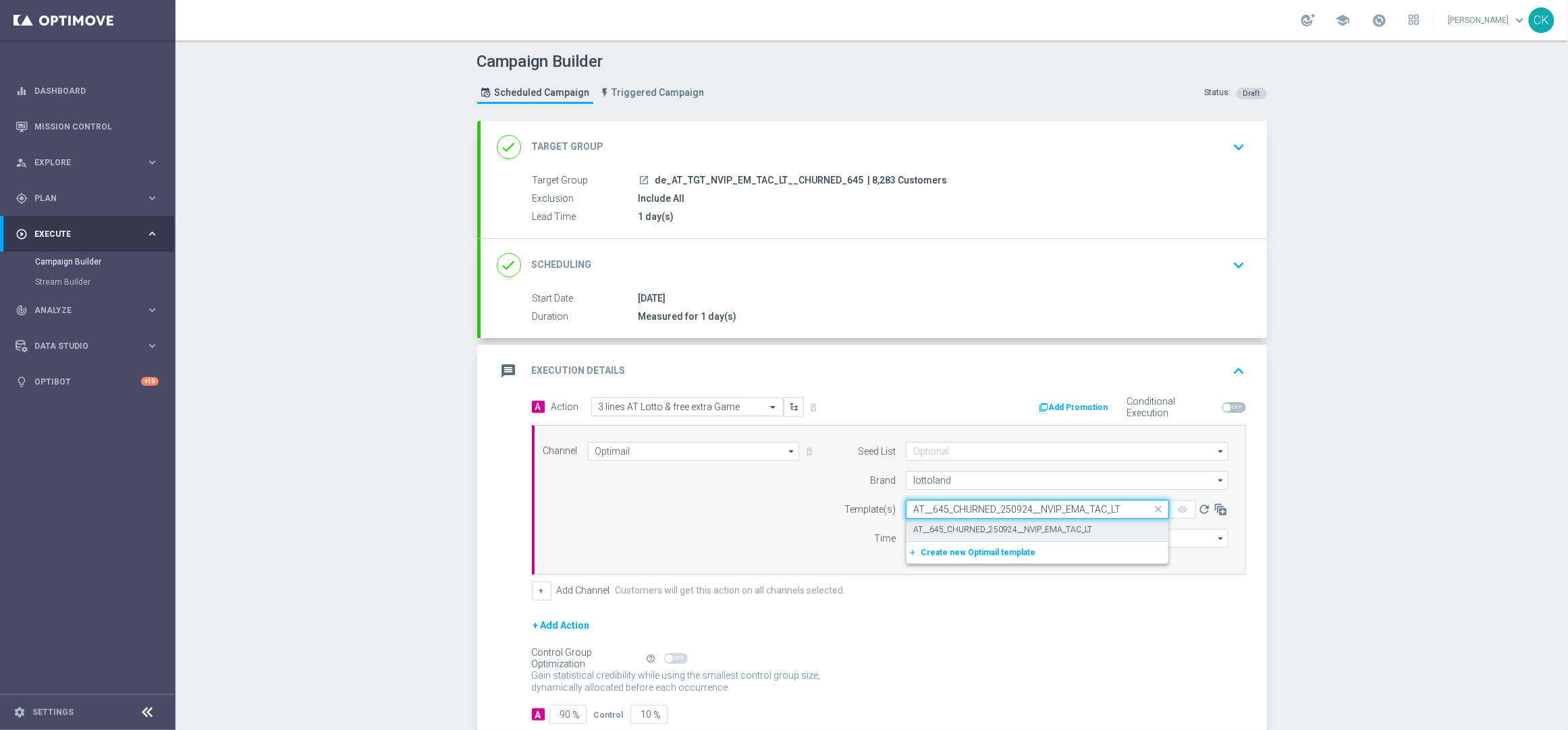
click at [931, 528] on label "AT__645_CHURNED_250924__NVIP_EMA_TAC_LT" at bounding box center [1002, 530] width 179 height 11
type input "AT__645_CHURNED_250924__NVIP_EMA_TAC_LT"
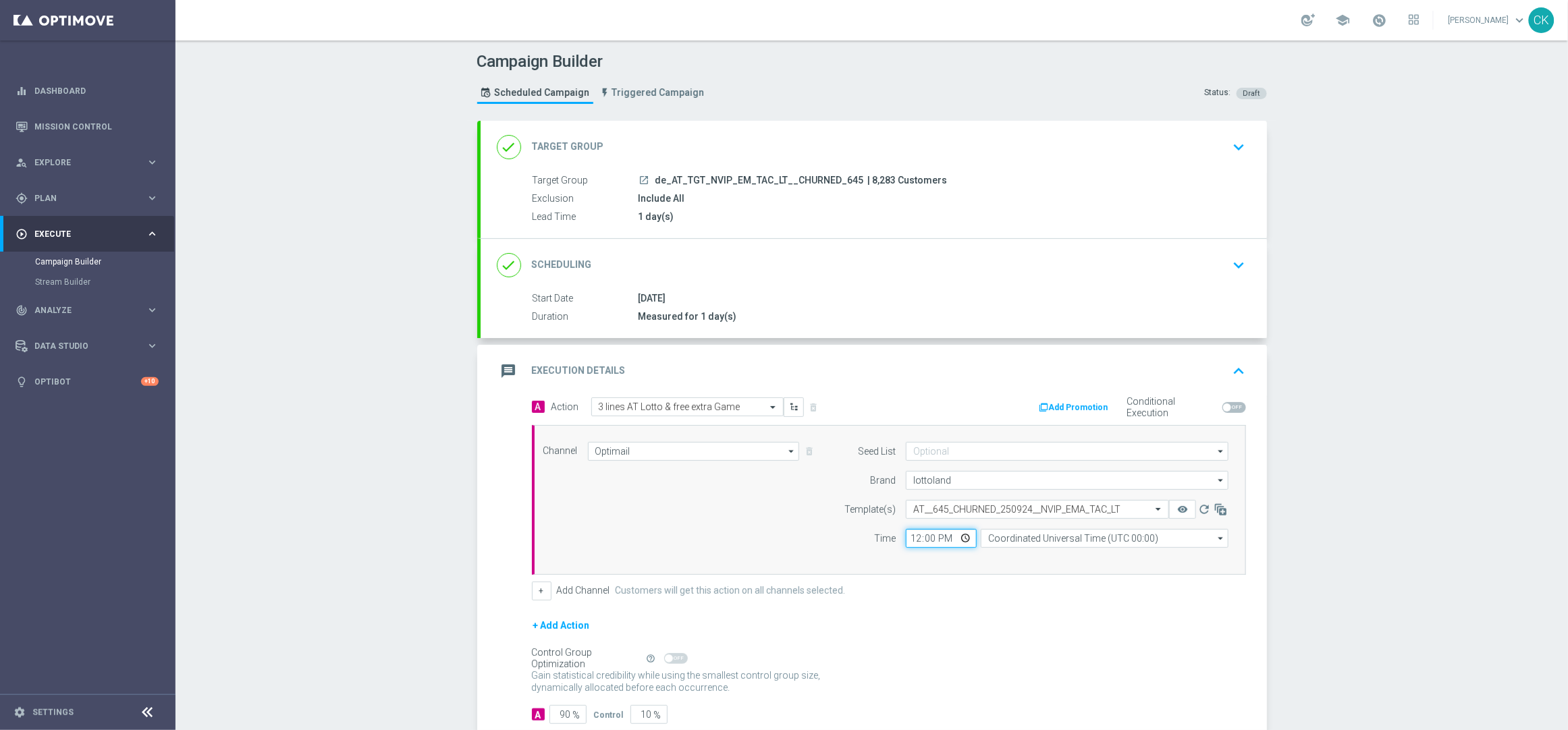
click at [909, 535] on input "12:00" at bounding box center [941, 539] width 71 height 19
type input "06:00"
click at [1031, 537] on input "Coordinated Universal Time (UTC 00:00)" at bounding box center [1104, 539] width 247 height 19
click at [1029, 554] on div "Central European Time (Berlin) (UTC +02:00)" at bounding box center [1098, 558] width 220 height 12
type input "Central European Time (Berlin) (UTC +02:00)"
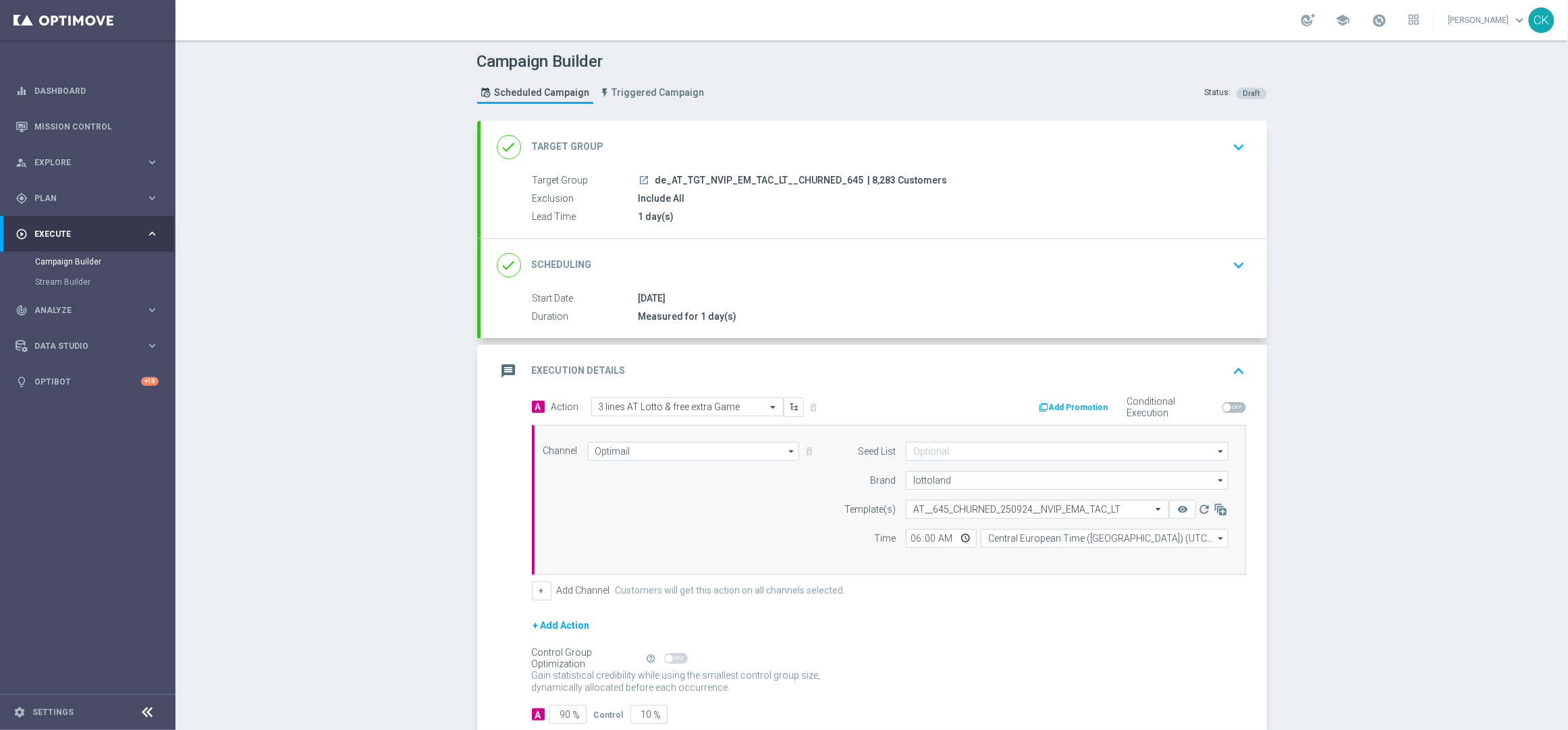
scroll to position [85, 0]
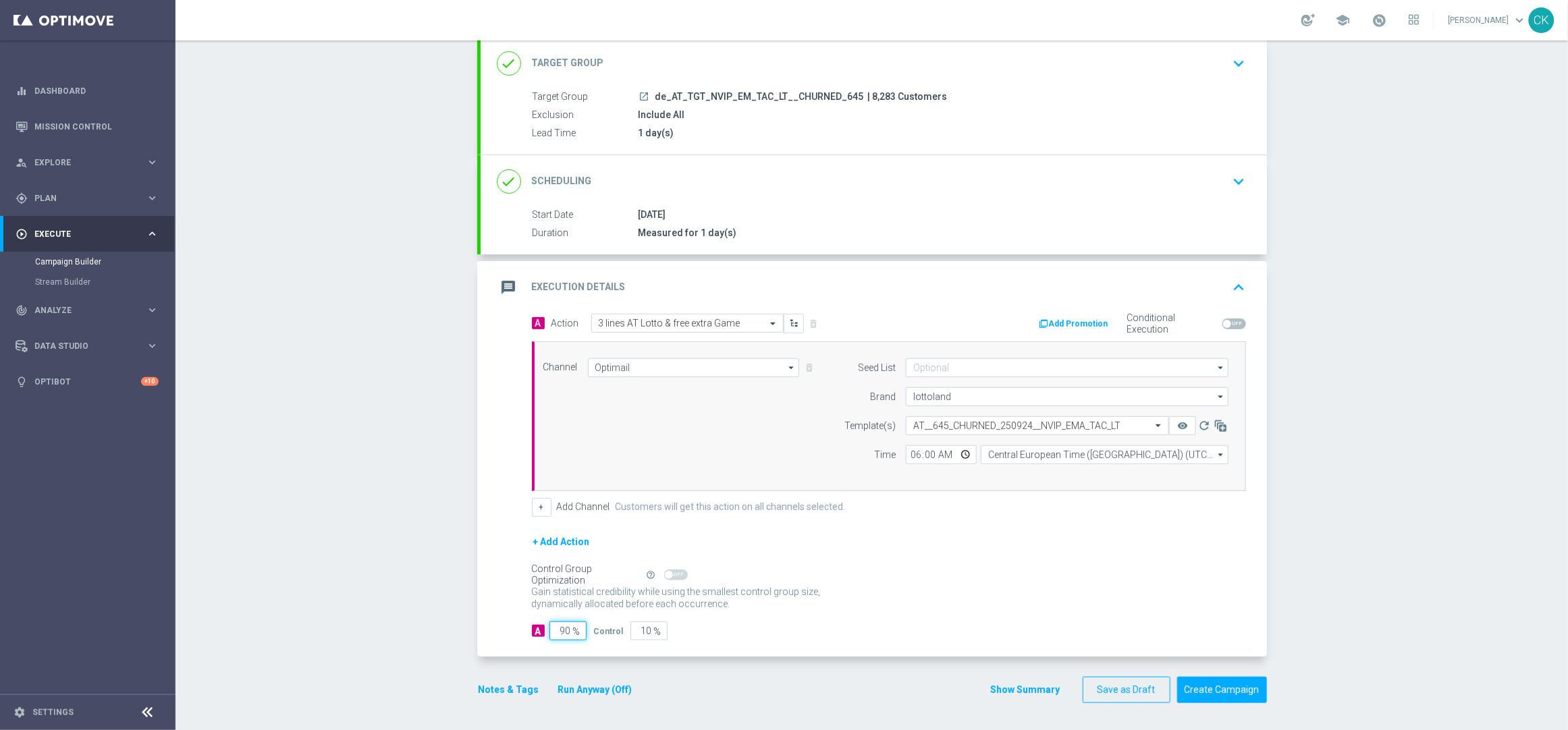
click at [564, 631] on input "90" at bounding box center [568, 631] width 37 height 19
type input "9"
type input "91"
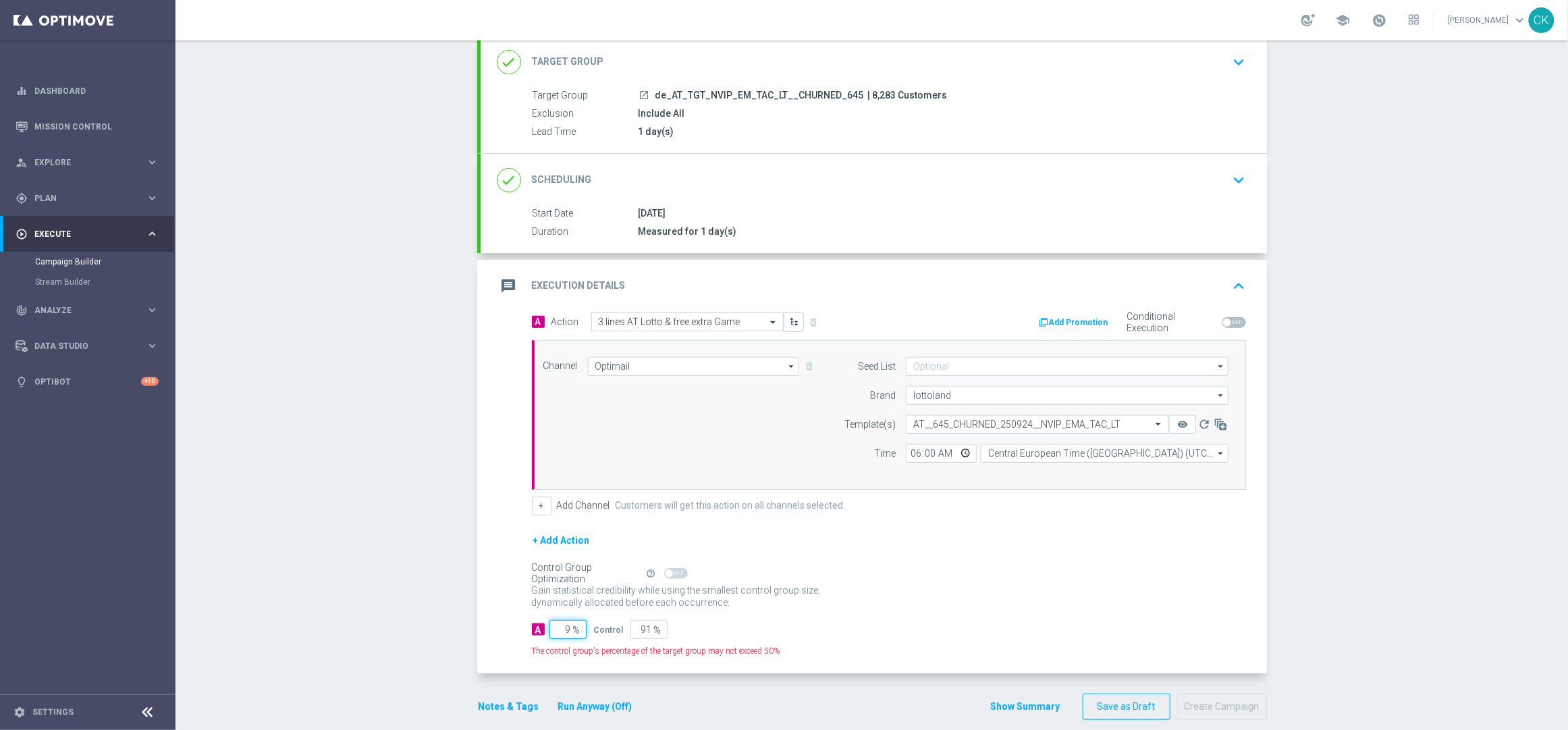
type input "98"
type input "2"
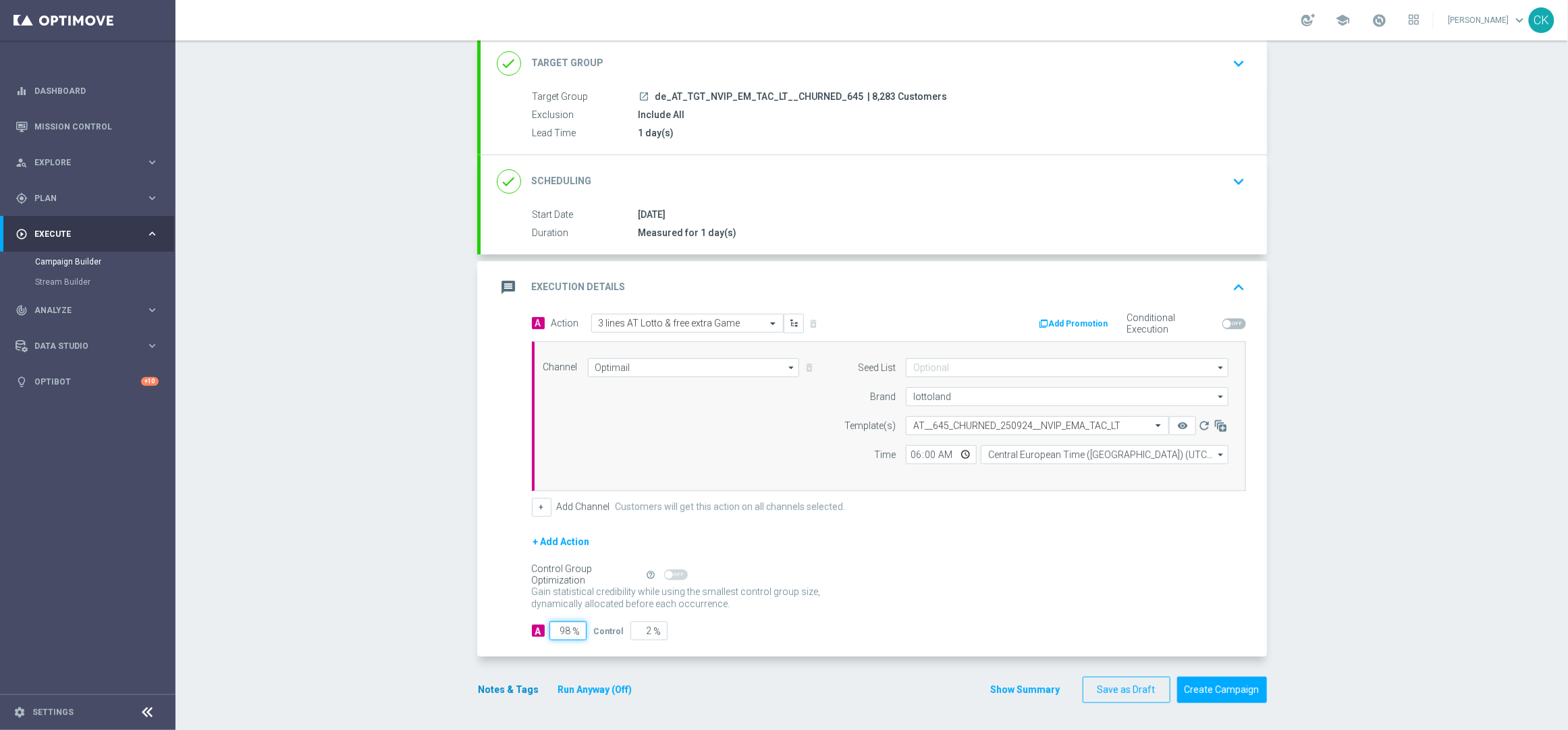
type input "98"
click at [502, 692] on button "Notes & Tags" at bounding box center [509, 690] width 64 height 17
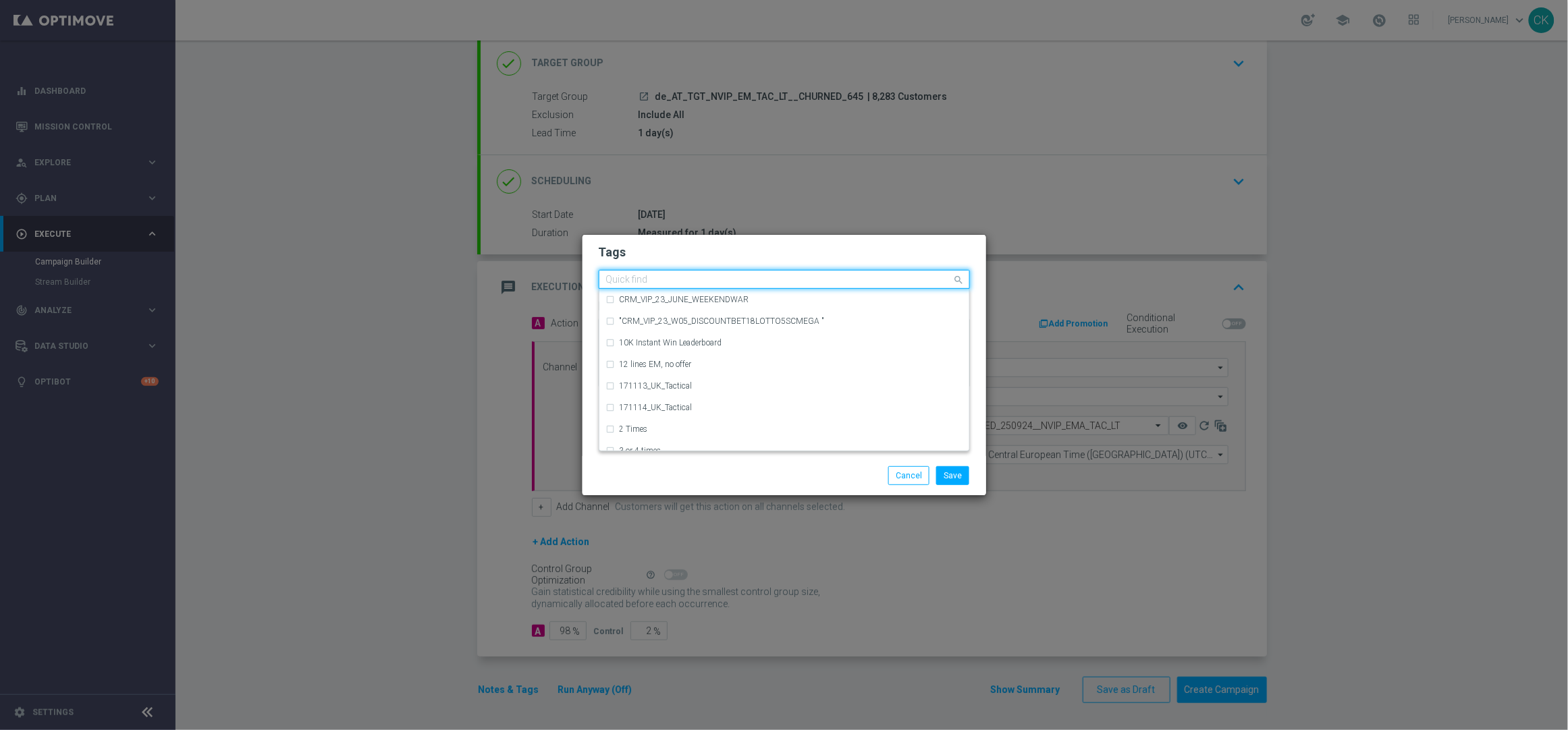
click at [673, 275] on input "text" at bounding box center [779, 281] width 347 height 11
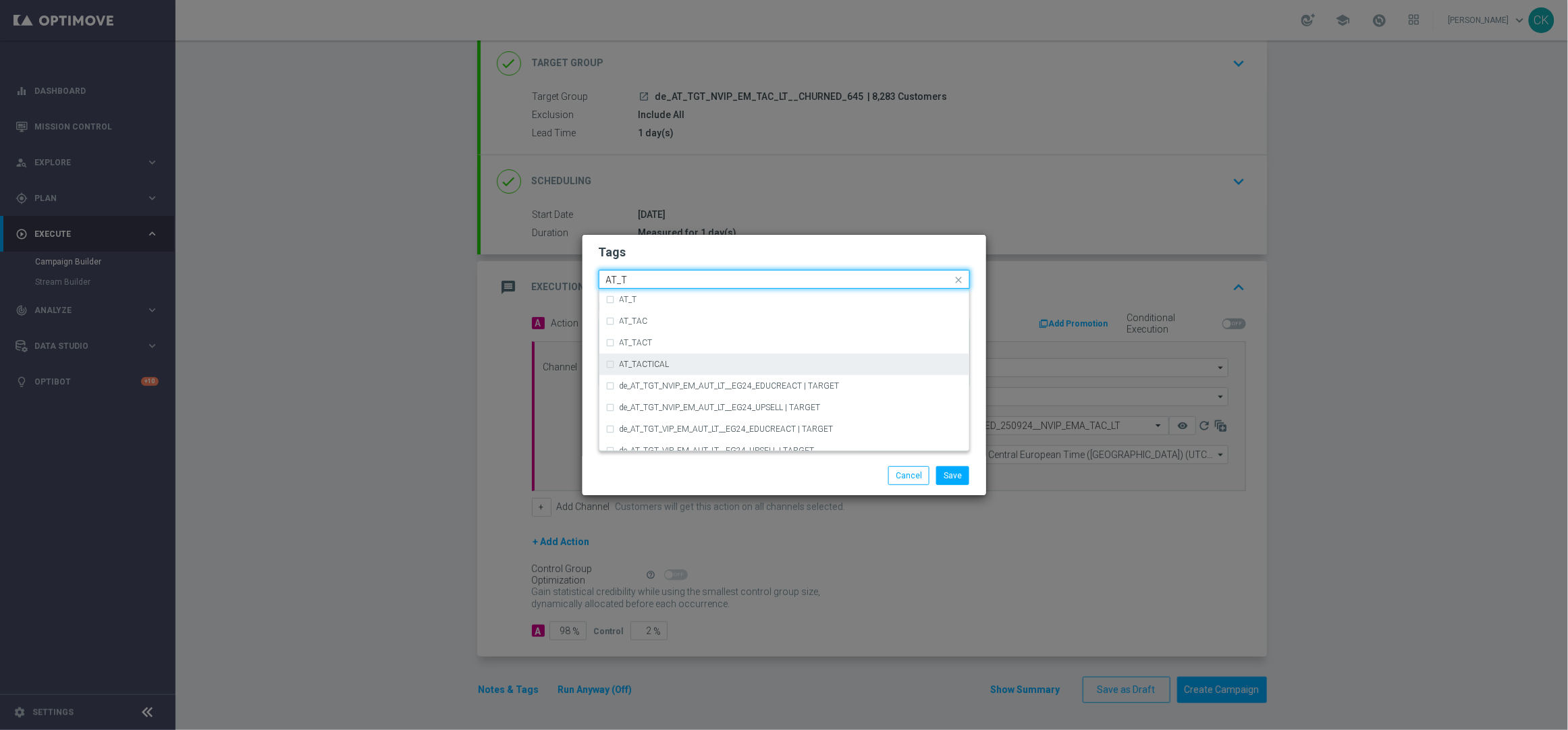
click at [683, 361] on div "AT_TACTICAL" at bounding box center [791, 364] width 343 height 8
type input "AT_T"
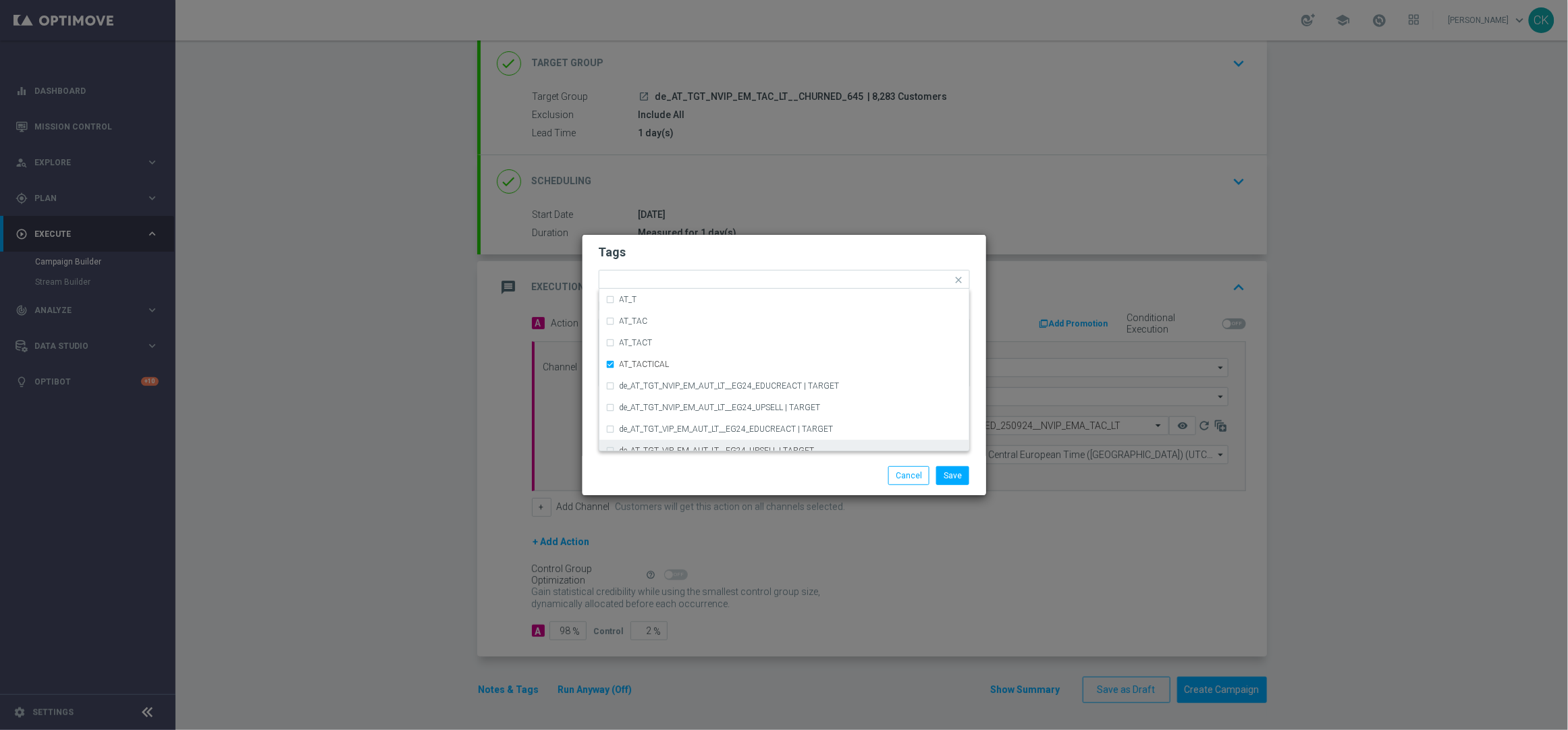
click at [799, 475] on div "Save Cancel" at bounding box center [849, 476] width 262 height 19
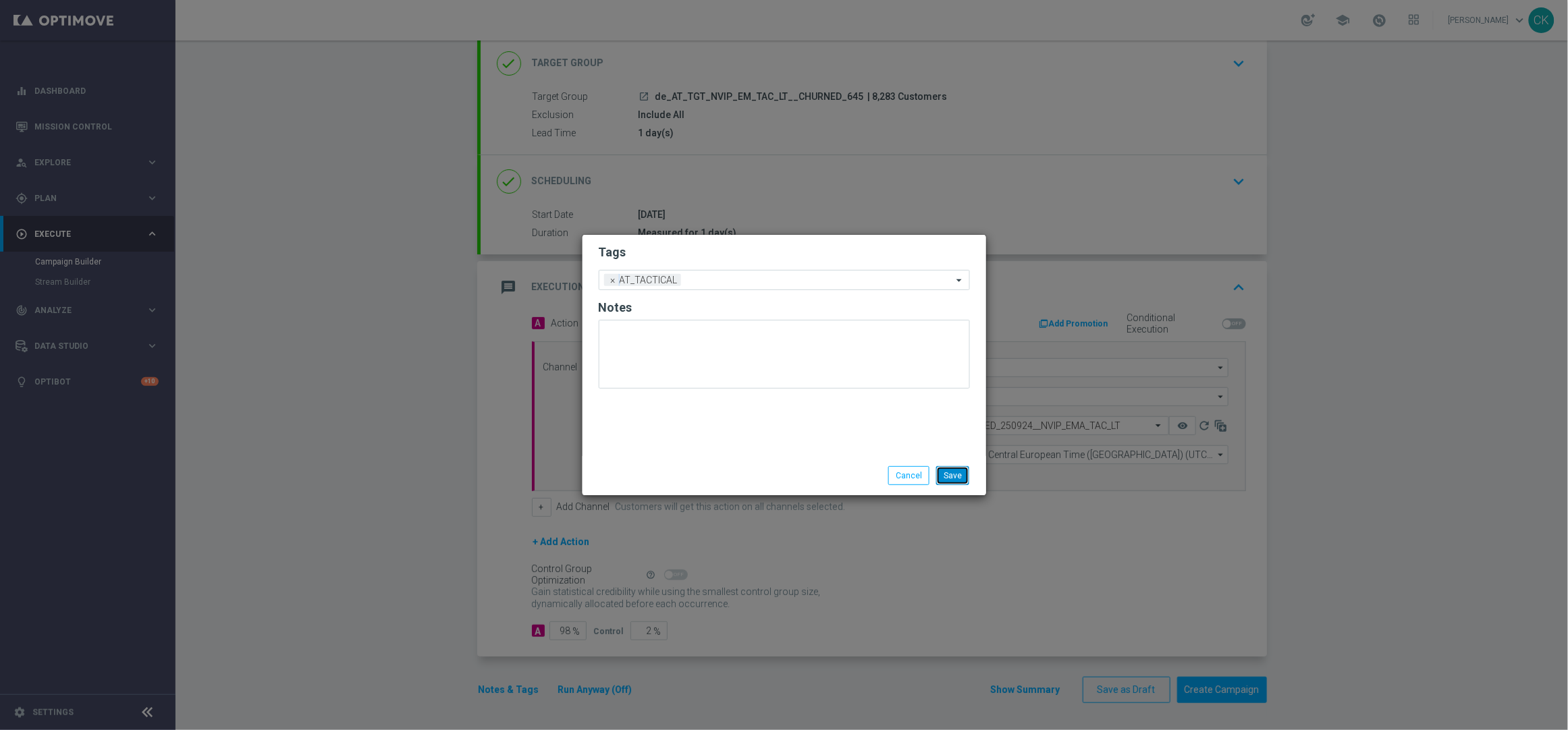
click at [955, 481] on button "Save" at bounding box center [953, 476] width 33 height 19
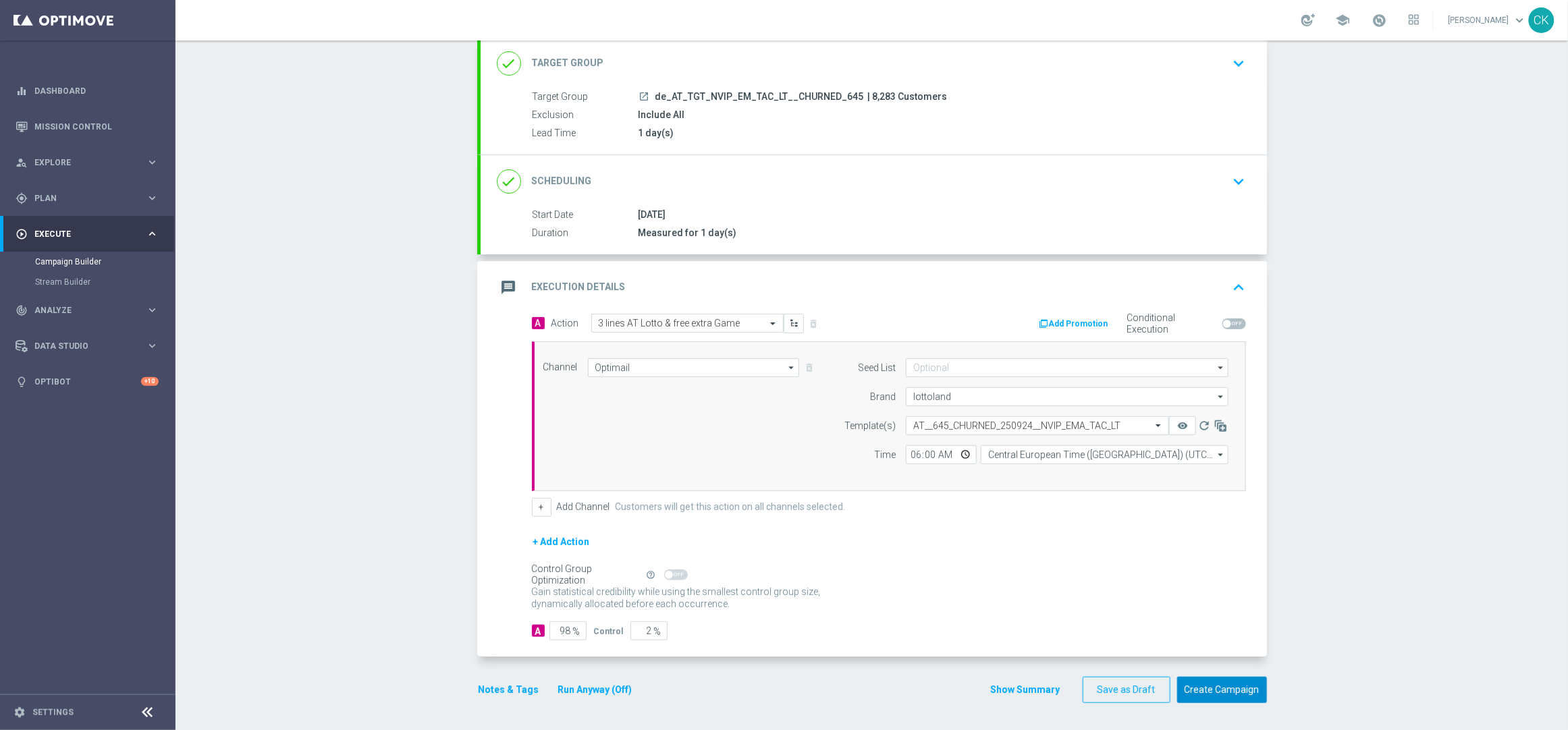
click at [1225, 697] on button "Create Campaign" at bounding box center [1222, 690] width 90 height 26
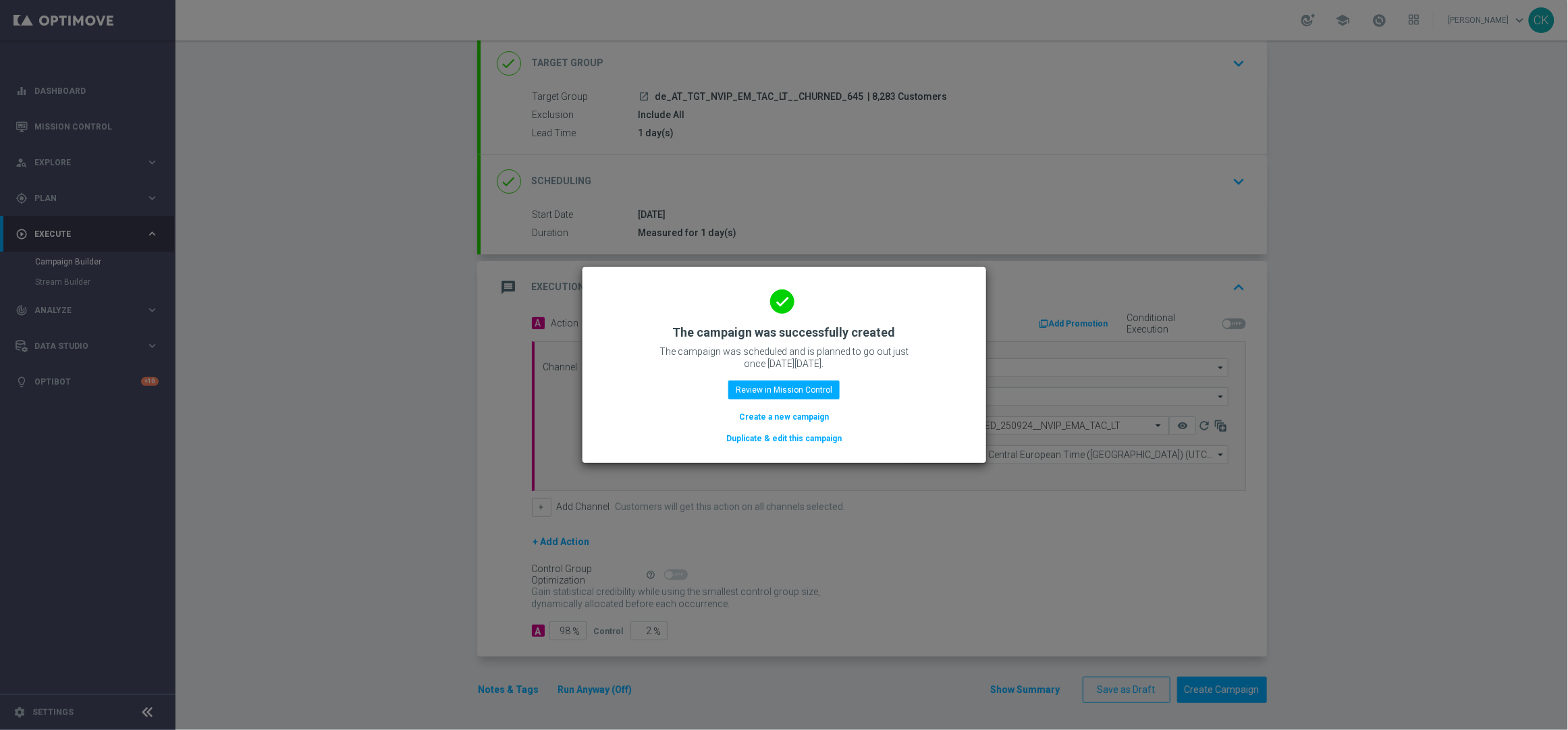
click at [785, 417] on button "Create a new campaign" at bounding box center [784, 417] width 92 height 15
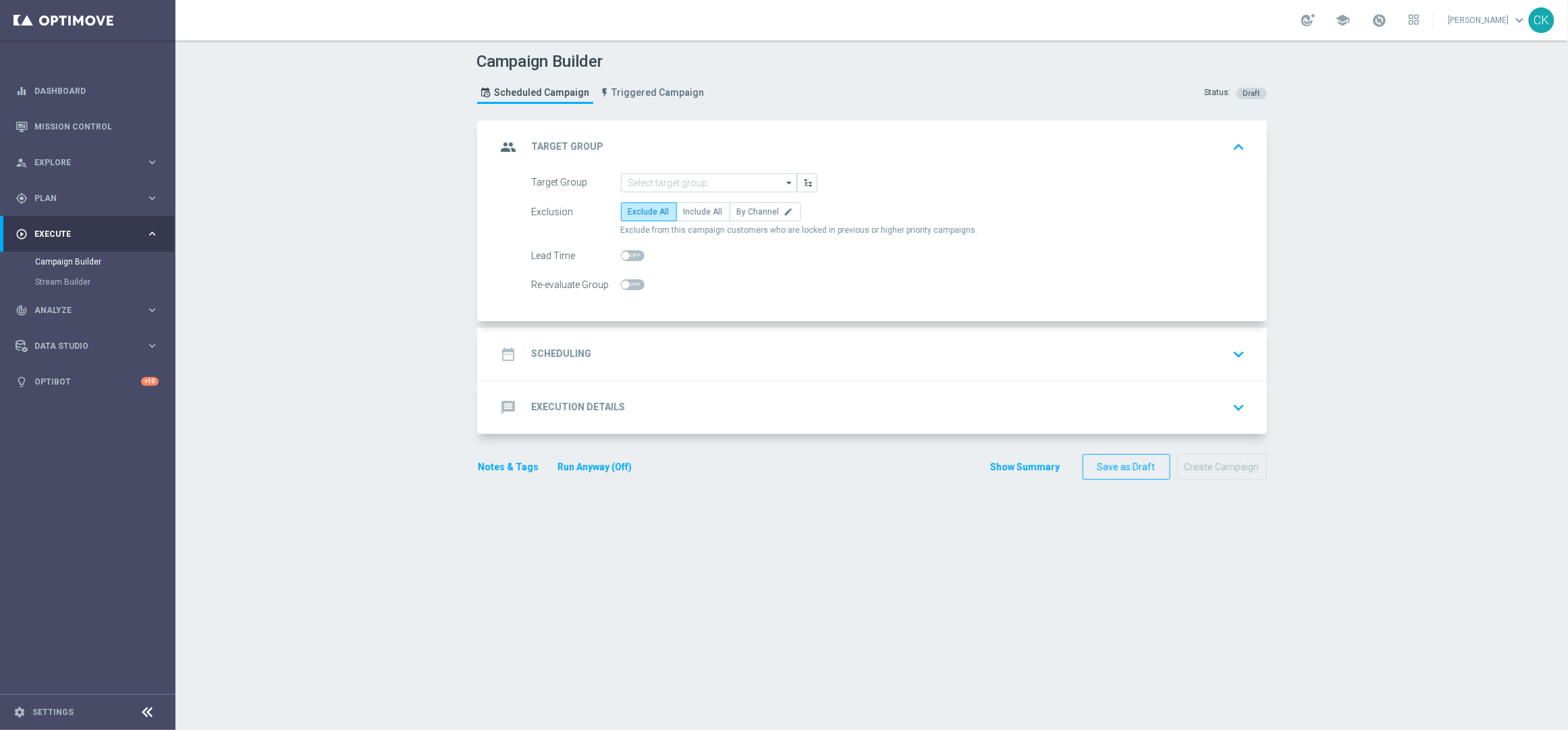
scroll to position [0, 0]
